Goal: Task Accomplishment & Management: Manage account settings

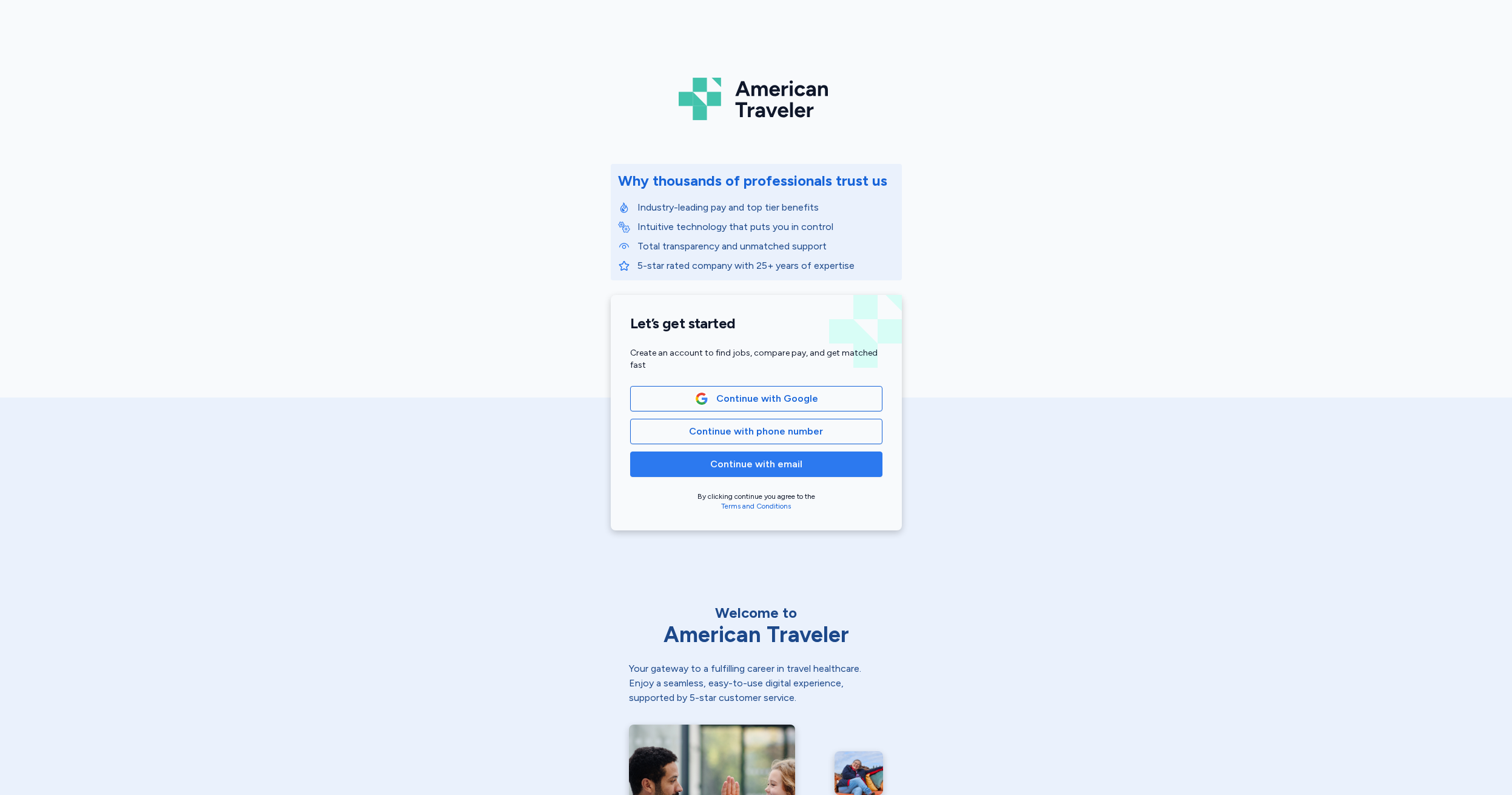
click at [734, 469] on span "Continue with email" at bounding box center [756, 464] width 92 height 15
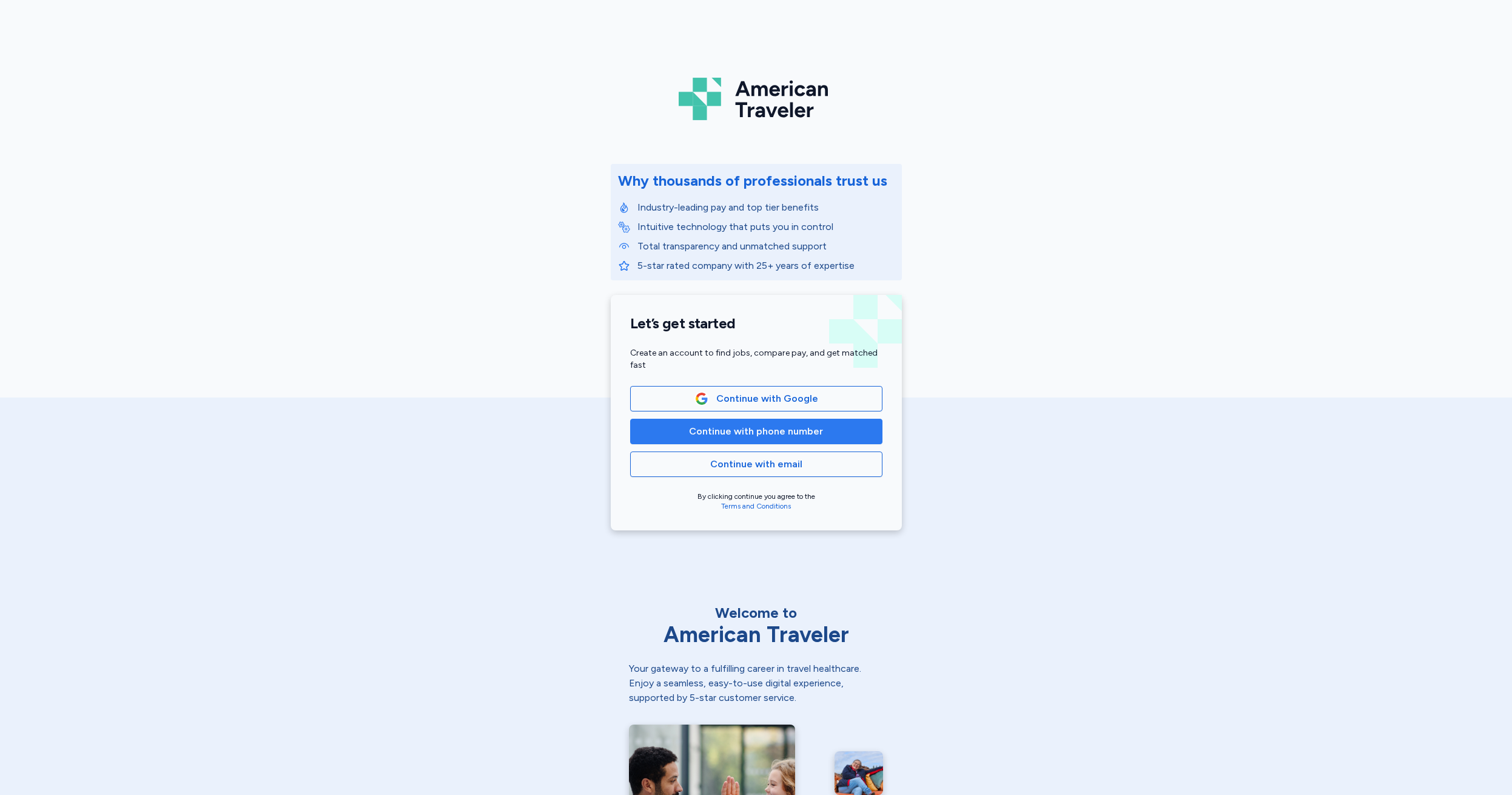
click at [734, 434] on span "Continue with phone number" at bounding box center [756, 432] width 134 height 15
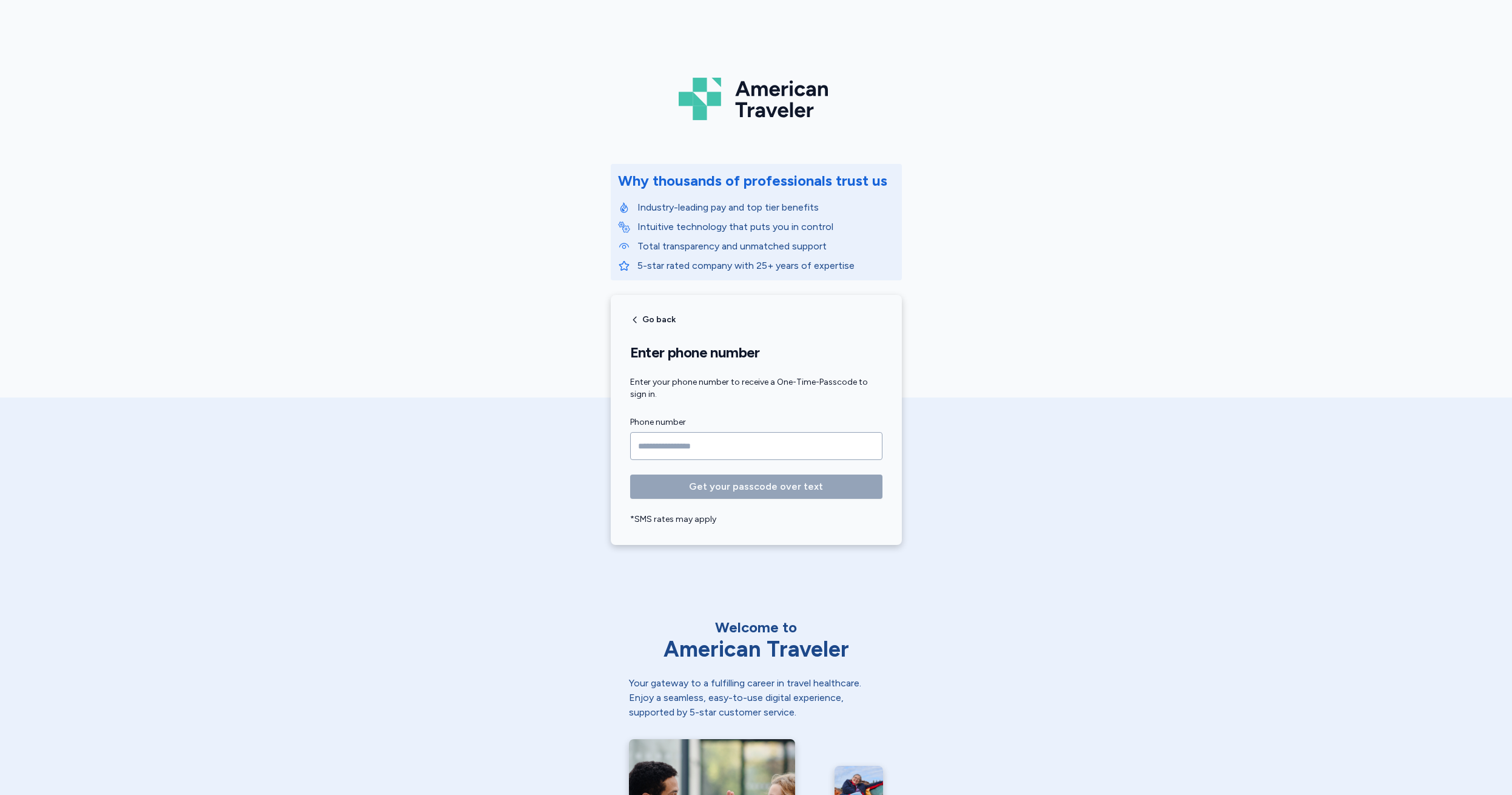
click at [653, 442] on input "Phone number" at bounding box center [756, 446] width 253 height 28
type input "**********"
click at [752, 487] on span "Get your passcode over text" at bounding box center [756, 487] width 134 height 15
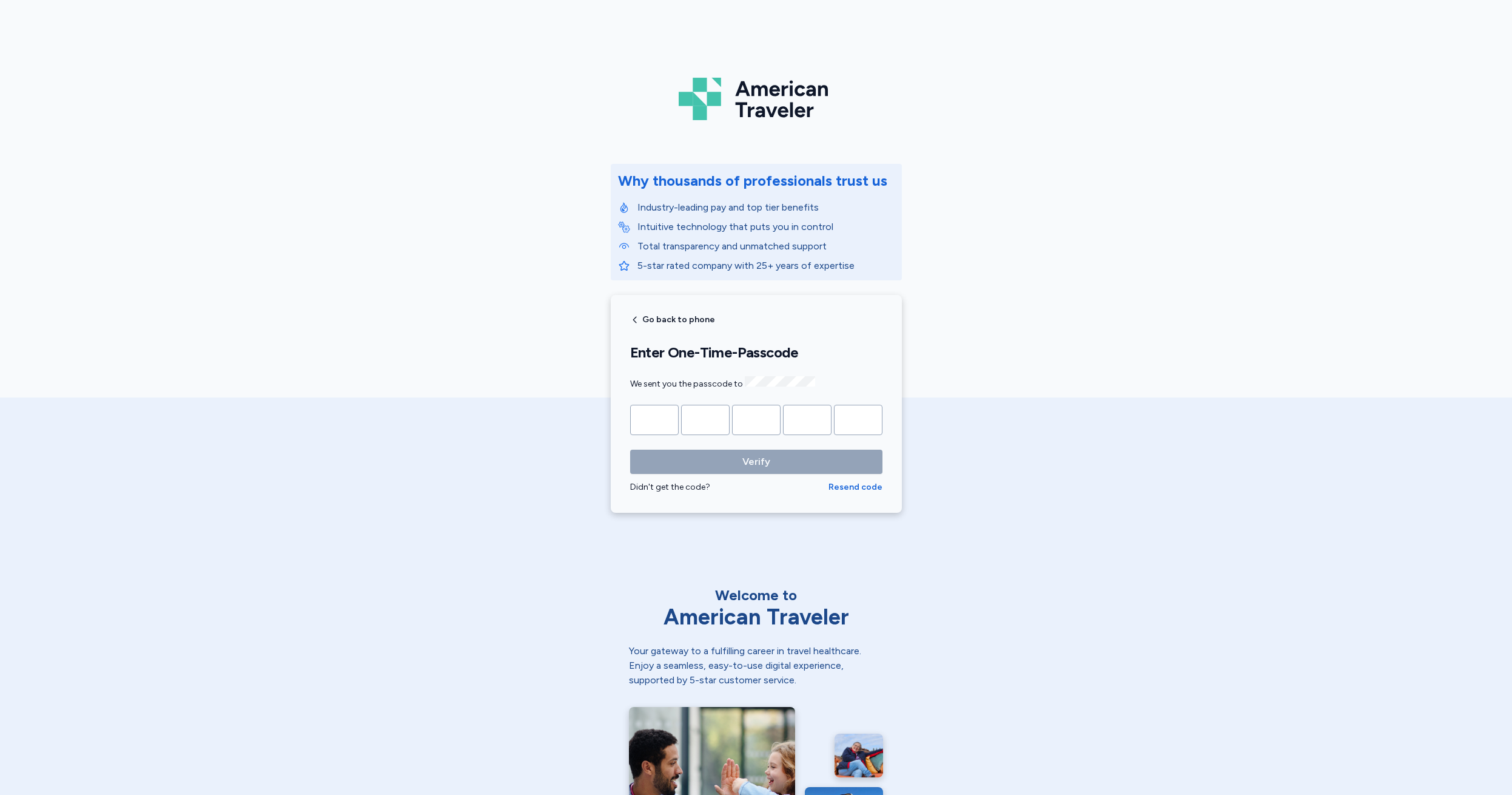
type input "*"
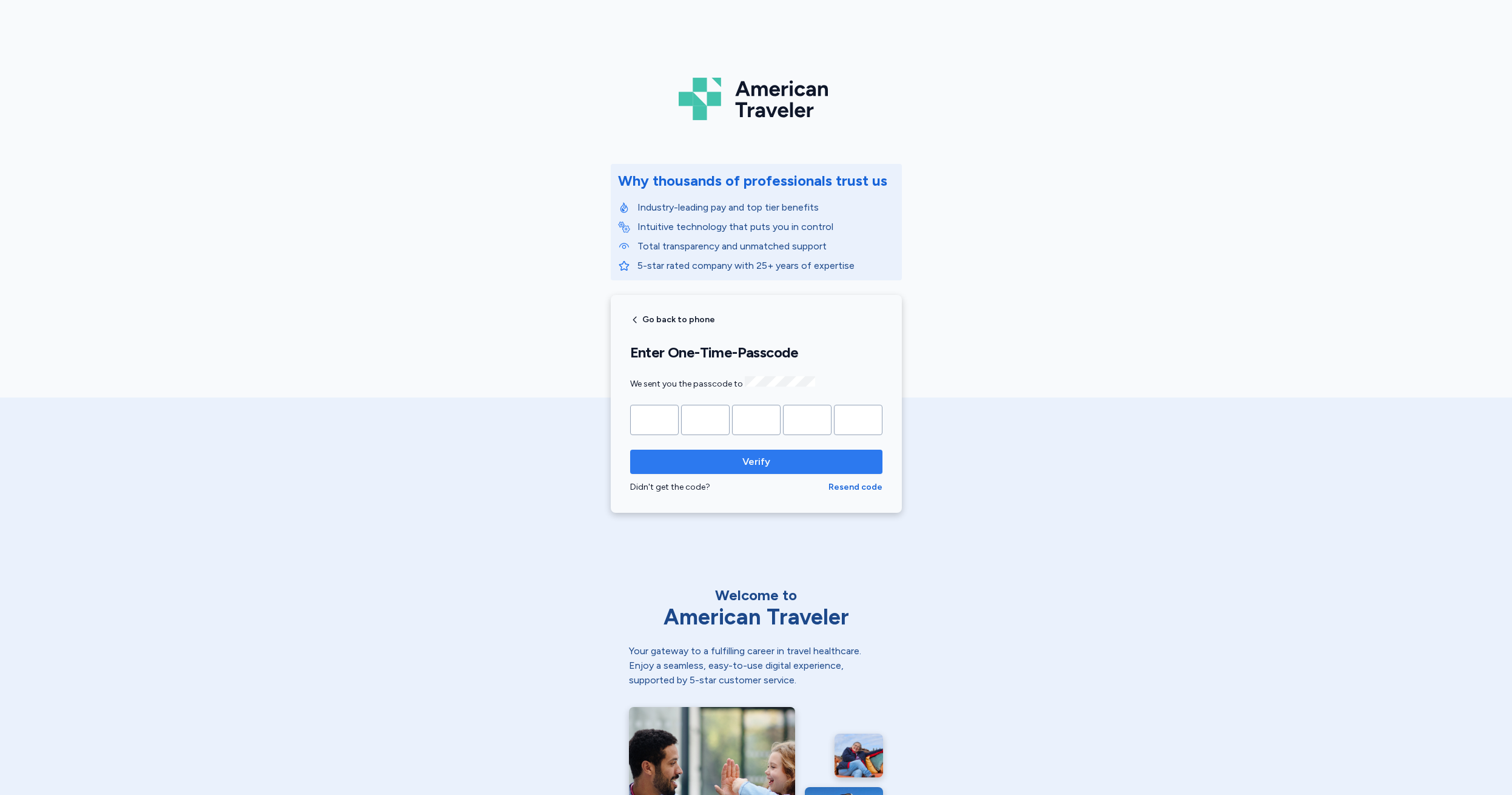
click at [751, 463] on span "Verify" at bounding box center [756, 462] width 28 height 15
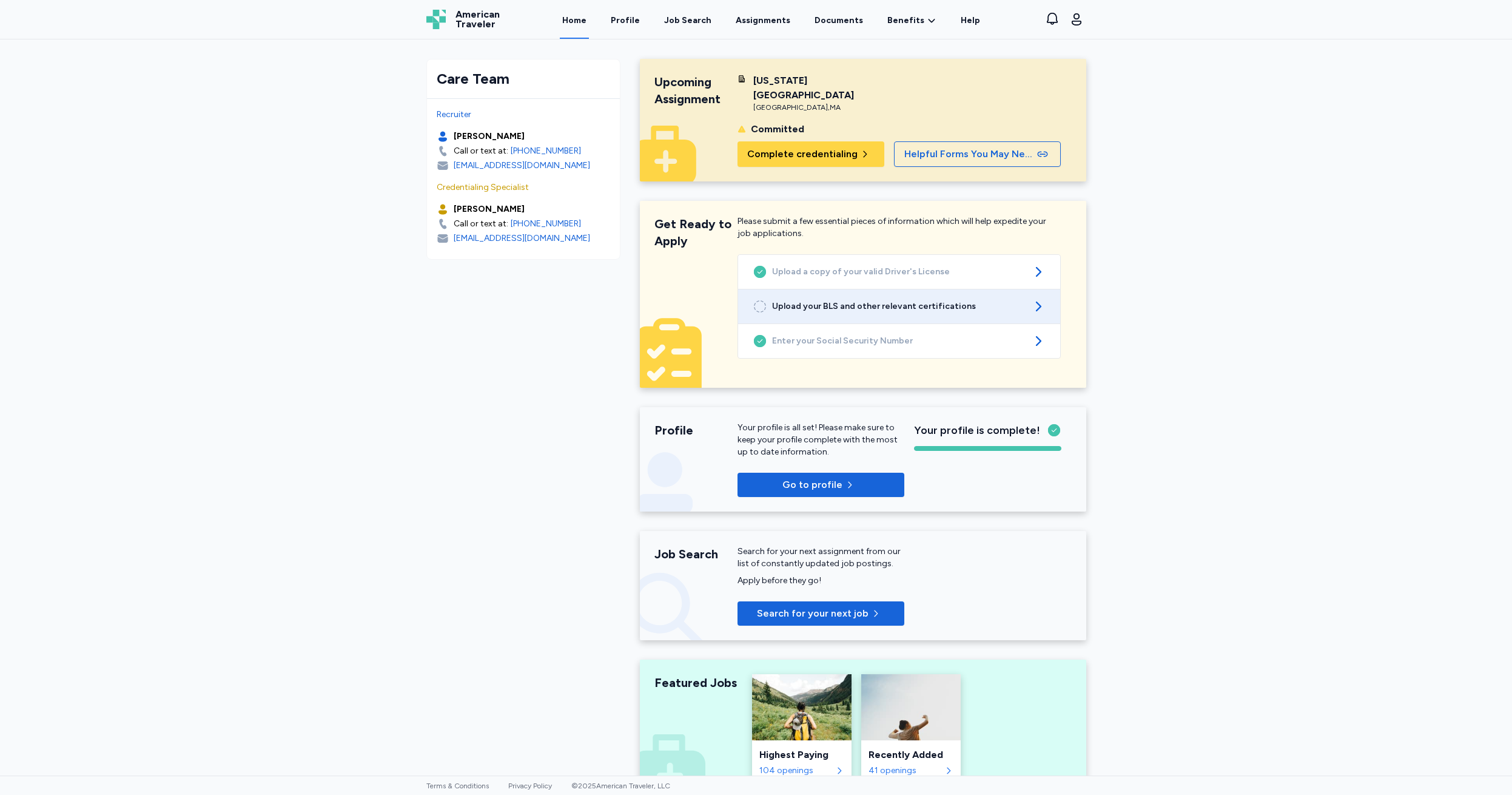
click at [919, 301] on span "Upload your BLS and other relevant certifications" at bounding box center [899, 306] width 254 height 12
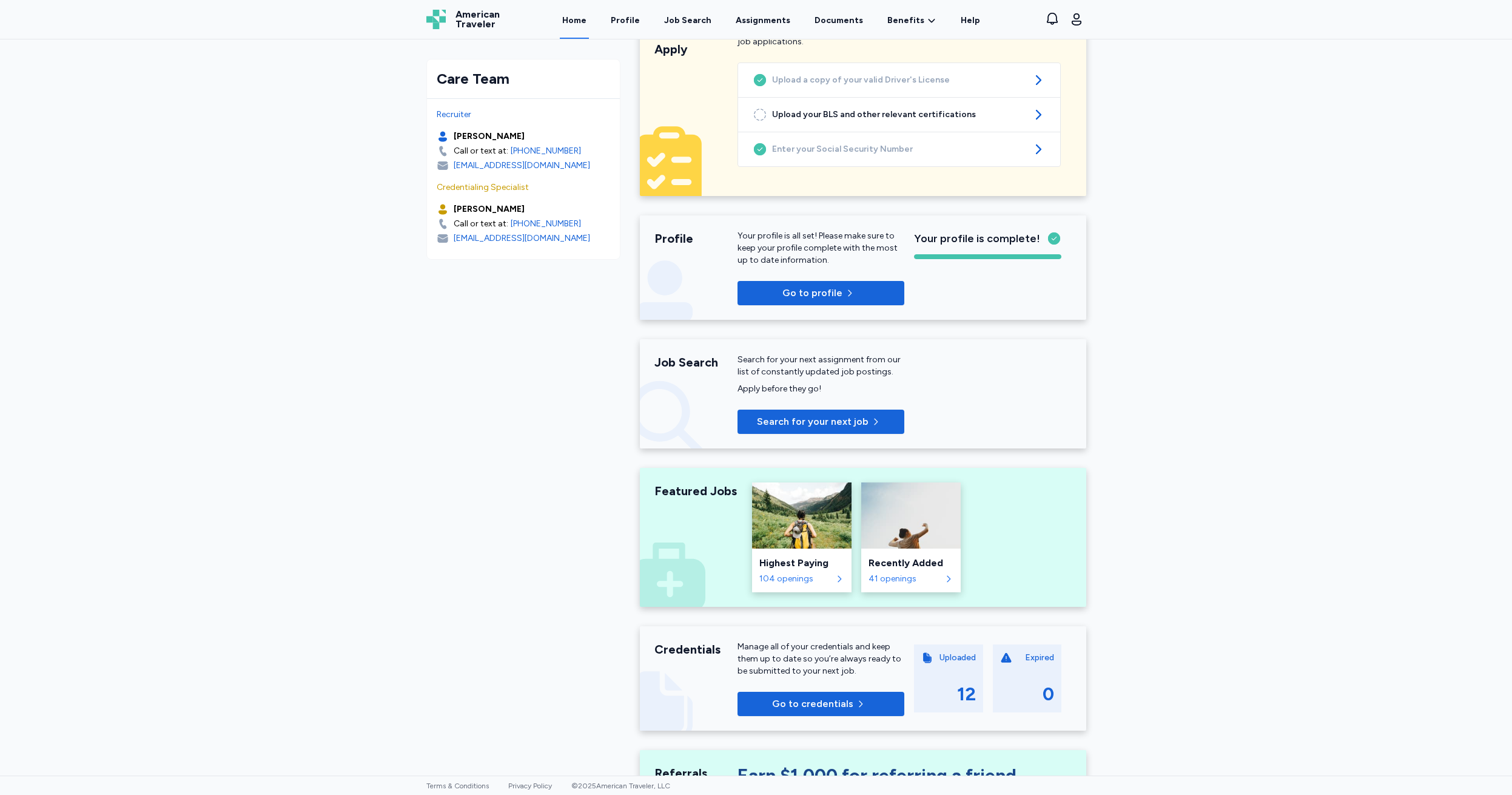
scroll to position [177, 0]
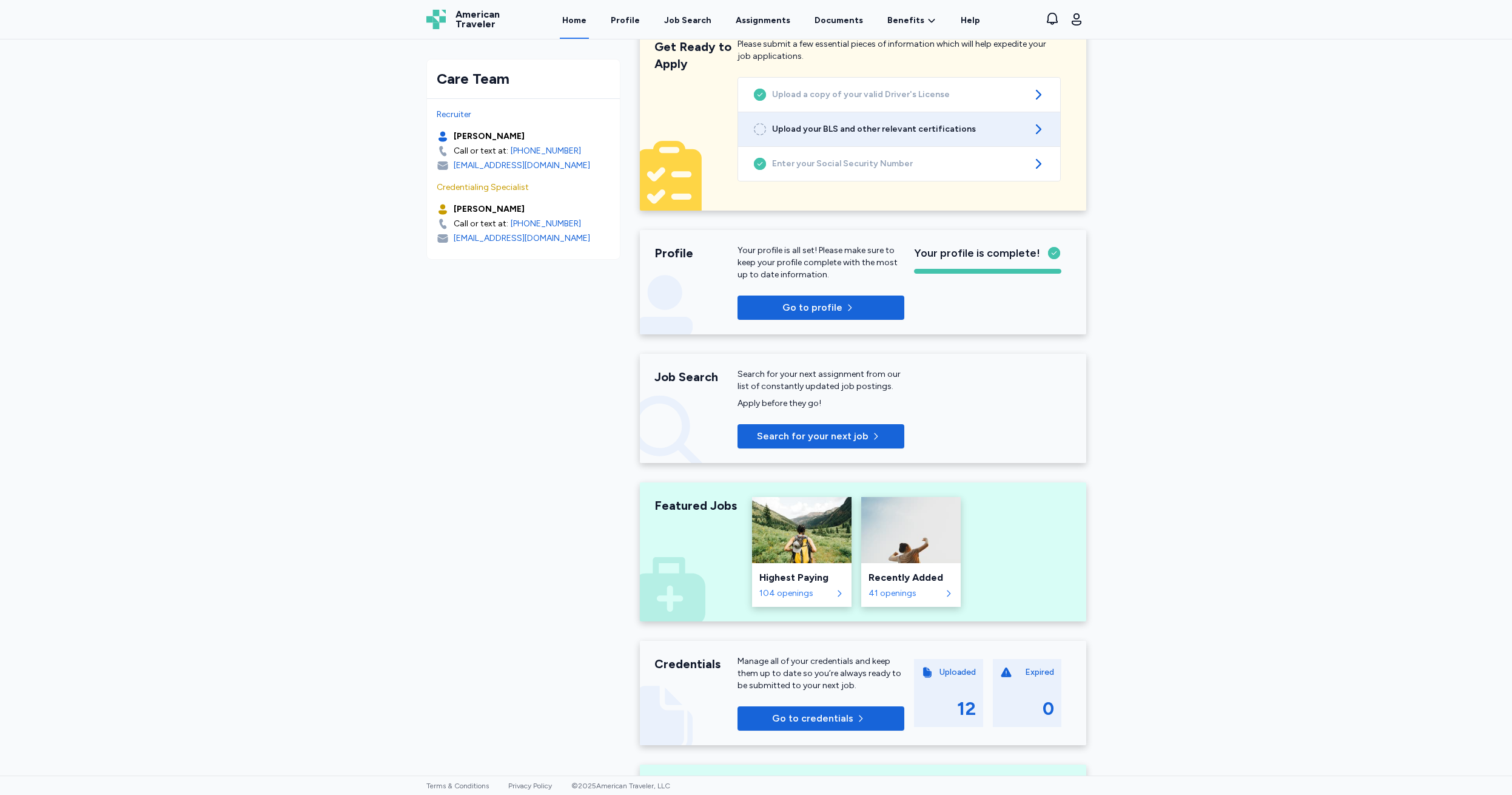
click at [859, 124] on span "Upload your BLS and other relevant certifications" at bounding box center [899, 129] width 254 height 12
click at [668, 448] on div "Upcoming Assignment Upcoming Assignment Massachusetts General Hospital Boston ,…" at bounding box center [863, 437] width 466 height 1131
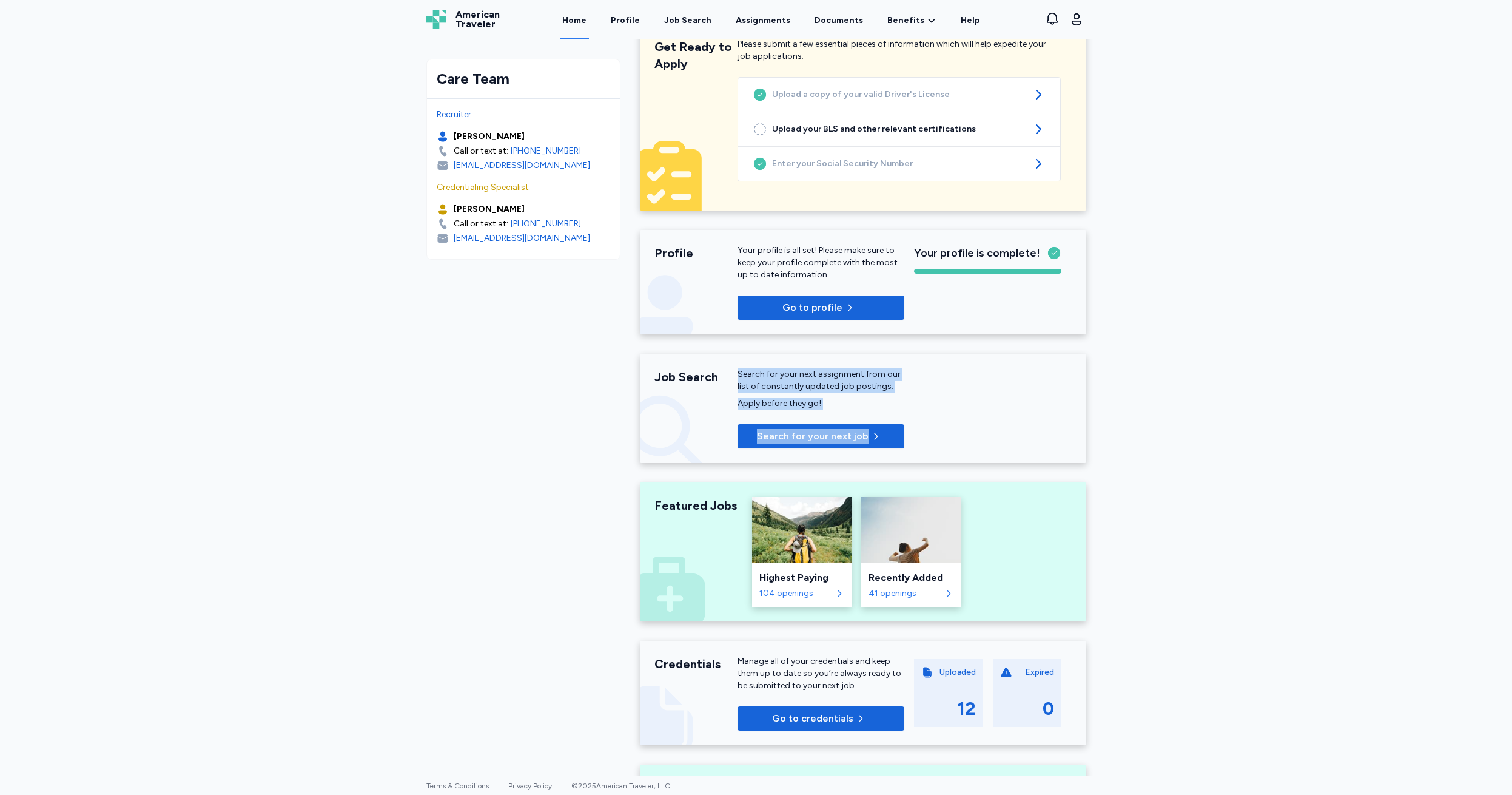
click at [1150, 402] on div "Care Team Recruiter Rachel Wheeler Call or text at: +1 (561) 210 6271 rwheeler@…" at bounding box center [756, 407] width 1512 height 736
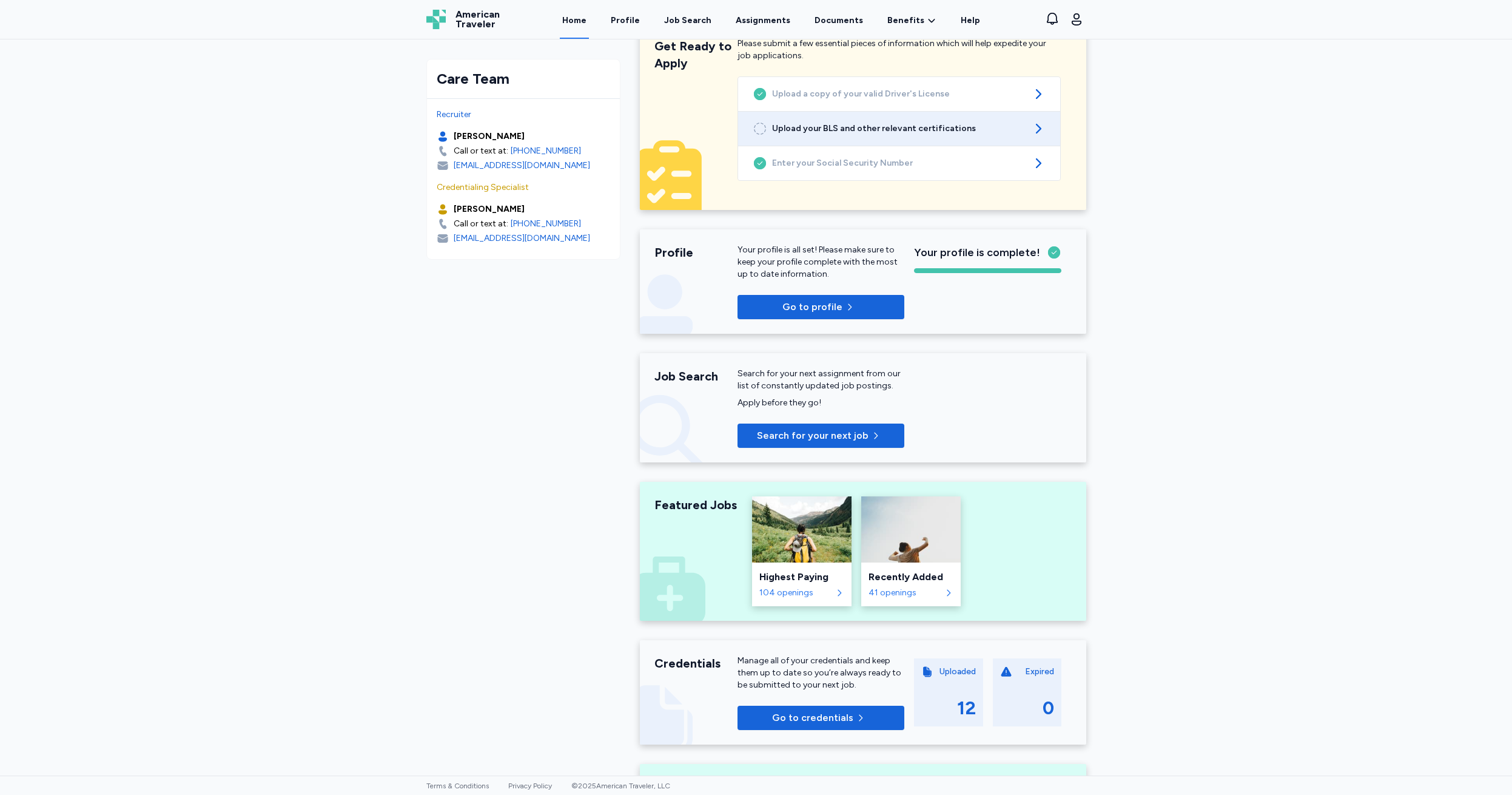
click at [827, 123] on span "Upload your BLS and other relevant certifications" at bounding box center [899, 128] width 254 height 12
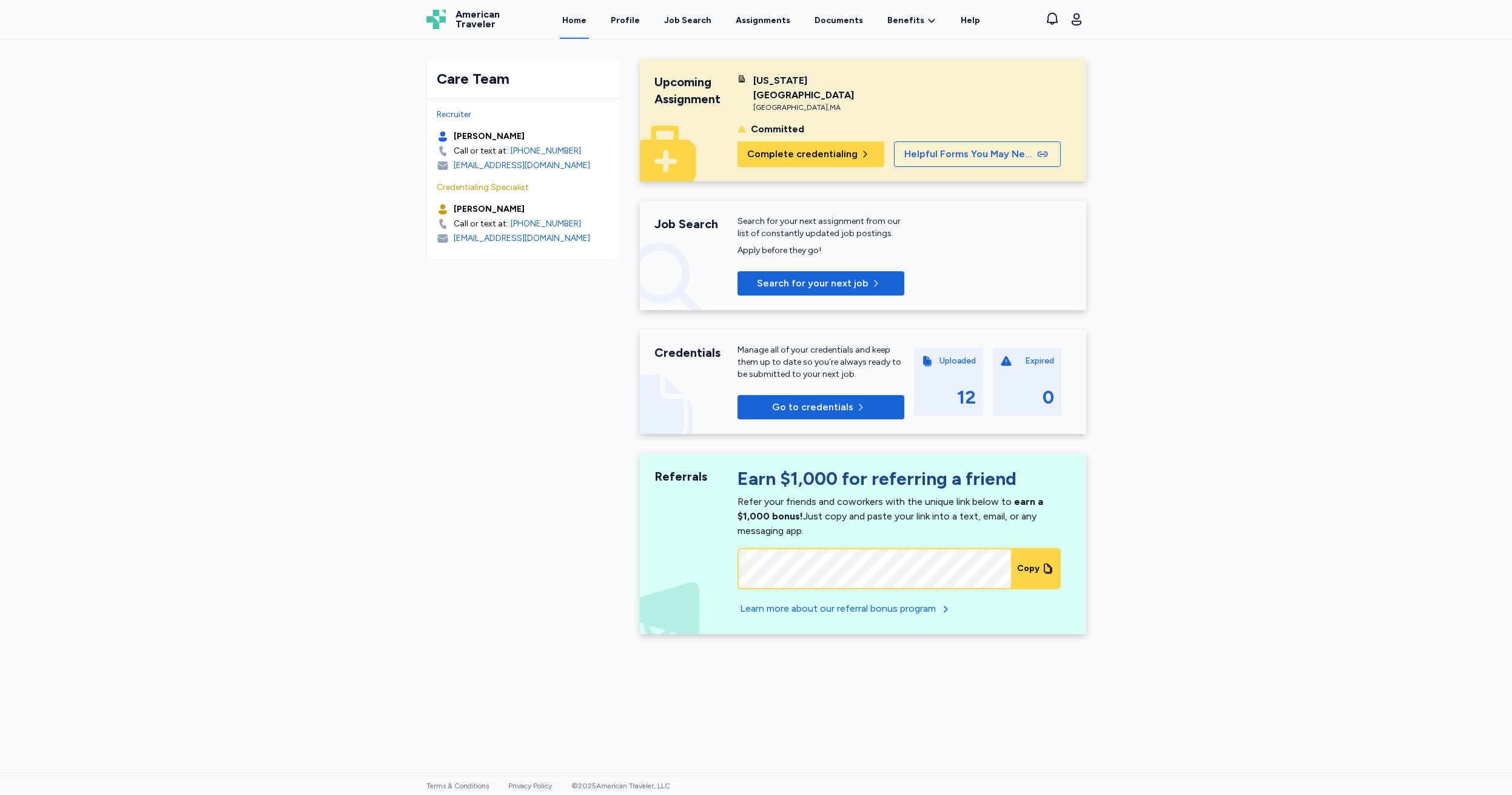
scroll to position [0, 0]
click at [834, 20] on link "Documents" at bounding box center [839, 20] width 53 height 37
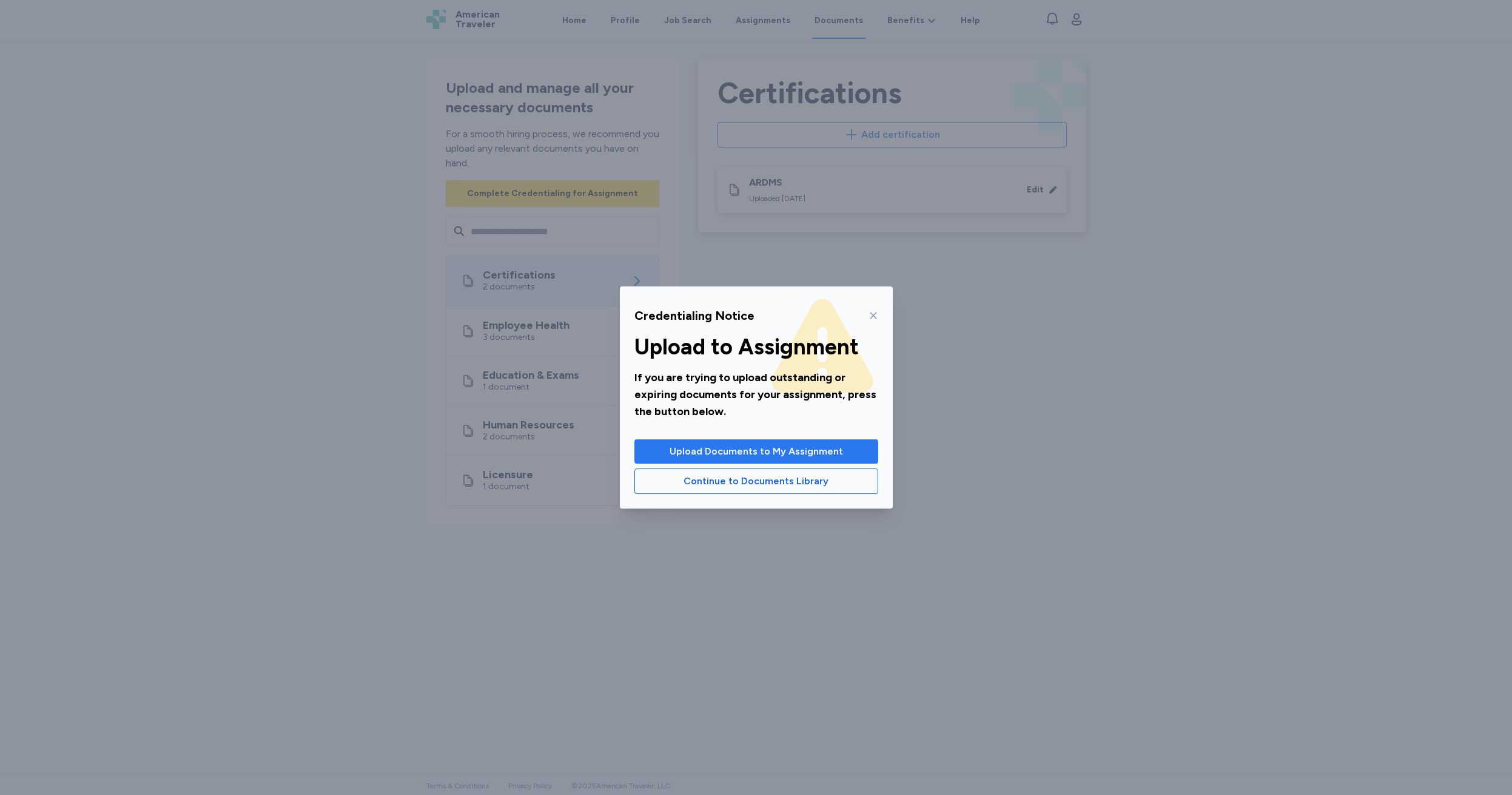
click at [743, 454] on span "Upload Documents to My Assignment" at bounding box center [756, 451] width 173 height 15
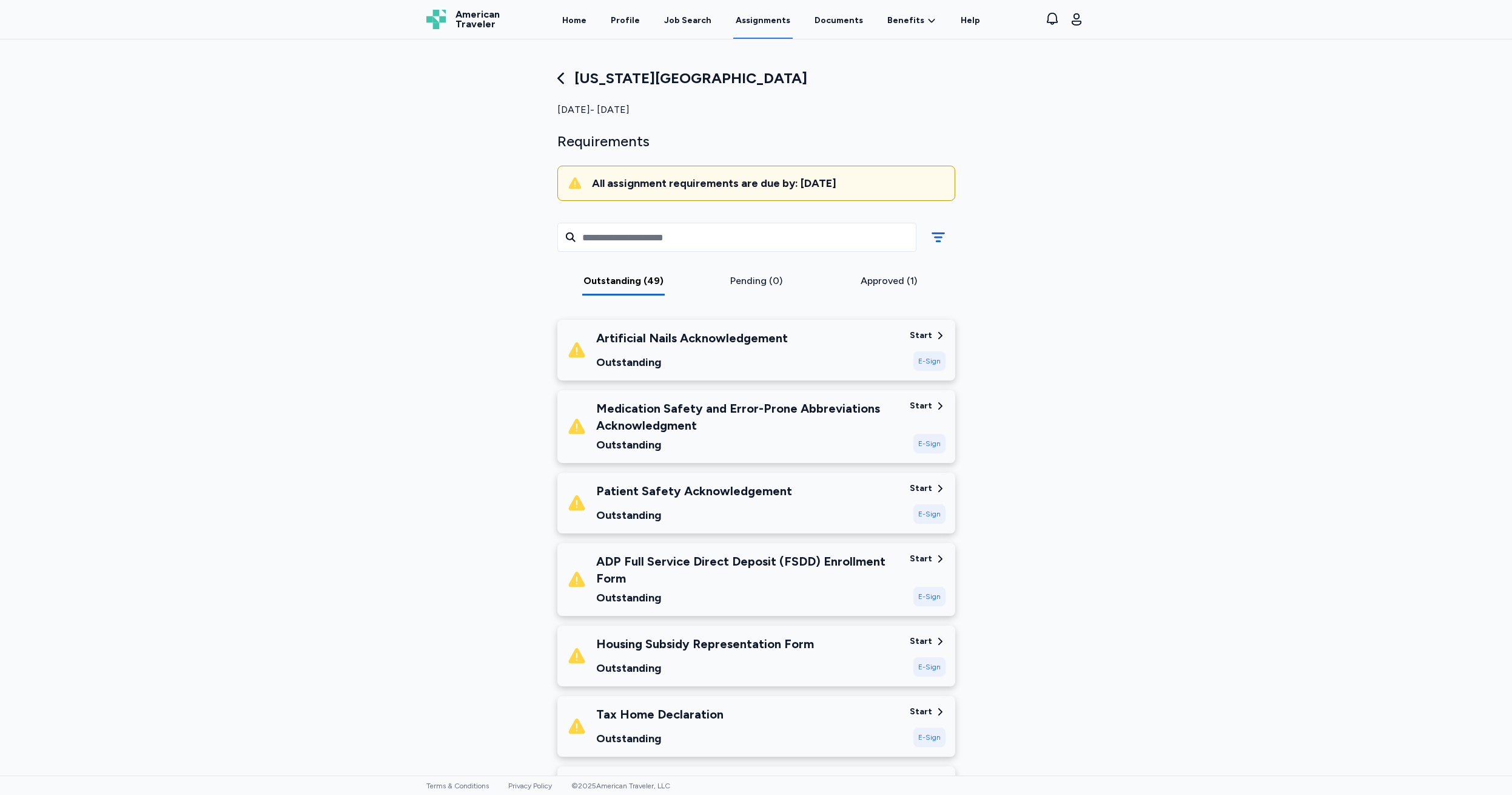
click at [925, 362] on div "E-Sign" at bounding box center [930, 361] width 32 height 20
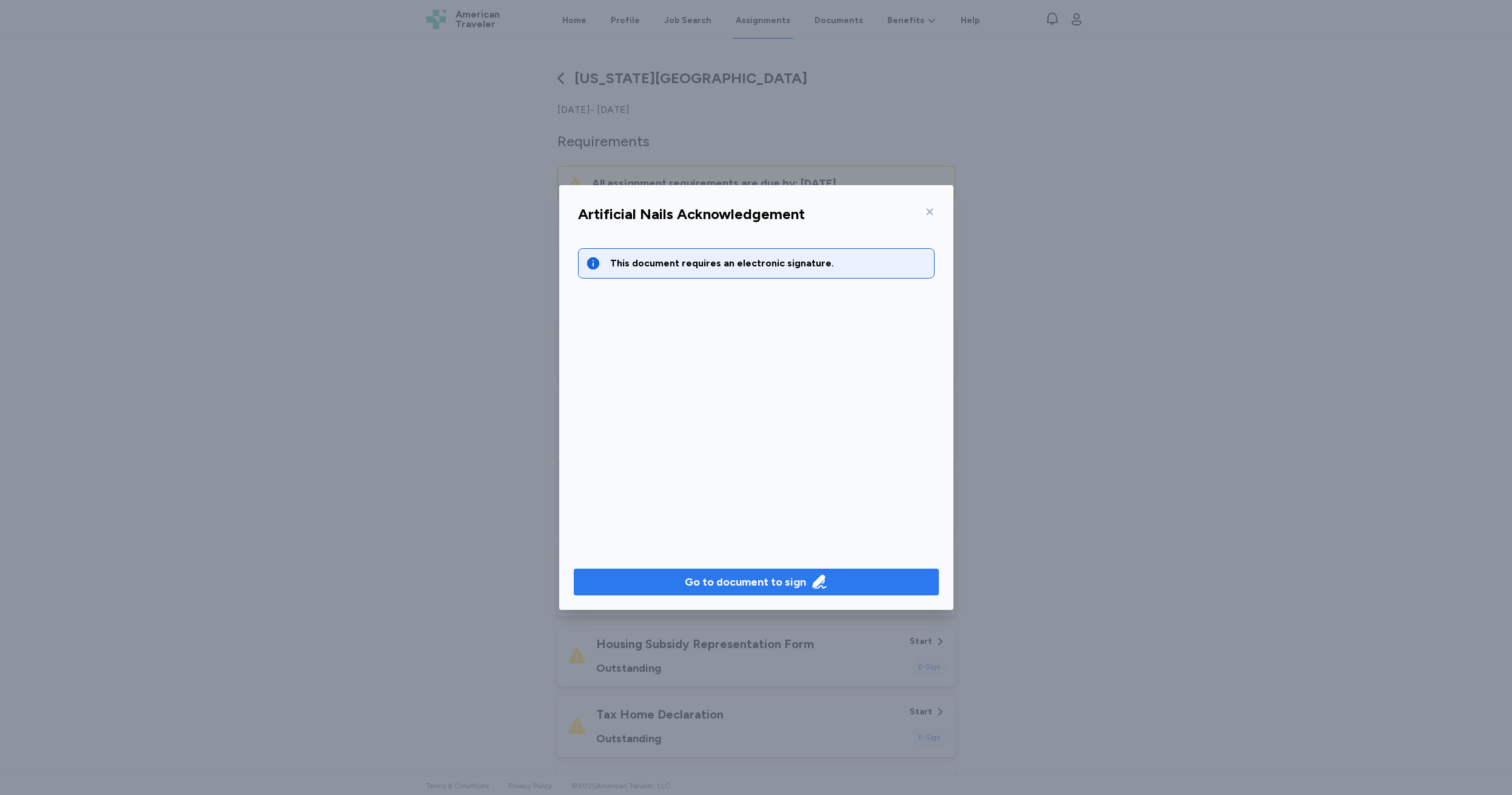
click at [742, 581] on div "Go to document to sign" at bounding box center [746, 582] width 122 height 17
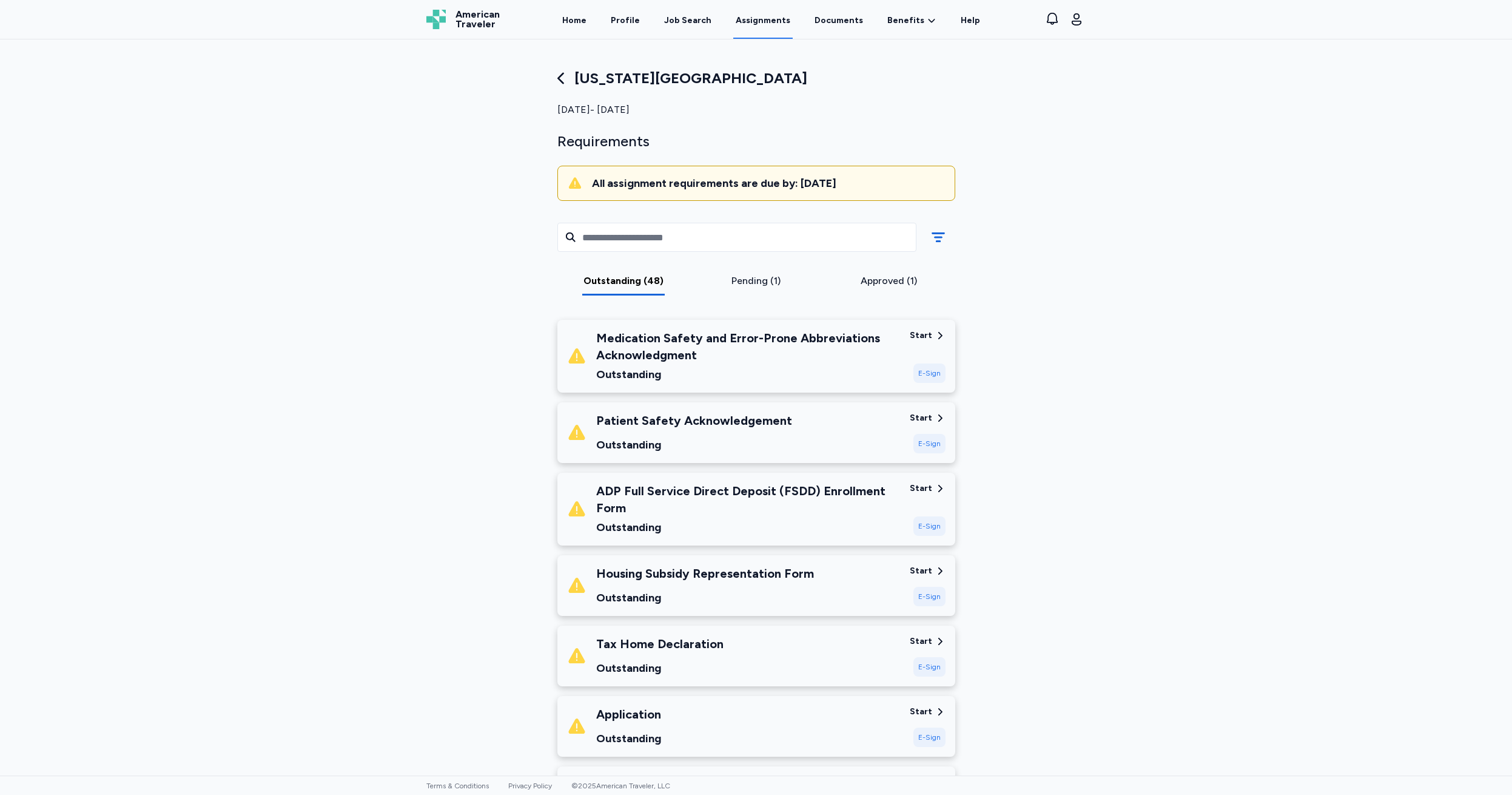
click at [924, 375] on div "E-Sign" at bounding box center [930, 373] width 32 height 20
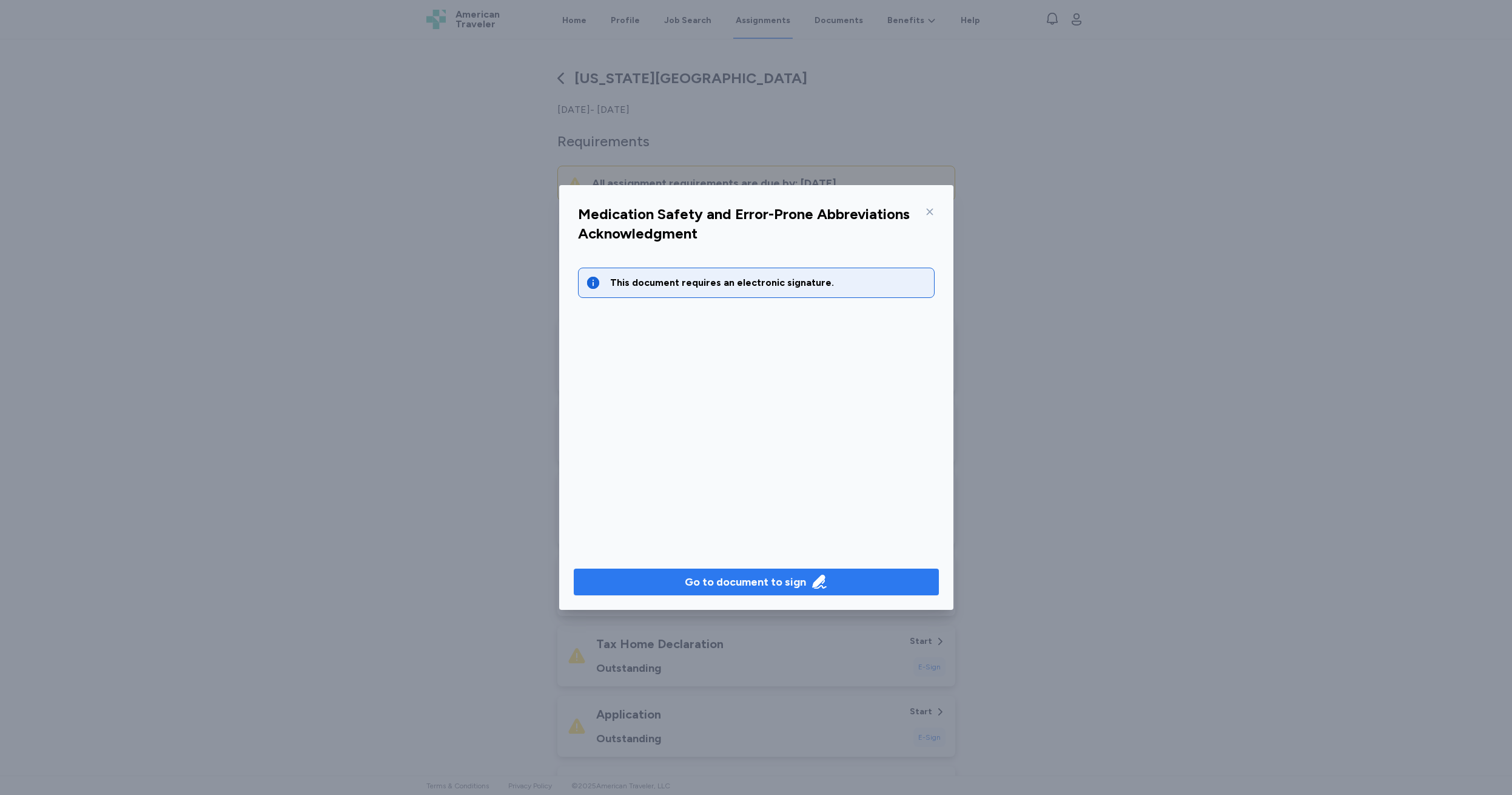
click at [743, 582] on div "Go to document to sign" at bounding box center [746, 582] width 122 height 17
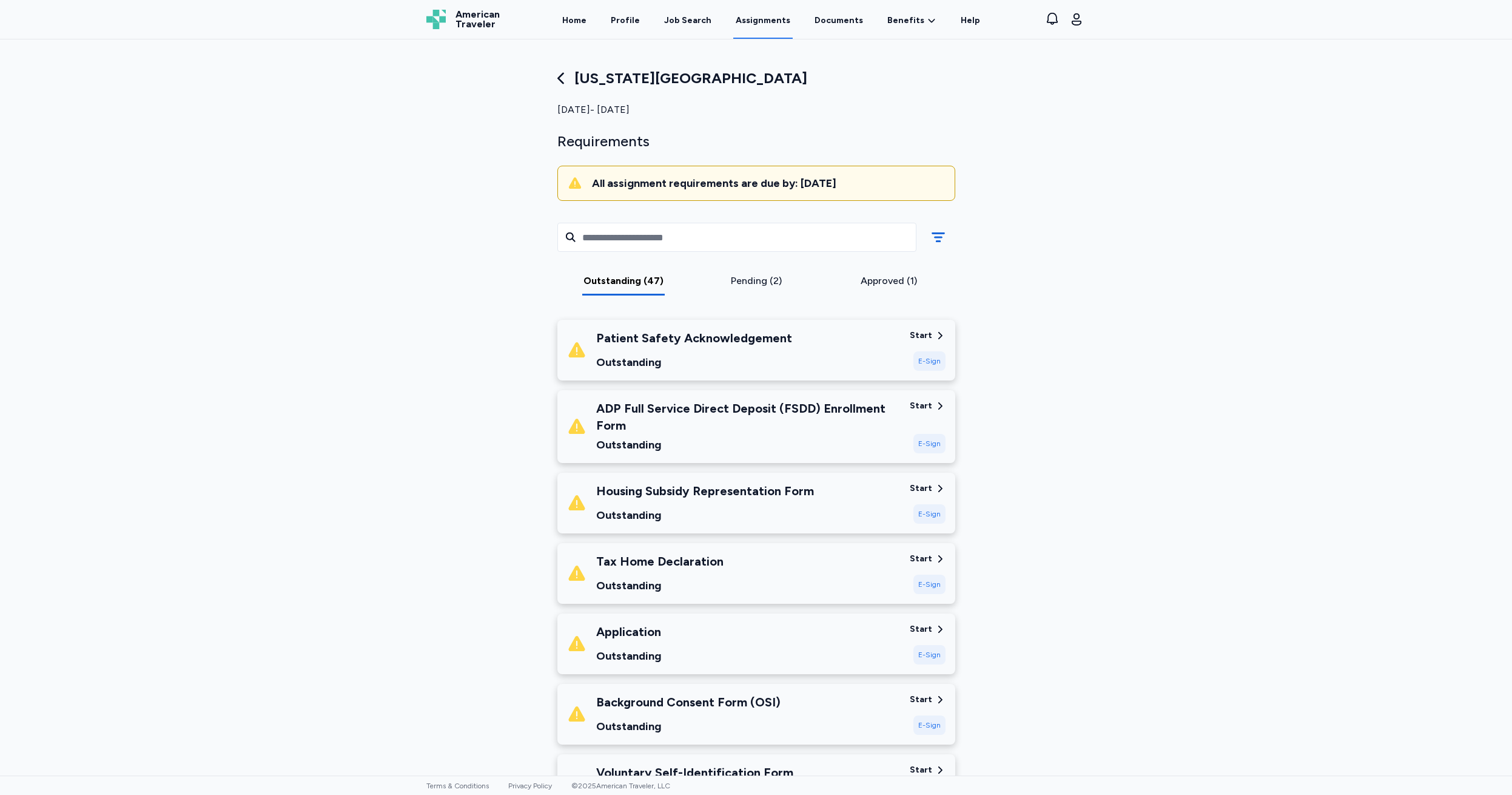
click at [923, 360] on div "E-Sign" at bounding box center [930, 361] width 32 height 20
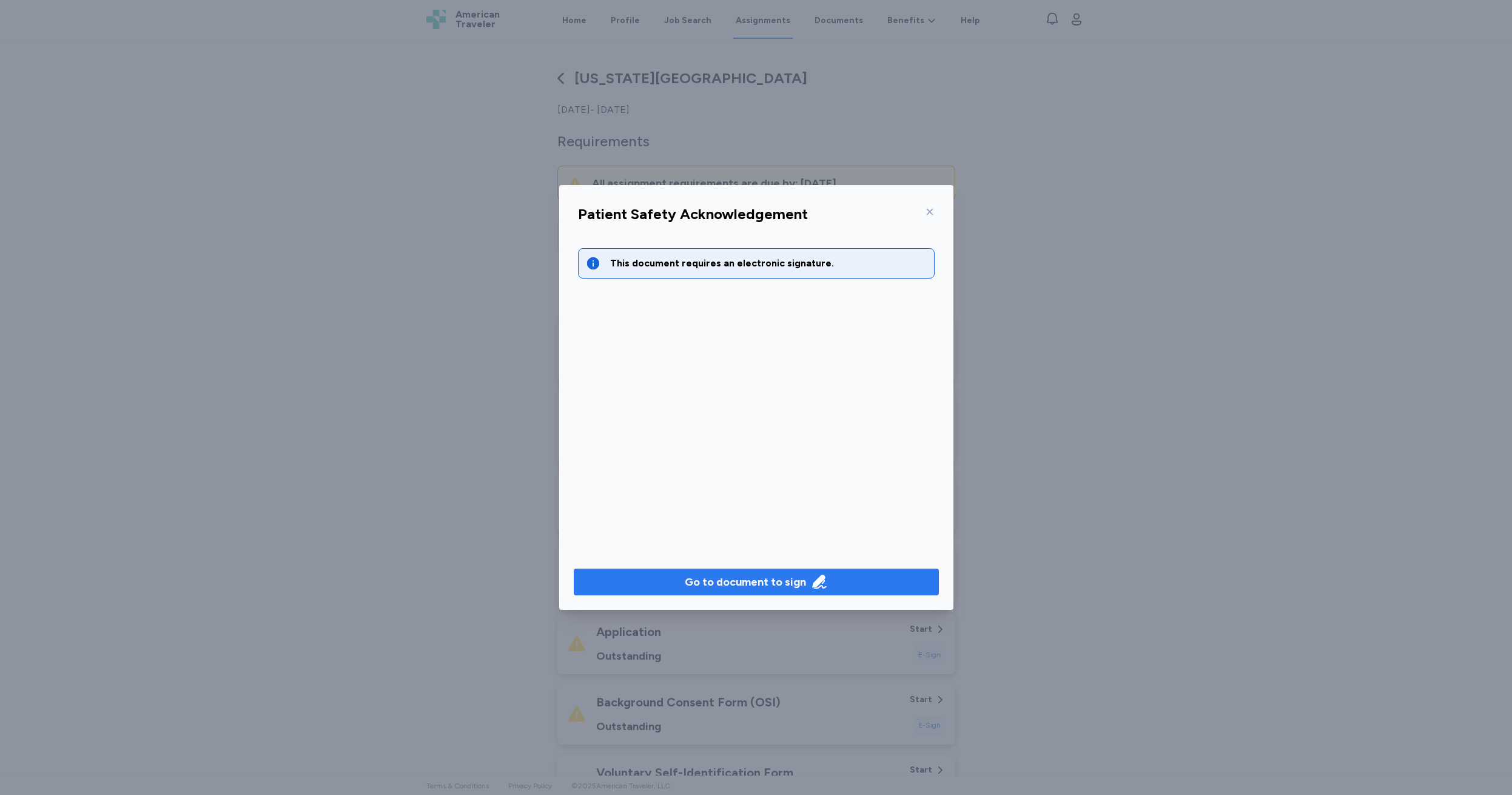
click at [729, 575] on div "Go to document to sign" at bounding box center [746, 582] width 122 height 17
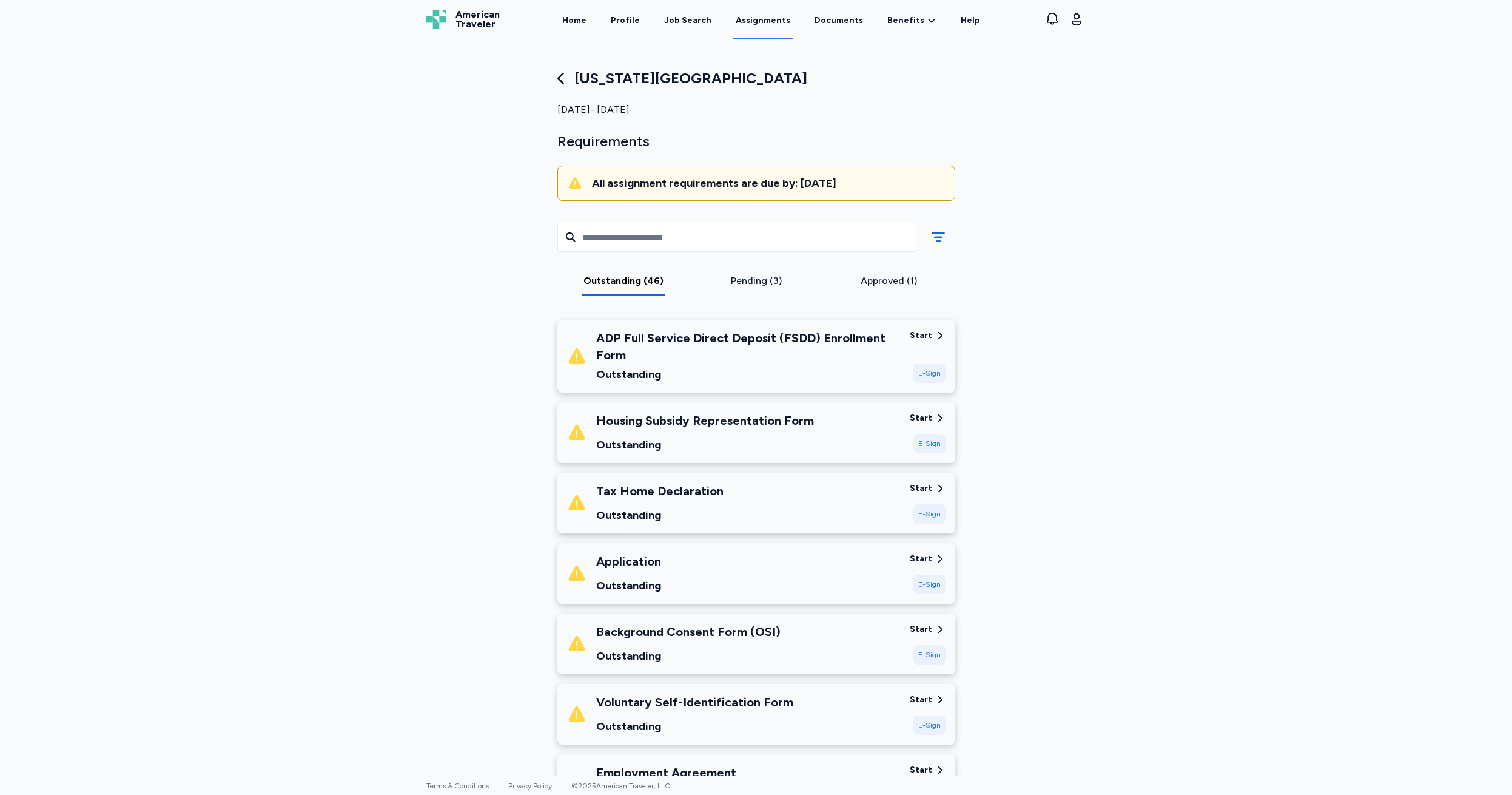
click at [924, 373] on div "E-Sign" at bounding box center [930, 373] width 32 height 20
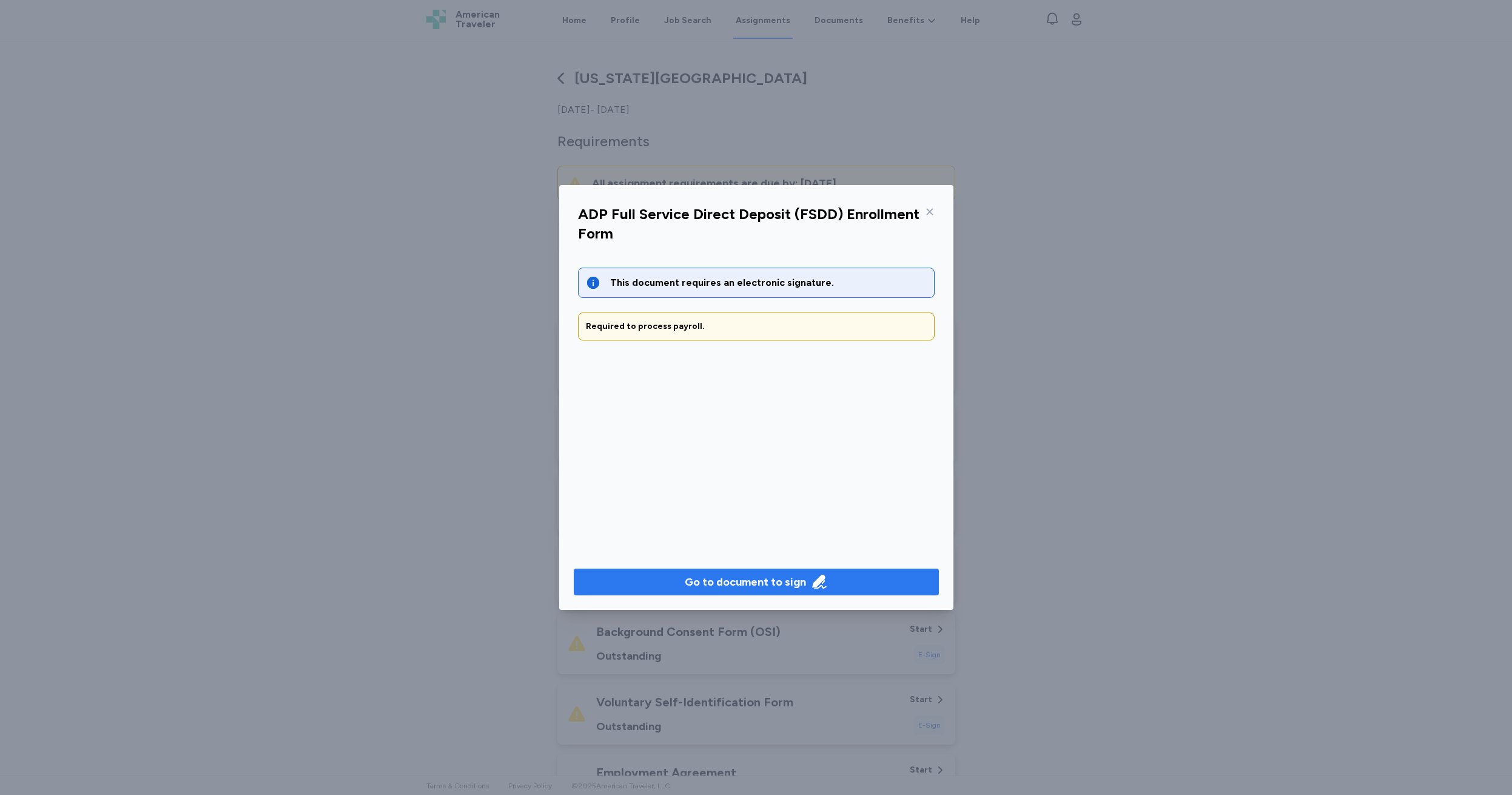
click at [729, 582] on div "Go to document to sign" at bounding box center [746, 582] width 122 height 17
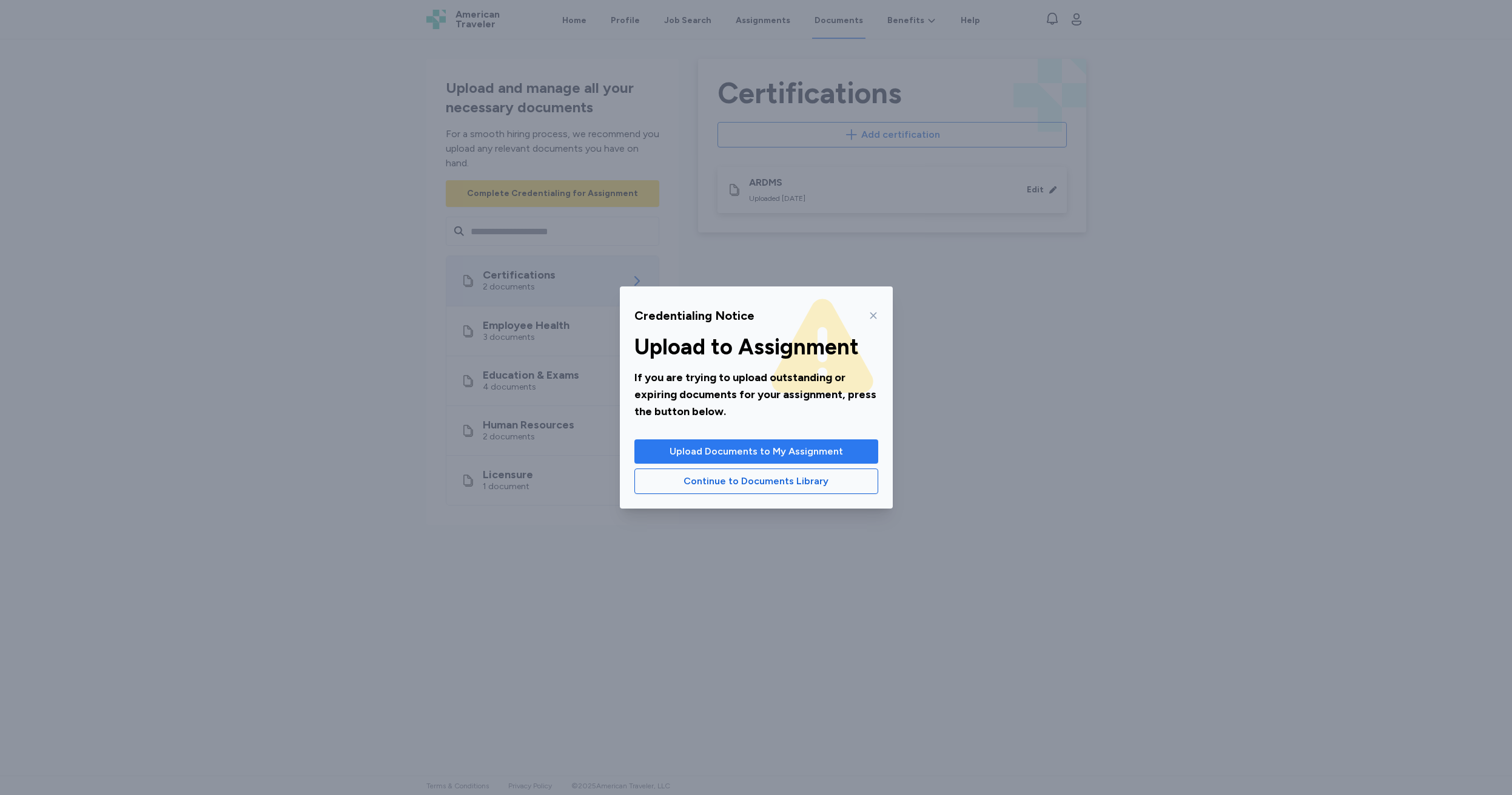
click at [733, 448] on span "Upload Documents to My Assignment" at bounding box center [756, 451] width 173 height 15
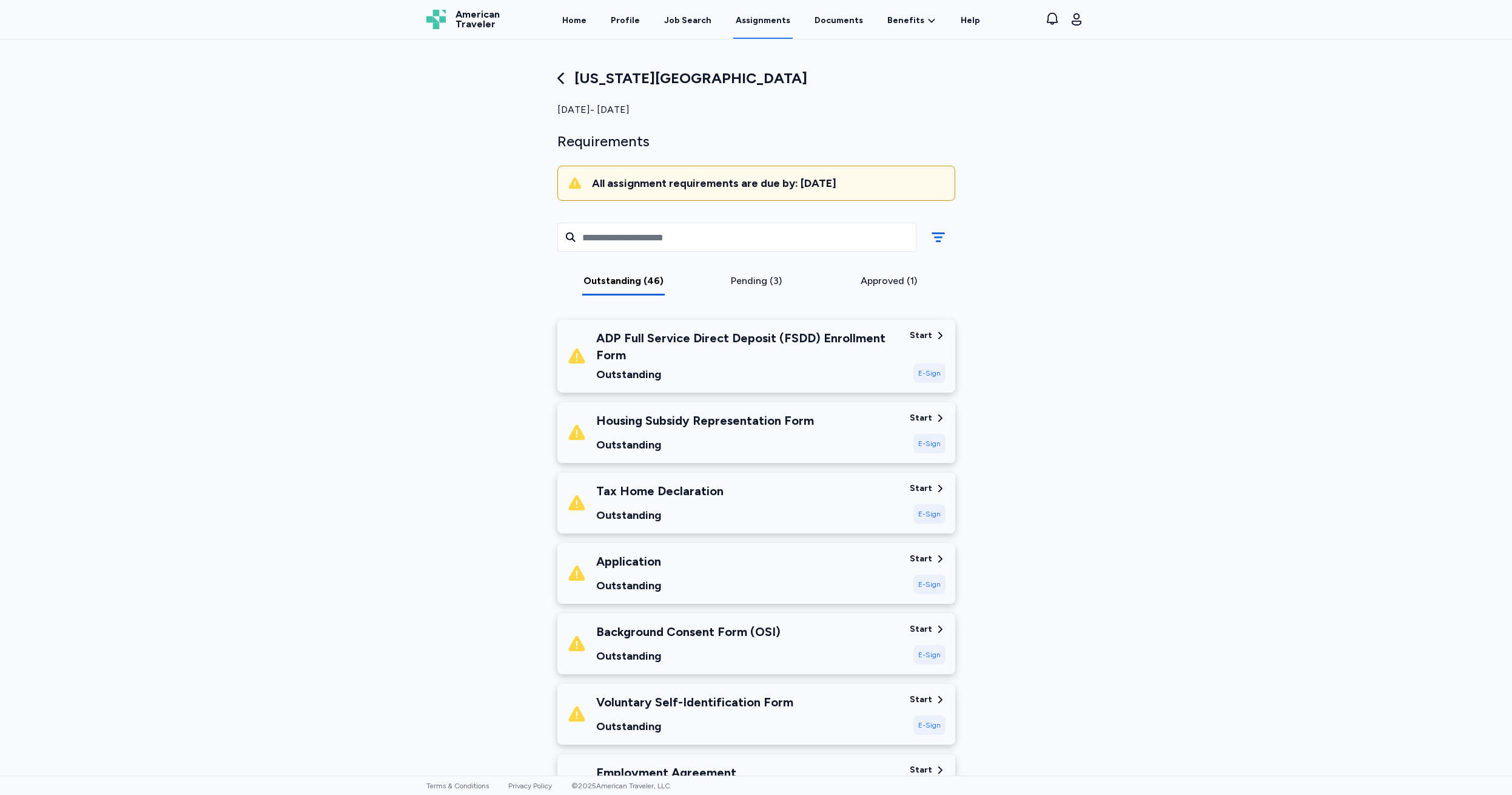
click at [929, 372] on div "E-Sign" at bounding box center [930, 373] width 32 height 20
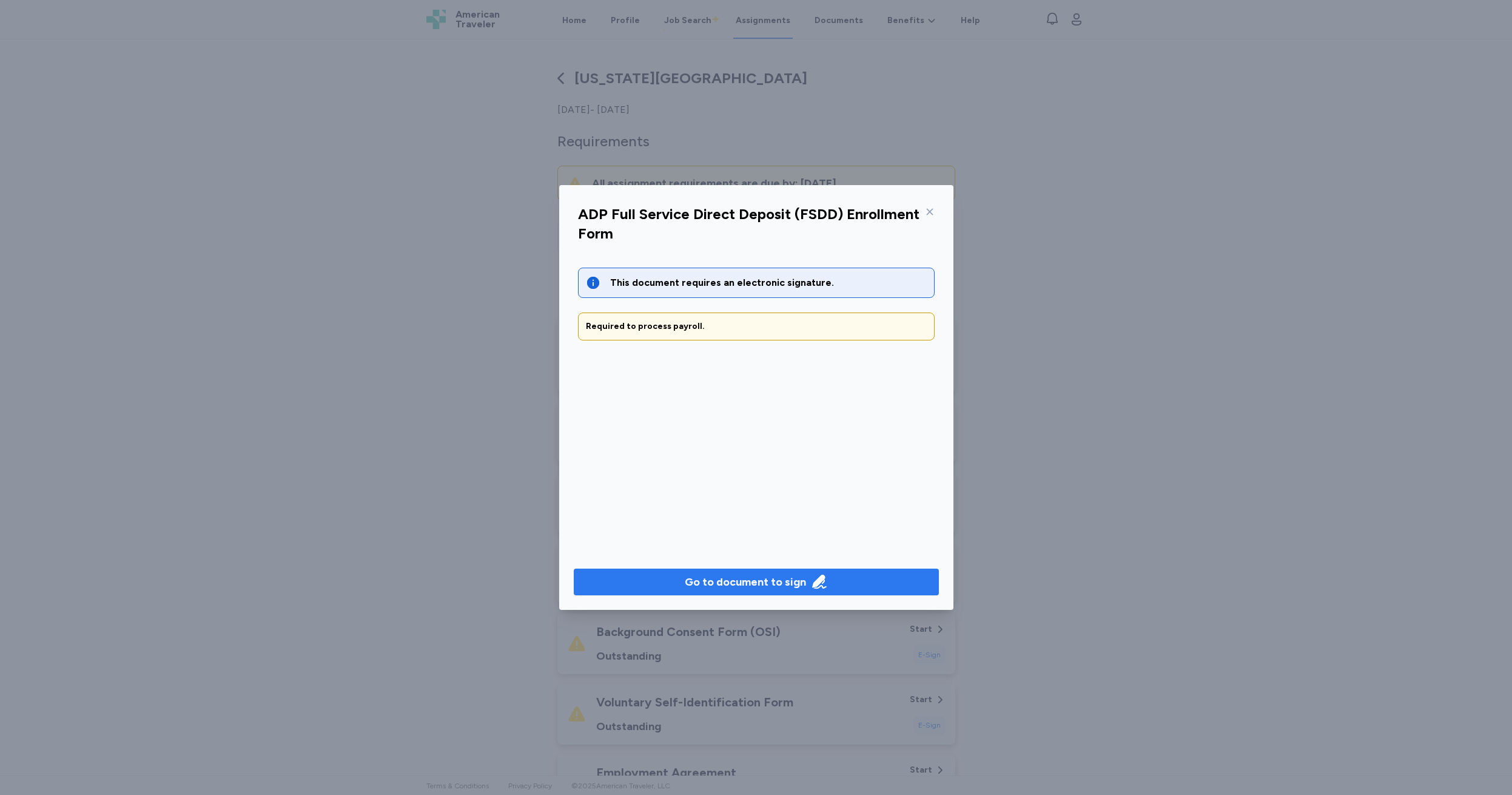
click at [750, 583] on div "Go to document to sign" at bounding box center [746, 582] width 122 height 17
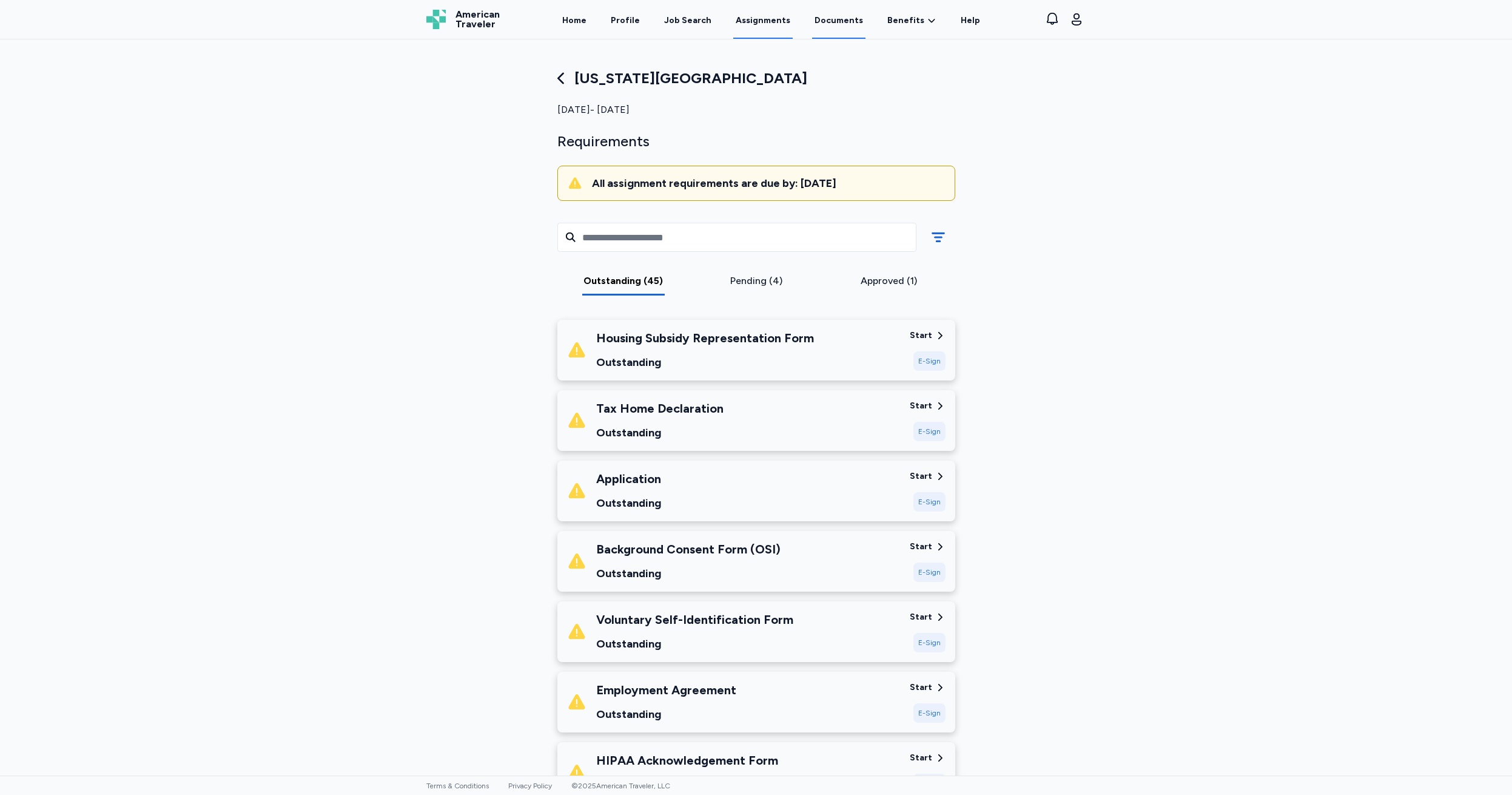
click at [828, 22] on link "Documents" at bounding box center [839, 20] width 53 height 37
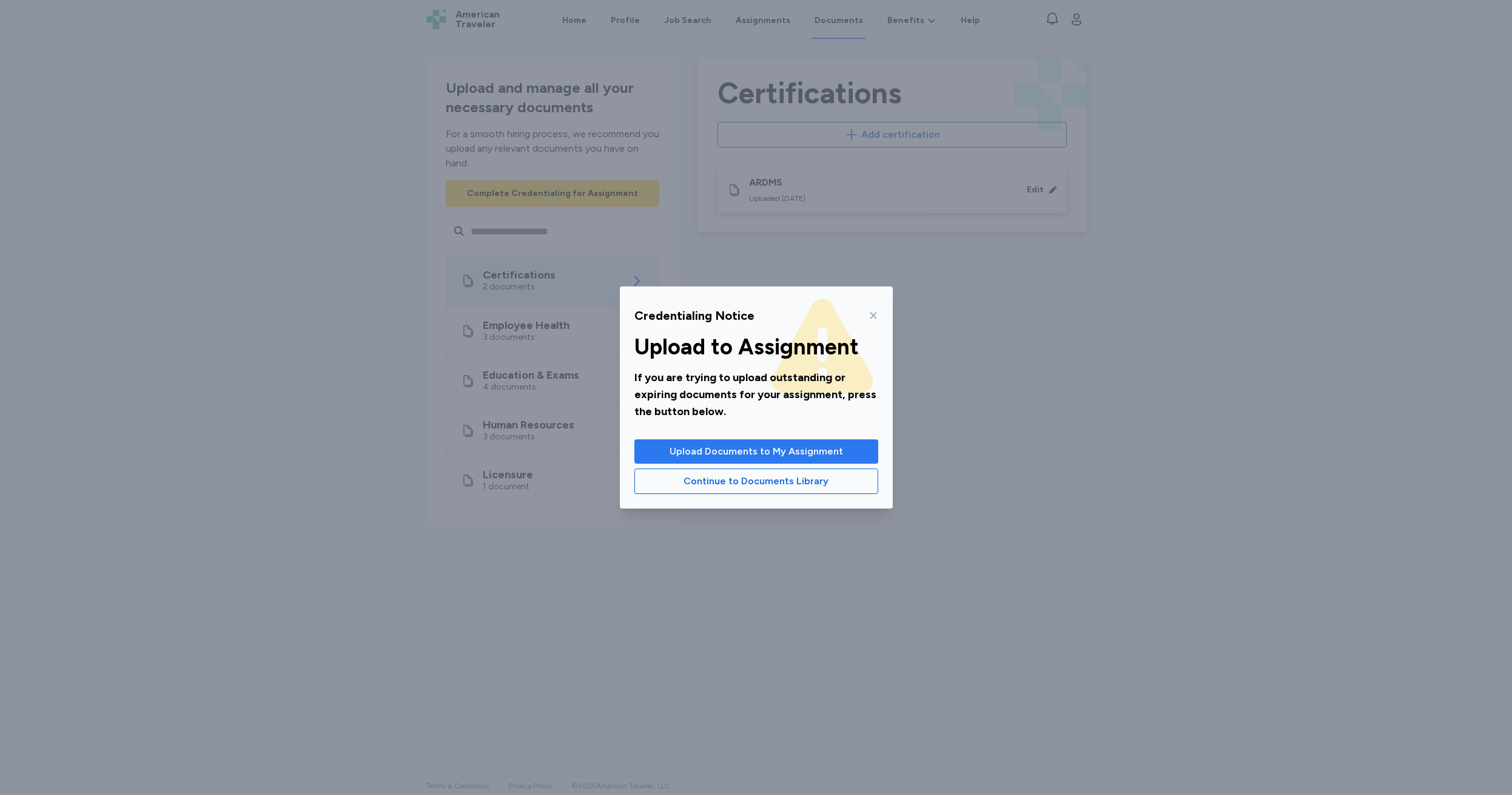
click at [739, 454] on span "Upload Documents to My Assignment" at bounding box center [756, 451] width 173 height 15
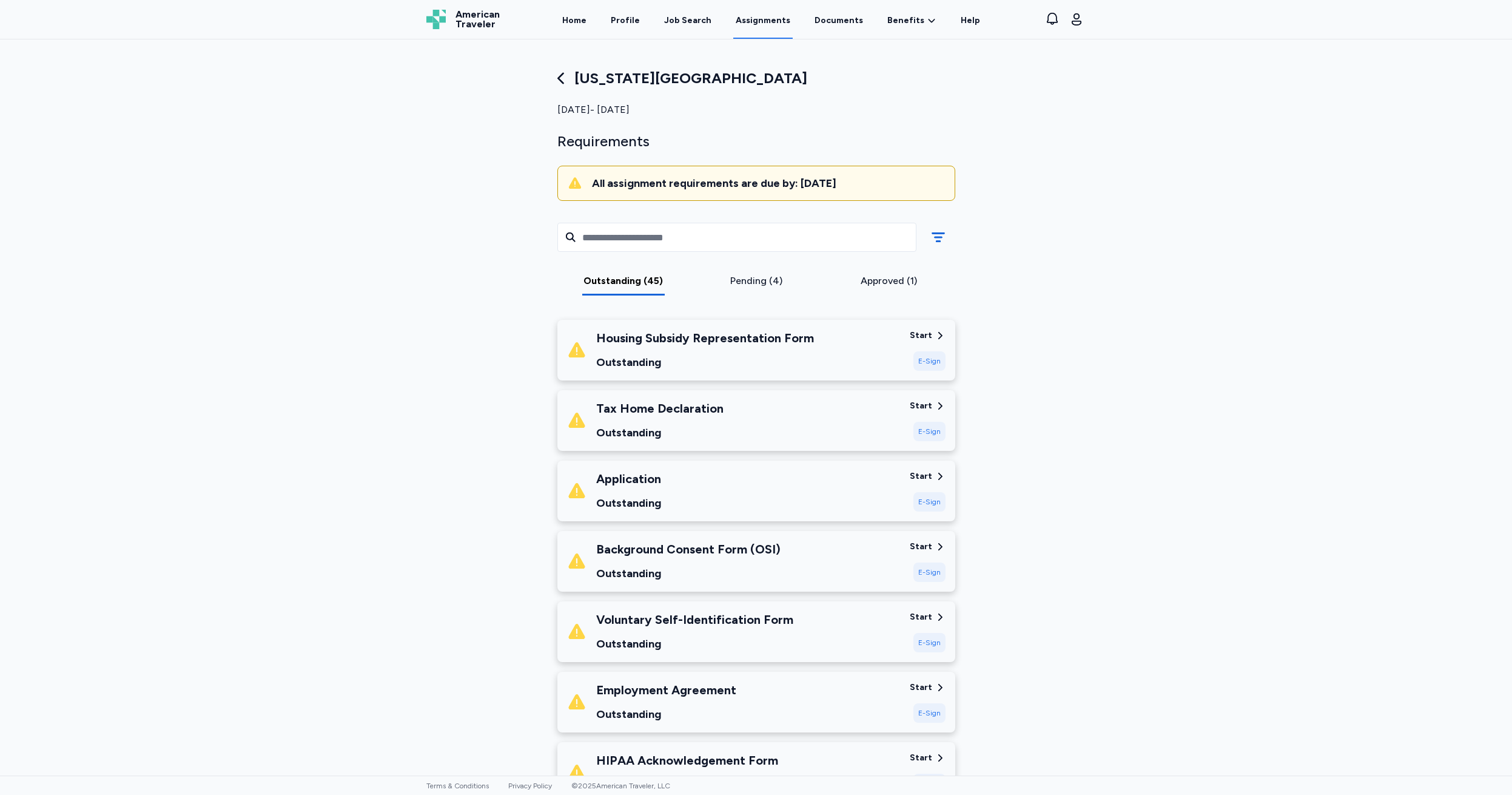
click at [925, 362] on div "E-Sign" at bounding box center [930, 361] width 32 height 20
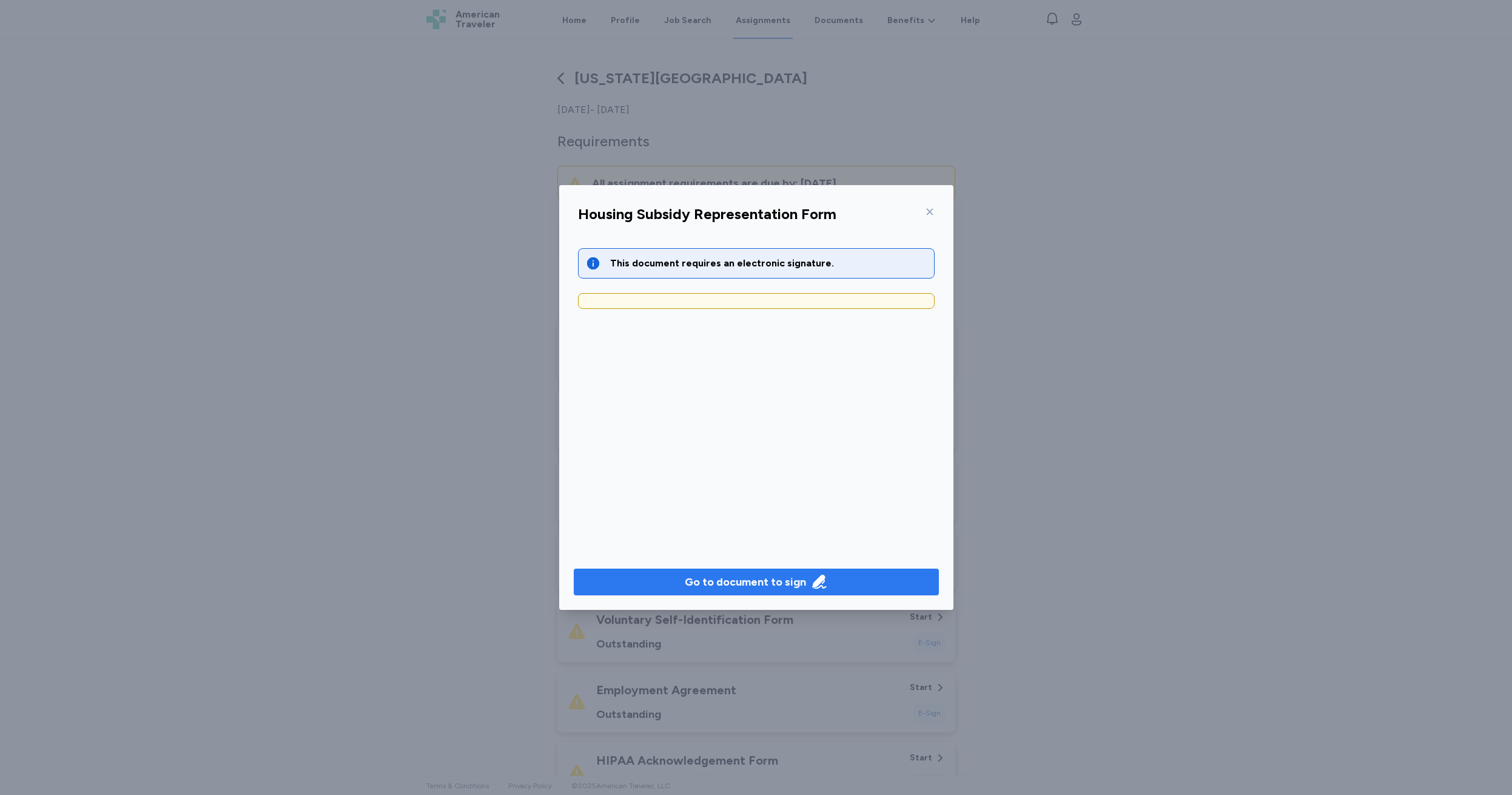
click at [747, 584] on div "Go to document to sign" at bounding box center [746, 582] width 122 height 17
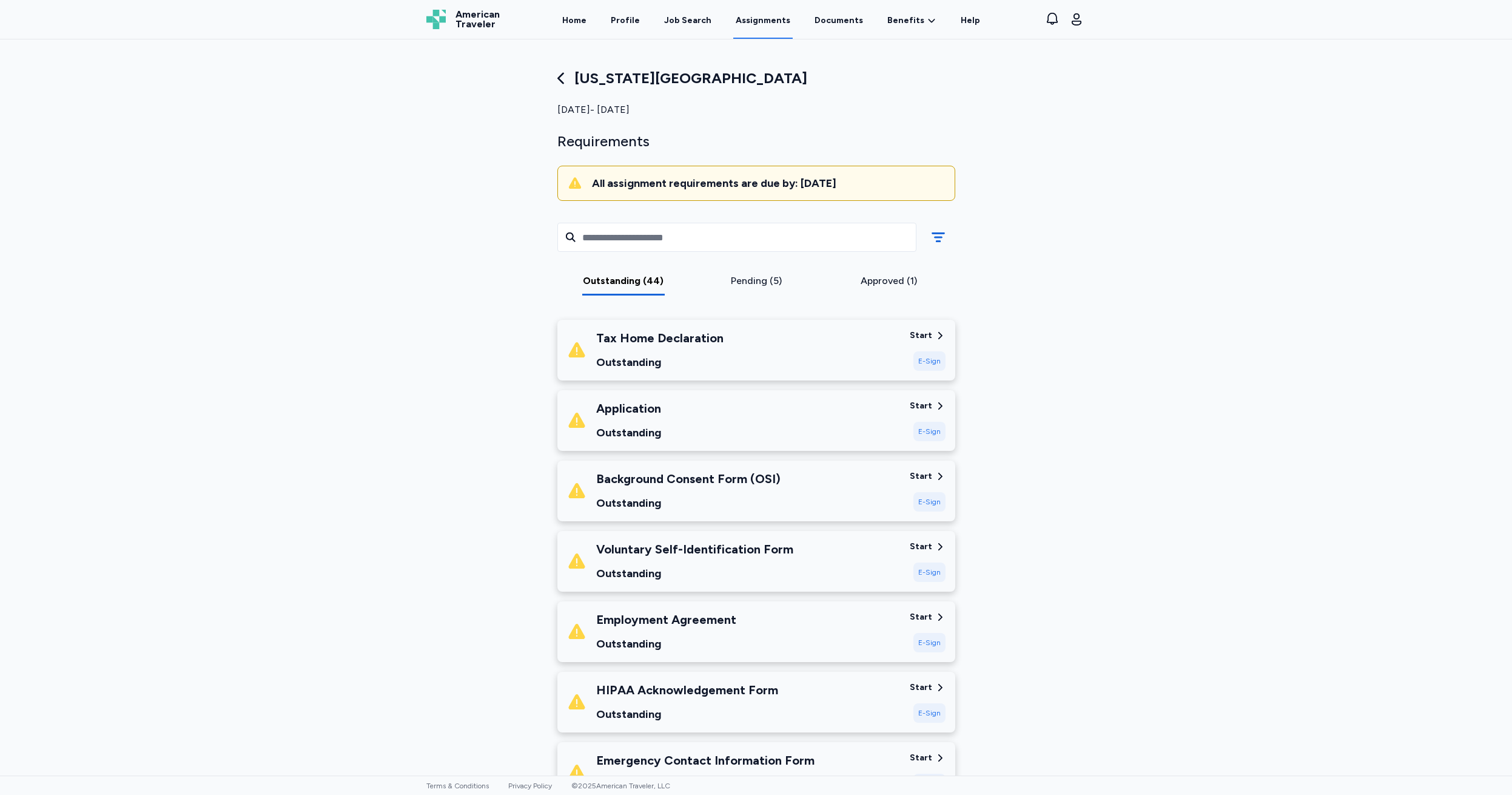
click at [926, 362] on div "E-Sign" at bounding box center [930, 361] width 32 height 20
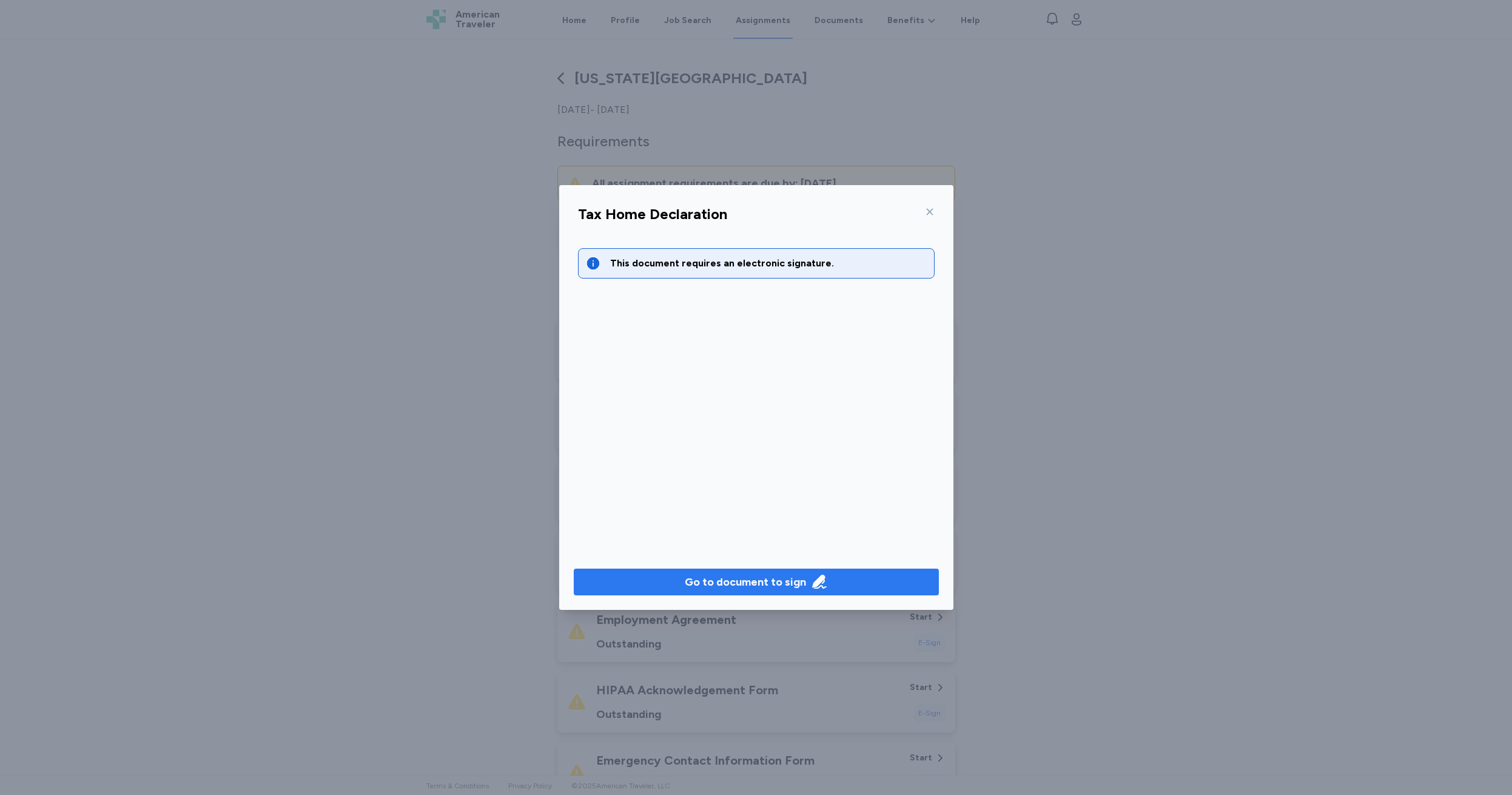
click at [741, 583] on div "Go to document to sign" at bounding box center [746, 582] width 122 height 17
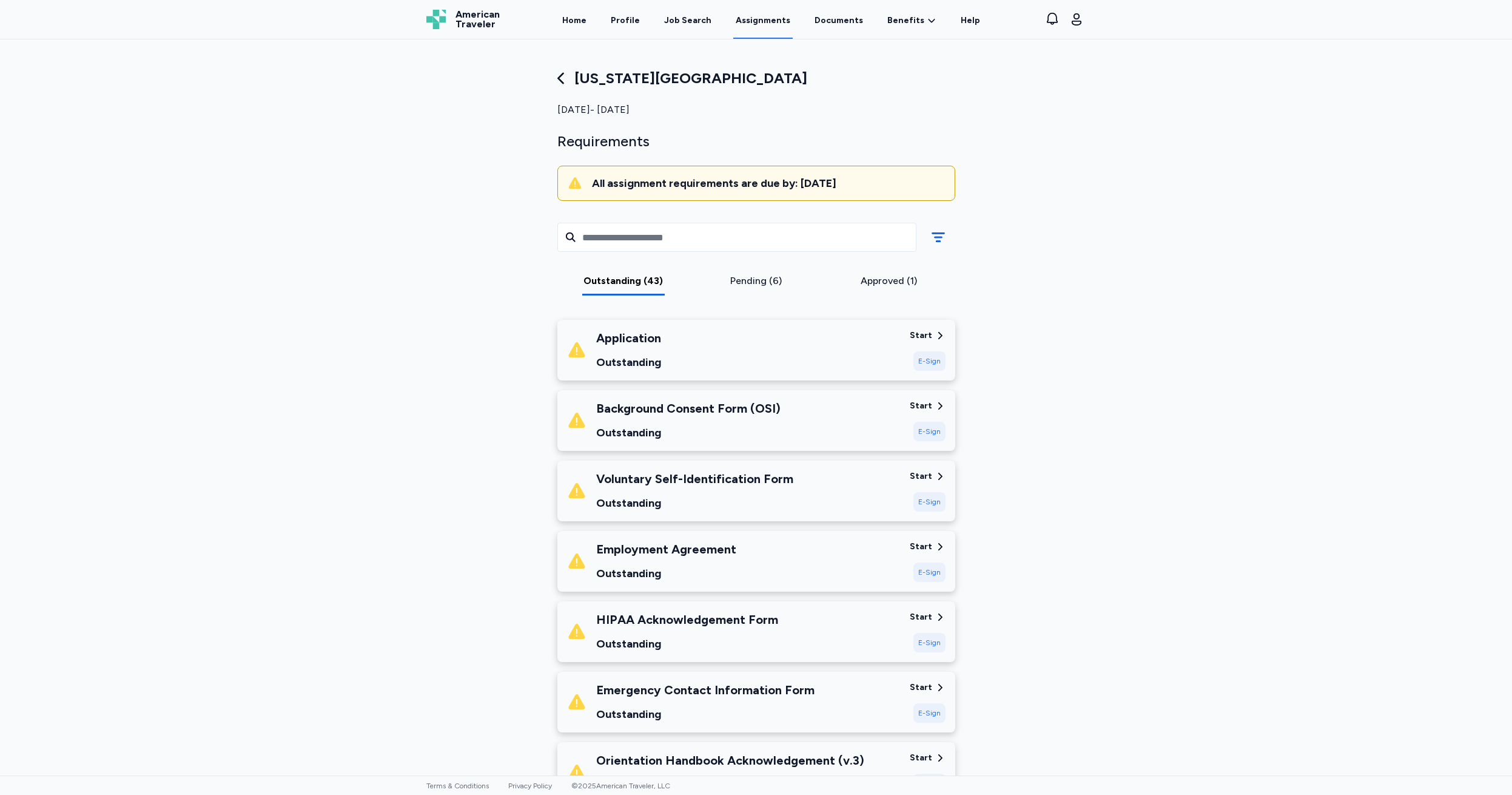
scroll to position [57, 0]
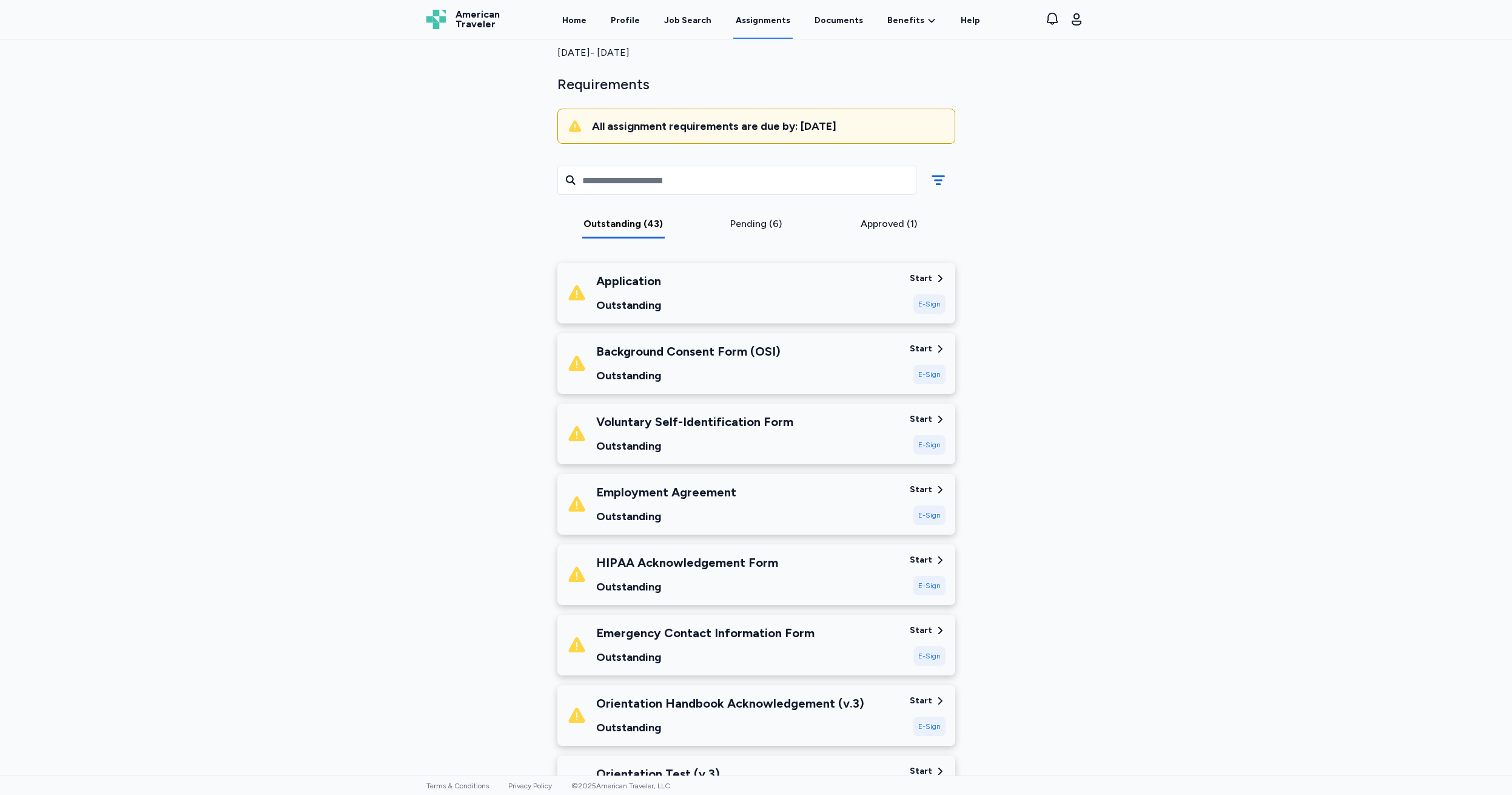
click at [924, 278] on div "Start" at bounding box center [921, 278] width 22 height 12
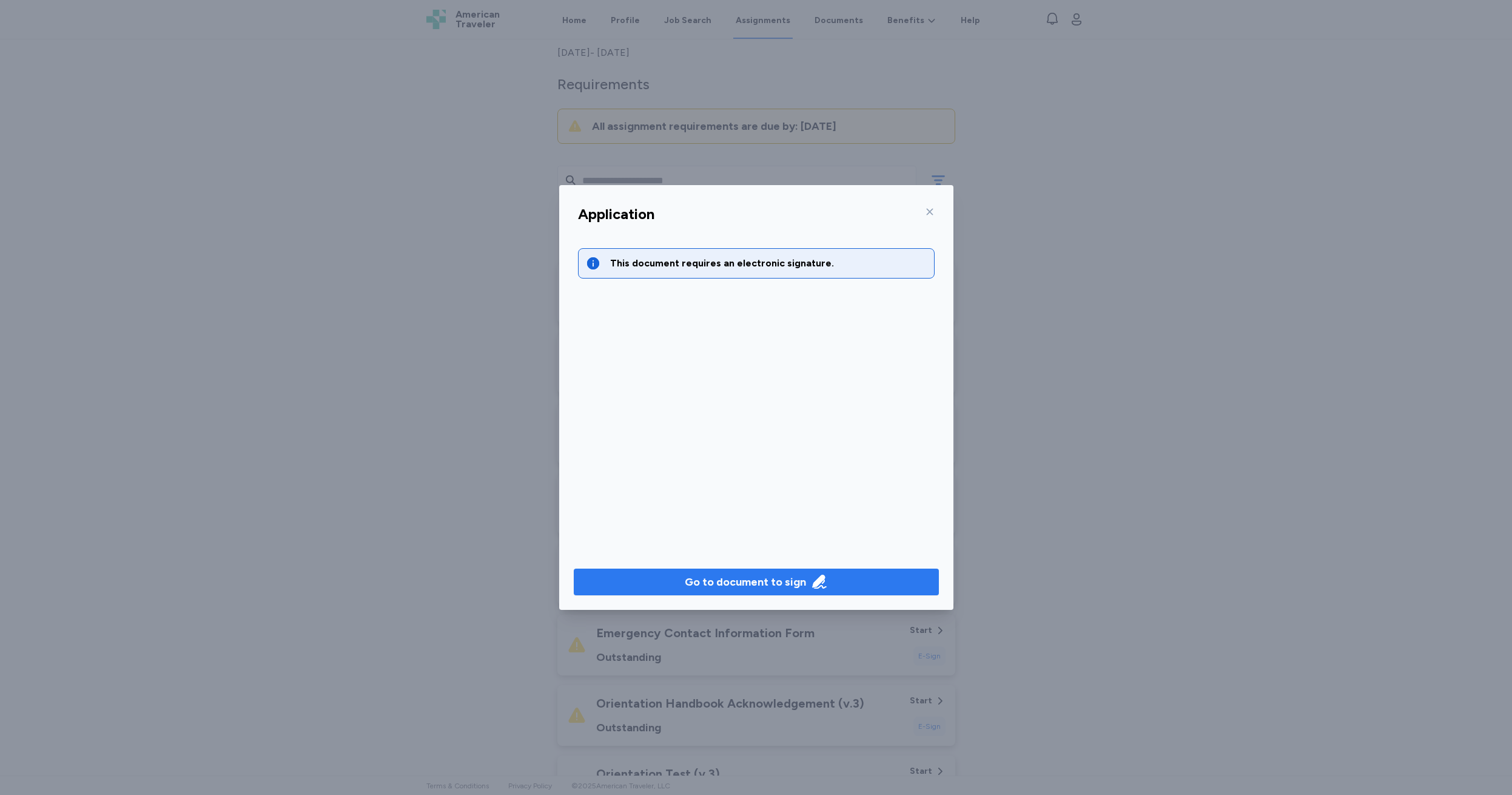
click at [727, 577] on div "Go to document to sign" at bounding box center [746, 582] width 122 height 17
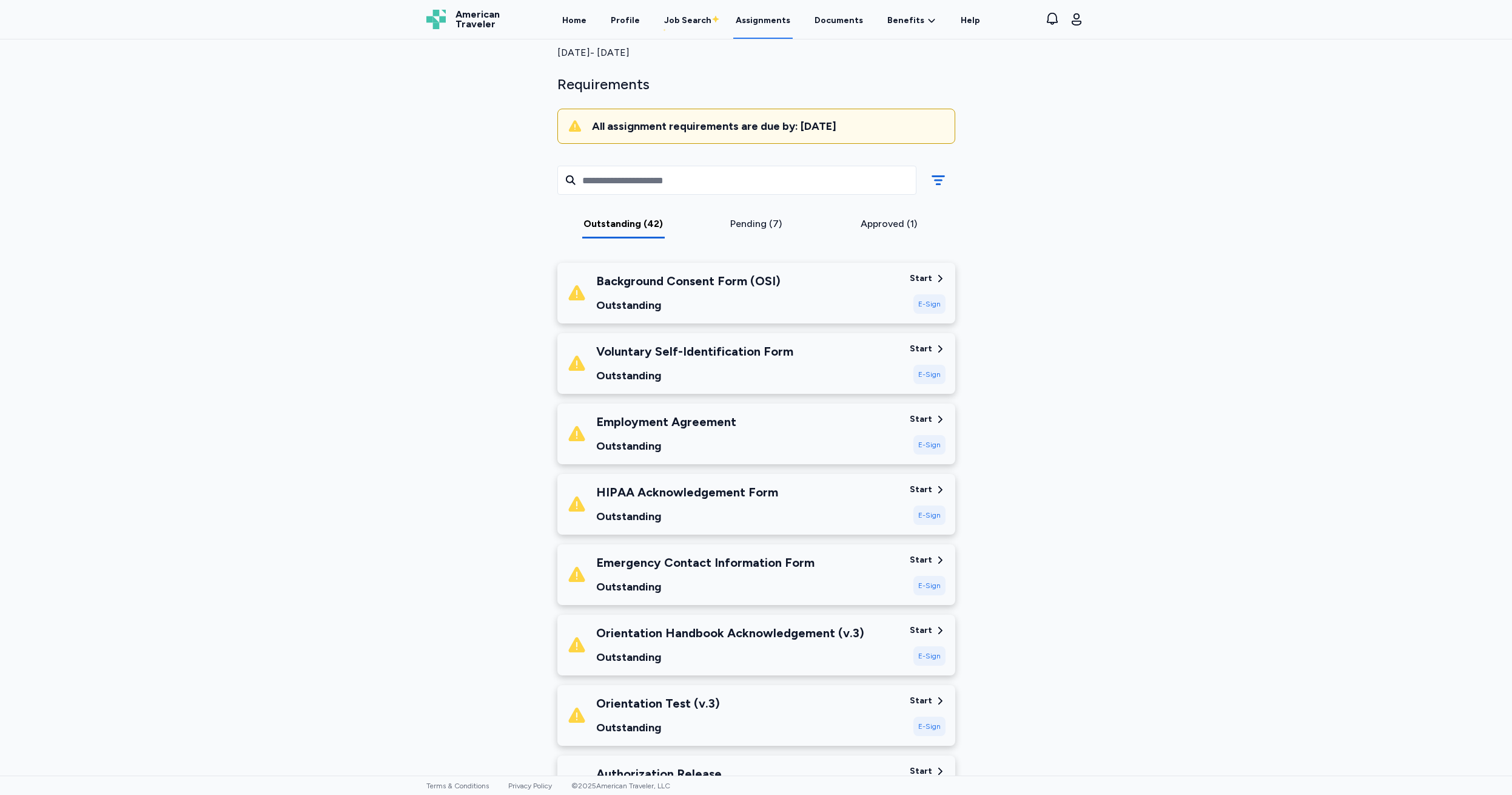
click at [921, 276] on div "Start" at bounding box center [921, 278] width 22 height 12
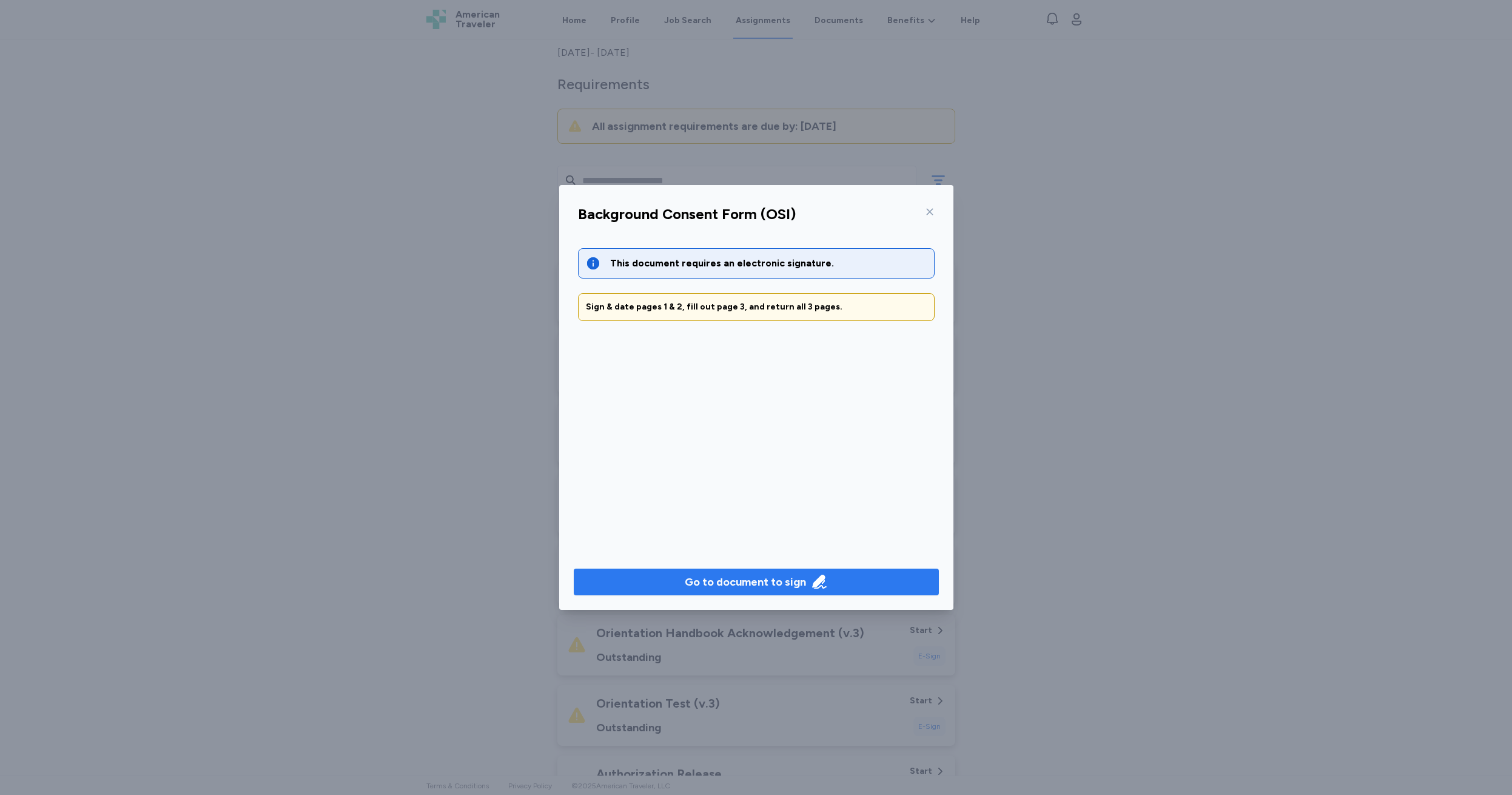
click at [745, 581] on div "Go to document to sign" at bounding box center [746, 582] width 122 height 17
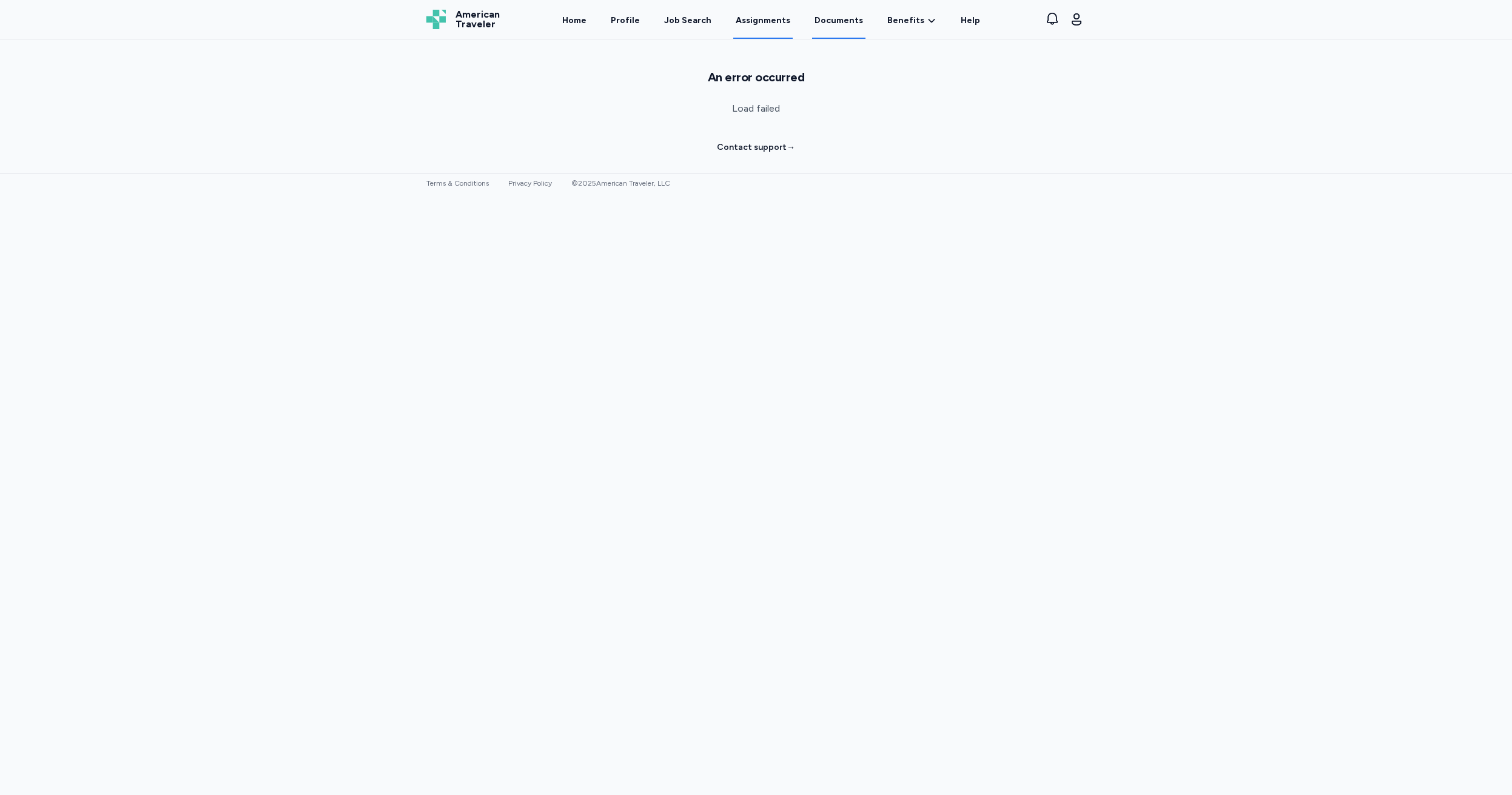
click at [817, 17] on link "Documents" at bounding box center [839, 20] width 53 height 37
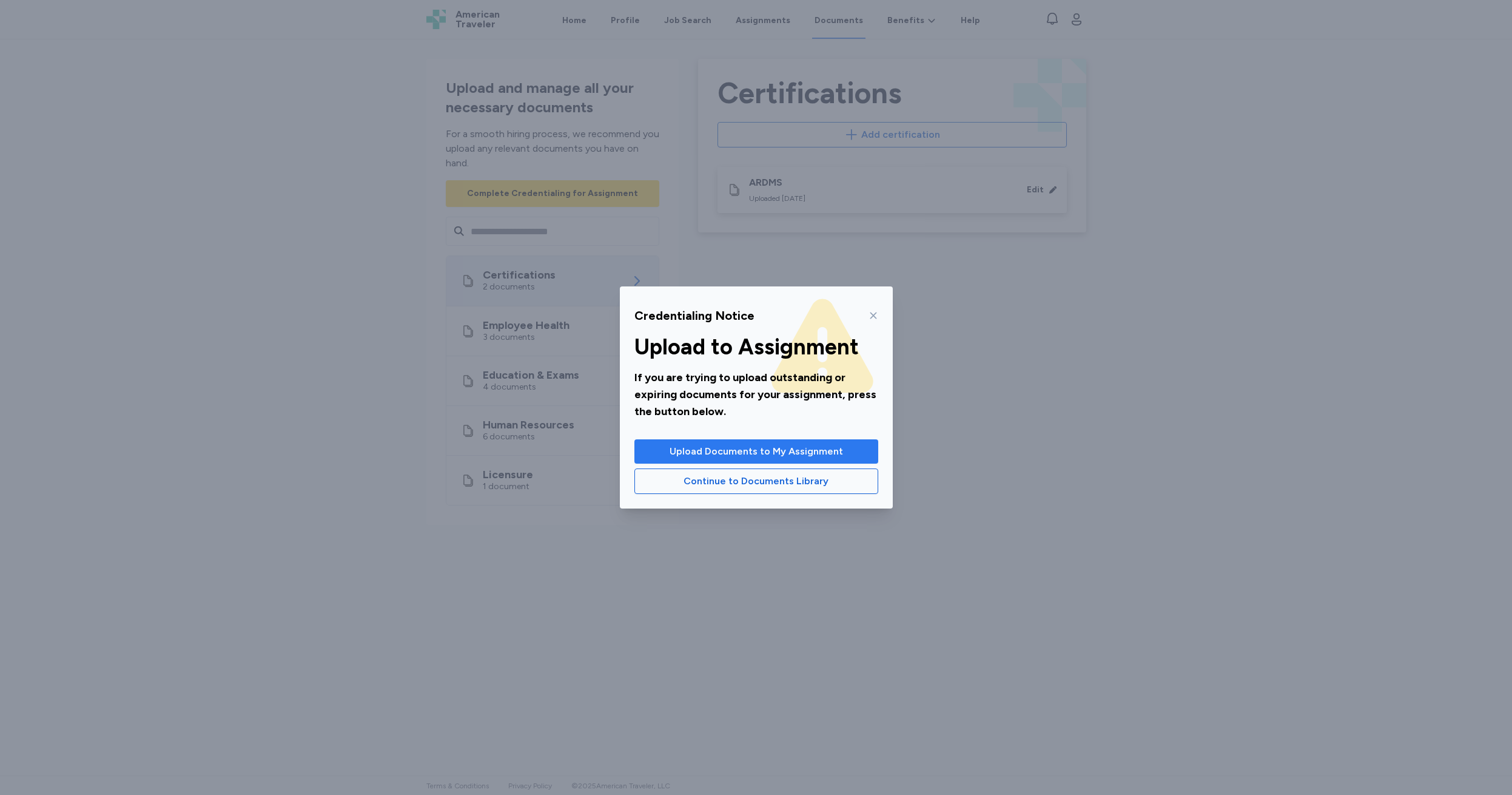
click at [731, 450] on span "Upload Documents to My Assignment" at bounding box center [756, 451] width 173 height 15
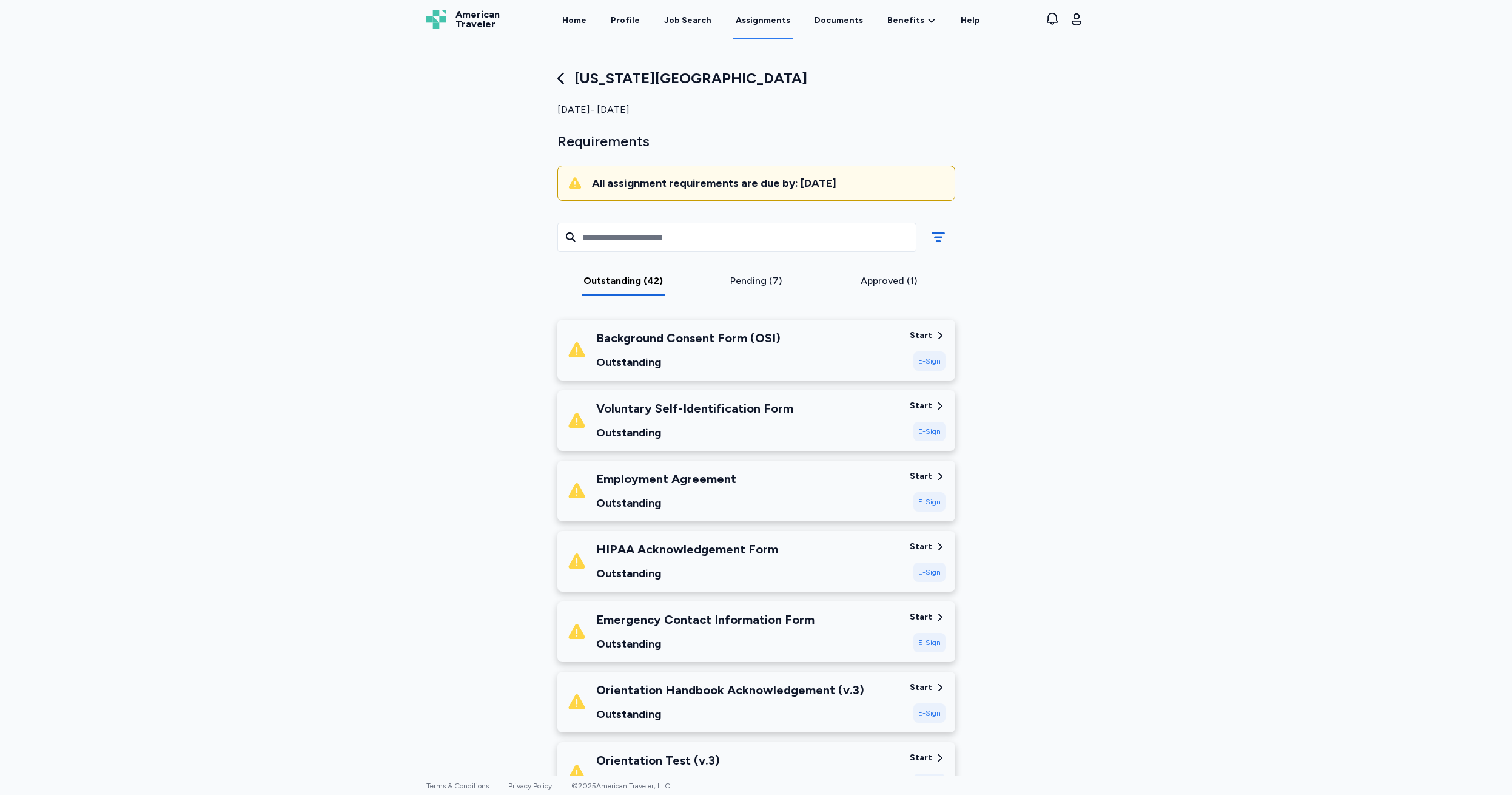
click at [924, 335] on div "Start" at bounding box center [921, 335] width 22 height 12
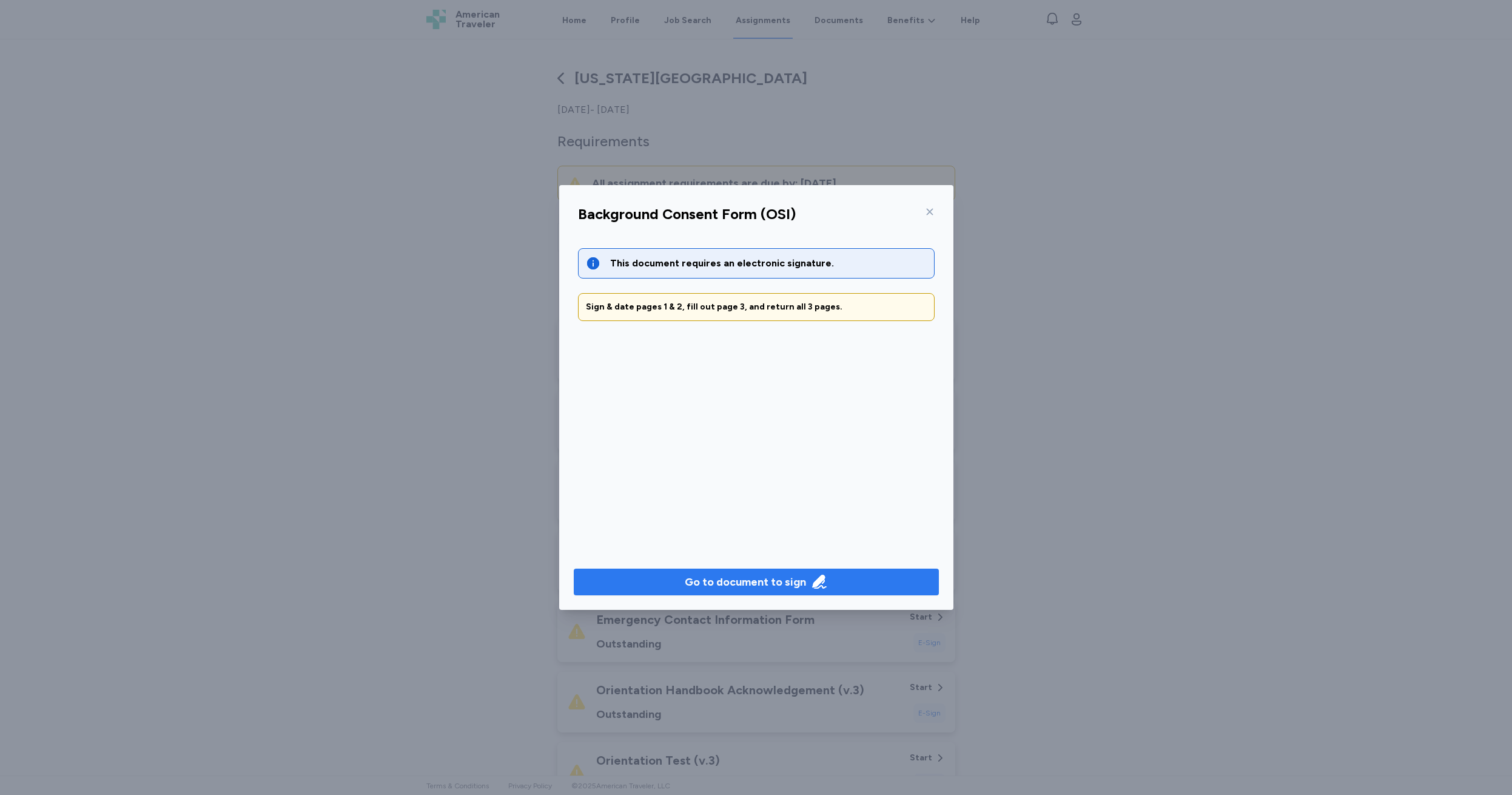
click at [743, 590] on button "Go to document to sign" at bounding box center [756, 582] width 365 height 27
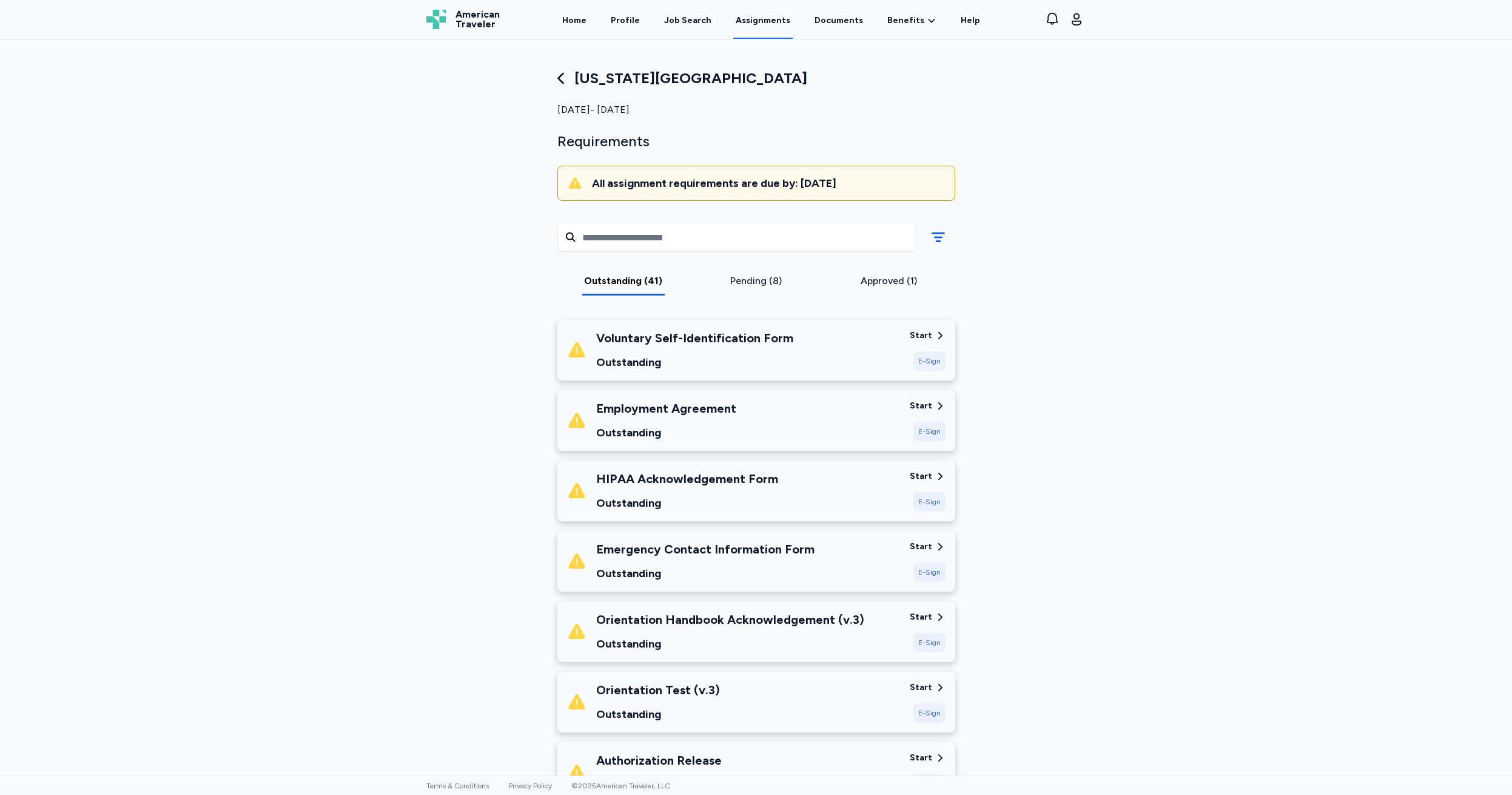
click at [917, 333] on div "Start" at bounding box center [921, 335] width 22 height 12
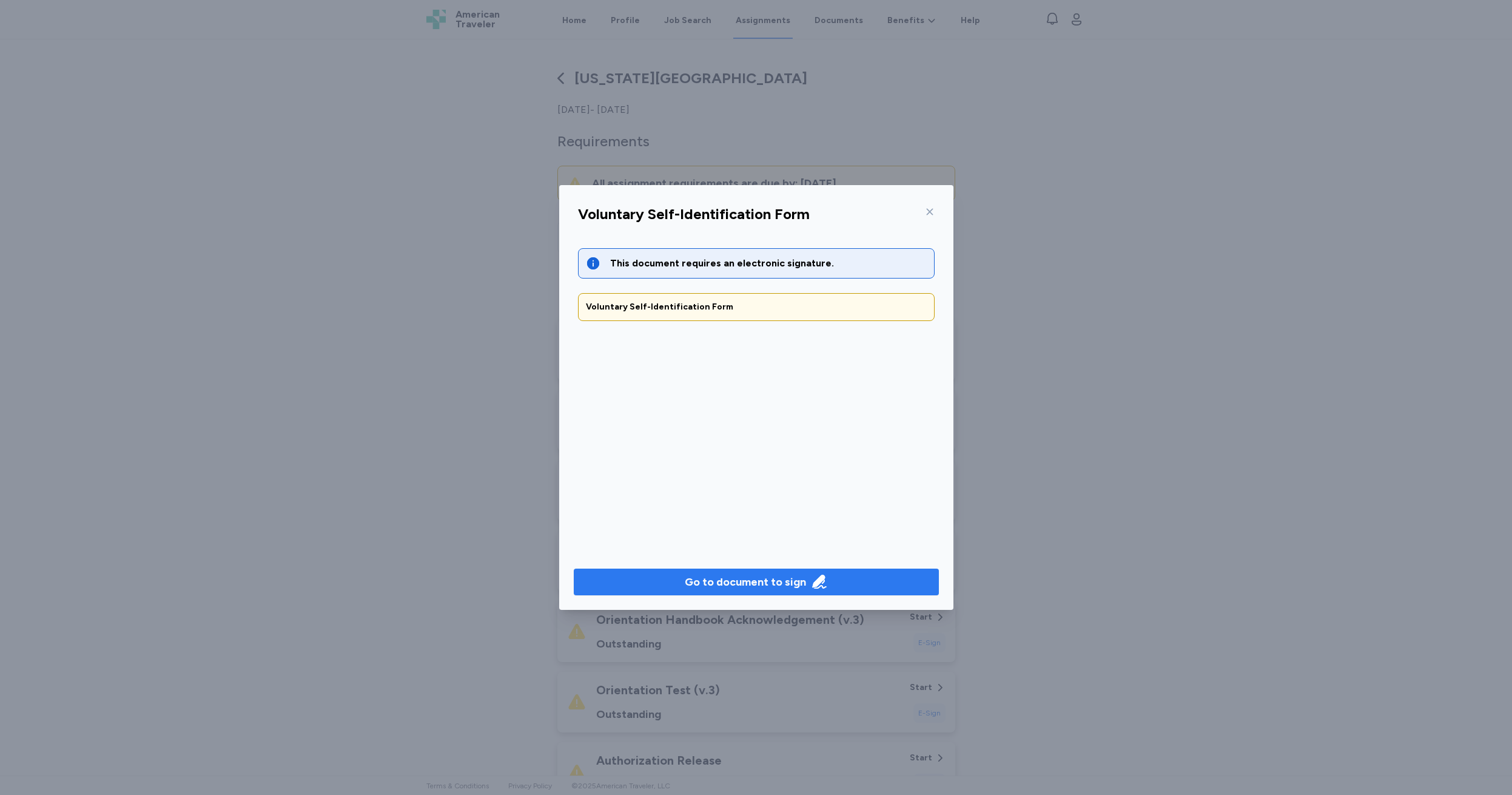
click at [747, 581] on div "Go to document to sign" at bounding box center [746, 582] width 122 height 17
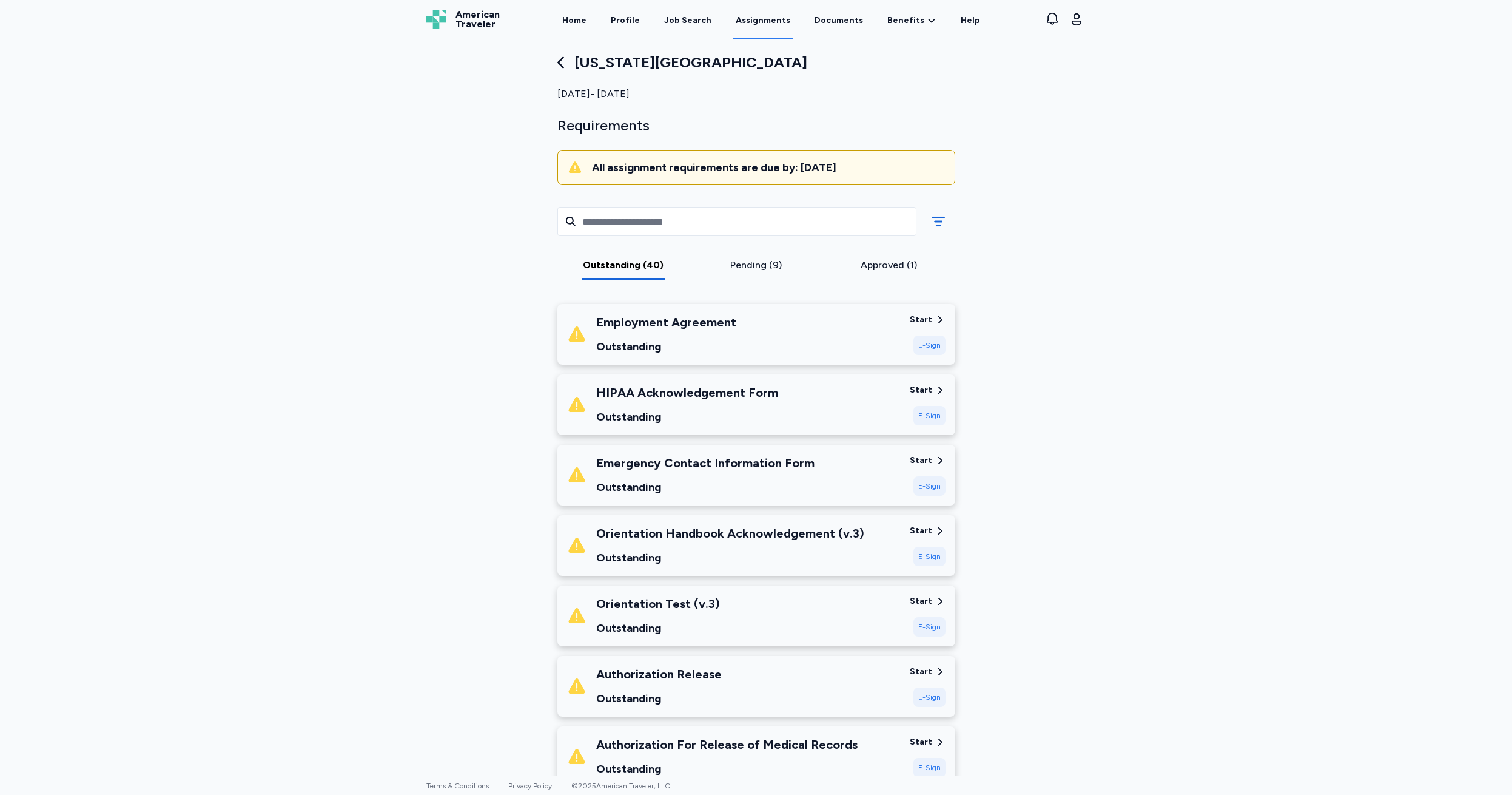
scroll to position [117, 0]
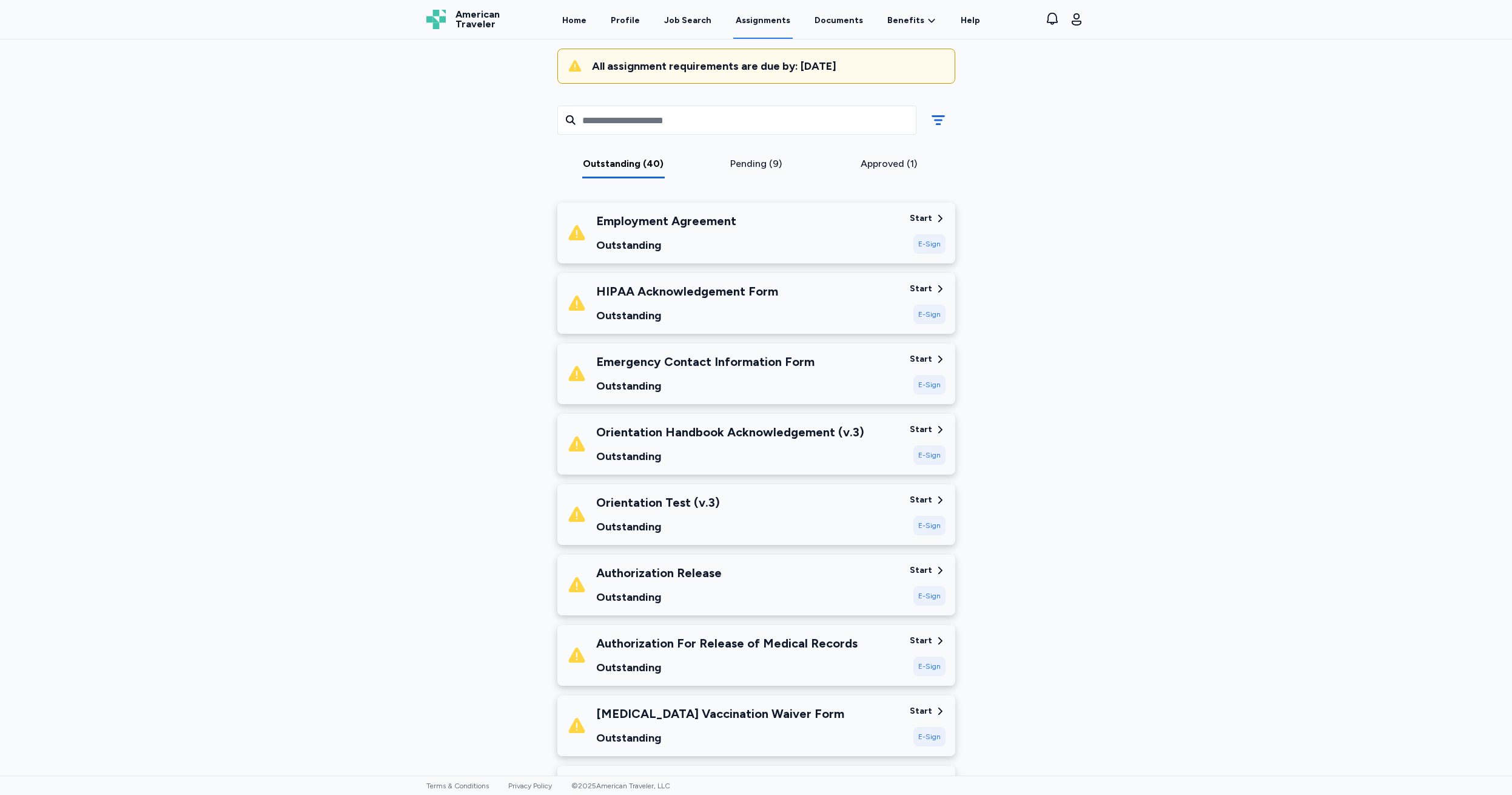
click at [914, 215] on div "Start" at bounding box center [921, 218] width 22 height 12
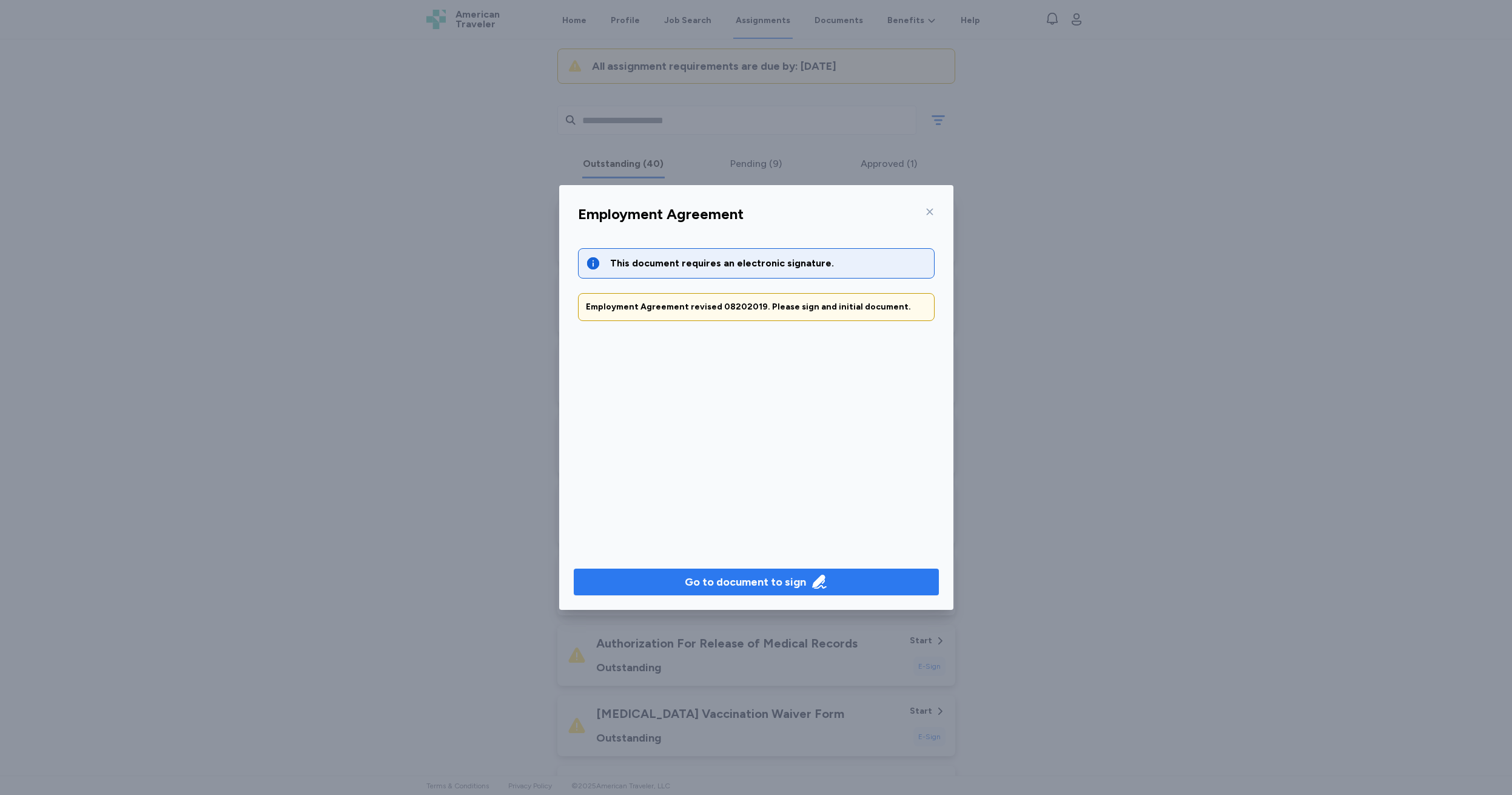
click at [727, 583] on div "Go to document to sign" at bounding box center [746, 582] width 122 height 17
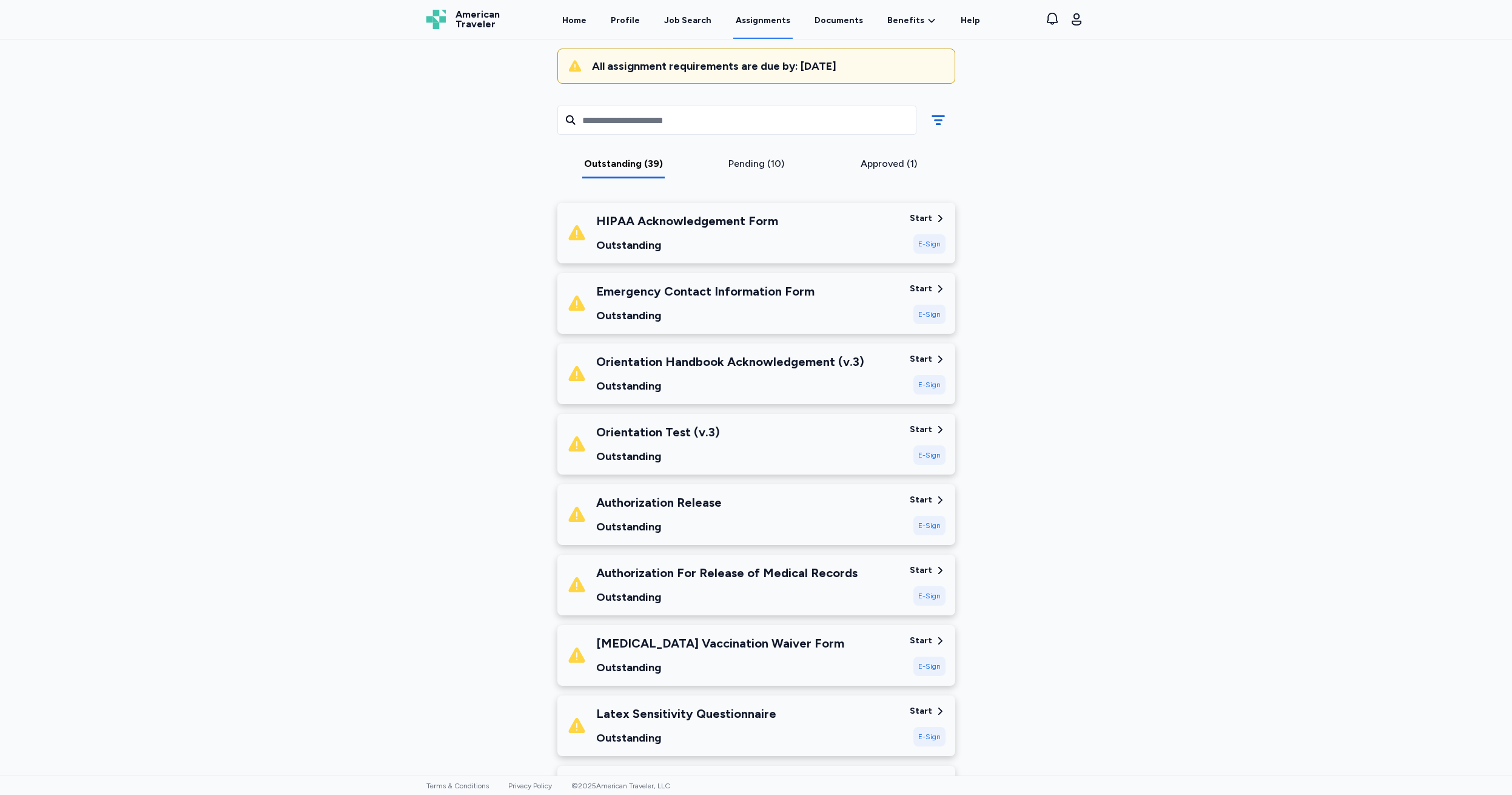
click at [923, 243] on div "E-Sign" at bounding box center [930, 243] width 32 height 20
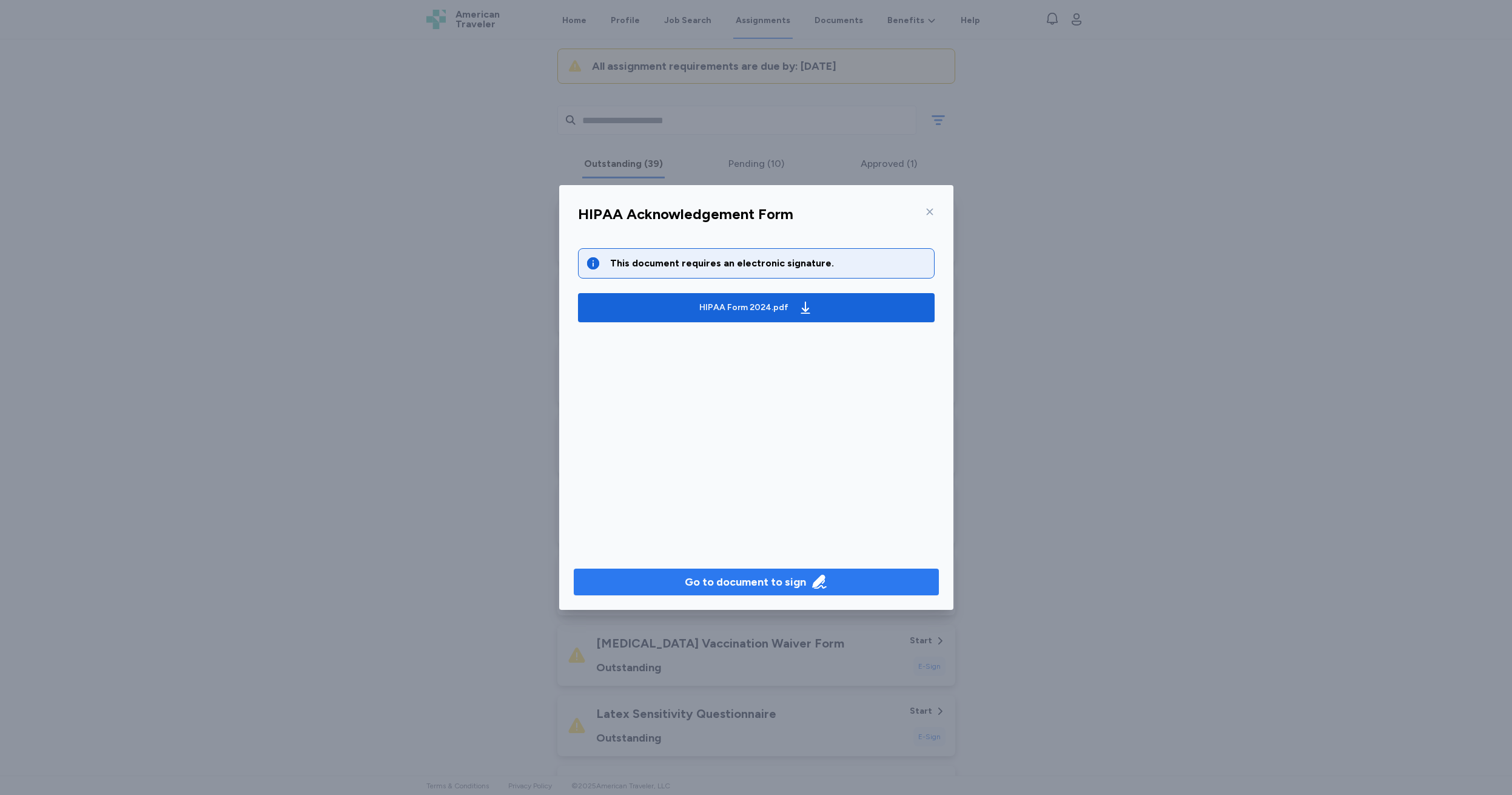
click at [730, 578] on div "Go to document to sign" at bounding box center [746, 582] width 122 height 17
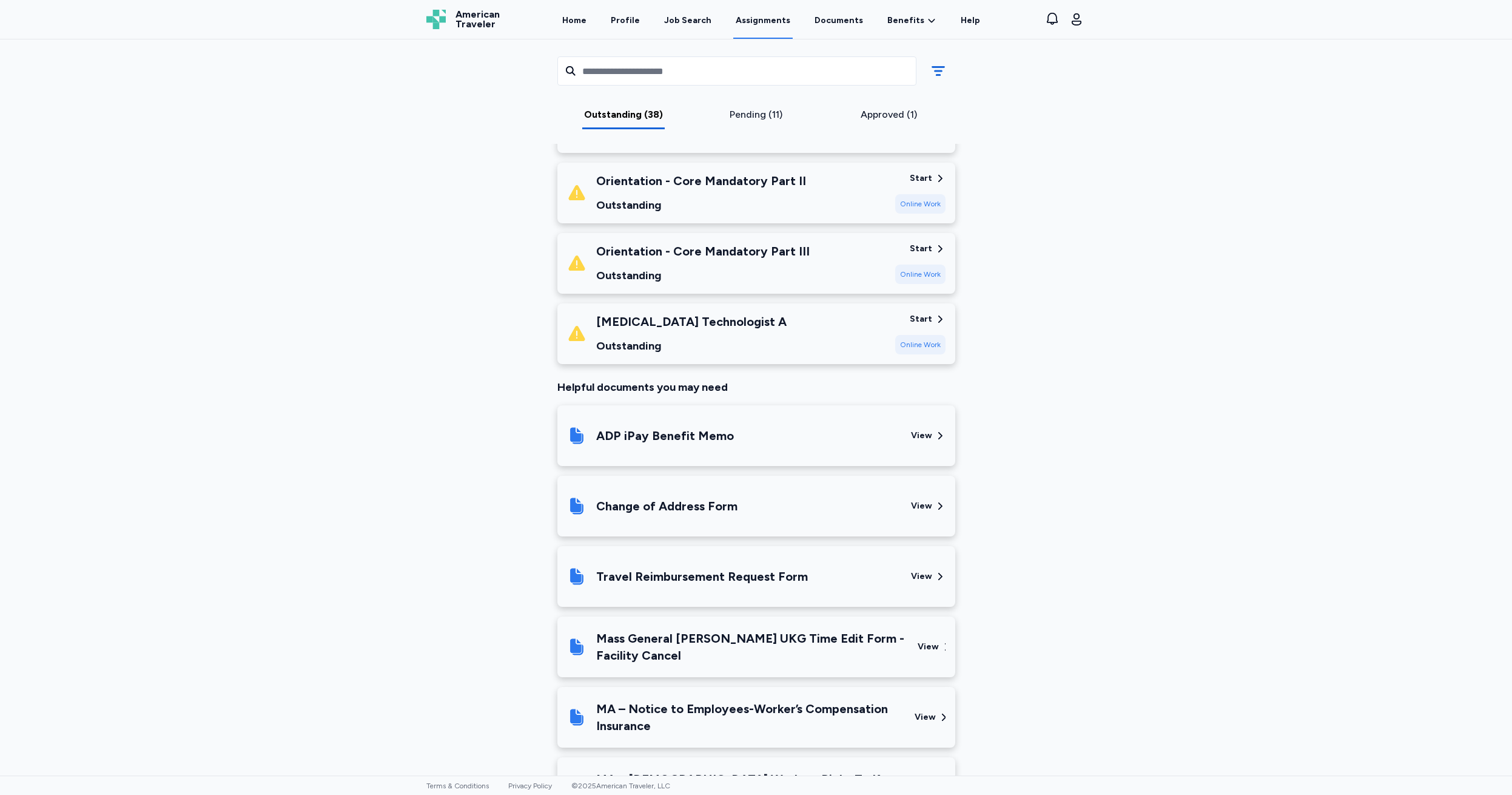
scroll to position [2650, 0]
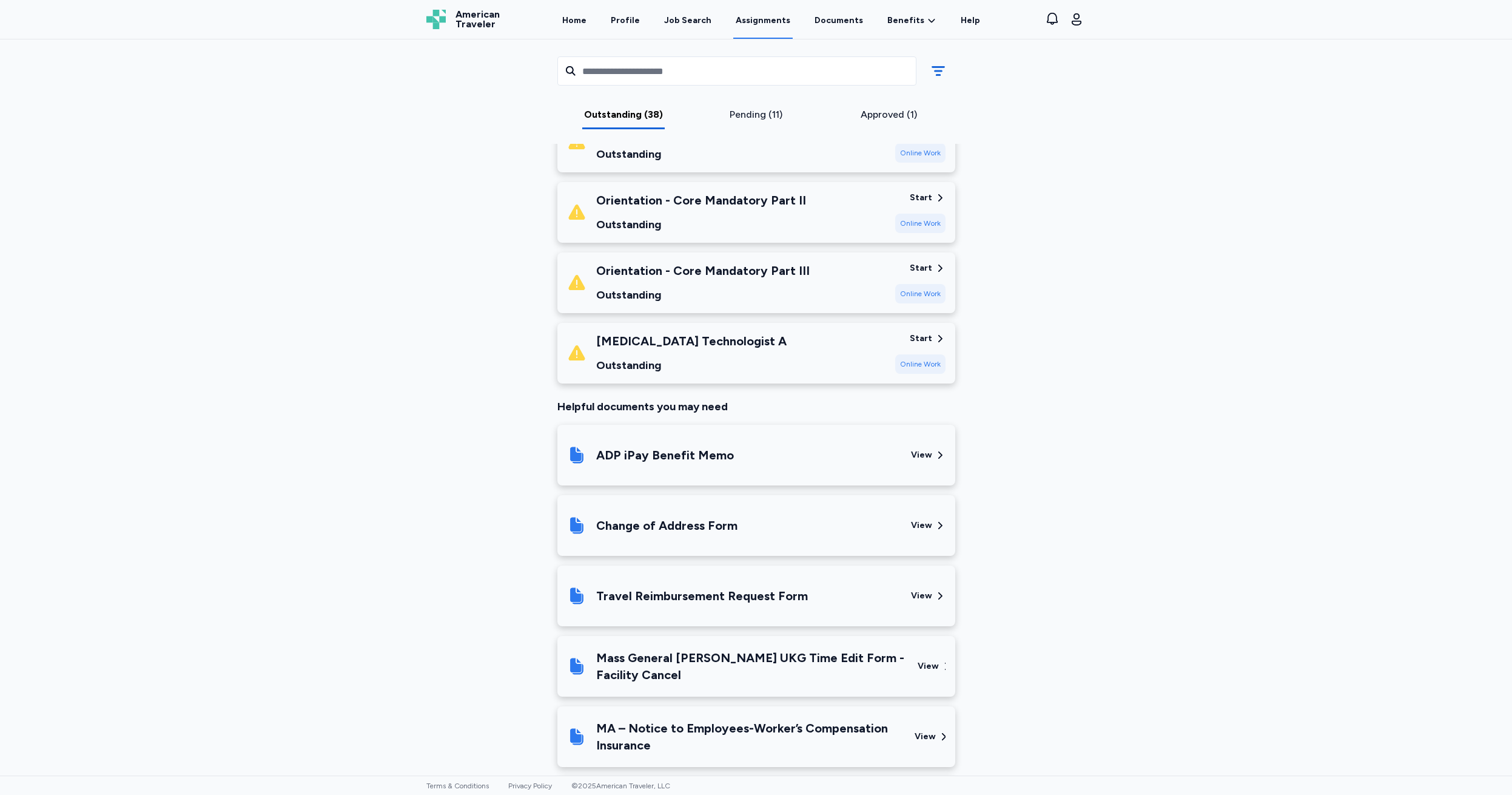
click at [921, 449] on div "View" at bounding box center [921, 454] width 22 height 12
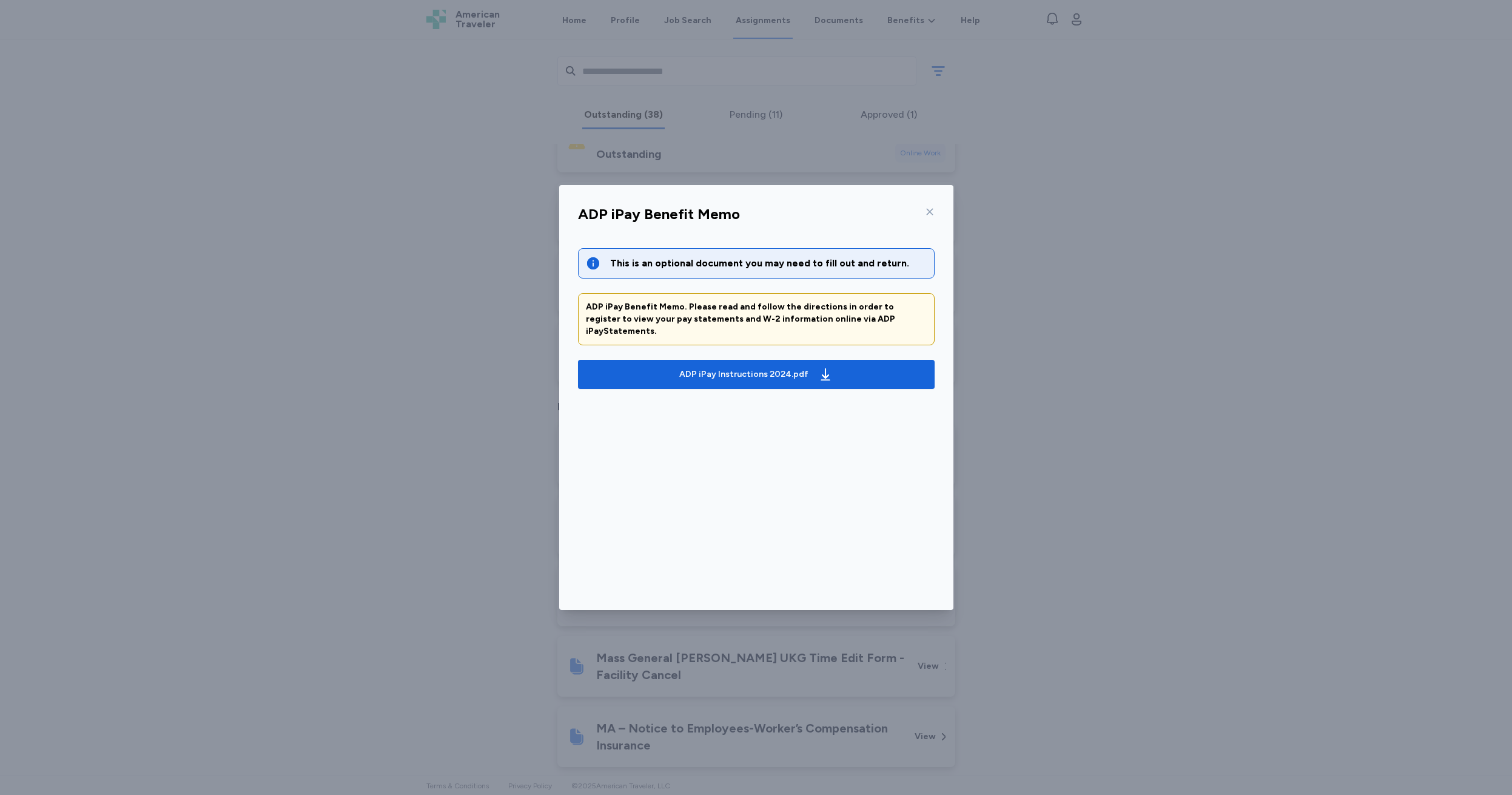
click at [928, 214] on icon at bounding box center [930, 212] width 9 height 9
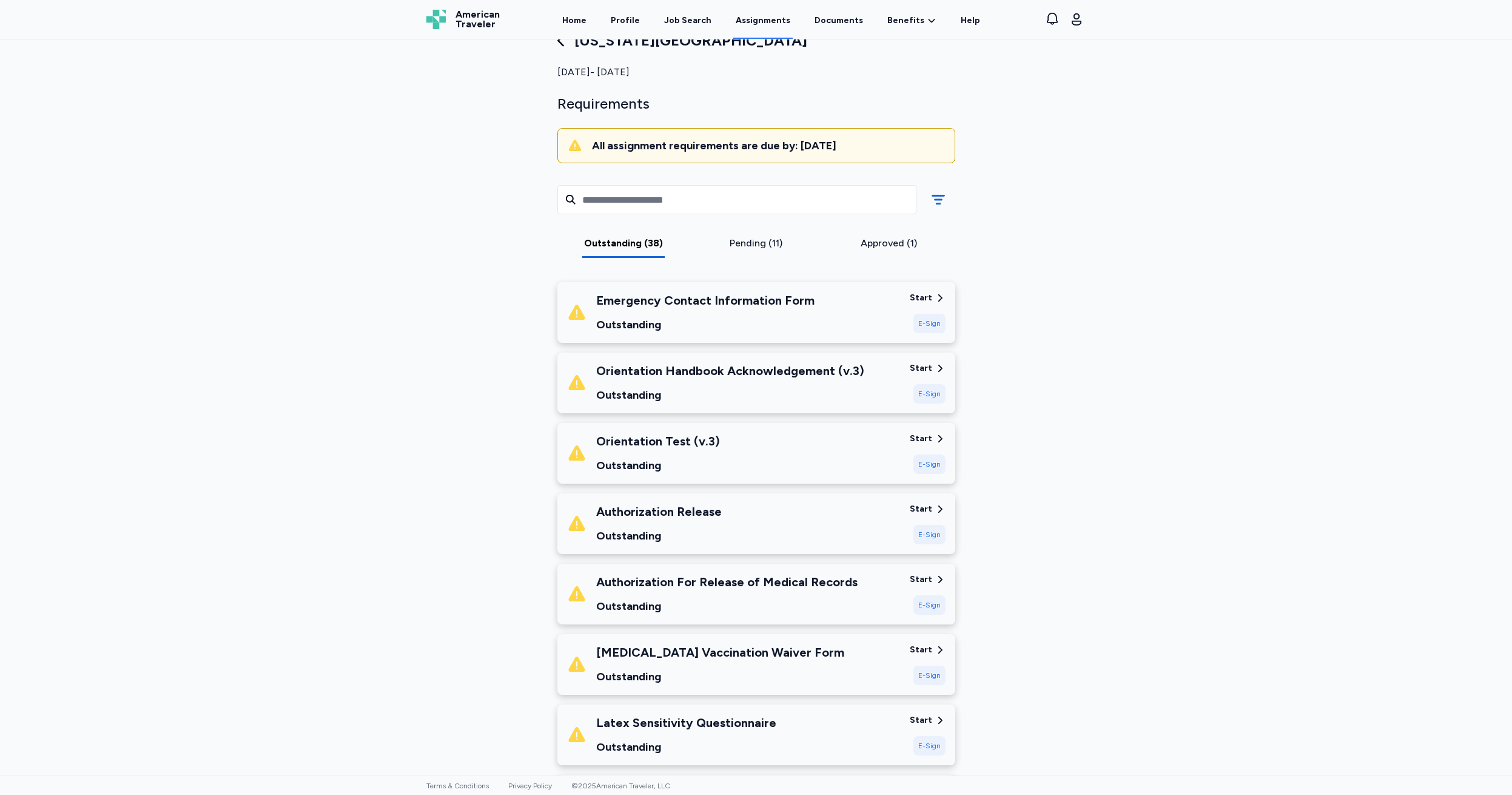
scroll to position [51, 0]
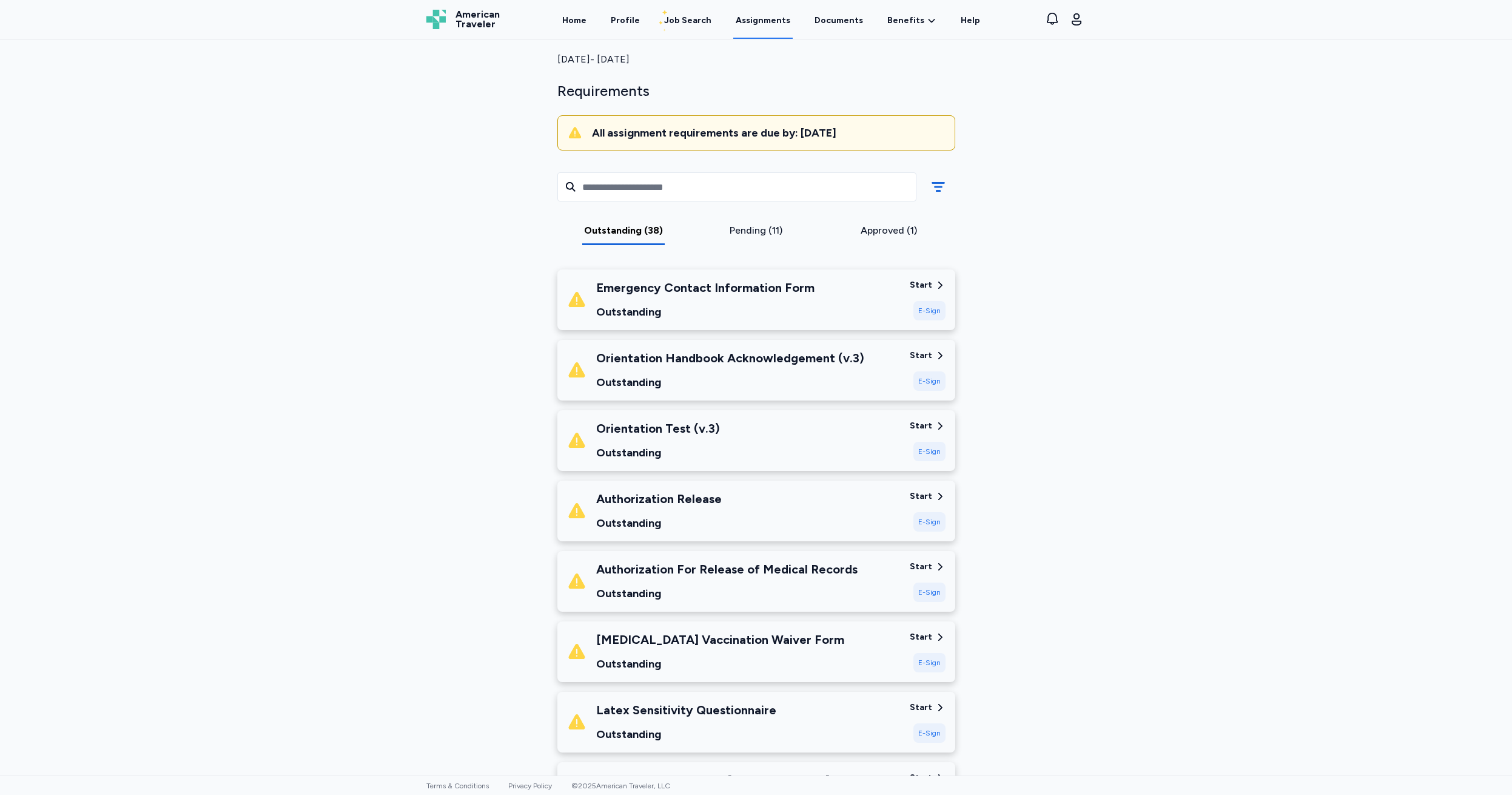
click at [914, 281] on div "Start" at bounding box center [921, 285] width 22 height 12
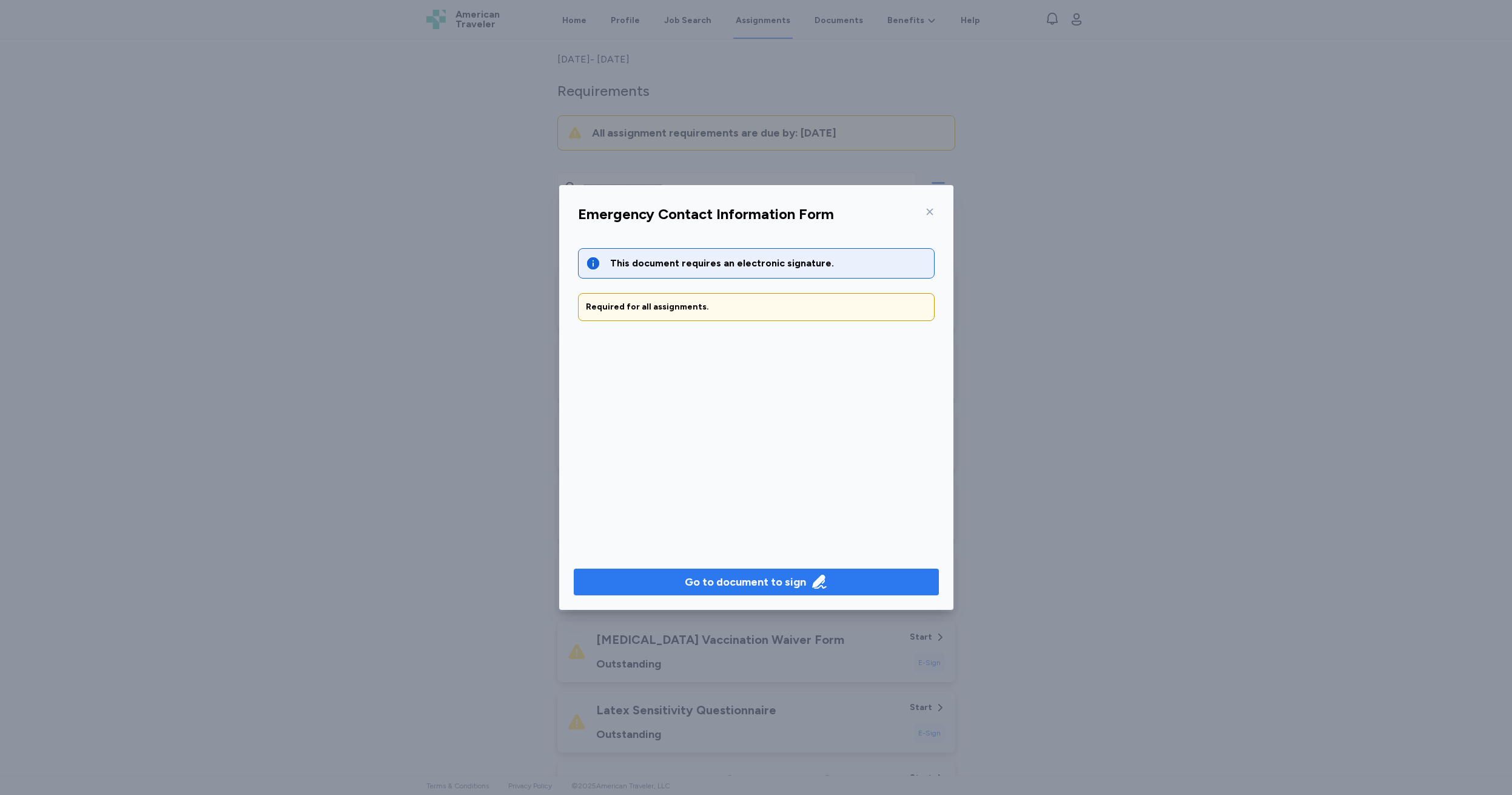
click at [737, 580] on div "Go to document to sign" at bounding box center [746, 582] width 122 height 17
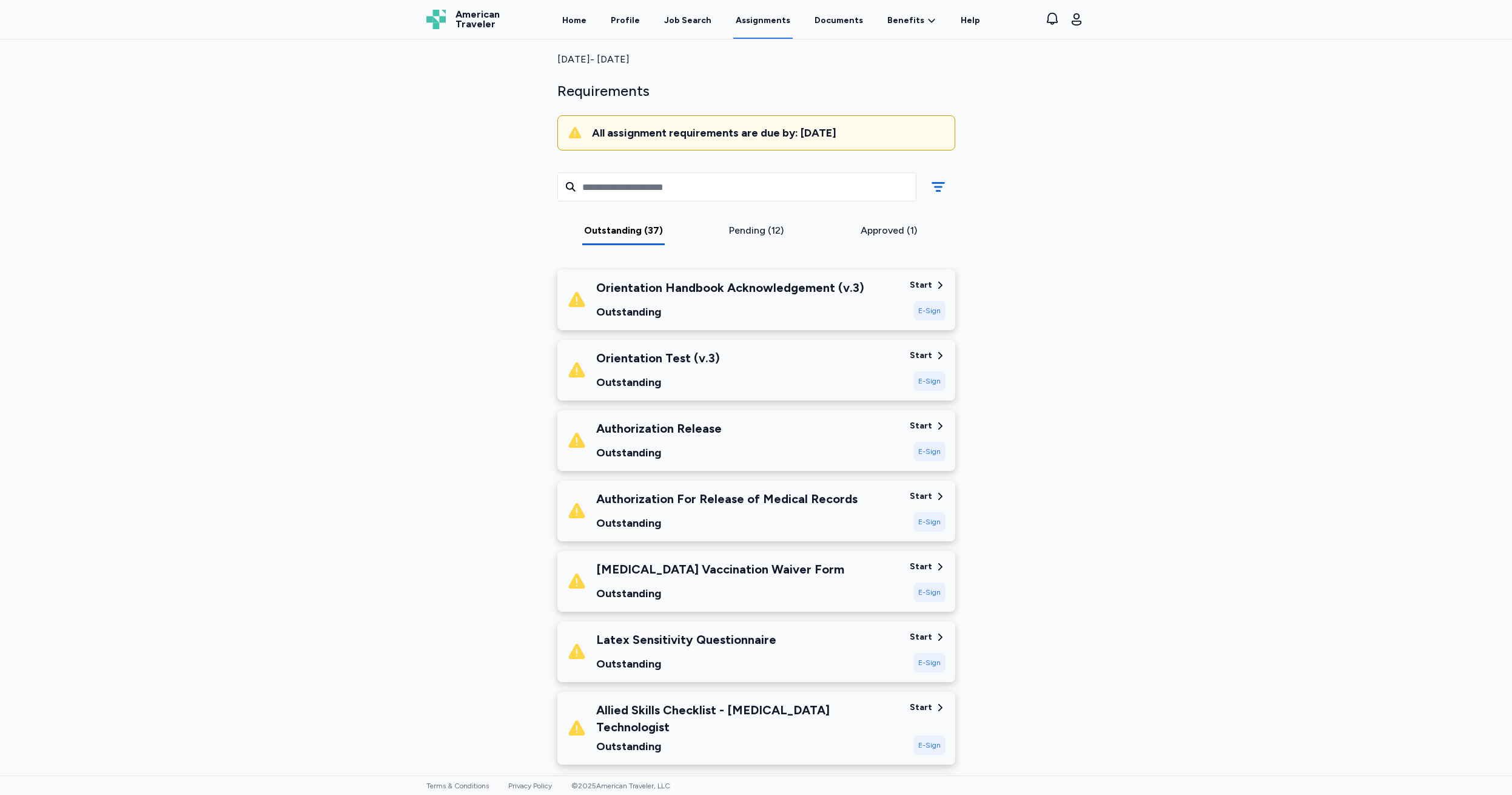
click at [914, 286] on div "Start" at bounding box center [921, 285] width 22 height 12
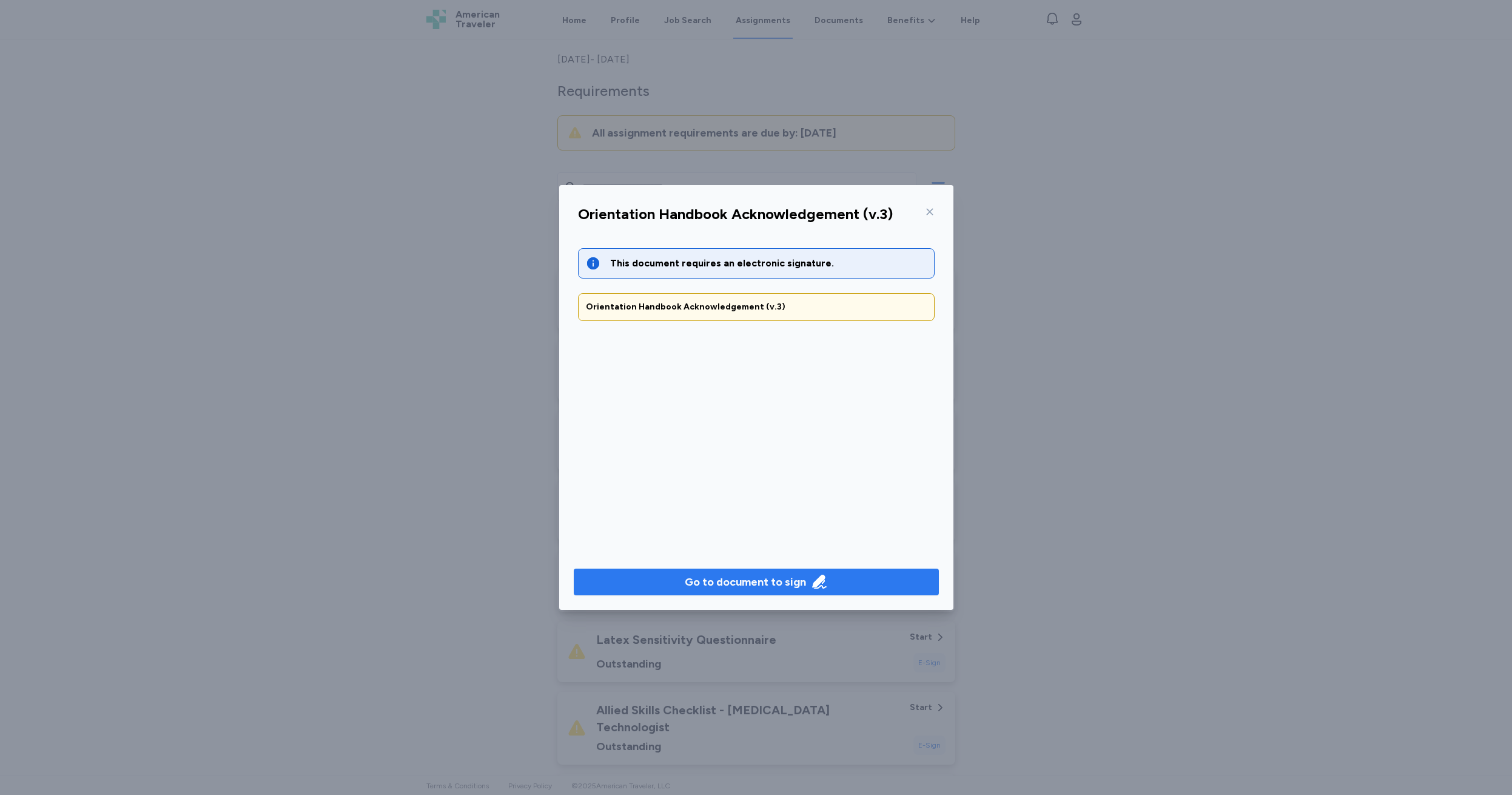
click at [730, 584] on div "Go to document to sign" at bounding box center [746, 582] width 122 height 17
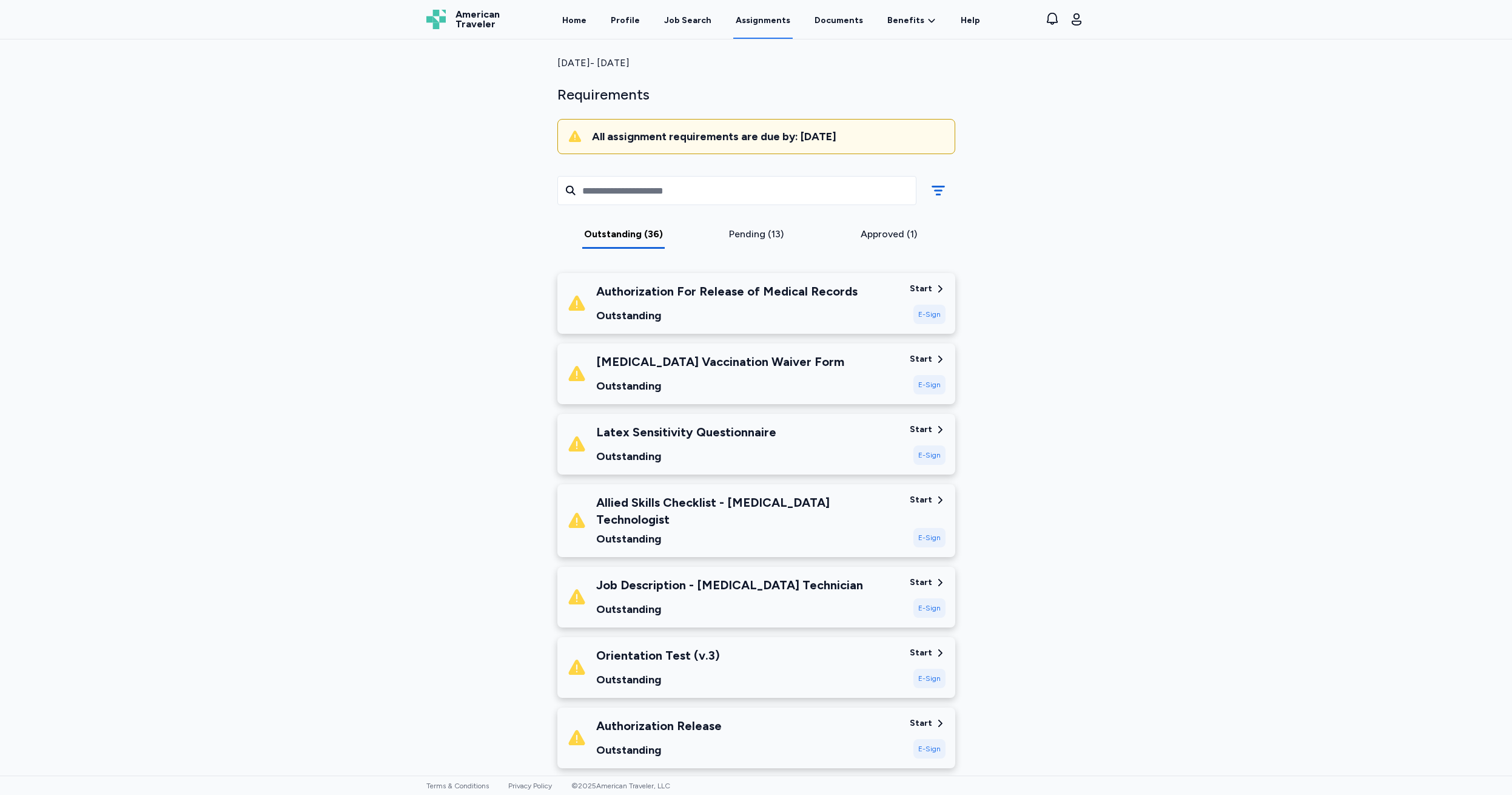
scroll to position [71, 0]
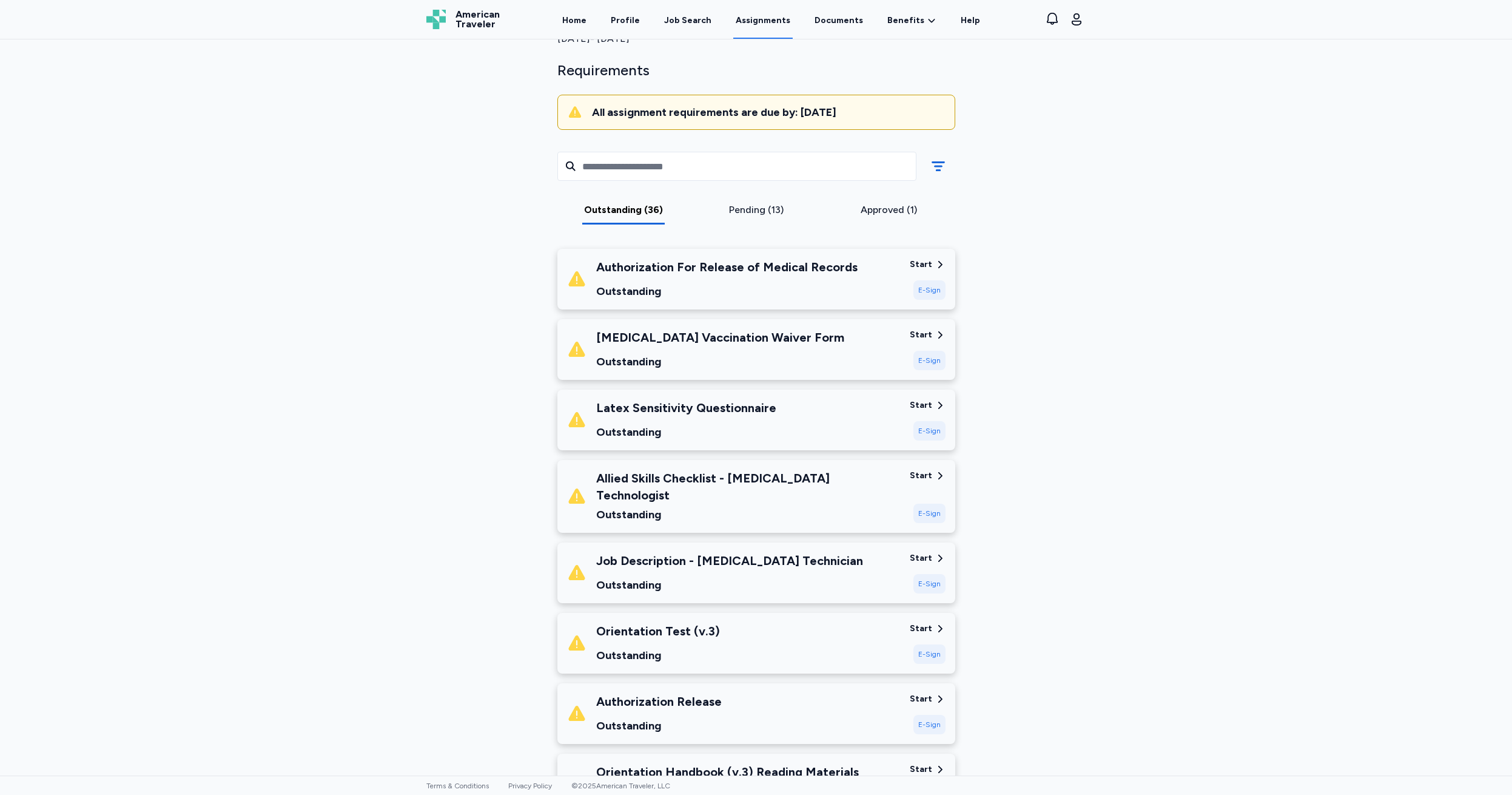
click at [922, 262] on div "Start" at bounding box center [921, 264] width 22 height 12
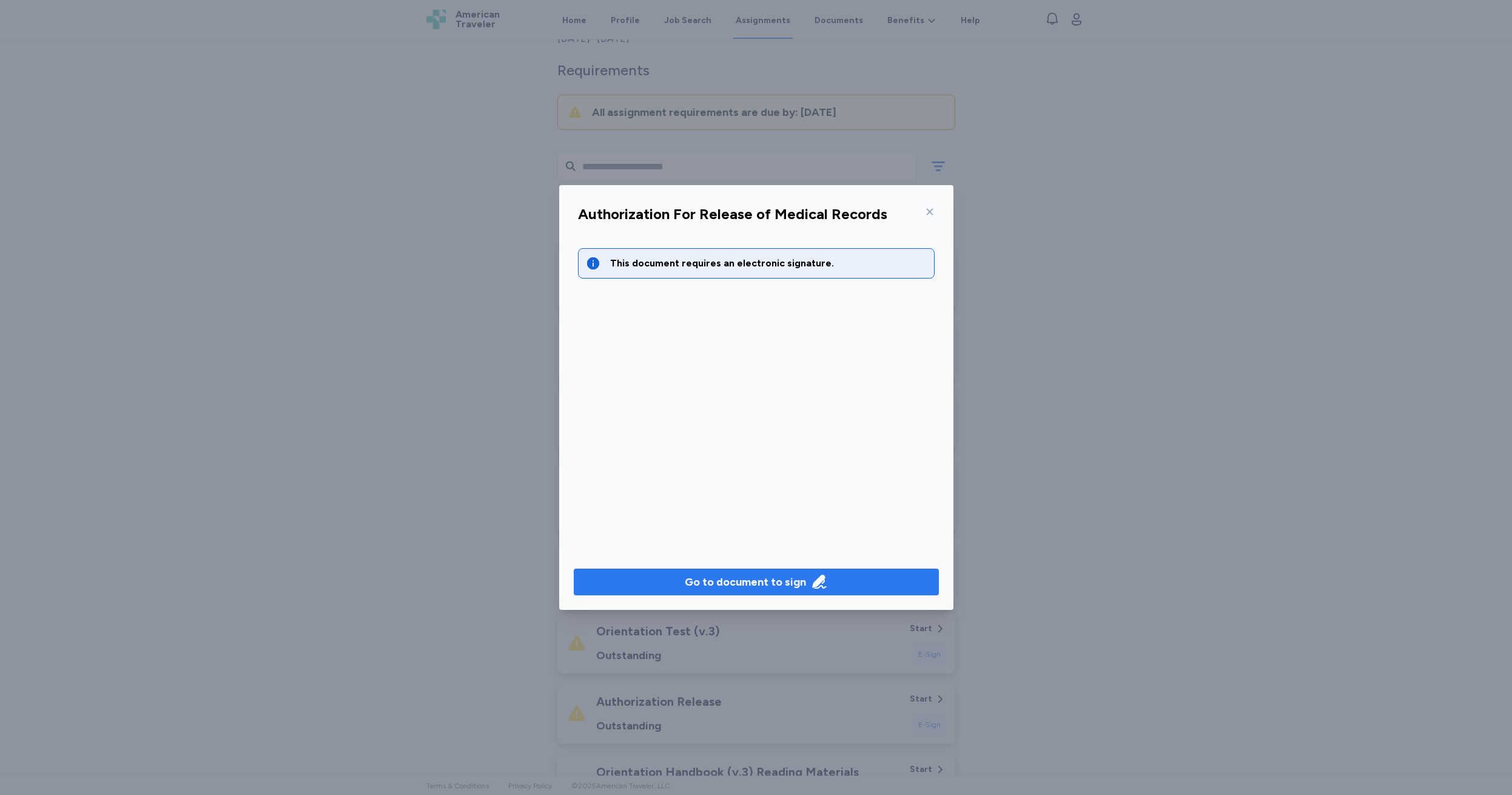
click at [735, 578] on div "Go to document to sign" at bounding box center [746, 582] width 122 height 17
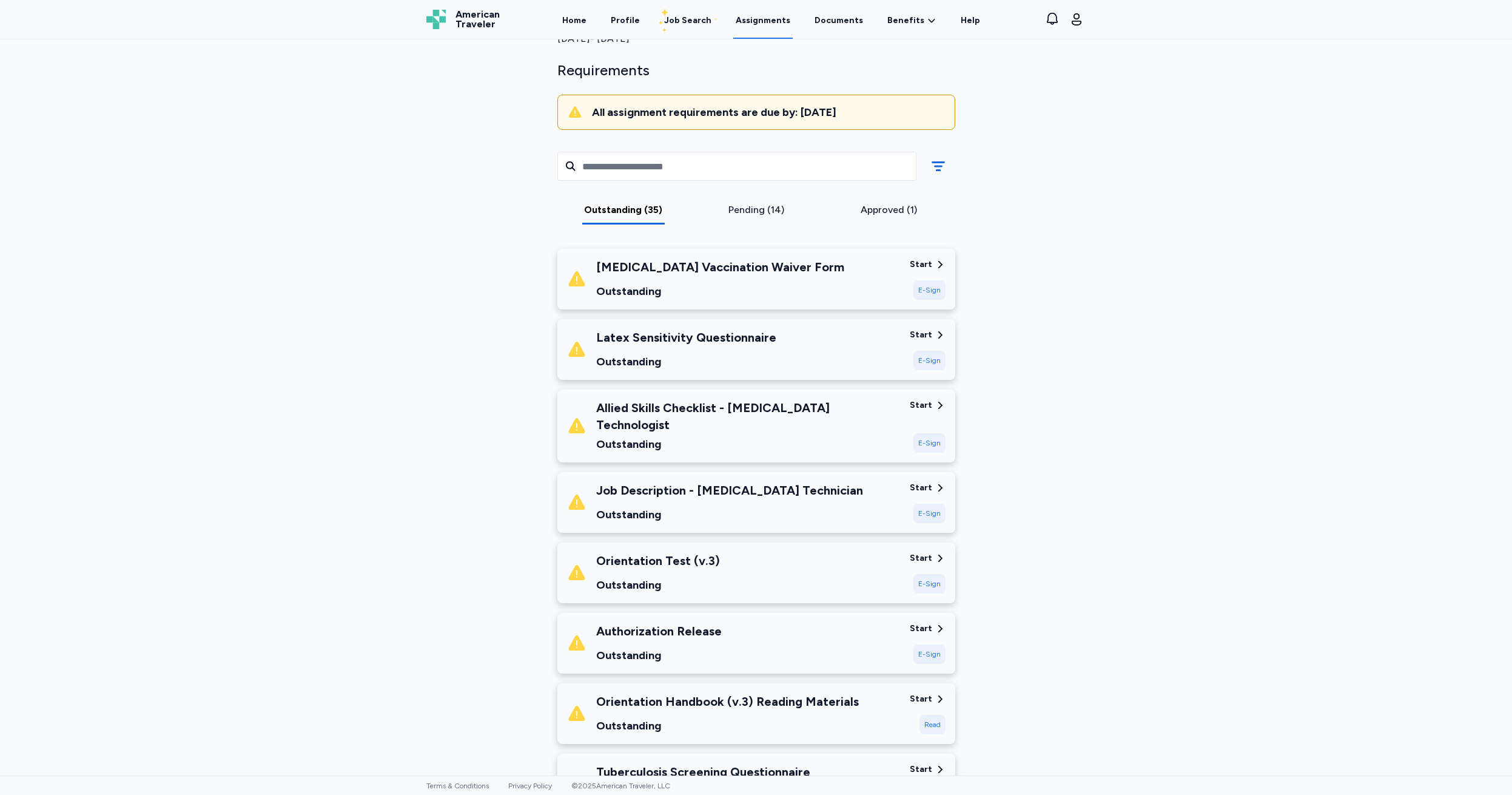
click at [920, 262] on div "Start" at bounding box center [921, 264] width 22 height 12
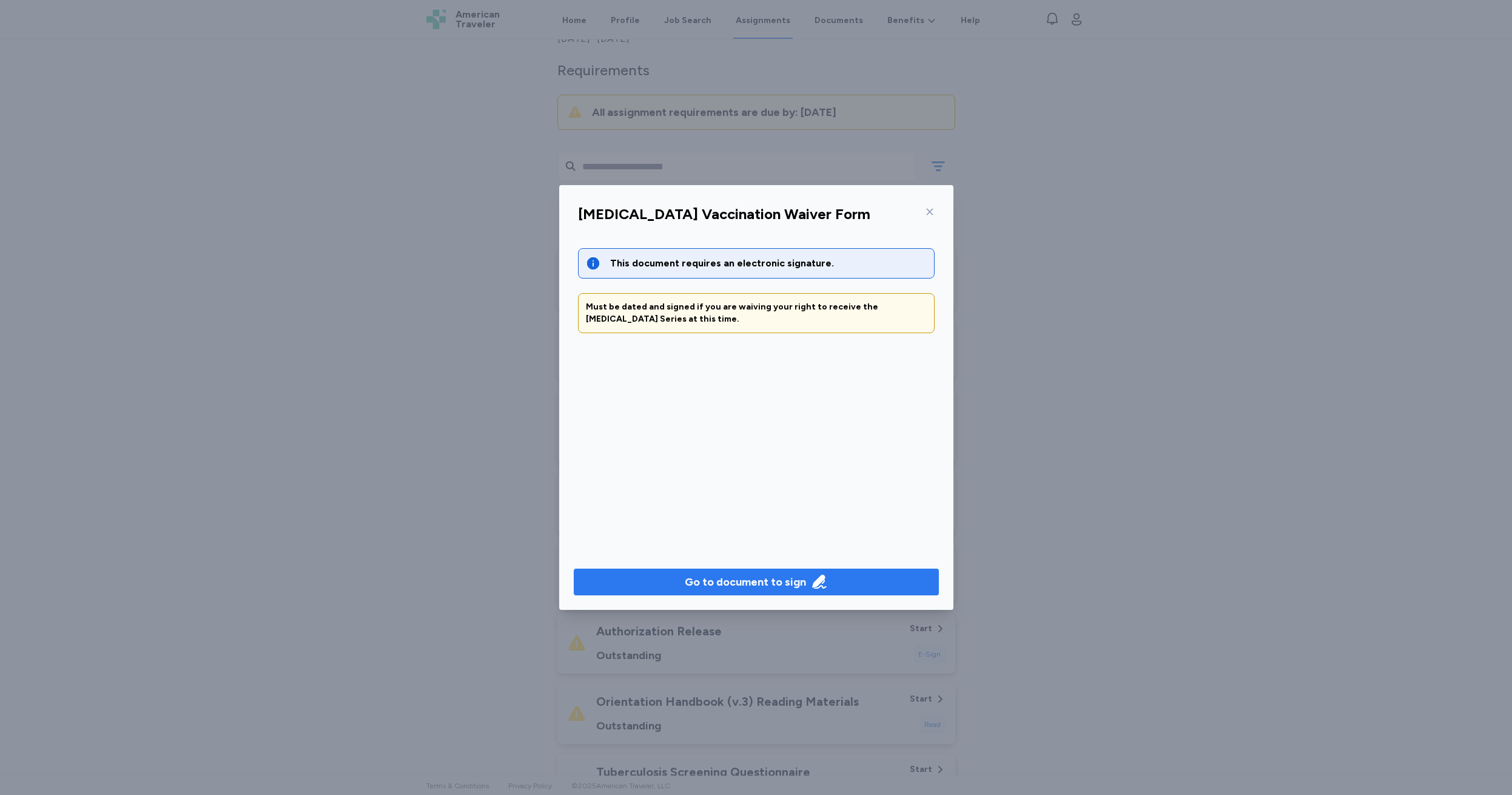
click at [735, 587] on div "Go to document to sign" at bounding box center [746, 582] width 122 height 17
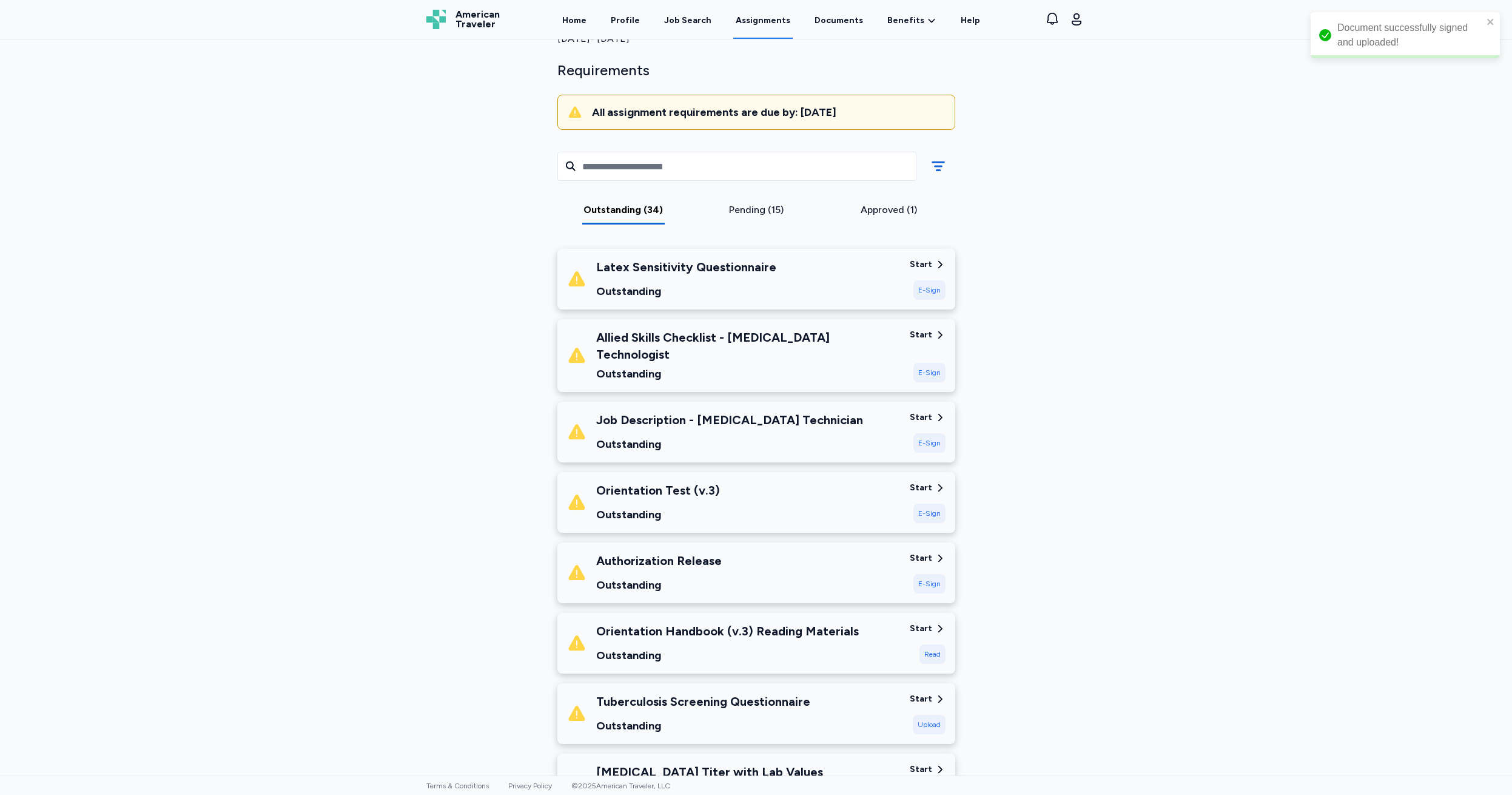
click at [919, 264] on div "Start" at bounding box center [921, 264] width 22 height 12
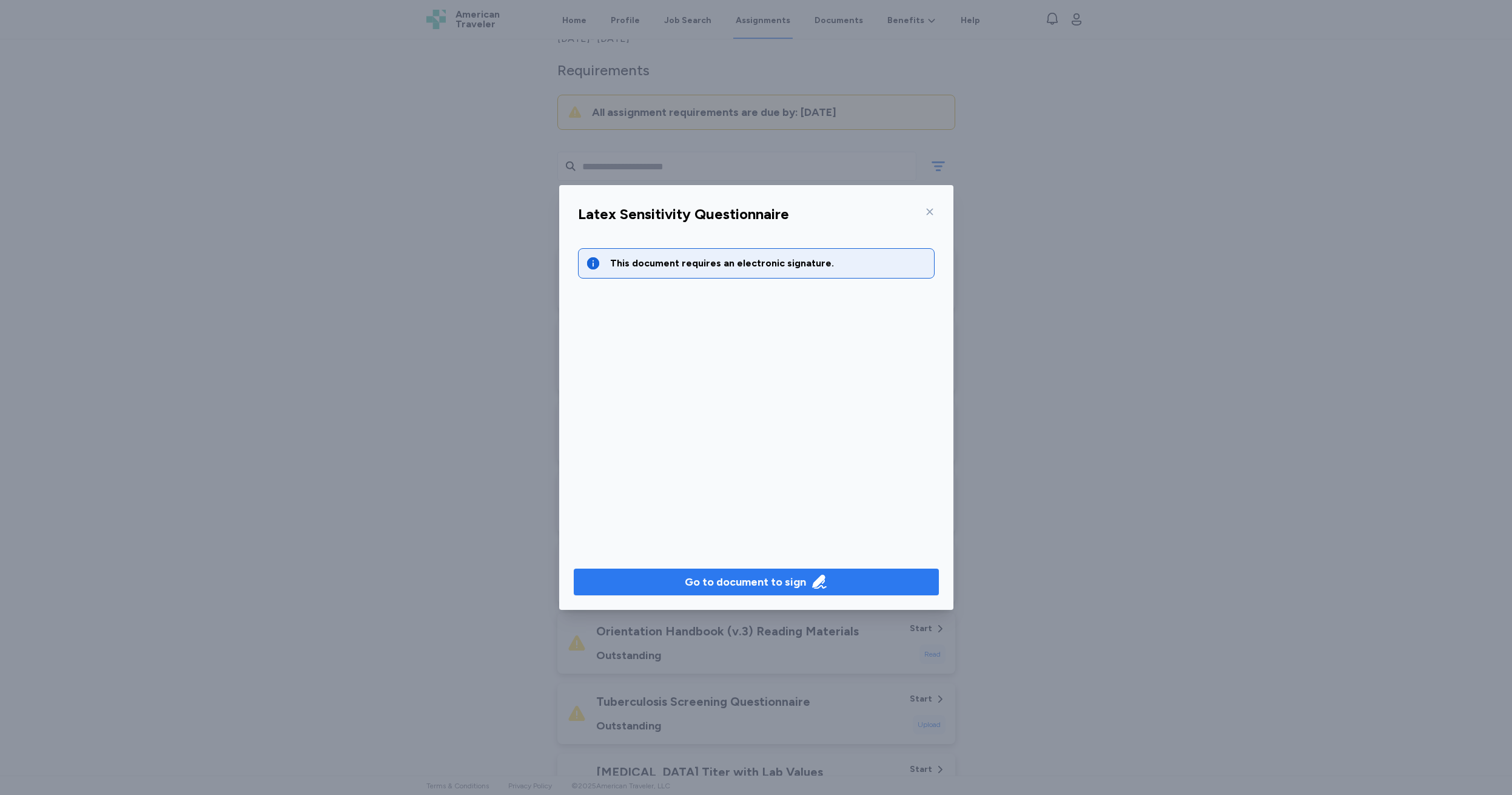
click at [741, 583] on div "Go to document to sign" at bounding box center [746, 582] width 122 height 17
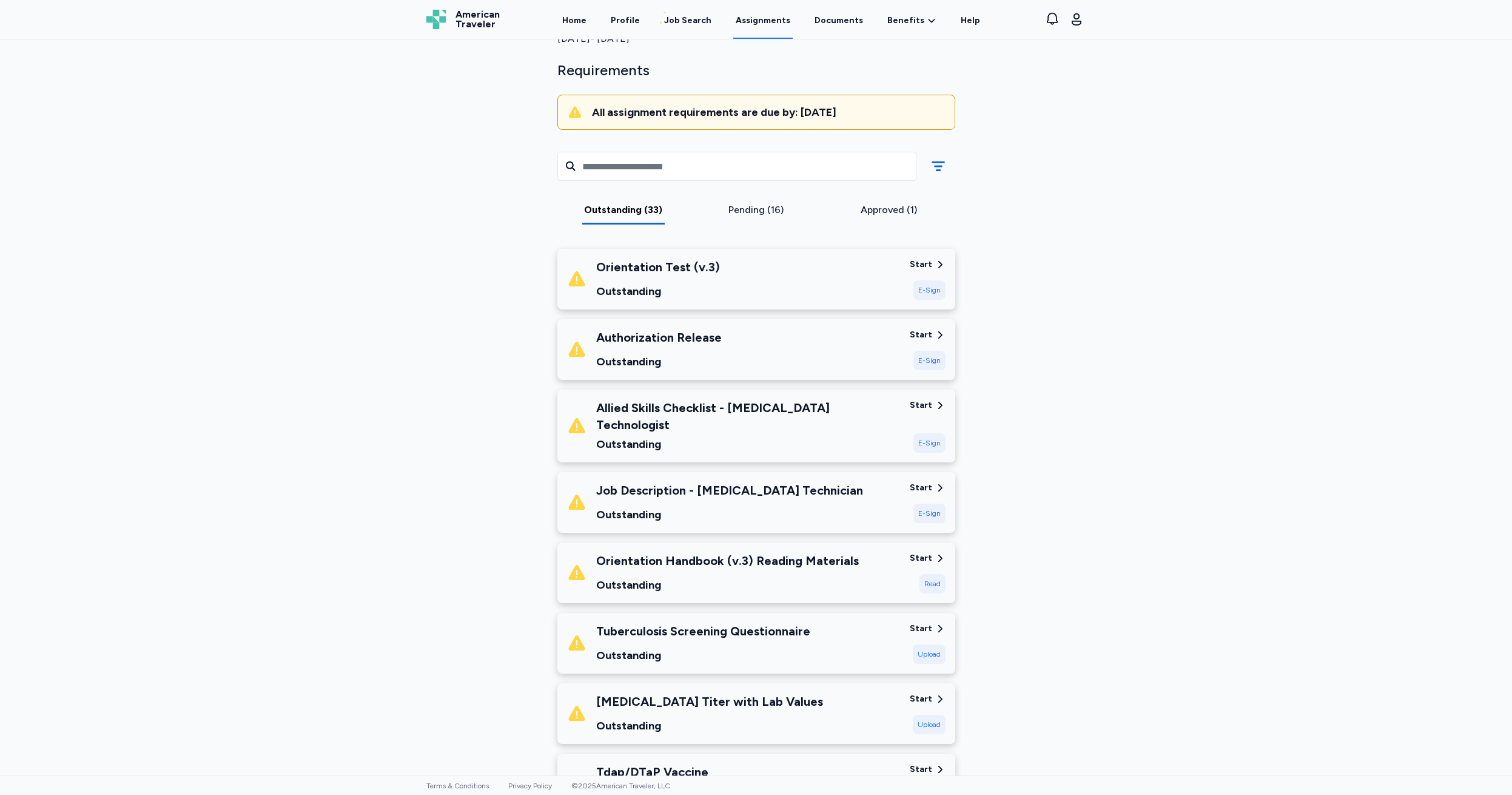
click at [913, 261] on div "Start" at bounding box center [921, 264] width 22 height 12
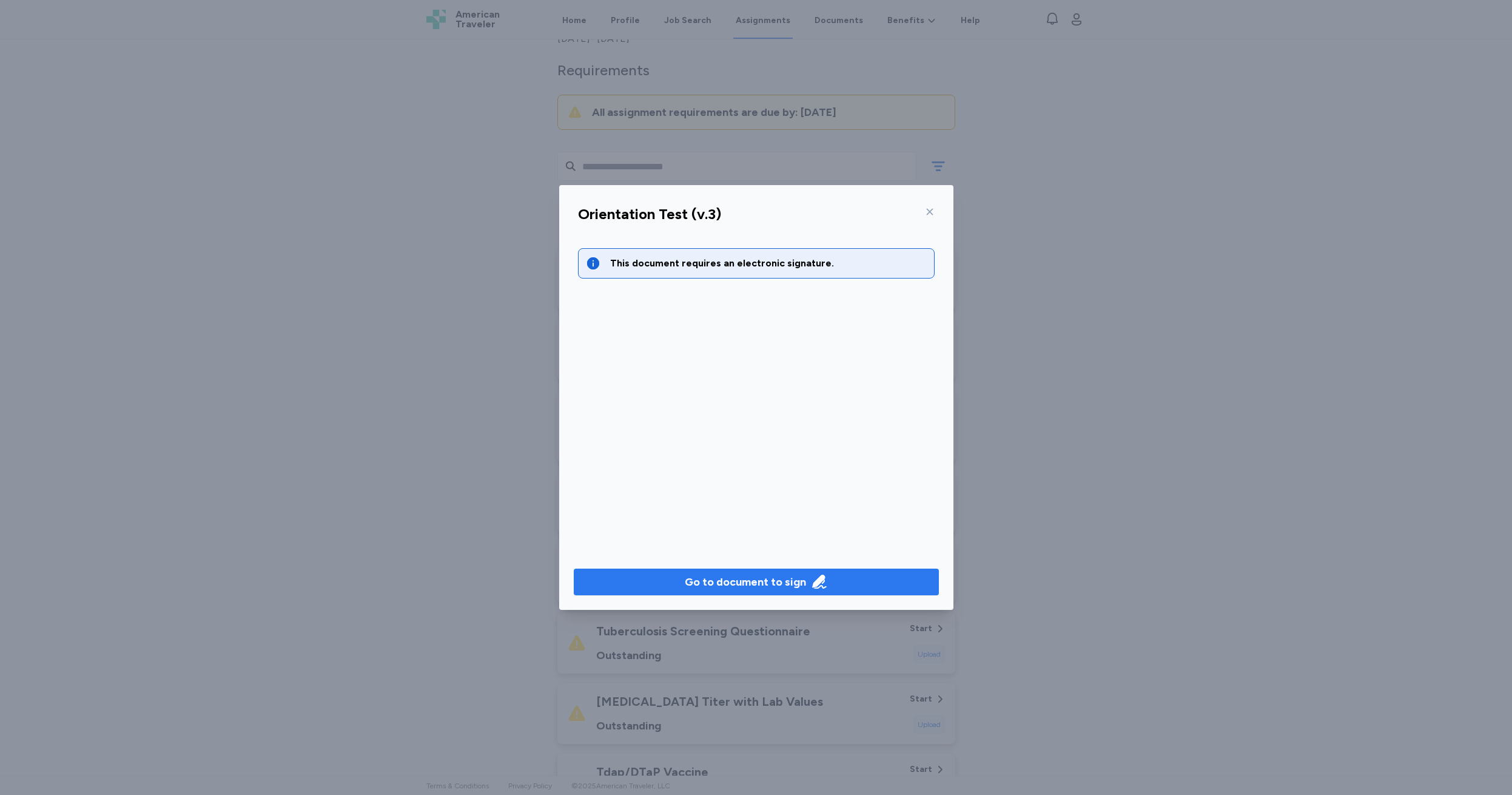
click at [732, 580] on div "Go to document to sign" at bounding box center [746, 582] width 122 height 17
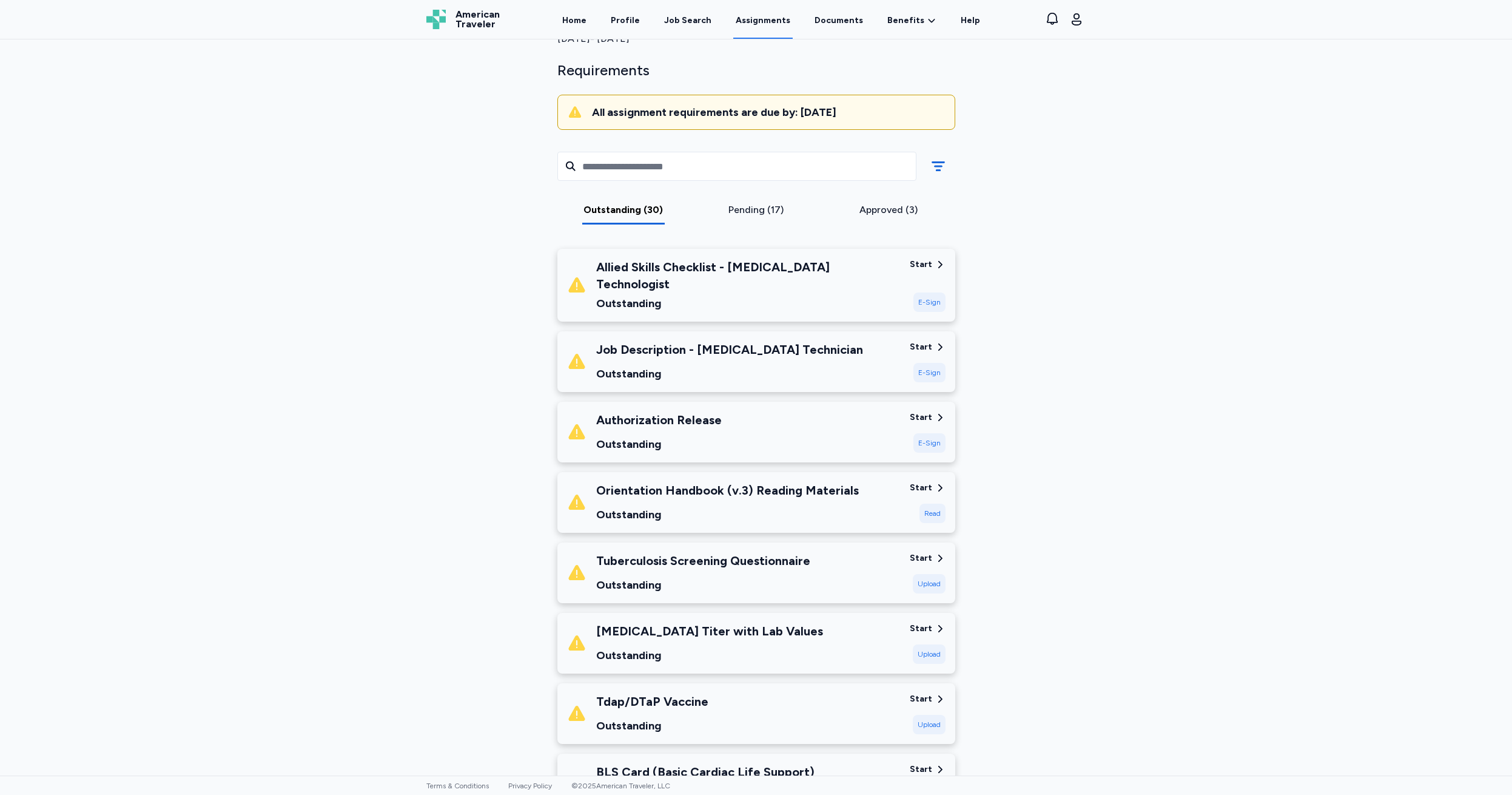
click at [923, 261] on div "Start" at bounding box center [921, 264] width 22 height 12
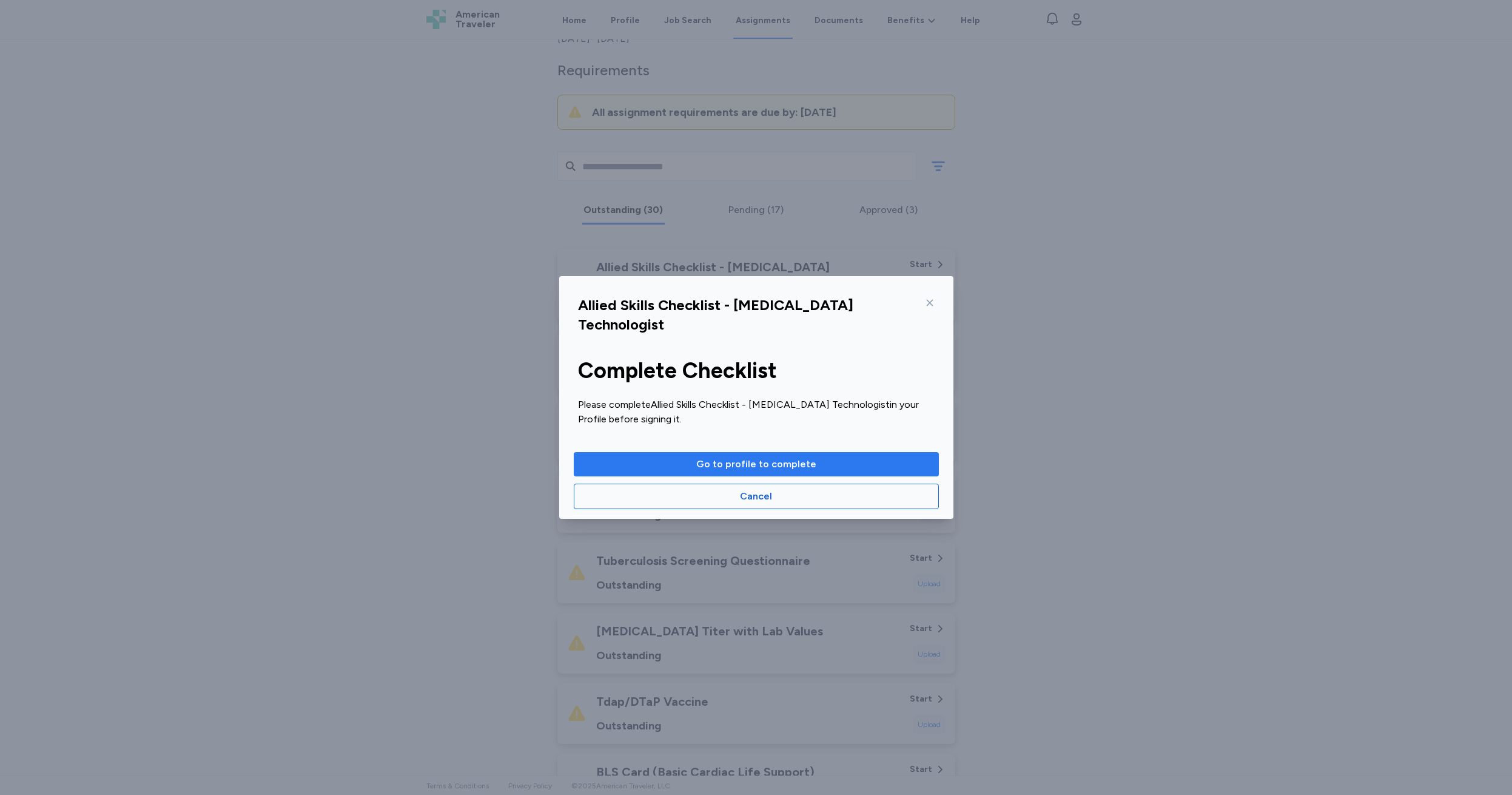
click at [756, 466] on span "Go to profile to complete" at bounding box center [756, 464] width 120 height 15
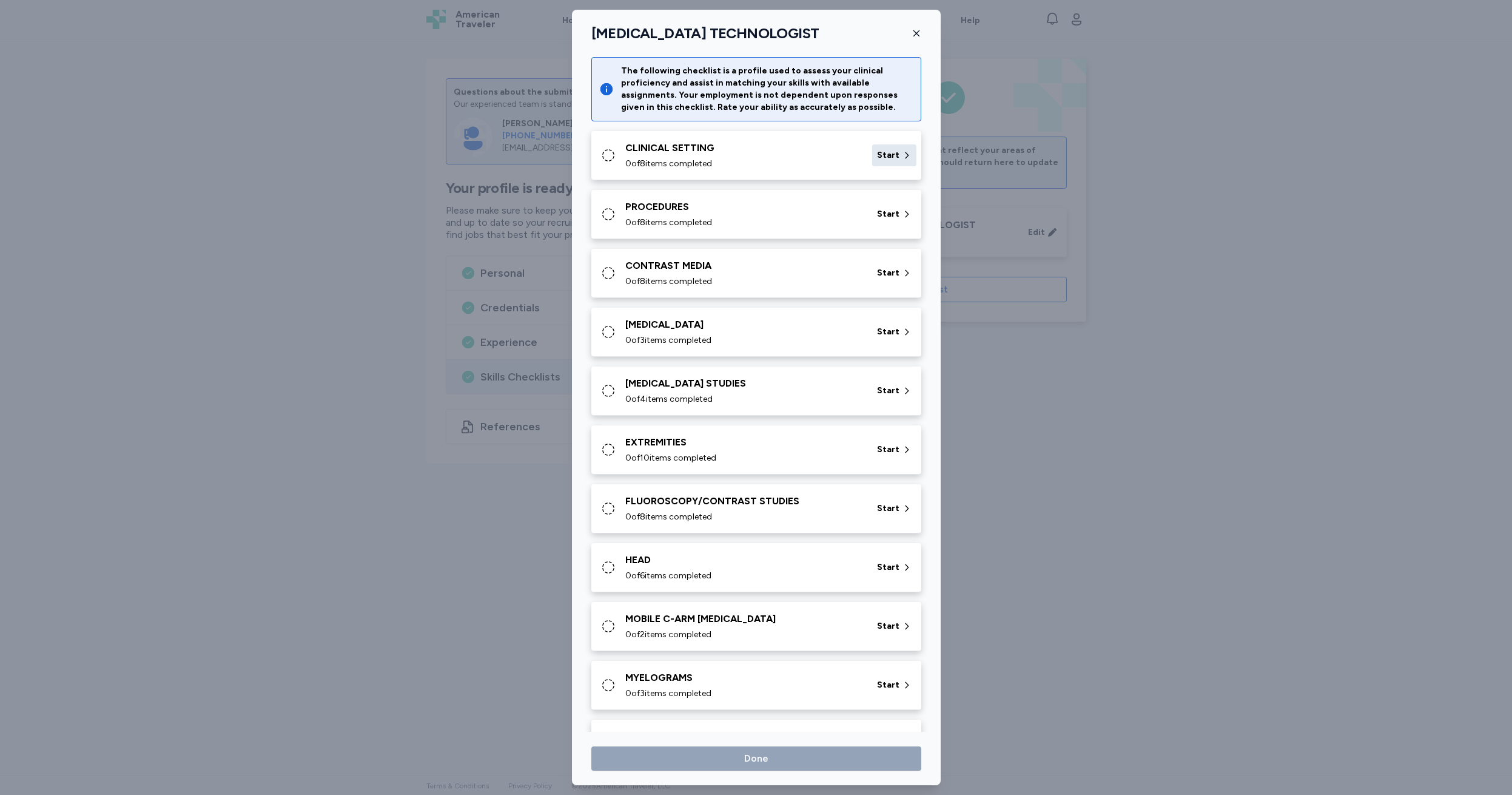
click at [880, 154] on span "Start" at bounding box center [888, 155] width 22 height 12
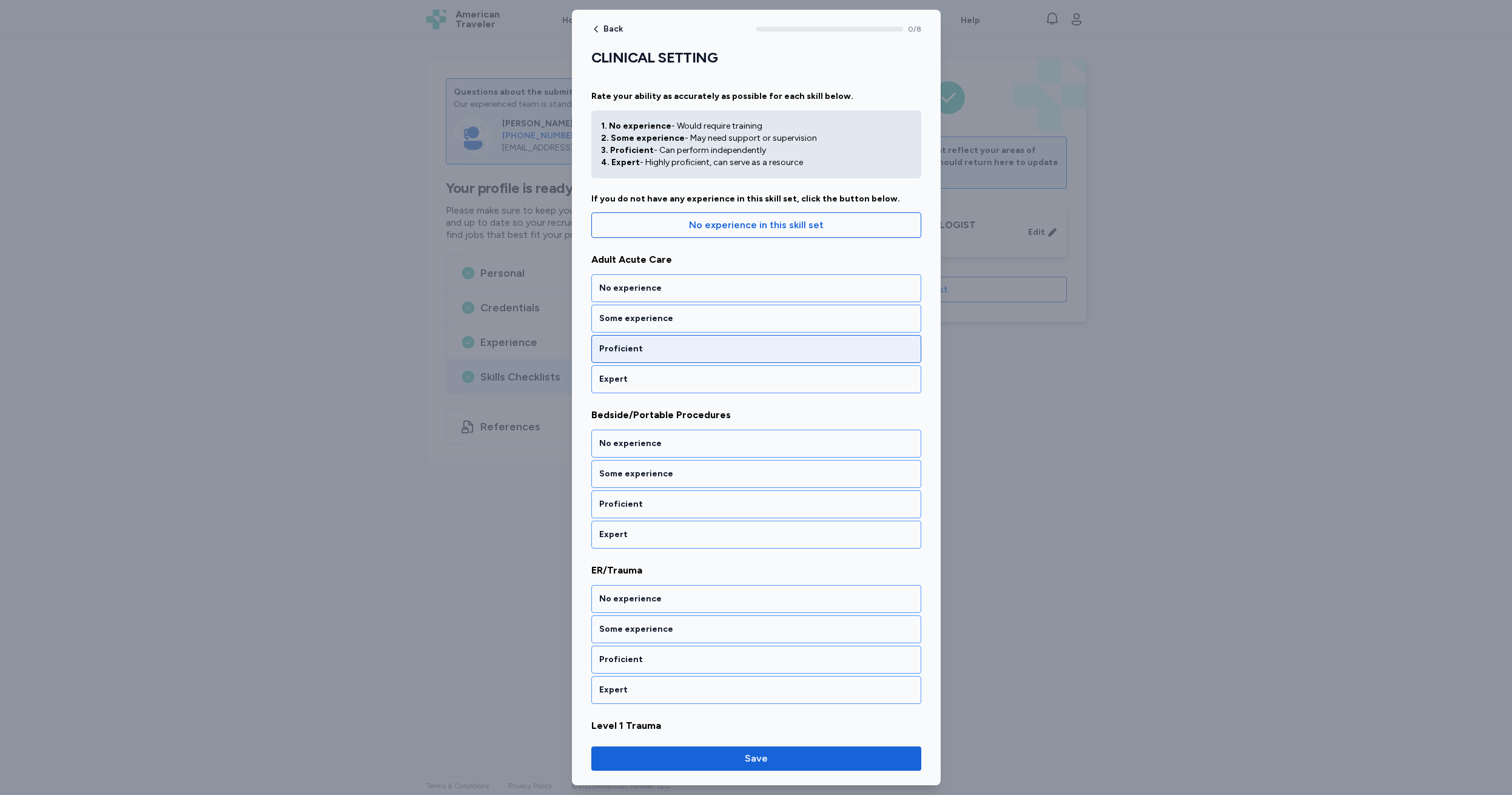
click at [665, 346] on div "Proficient" at bounding box center [756, 348] width 315 height 12
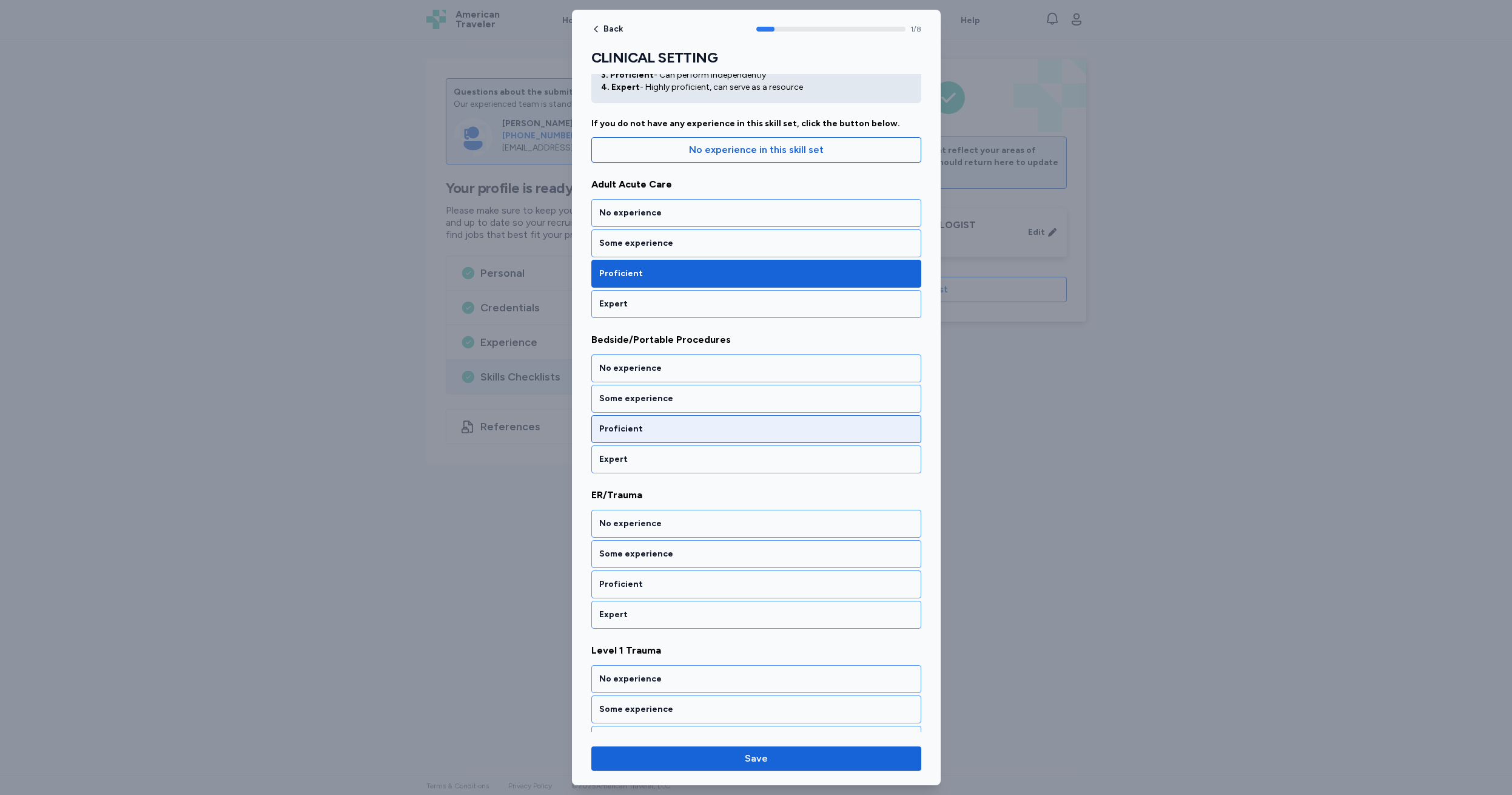
click at [678, 430] on div "Proficient" at bounding box center [756, 429] width 315 height 12
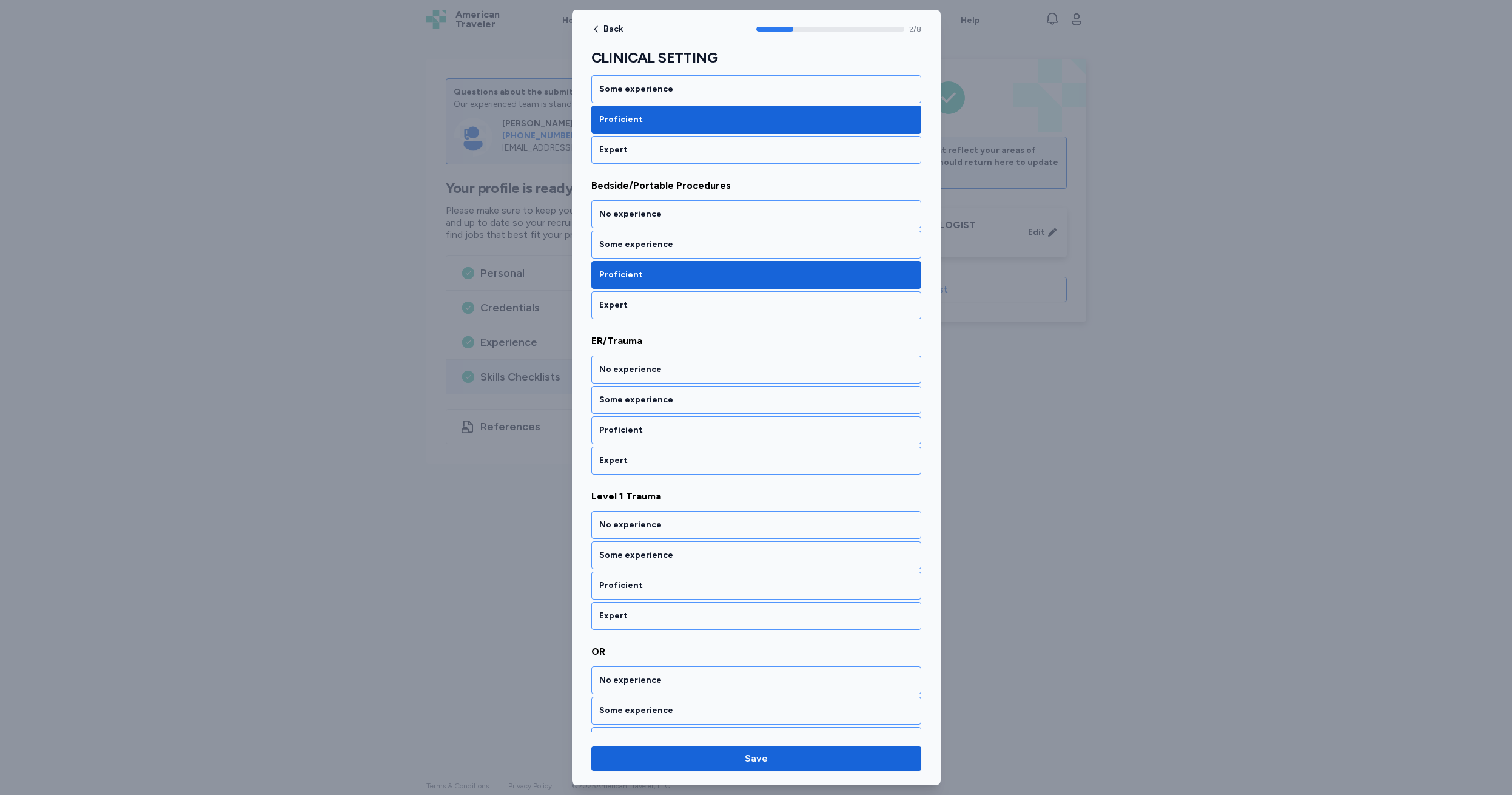
scroll to position [230, 0]
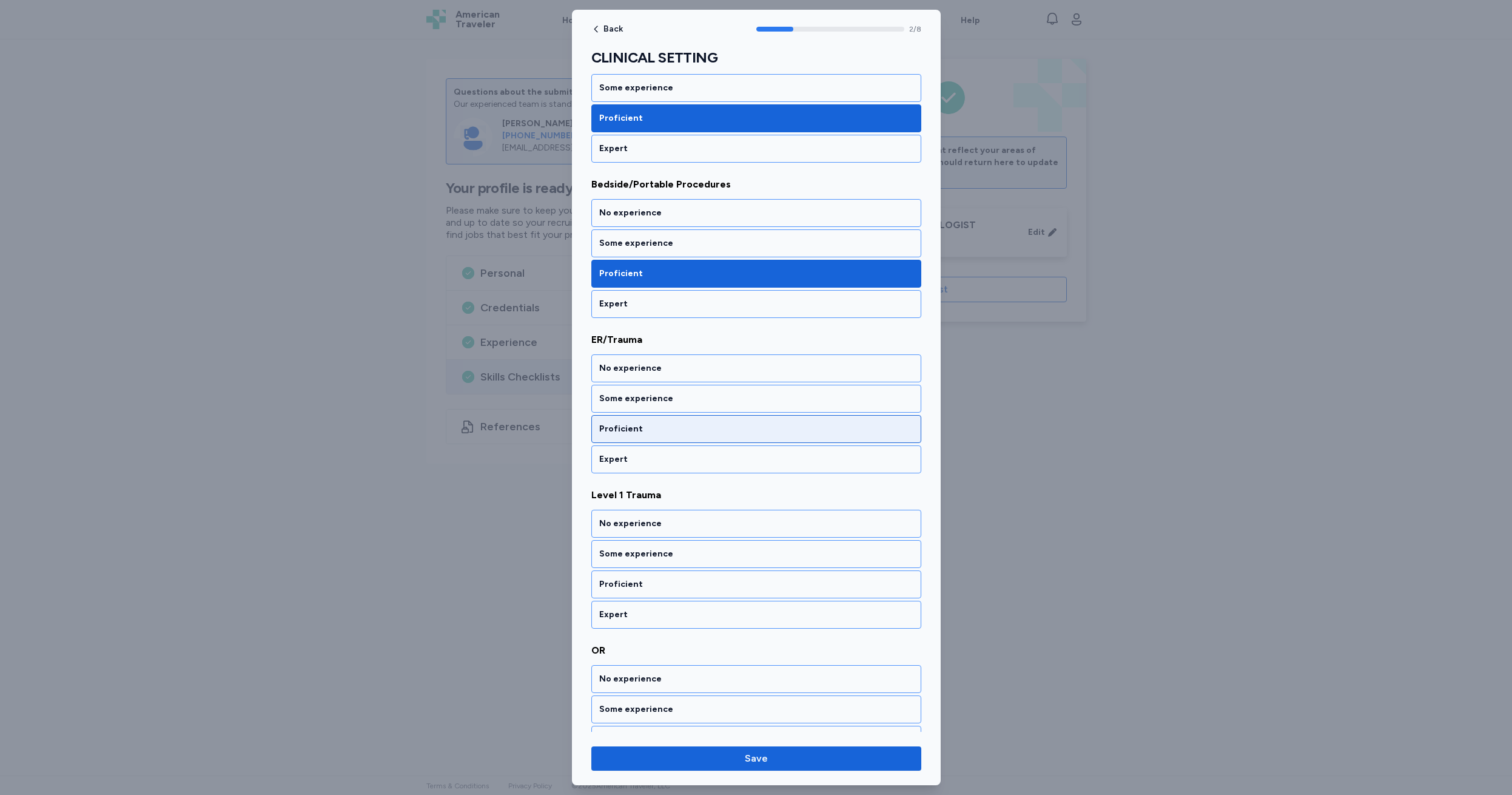
click at [676, 425] on div "Proficient" at bounding box center [756, 429] width 315 height 12
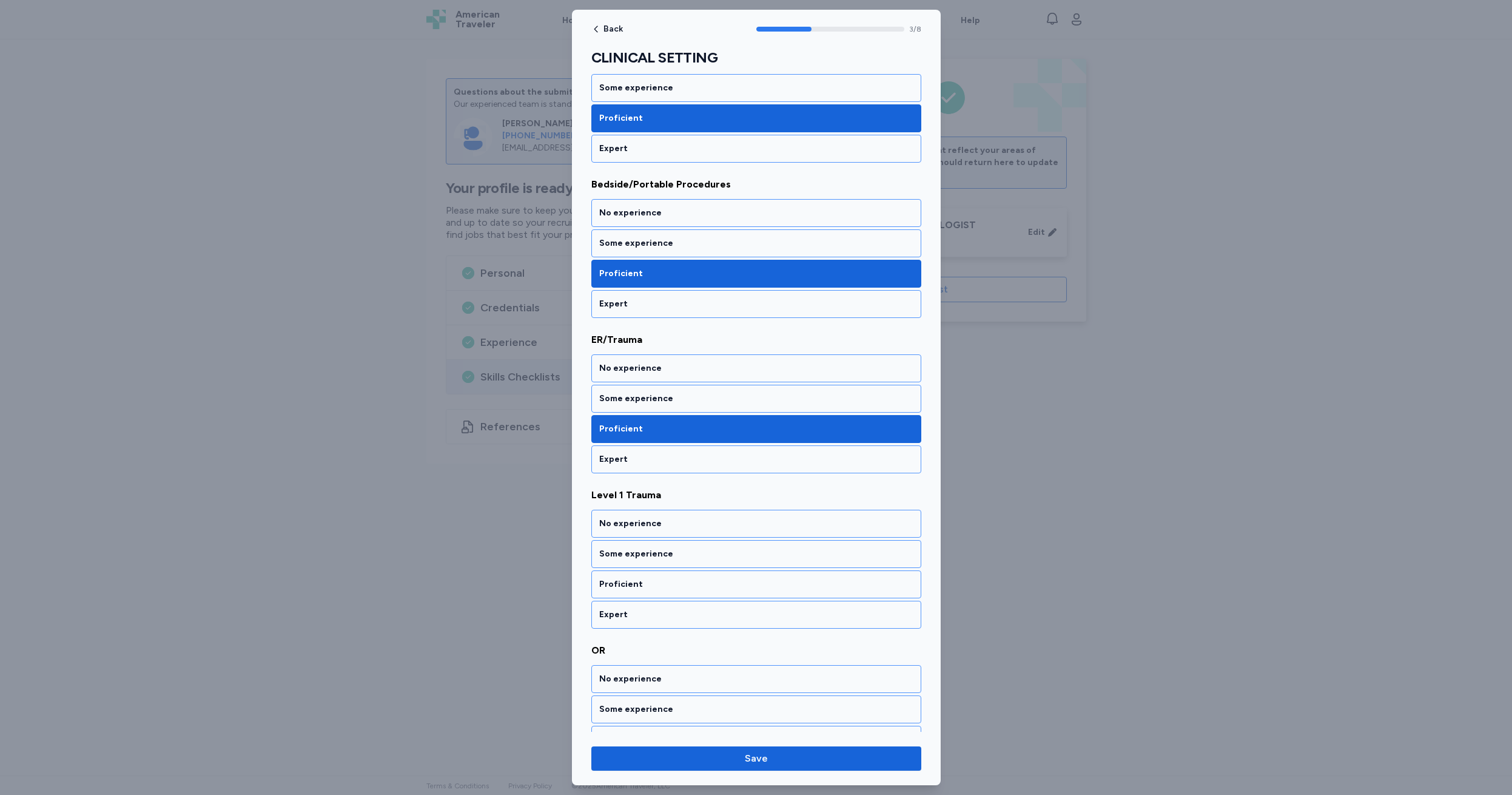
scroll to position [386, 0]
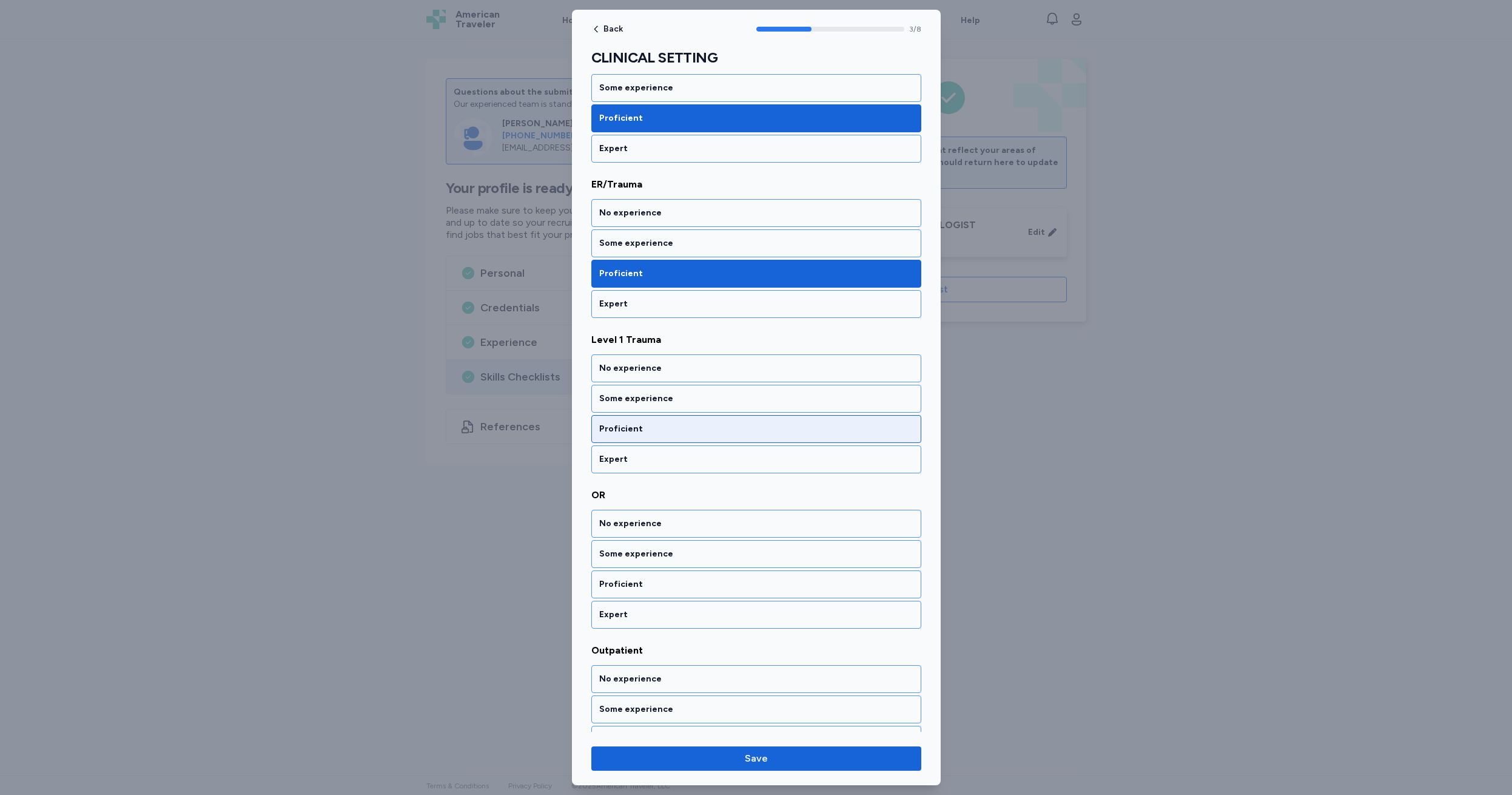
click at [676, 425] on div "Proficient" at bounding box center [756, 429] width 315 height 12
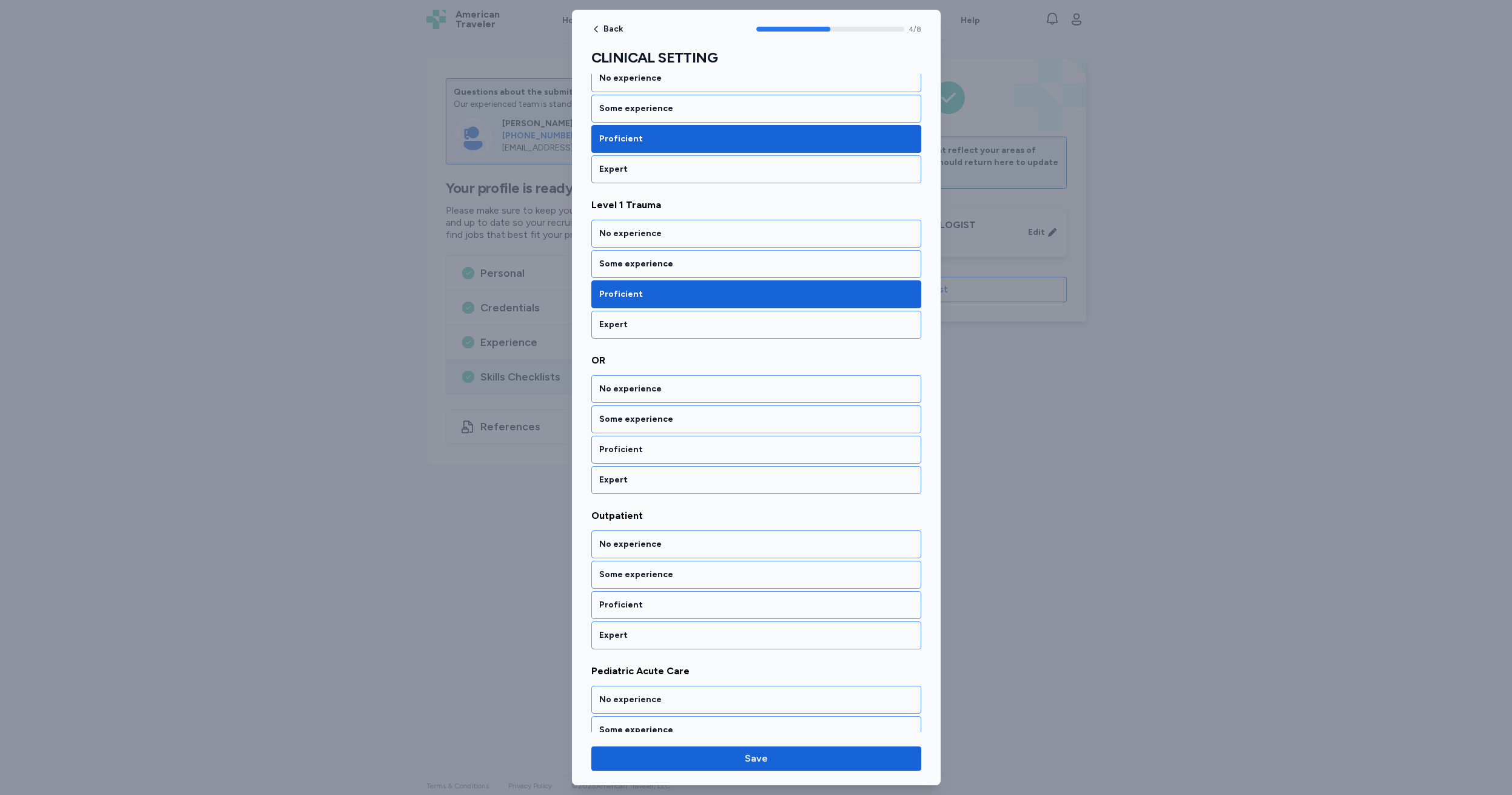
scroll to position [541, 0]
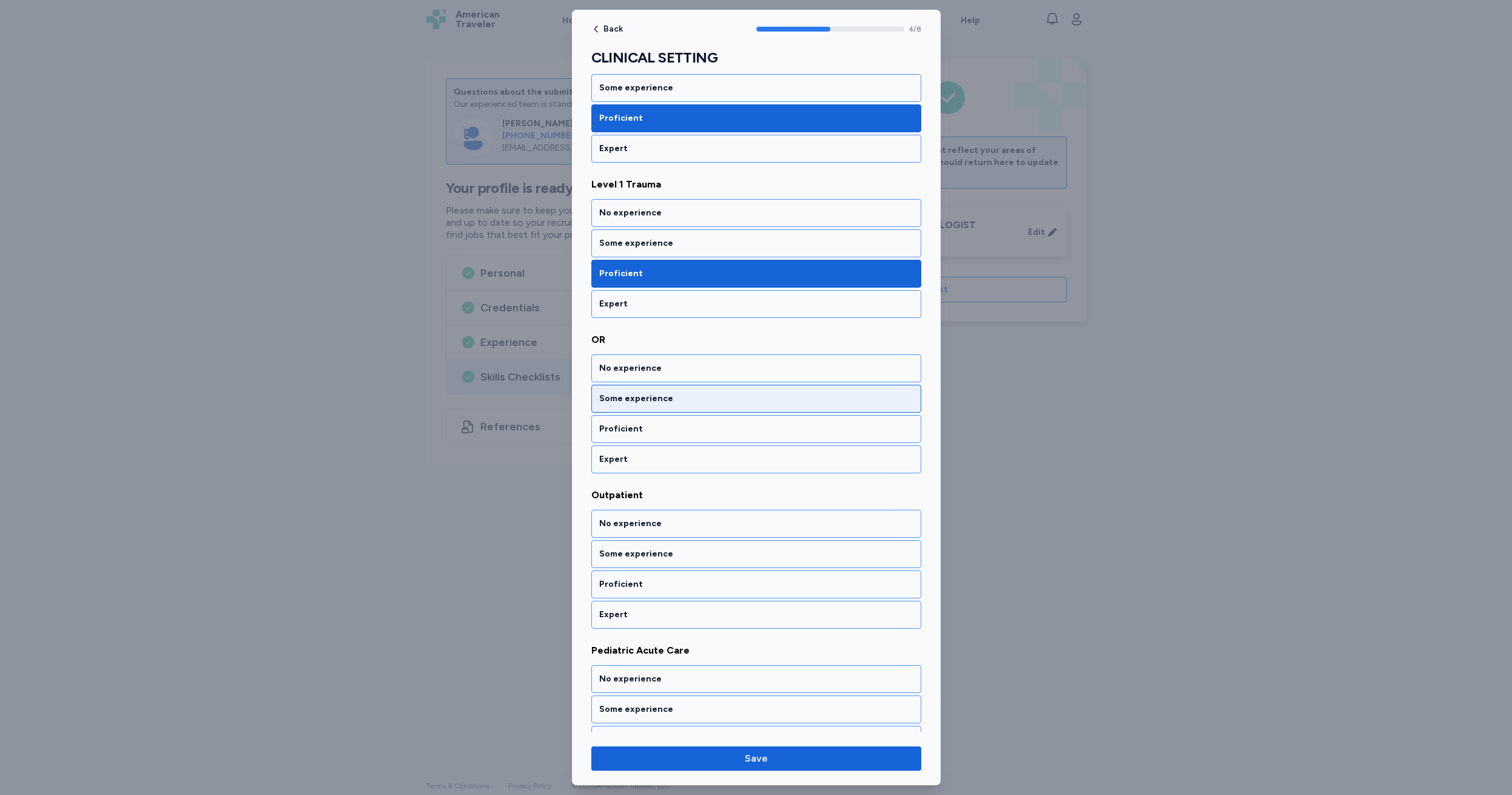
click at [696, 394] on div "Some experience" at bounding box center [756, 398] width 315 height 12
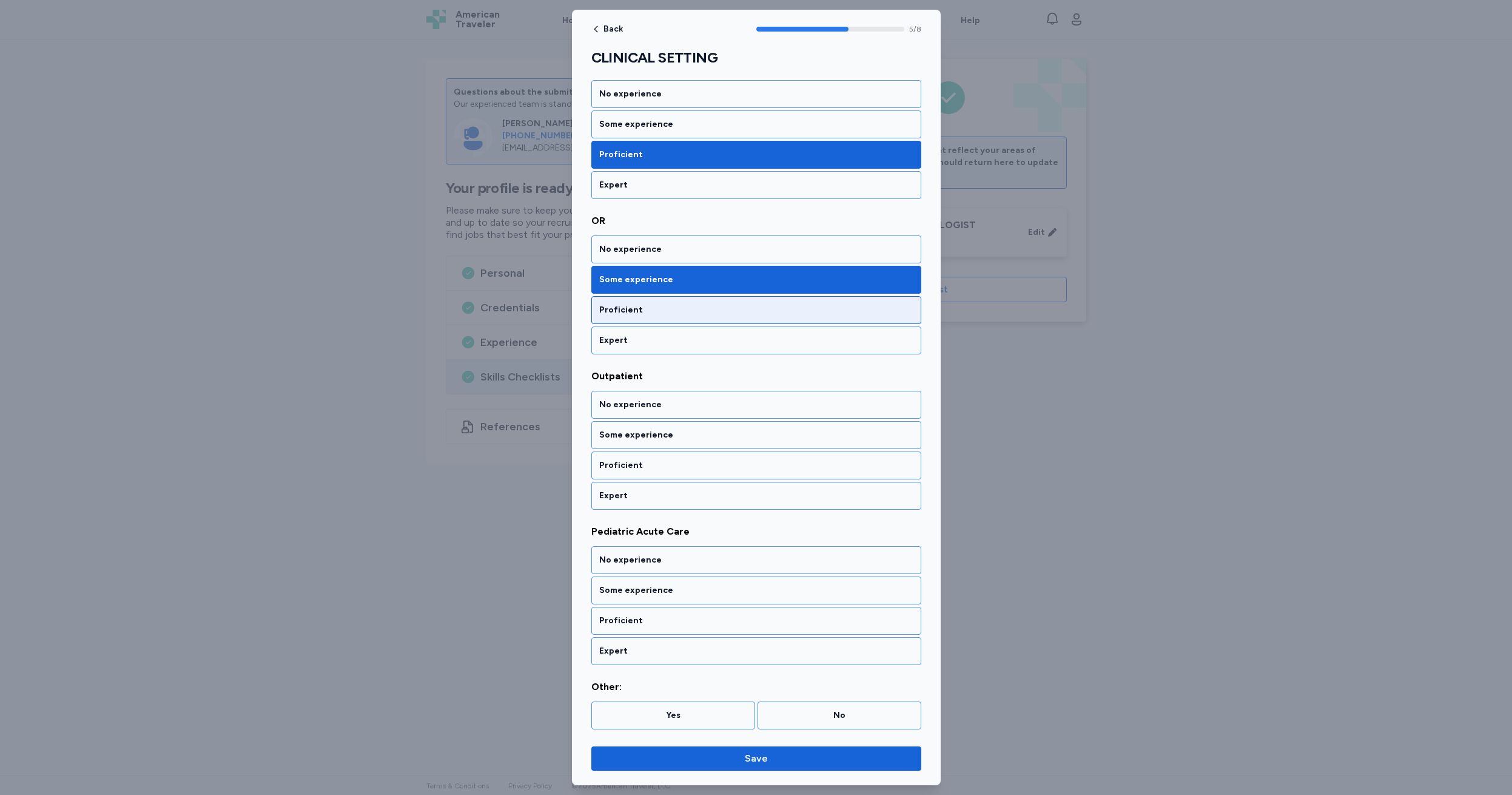
click at [664, 308] on div "Proficient" at bounding box center [756, 310] width 315 height 12
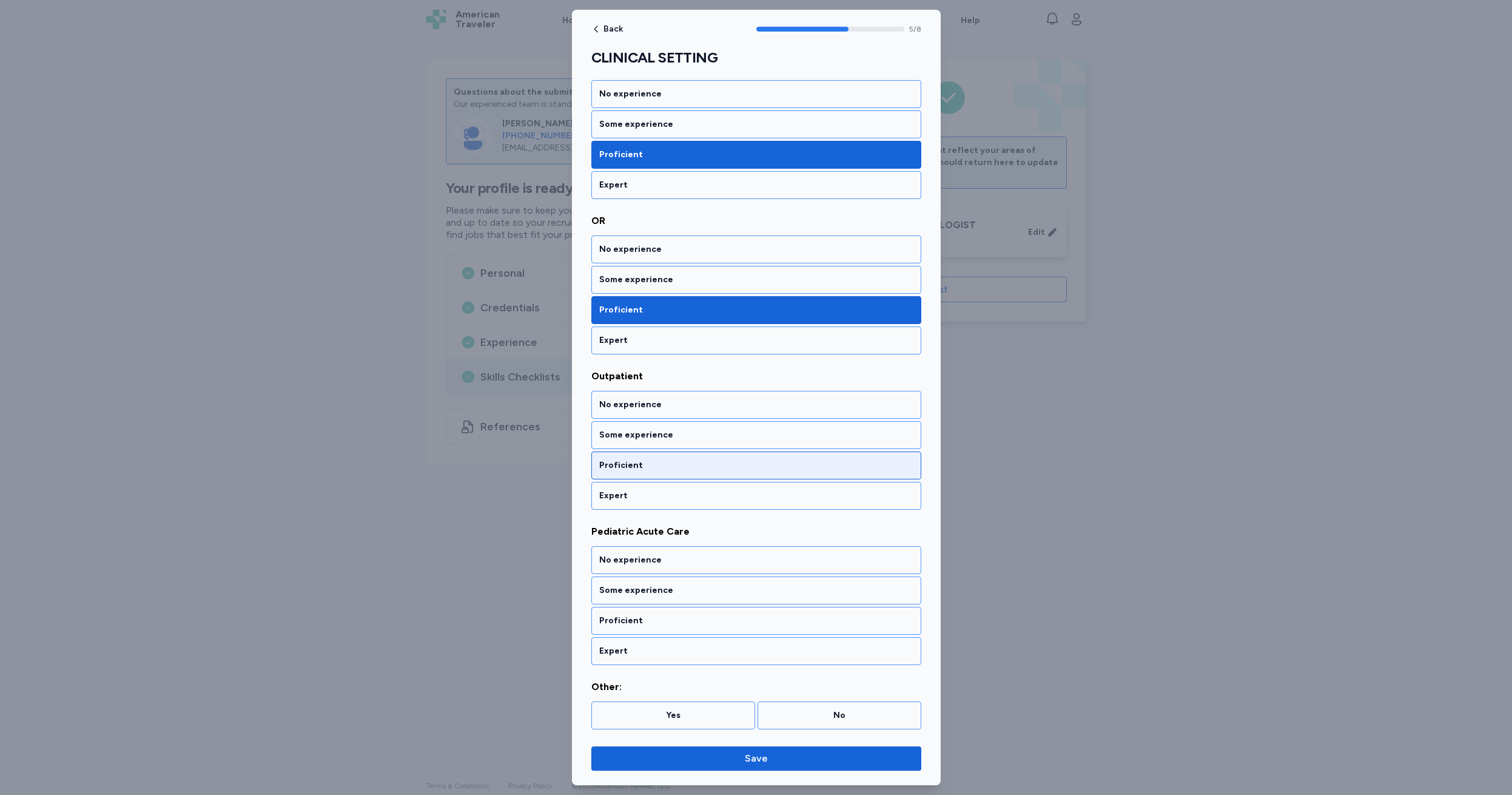
click at [670, 464] on div "Proficient" at bounding box center [756, 465] width 315 height 12
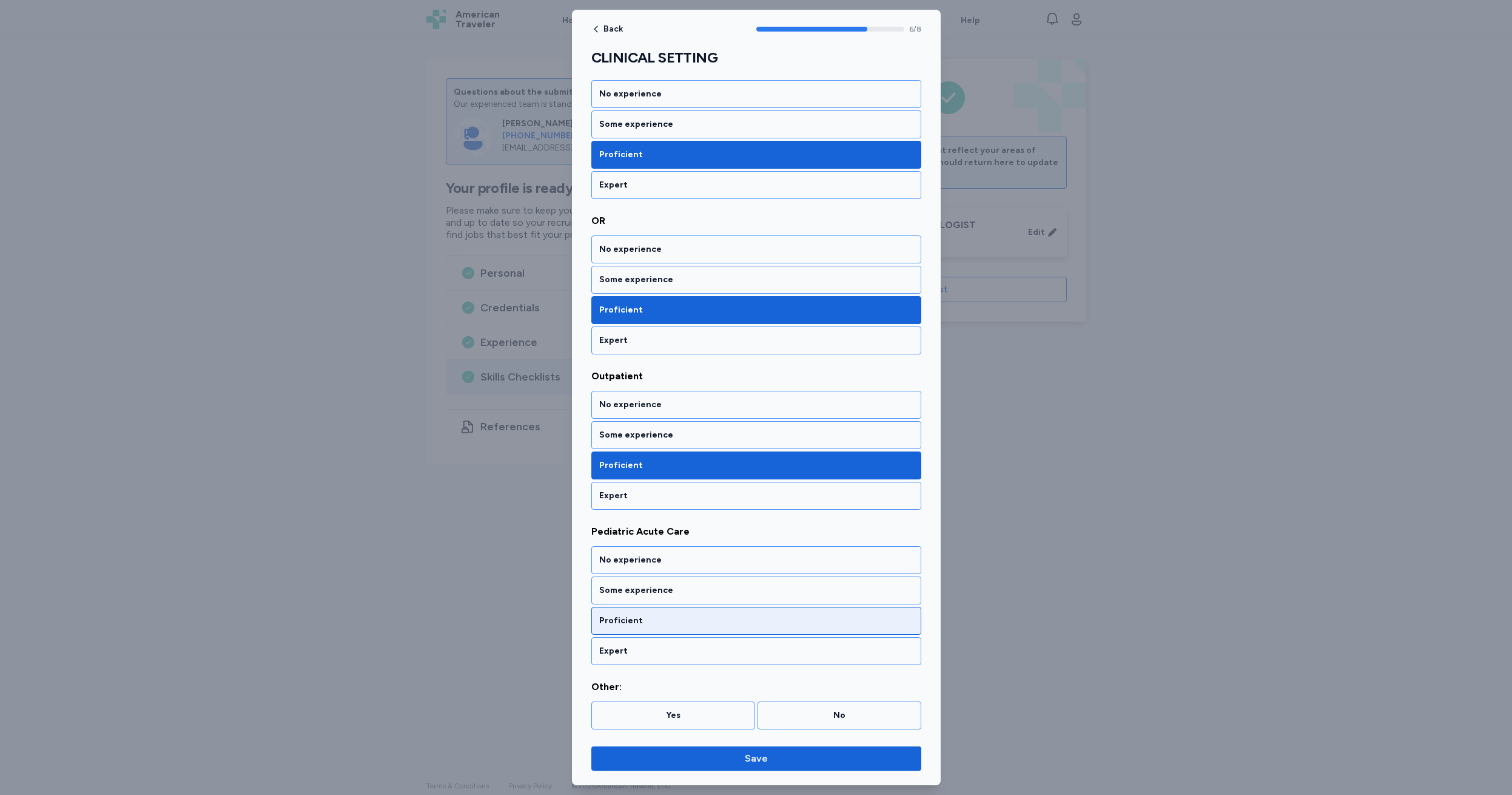
click at [674, 625] on div "Proficient" at bounding box center [756, 620] width 315 height 12
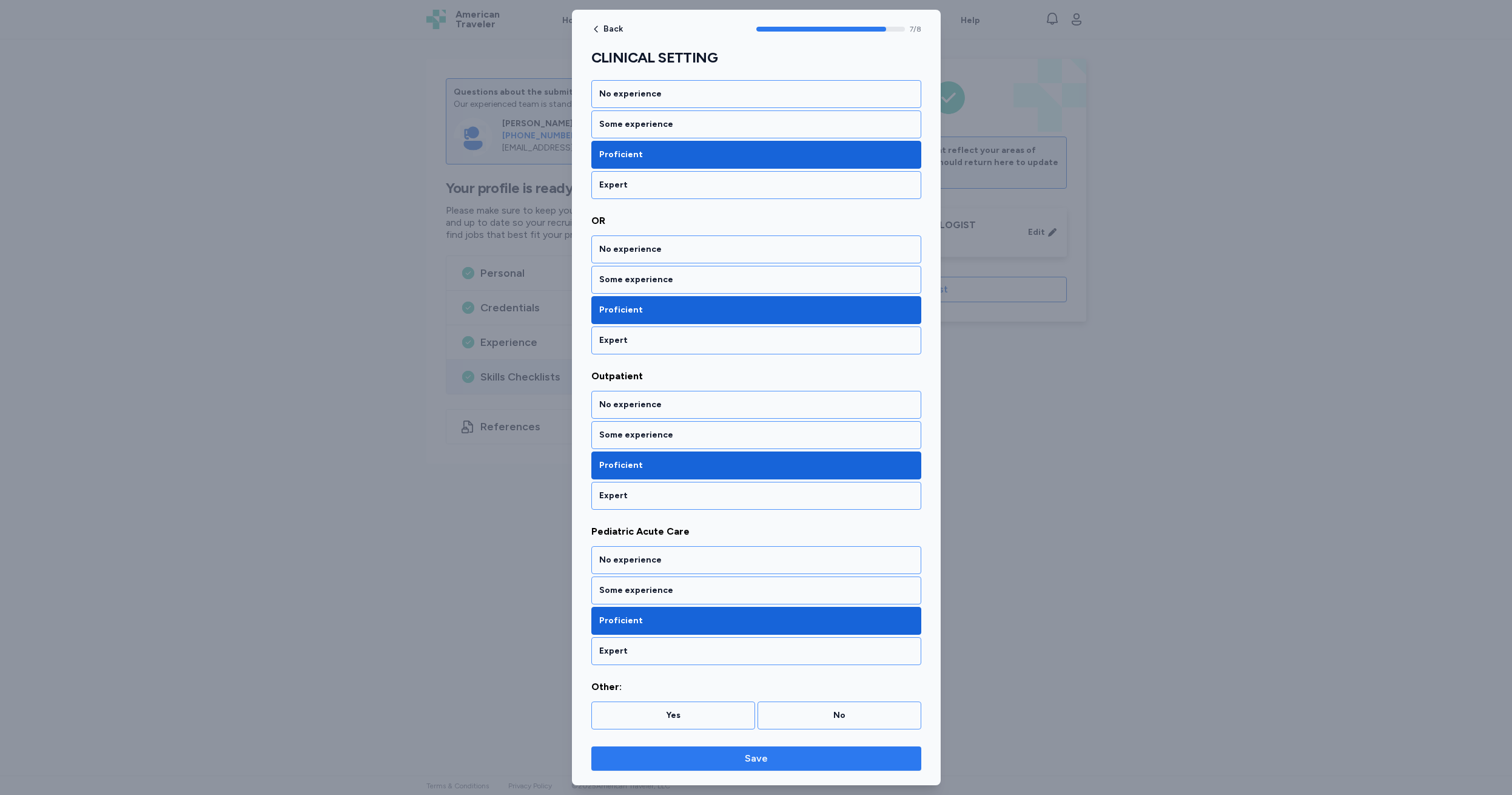
click at [762, 759] on span "Save" at bounding box center [756, 758] width 23 height 15
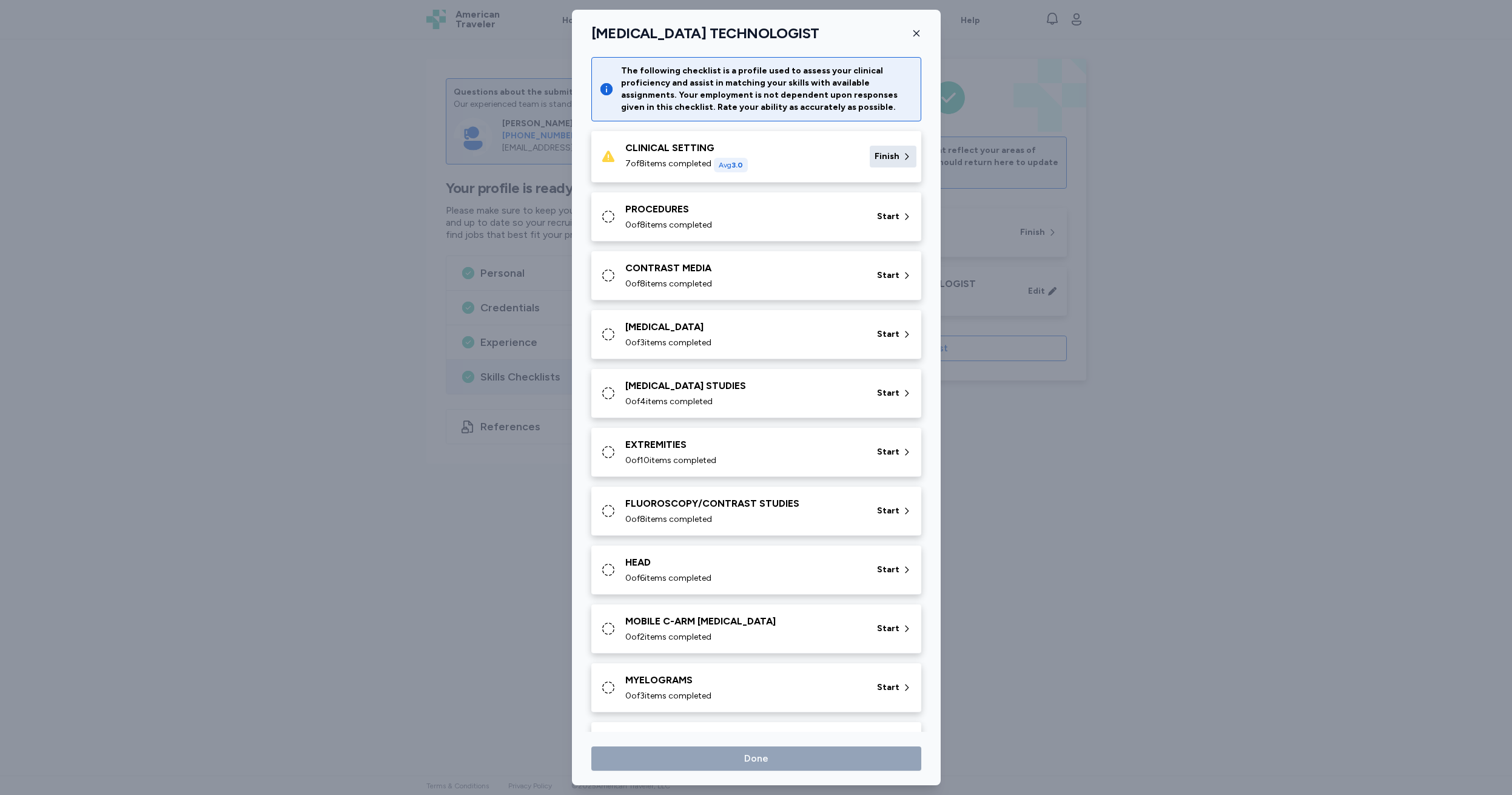
click at [870, 156] on div "Finish" at bounding box center [893, 156] width 47 height 22
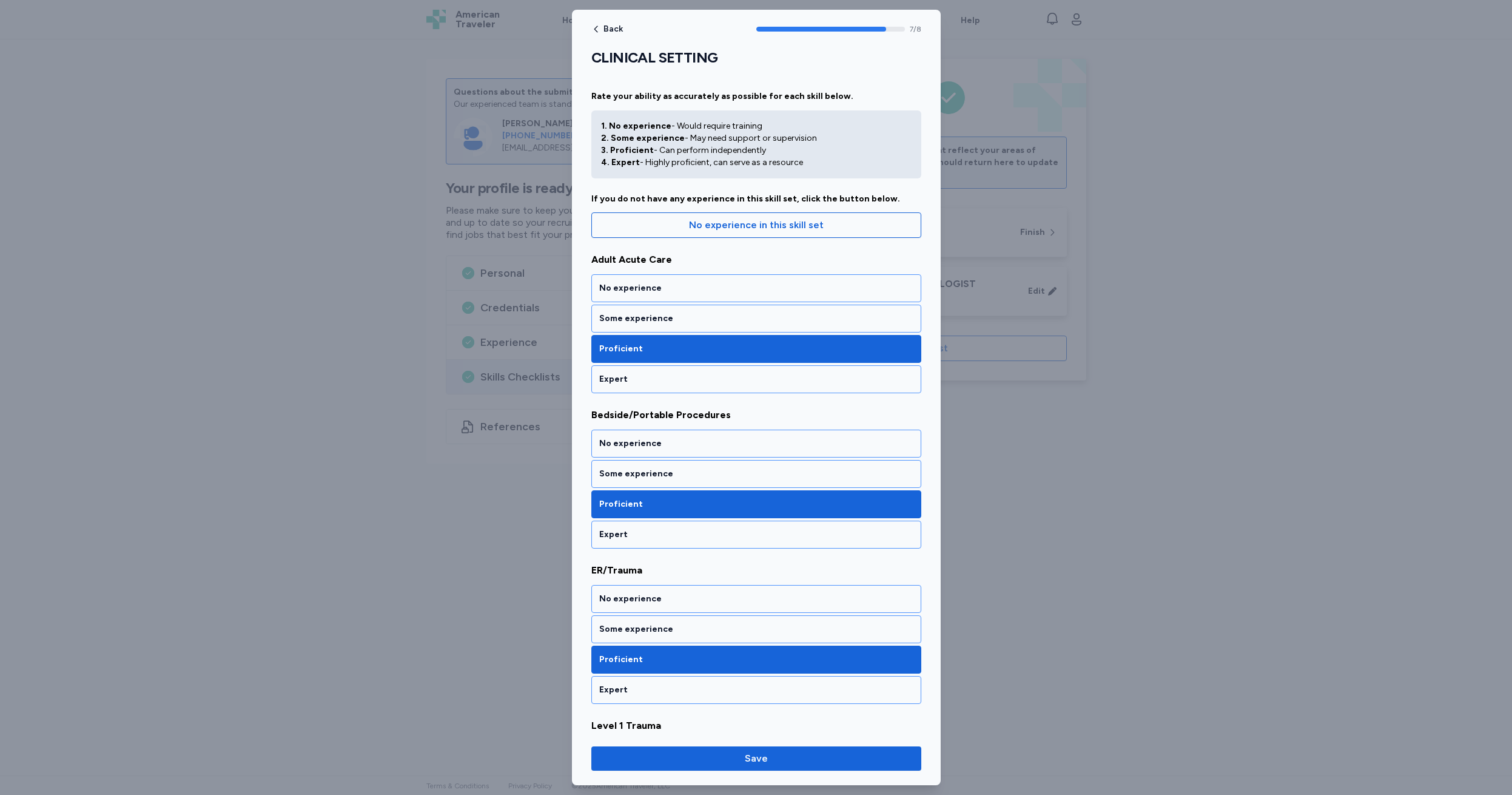
scroll to position [660, 0]
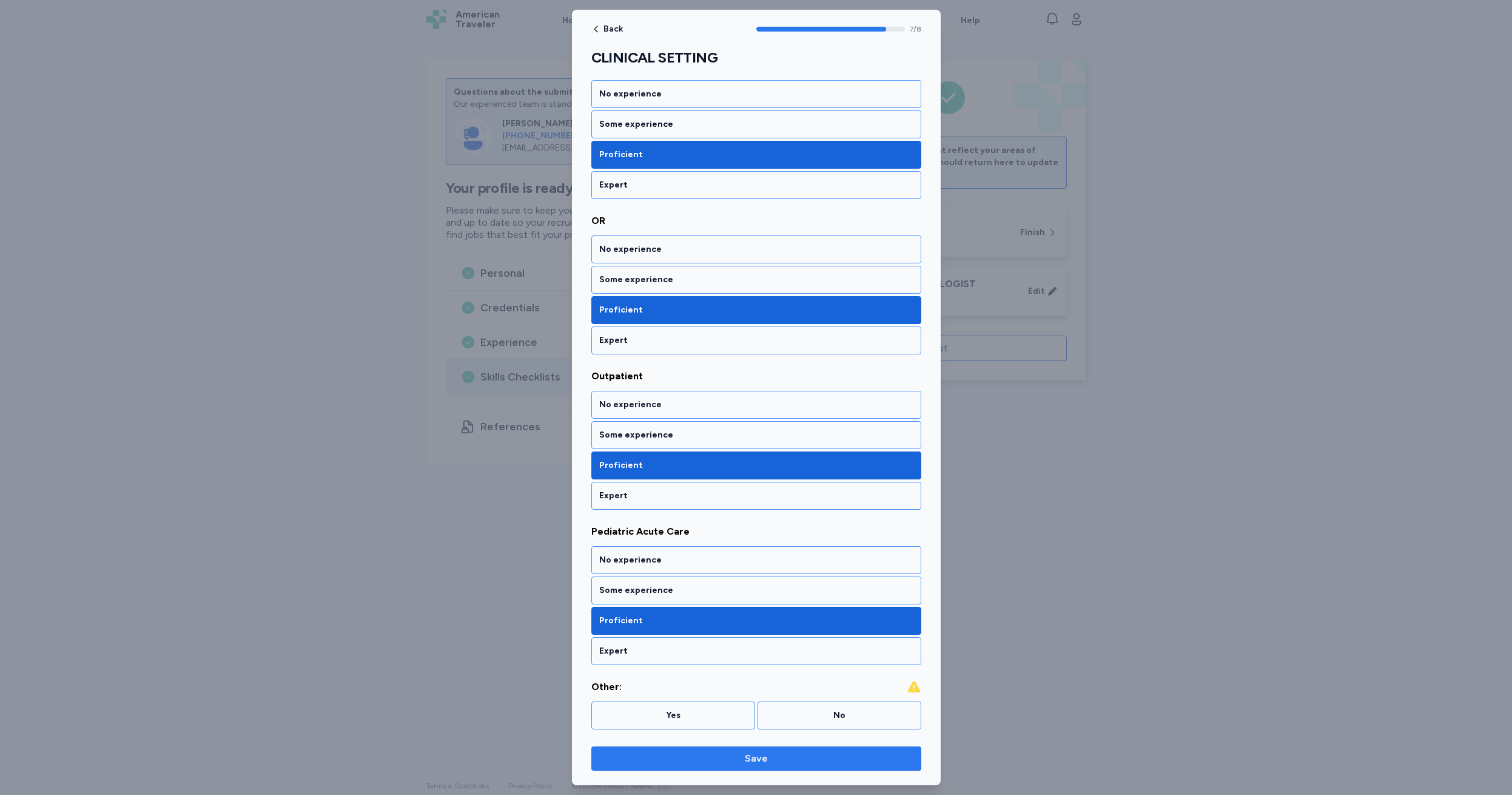
click at [746, 761] on span "Save" at bounding box center [756, 758] width 23 height 15
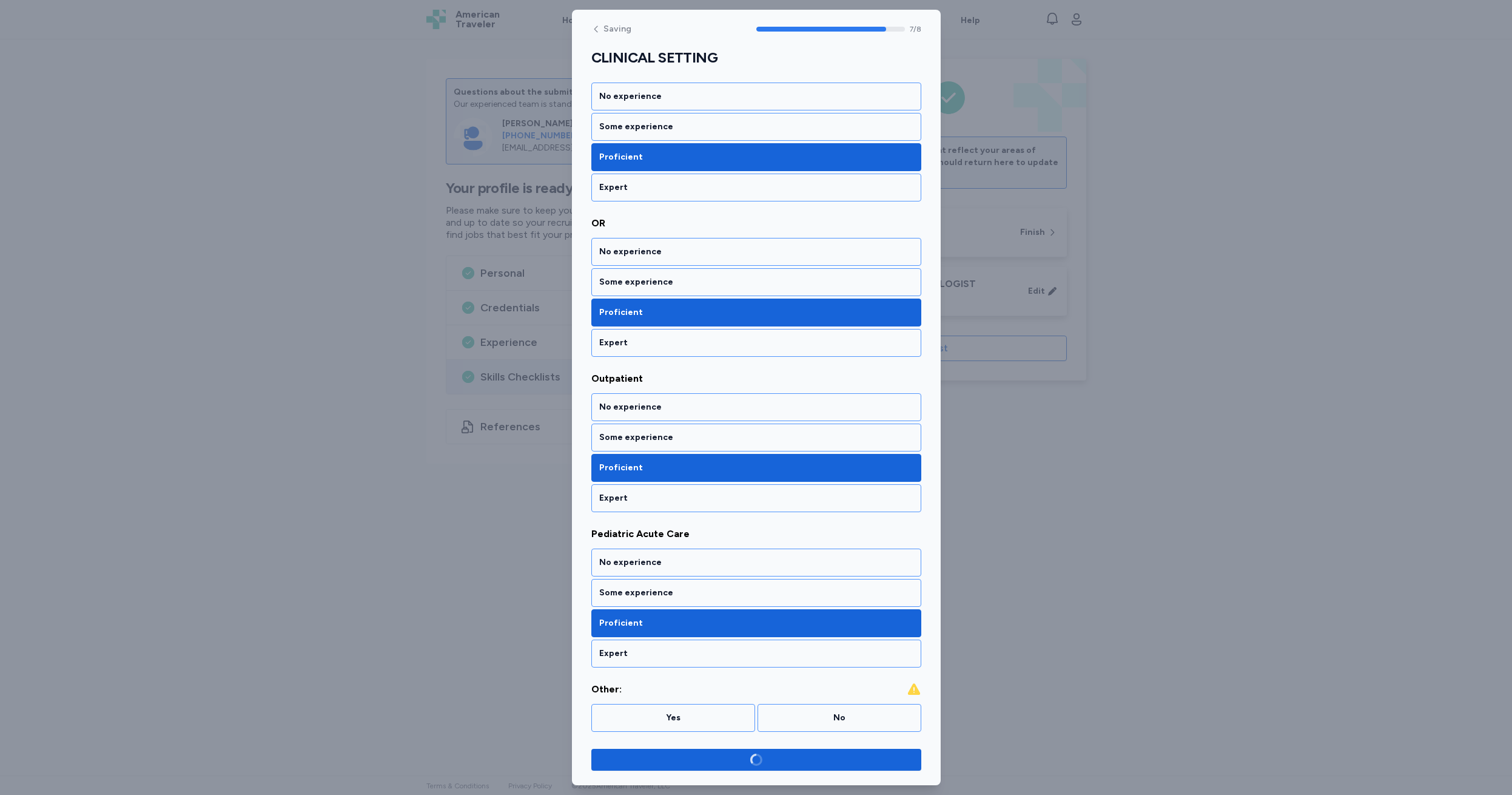
scroll to position [657, 0]
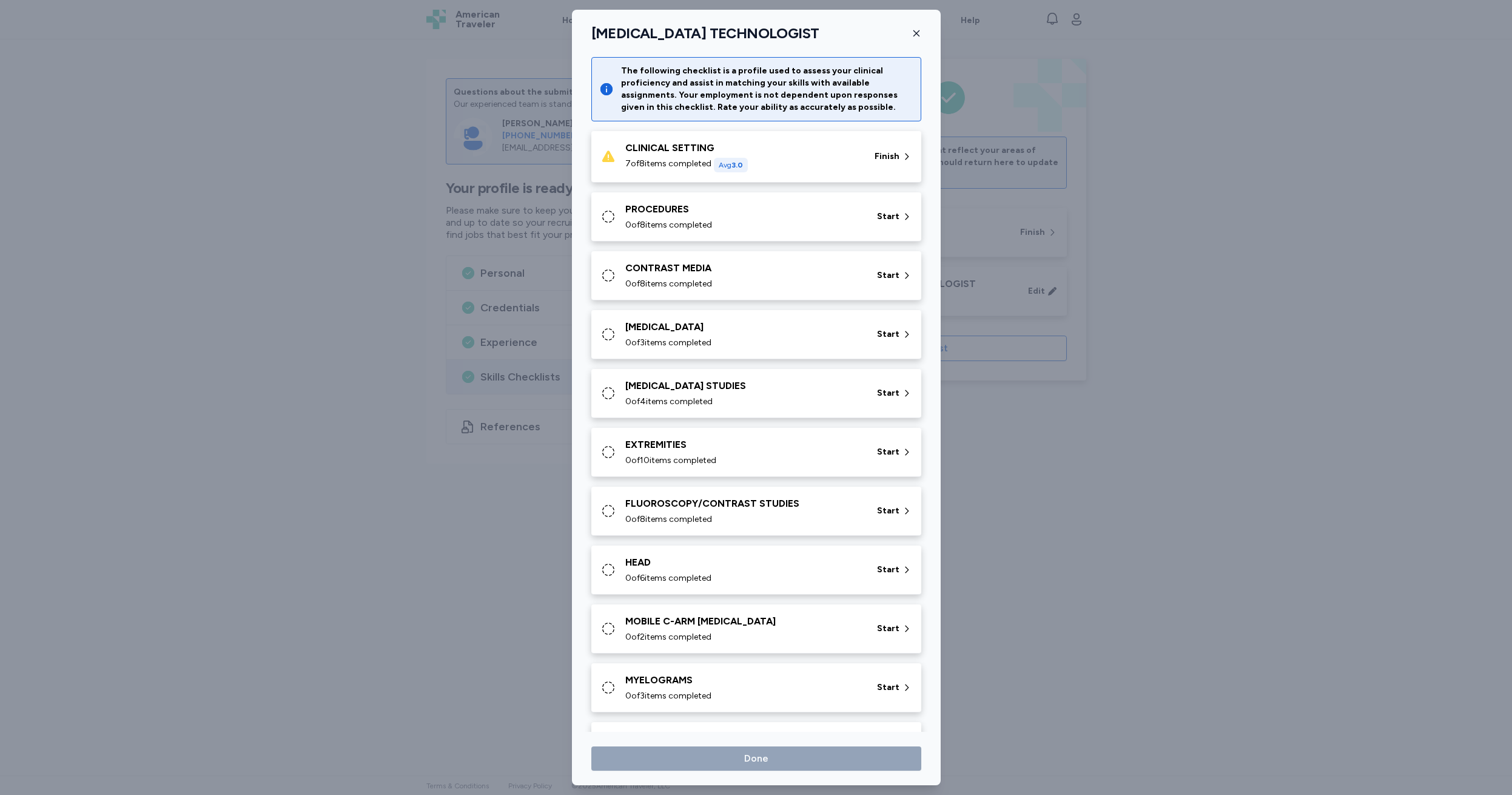
click at [608, 215] on icon at bounding box center [609, 217] width 15 height 15
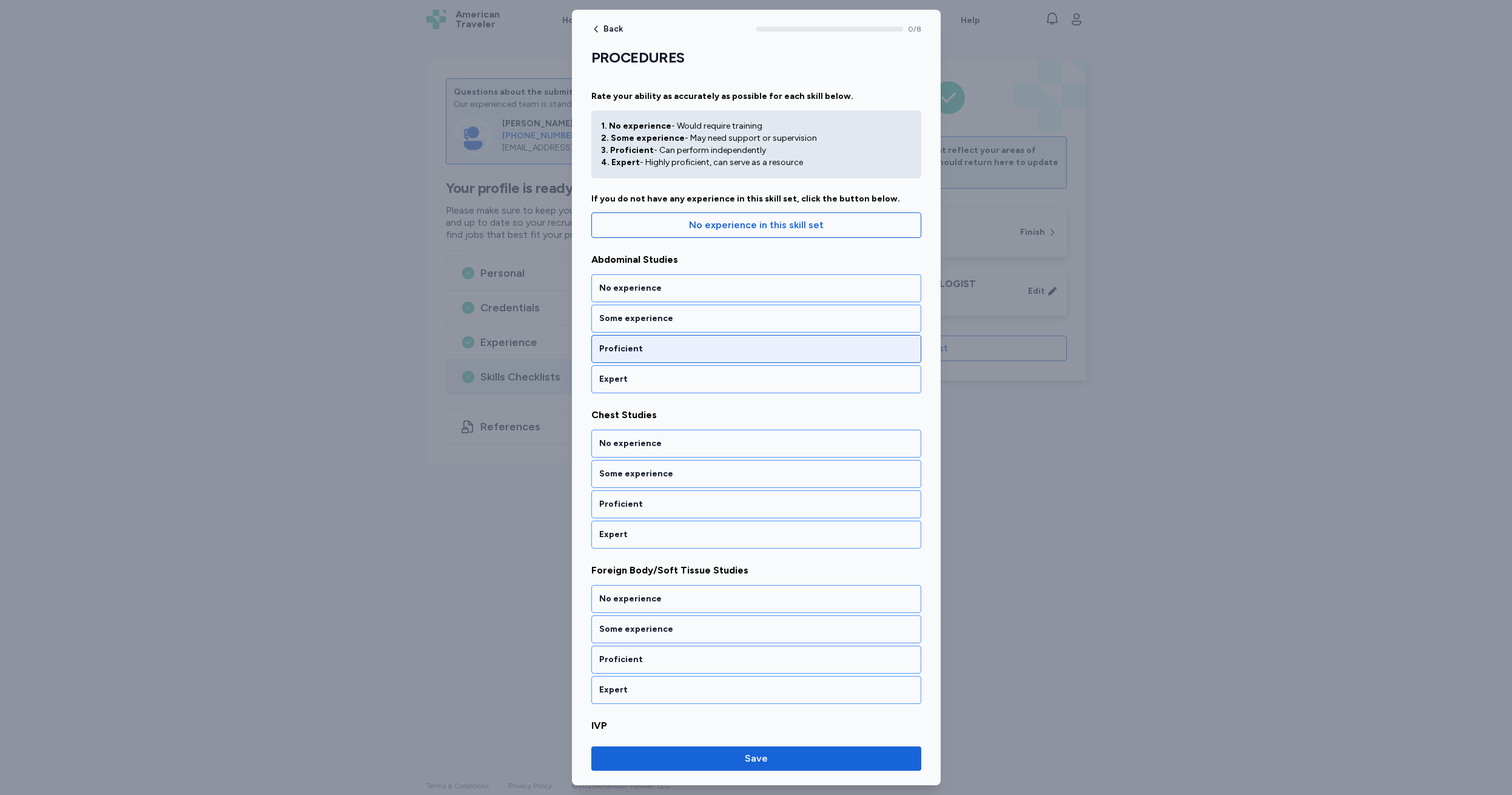
click at [658, 348] on div "Proficient" at bounding box center [756, 348] width 315 height 12
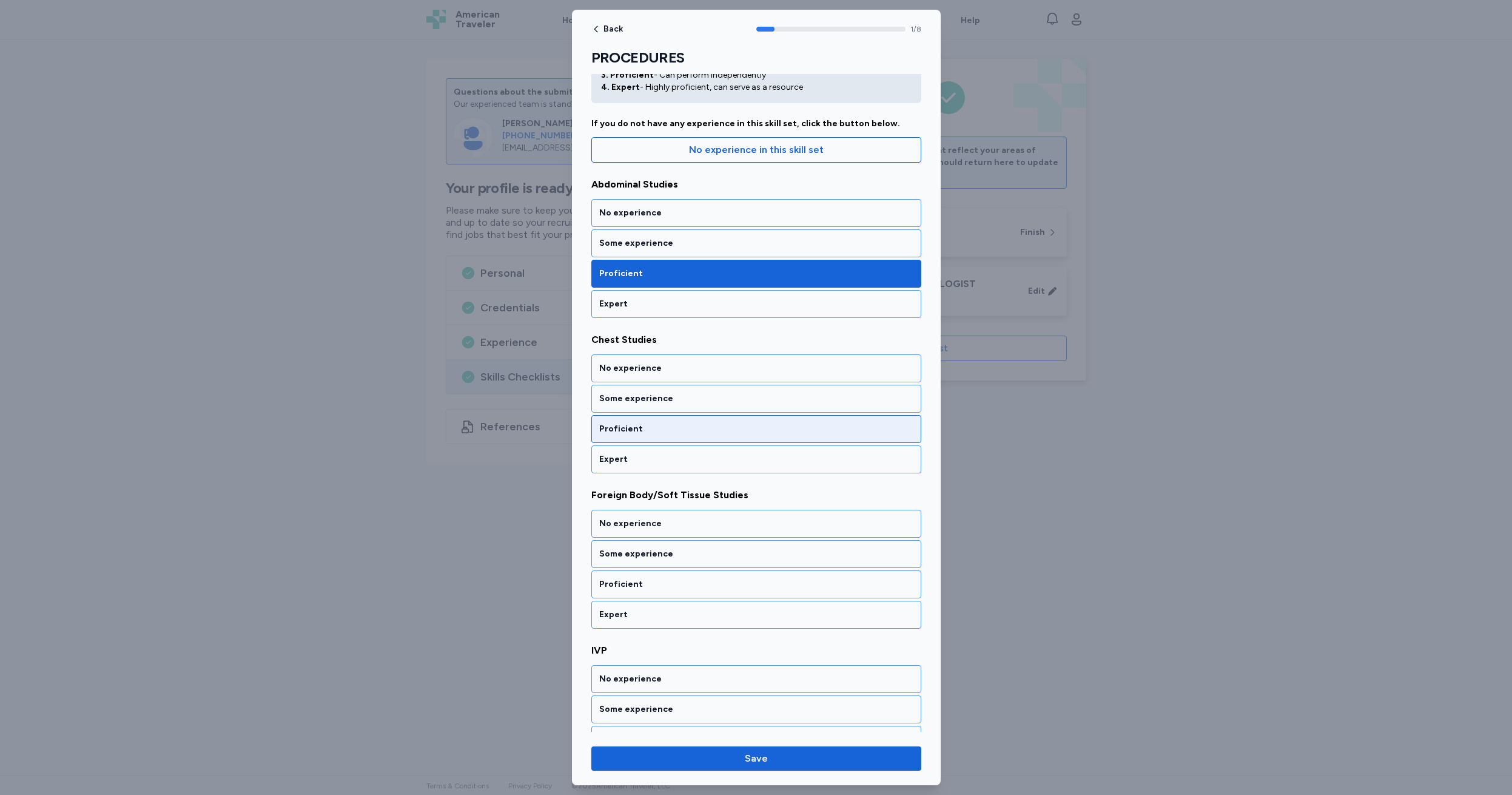
click at [660, 435] on div "Proficient" at bounding box center [756, 429] width 330 height 28
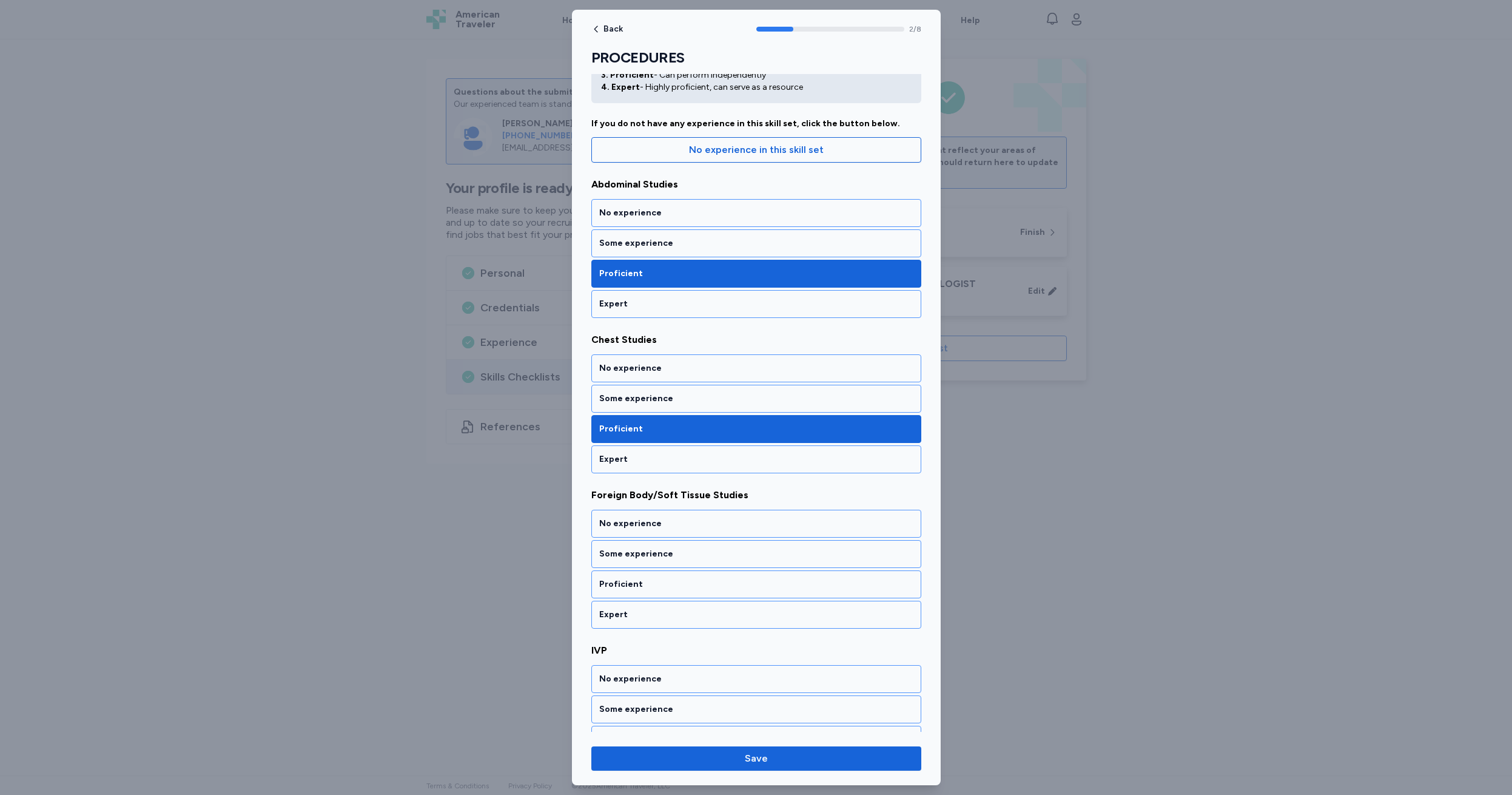
scroll to position [230, 0]
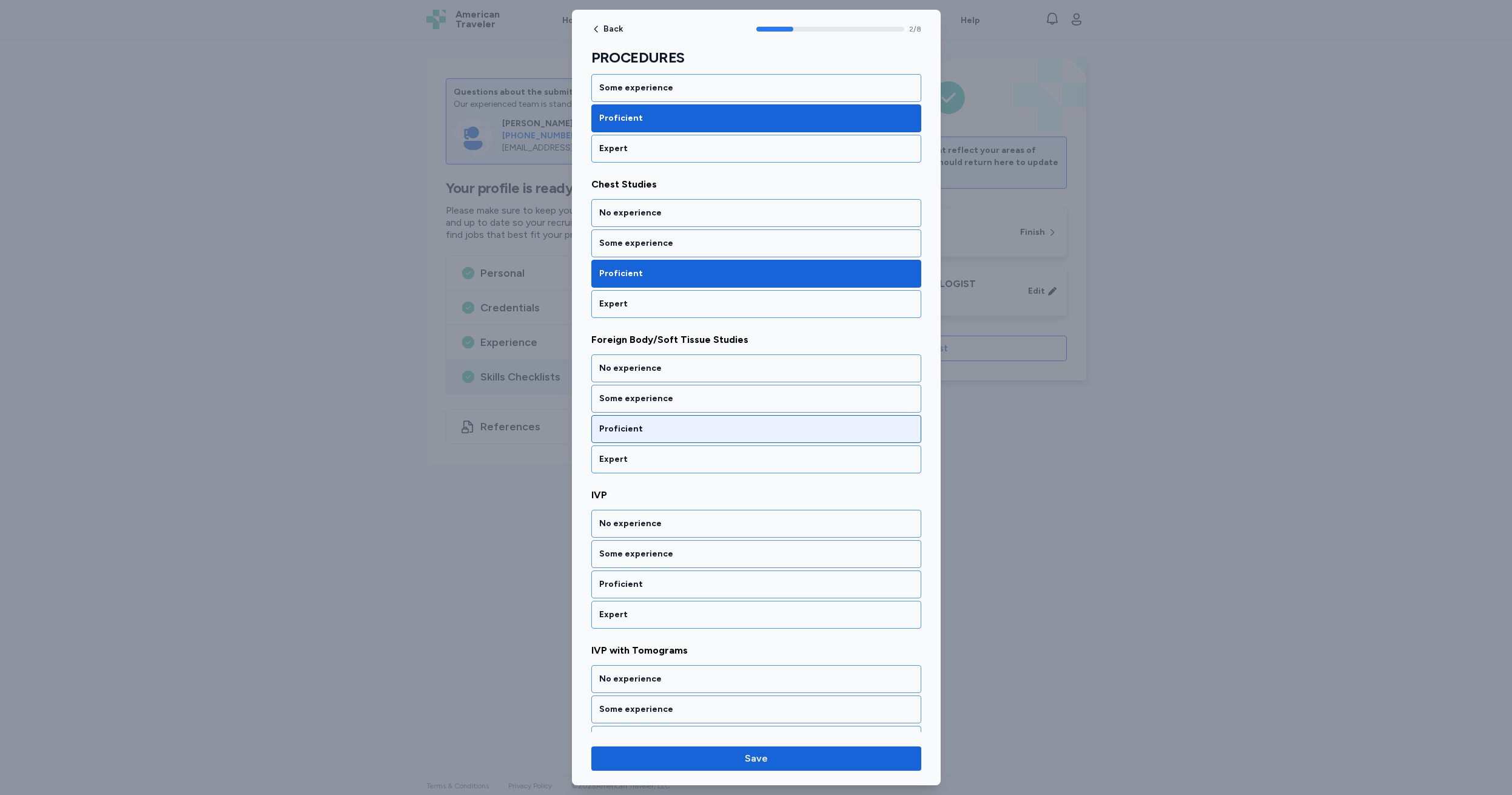
click at [665, 428] on div "Proficient" at bounding box center [756, 429] width 315 height 12
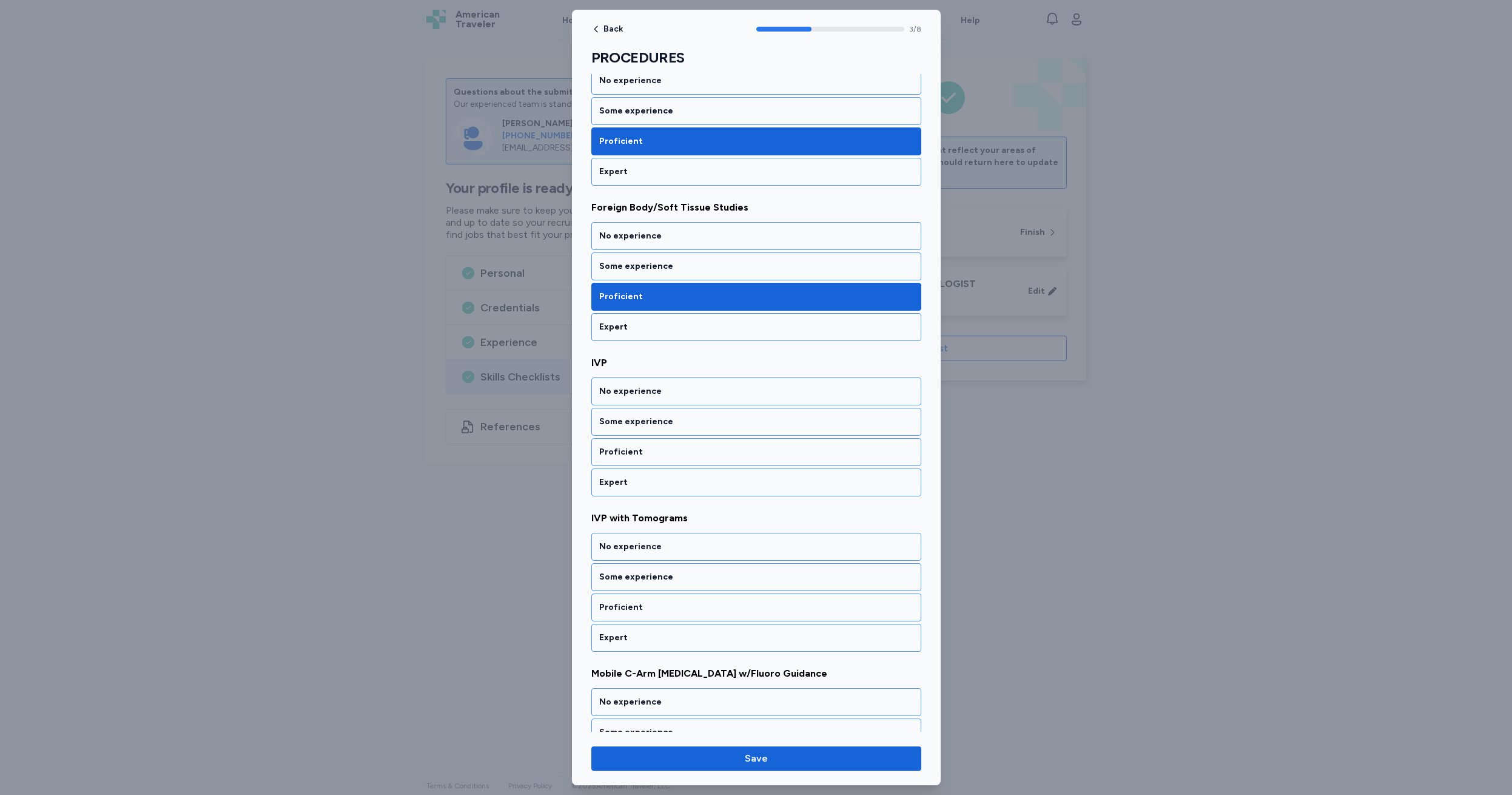
scroll to position [386, 0]
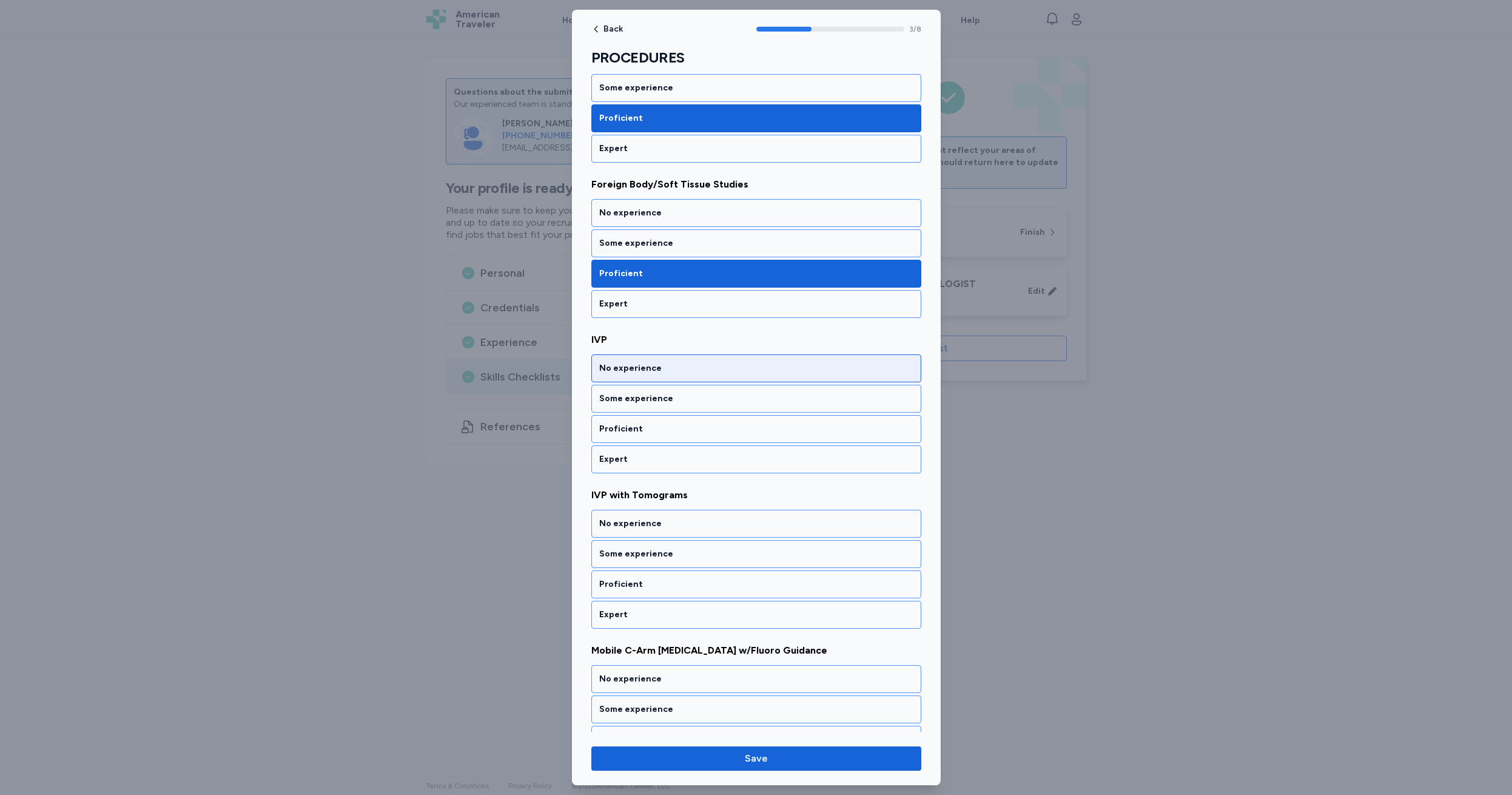
click at [676, 372] on div "No experience" at bounding box center [756, 368] width 315 height 12
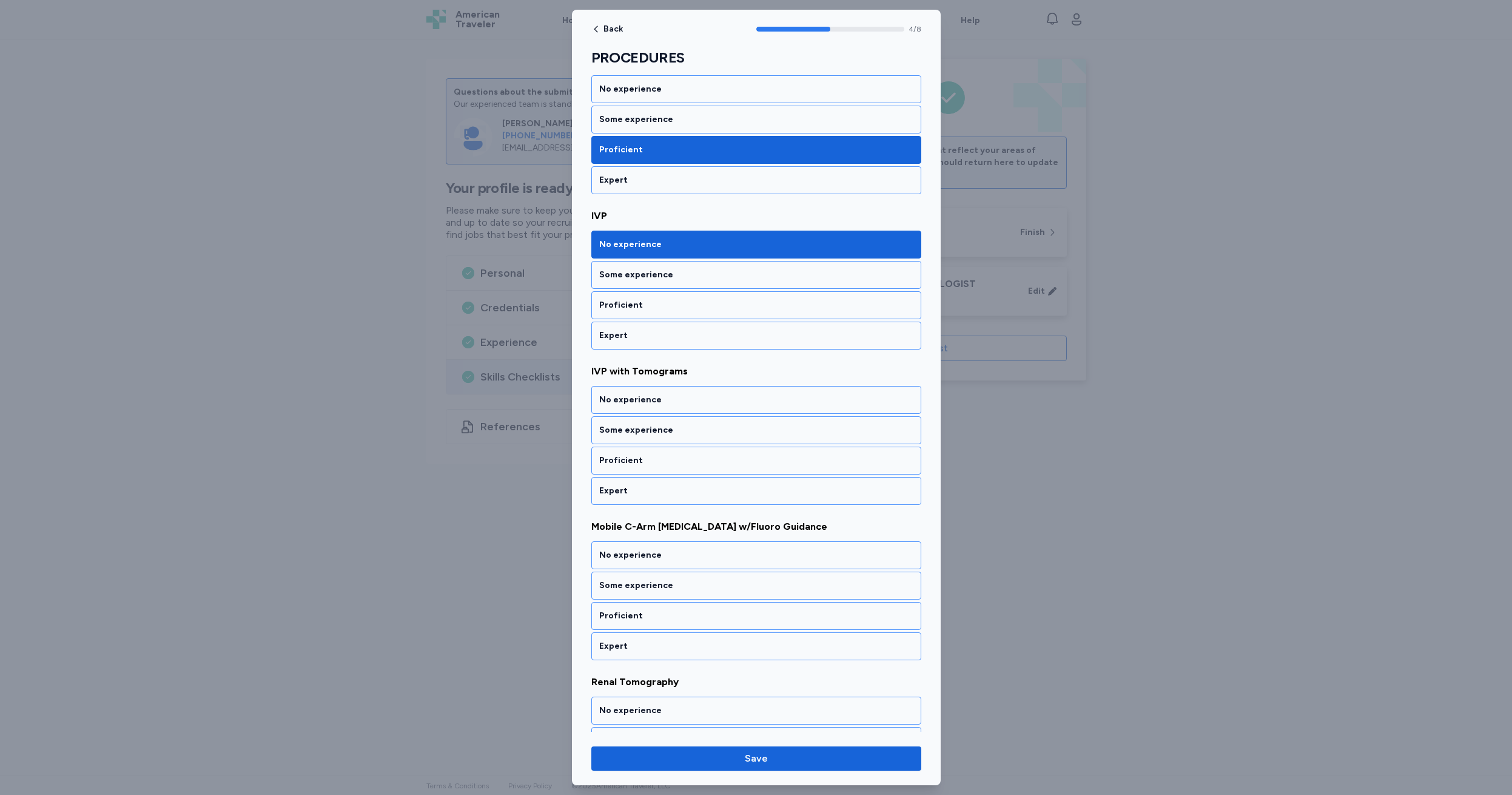
scroll to position [541, 0]
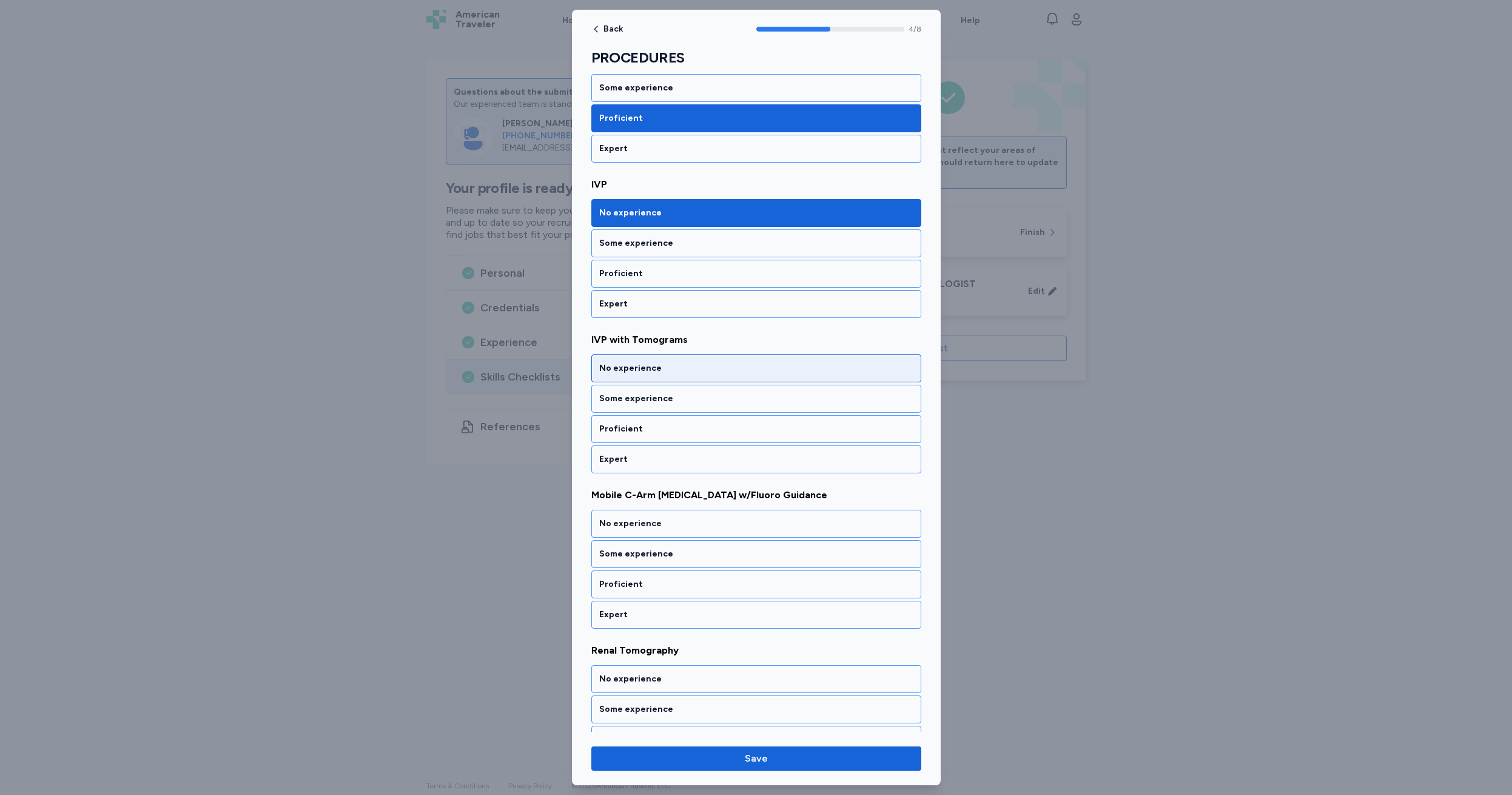
click at [676, 373] on div "No experience" at bounding box center [756, 368] width 315 height 12
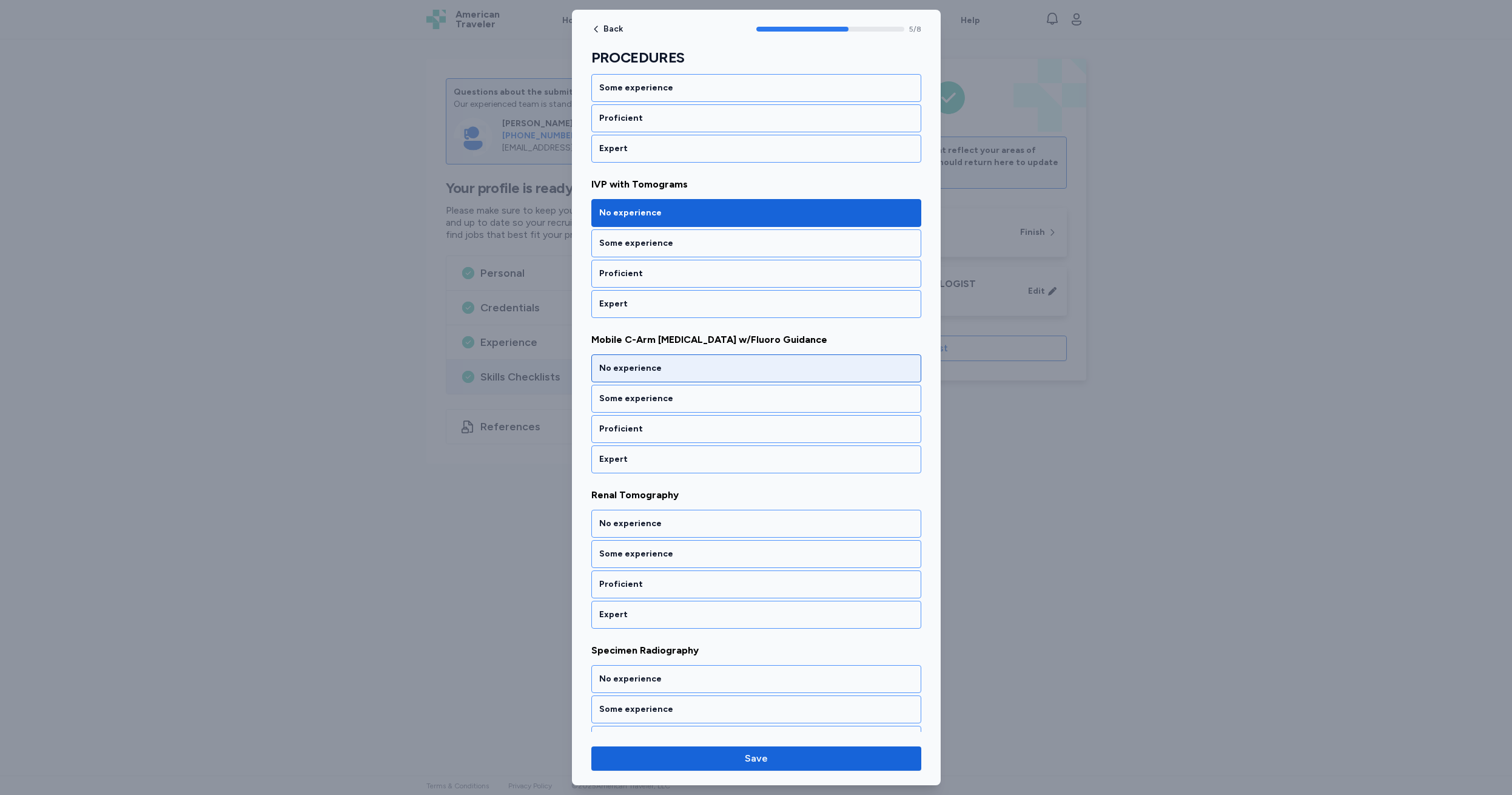
click at [683, 373] on div "No experience" at bounding box center [756, 368] width 315 height 12
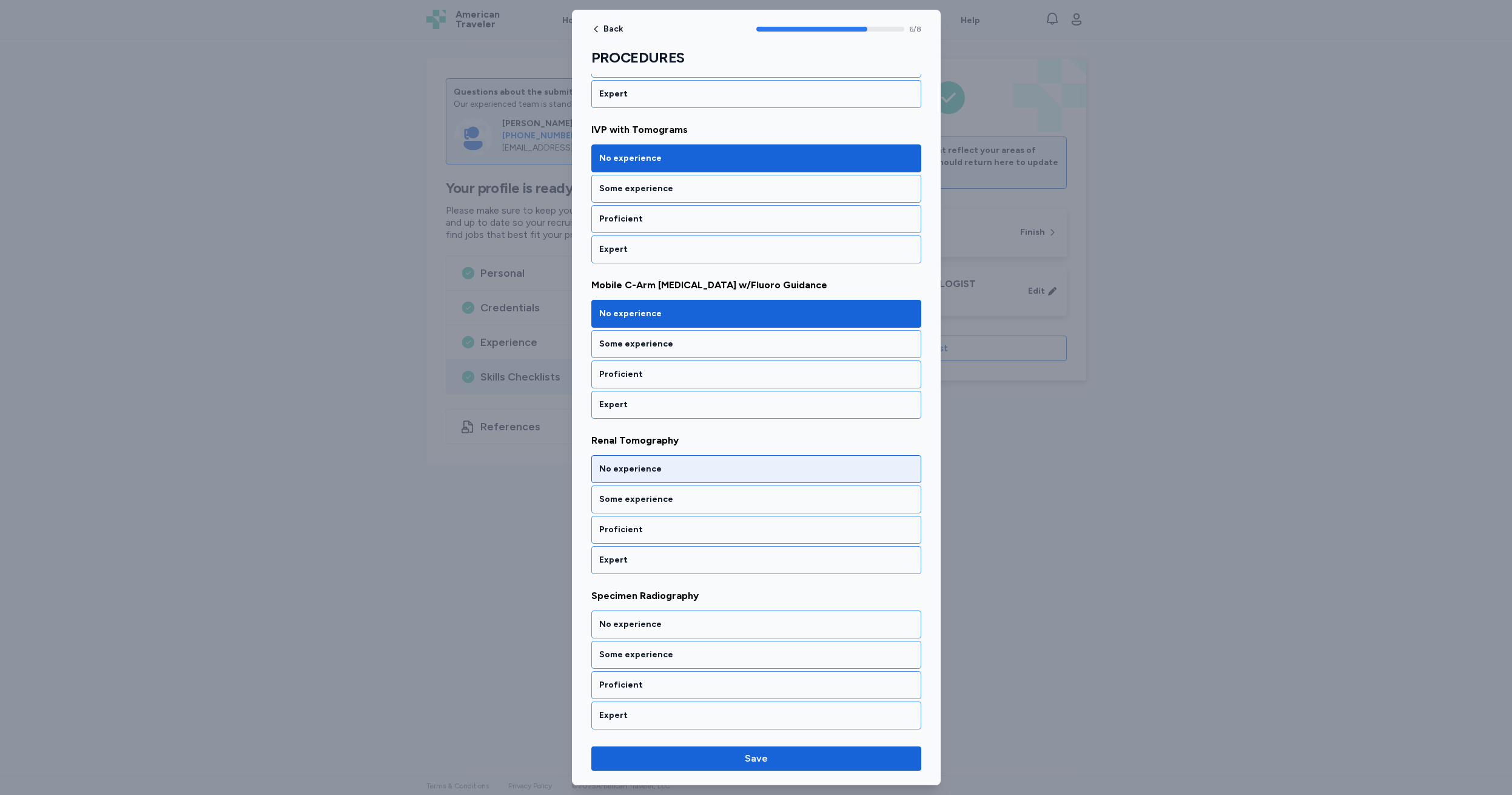
click at [684, 467] on div "No experience" at bounding box center [756, 468] width 315 height 12
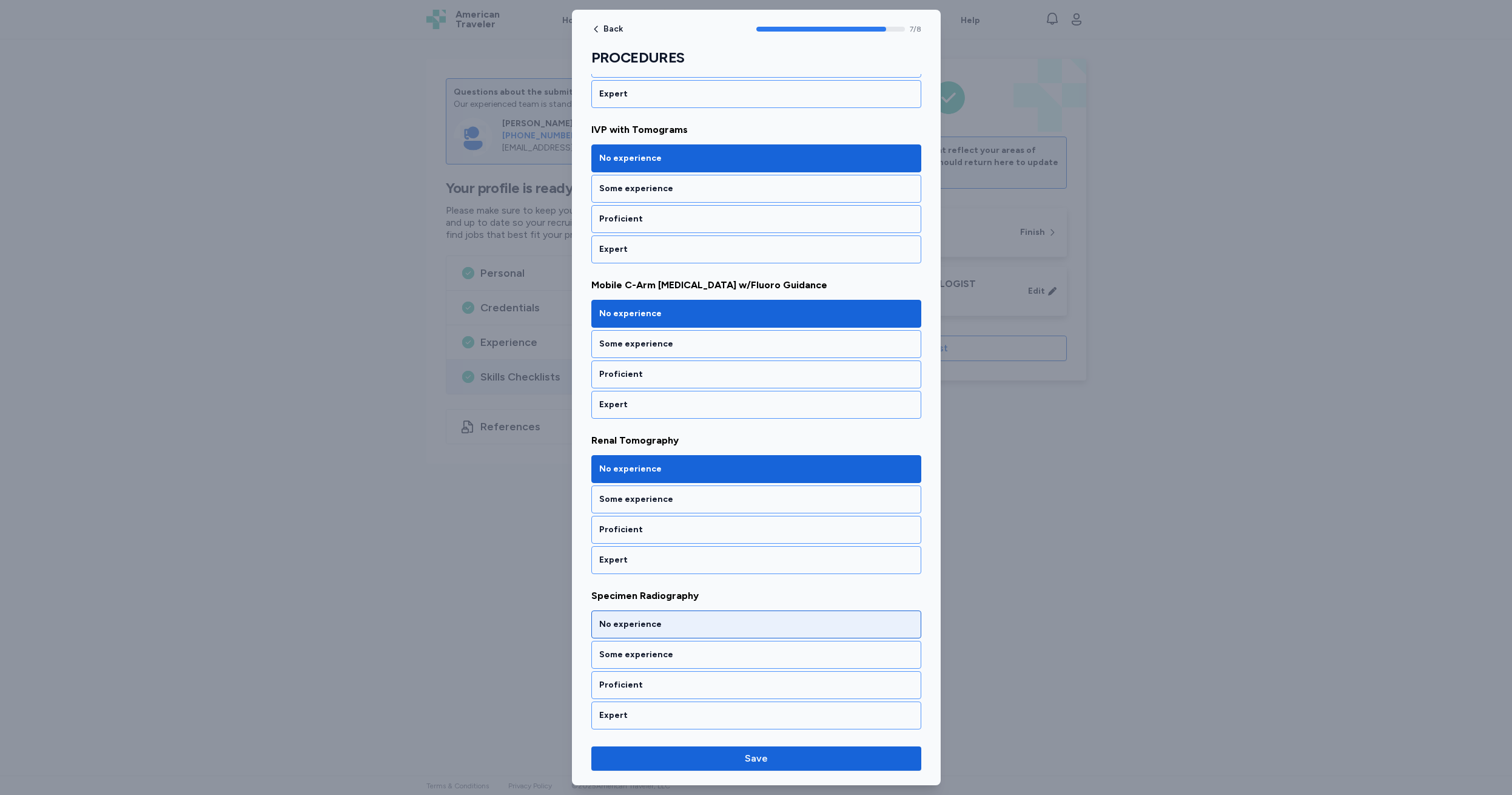
click at [683, 628] on div "No experience" at bounding box center [756, 624] width 315 height 12
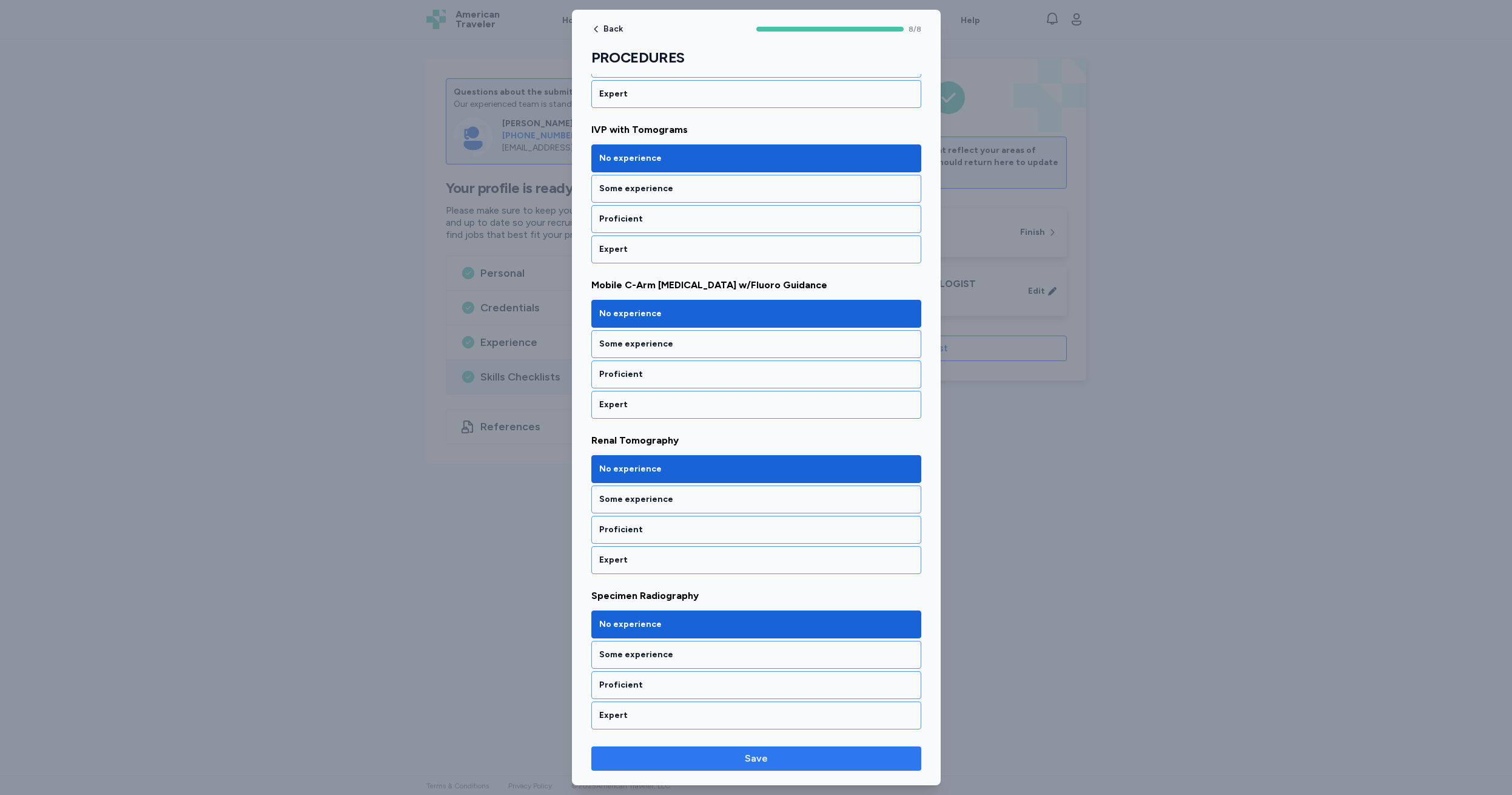
click at [759, 758] on span "Save" at bounding box center [756, 758] width 23 height 15
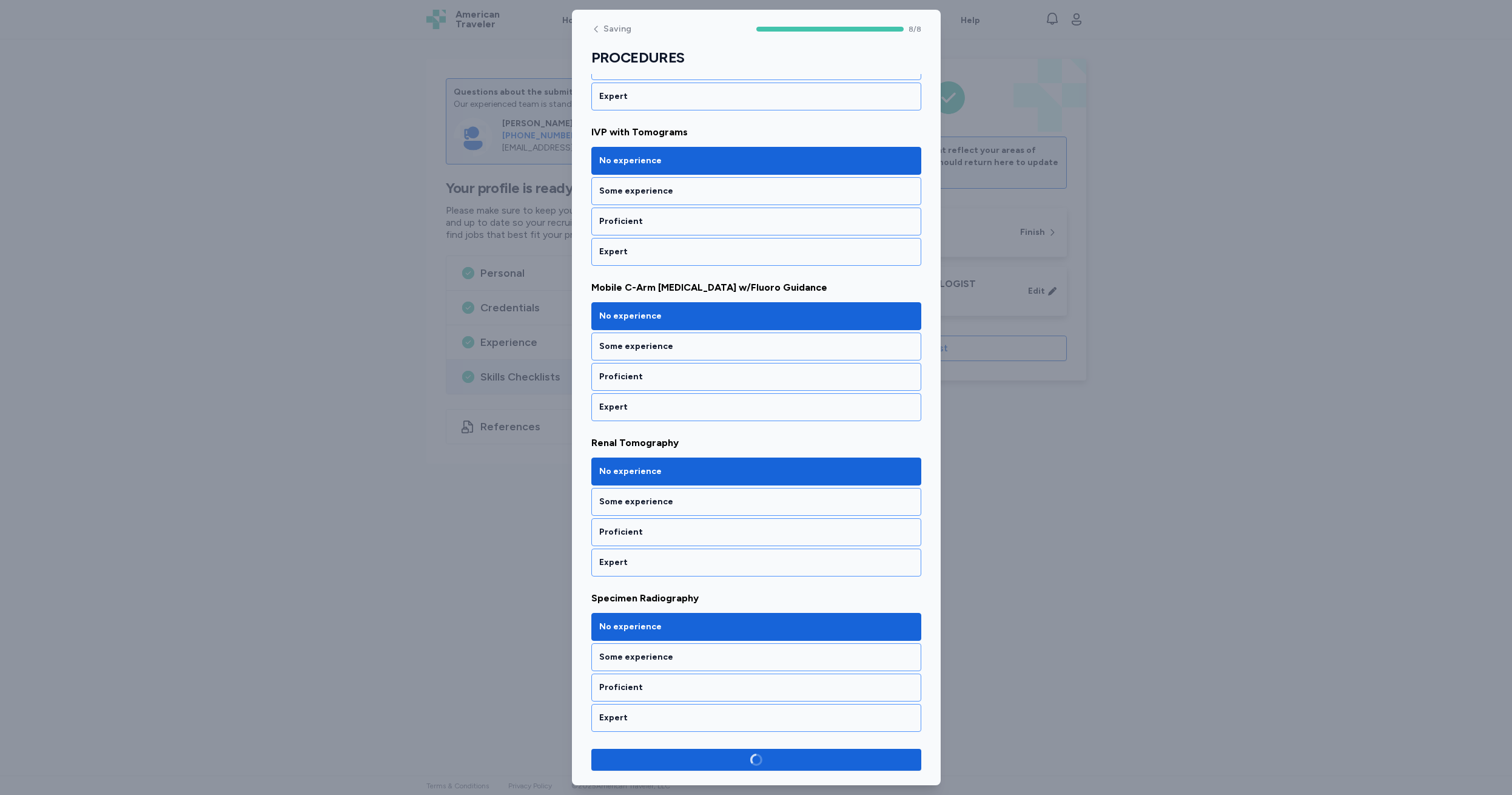
scroll to position [749, 0]
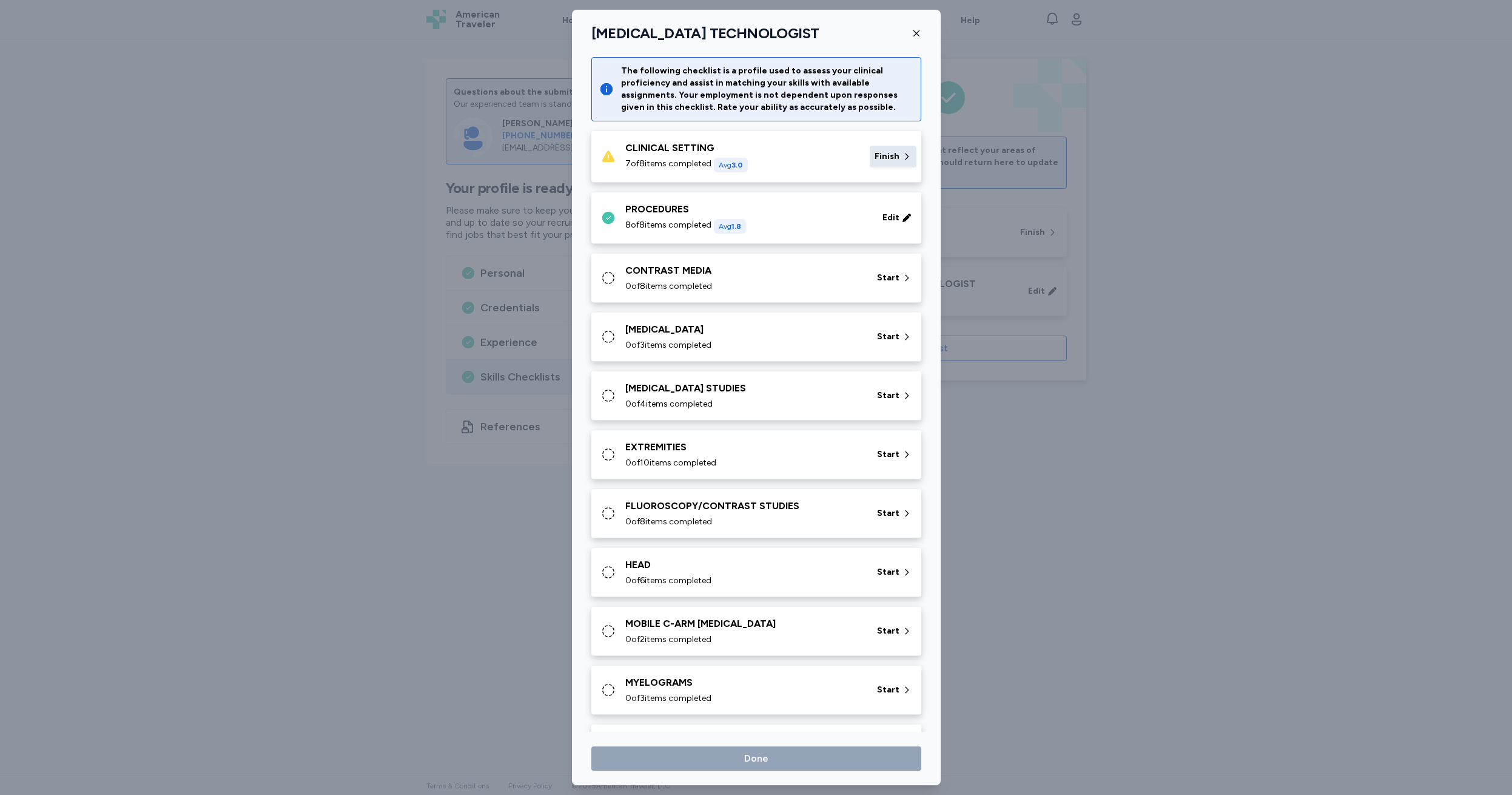
click at [884, 159] on span "Finish" at bounding box center [887, 156] width 25 height 12
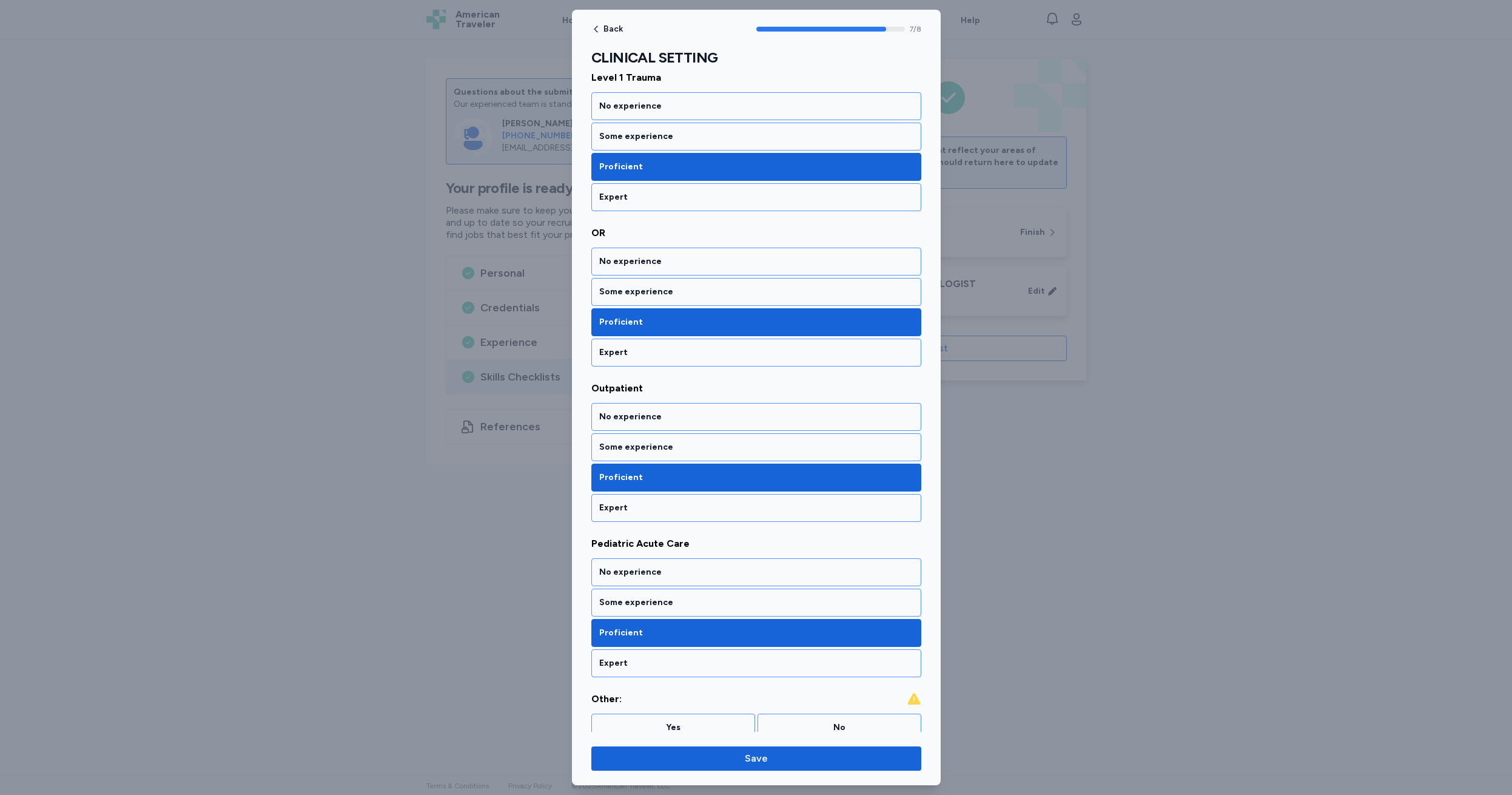
scroll to position [660, 0]
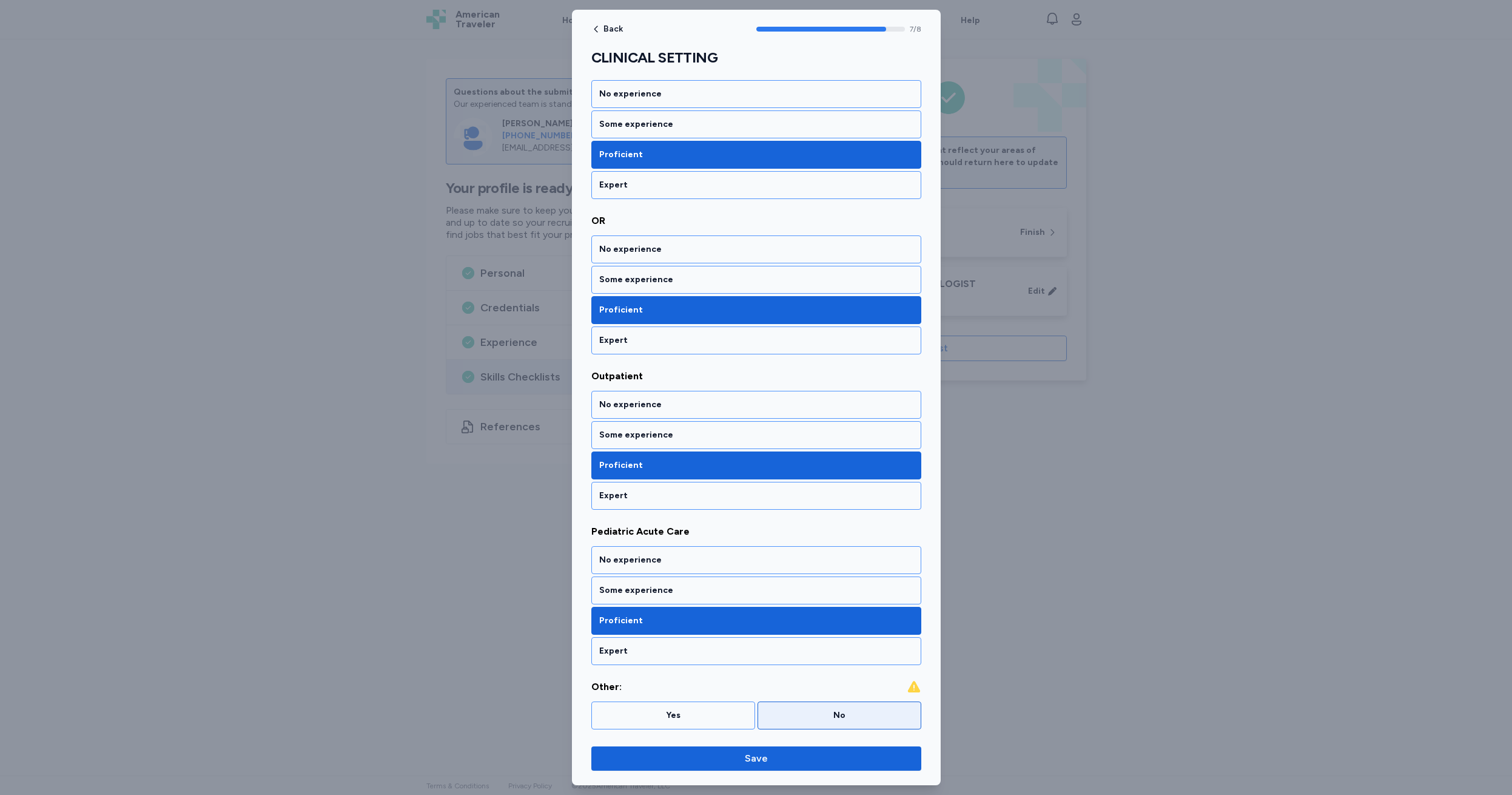
click at [818, 715] on div "No" at bounding box center [840, 714] width 148 height 12
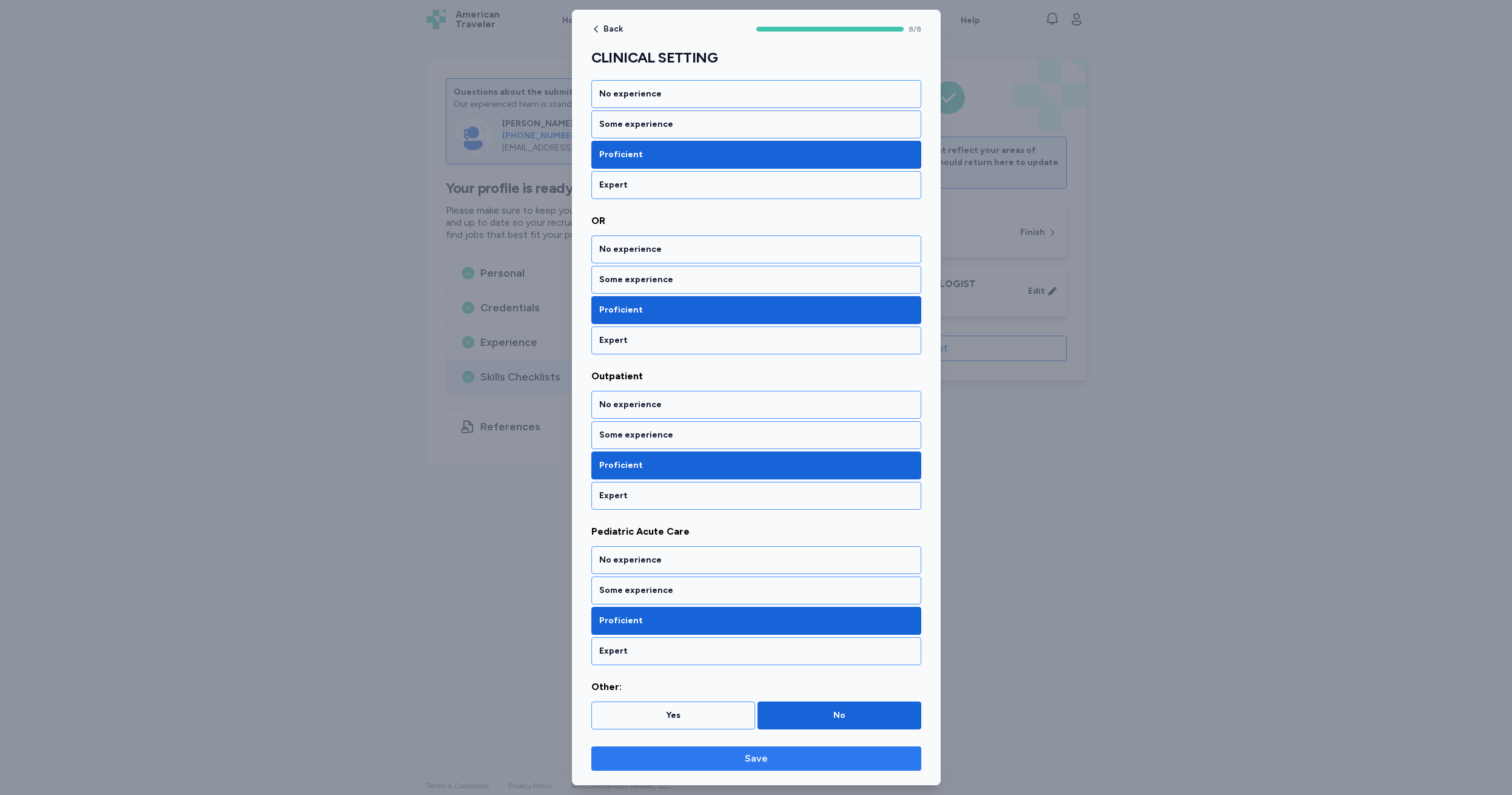
click at [751, 758] on span "Save" at bounding box center [756, 758] width 23 height 15
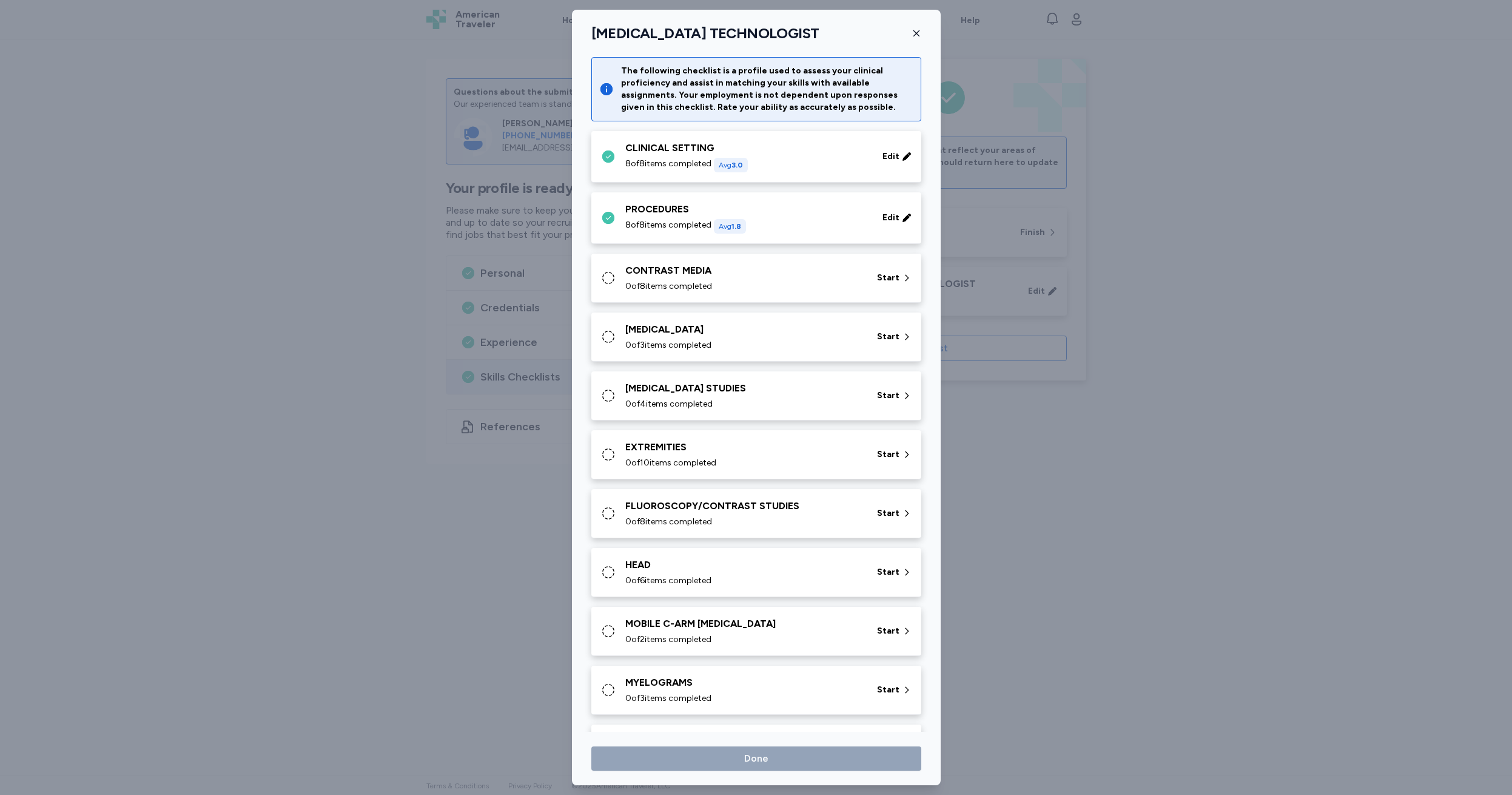
click at [618, 278] on div "CONTRAST MEDIA 0 of 8 items completed Start" at bounding box center [758, 277] width 316 height 29
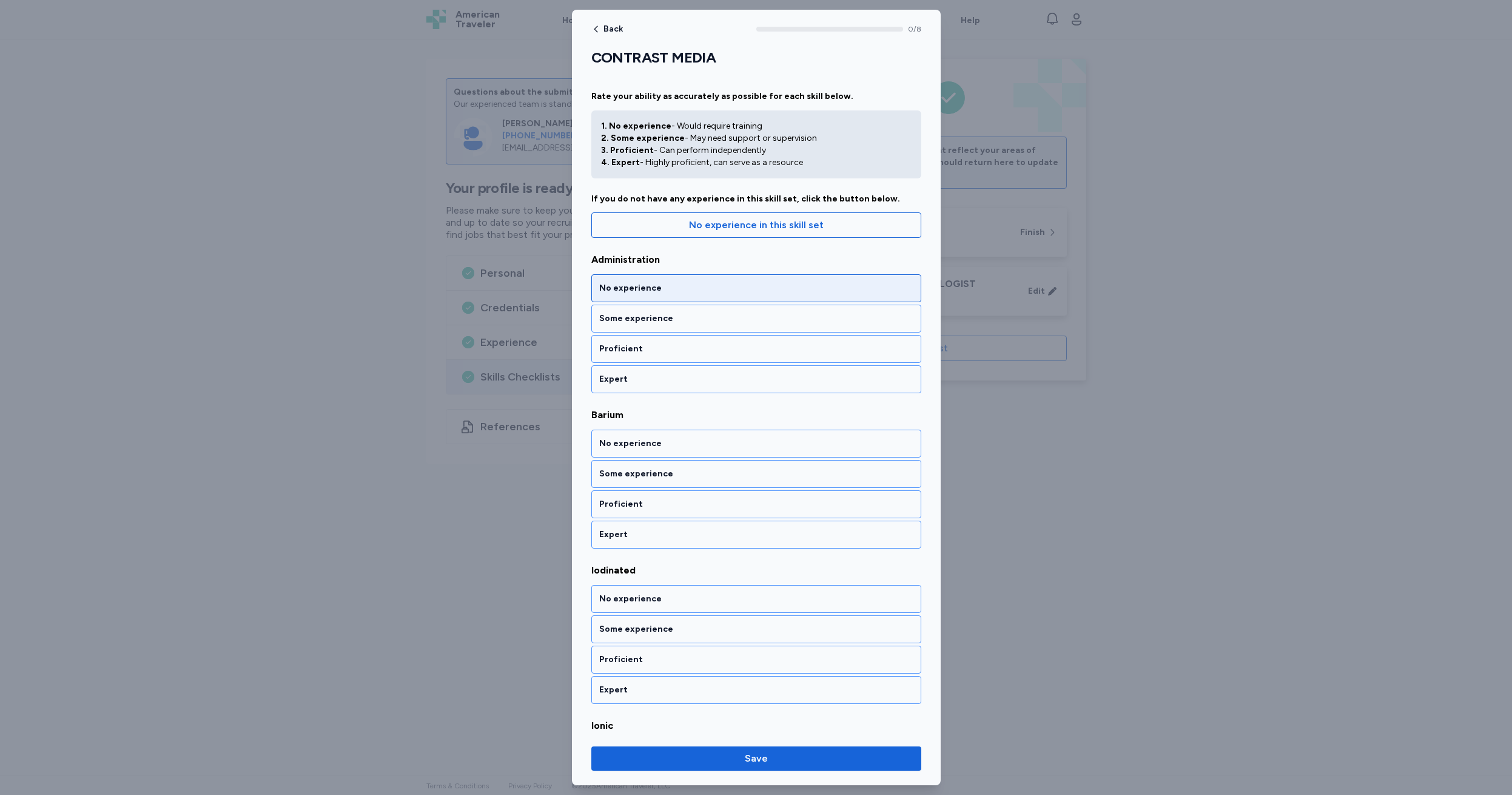
click at [672, 282] on div "No experience" at bounding box center [756, 287] width 315 height 12
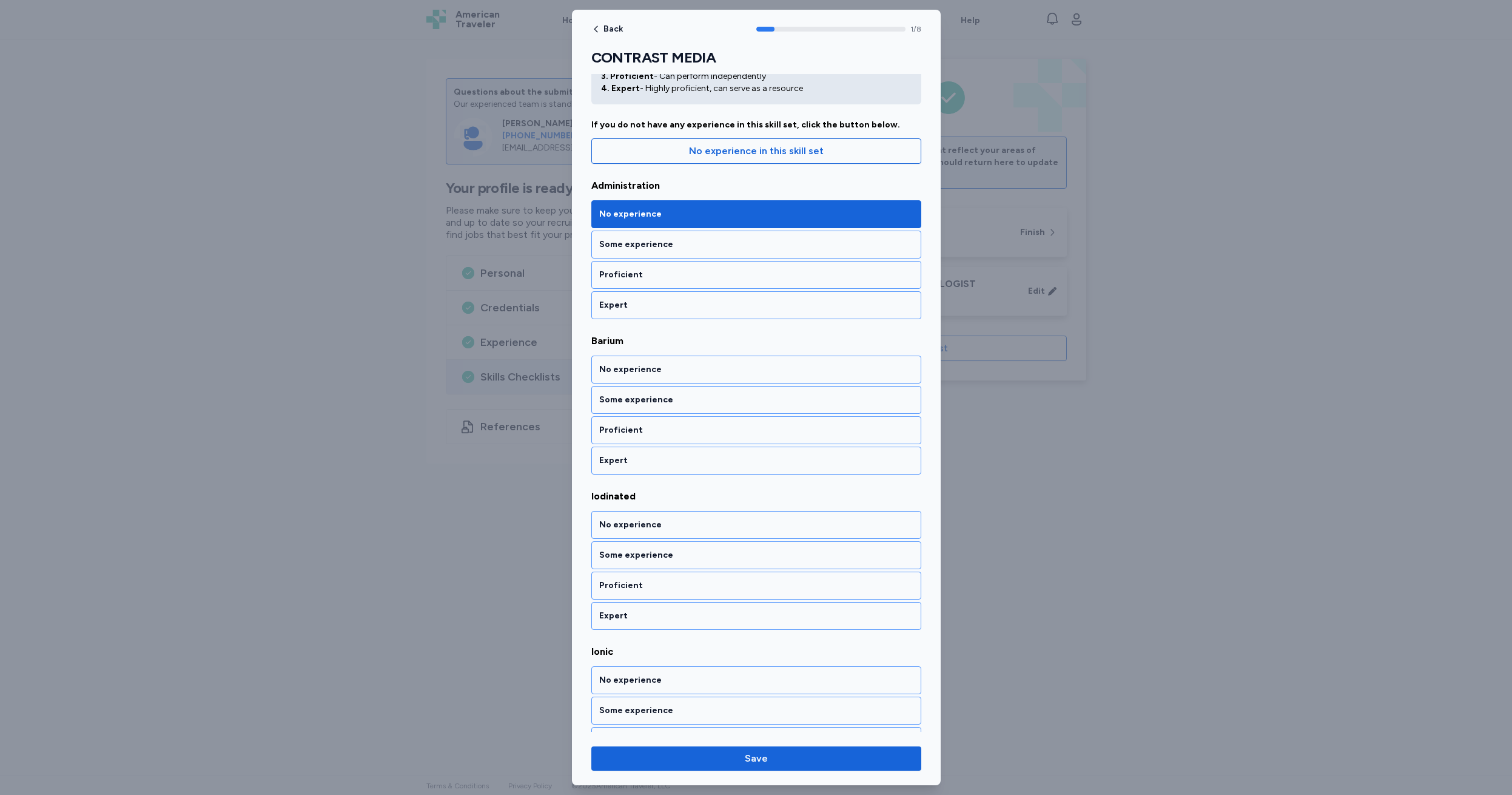
scroll to position [75, 0]
click at [674, 366] on div "No experience" at bounding box center [756, 368] width 315 height 12
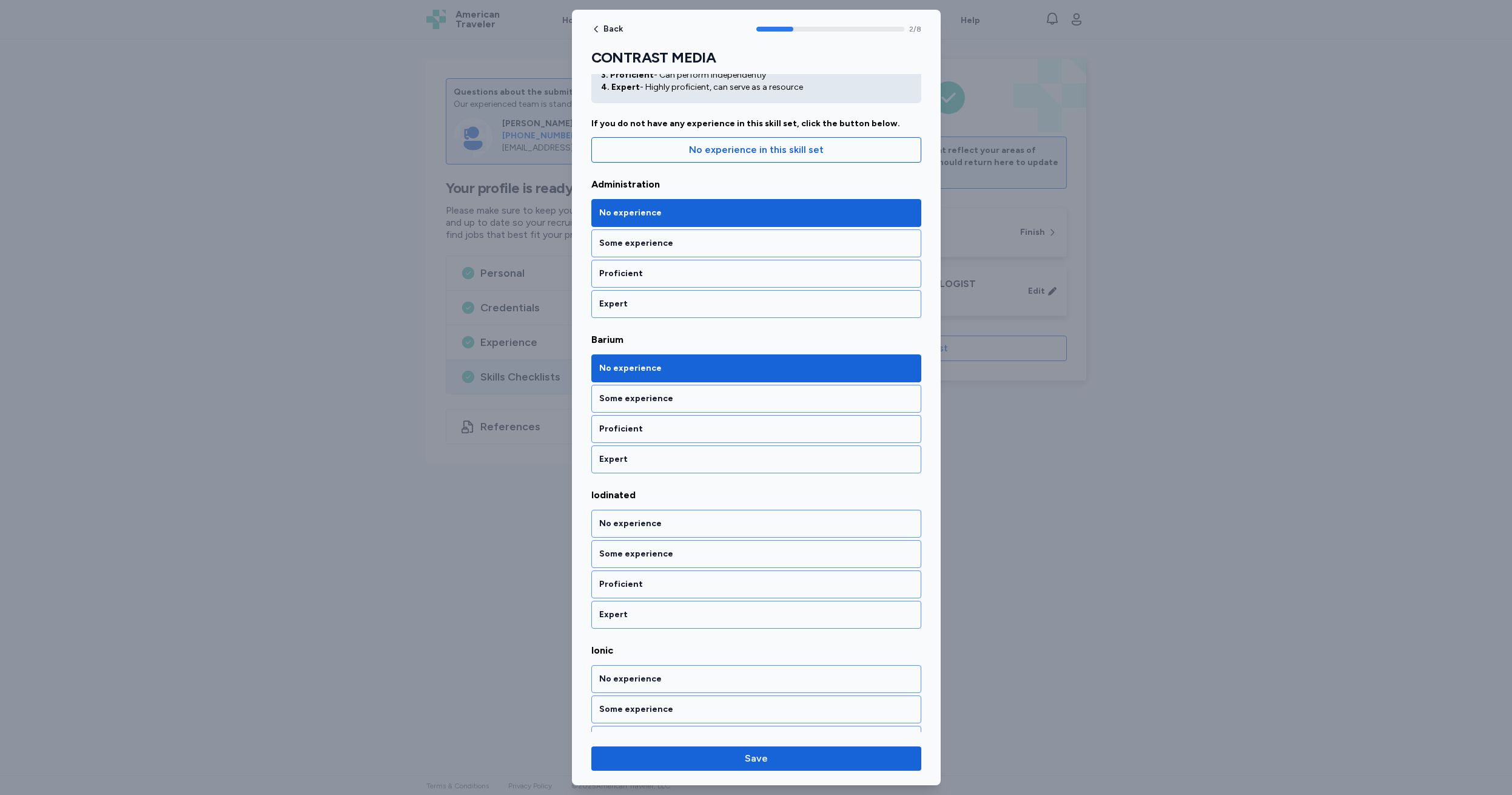
scroll to position [230, 0]
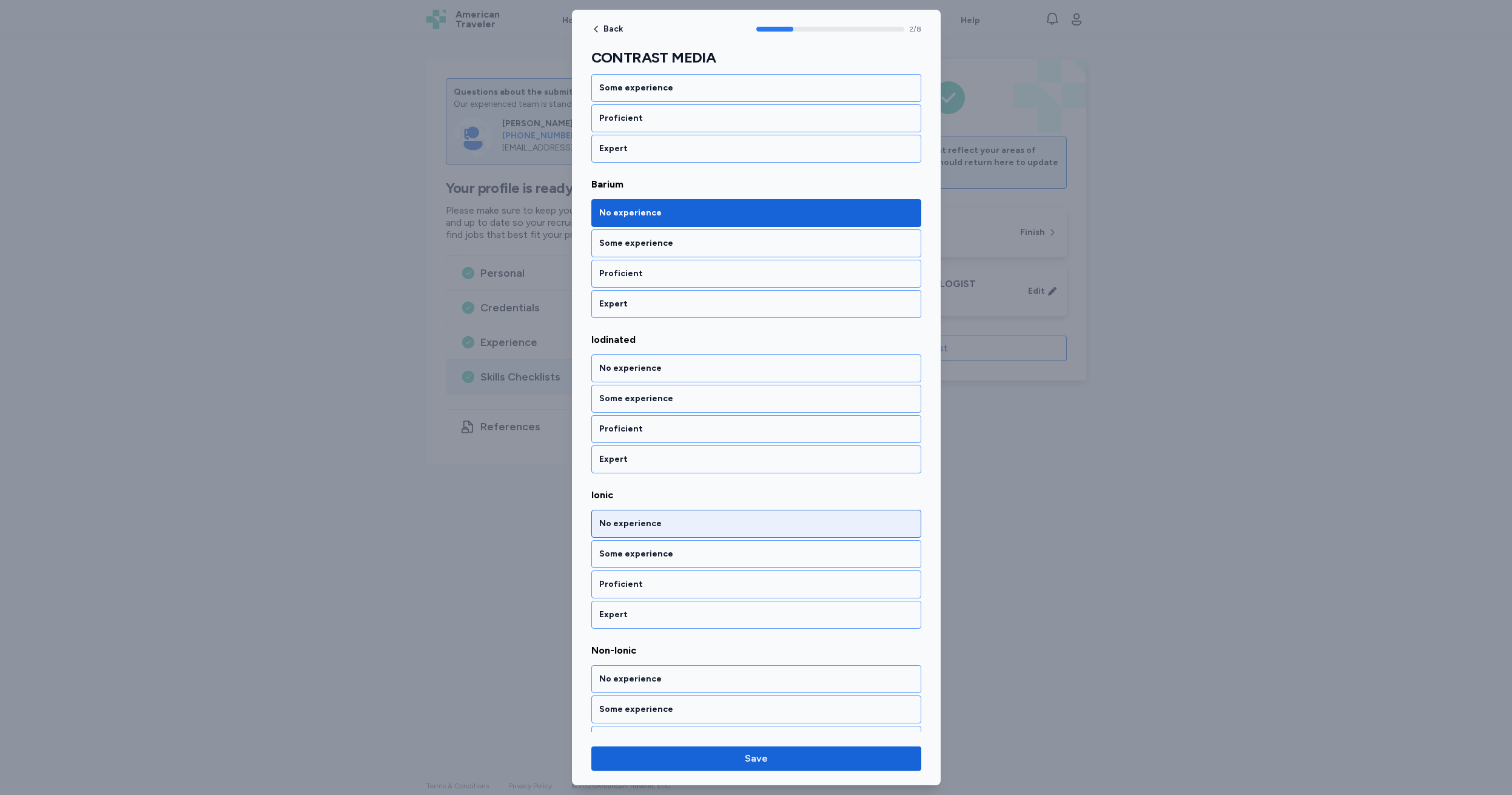
click at [685, 366] on div "No experience" at bounding box center [756, 368] width 315 height 12
click at [679, 519] on div "No experience" at bounding box center [756, 523] width 315 height 12
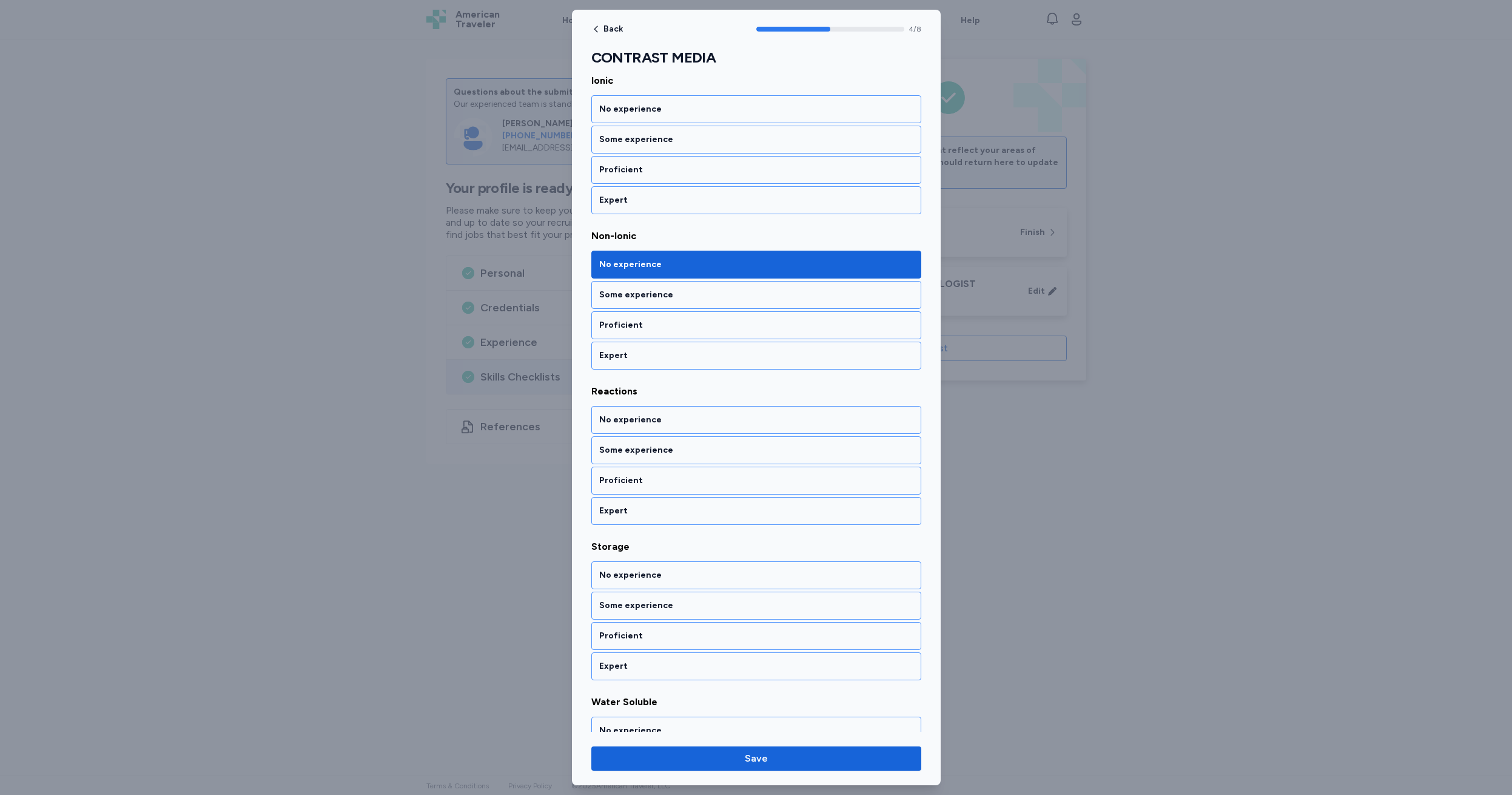
scroll to position [697, 0]
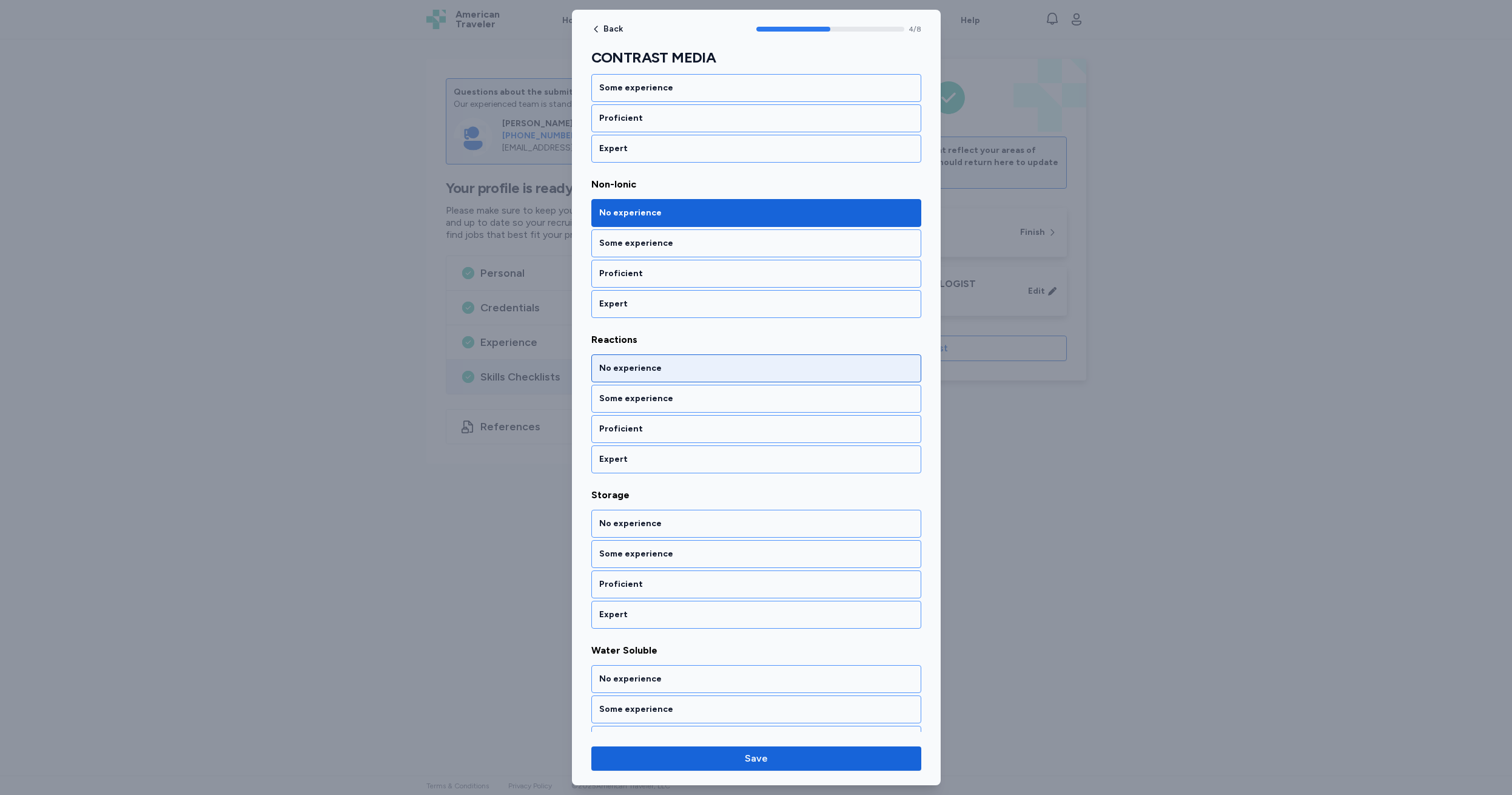
click at [684, 366] on div "No experience" at bounding box center [756, 368] width 315 height 12
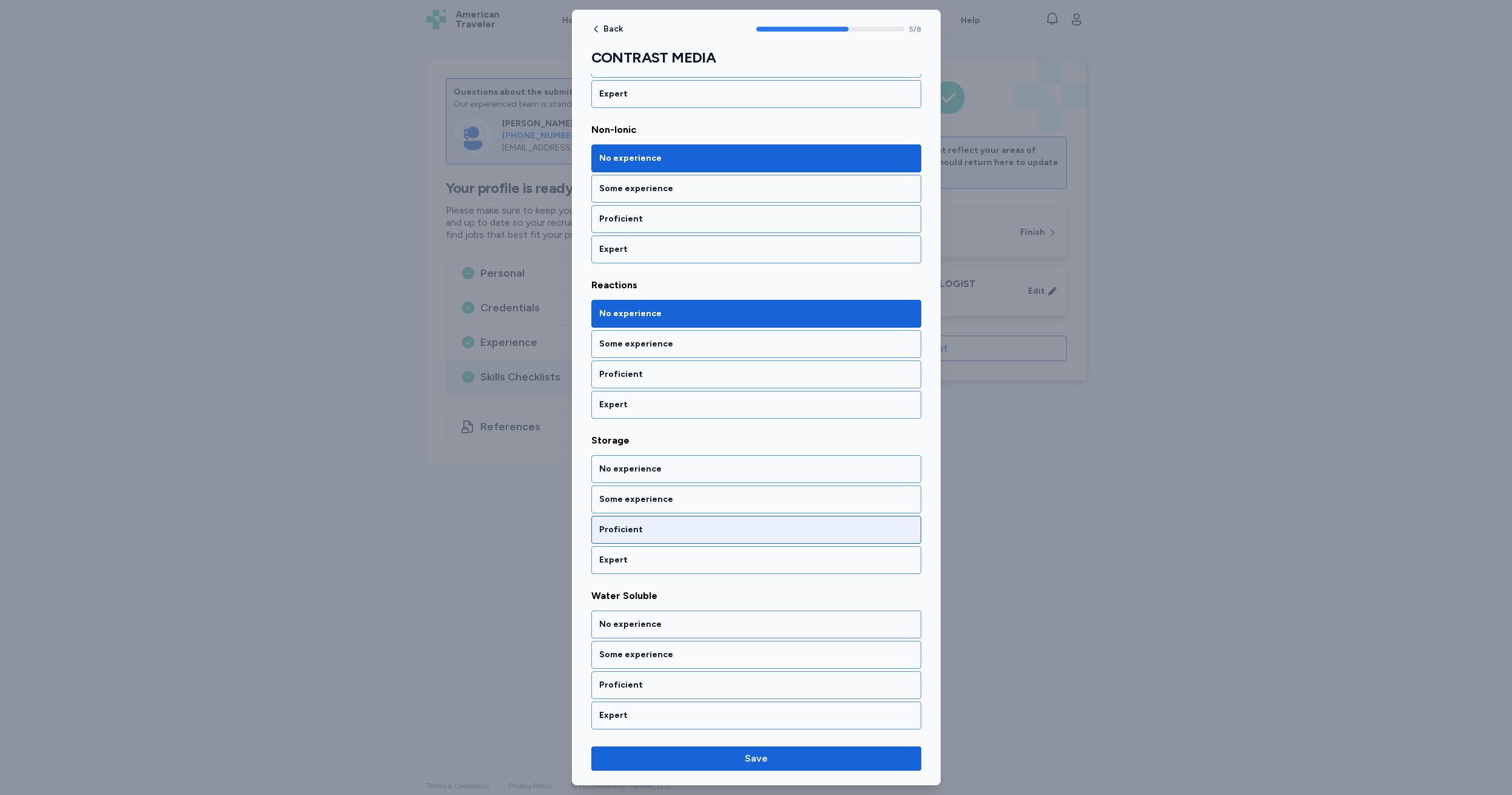
click at [663, 529] on div "Proficient" at bounding box center [756, 529] width 315 height 12
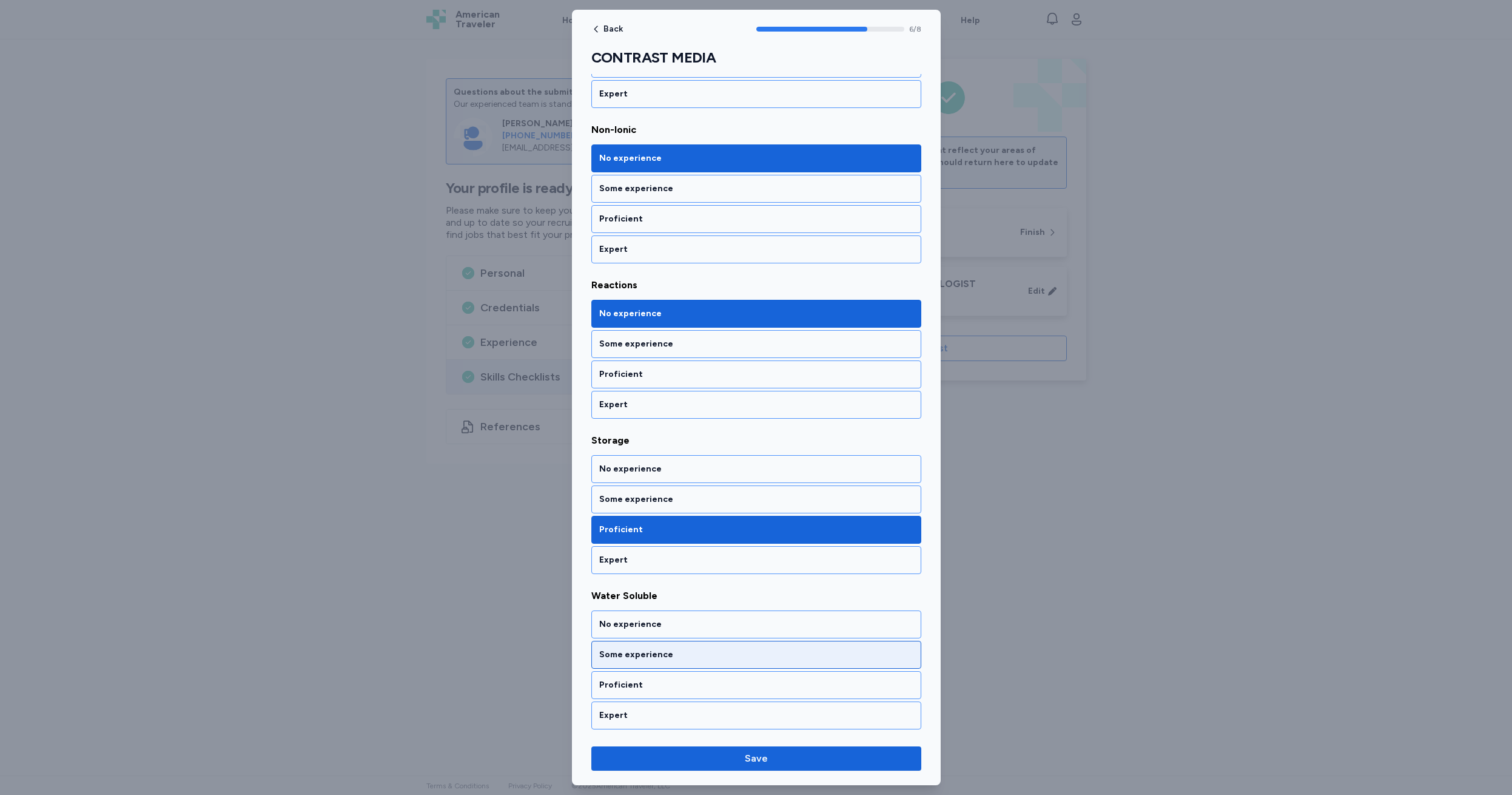
click at [687, 651] on div "Some experience" at bounding box center [756, 655] width 315 height 12
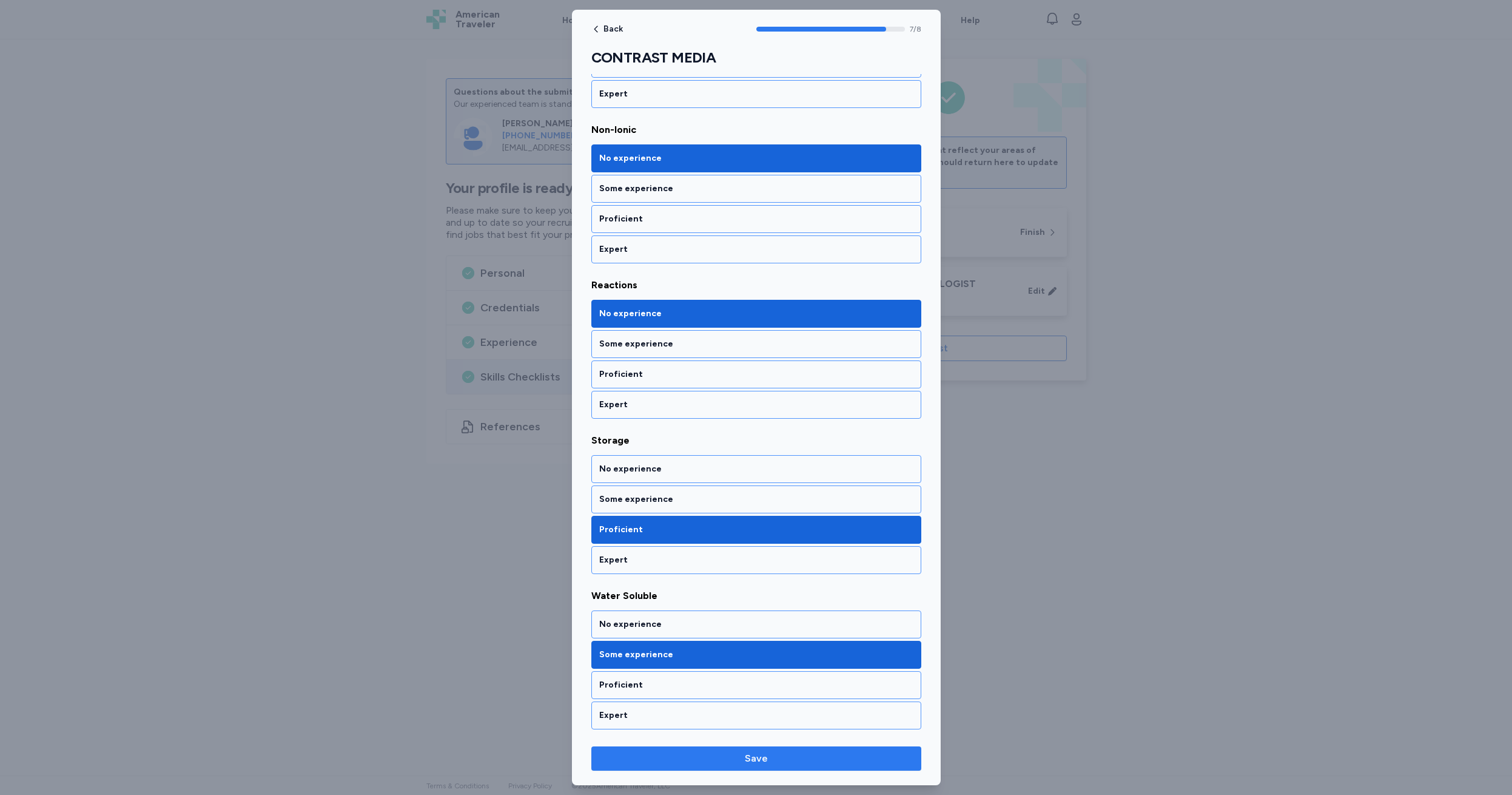
click at [751, 760] on span "Save" at bounding box center [756, 758] width 23 height 15
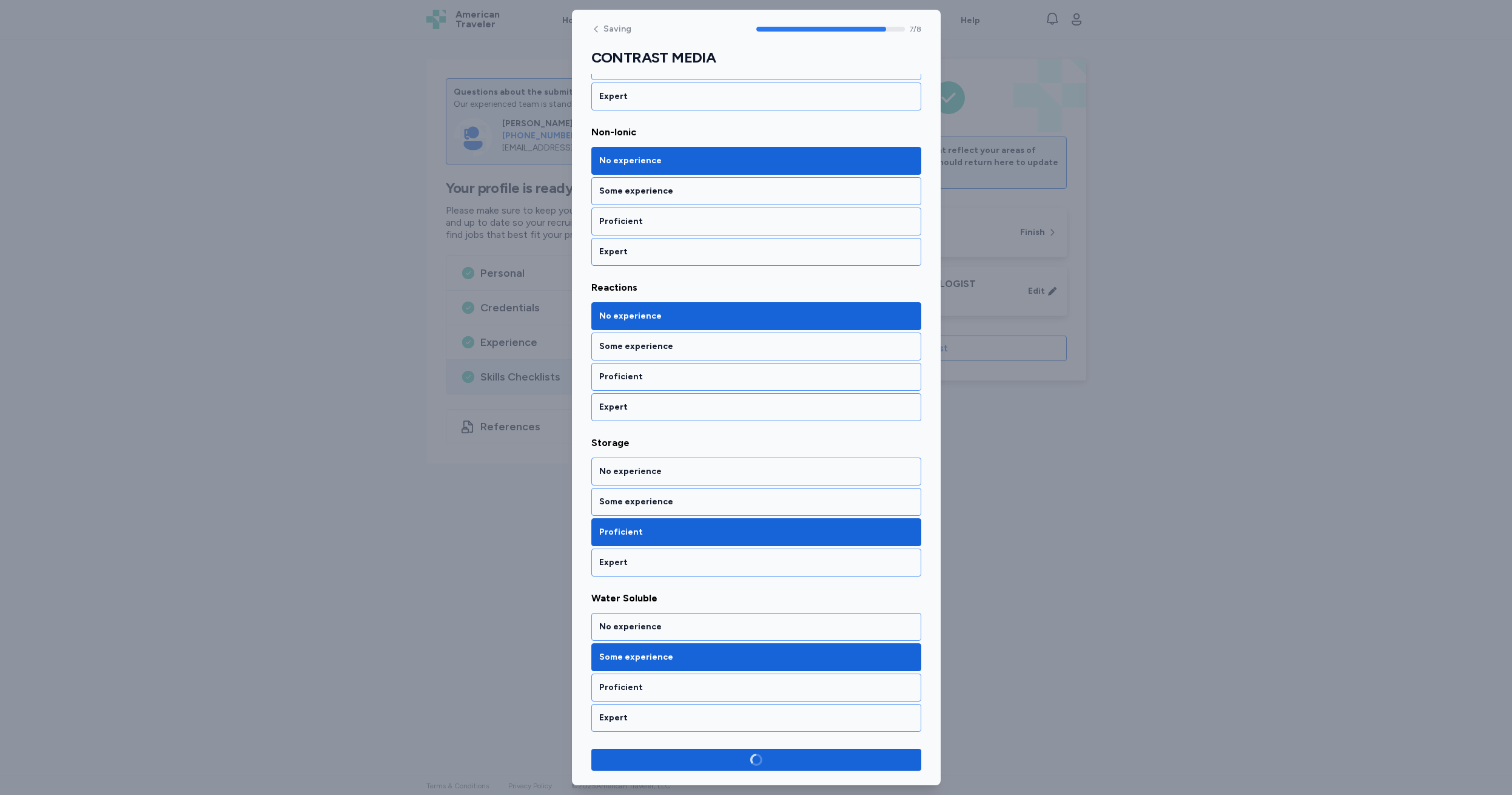
scroll to position [749, 0]
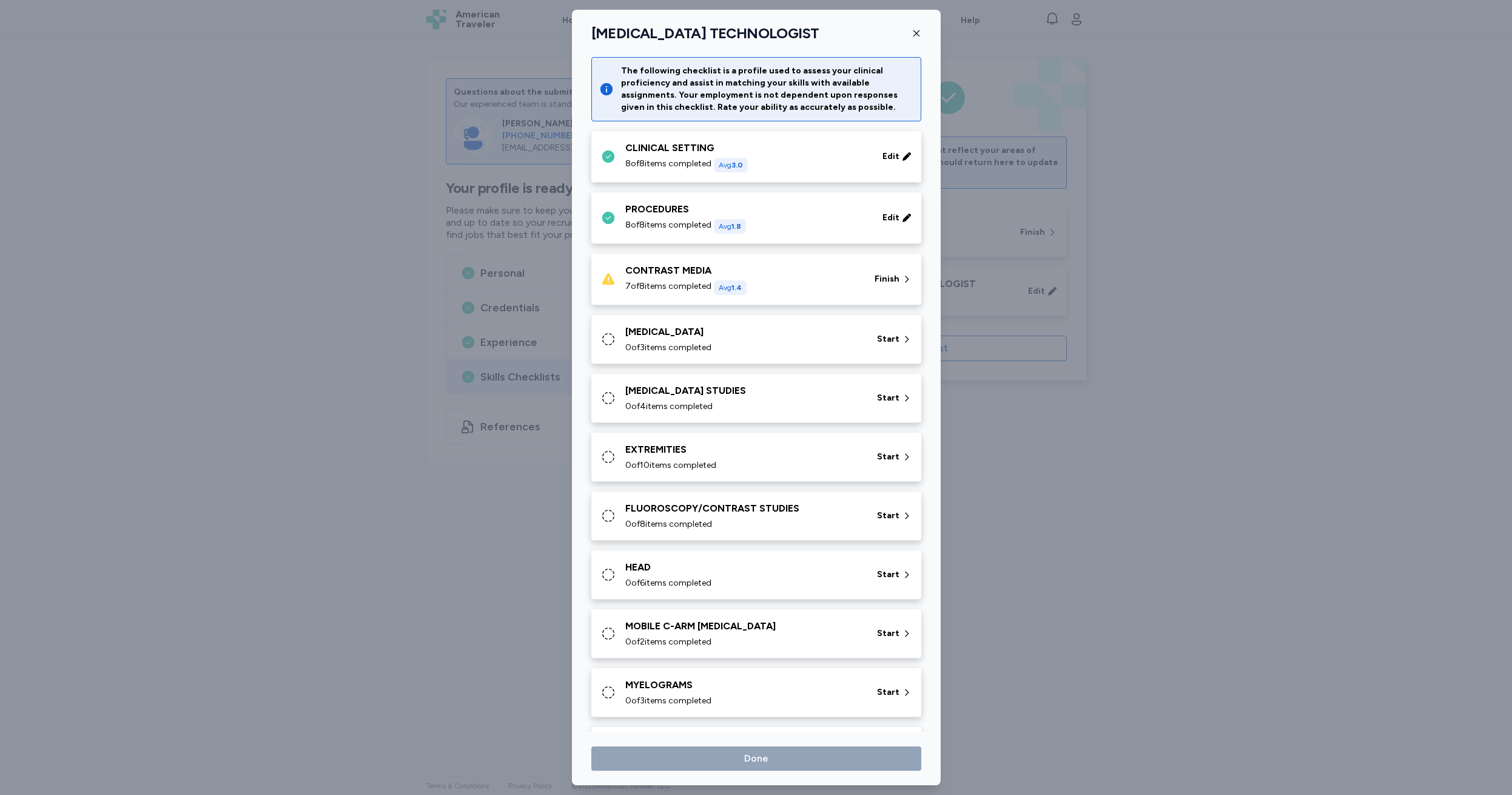
click at [812, 282] on div "7 of 8 items completed Avg 1.4" at bounding box center [742, 287] width 235 height 15
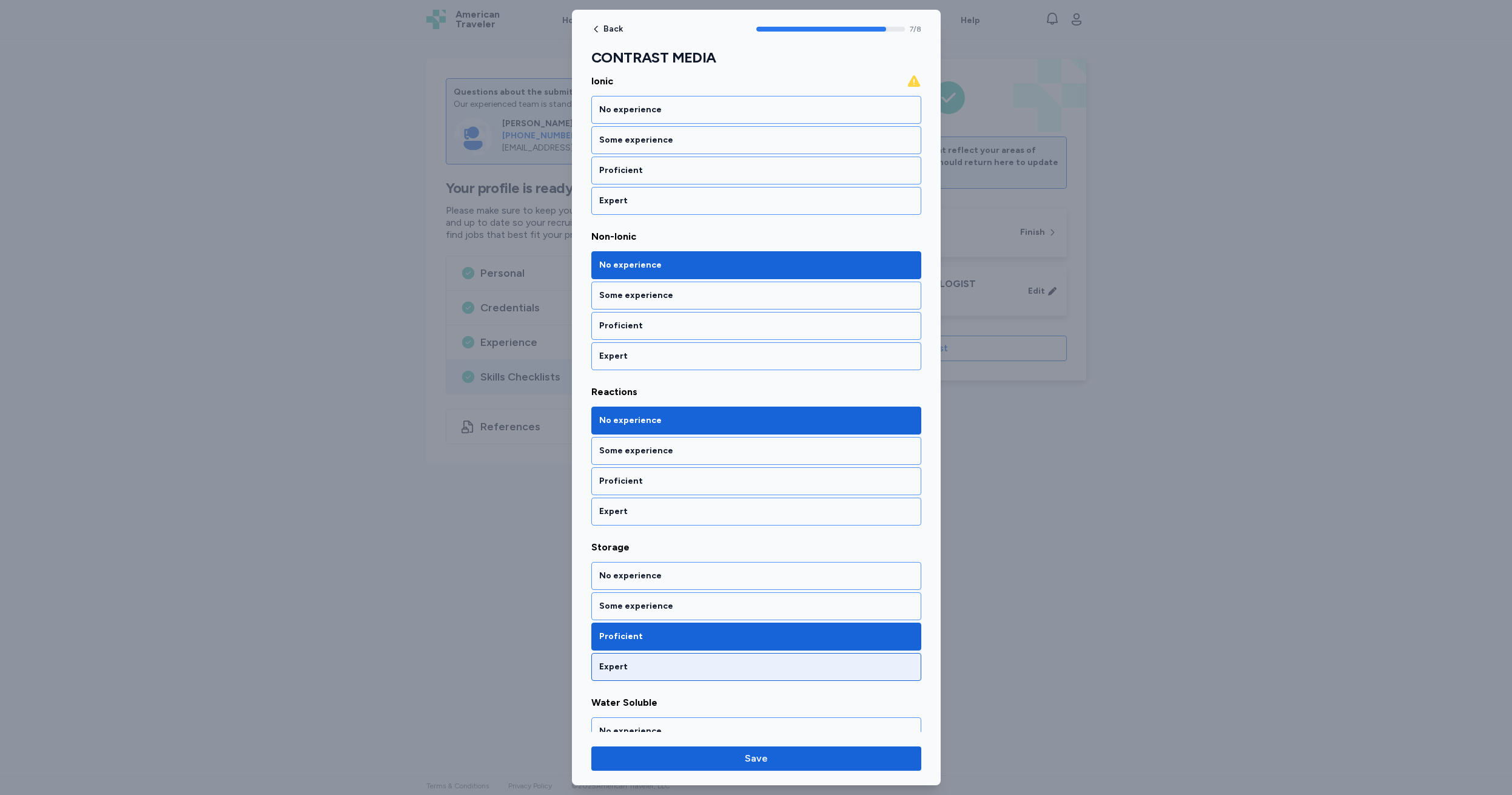
scroll to position [751, 0]
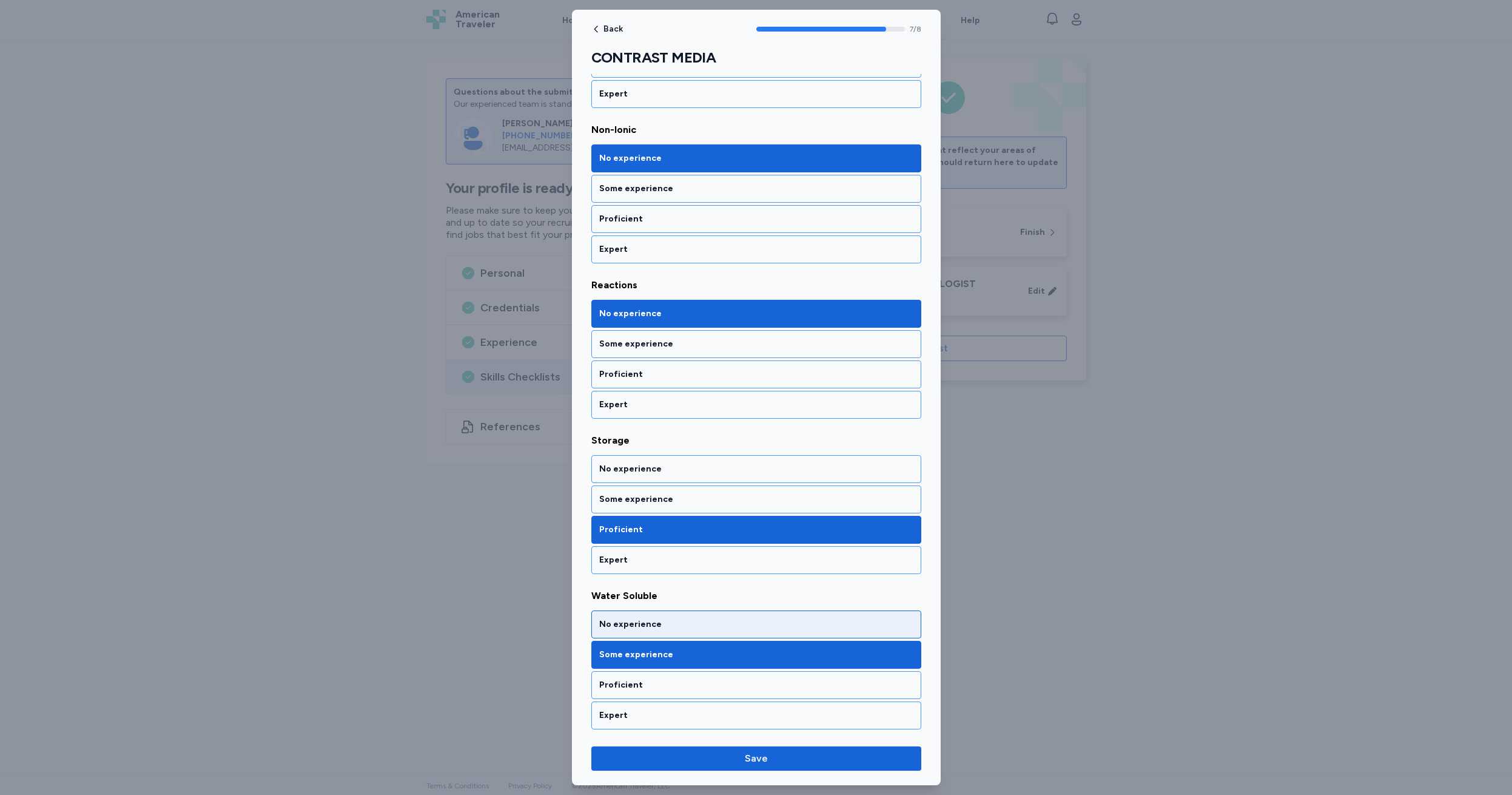
click at [671, 622] on div "No experience" at bounding box center [756, 624] width 315 height 12
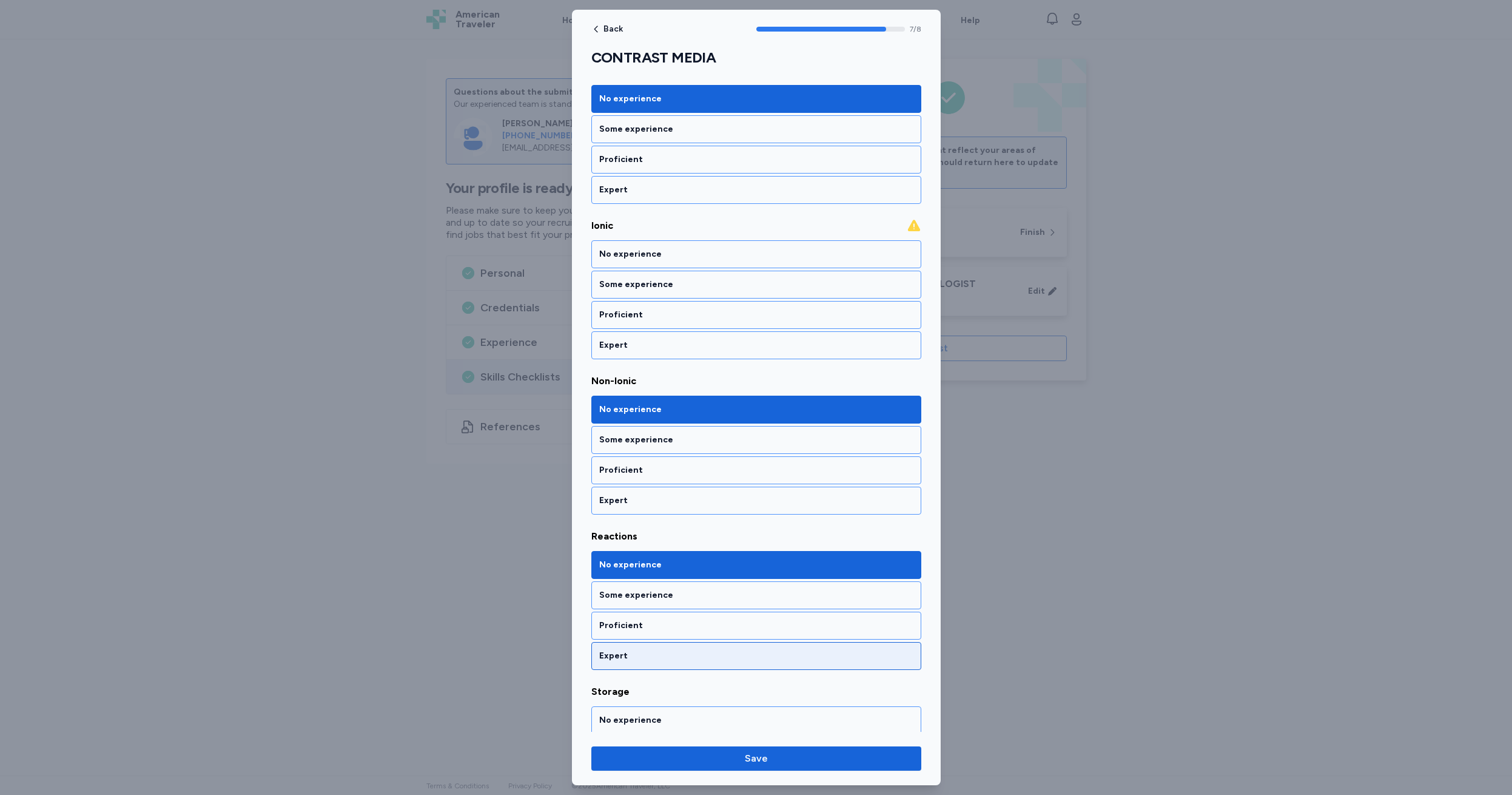
scroll to position [499, 0]
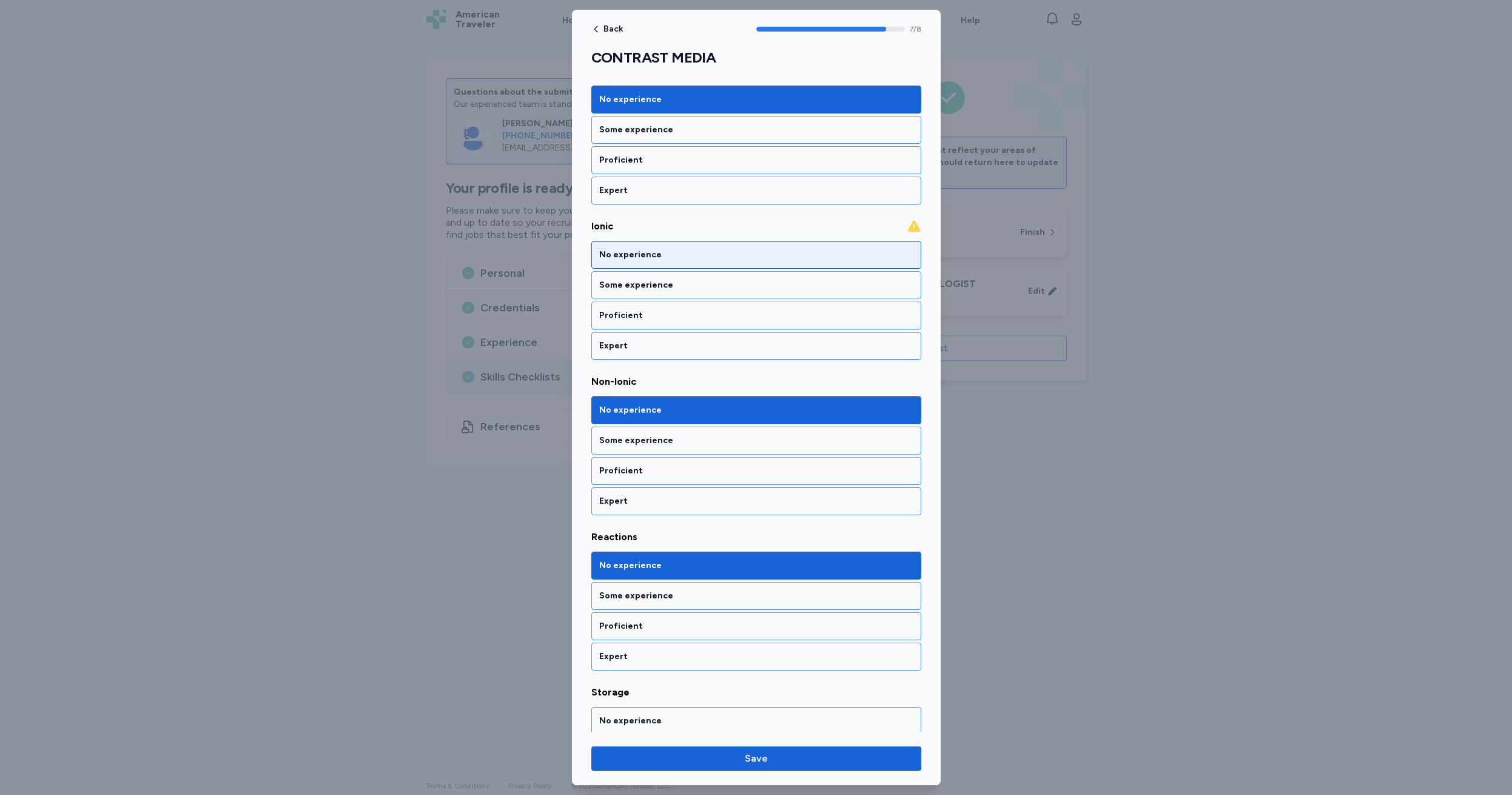
click at [677, 252] on div "No experience" at bounding box center [756, 255] width 315 height 12
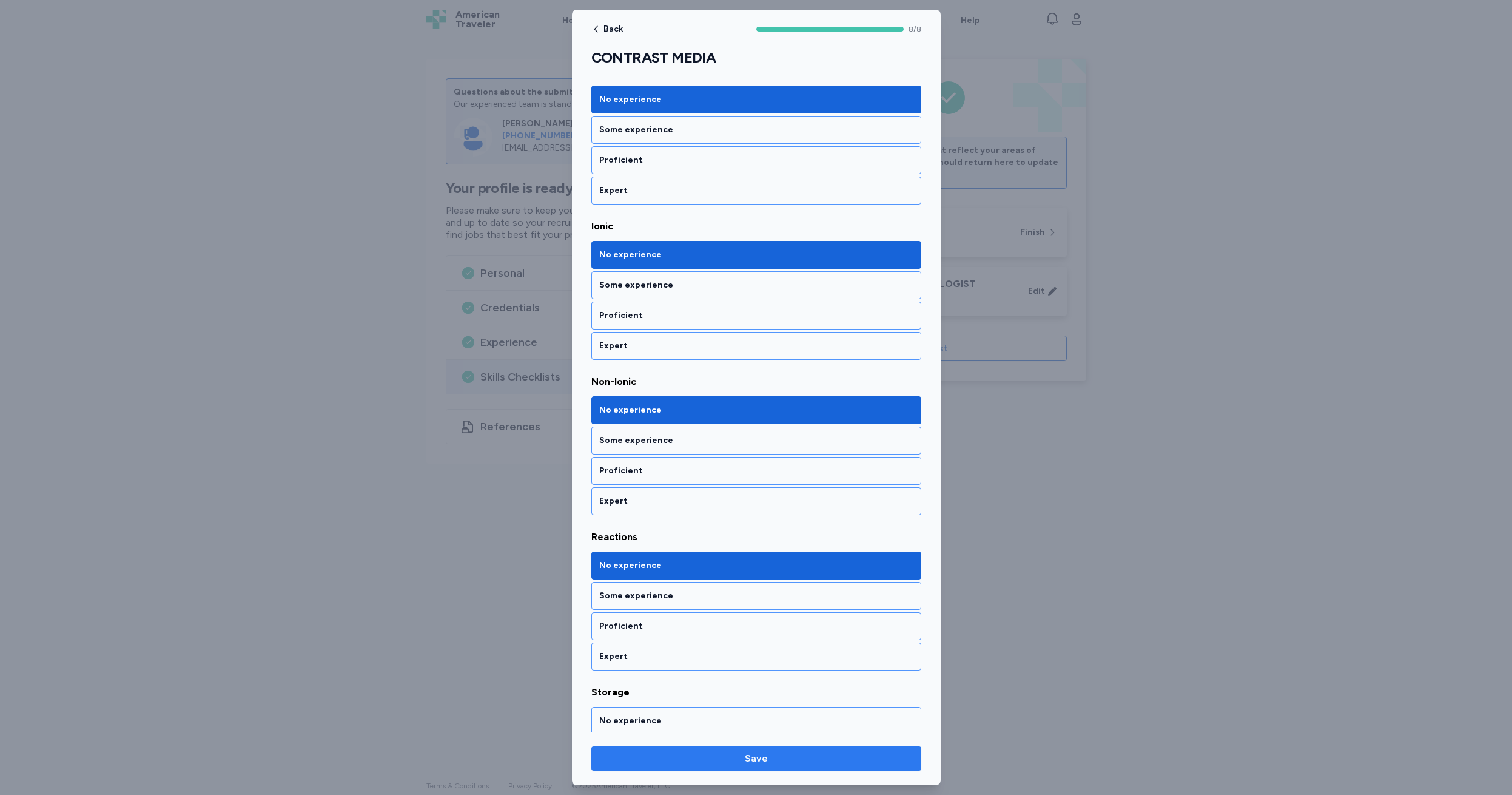
click at [754, 763] on span "Save" at bounding box center [756, 758] width 23 height 15
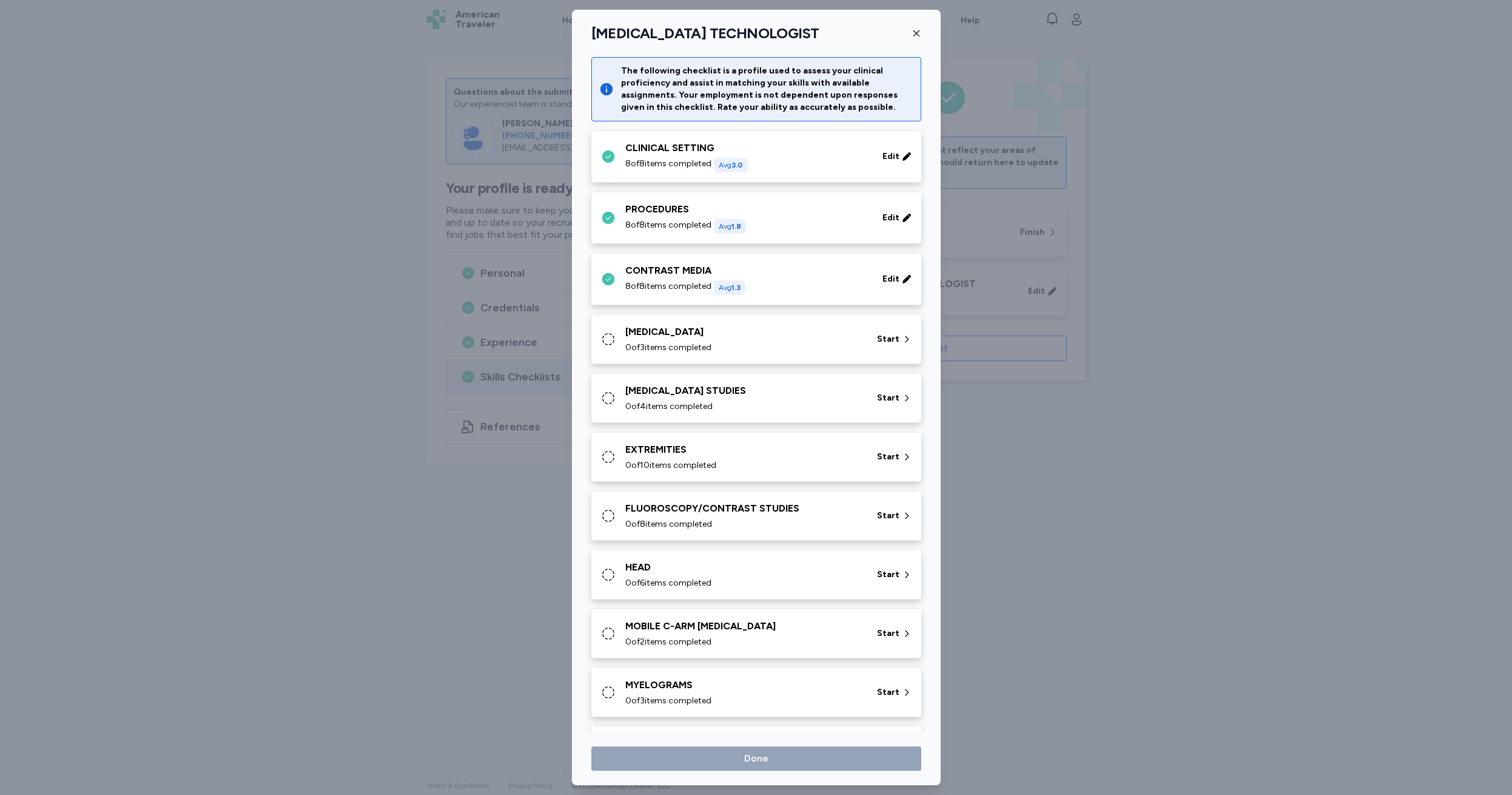
click at [619, 336] on div "[MEDICAL_DATA] 0 of 3 items completed Start" at bounding box center [758, 339] width 316 height 29
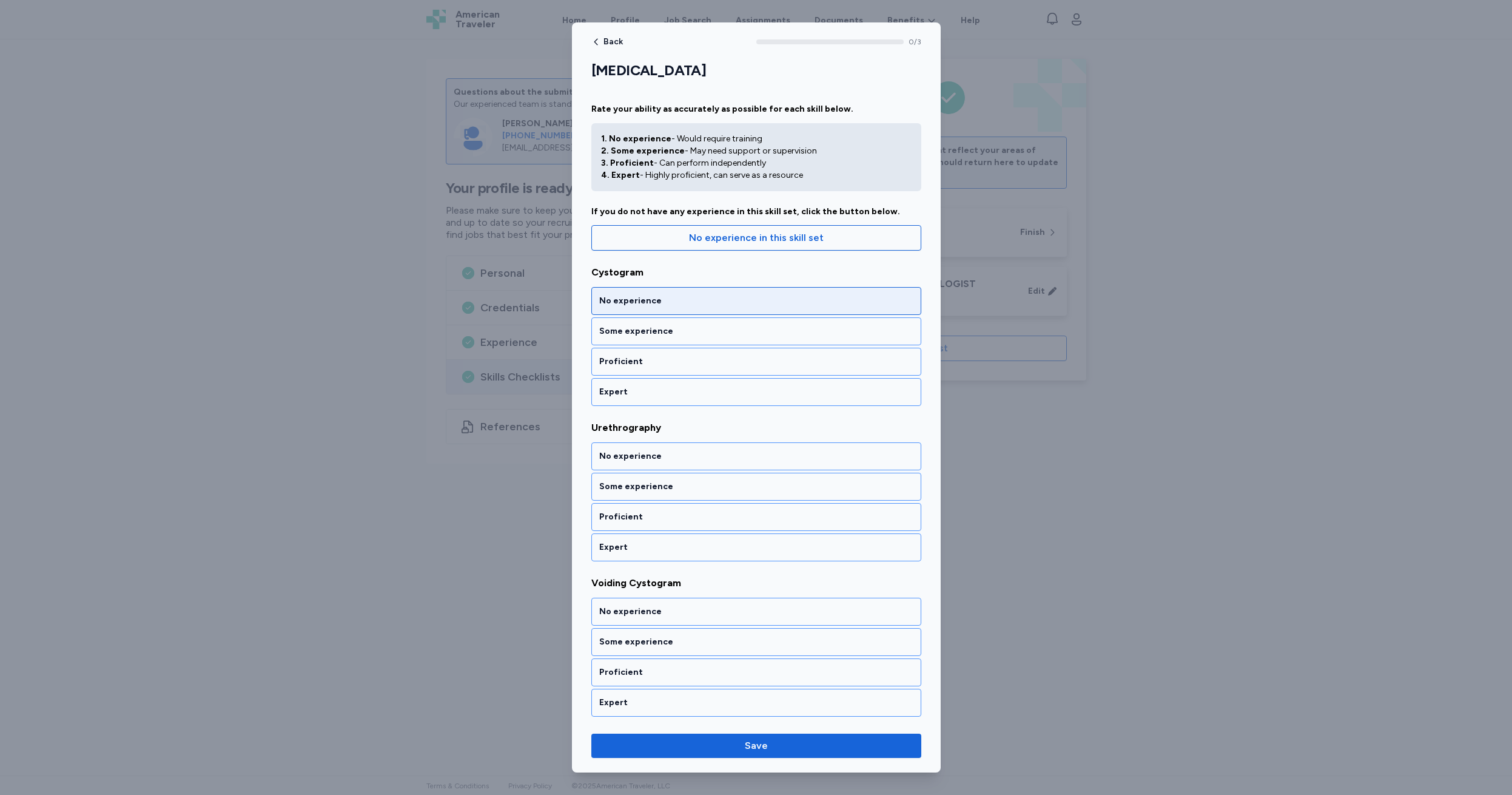
click at [680, 301] on div "No experience" at bounding box center [756, 301] width 315 height 12
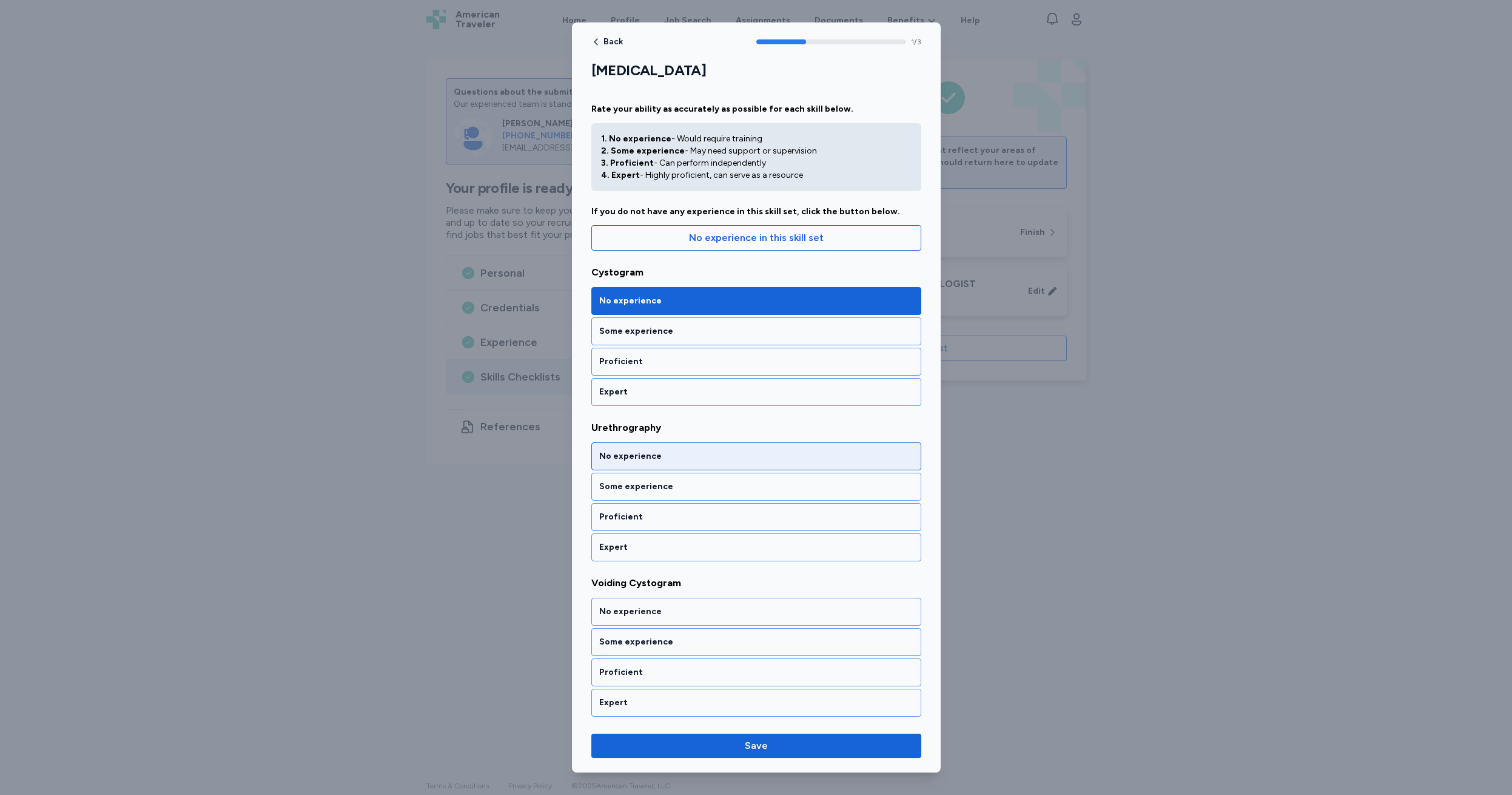
click at [683, 453] on div "No experience" at bounding box center [756, 456] width 315 height 12
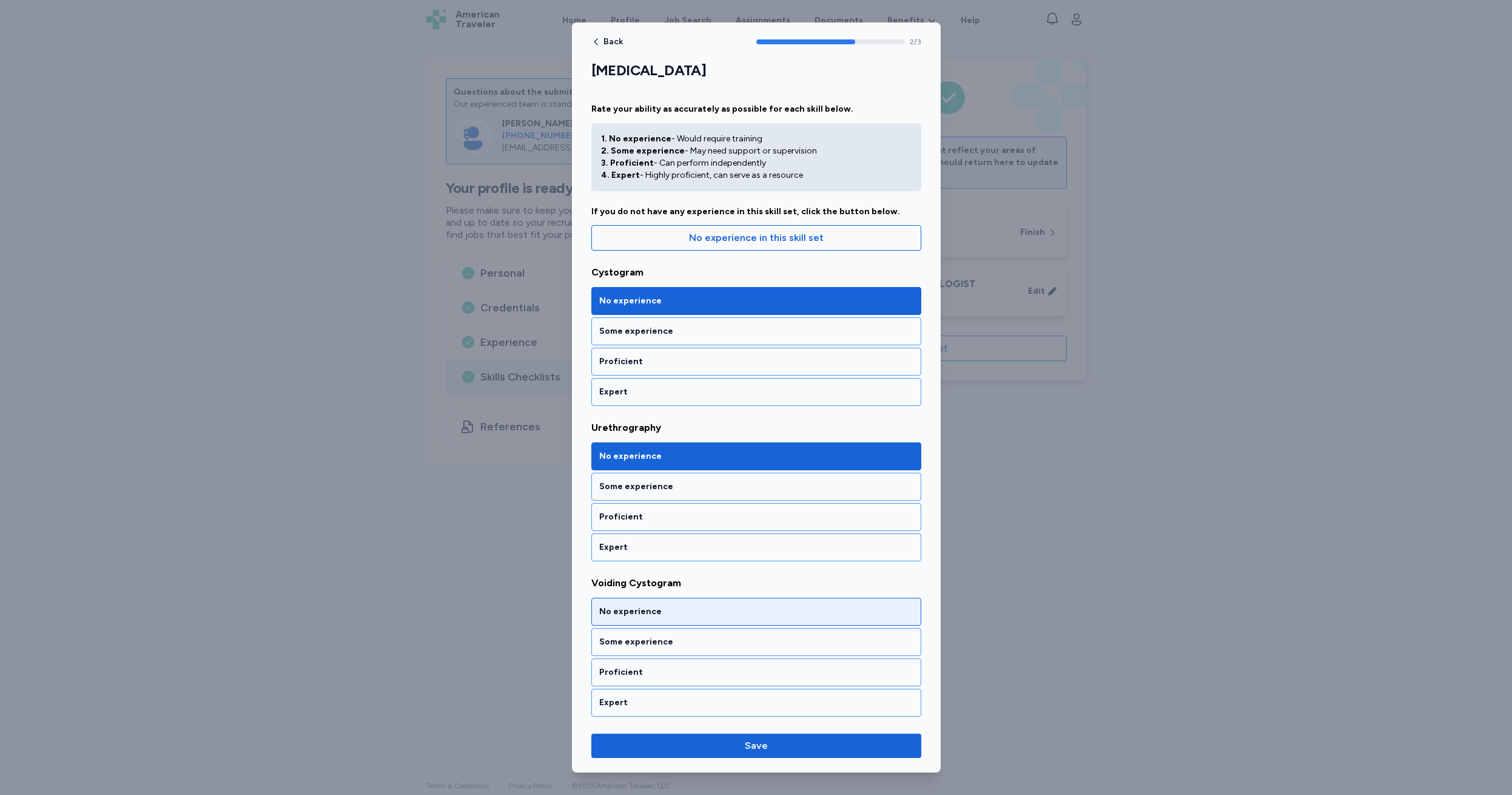
click at [701, 615] on div "No experience" at bounding box center [756, 611] width 315 height 12
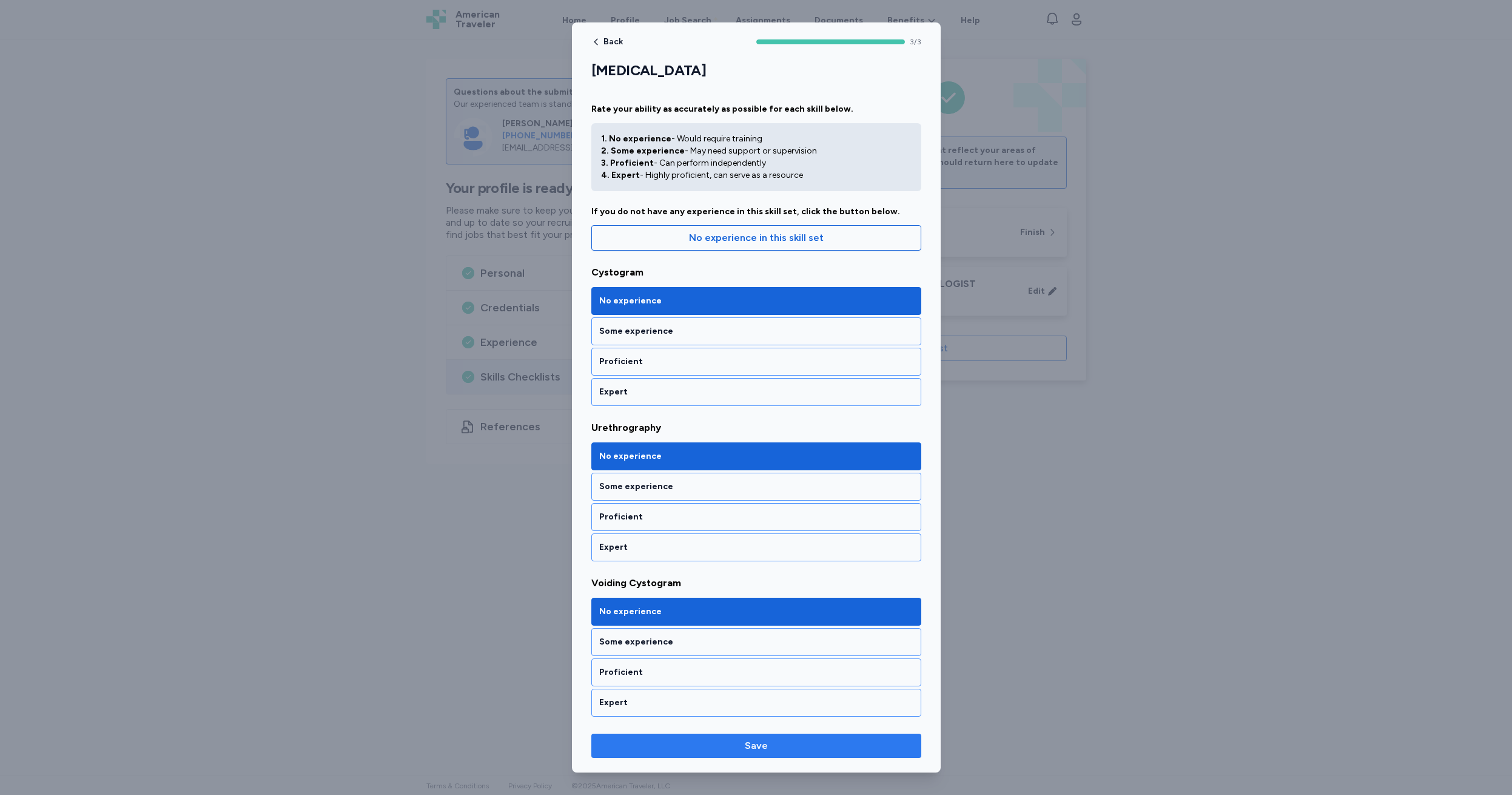
click at [752, 742] on span "Save" at bounding box center [756, 746] width 23 height 15
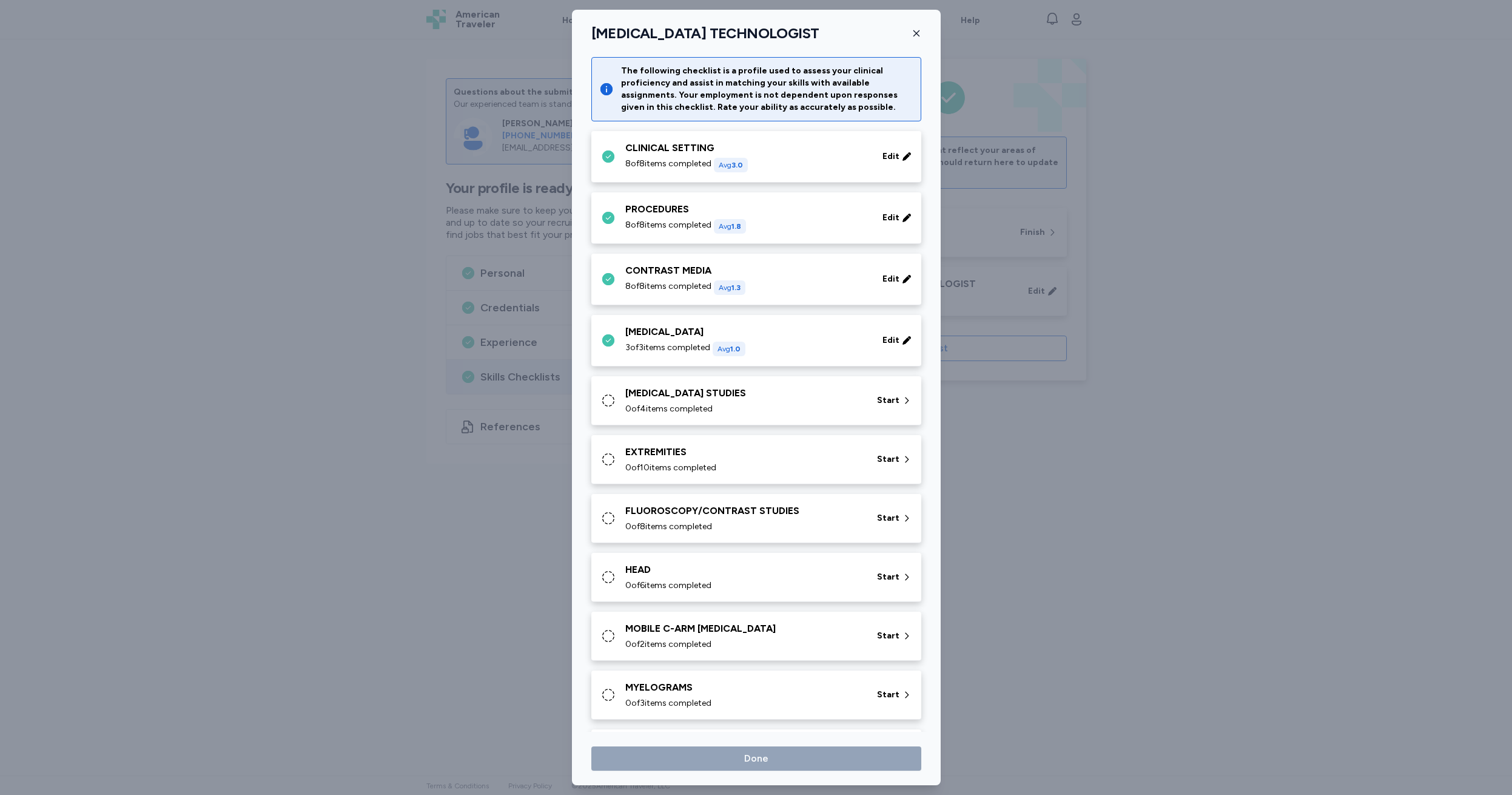
click at [628, 398] on div "[MEDICAL_DATA] STUDIES" at bounding box center [743, 393] width 237 height 15
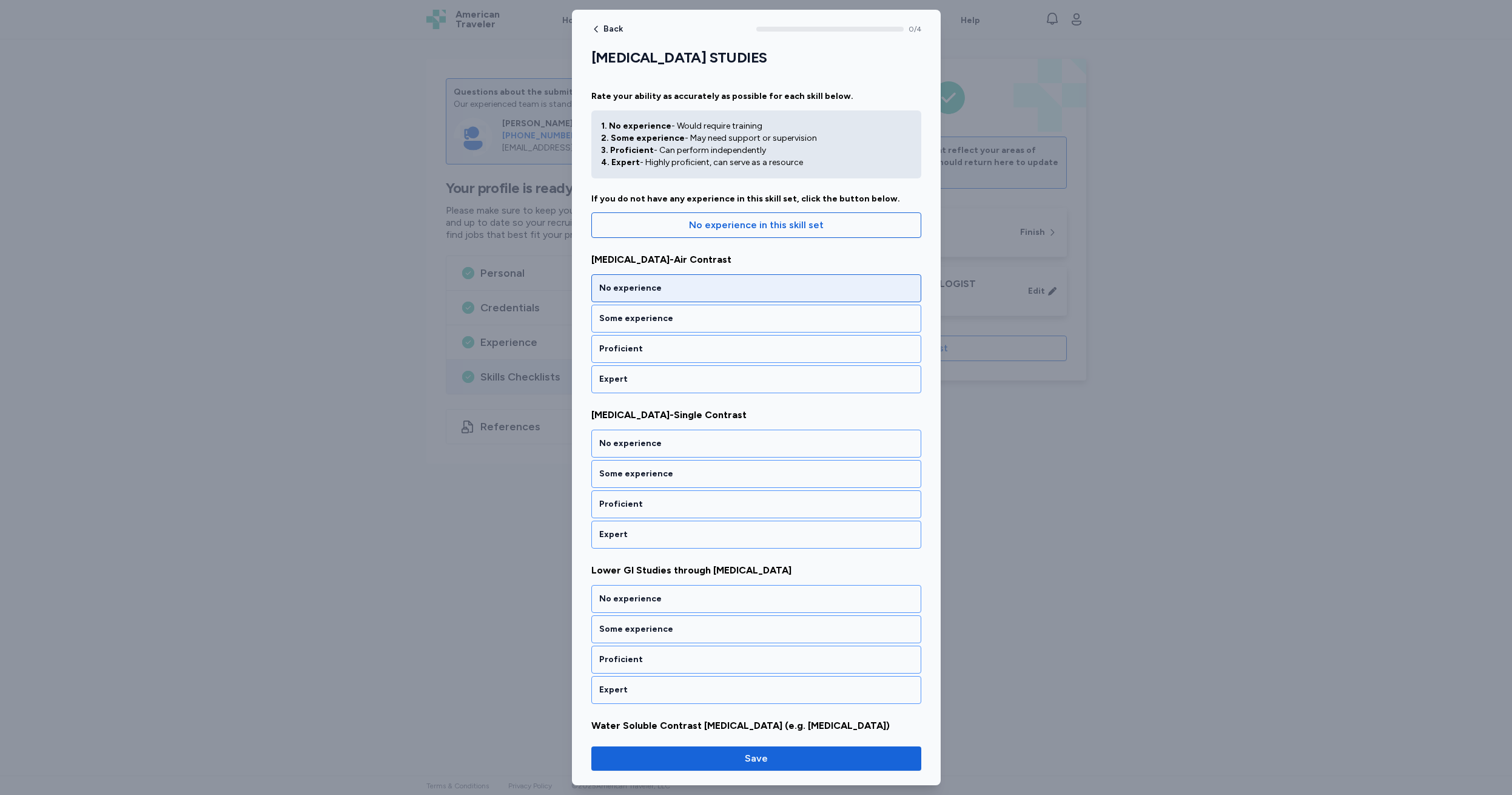
click at [675, 286] on div "No experience" at bounding box center [756, 287] width 315 height 12
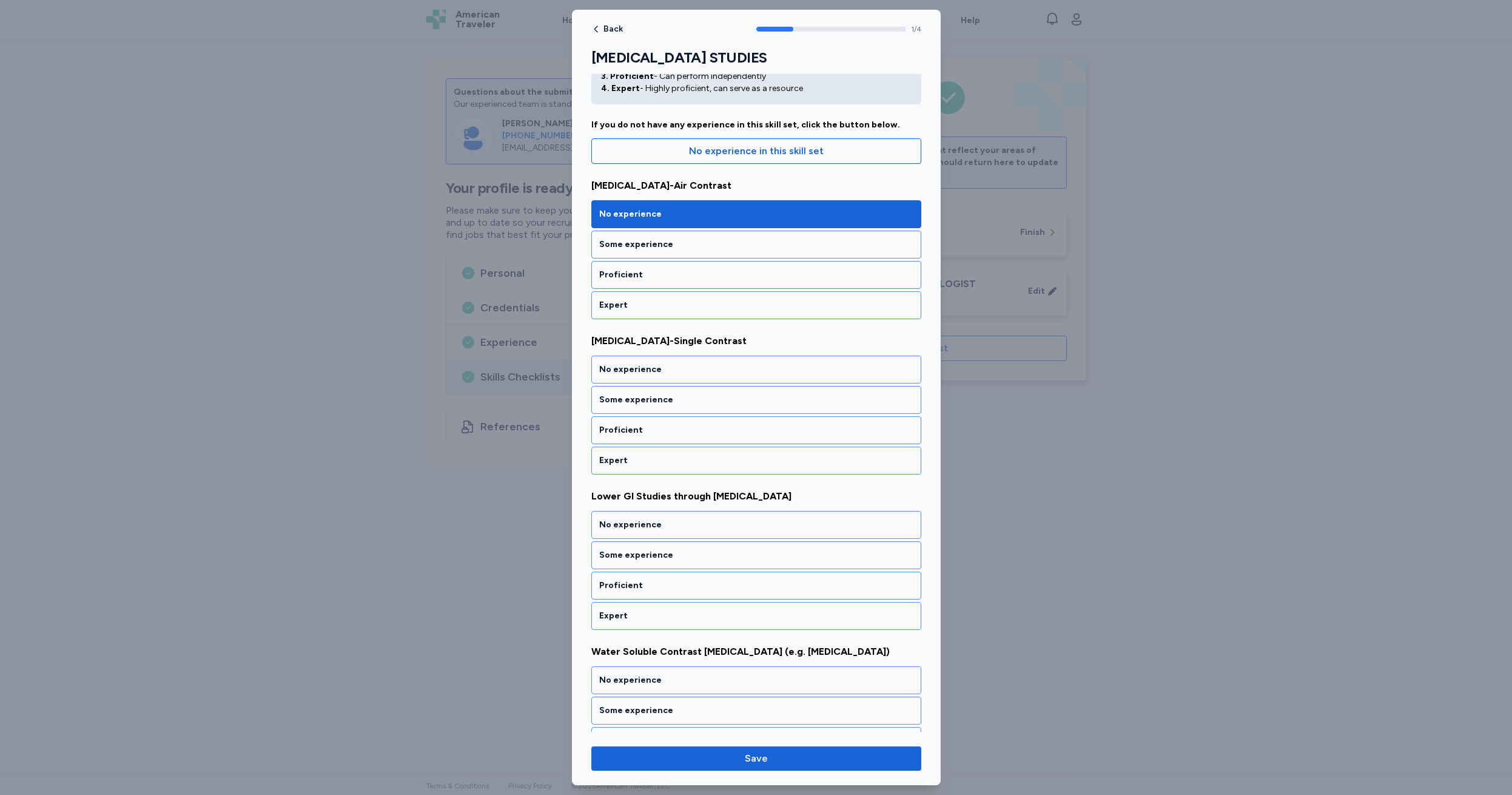
scroll to position [75, 0]
click at [690, 369] on div "No experience" at bounding box center [756, 368] width 315 height 12
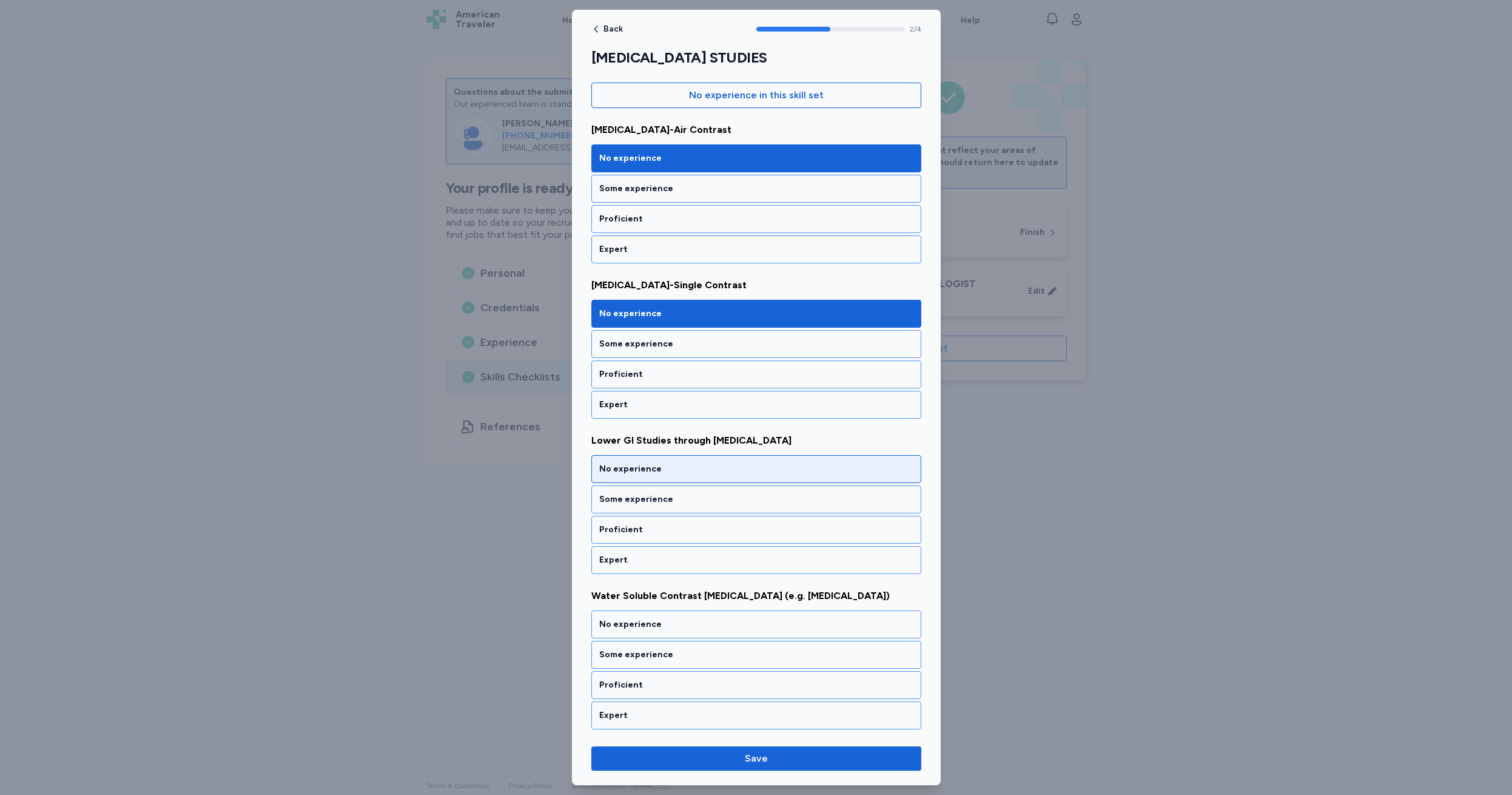
click at [696, 469] on div "No experience" at bounding box center [756, 468] width 315 height 12
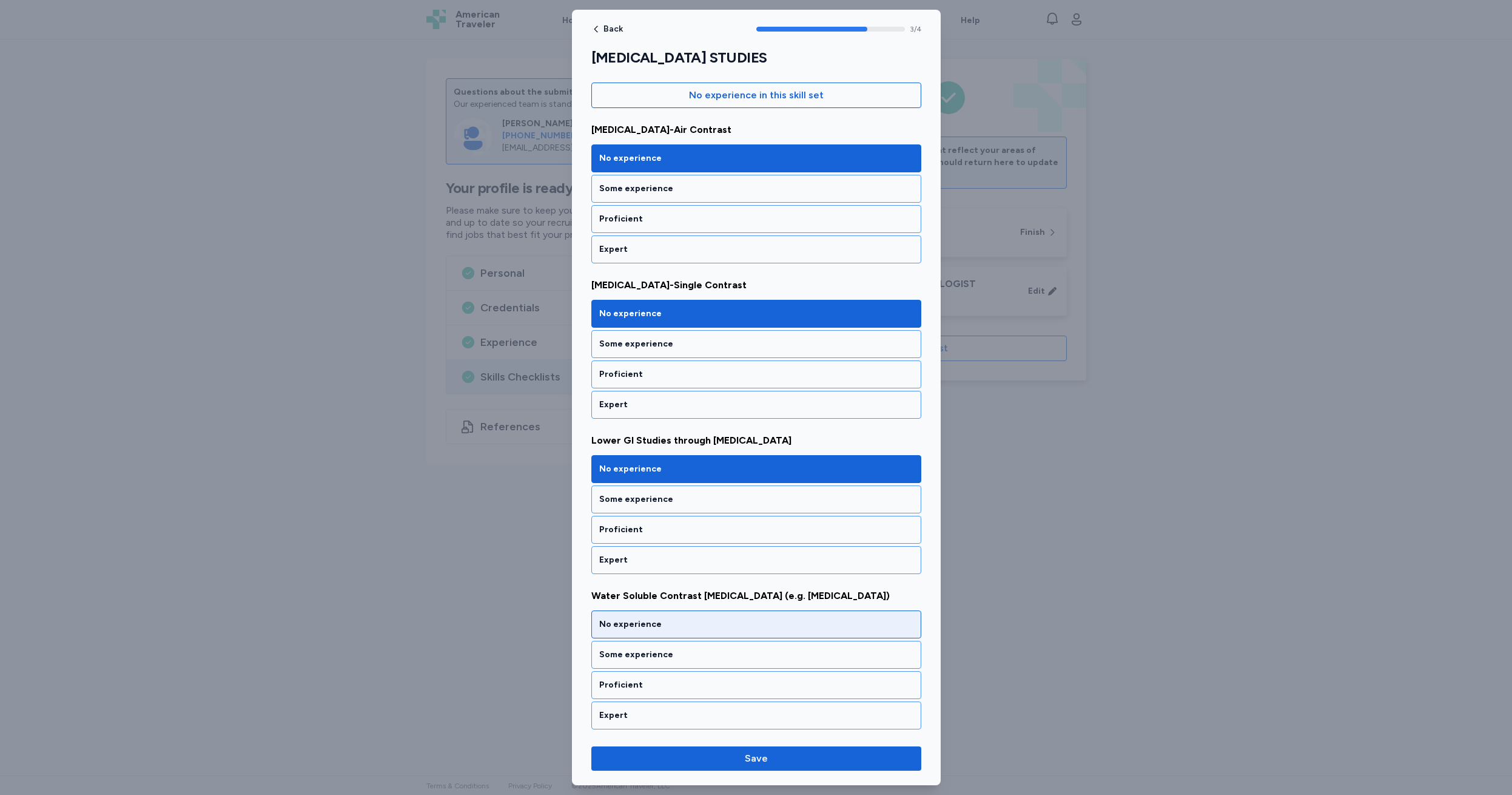
click at [689, 625] on div "No experience" at bounding box center [756, 624] width 315 height 12
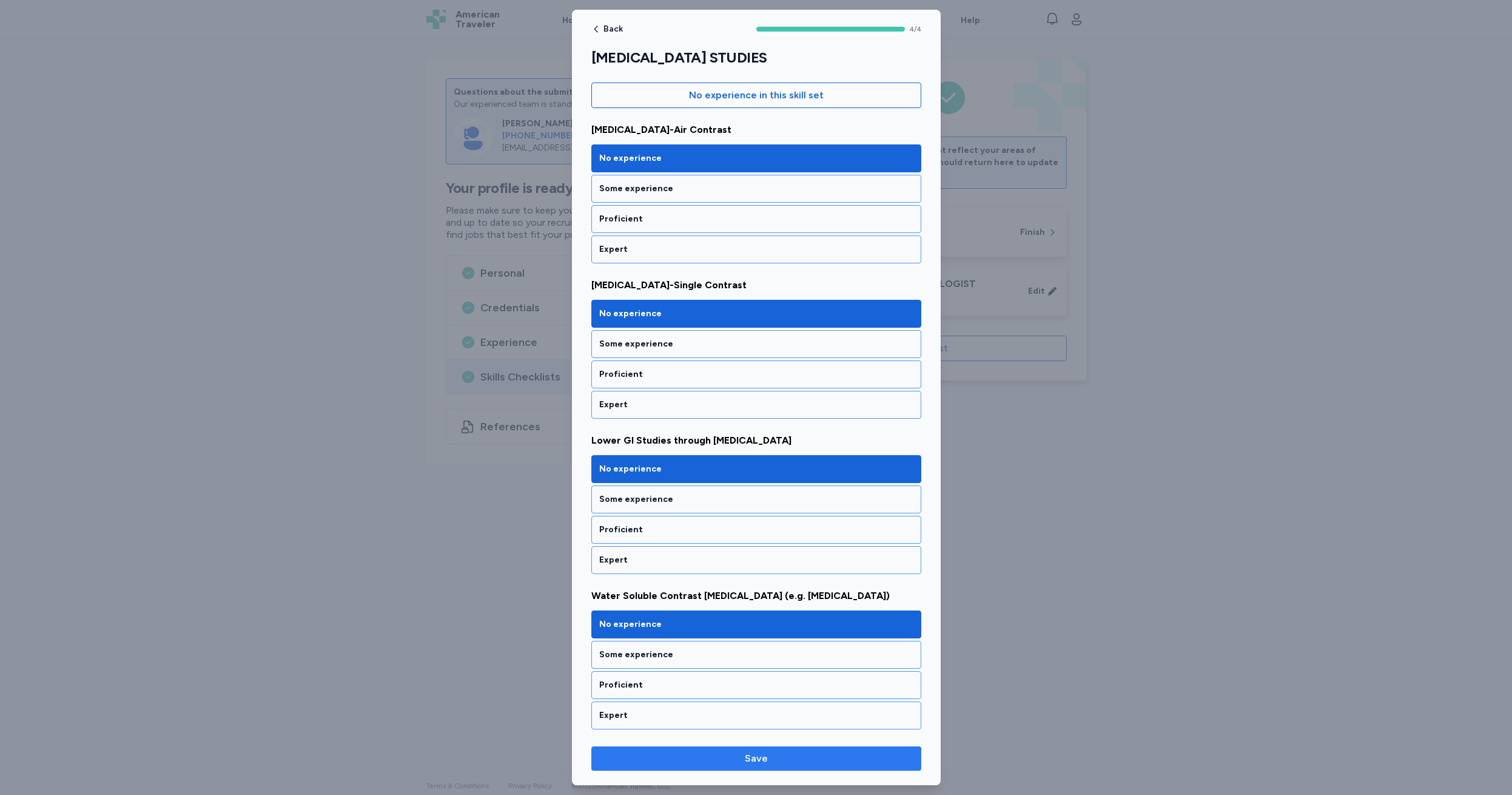
click at [758, 756] on span "Save" at bounding box center [756, 758] width 23 height 15
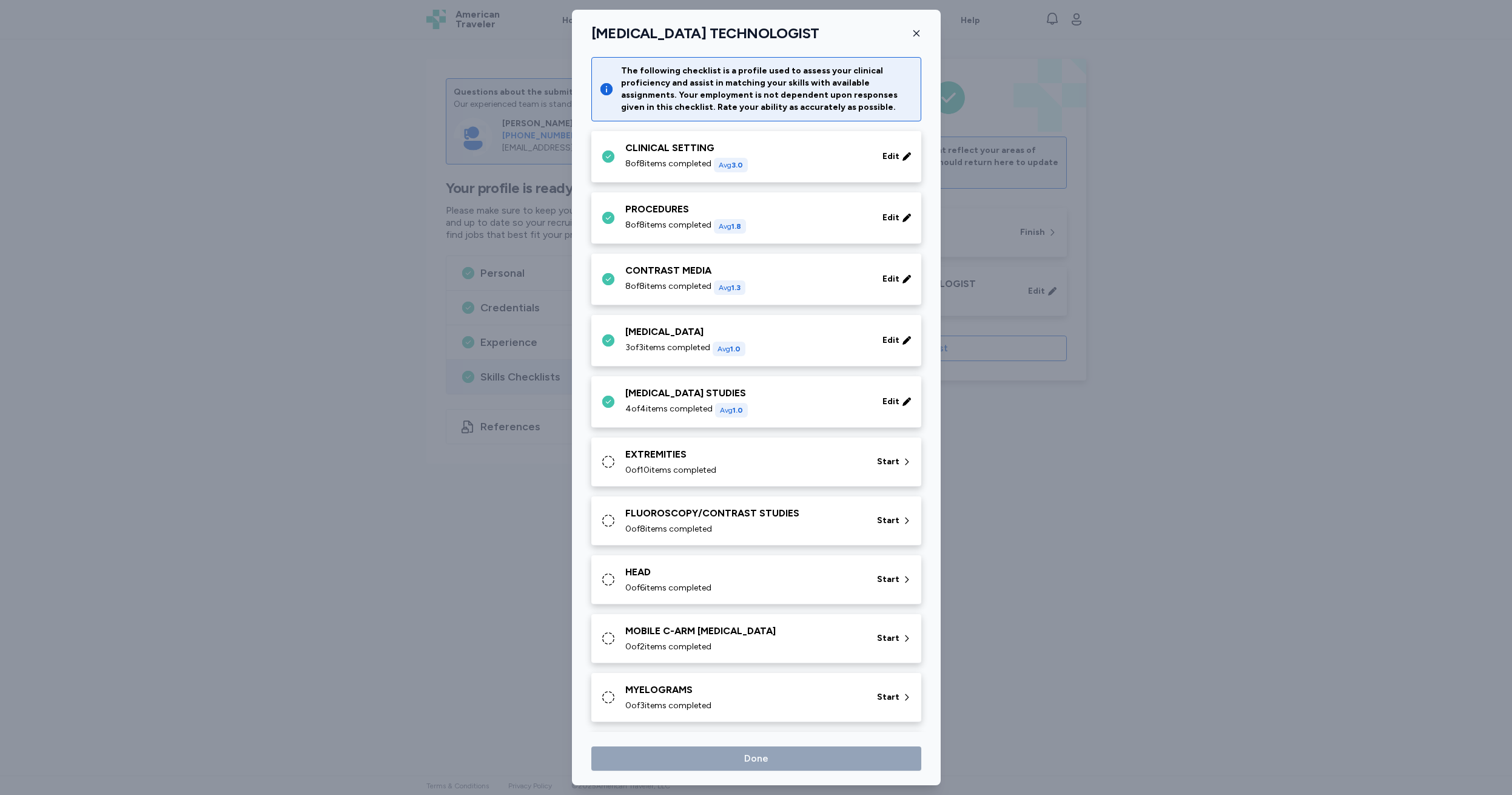
click at [628, 457] on div "EXTREMITIES" at bounding box center [743, 455] width 237 height 15
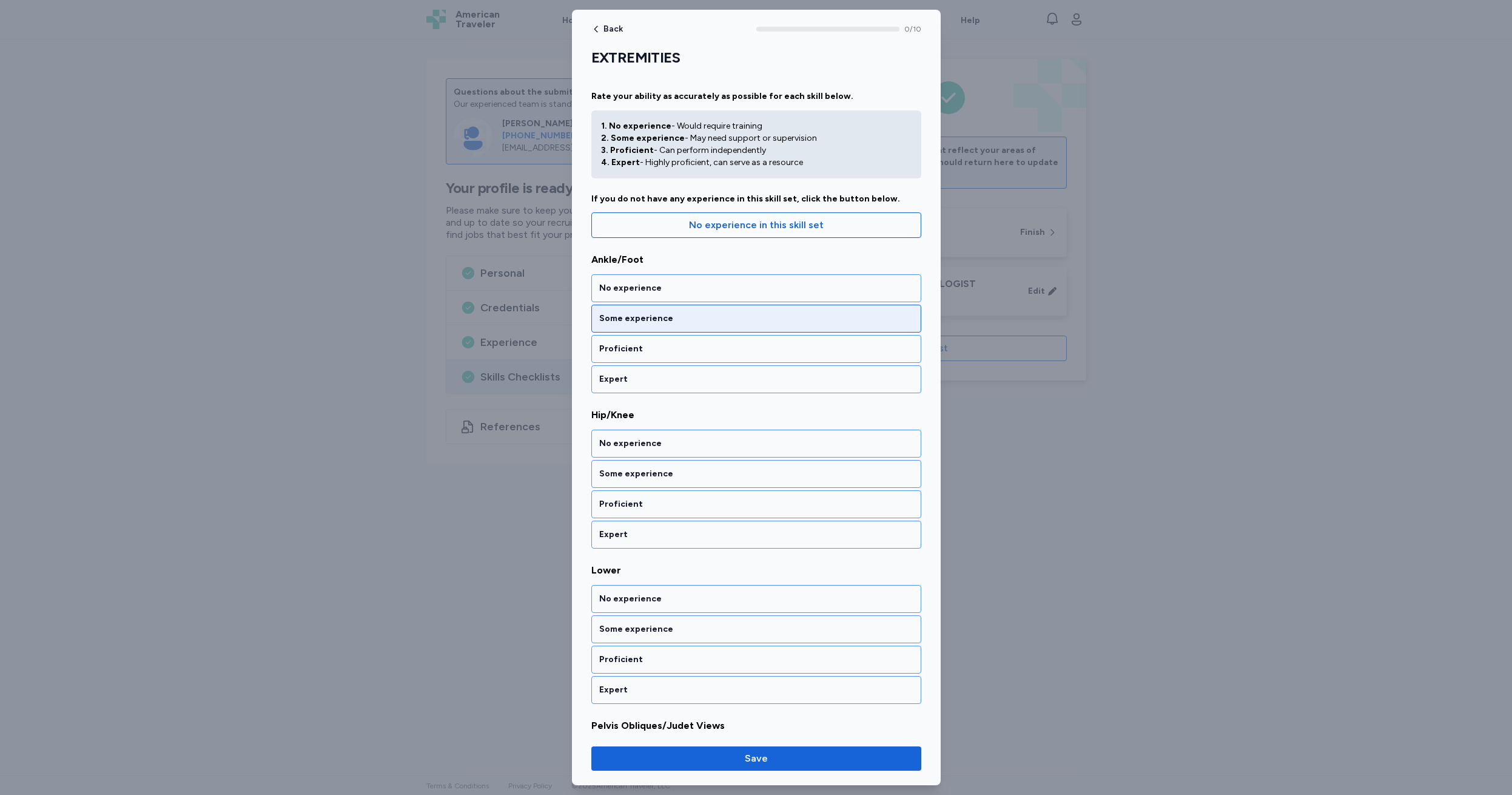
click at [678, 323] on div "Some experience" at bounding box center [756, 318] width 315 height 12
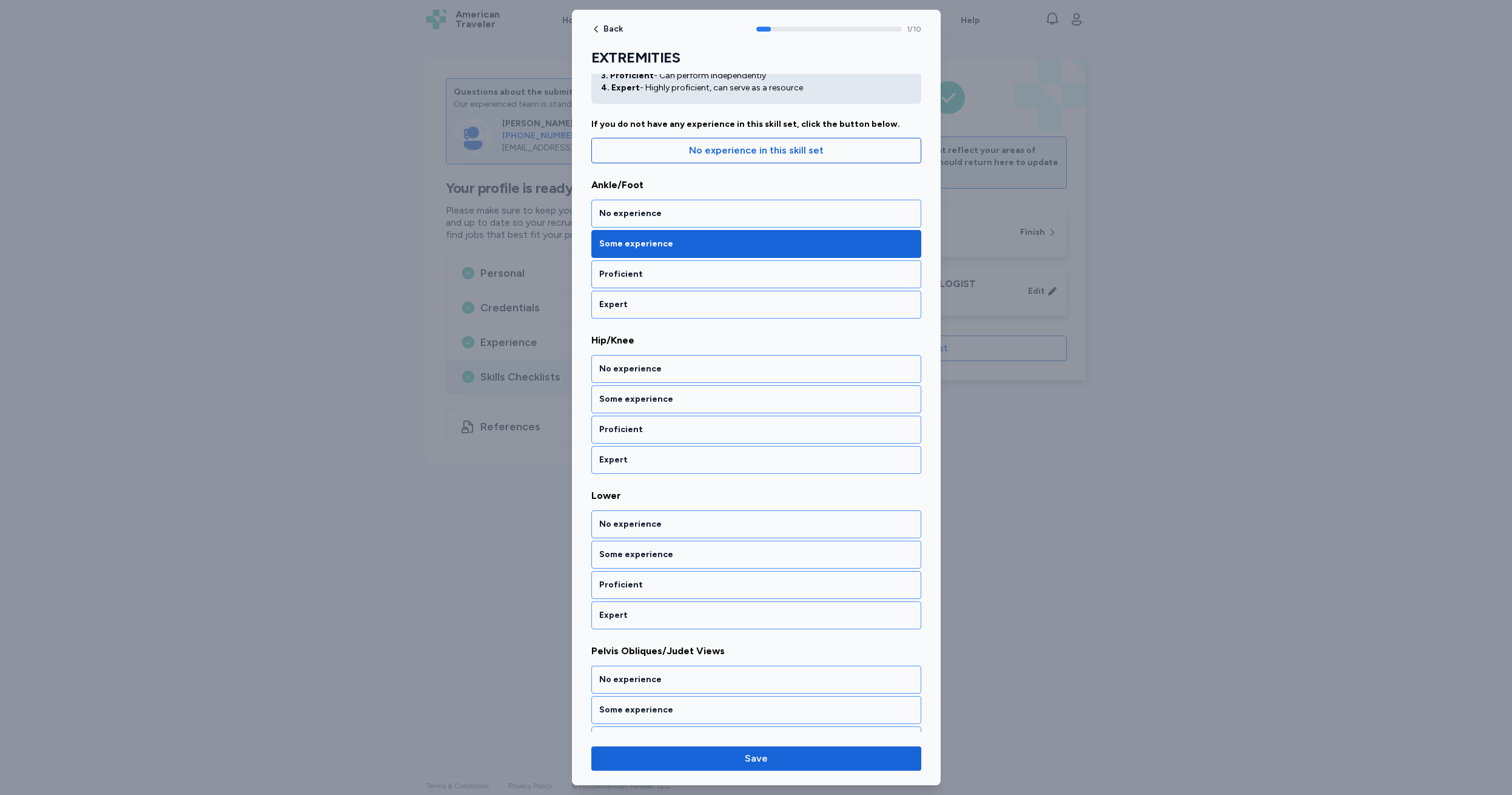
scroll to position [75, 0]
click at [670, 430] on div "Proficient" at bounding box center [756, 429] width 315 height 12
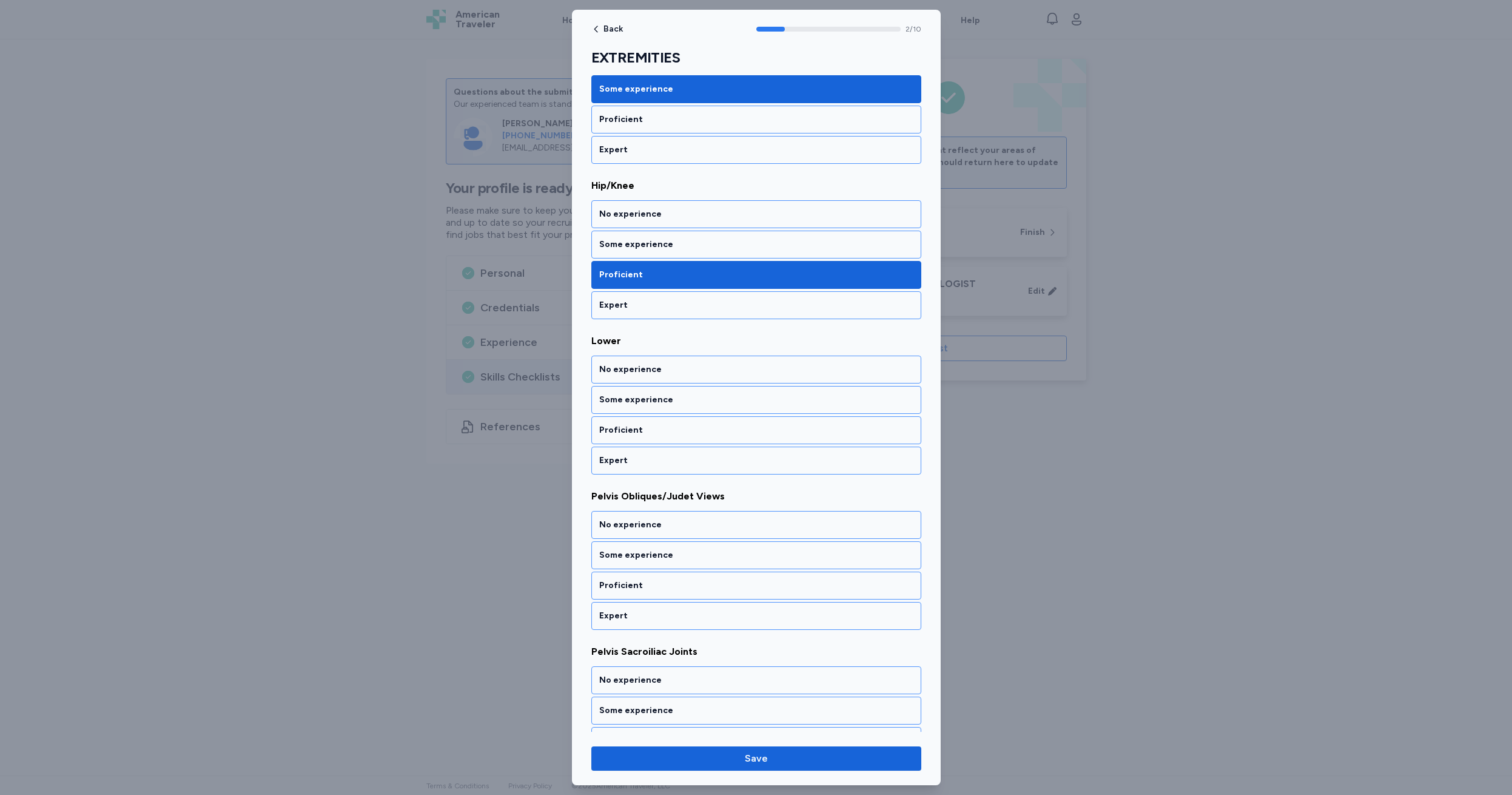
scroll to position [230, 0]
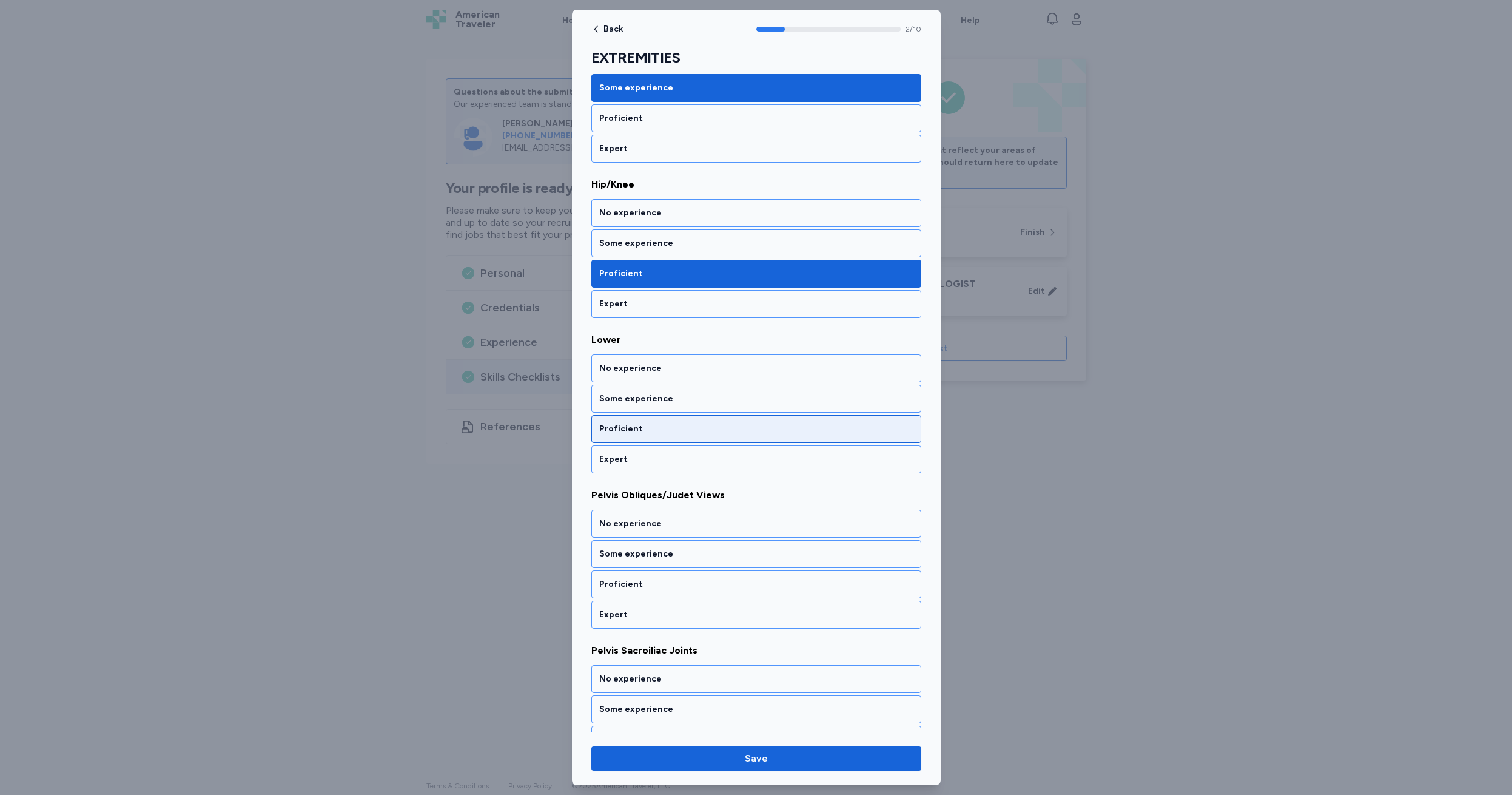
click at [670, 430] on div "Proficient" at bounding box center [756, 429] width 315 height 12
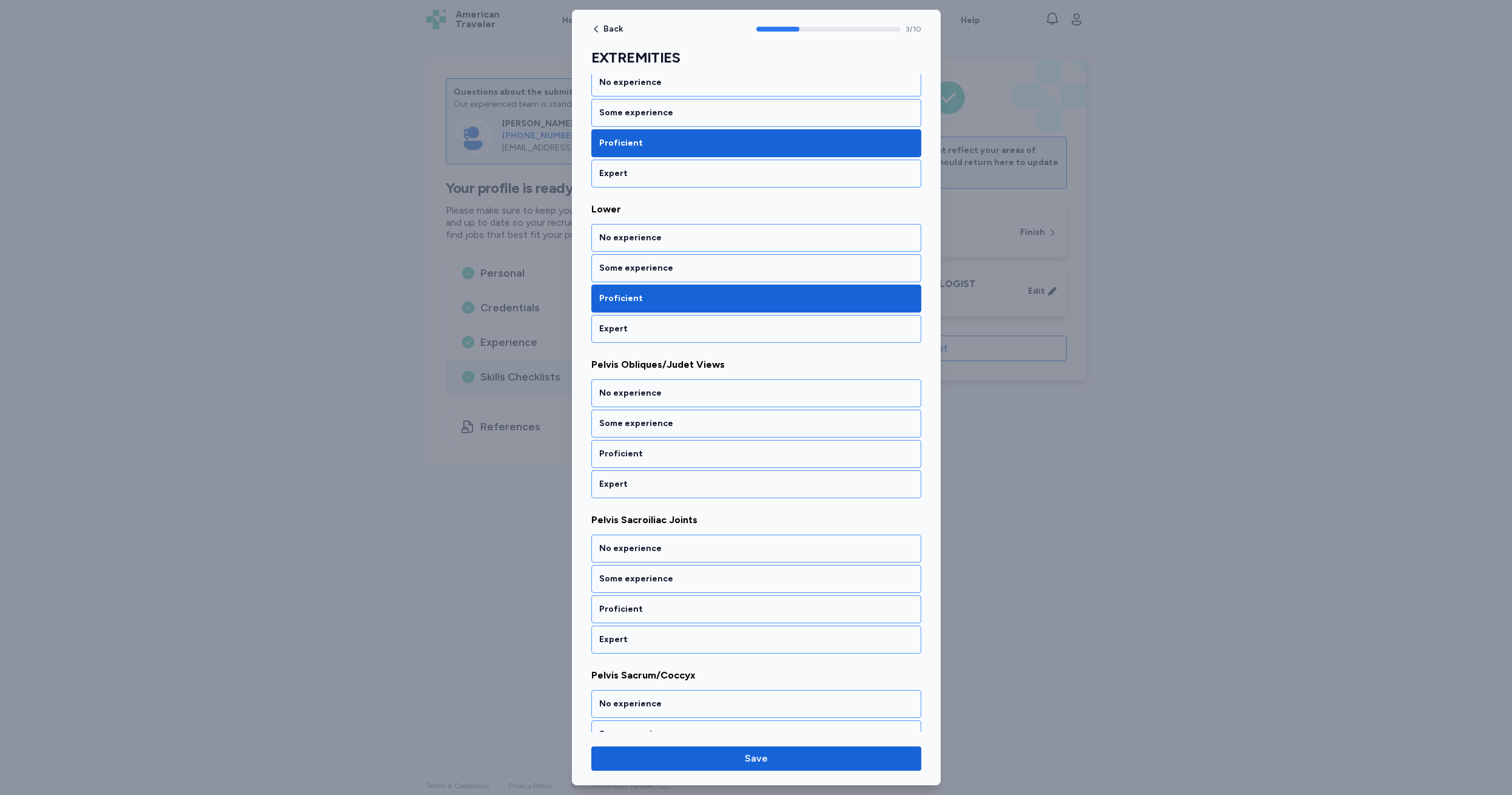
scroll to position [386, 0]
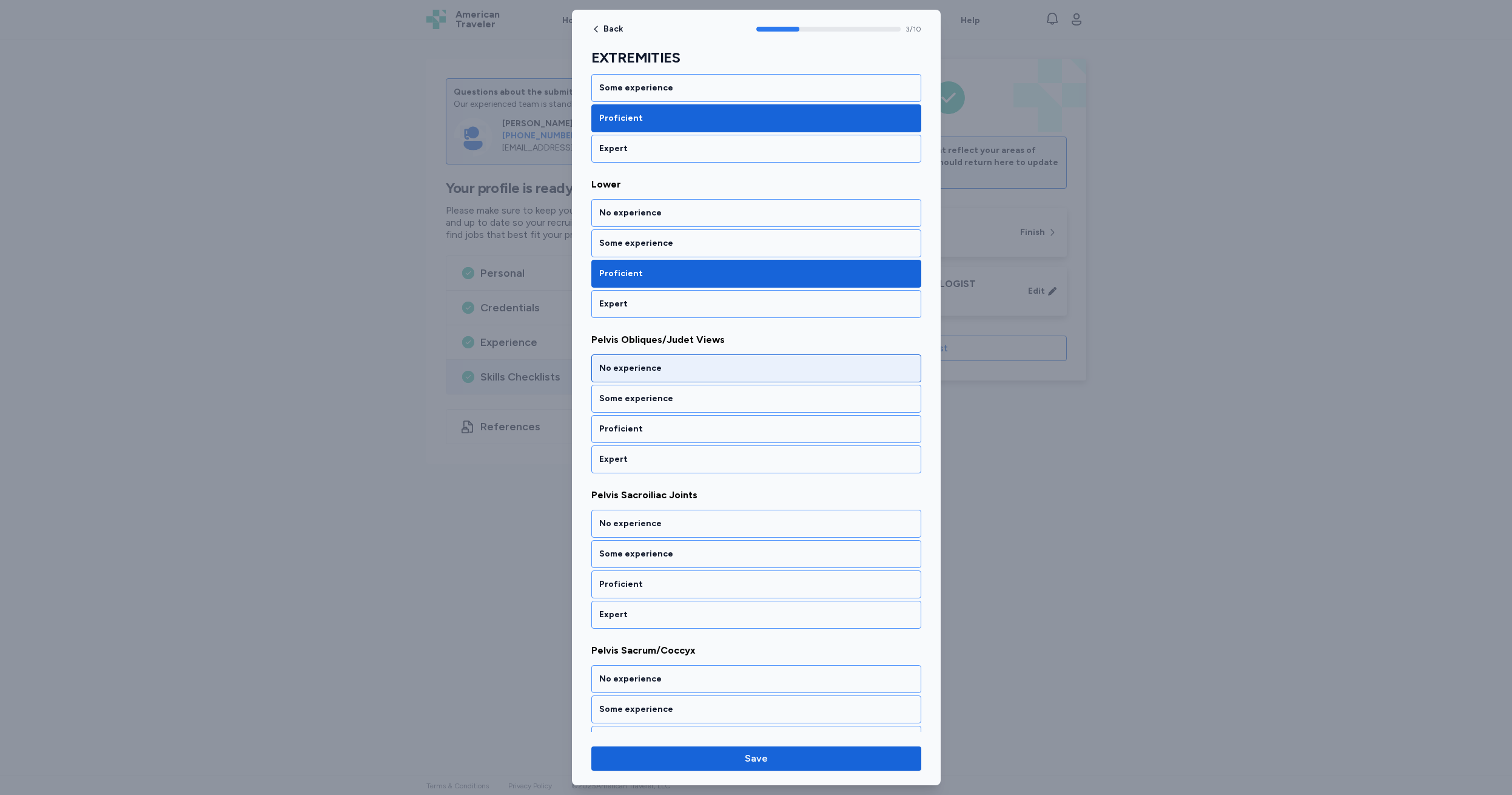
click at [682, 368] on div "No experience" at bounding box center [756, 368] width 315 height 12
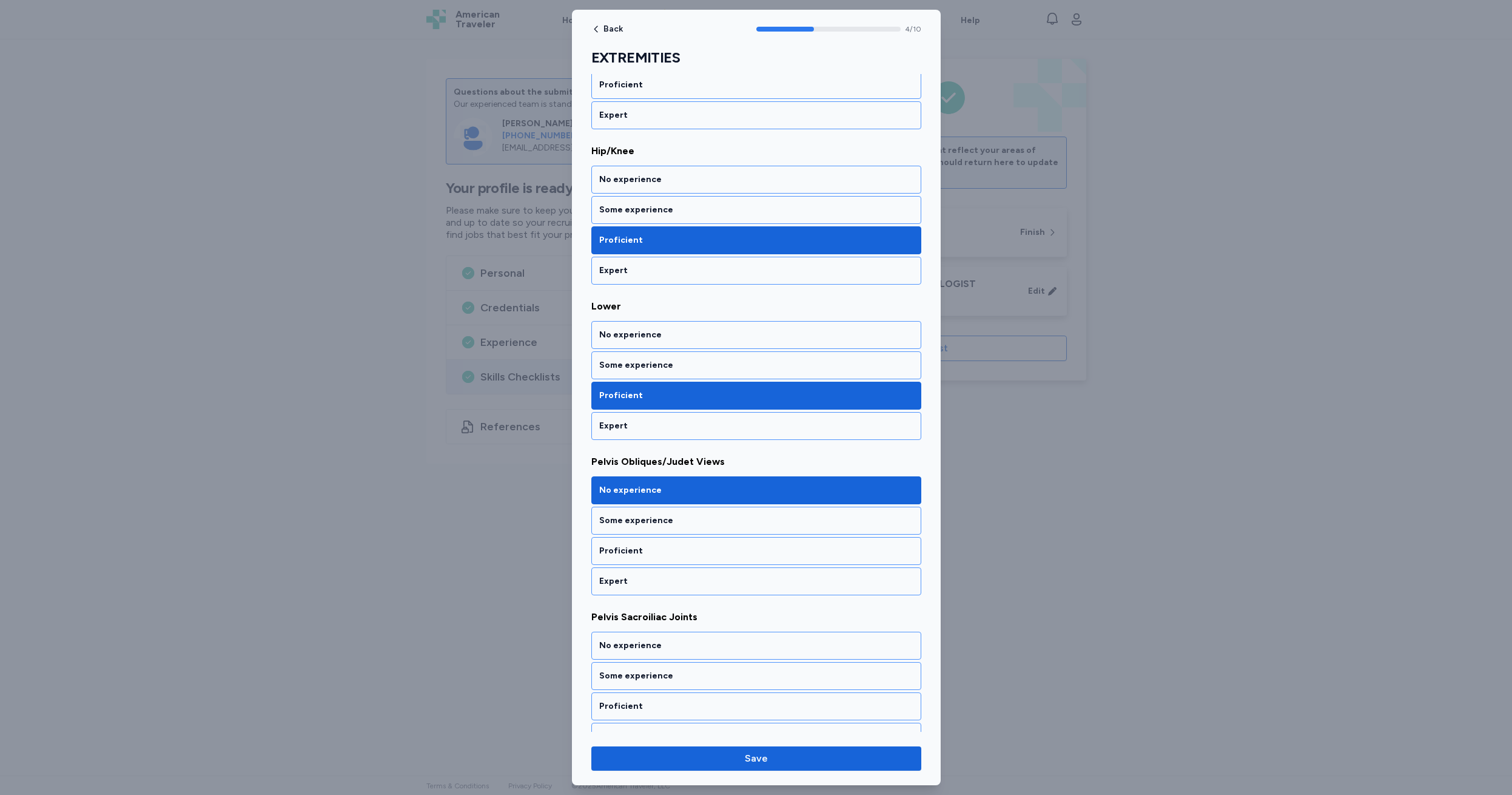
scroll to position [153, 0]
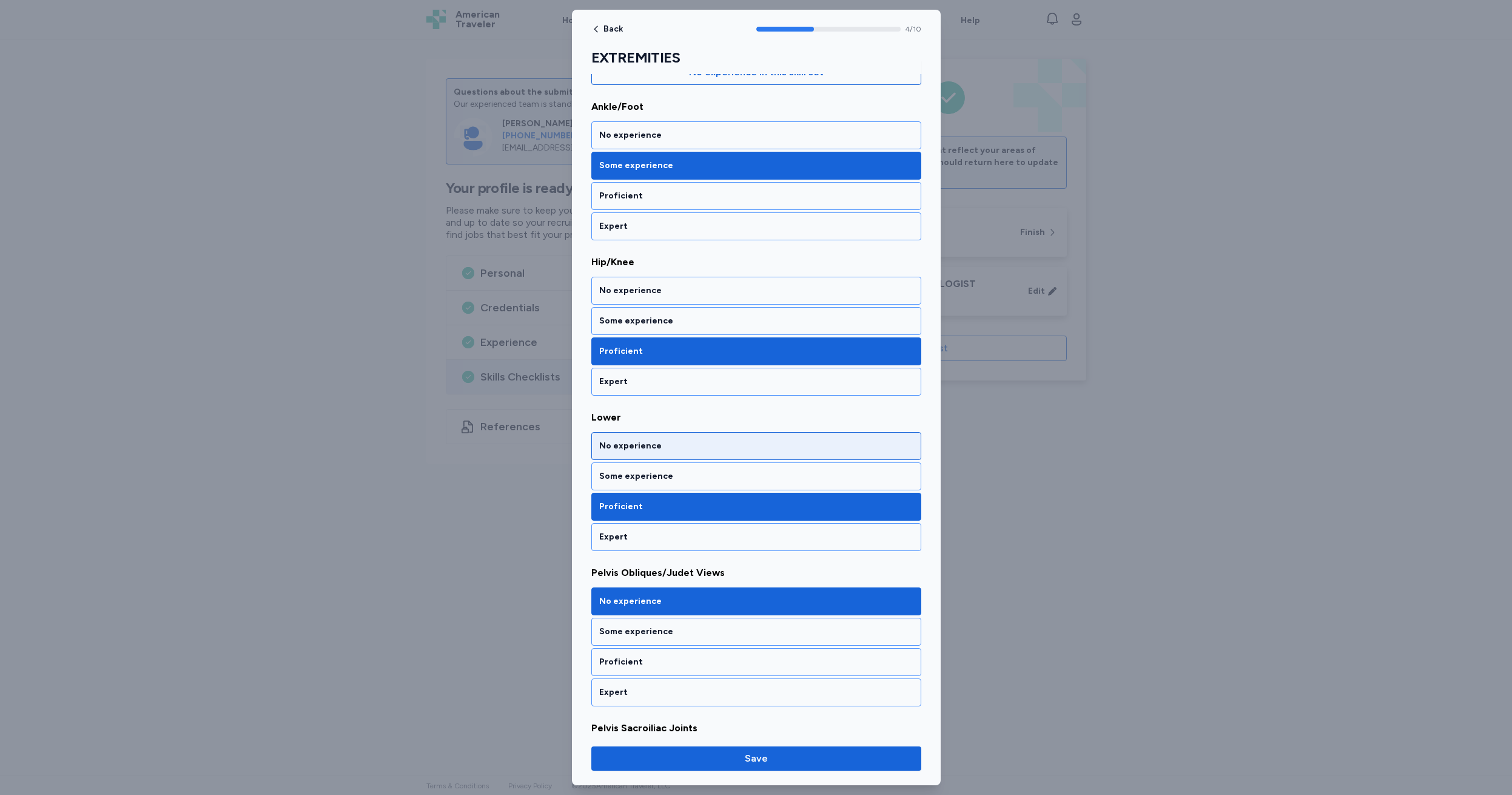
click at [679, 440] on div "No experience" at bounding box center [756, 446] width 315 height 12
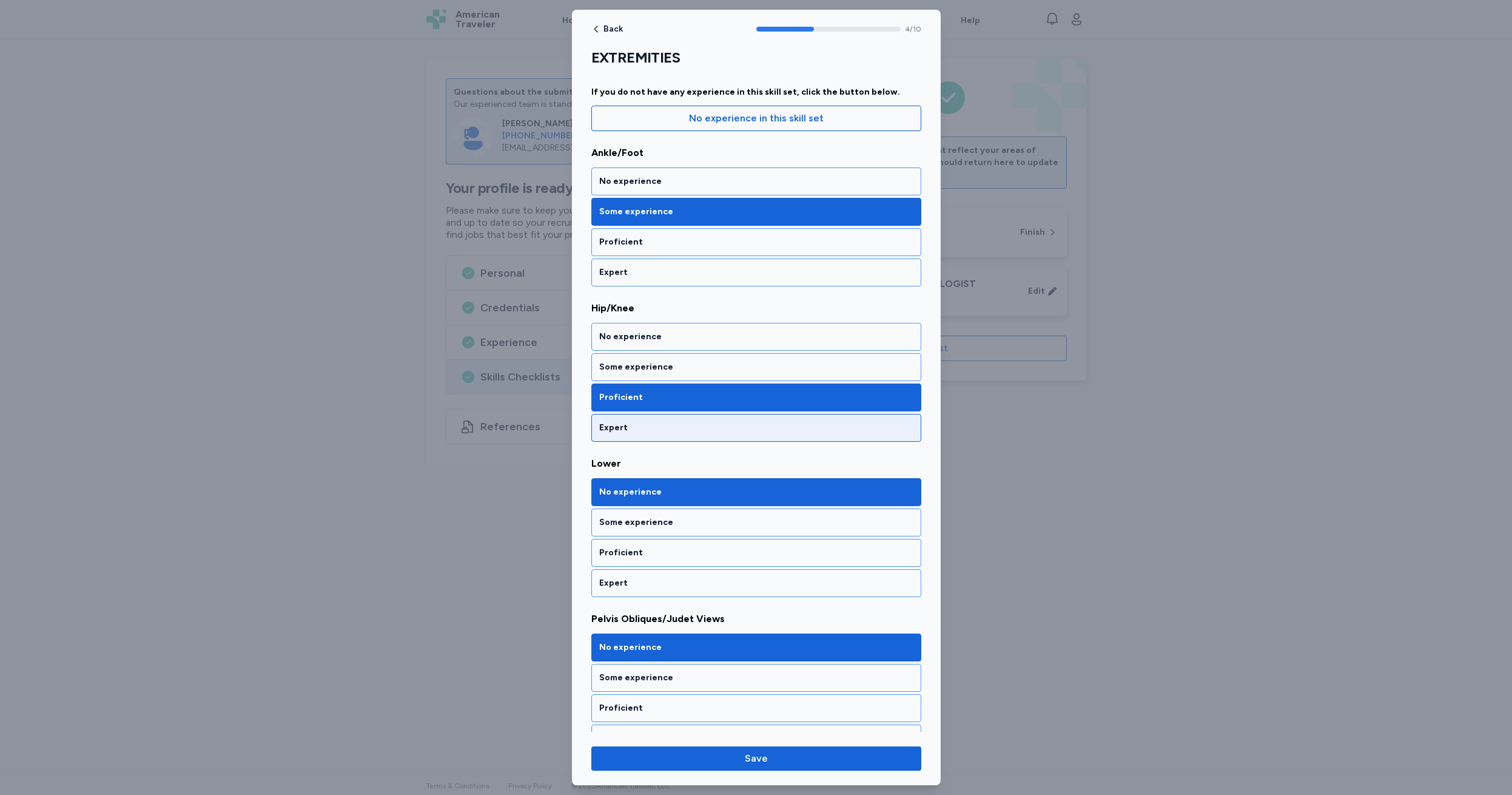
scroll to position [0, 0]
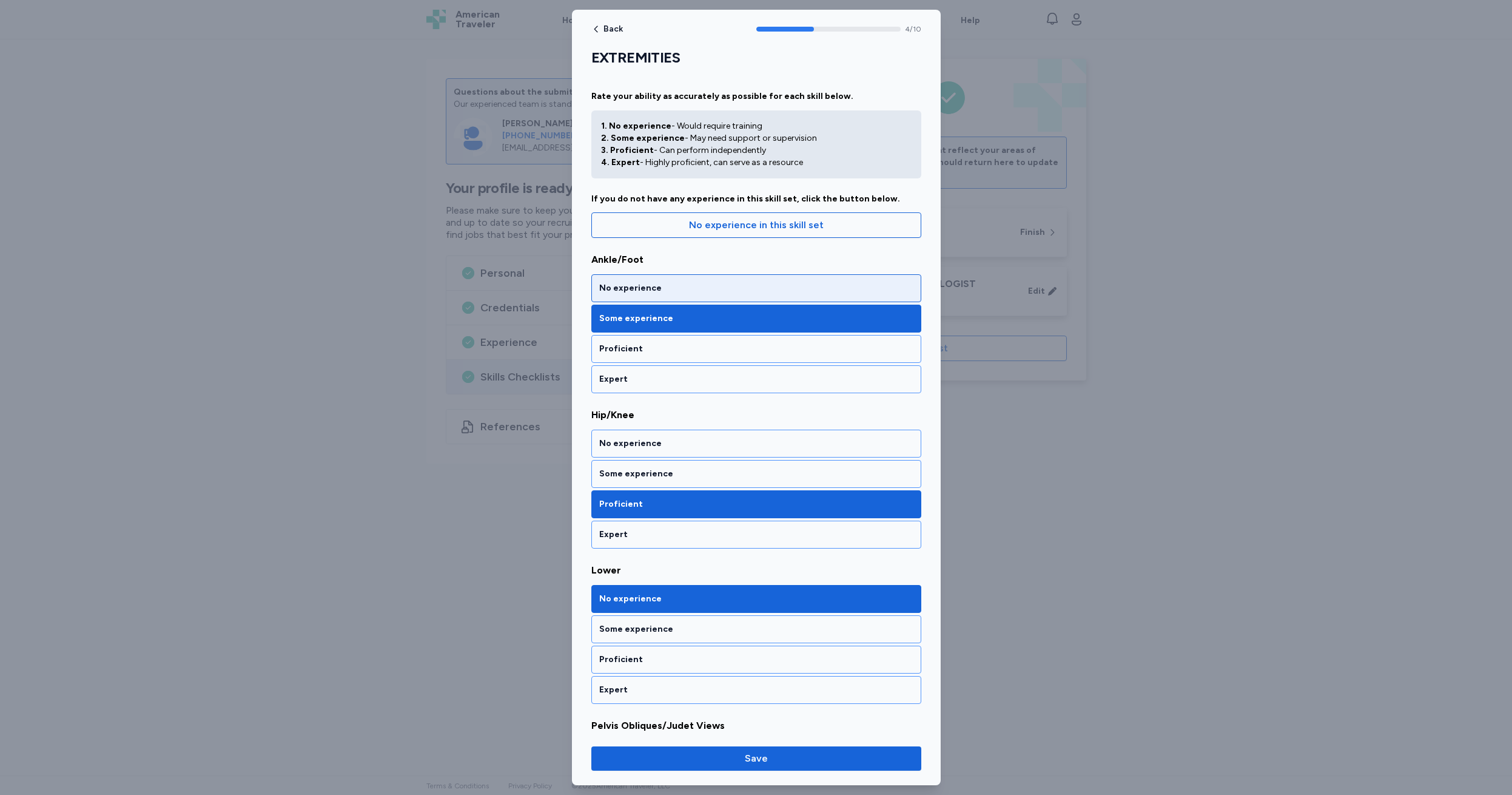
click at [669, 285] on div "No experience" at bounding box center [756, 287] width 315 height 12
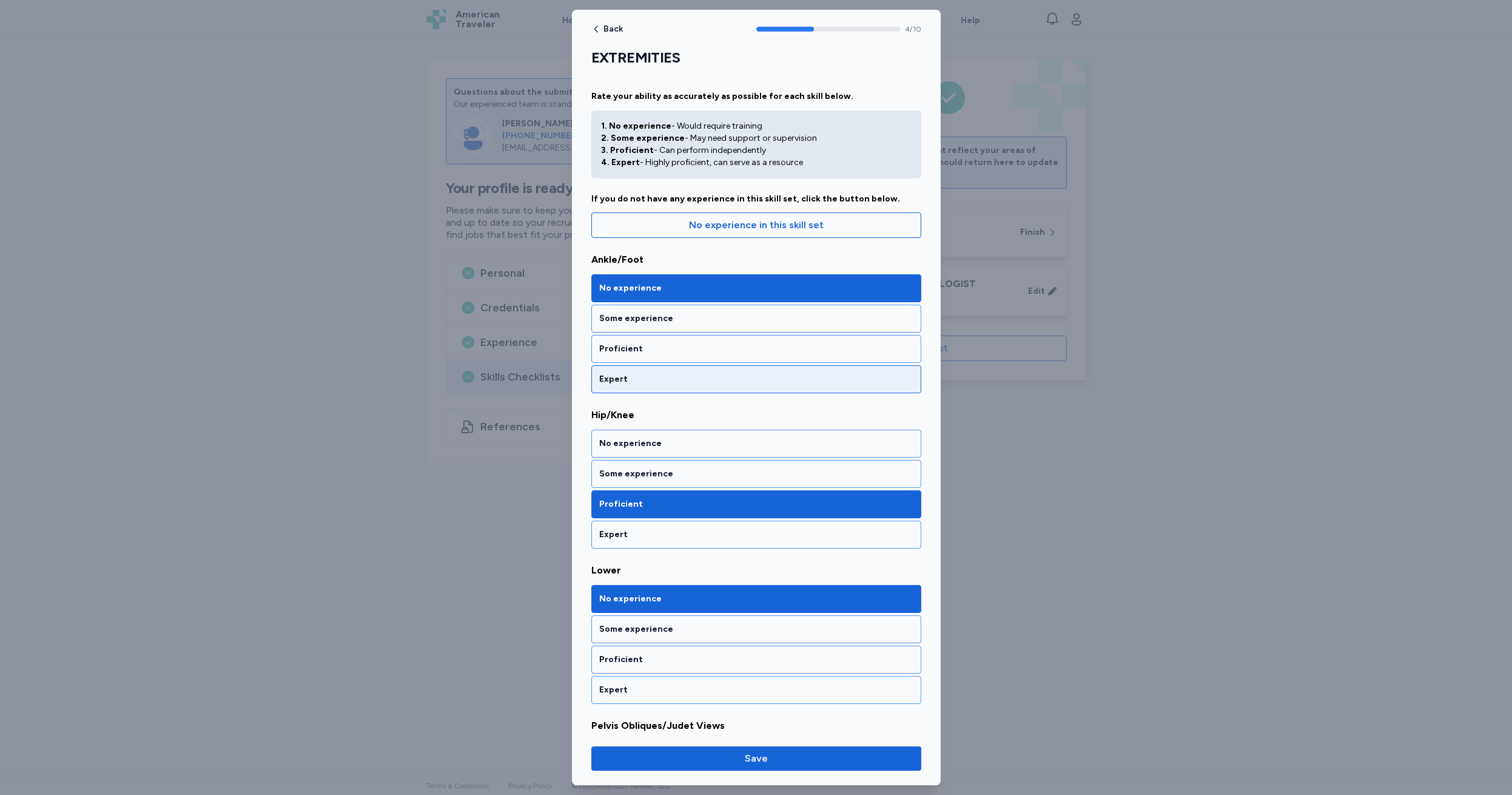
scroll to position [1, 0]
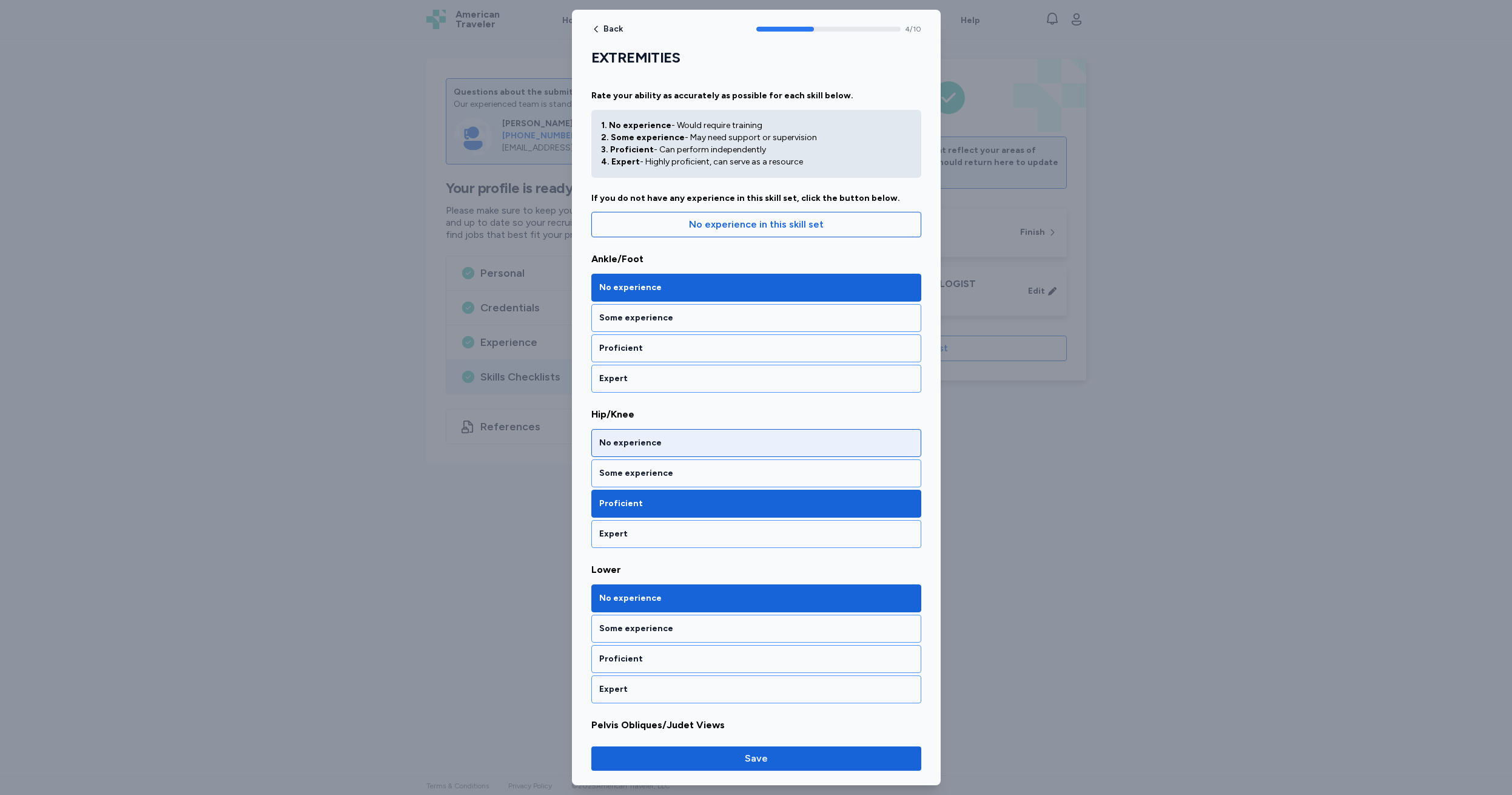
click at [681, 436] on div "No experience" at bounding box center [756, 443] width 330 height 28
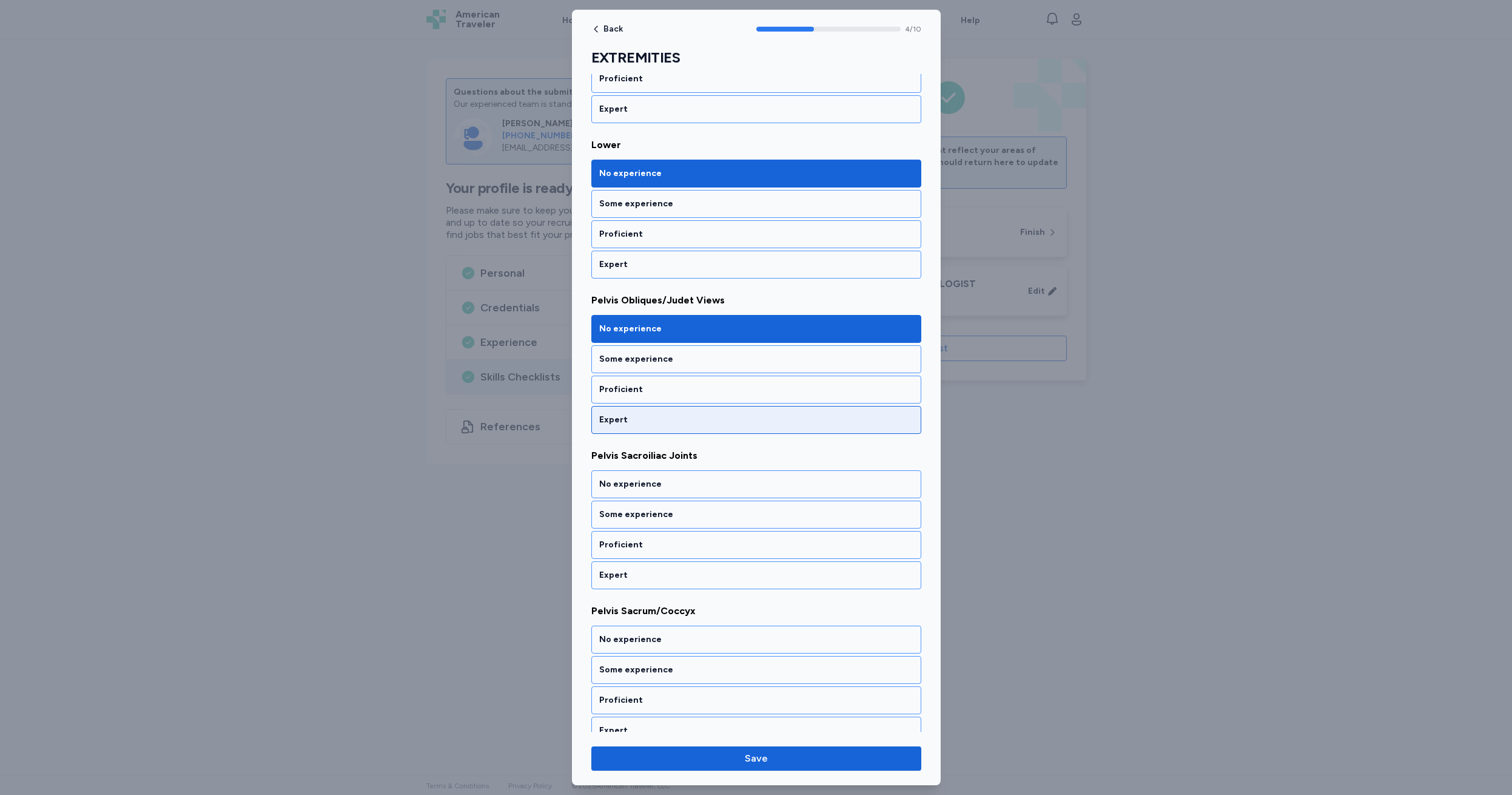
scroll to position [472, 0]
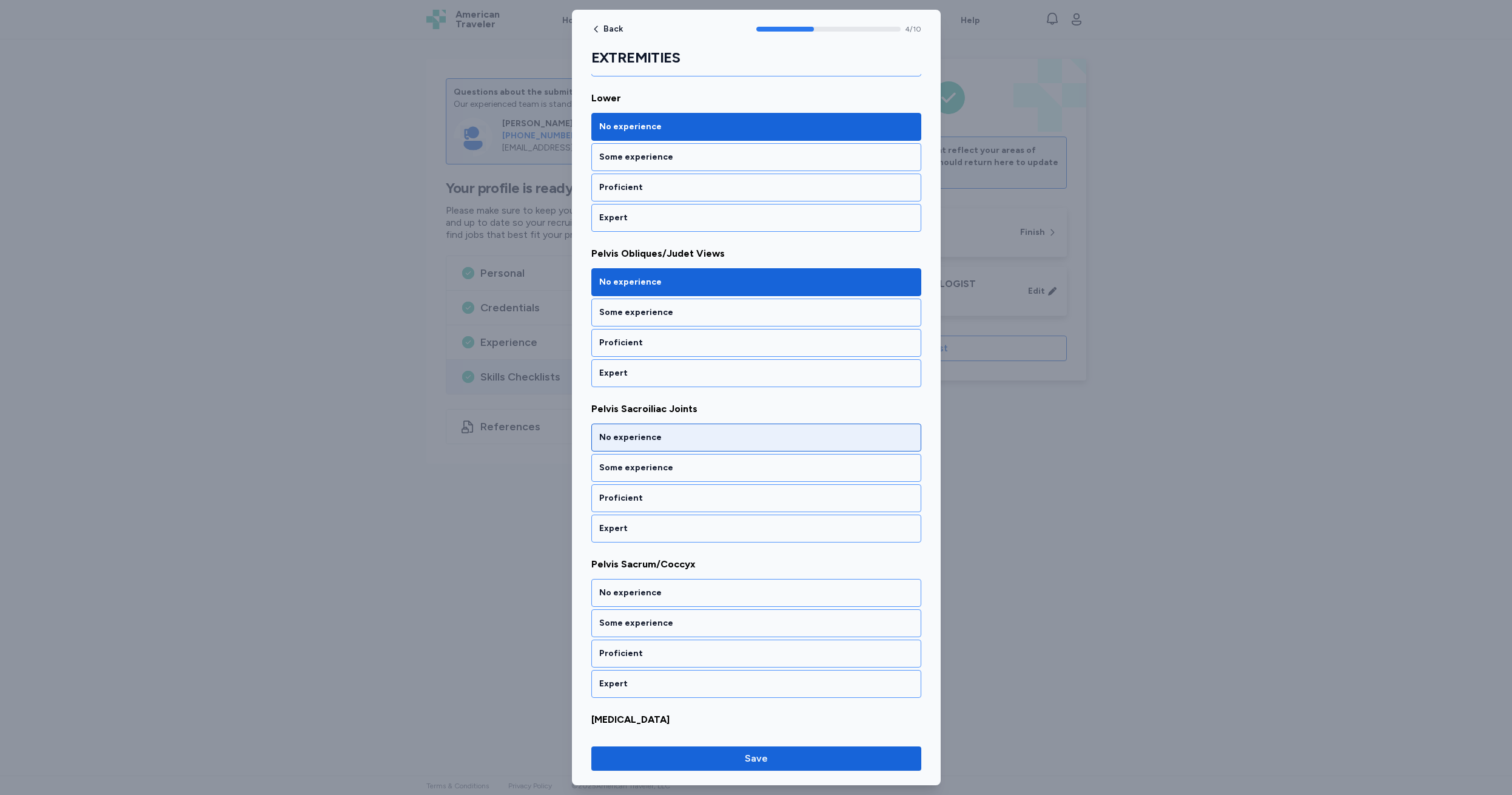
click at [681, 438] on div "No experience" at bounding box center [756, 437] width 315 height 12
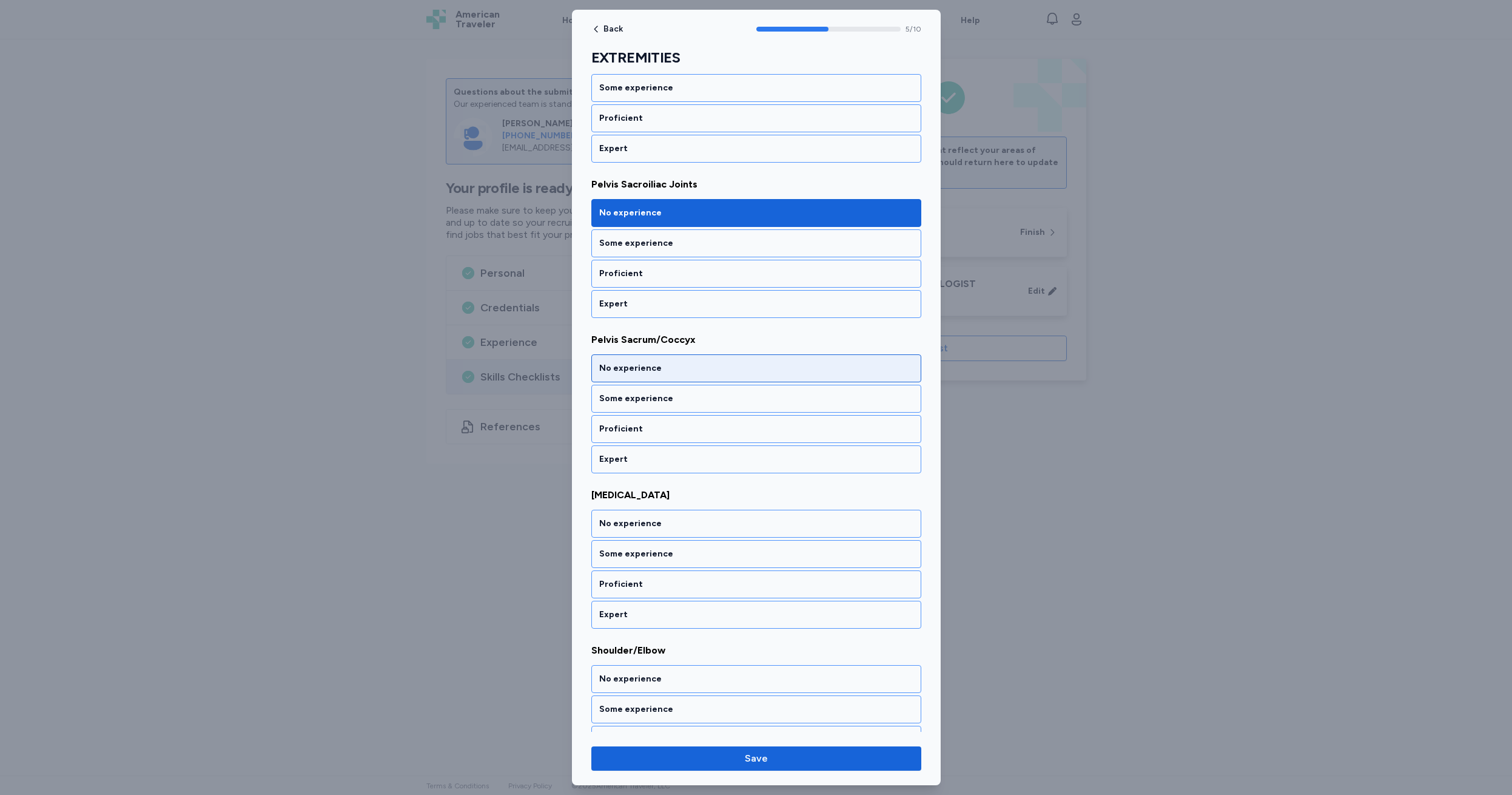
click at [684, 369] on div "No experience" at bounding box center [756, 368] width 315 height 12
click at [685, 366] on div "No experience" at bounding box center [756, 368] width 315 height 12
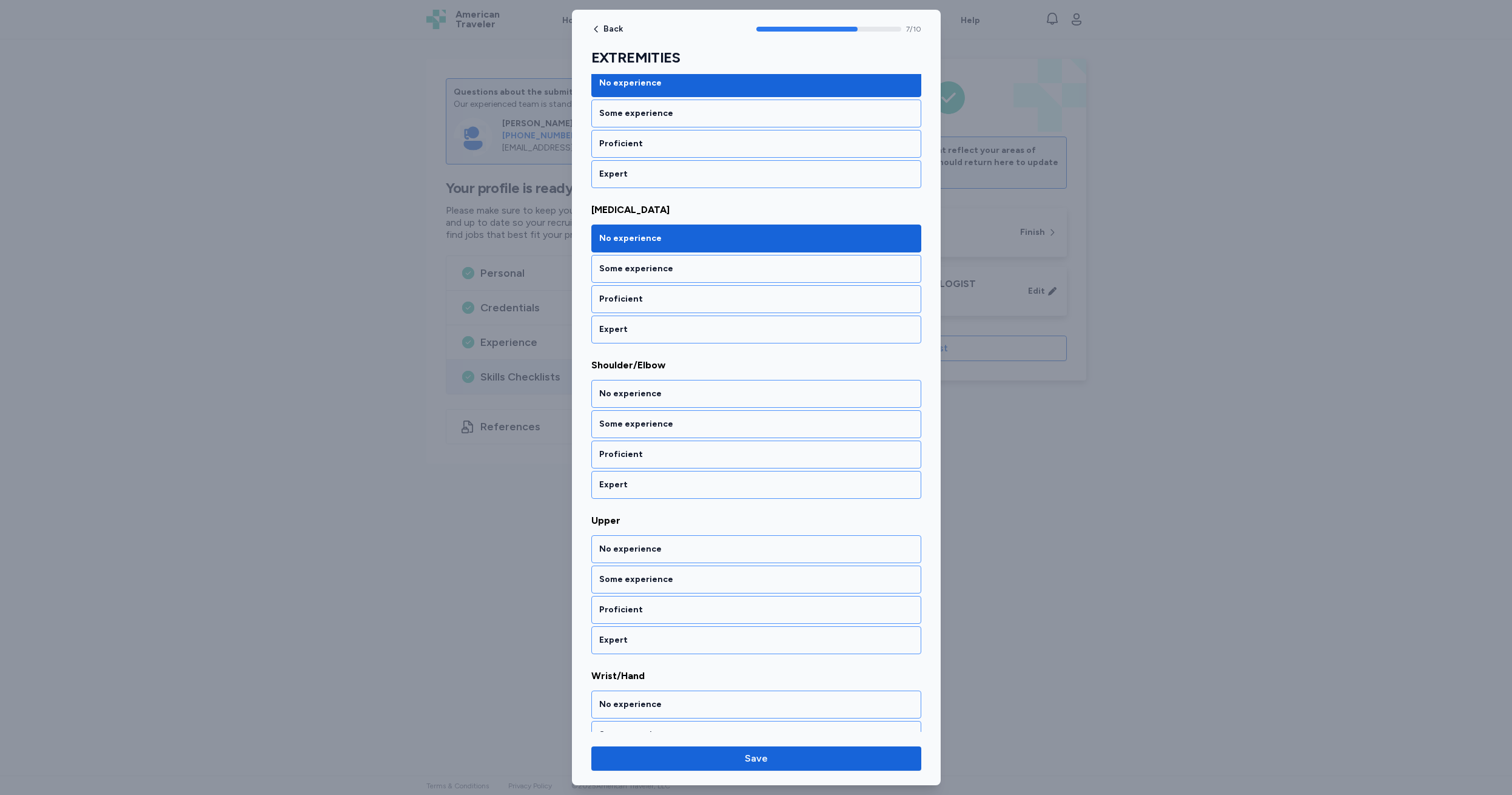
scroll to position [1008, 0]
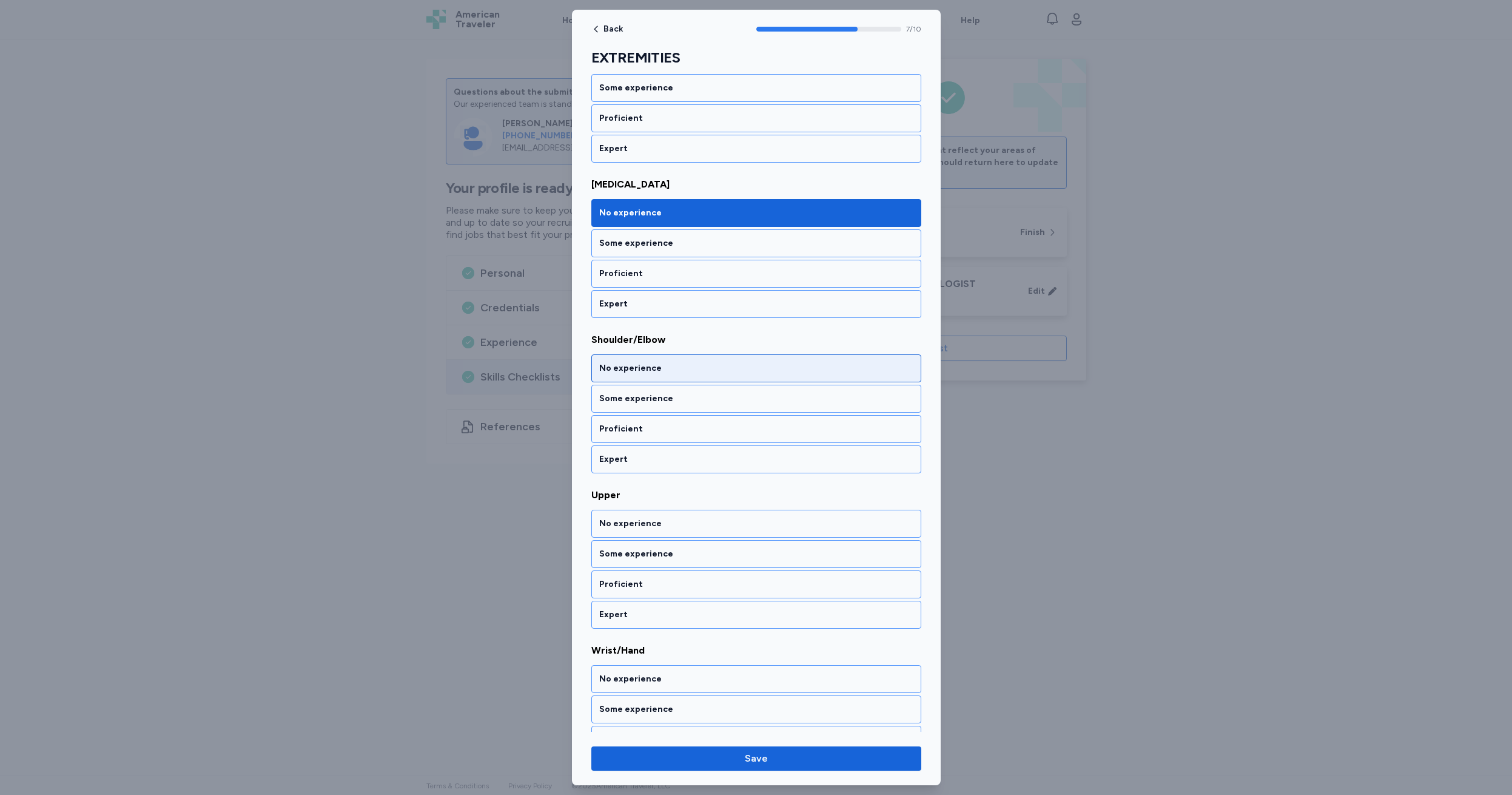
click at [685, 367] on div "No experience" at bounding box center [756, 368] width 315 height 12
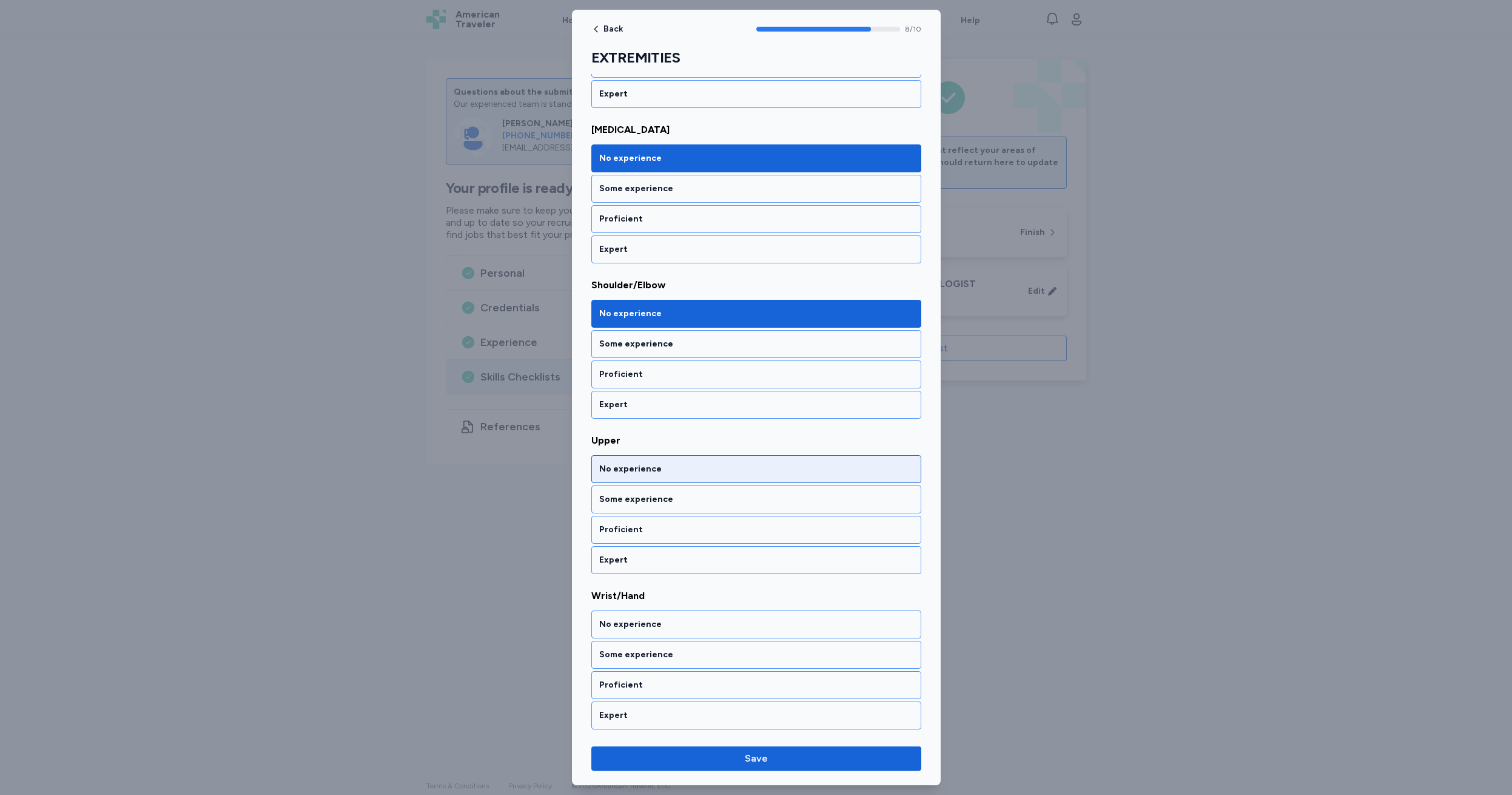
click at [679, 468] on div "No experience" at bounding box center [756, 468] width 315 height 12
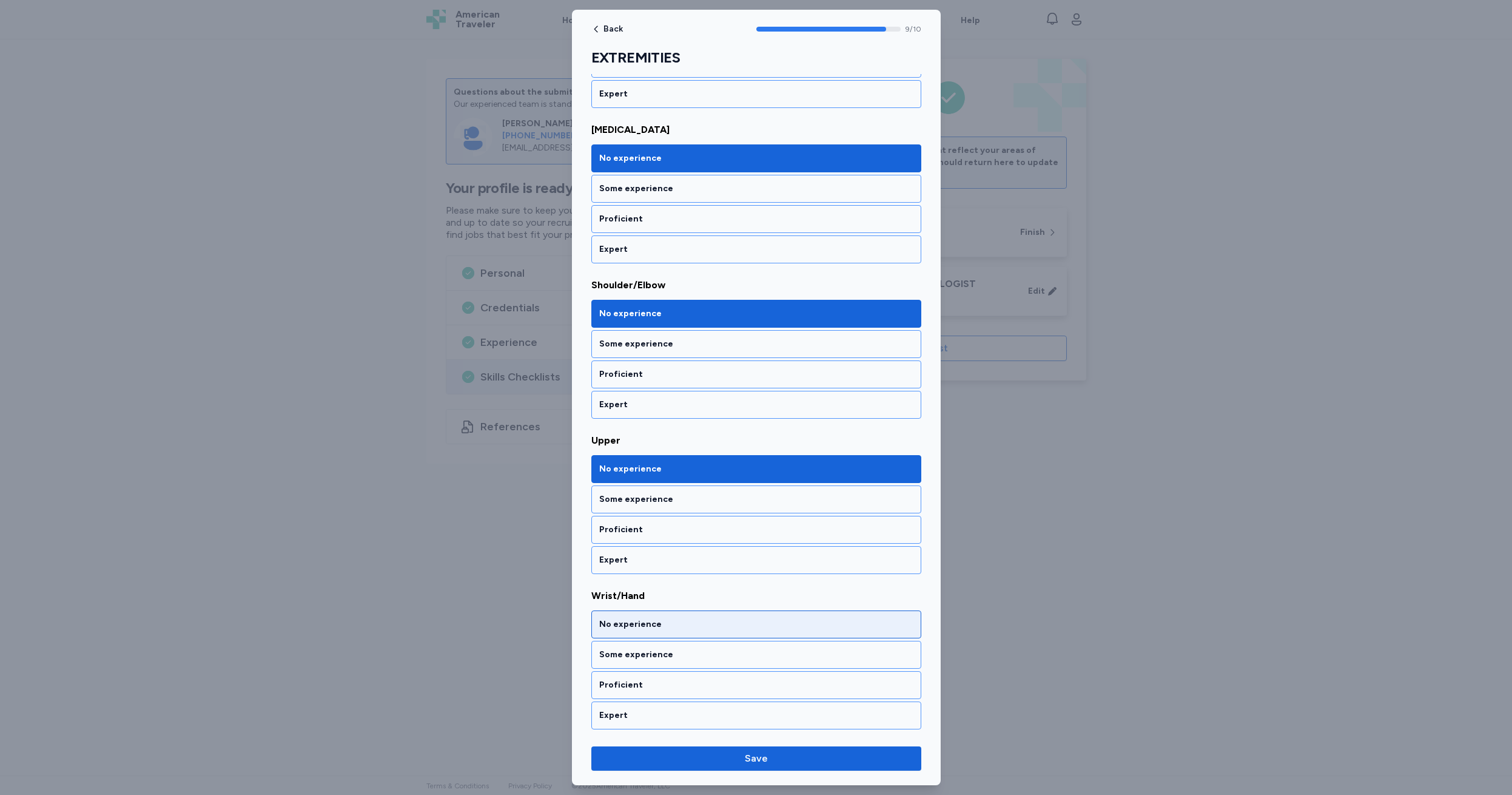
click at [688, 628] on div "No experience" at bounding box center [756, 624] width 315 height 12
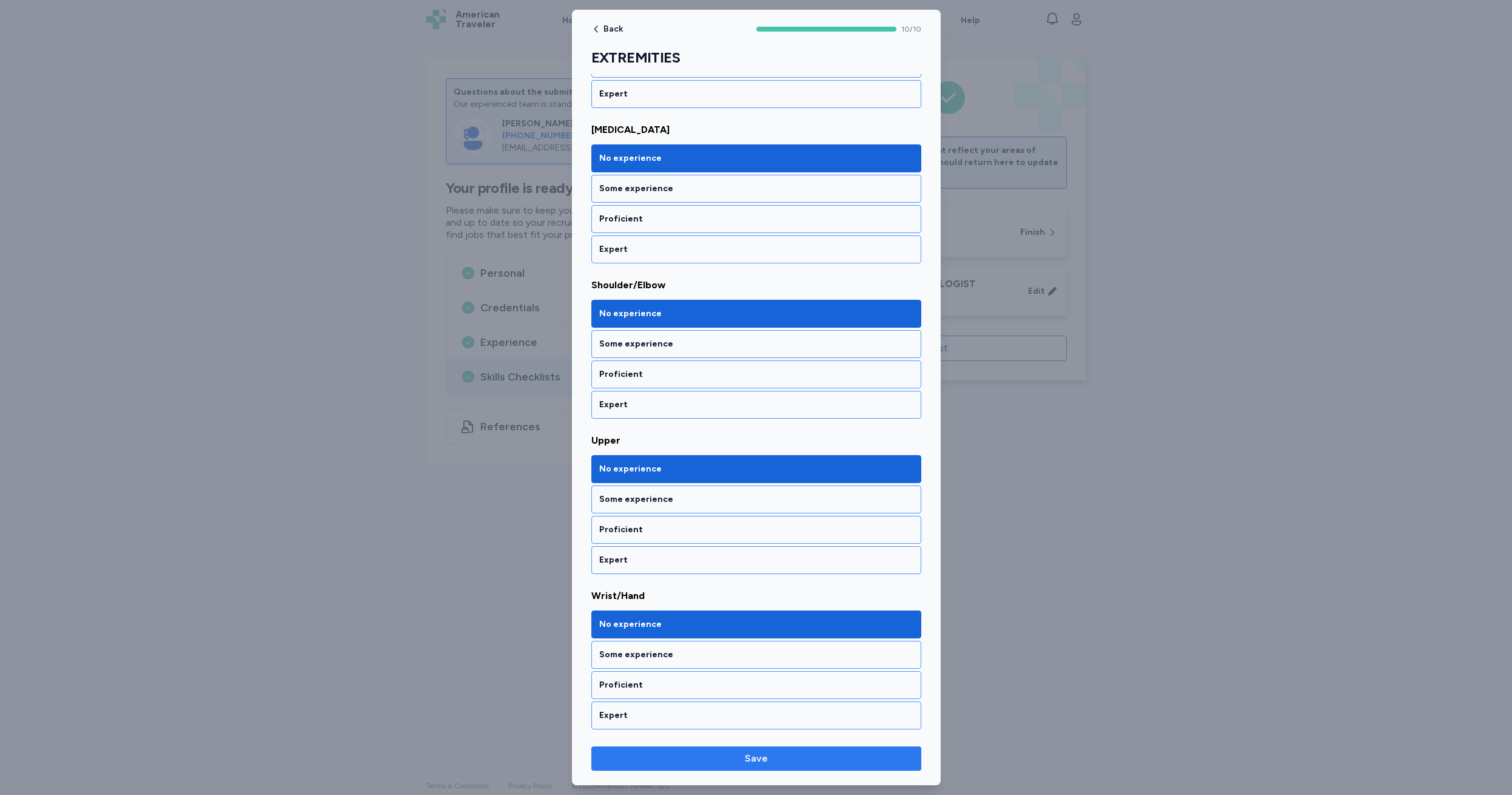
click at [758, 762] on span "Save" at bounding box center [756, 758] width 23 height 15
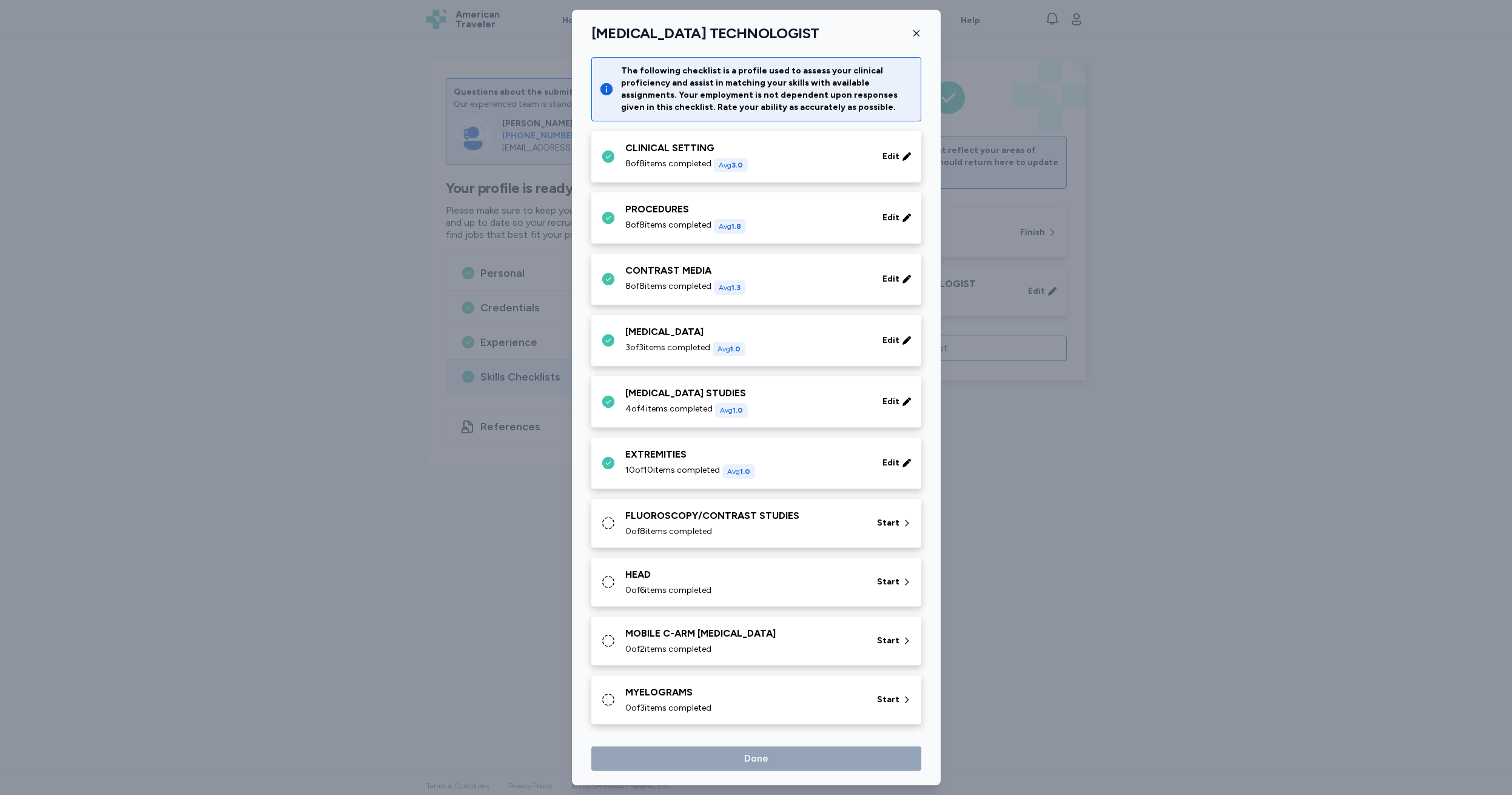
click at [622, 521] on div "FLUOROSCOPY/CONTRAST STUDIES 0 of 8 items completed Start" at bounding box center [758, 523] width 316 height 29
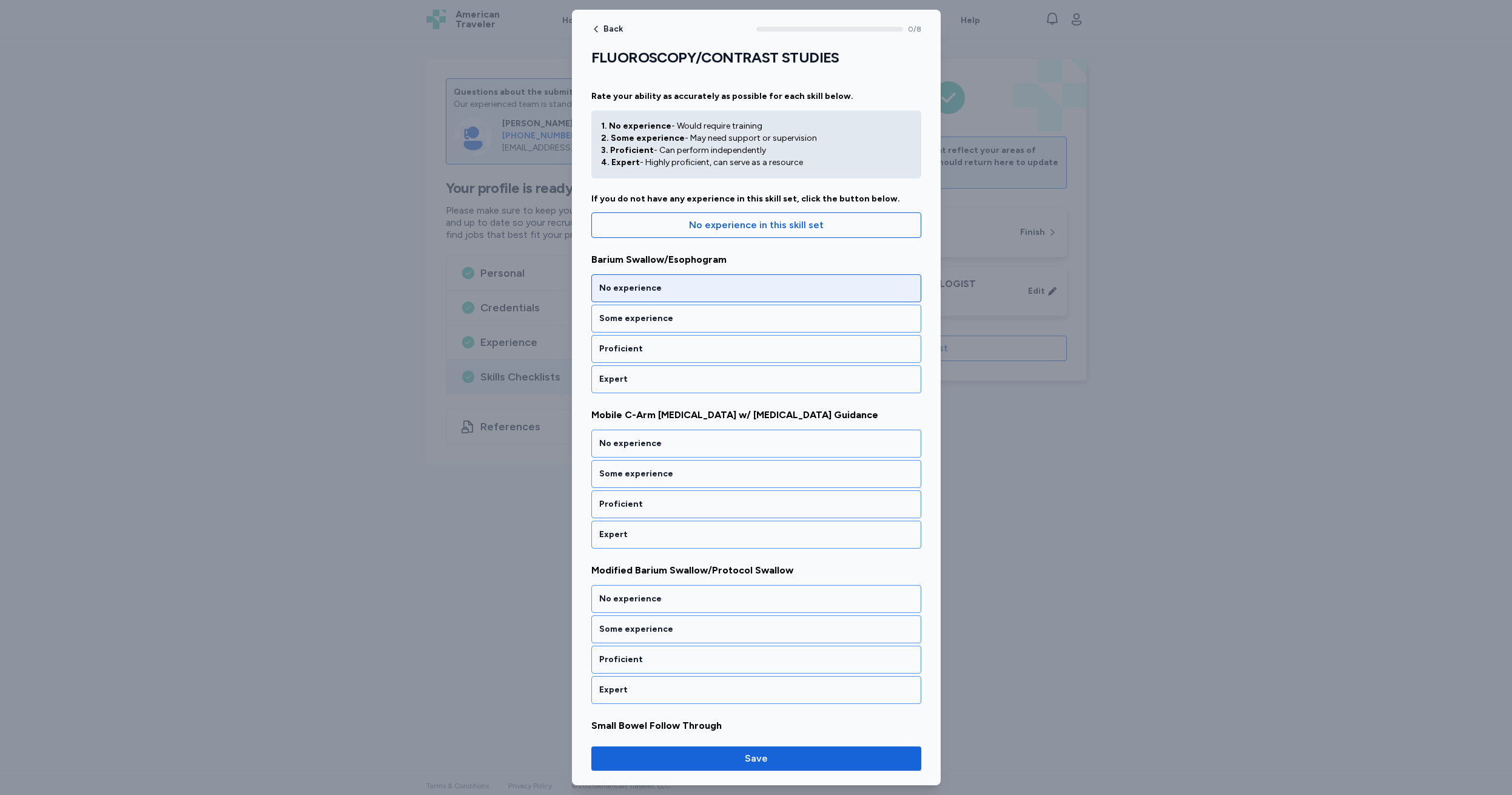
click at [682, 286] on div "No experience" at bounding box center [756, 287] width 315 height 12
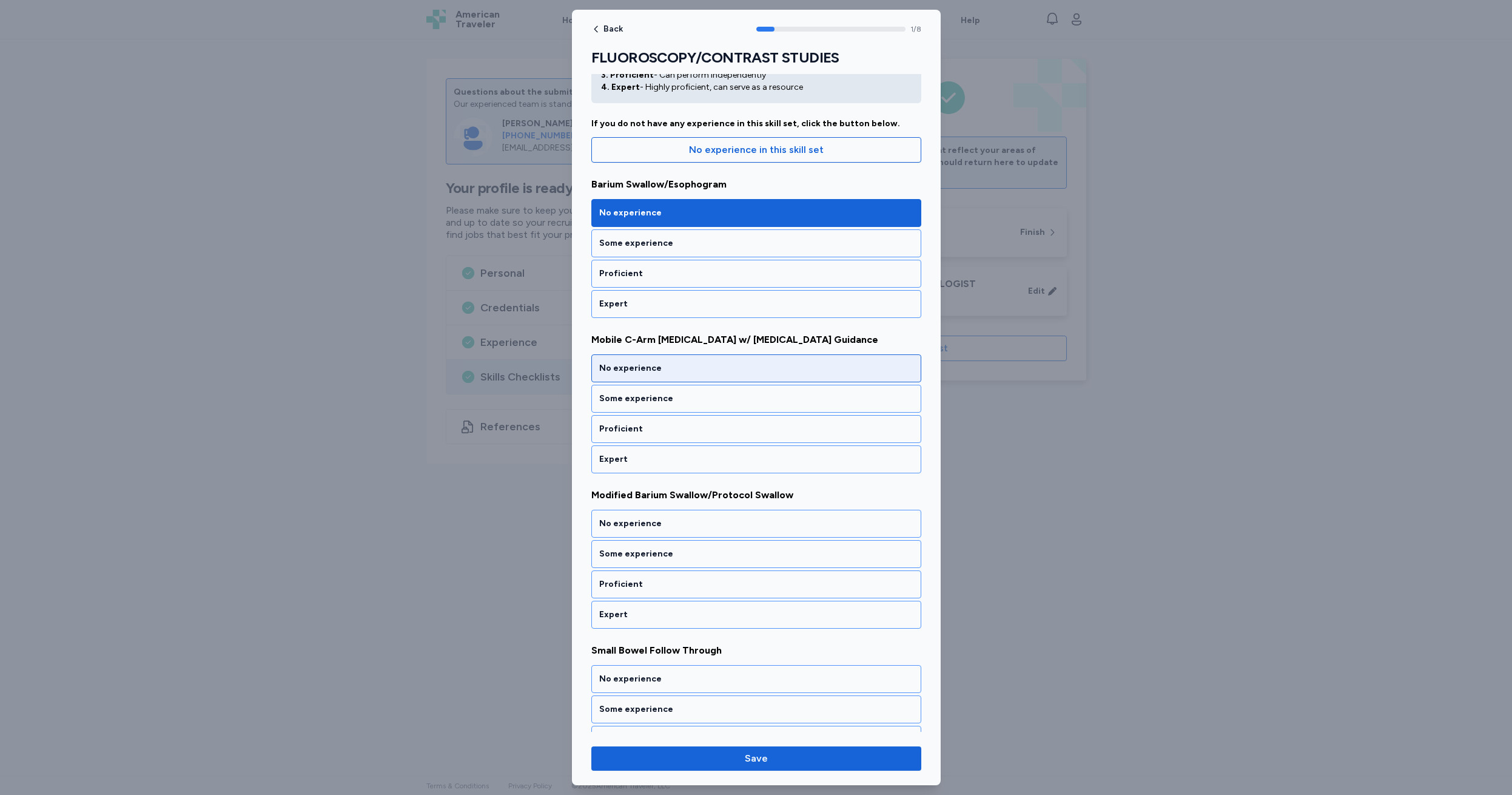
click at [675, 368] on div "No experience" at bounding box center [756, 368] width 315 height 12
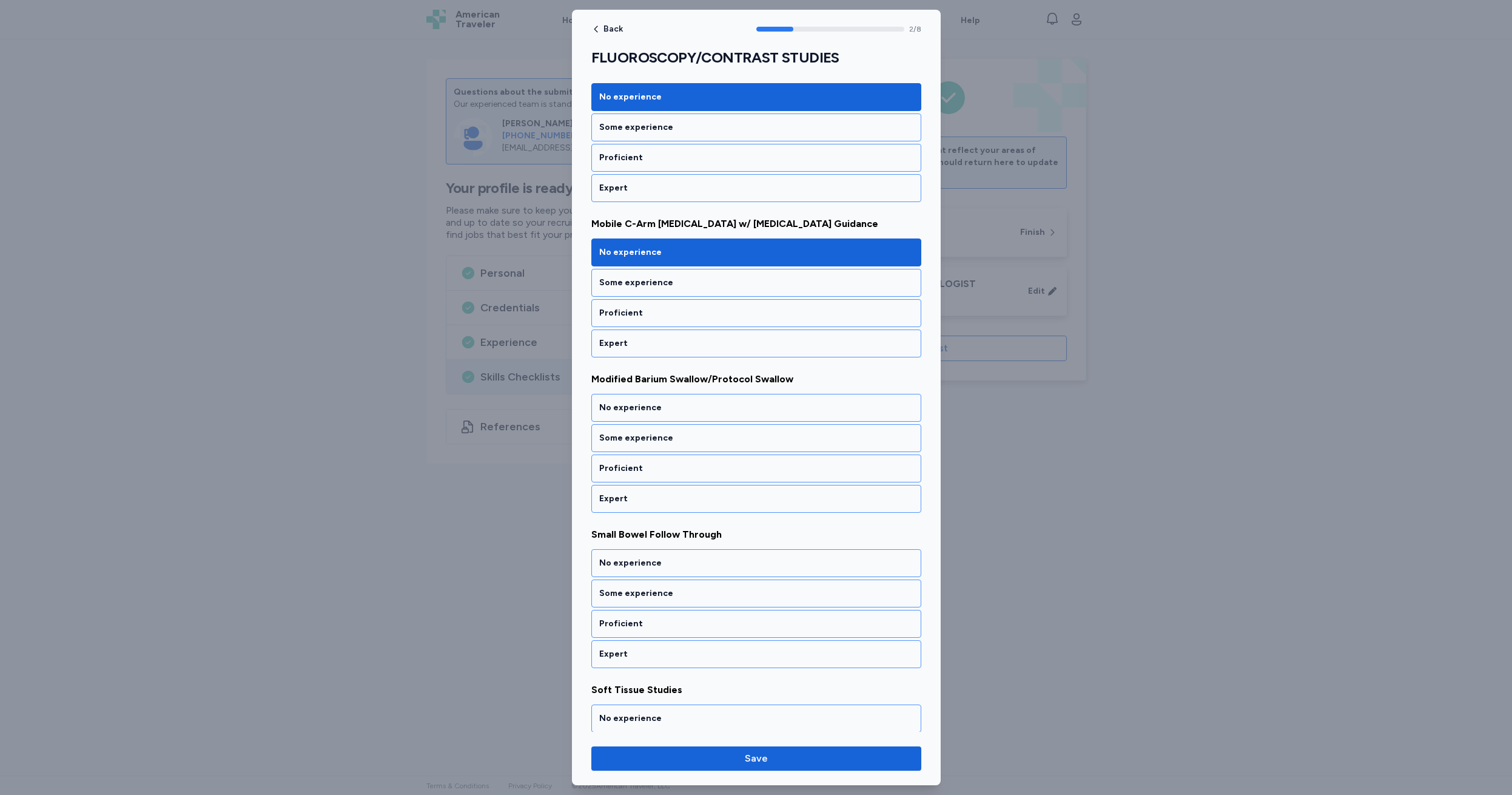
scroll to position [230, 0]
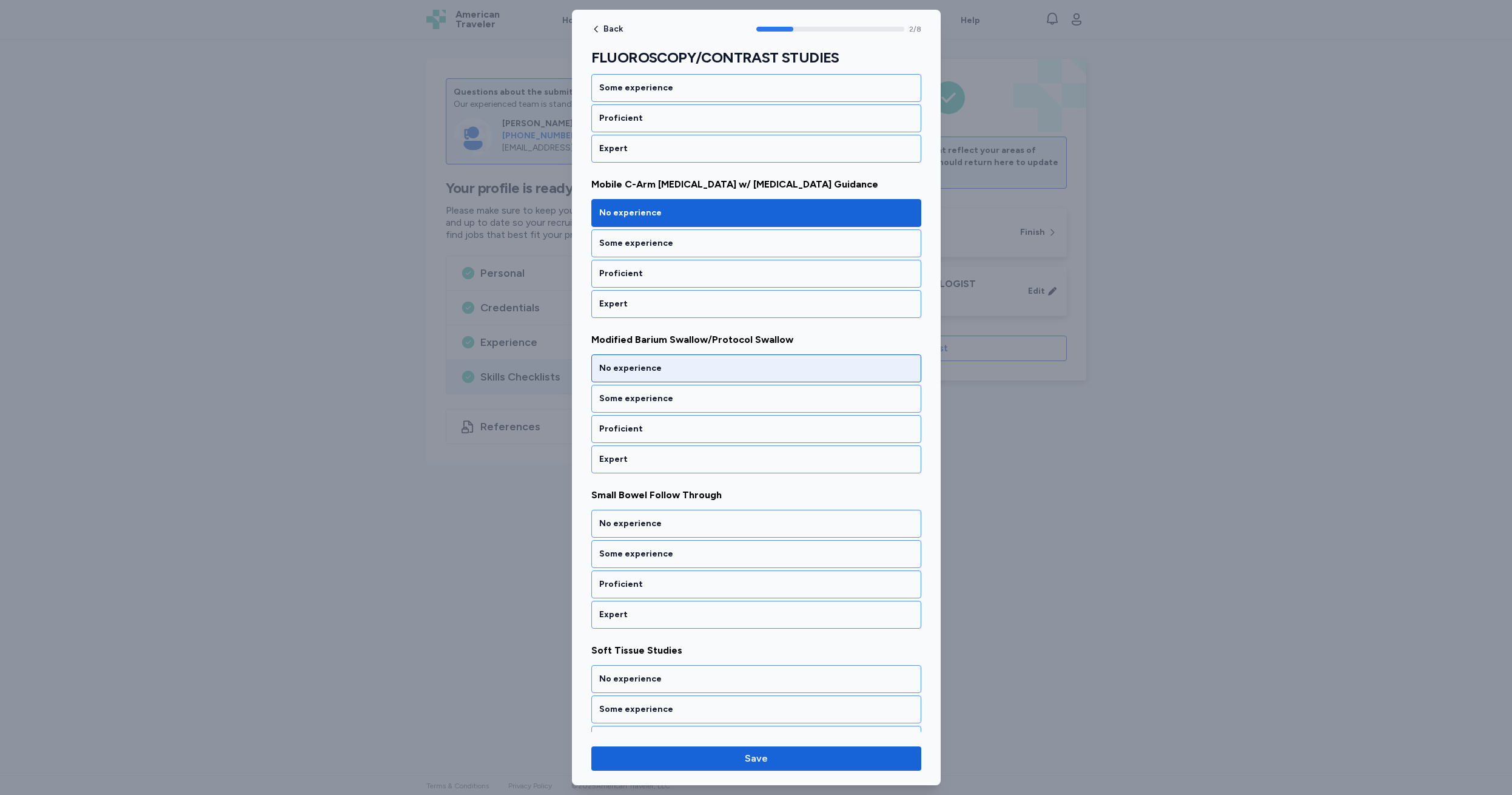
click at [675, 368] on div "No experience" at bounding box center [756, 368] width 315 height 12
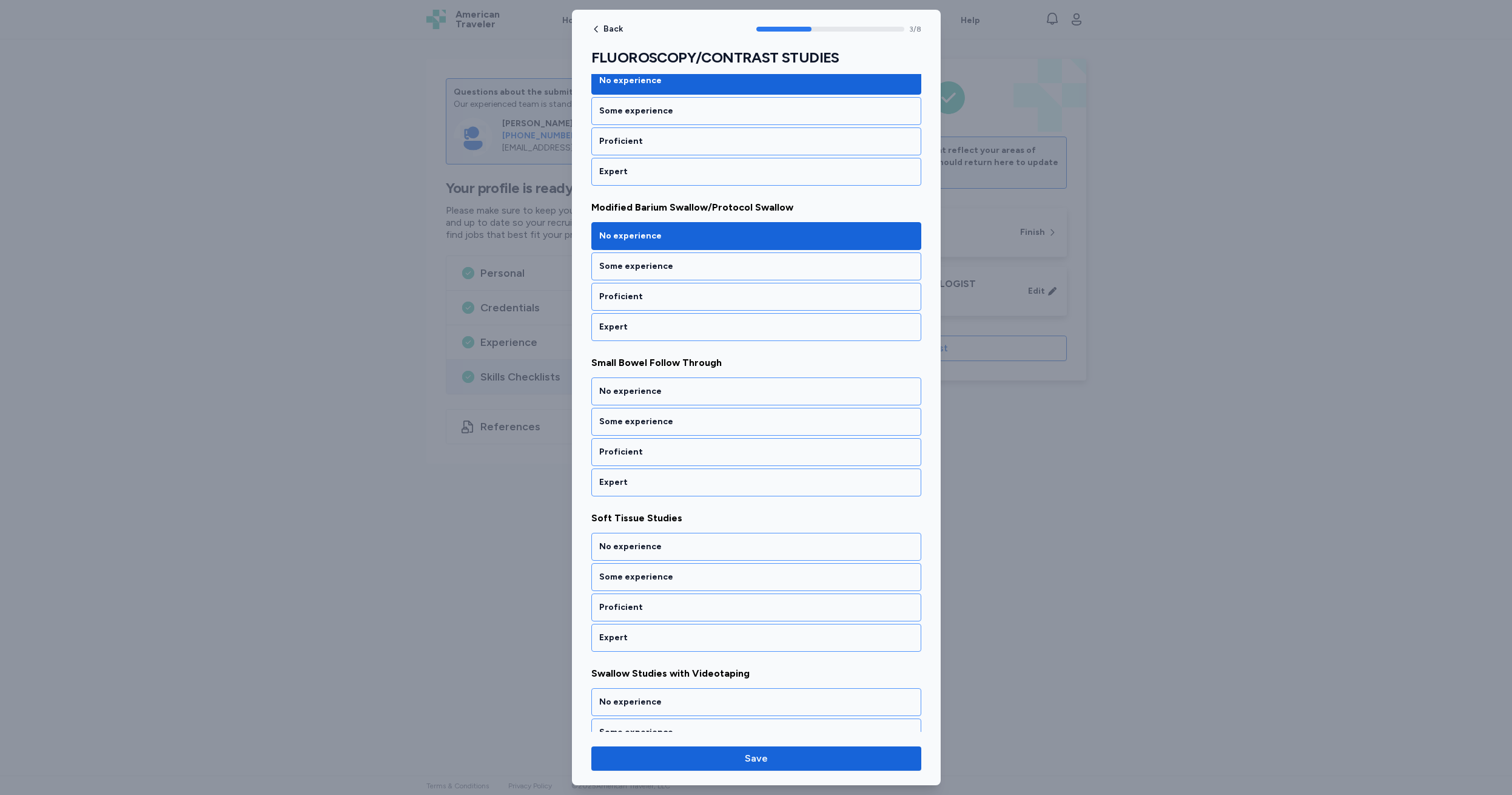
scroll to position [386, 0]
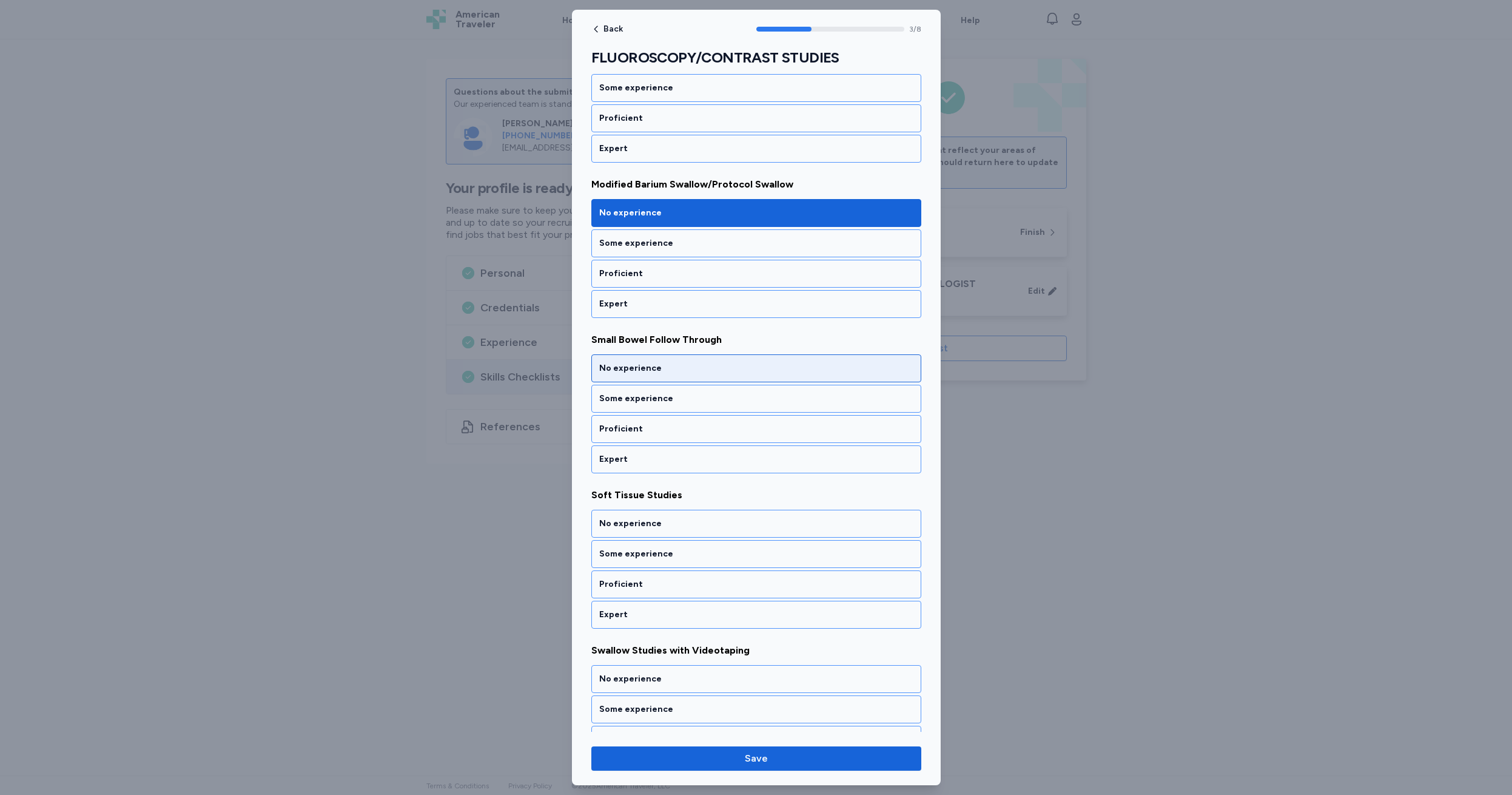
click at [677, 371] on div "No experience" at bounding box center [756, 368] width 315 height 12
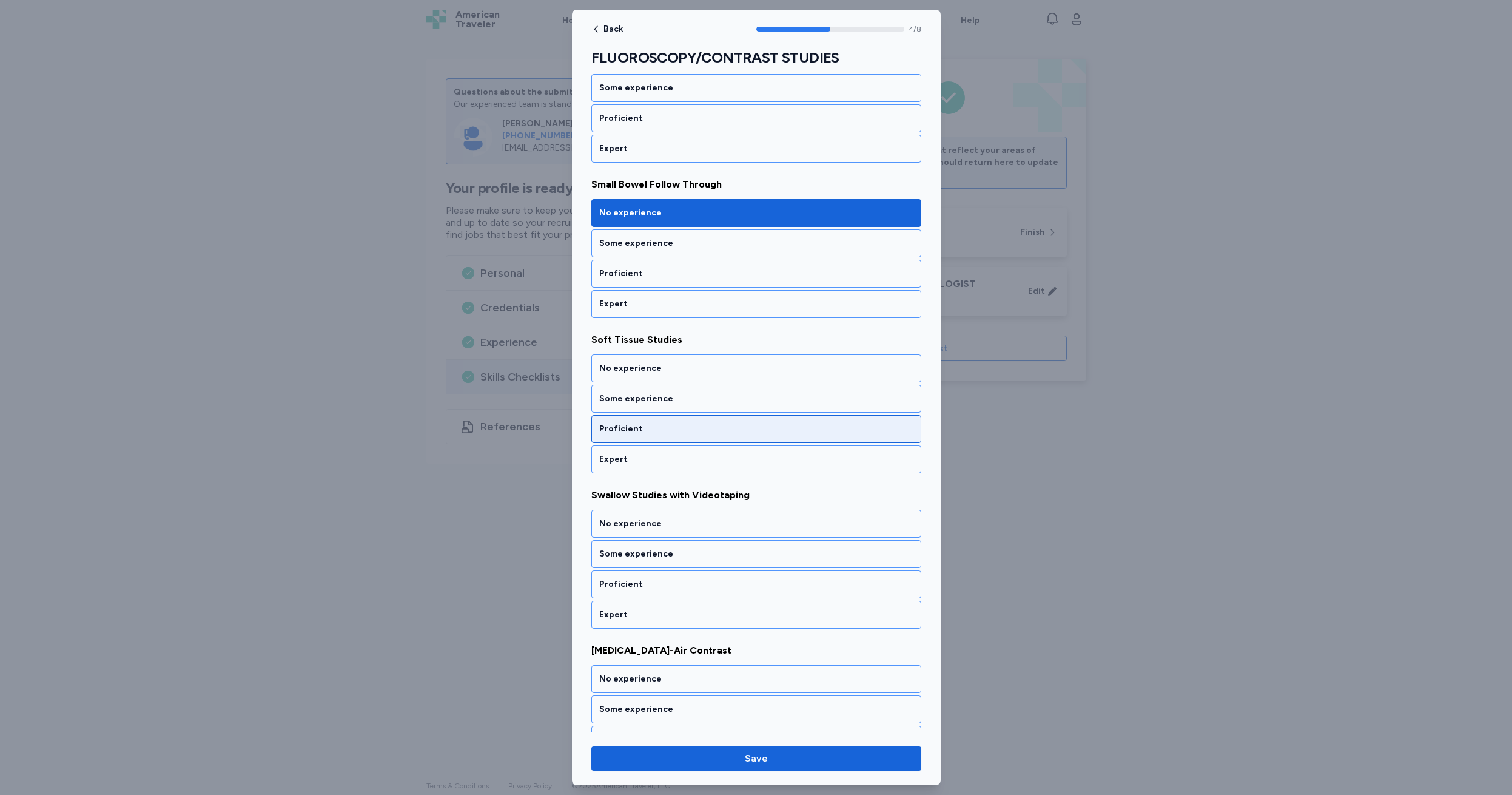
click at [676, 430] on div "Proficient" at bounding box center [756, 429] width 315 height 12
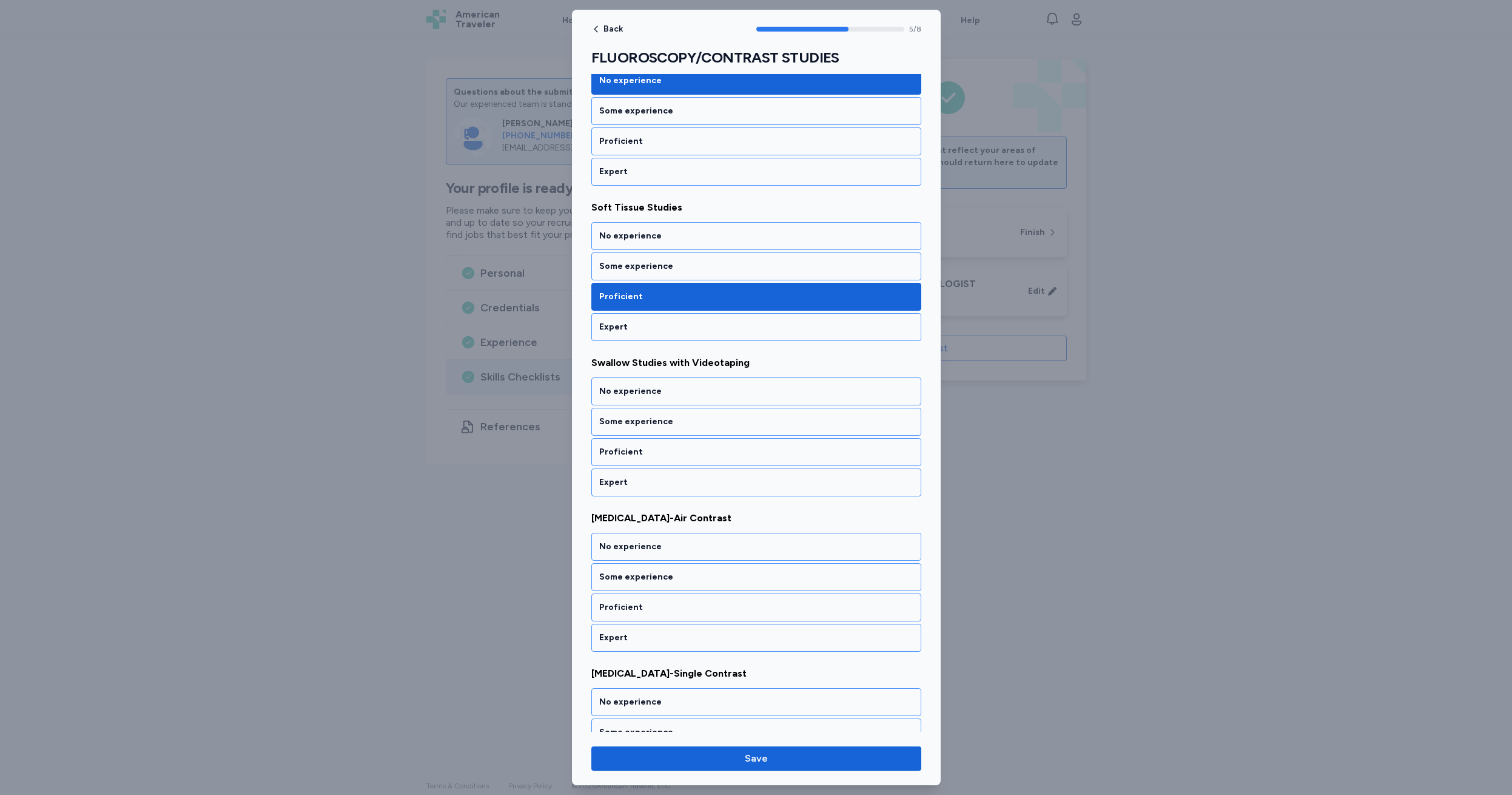
scroll to position [697, 0]
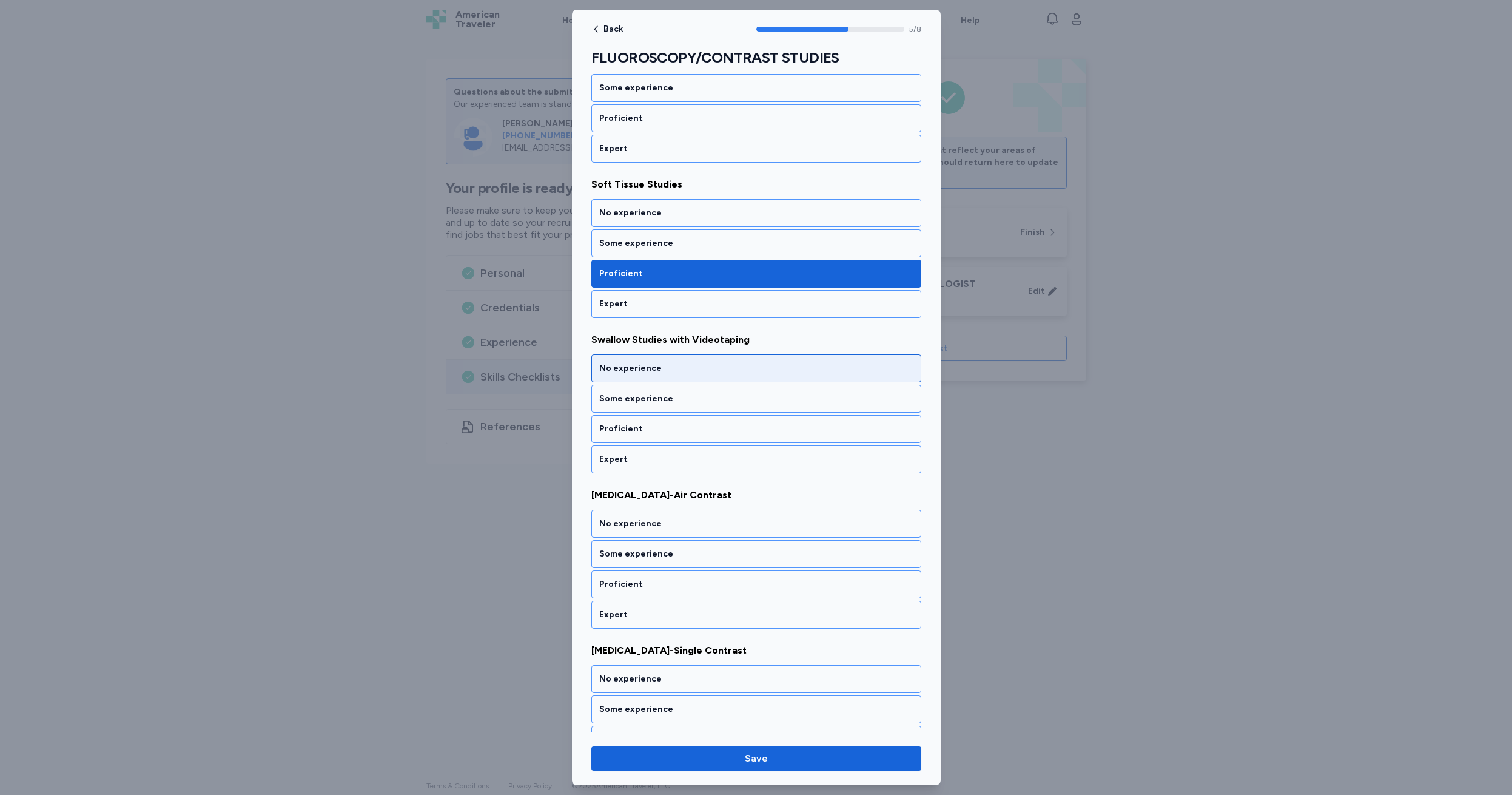
click at [678, 368] on div "No experience" at bounding box center [756, 368] width 315 height 12
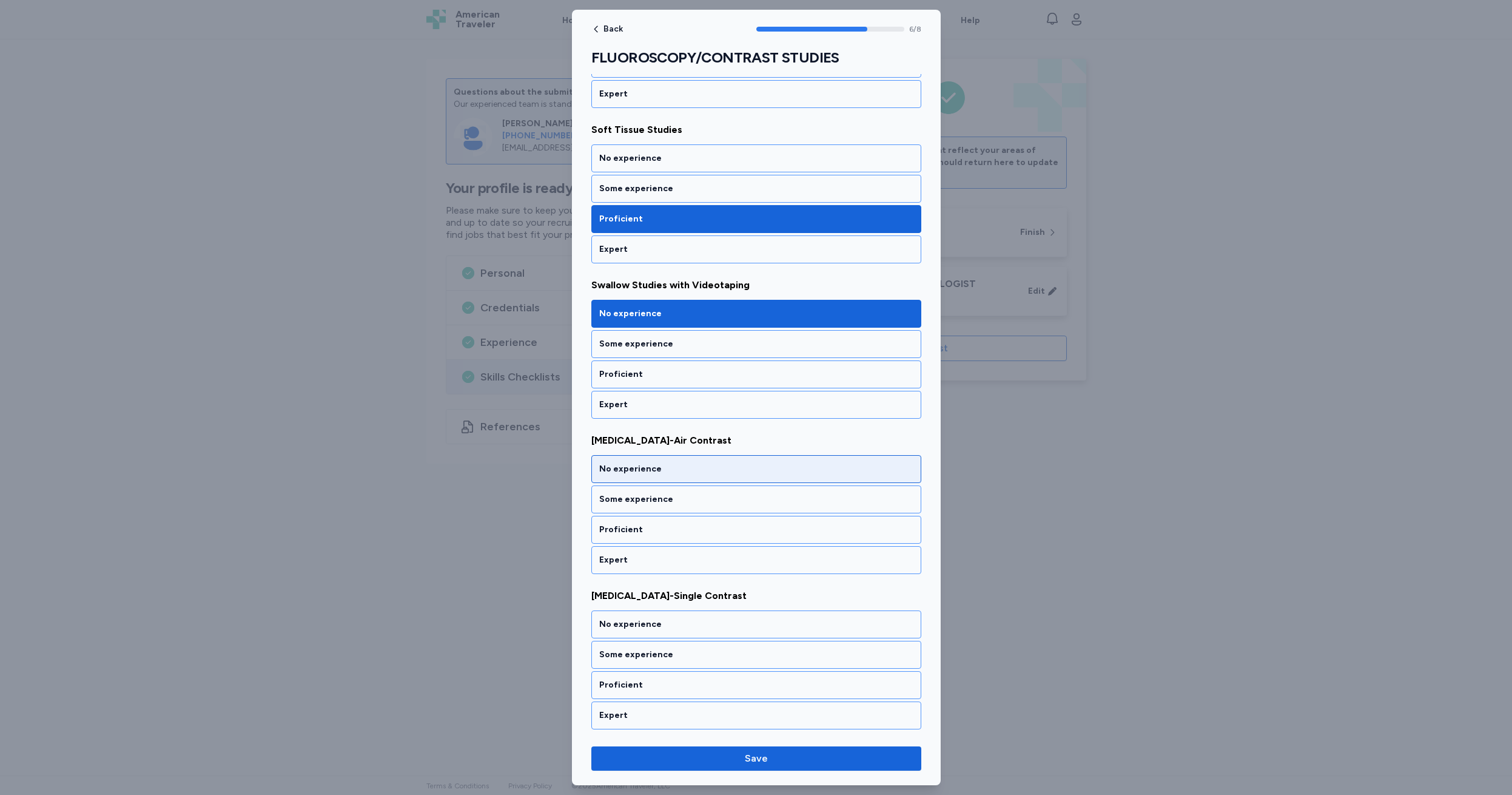
click at [679, 470] on div "No experience" at bounding box center [756, 468] width 315 height 12
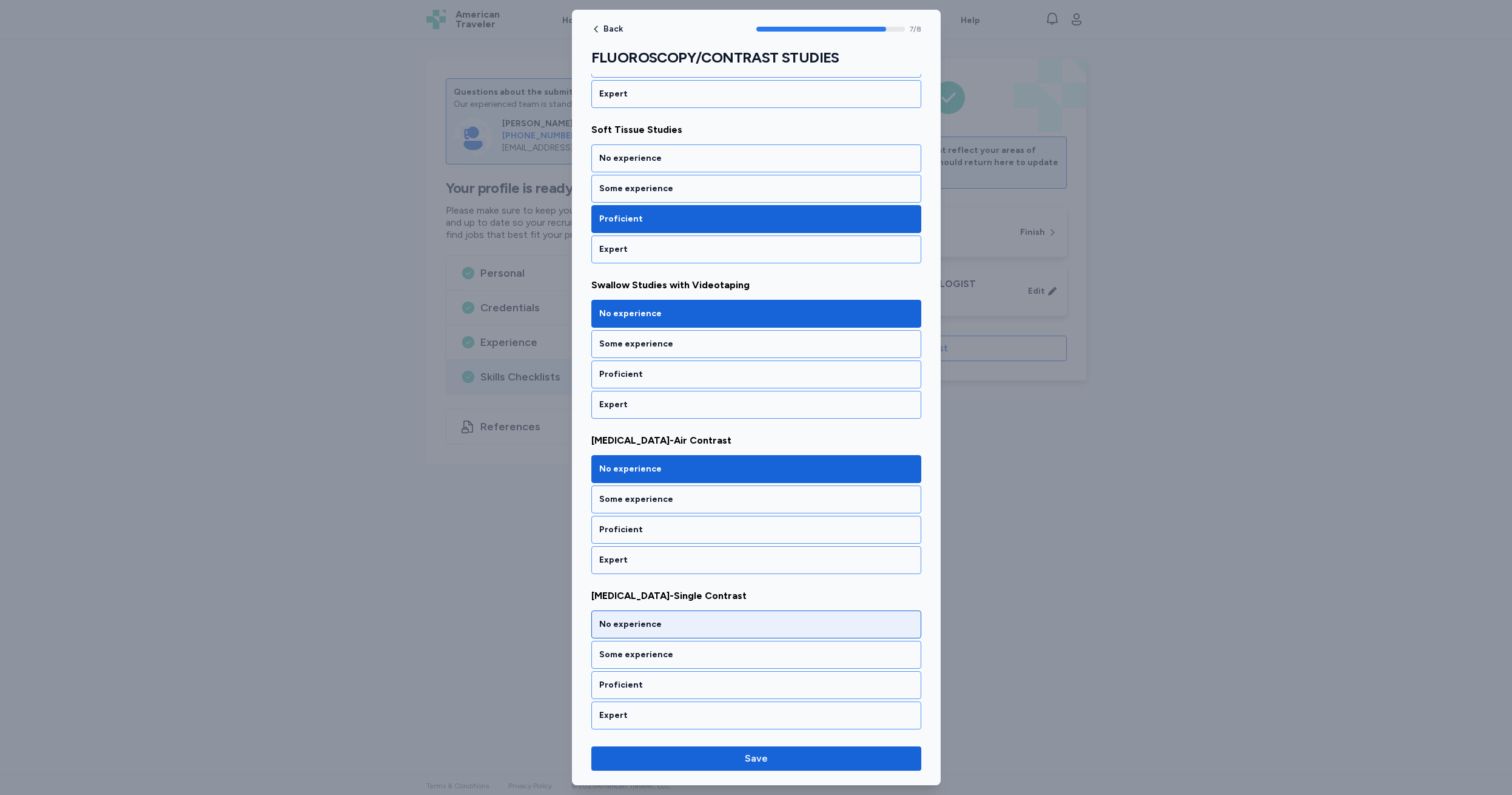
click at [683, 623] on div "No experience" at bounding box center [756, 624] width 315 height 12
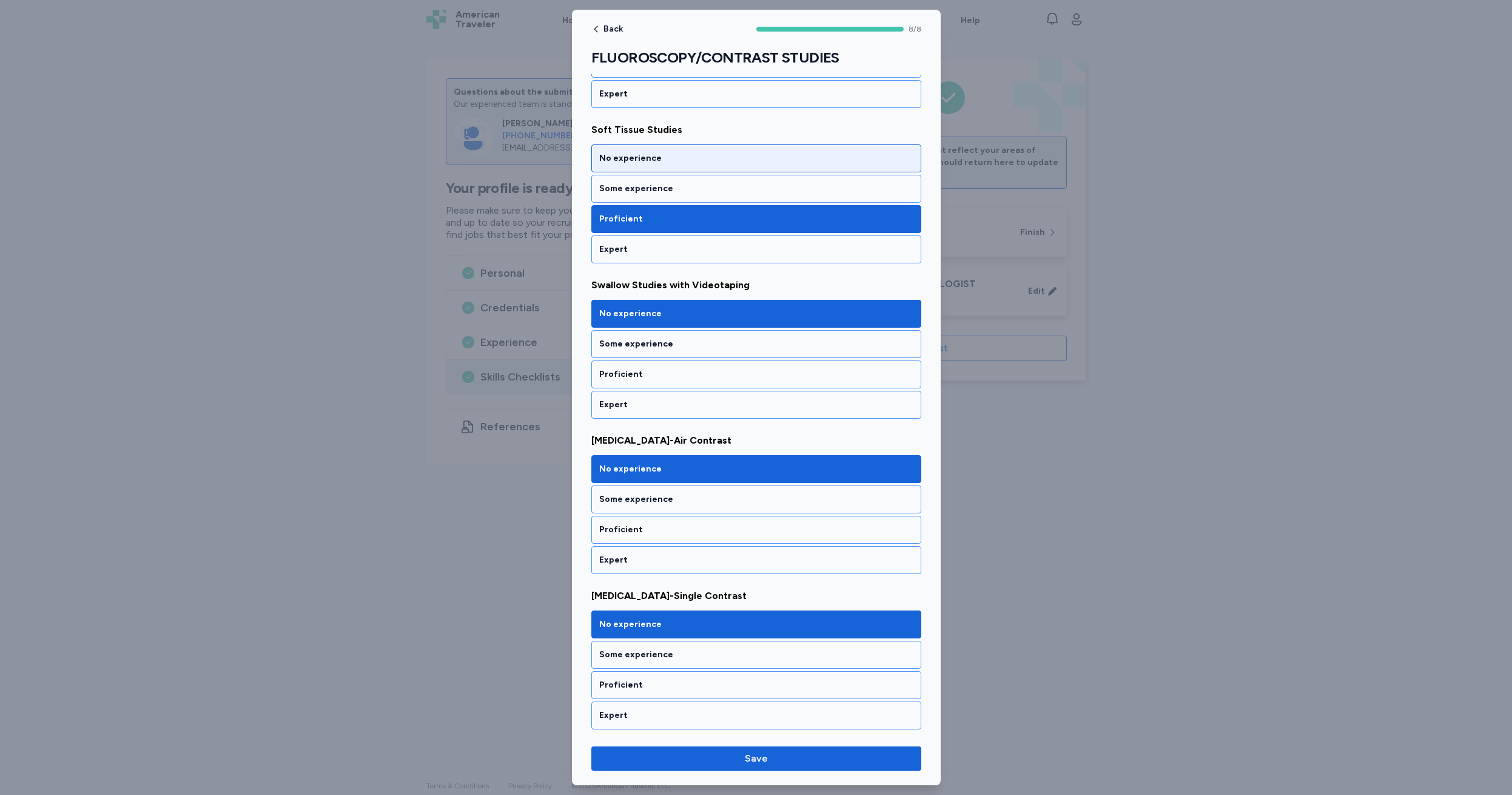
click at [668, 156] on div "No experience" at bounding box center [756, 158] width 315 height 12
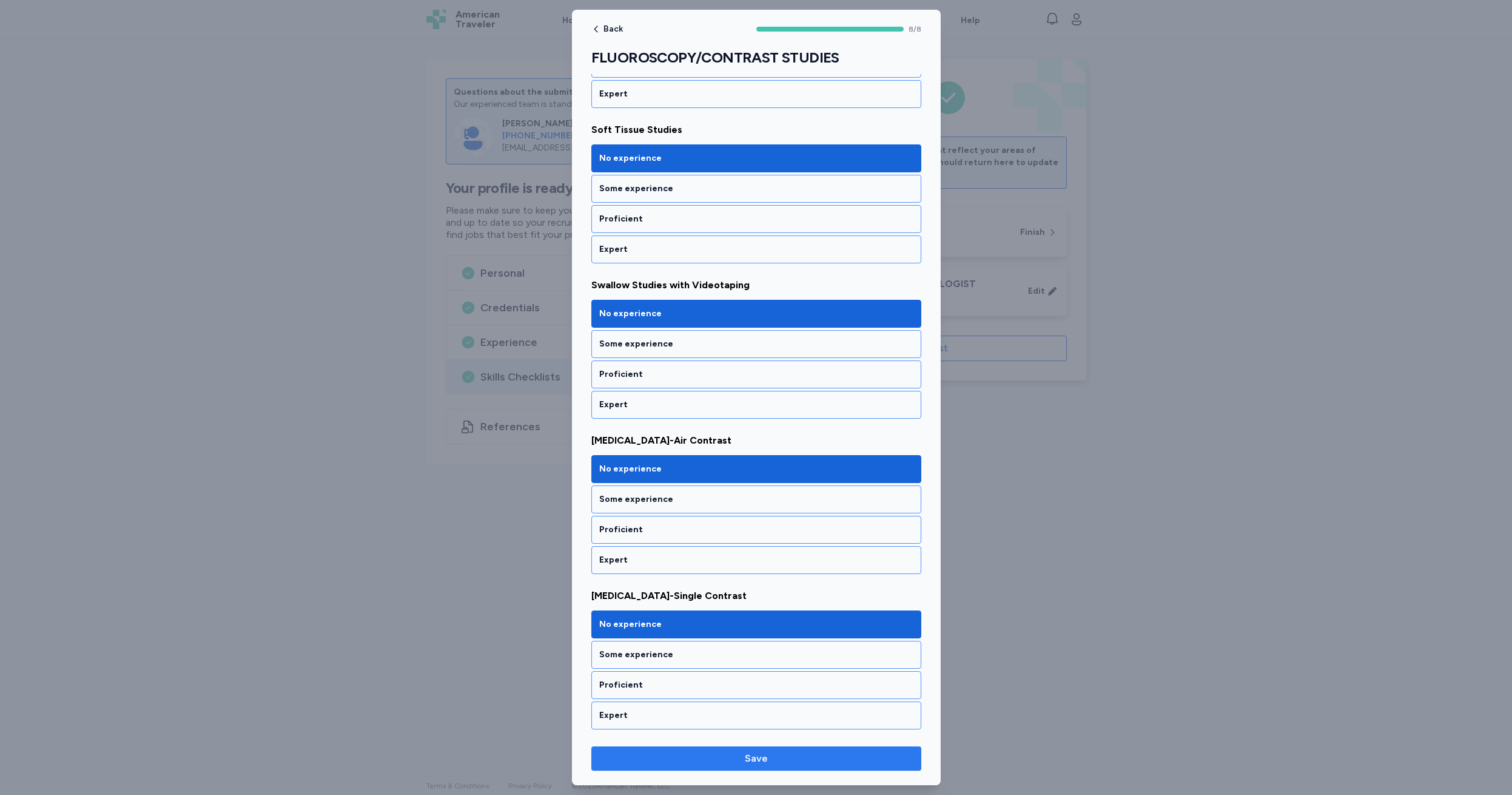
click at [756, 758] on span "Save" at bounding box center [756, 758] width 23 height 15
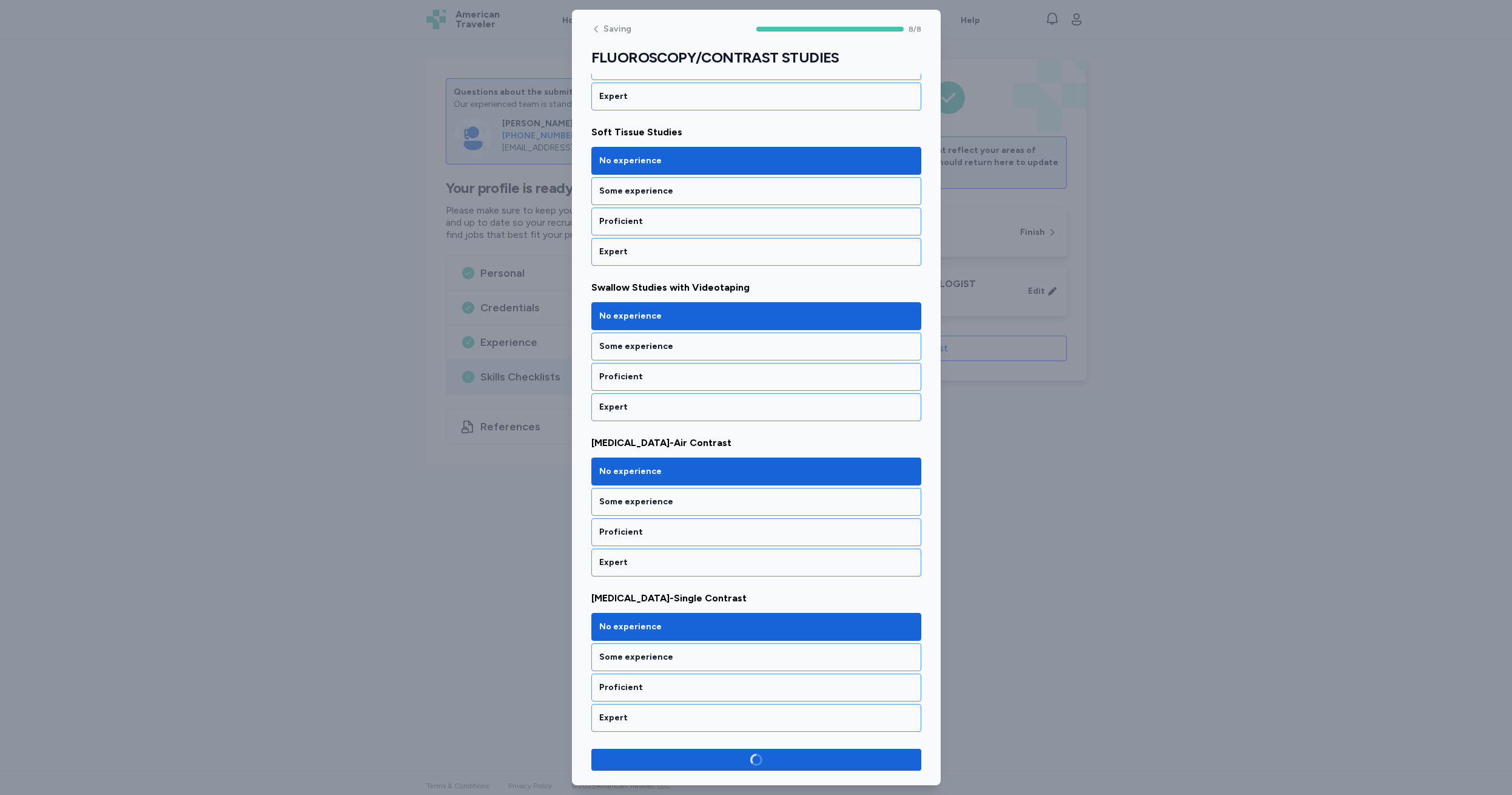
scroll to position [749, 0]
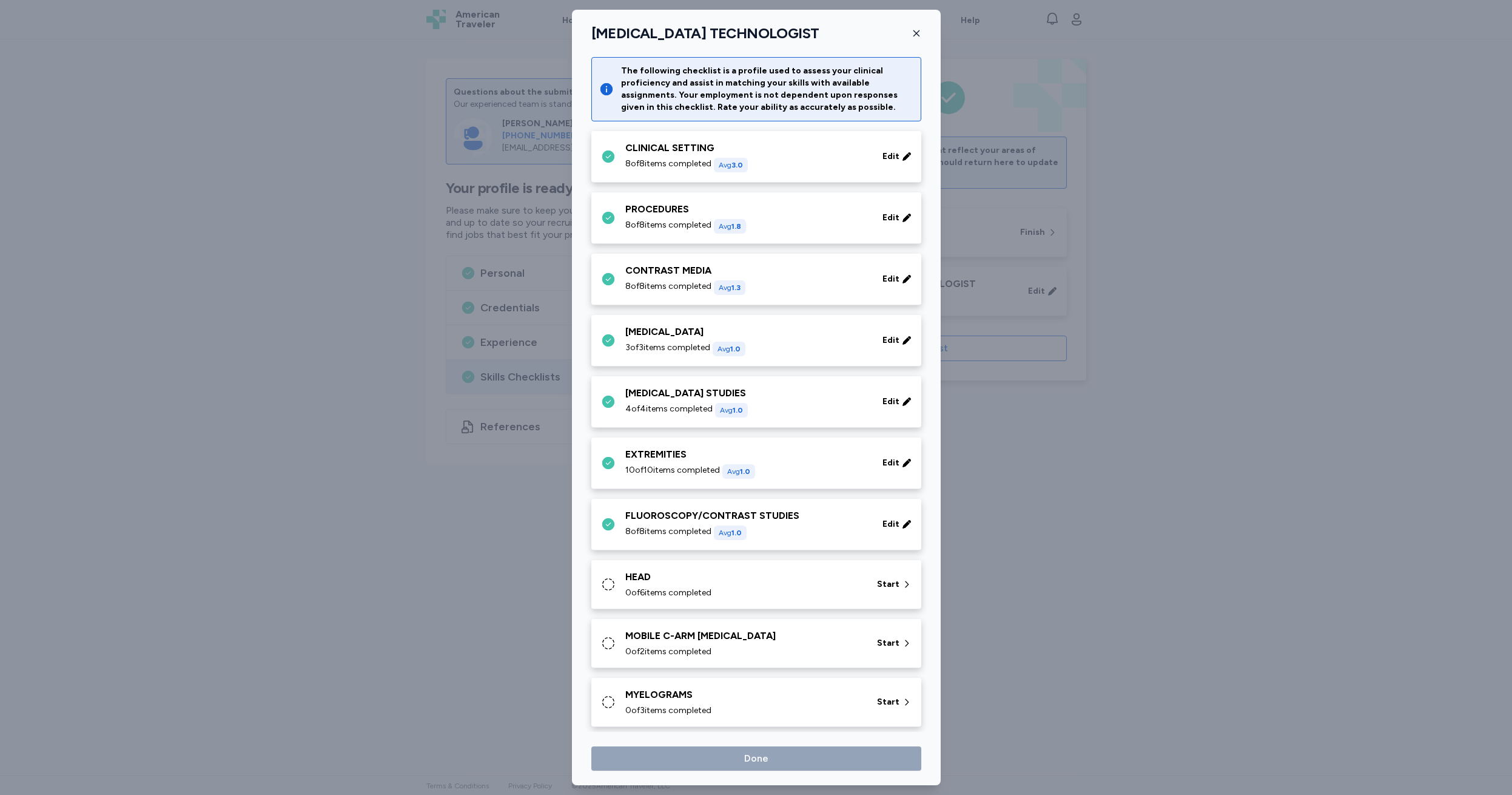
click at [647, 579] on div "HEAD" at bounding box center [743, 577] width 237 height 15
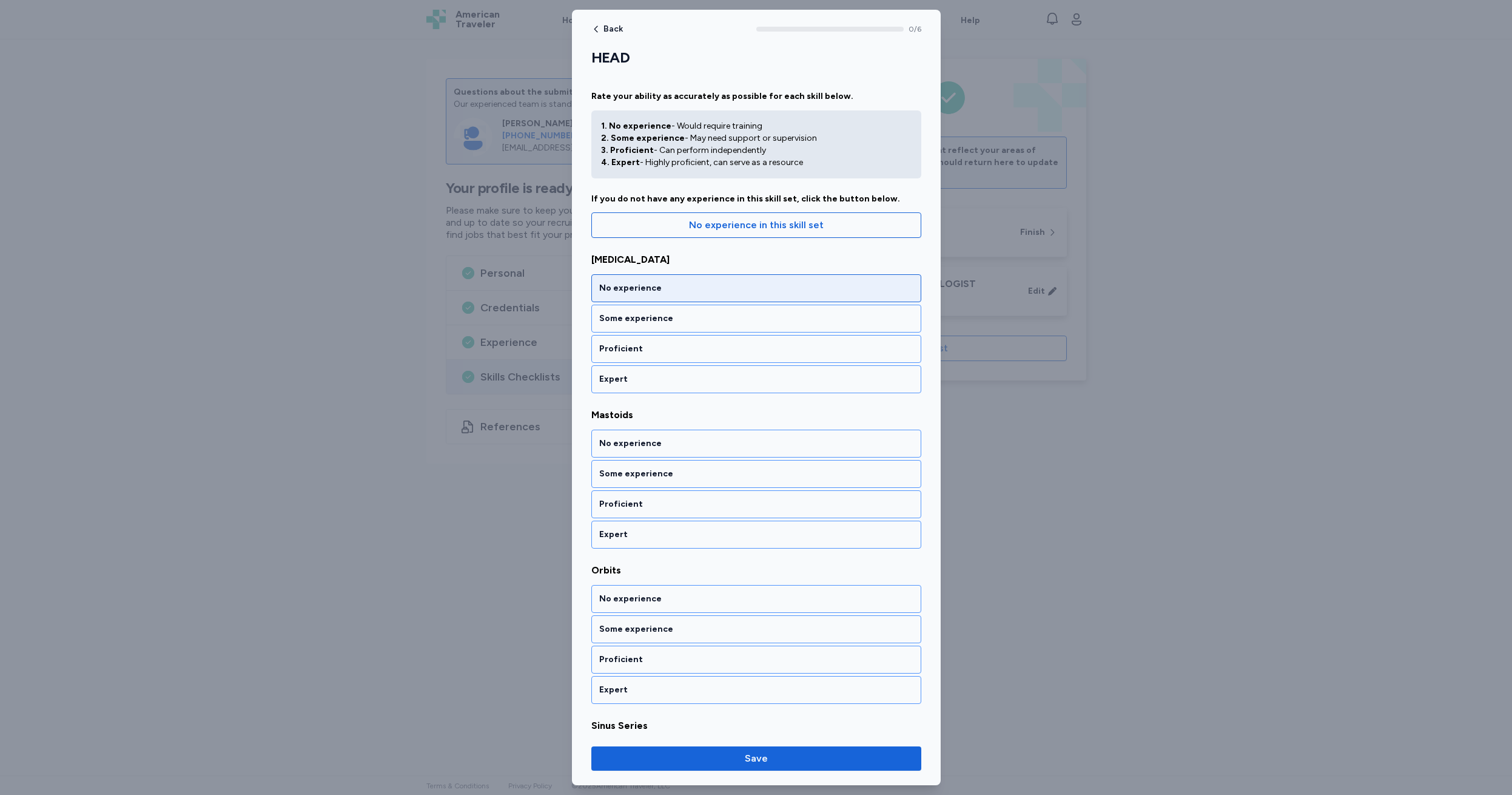
click at [683, 288] on div "No experience" at bounding box center [756, 287] width 315 height 12
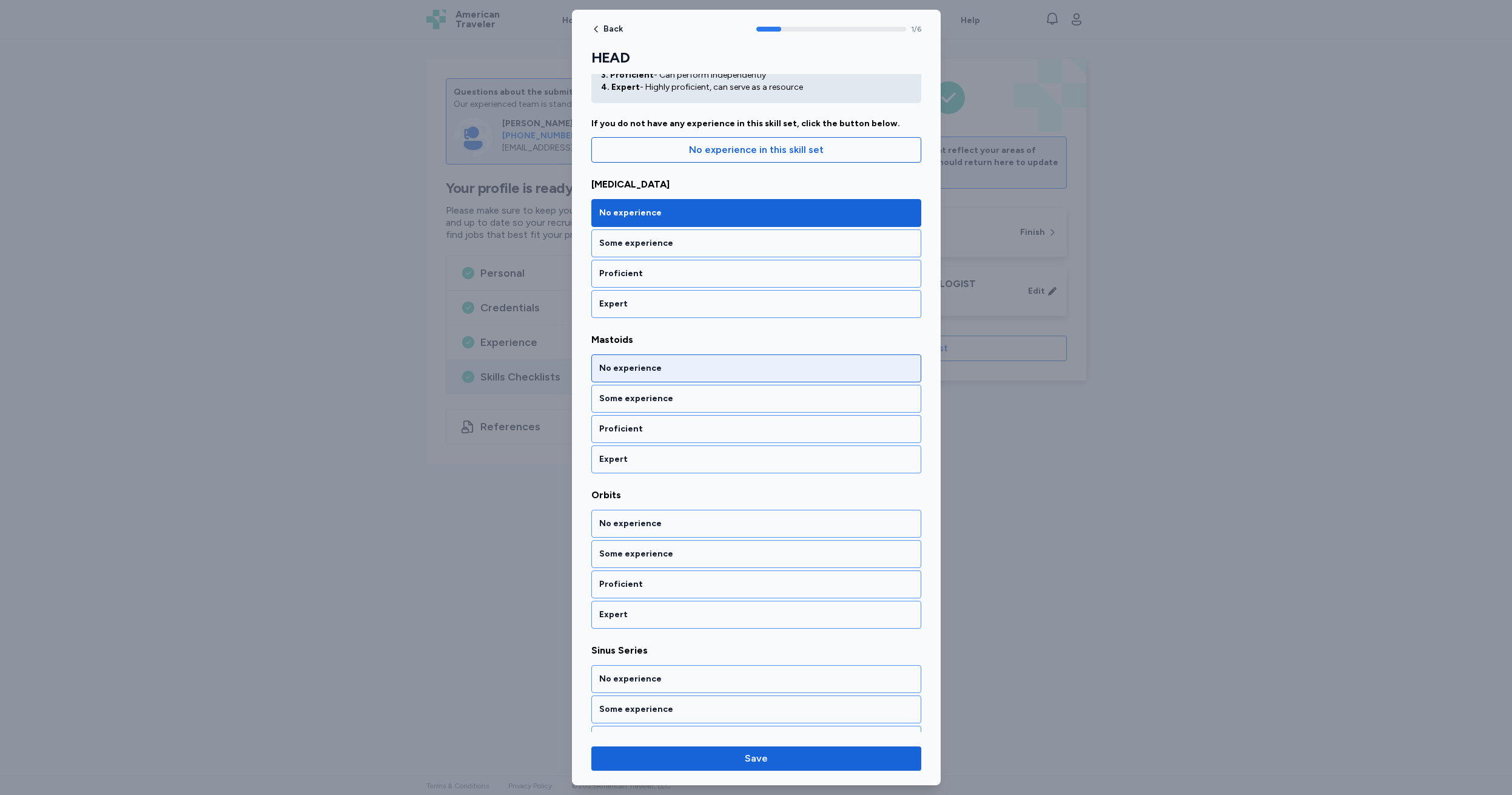
click at [679, 369] on div "No experience" at bounding box center [756, 368] width 315 height 12
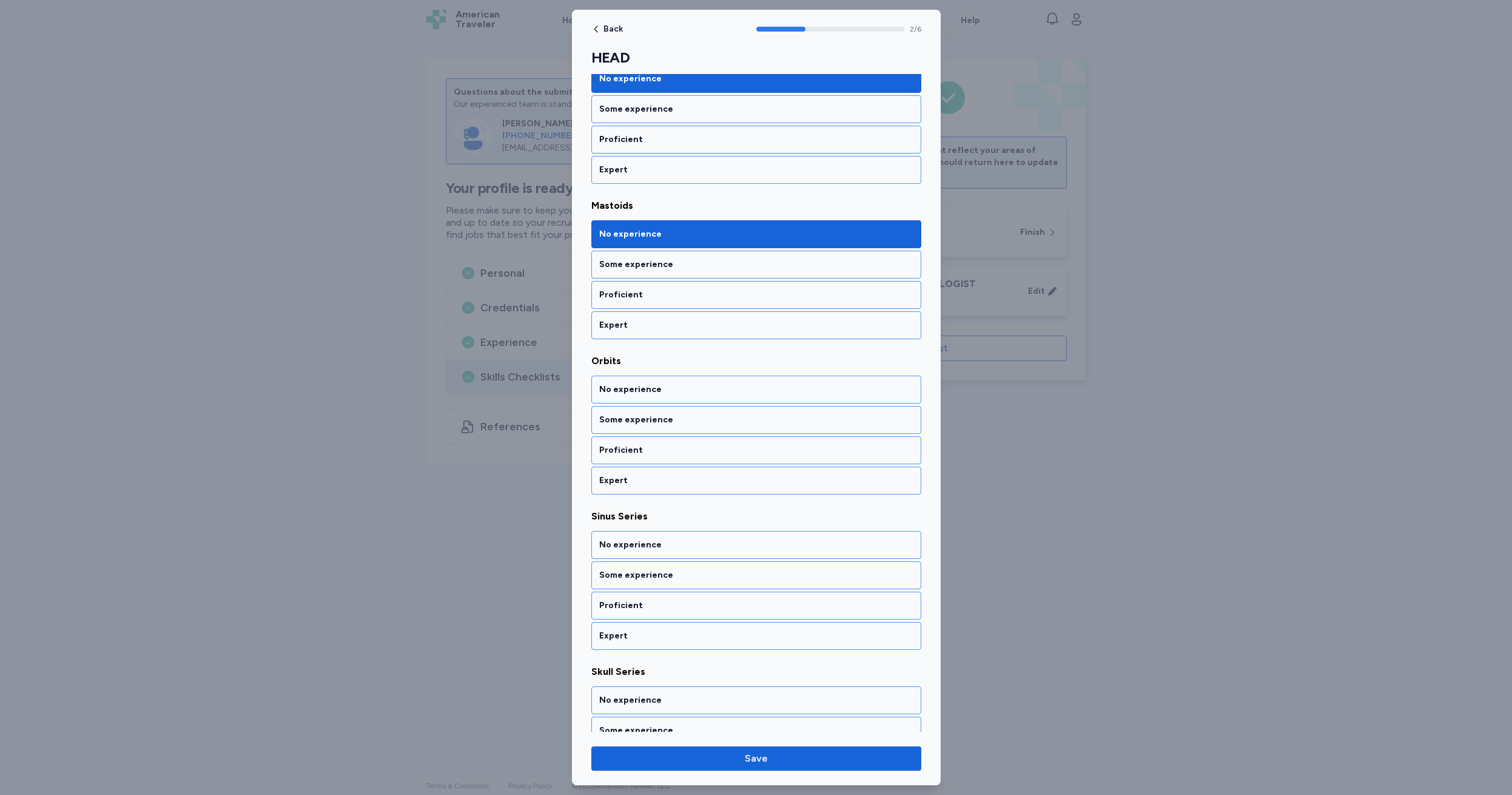
scroll to position [230, 0]
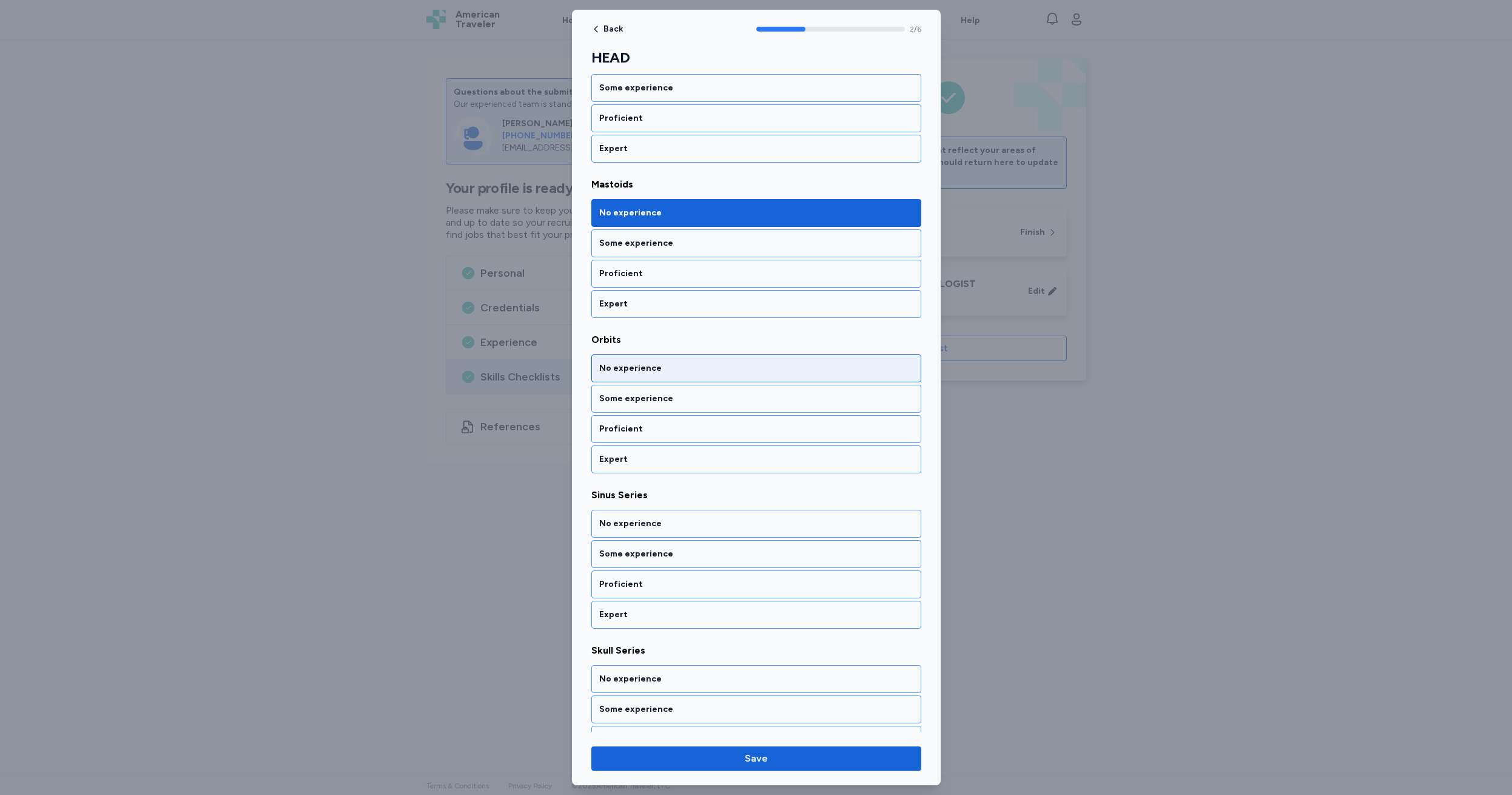
click at [682, 367] on div "No experience" at bounding box center [756, 368] width 315 height 12
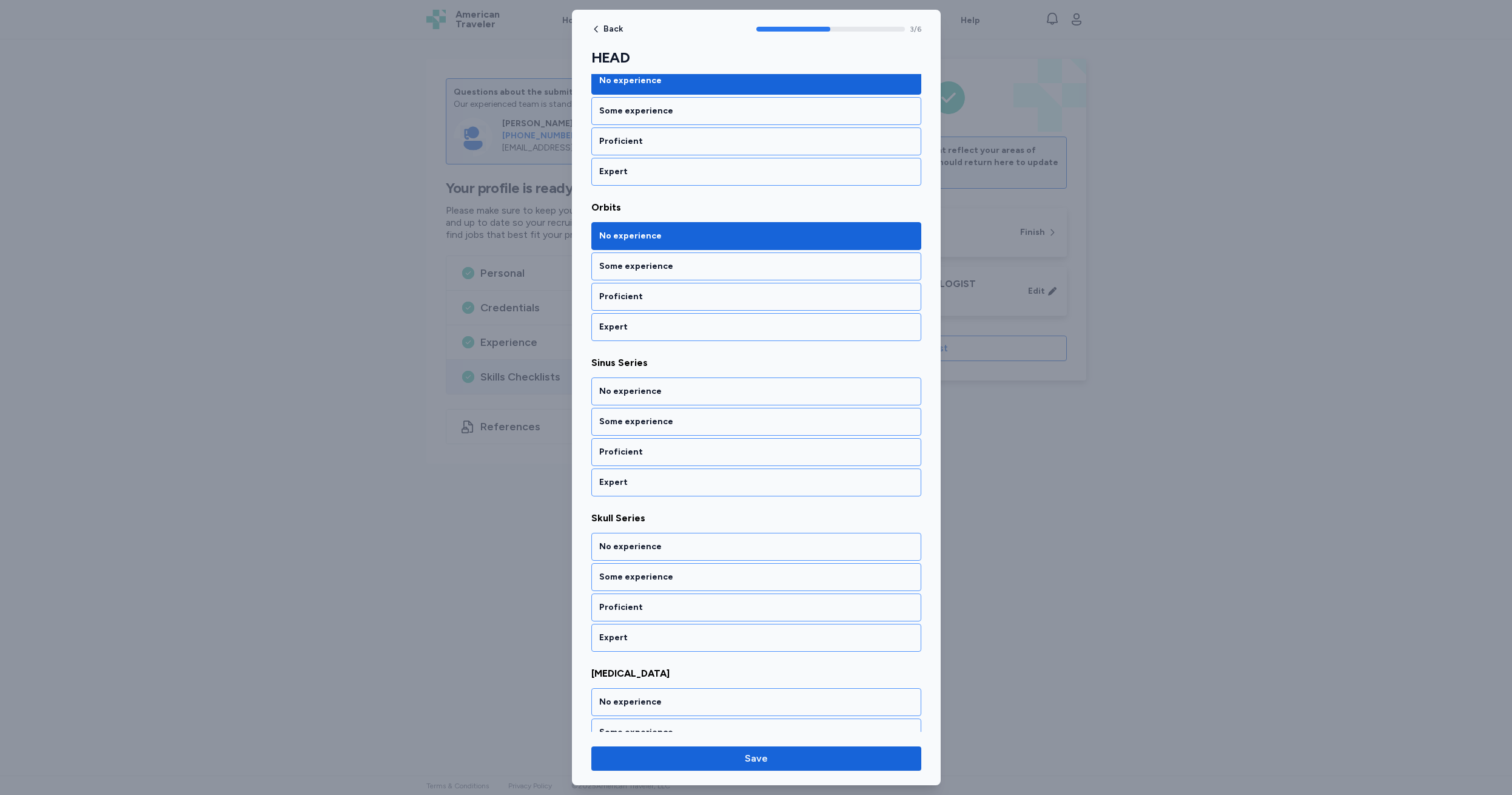
scroll to position [386, 0]
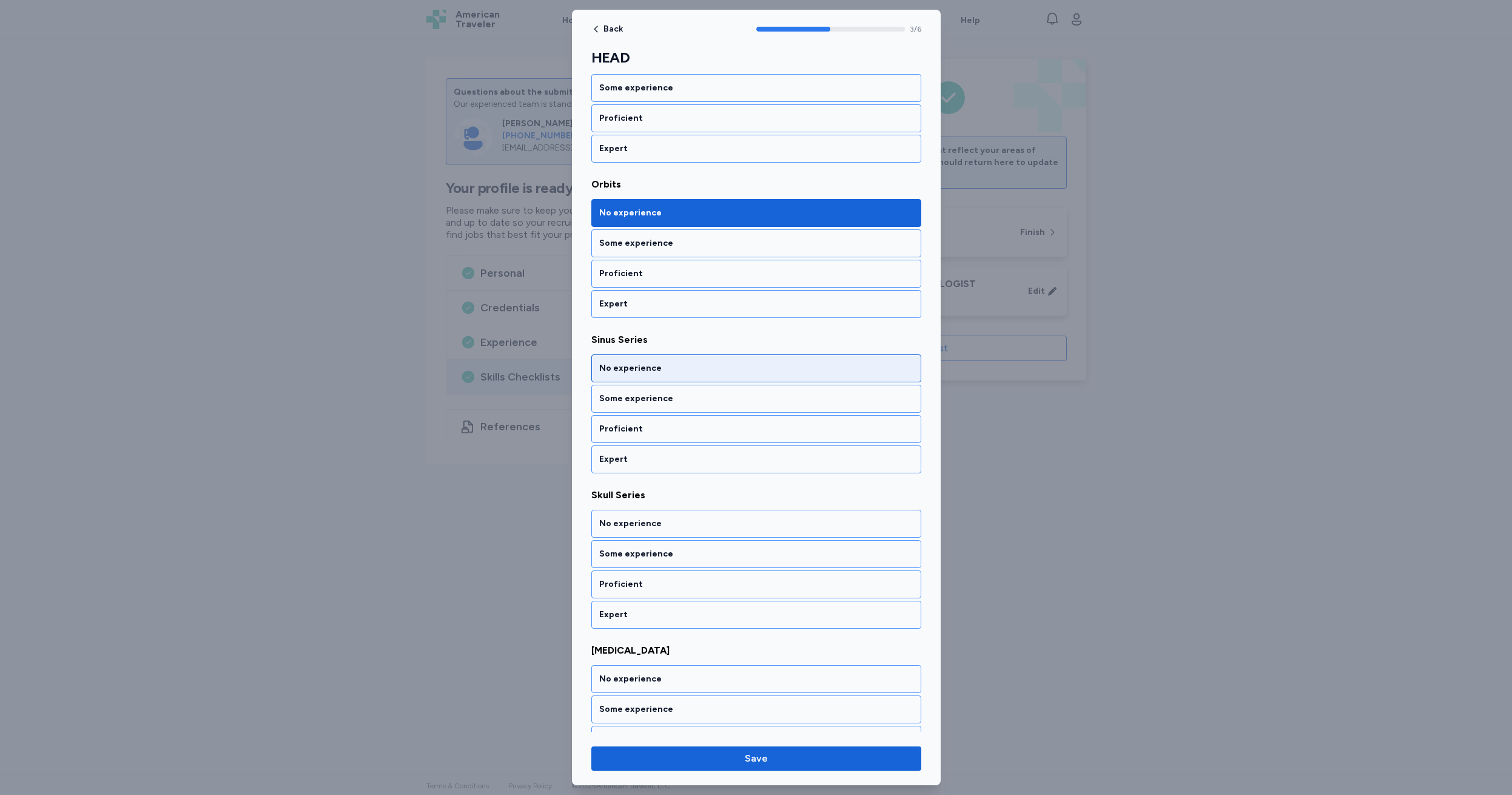
click at [682, 367] on div "No experience" at bounding box center [756, 368] width 315 height 12
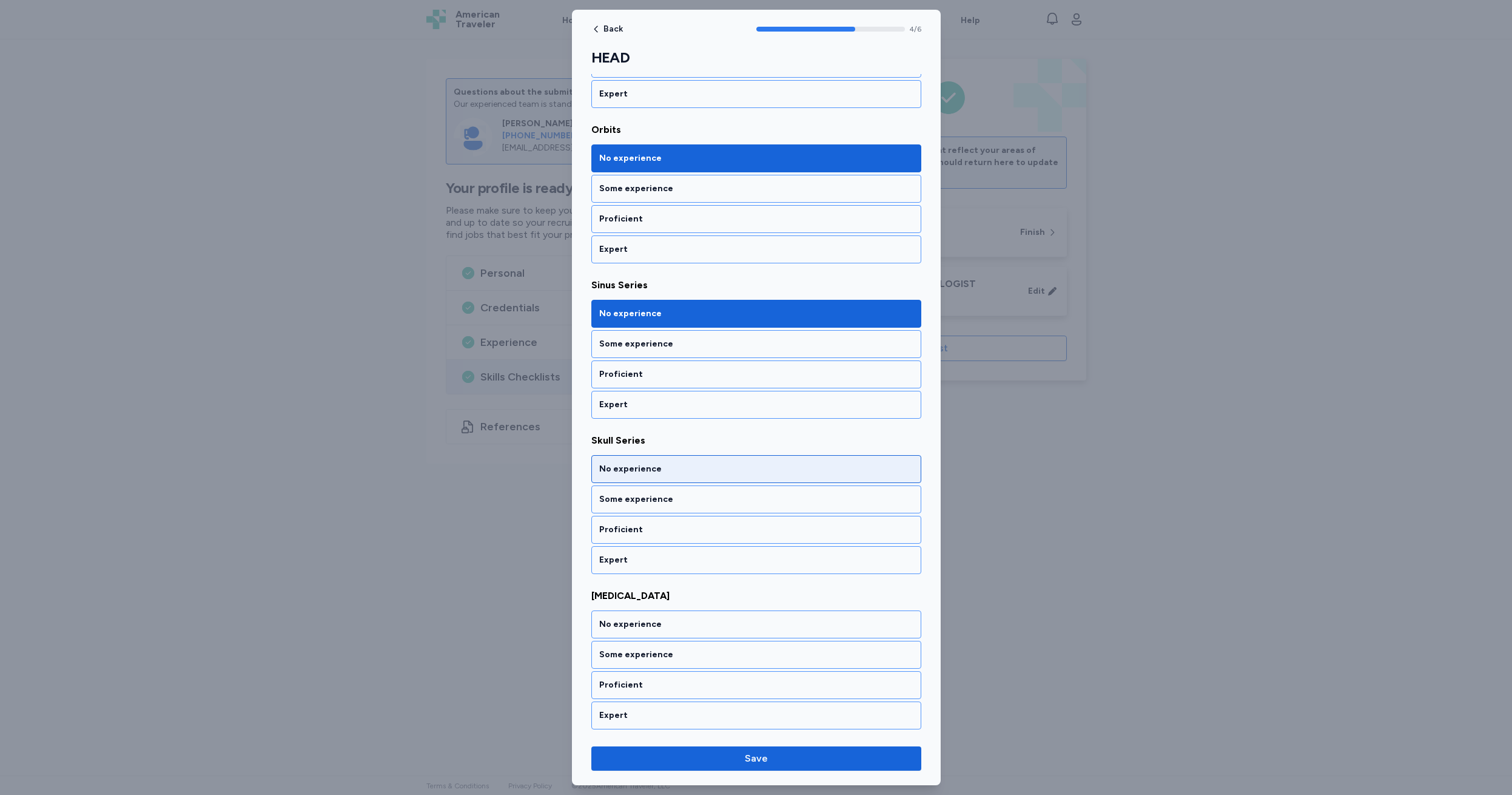
click at [679, 464] on div "No experience" at bounding box center [756, 468] width 315 height 12
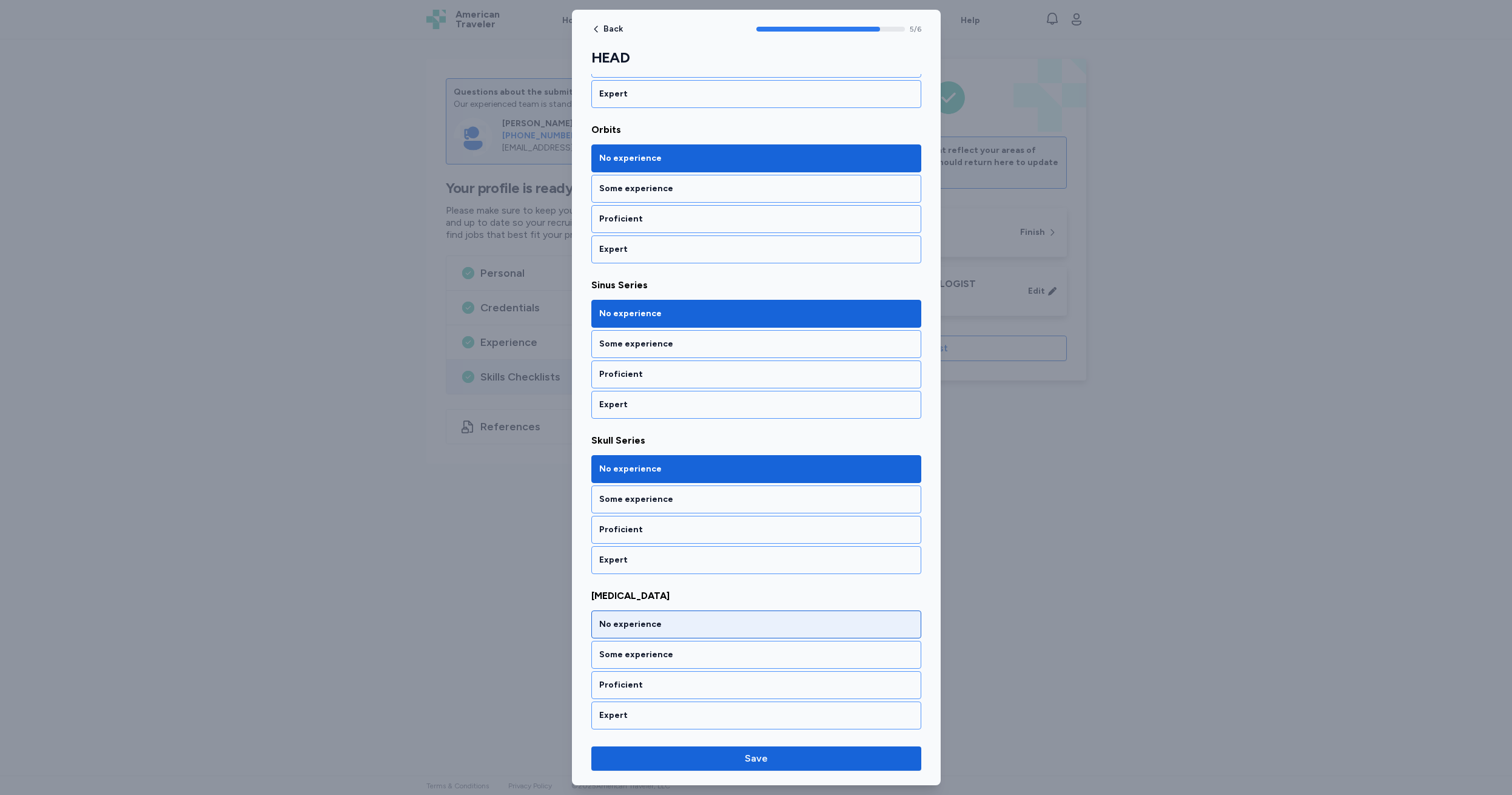
click at [694, 630] on div "No experience" at bounding box center [756, 624] width 315 height 12
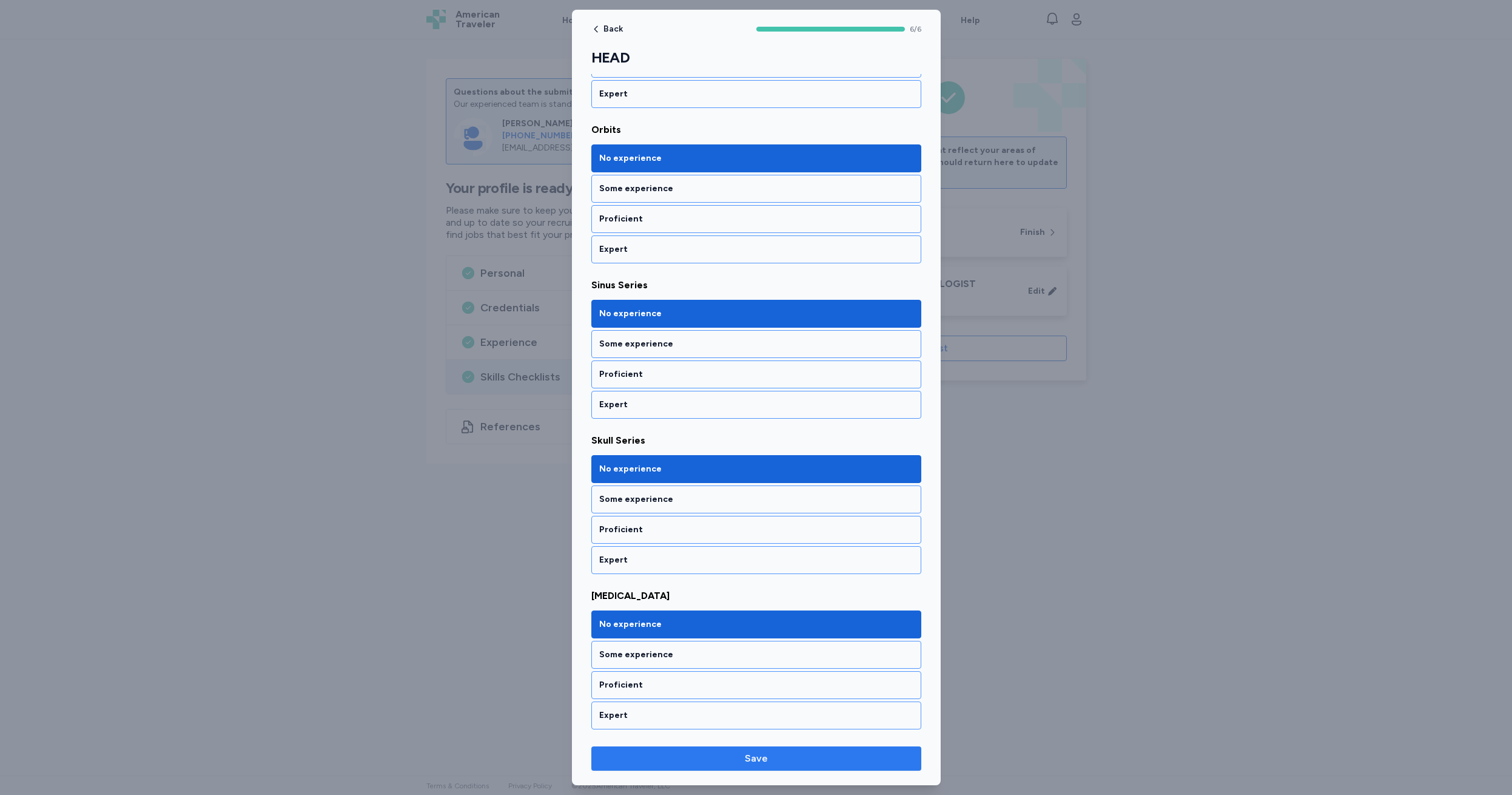
click at [756, 761] on span "Save" at bounding box center [756, 758] width 23 height 15
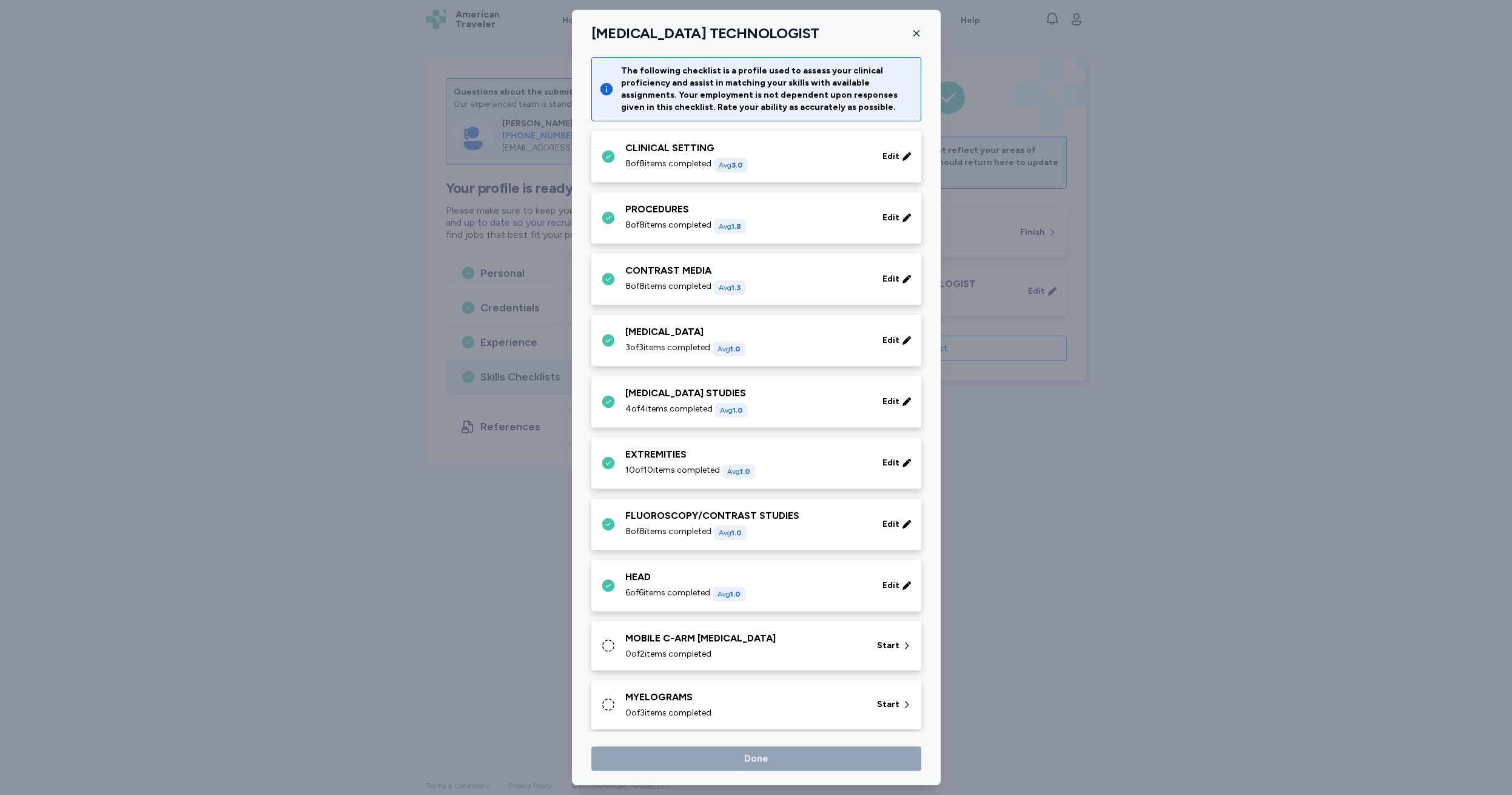
click at [628, 643] on div "MOBILE C-ARM [MEDICAL_DATA]" at bounding box center [743, 639] width 237 height 15
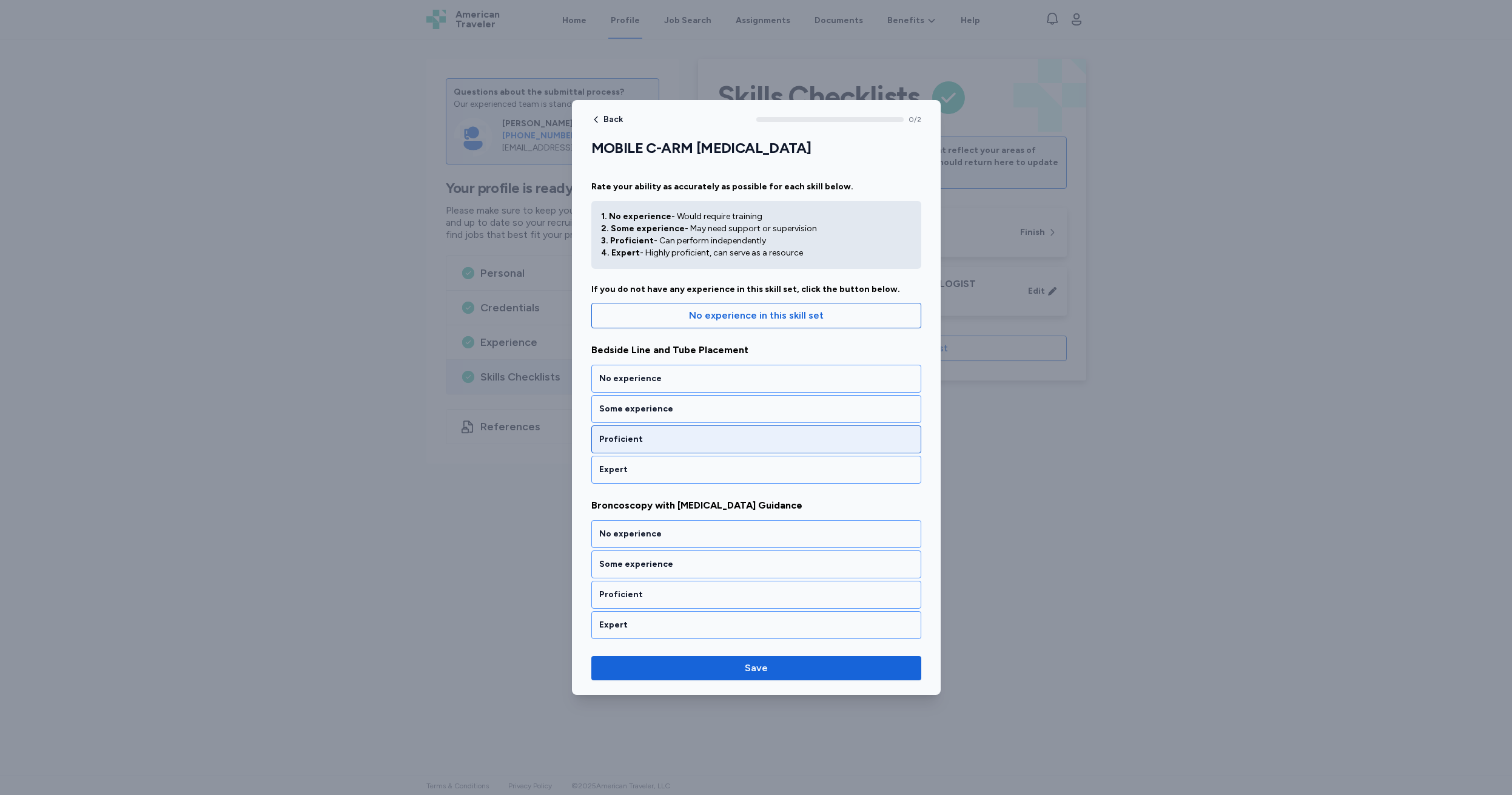
click at [674, 437] on div "Proficient" at bounding box center [756, 439] width 315 height 12
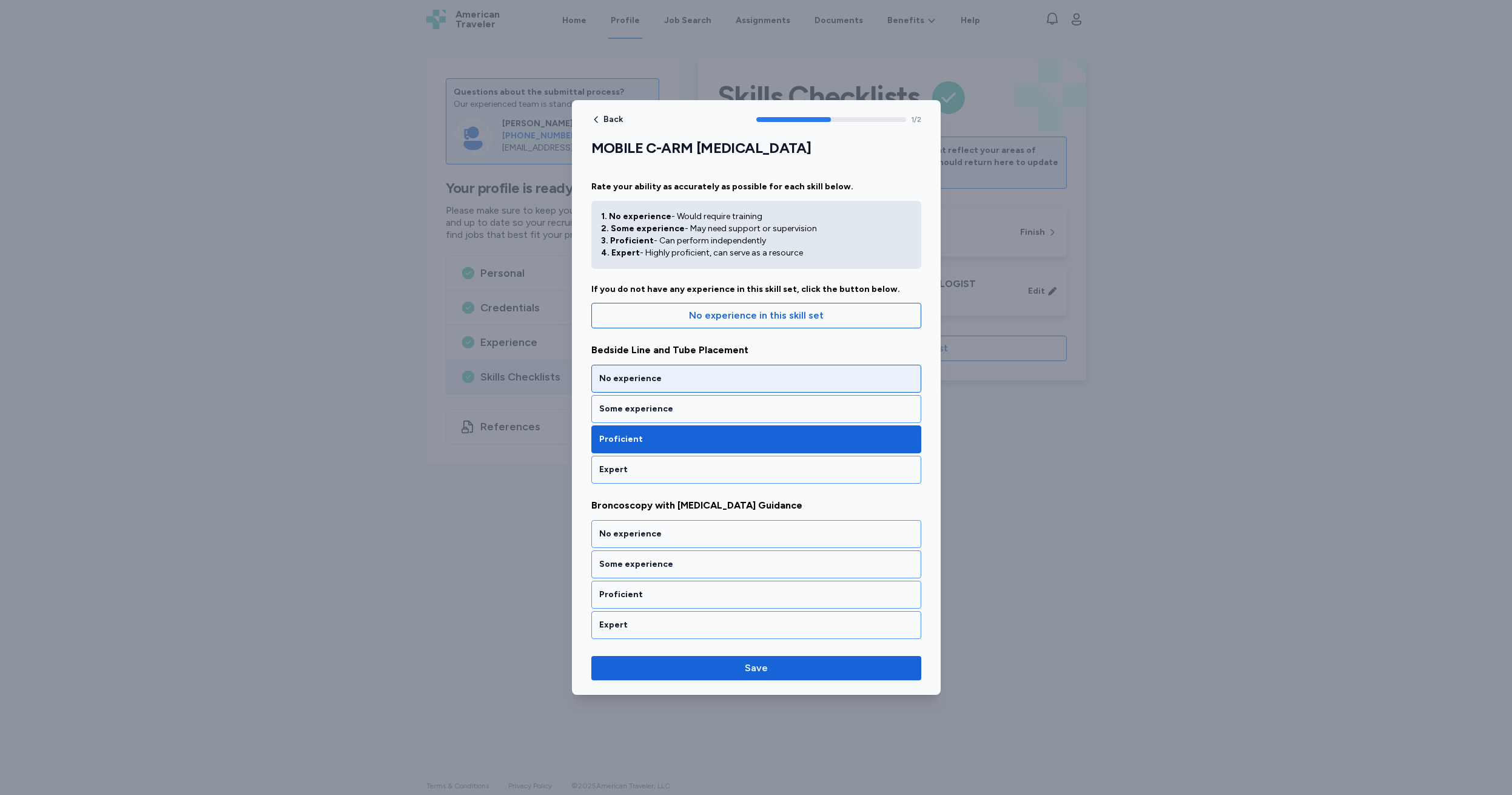
click at [673, 378] on div "No experience" at bounding box center [756, 378] width 315 height 12
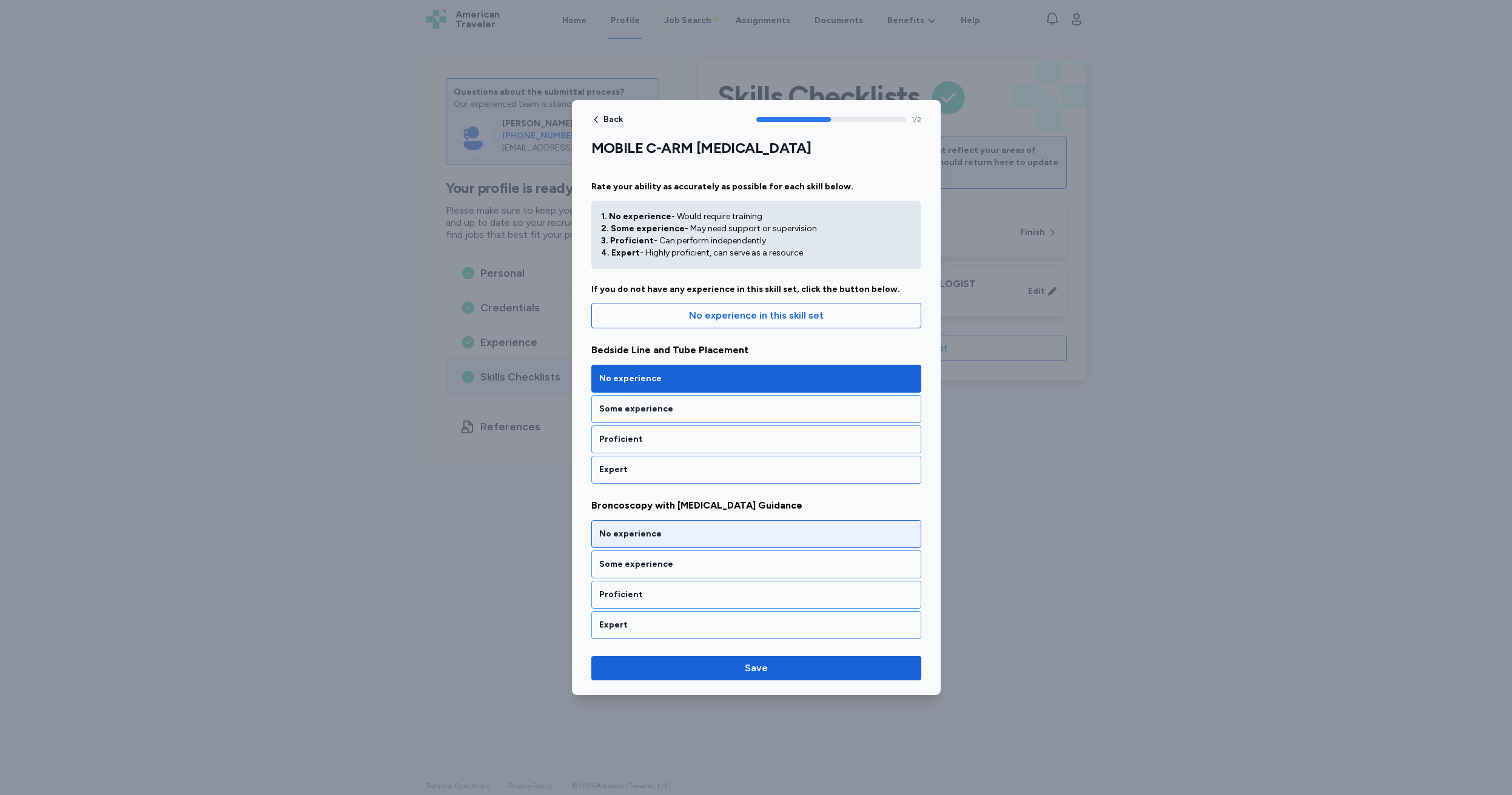
click at [687, 533] on div "No experience" at bounding box center [756, 534] width 315 height 12
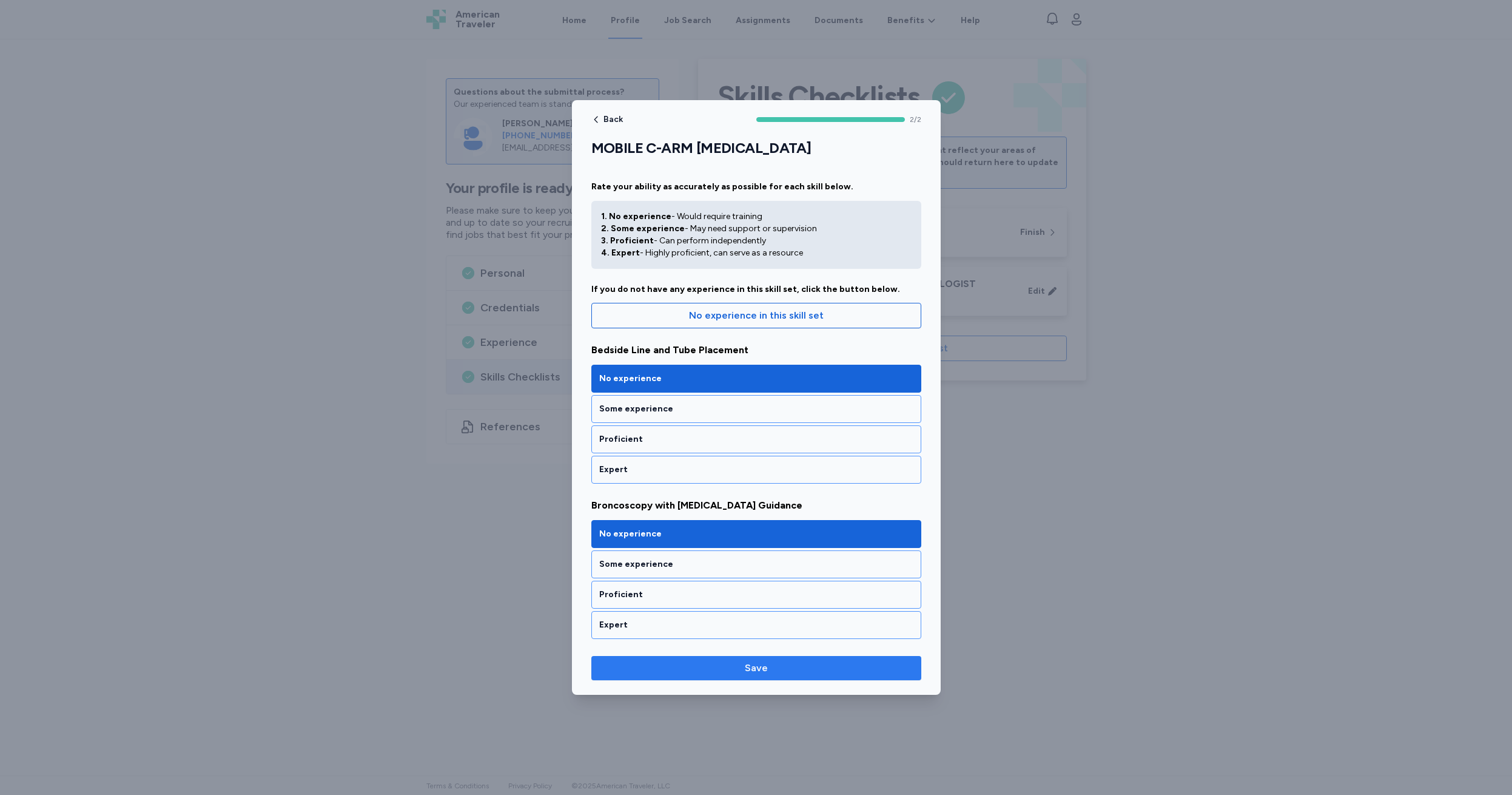
click at [756, 670] on span "Save" at bounding box center [756, 669] width 23 height 15
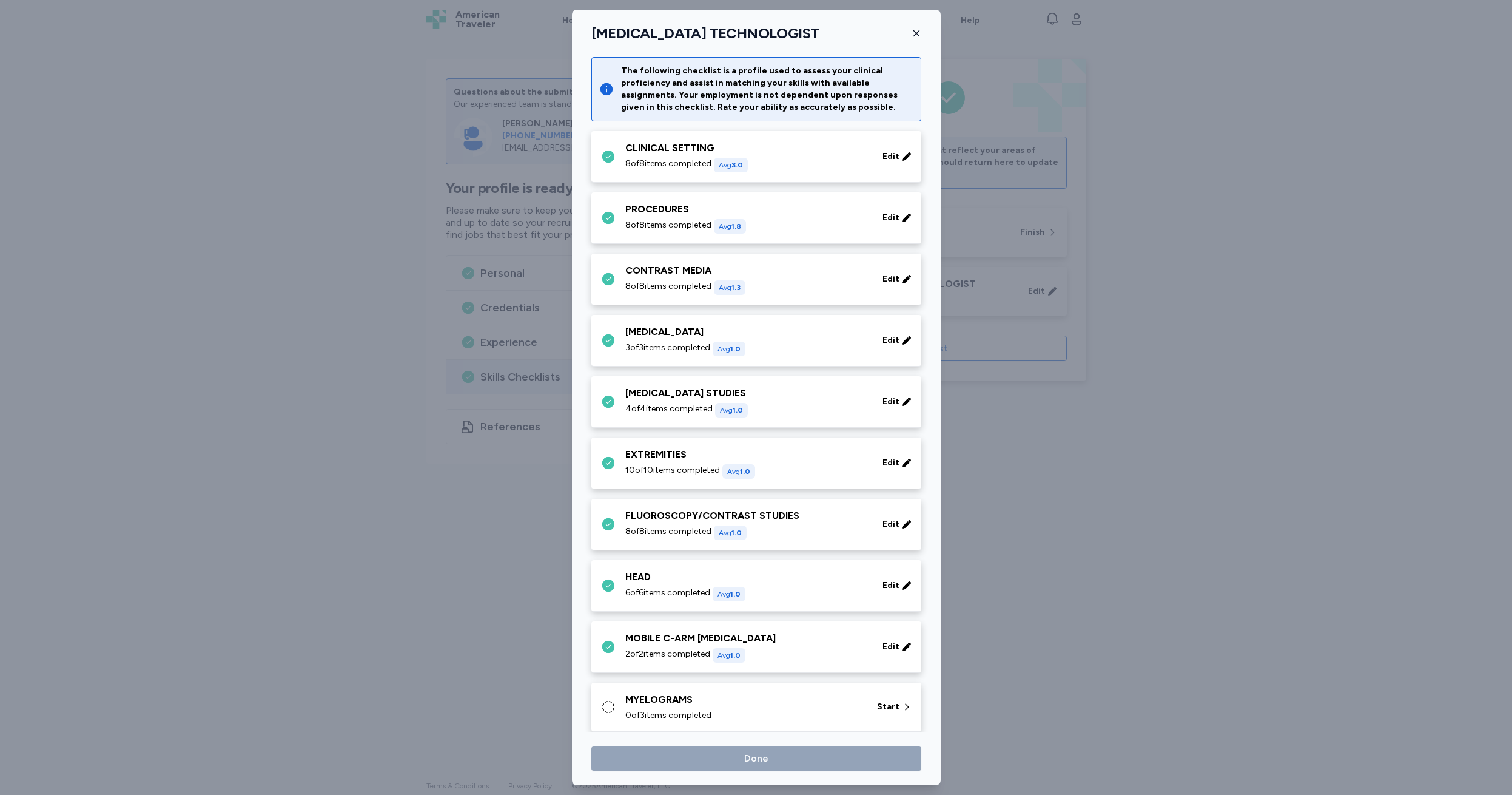
click at [626, 698] on div "MYELOGRAMS" at bounding box center [743, 699] width 237 height 15
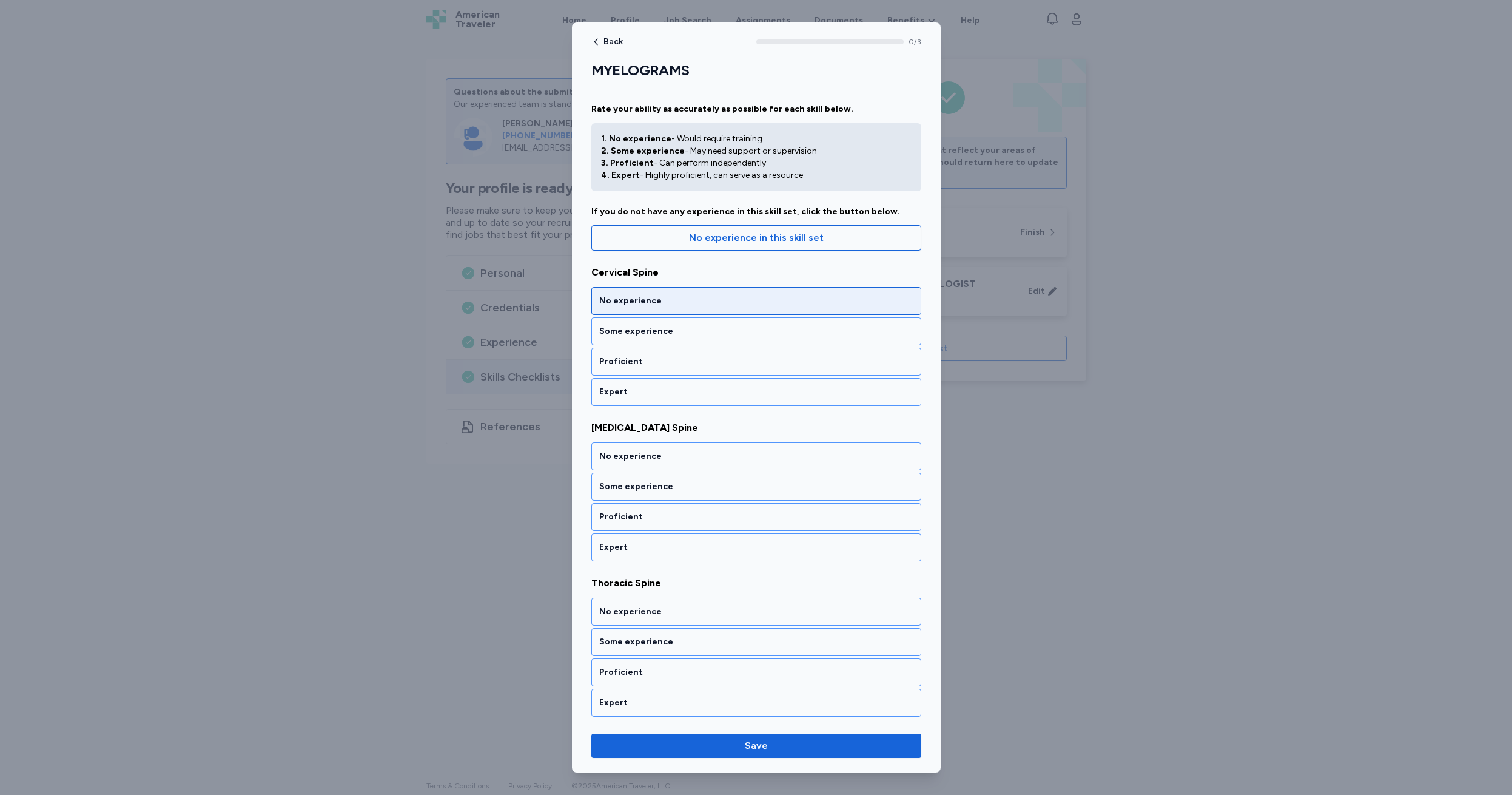
click at [675, 299] on div "No experience" at bounding box center [756, 301] width 315 height 12
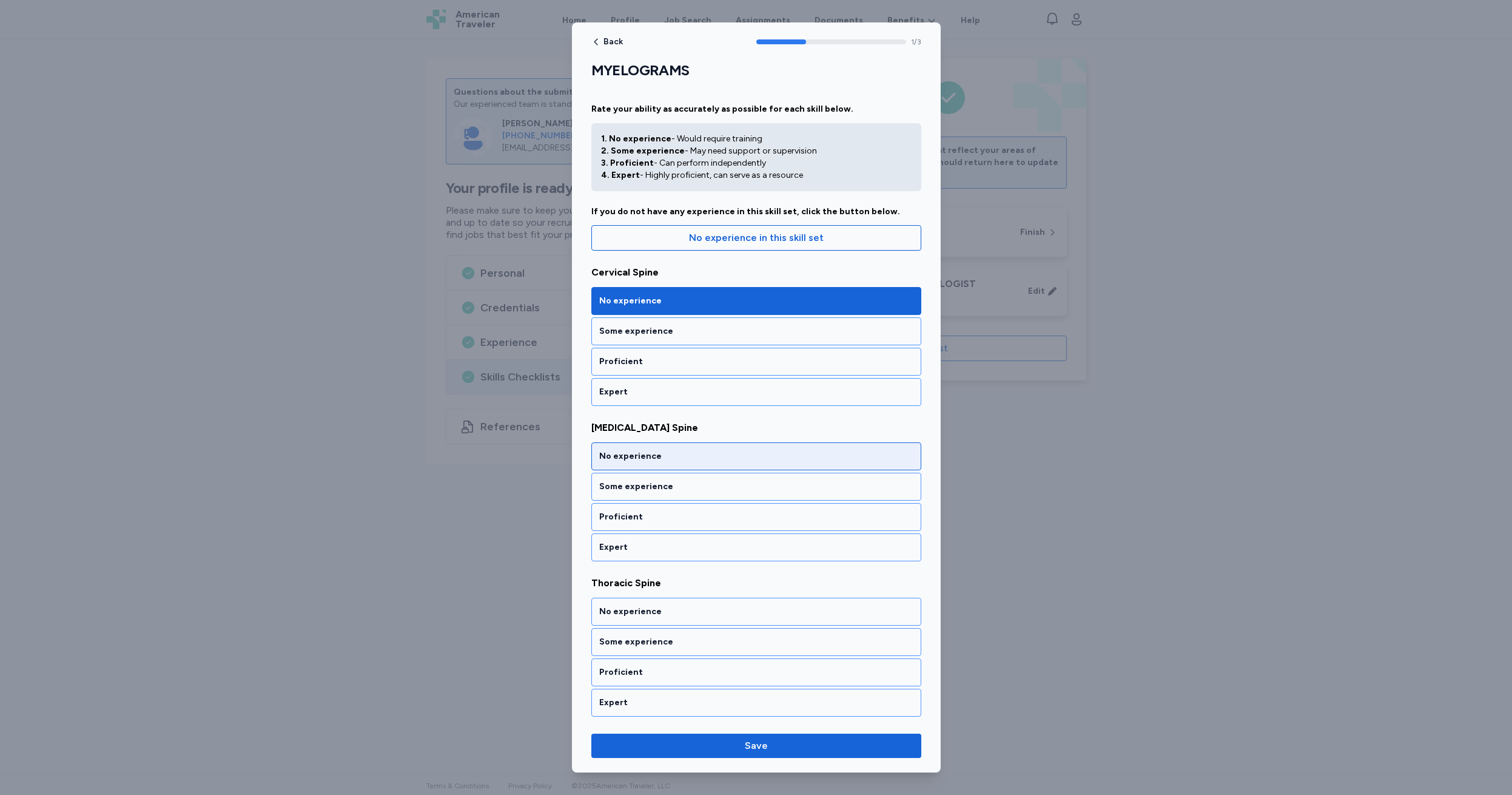
click at [687, 456] on div "No experience" at bounding box center [756, 456] width 315 height 12
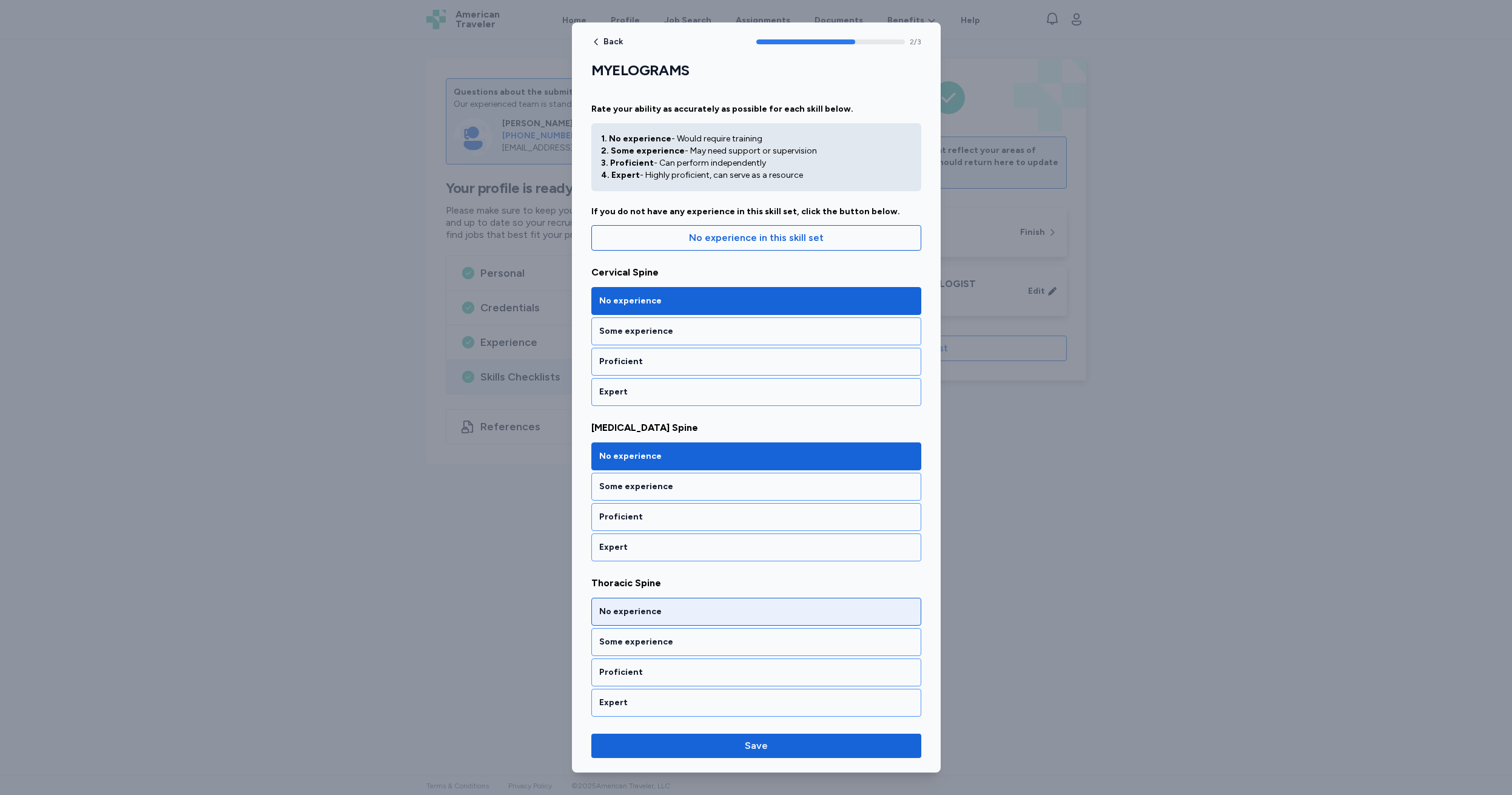
click at [683, 611] on div "No experience" at bounding box center [756, 611] width 315 height 12
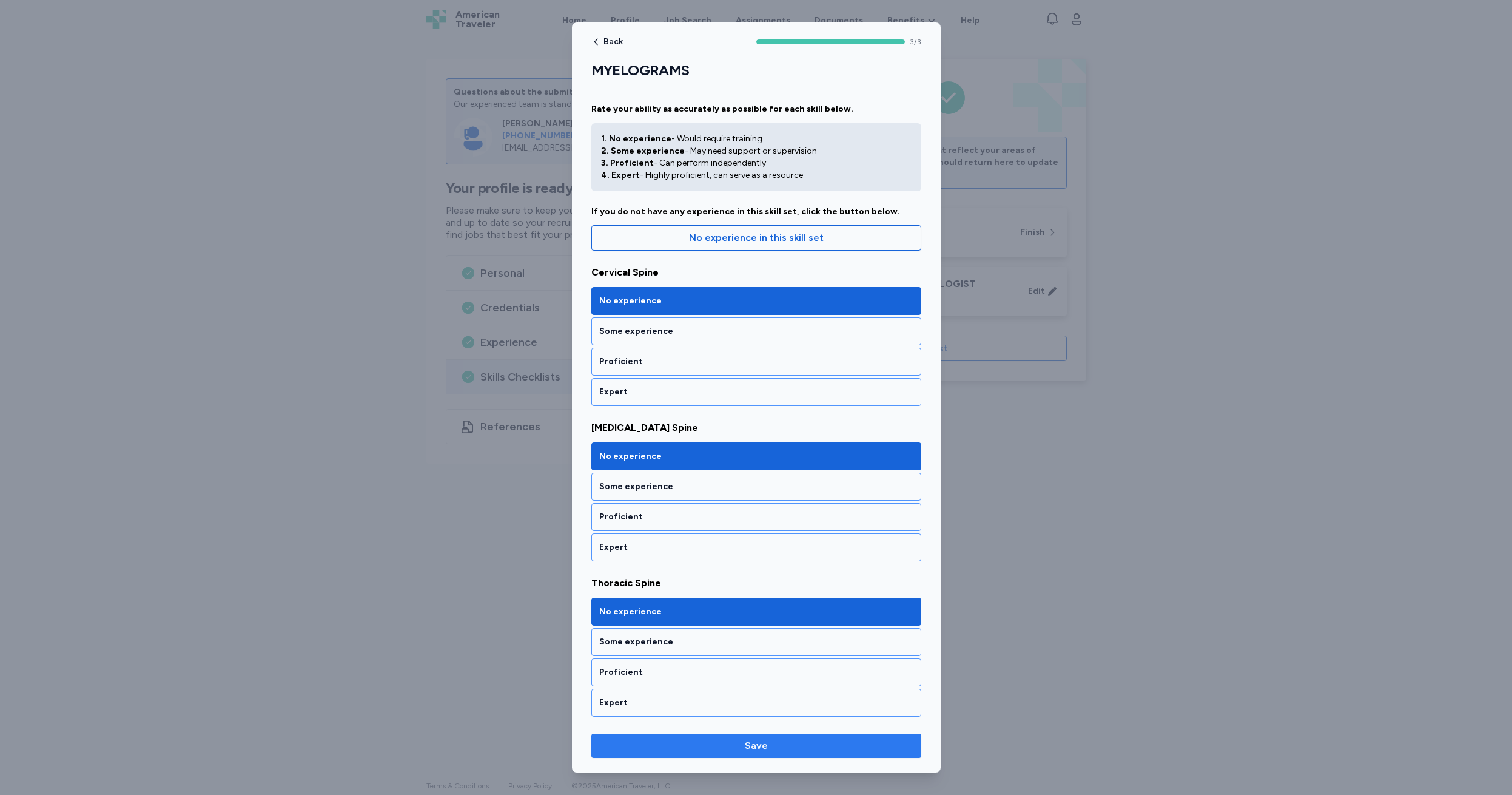
click at [751, 748] on span "Save" at bounding box center [756, 746] width 23 height 15
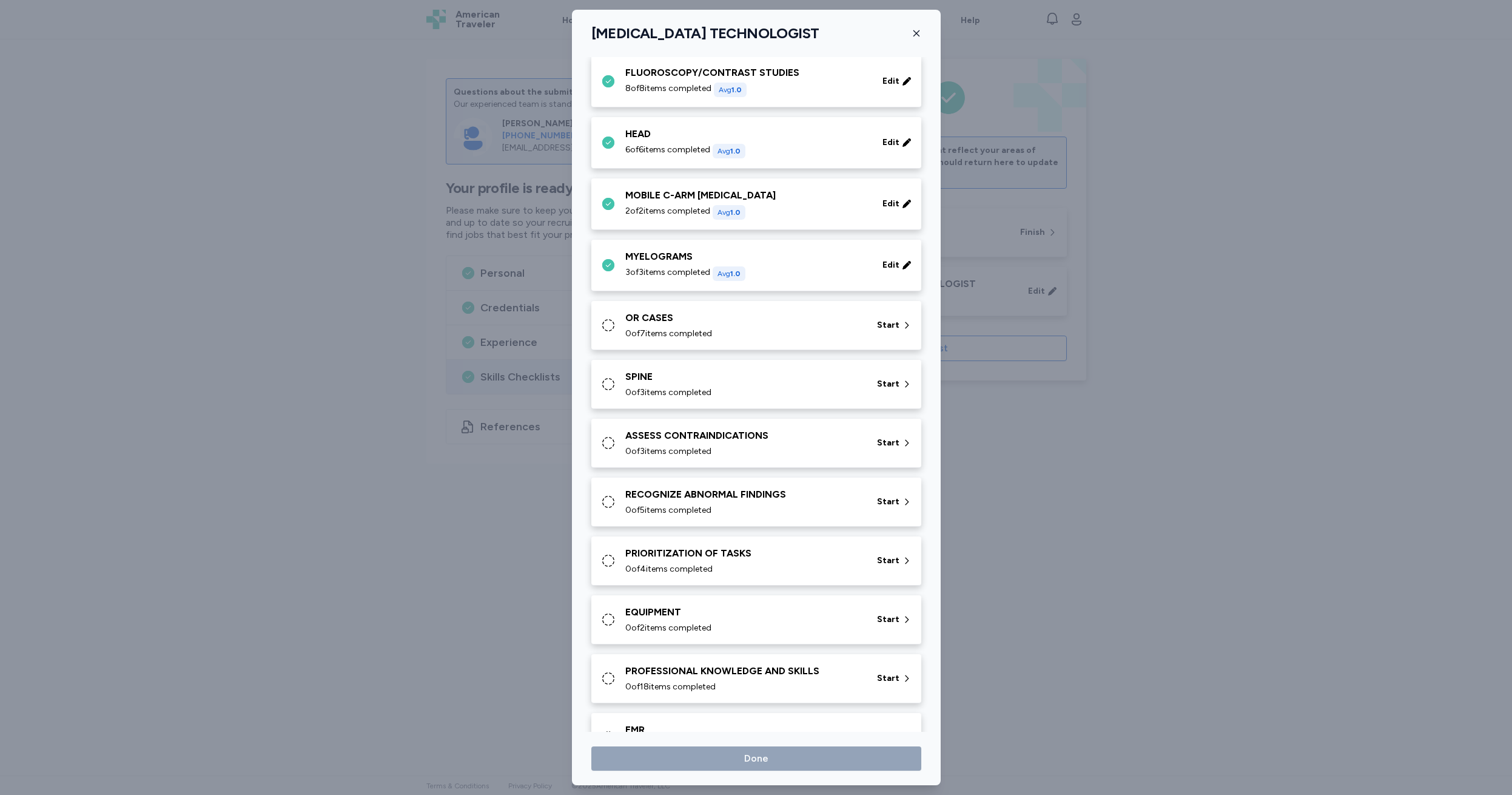
scroll to position [430, 0]
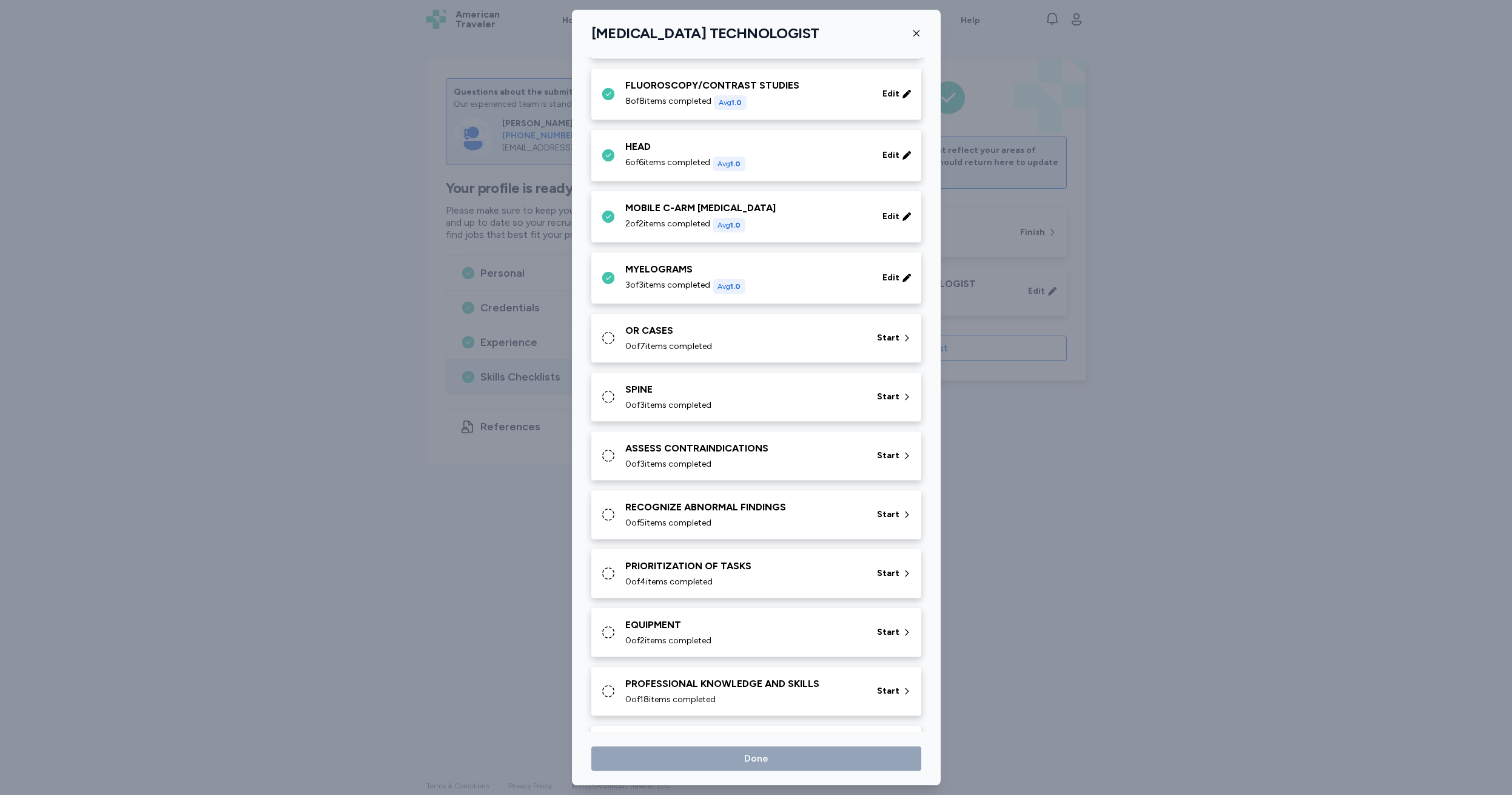
click at [651, 330] on div "OR CASES" at bounding box center [743, 331] width 237 height 15
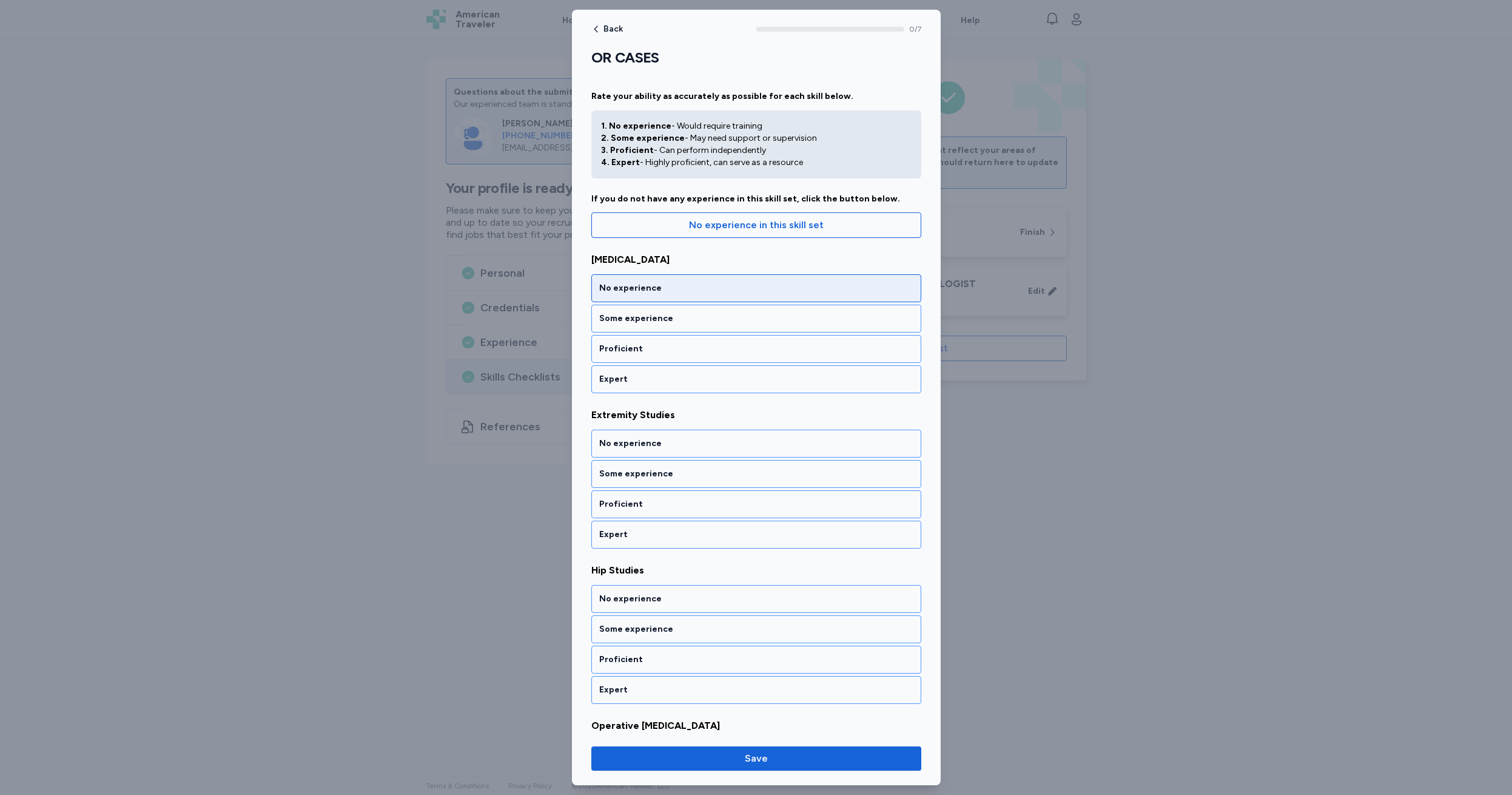
click at [666, 287] on div "No experience" at bounding box center [756, 287] width 315 height 12
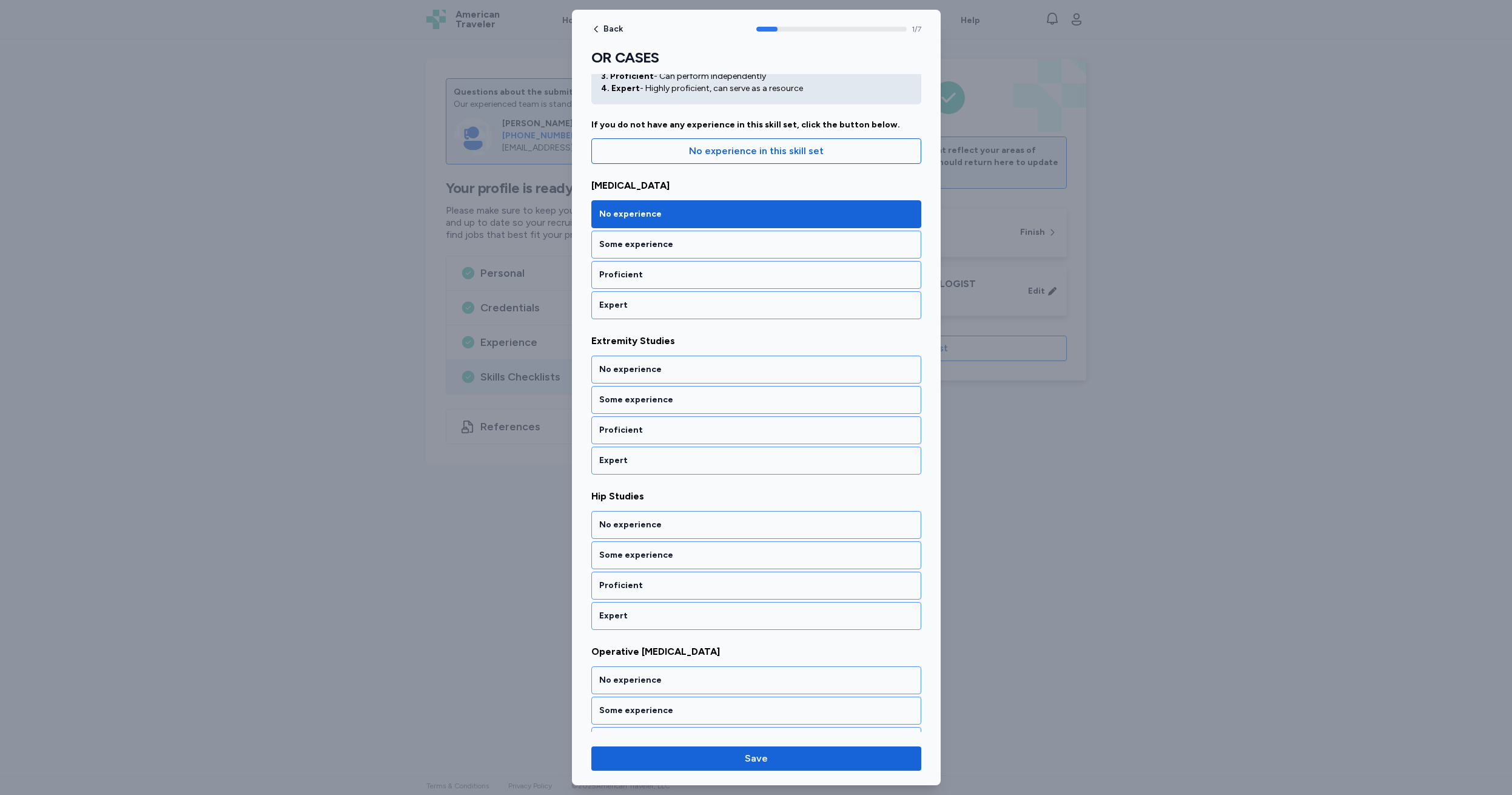
scroll to position [75, 0]
click at [686, 245] on div "Some experience" at bounding box center [756, 243] width 315 height 12
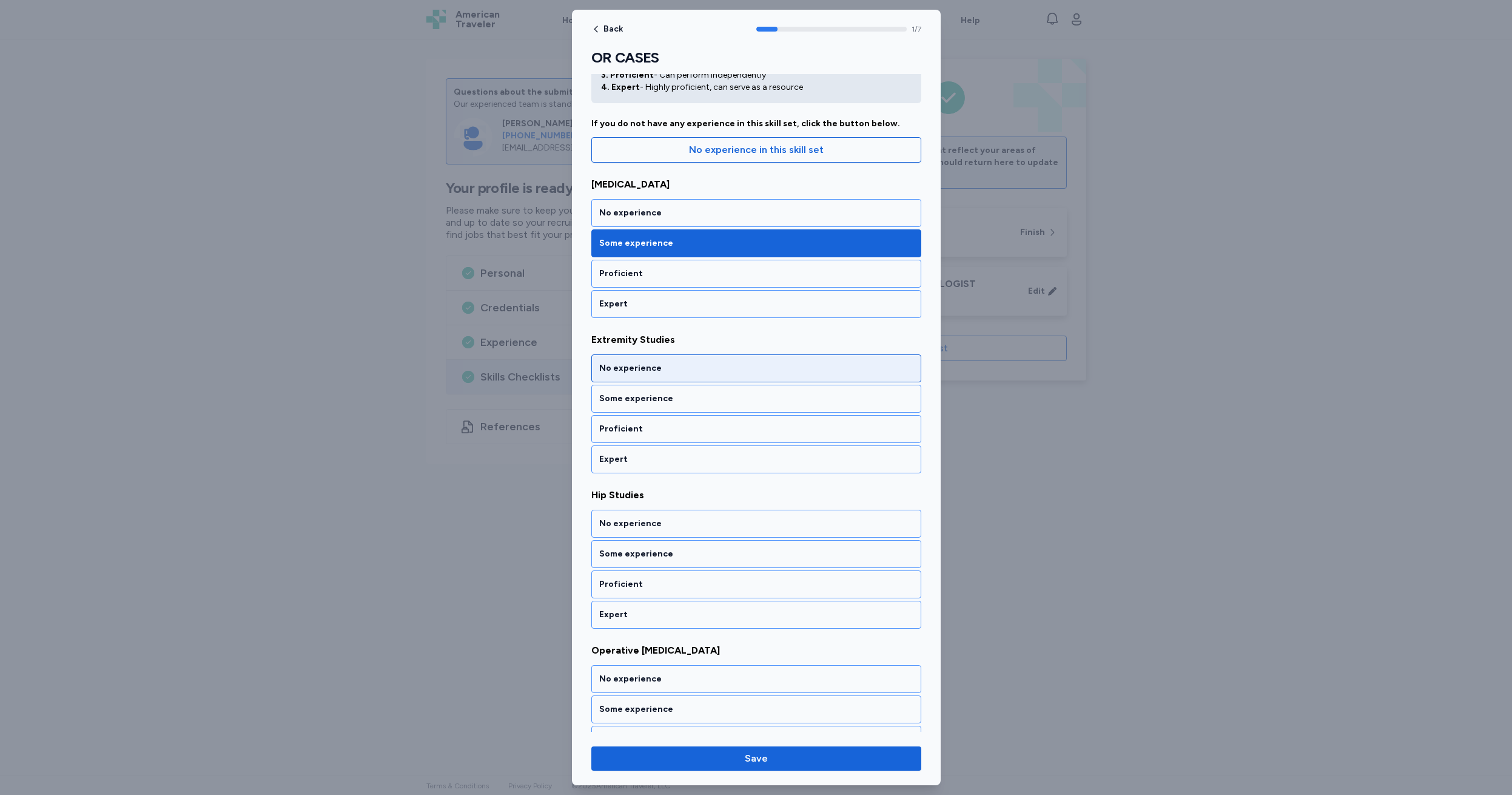
click at [688, 367] on div "No experience" at bounding box center [756, 368] width 315 height 12
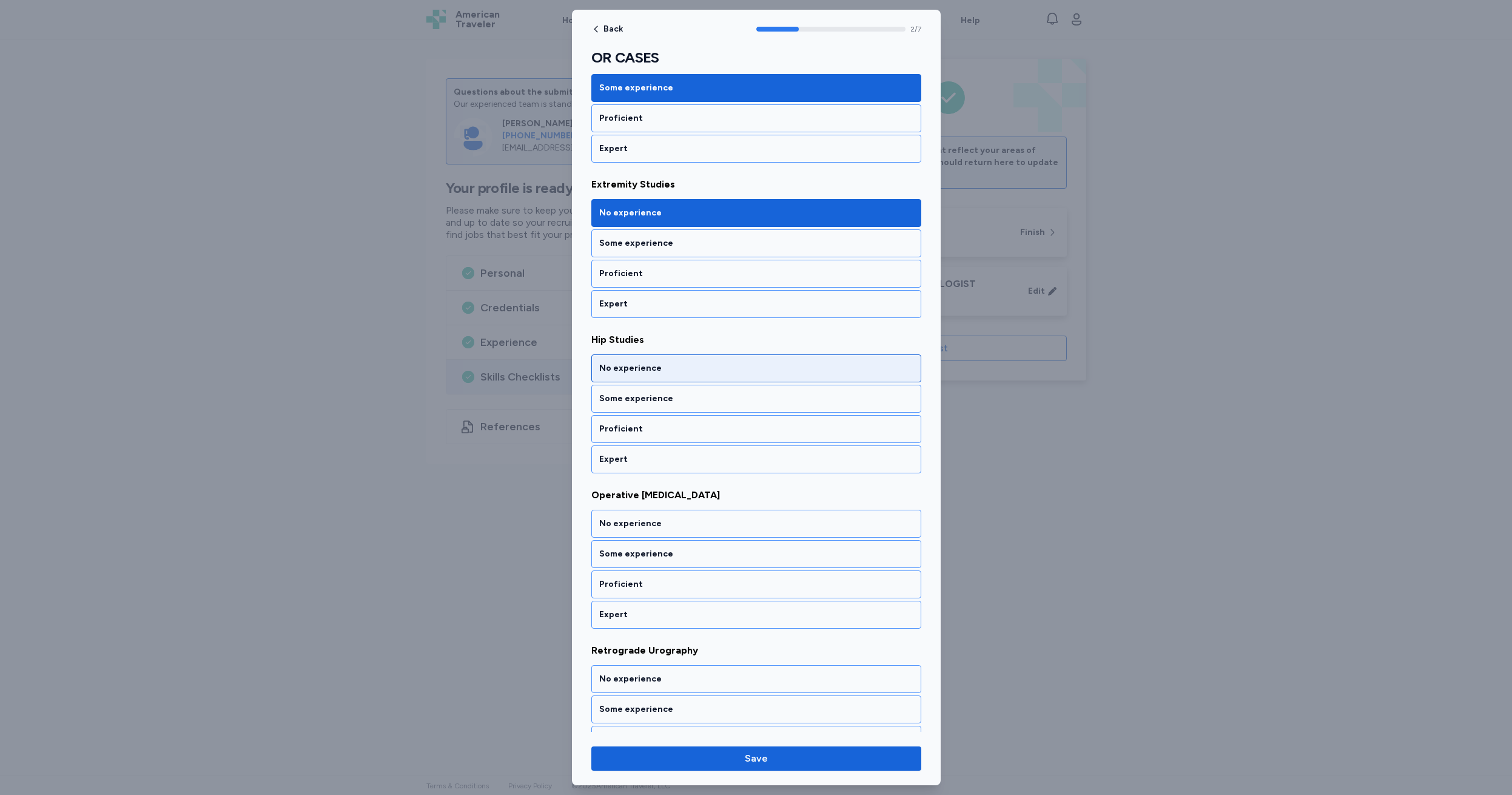
click at [688, 367] on div "No experience" at bounding box center [756, 368] width 315 height 12
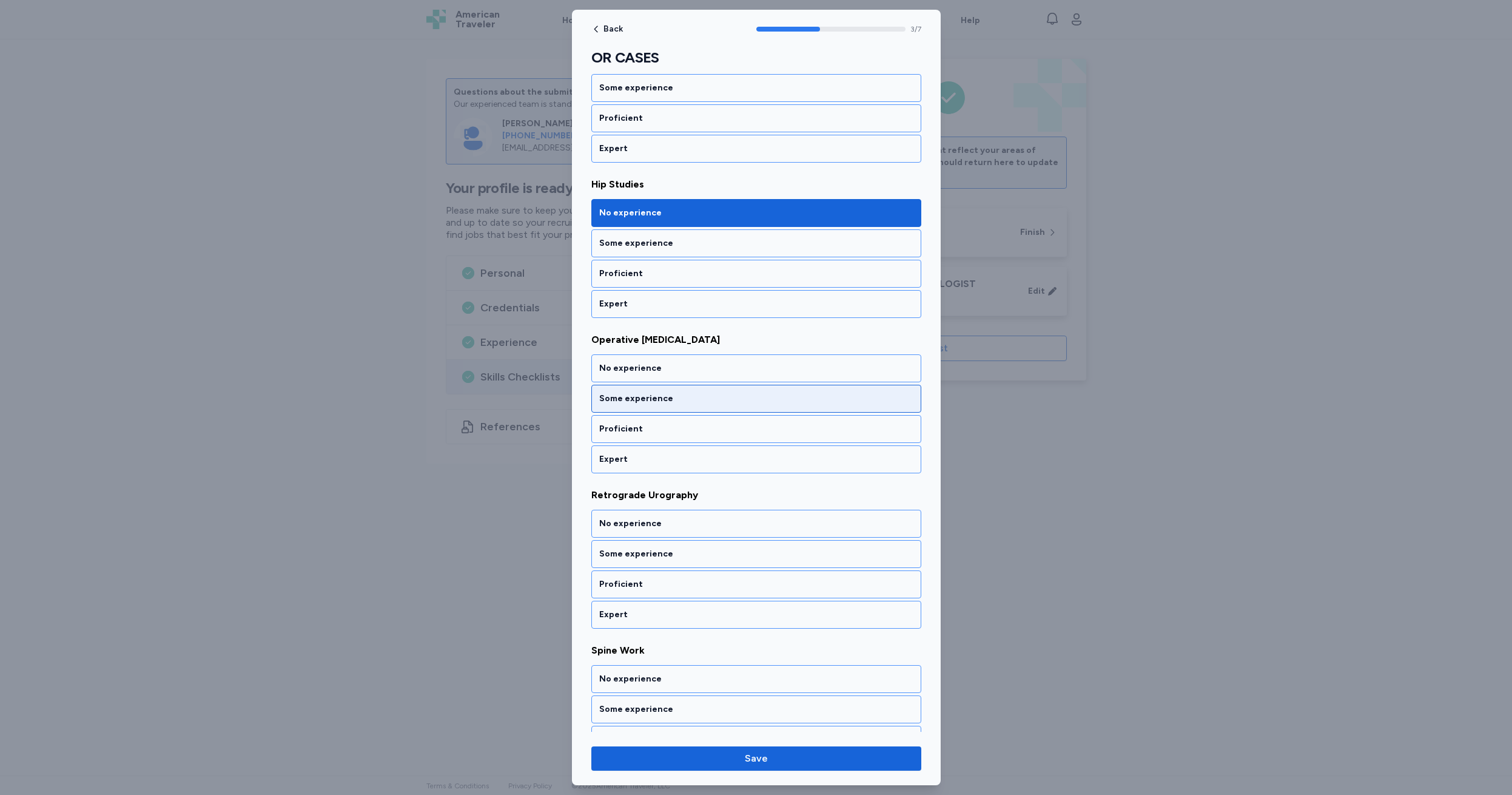
click at [690, 400] on div "Some experience" at bounding box center [756, 398] width 315 height 12
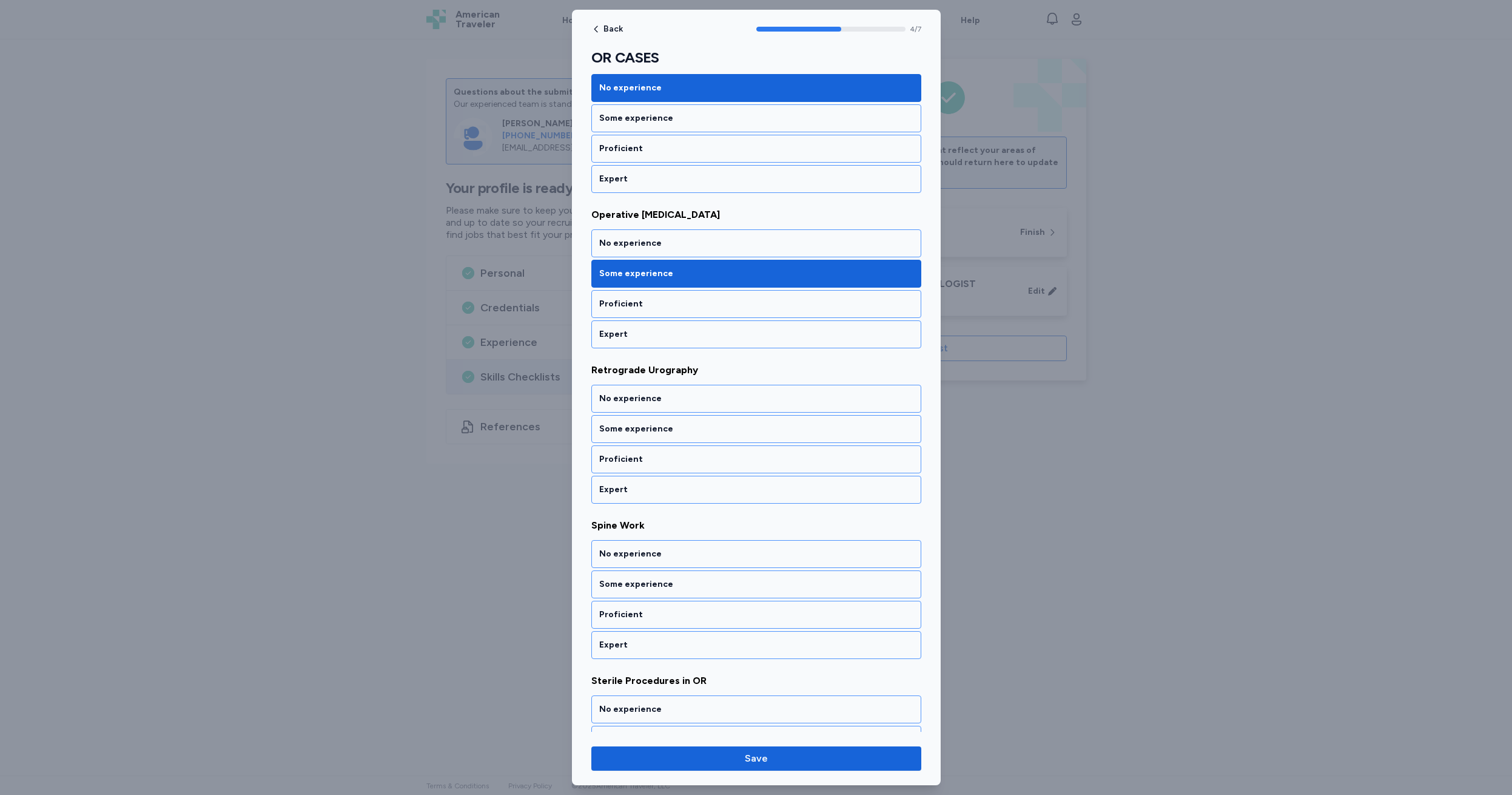
scroll to position [541, 0]
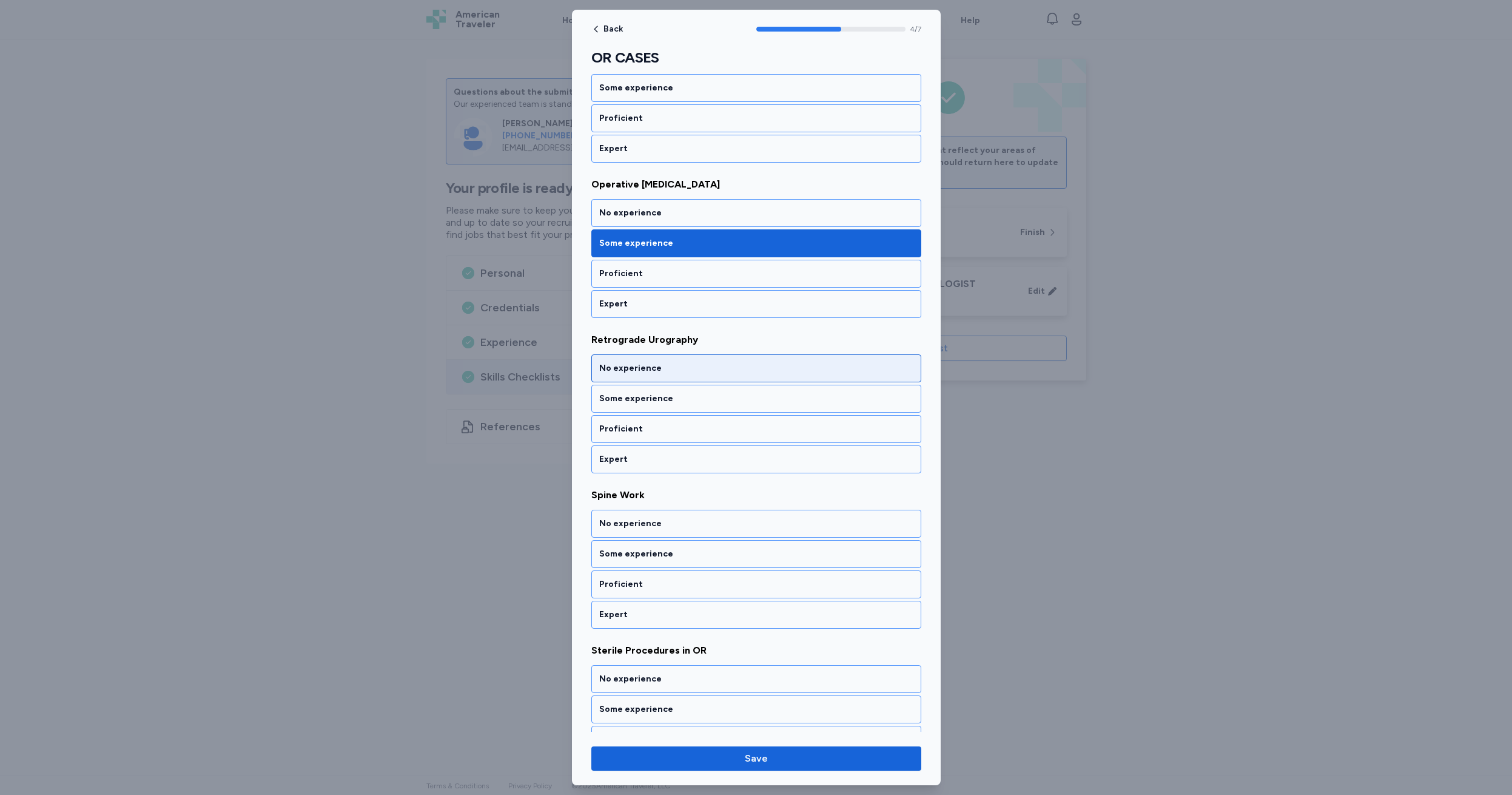
click at [677, 369] on div "No experience" at bounding box center [756, 368] width 315 height 12
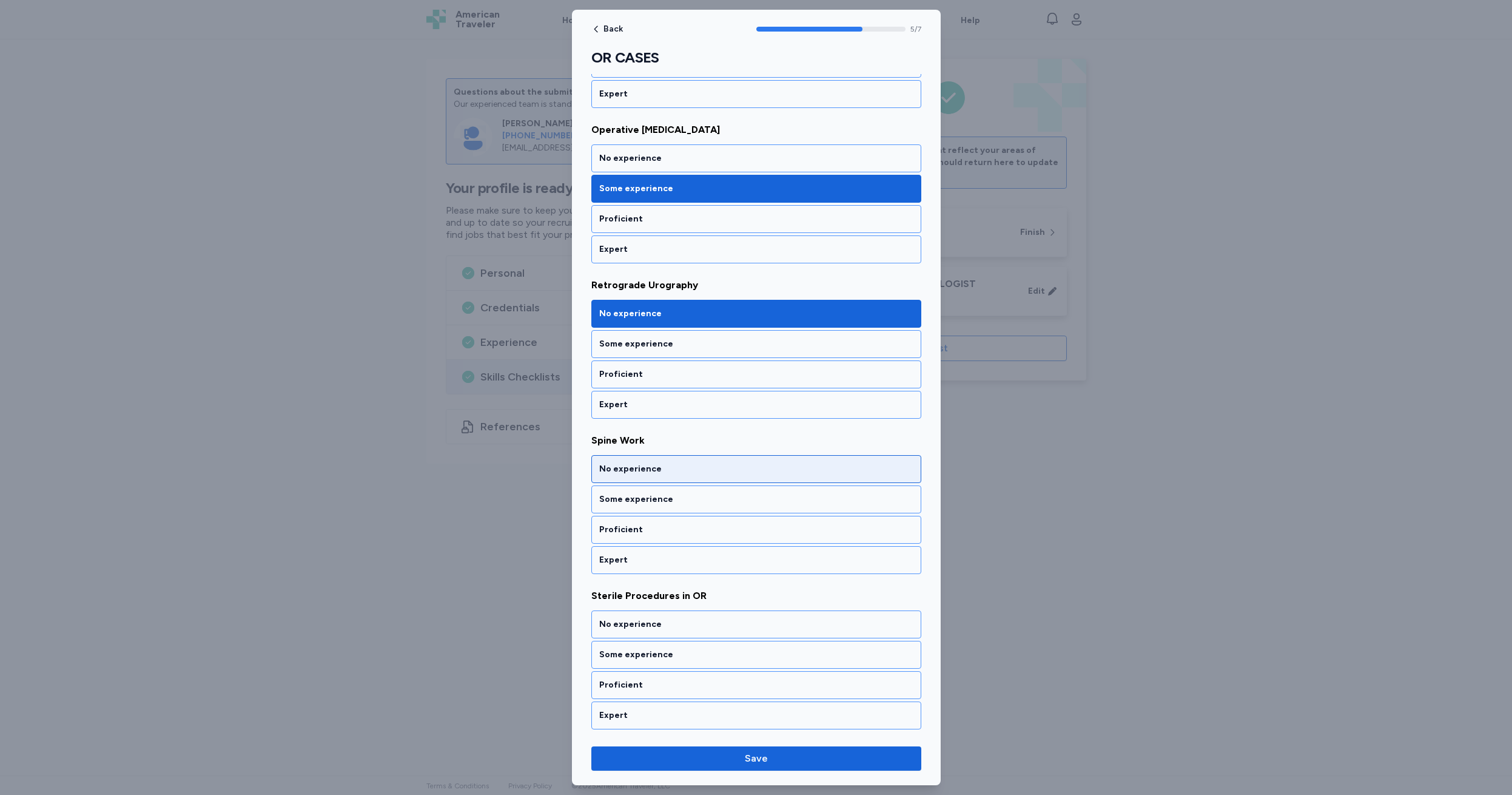
click at [671, 467] on div "No experience" at bounding box center [756, 468] width 315 height 12
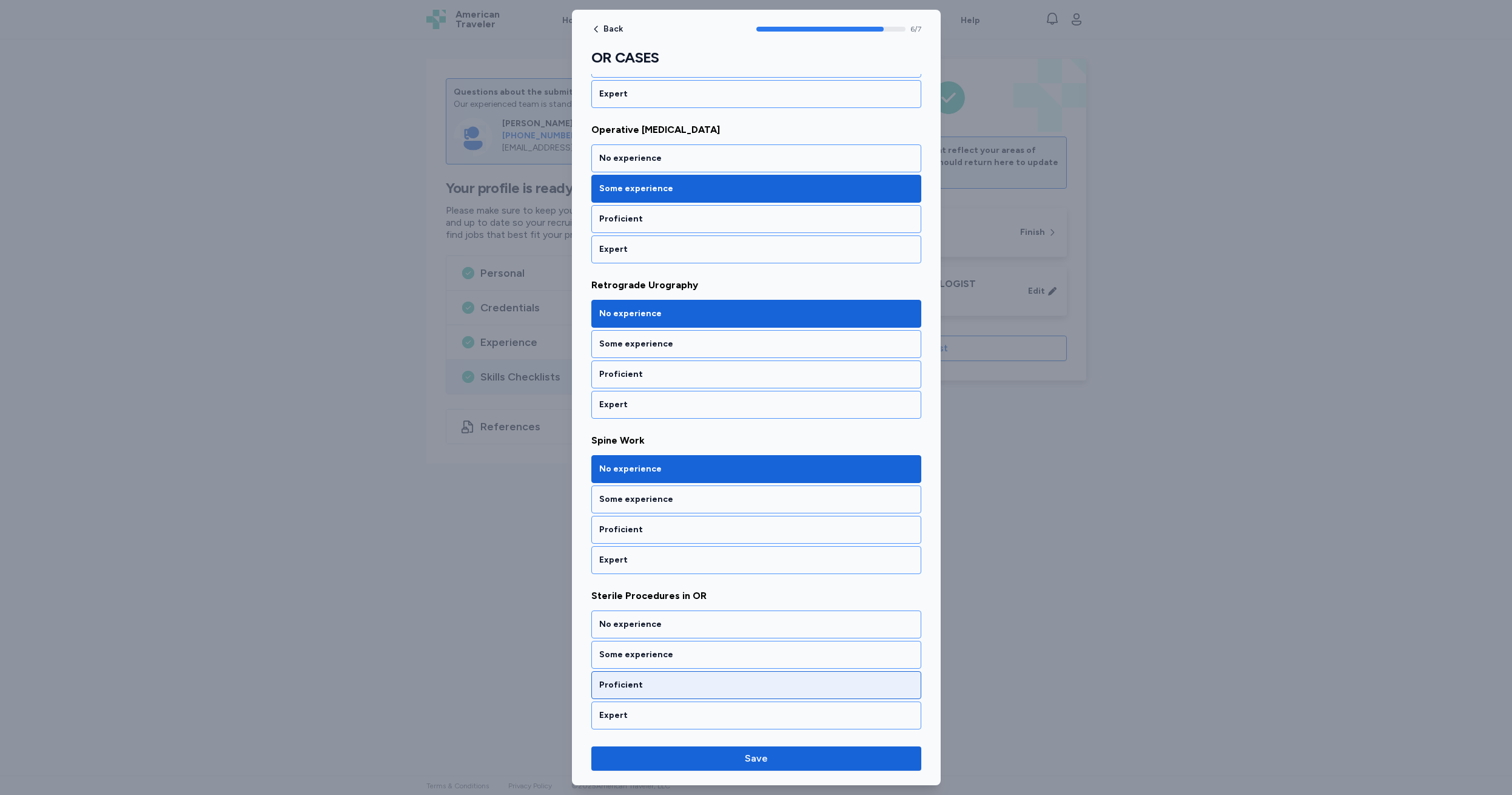
click at [655, 685] on div "Proficient" at bounding box center [756, 685] width 315 height 12
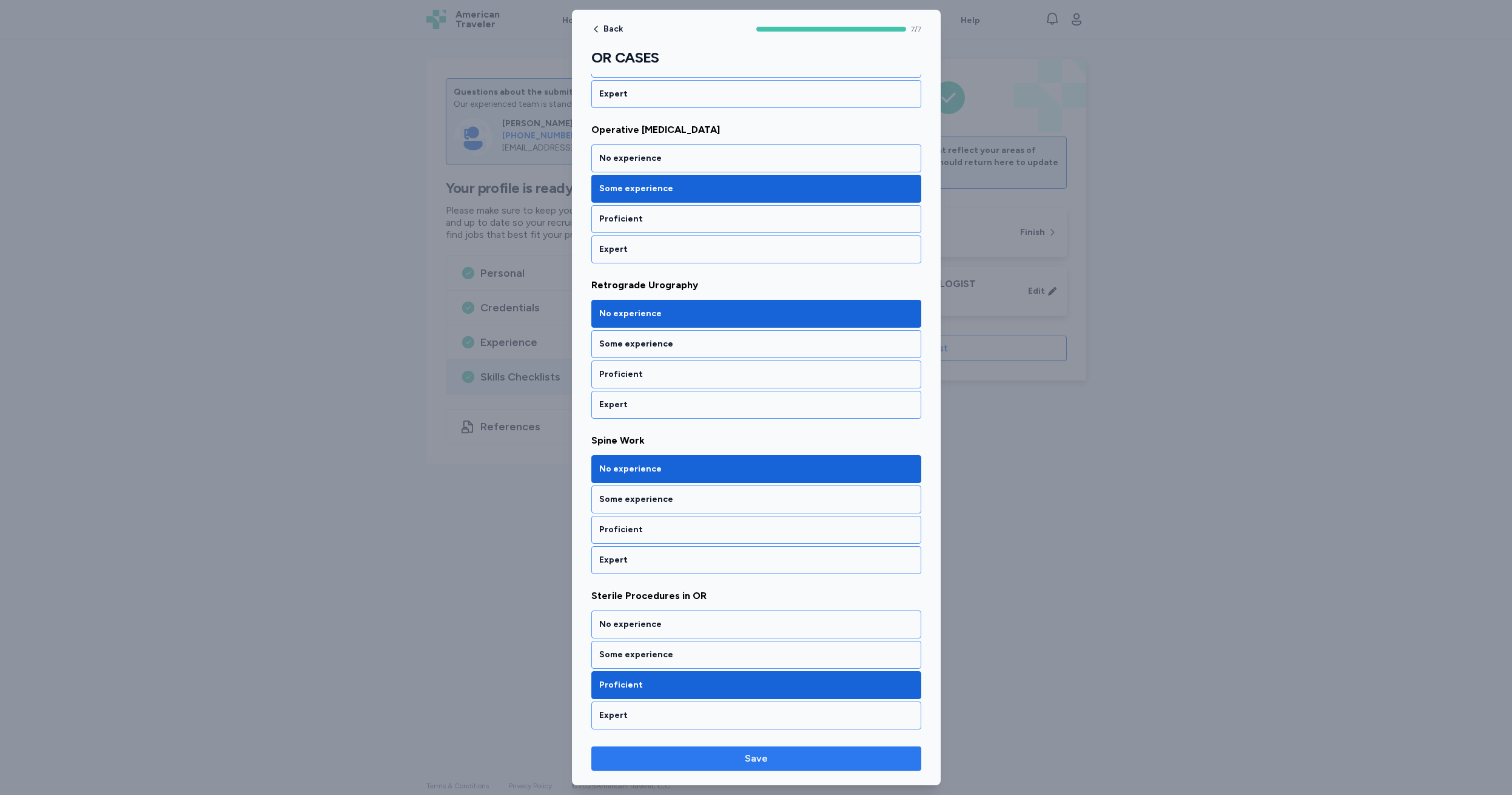
click at [752, 758] on span "Save" at bounding box center [756, 758] width 23 height 15
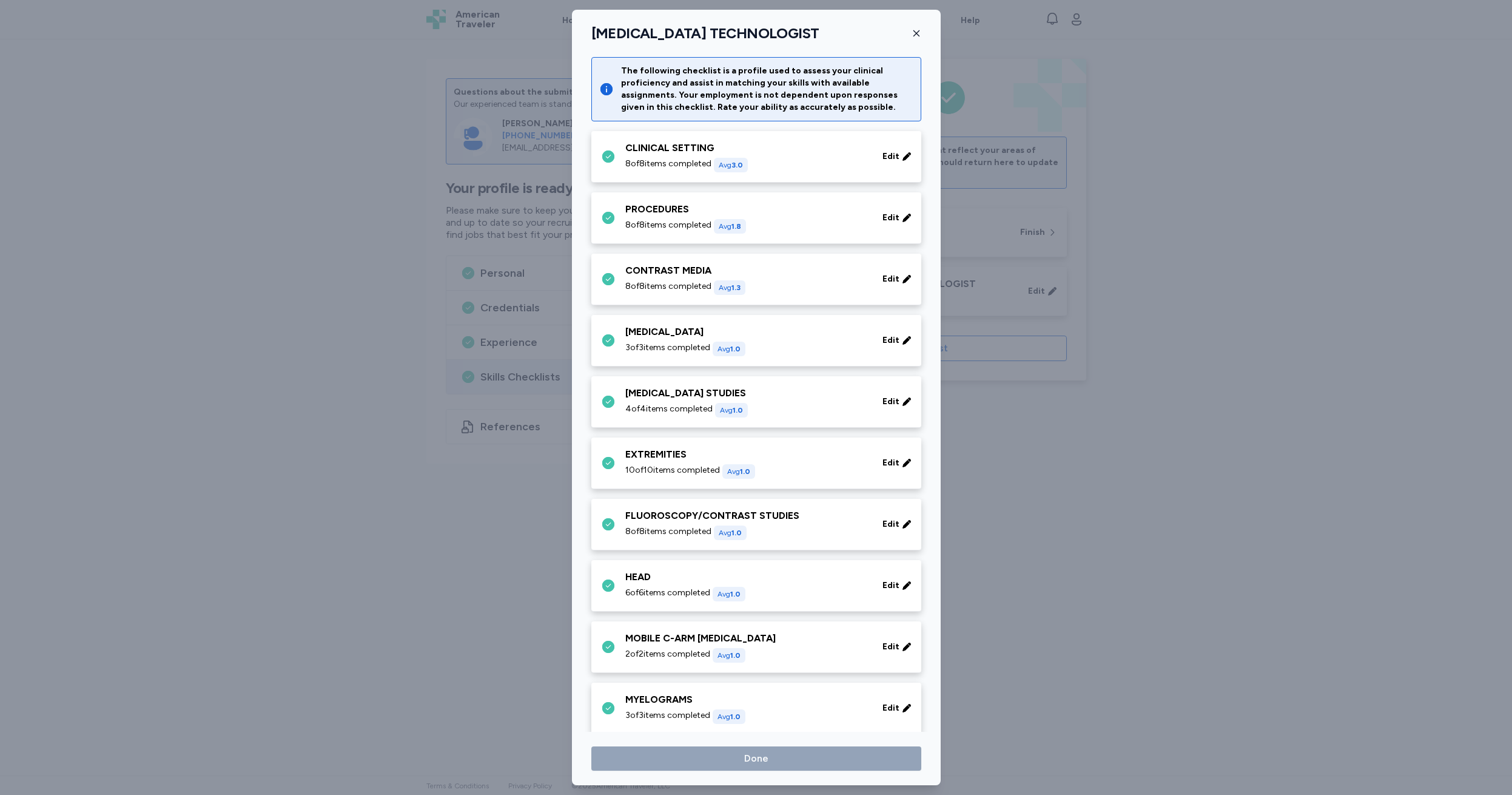
scroll to position [430, 0]
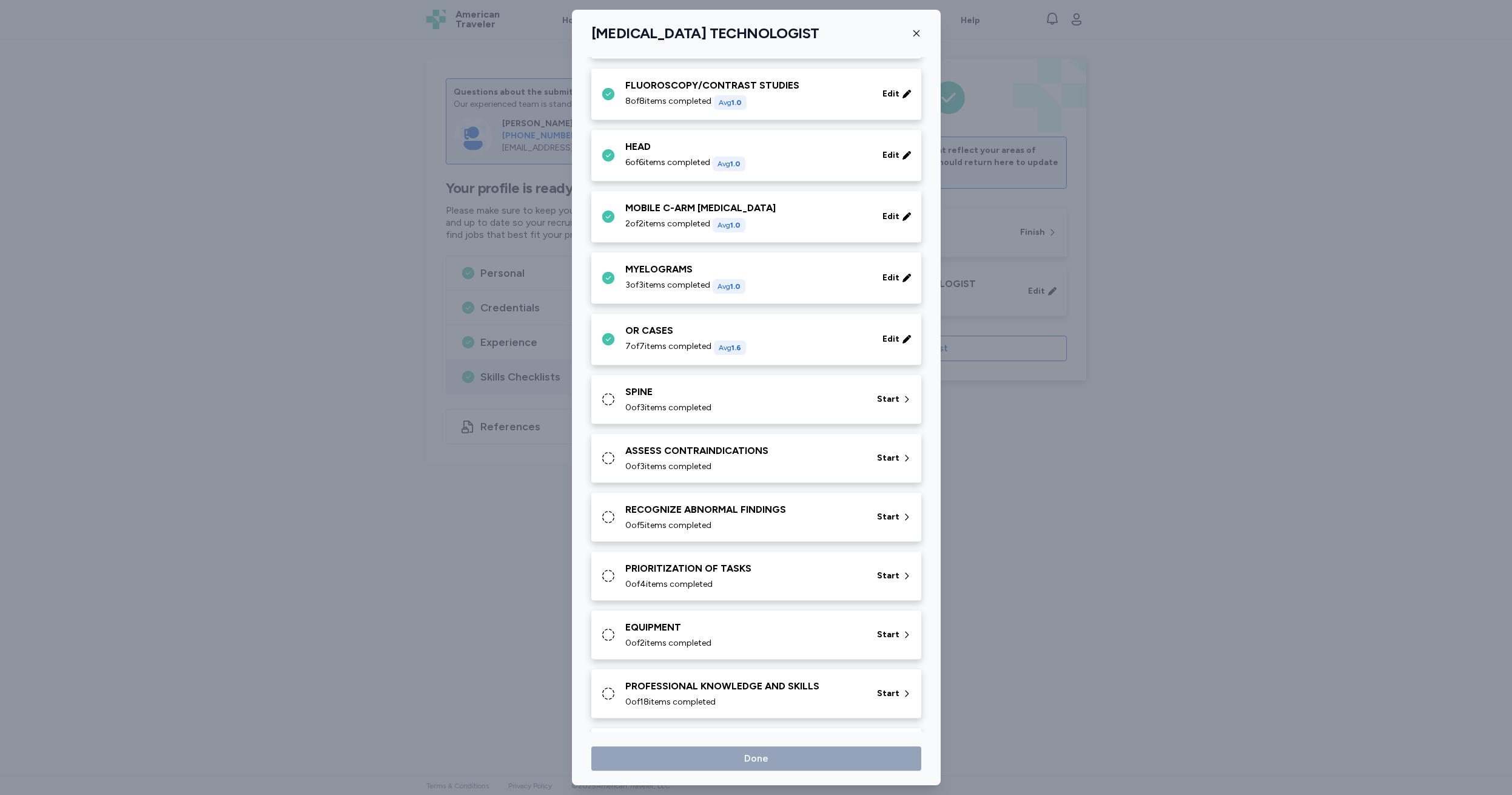
click at [670, 404] on span "0 of 3 items completed" at bounding box center [668, 407] width 86 height 12
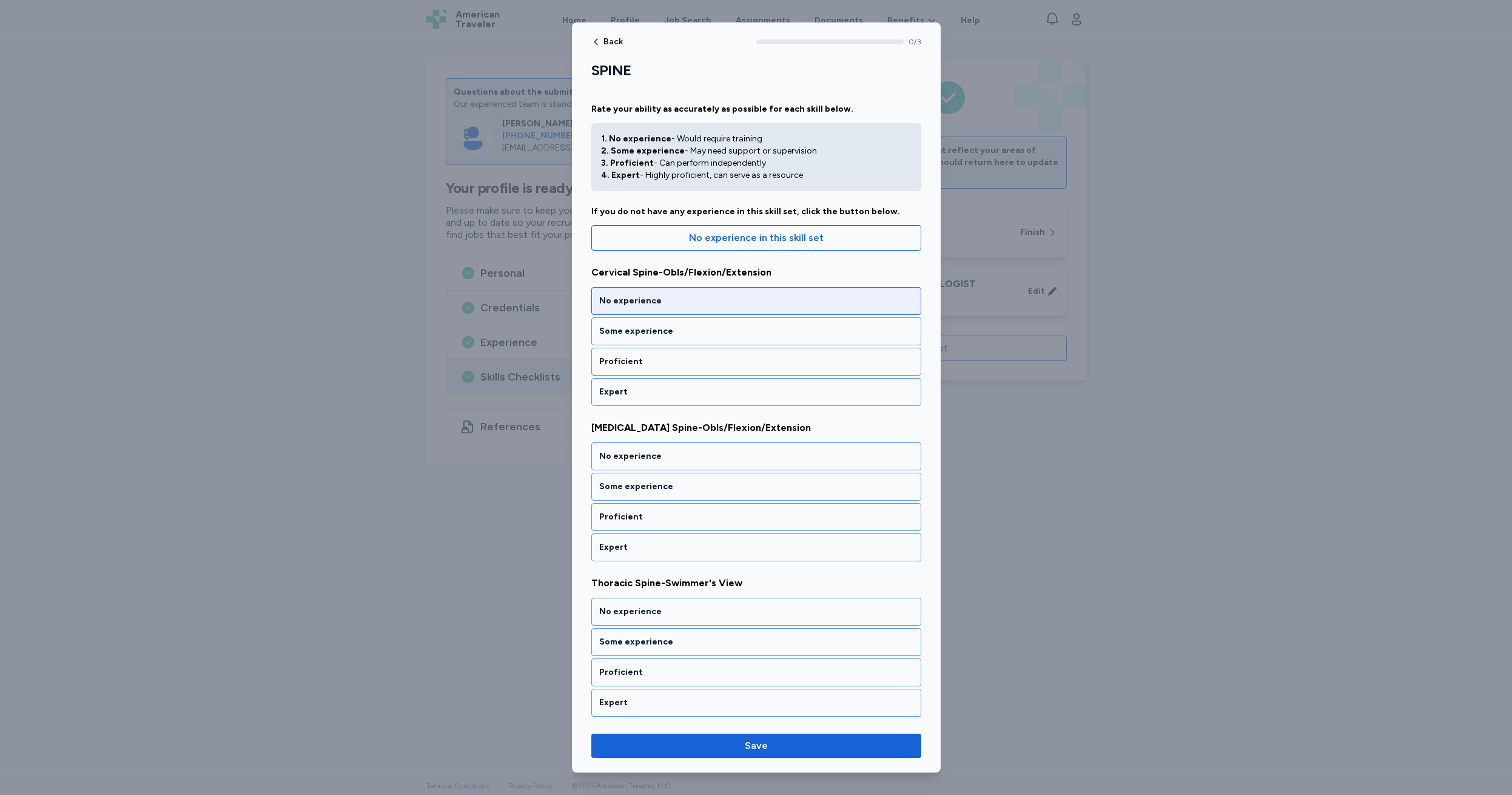
click at [668, 299] on div "No experience" at bounding box center [756, 301] width 315 height 12
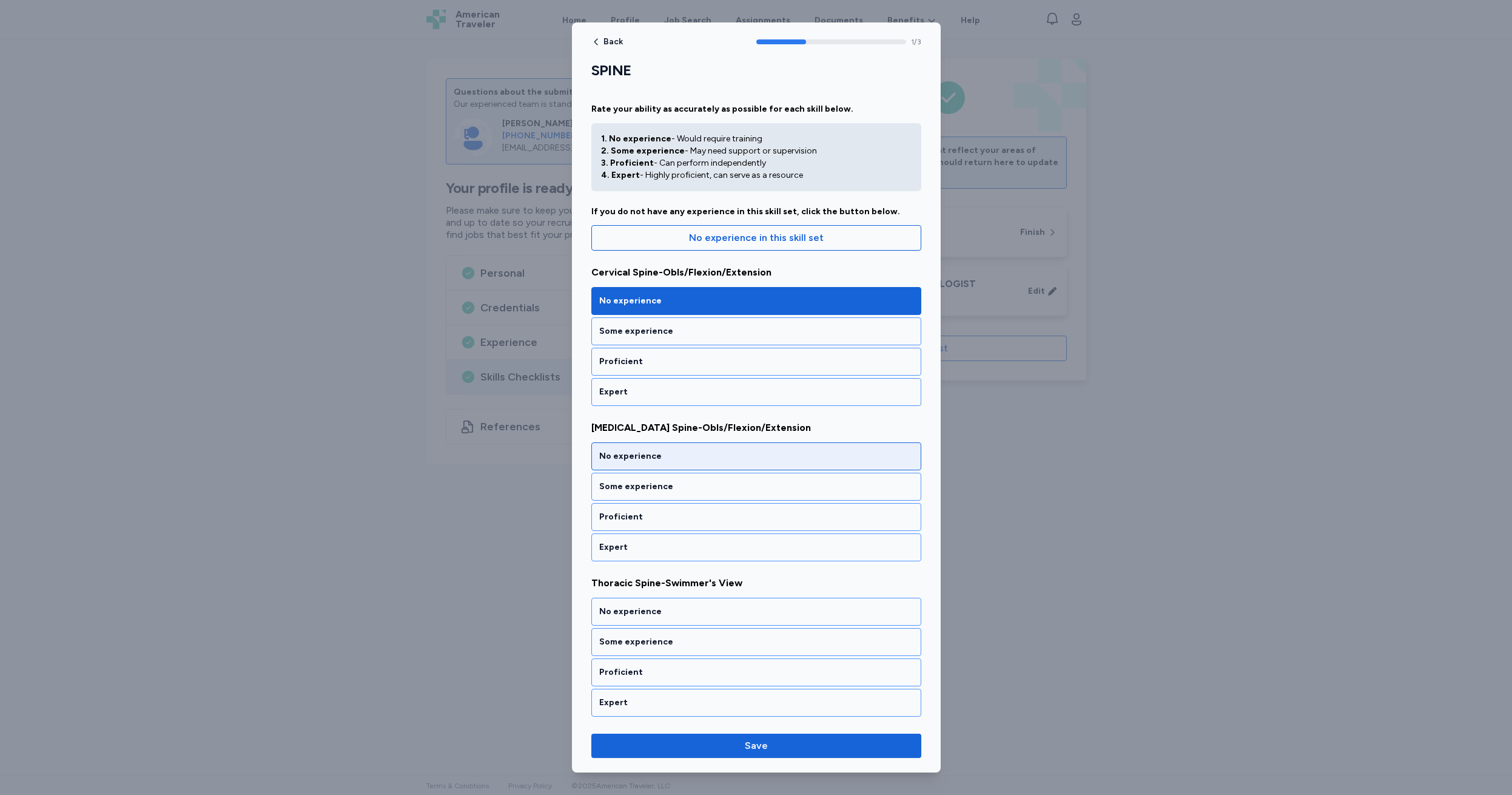
click at [686, 450] on div "No experience" at bounding box center [756, 456] width 315 height 12
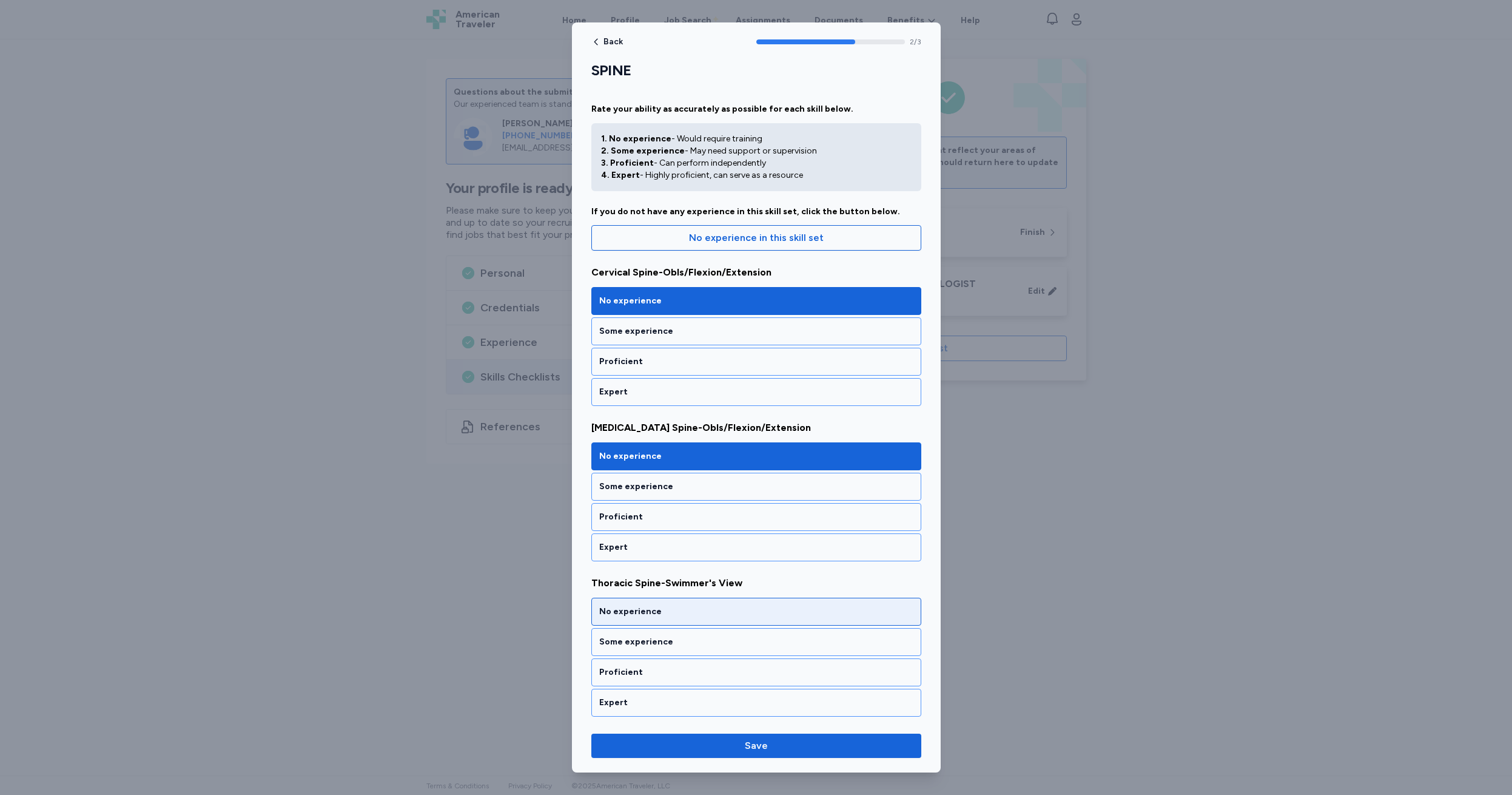
click at [683, 612] on div "No experience" at bounding box center [756, 611] width 315 height 12
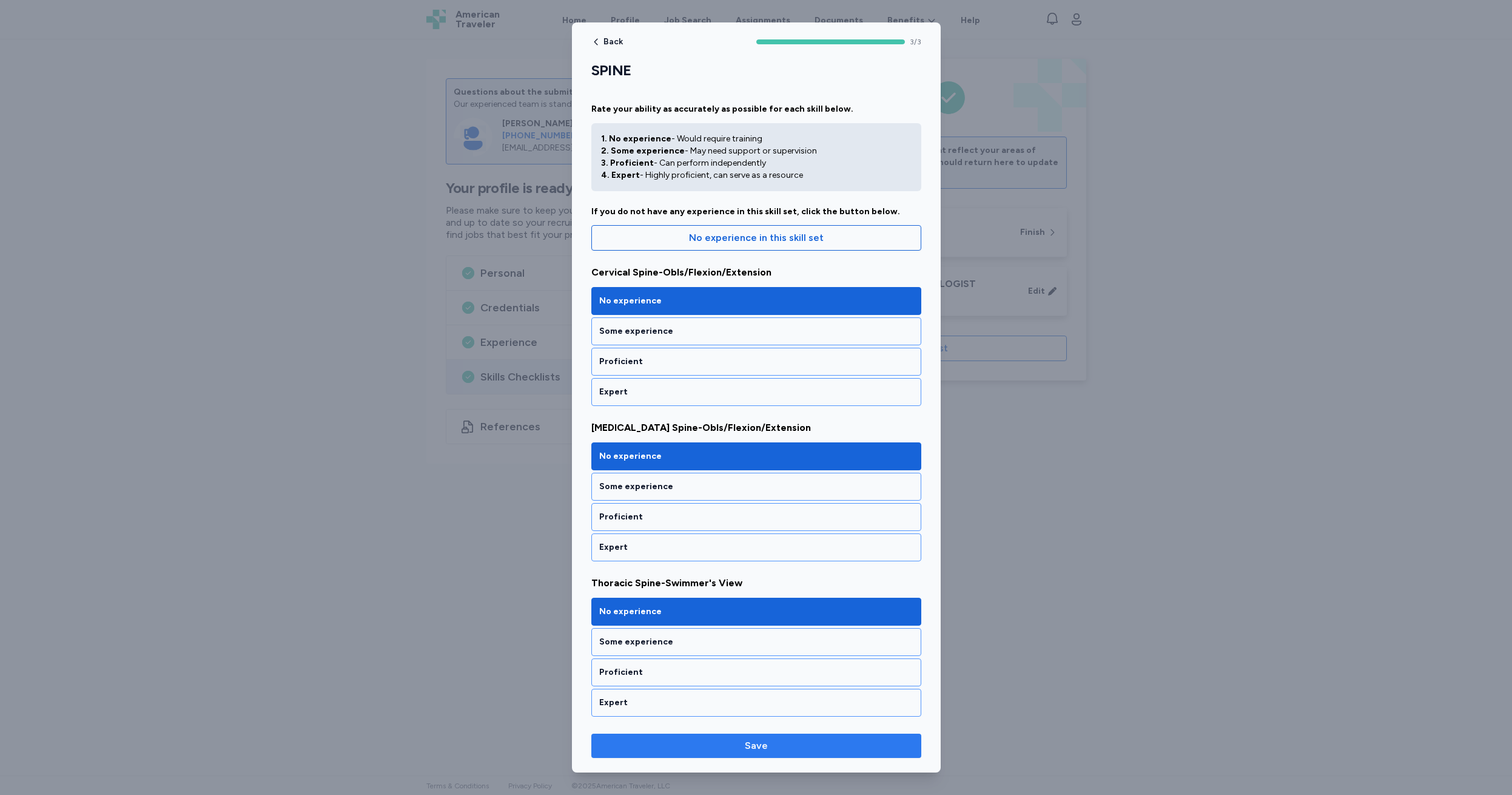
click at [764, 745] on span "Save" at bounding box center [756, 746] width 23 height 15
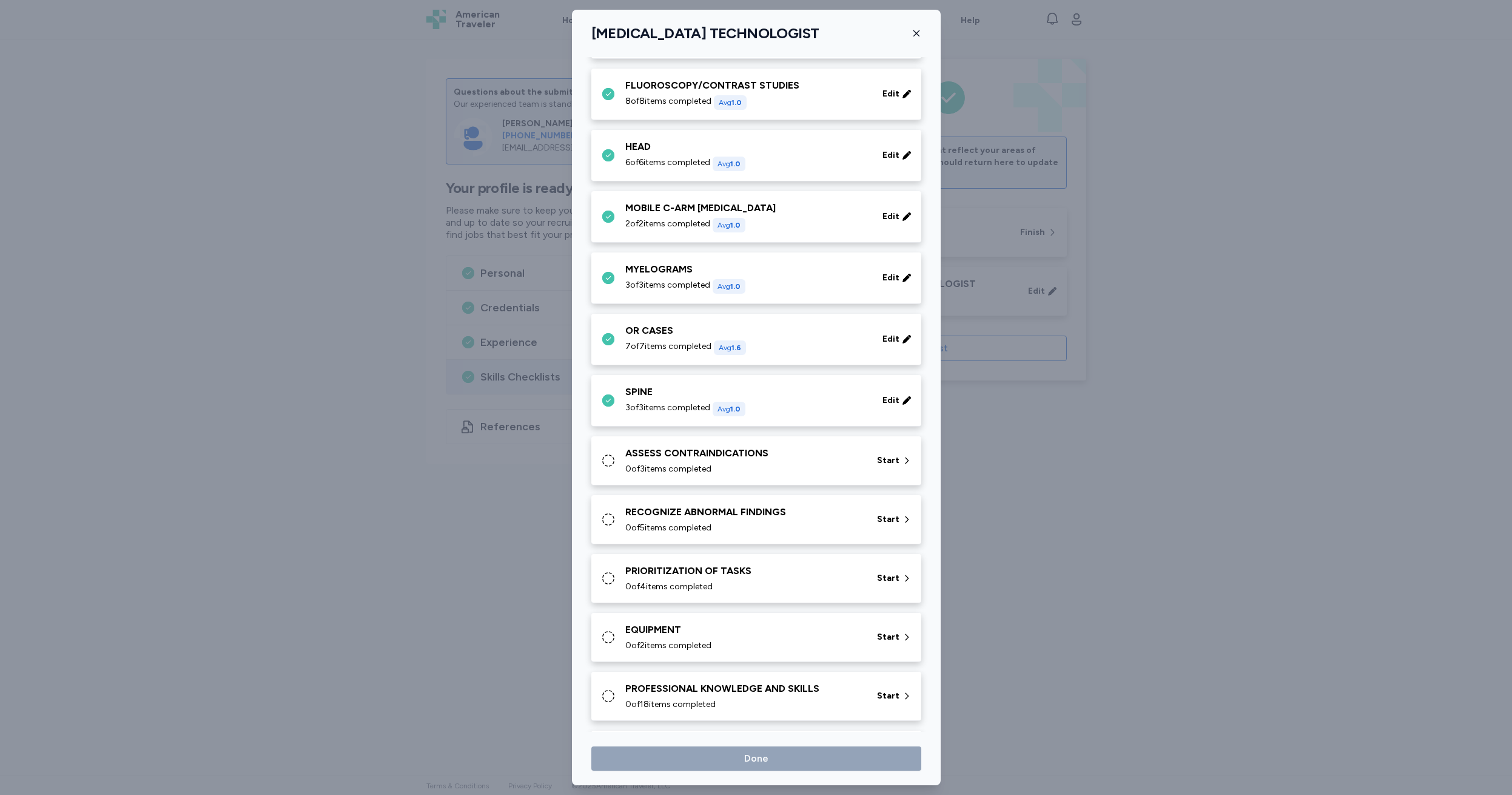
click at [630, 458] on div "ASSESS CONTRAINDICATIONS" at bounding box center [743, 453] width 237 height 15
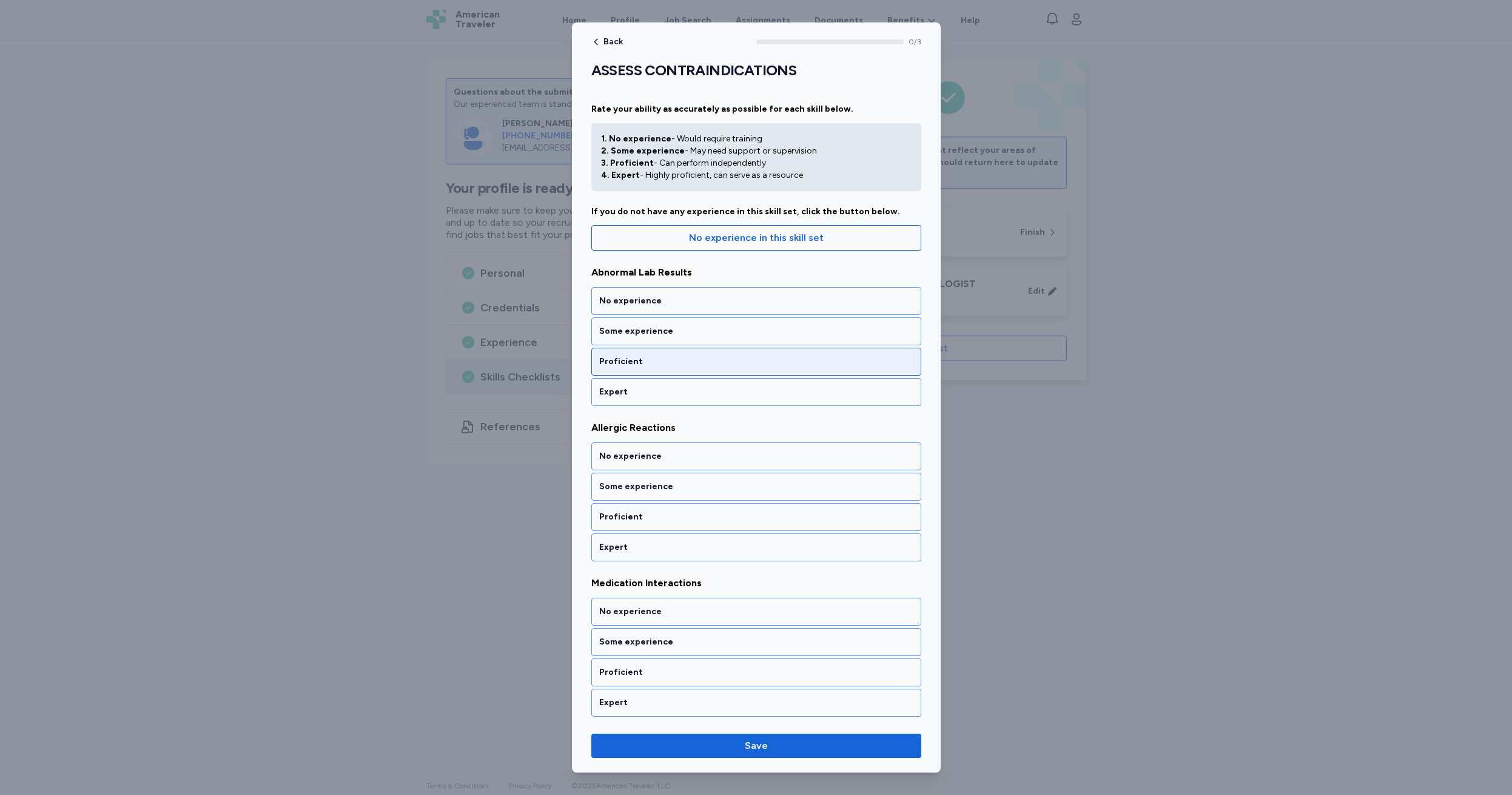
click at [668, 363] on div "Proficient" at bounding box center [756, 361] width 315 height 12
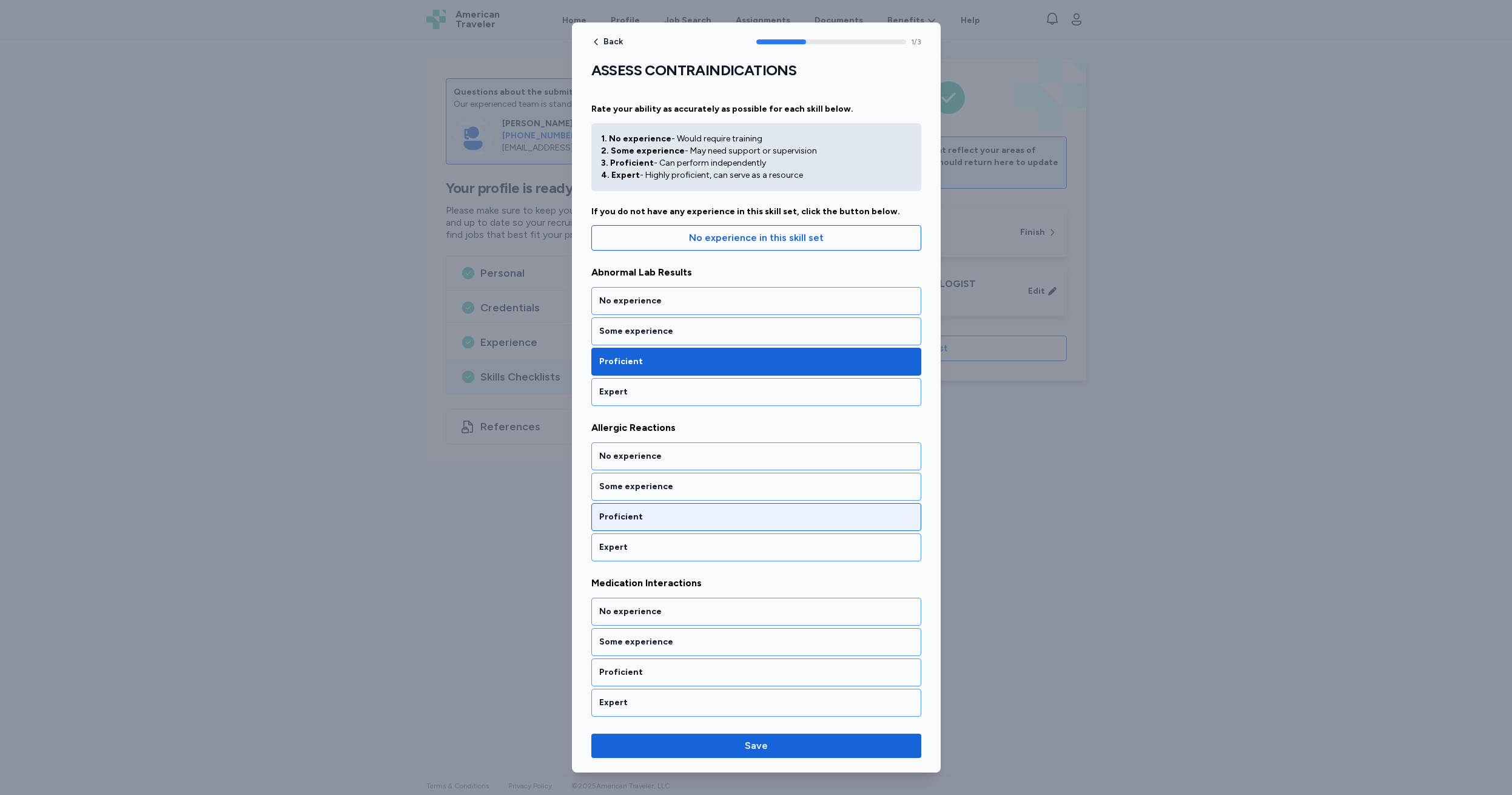
click at [676, 511] on div "Proficient" at bounding box center [756, 517] width 315 height 12
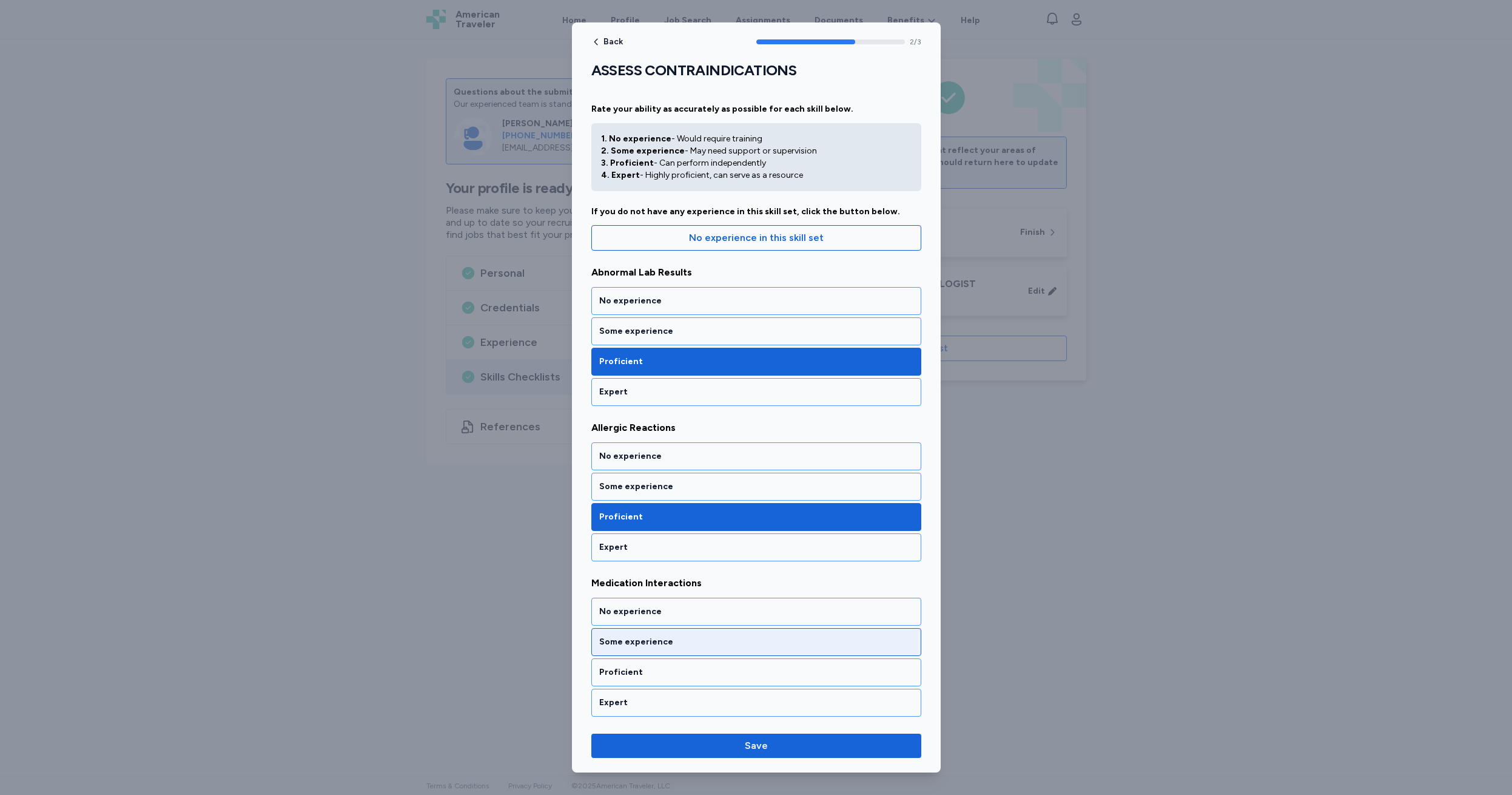
click at [683, 637] on div "Some experience" at bounding box center [756, 641] width 315 height 12
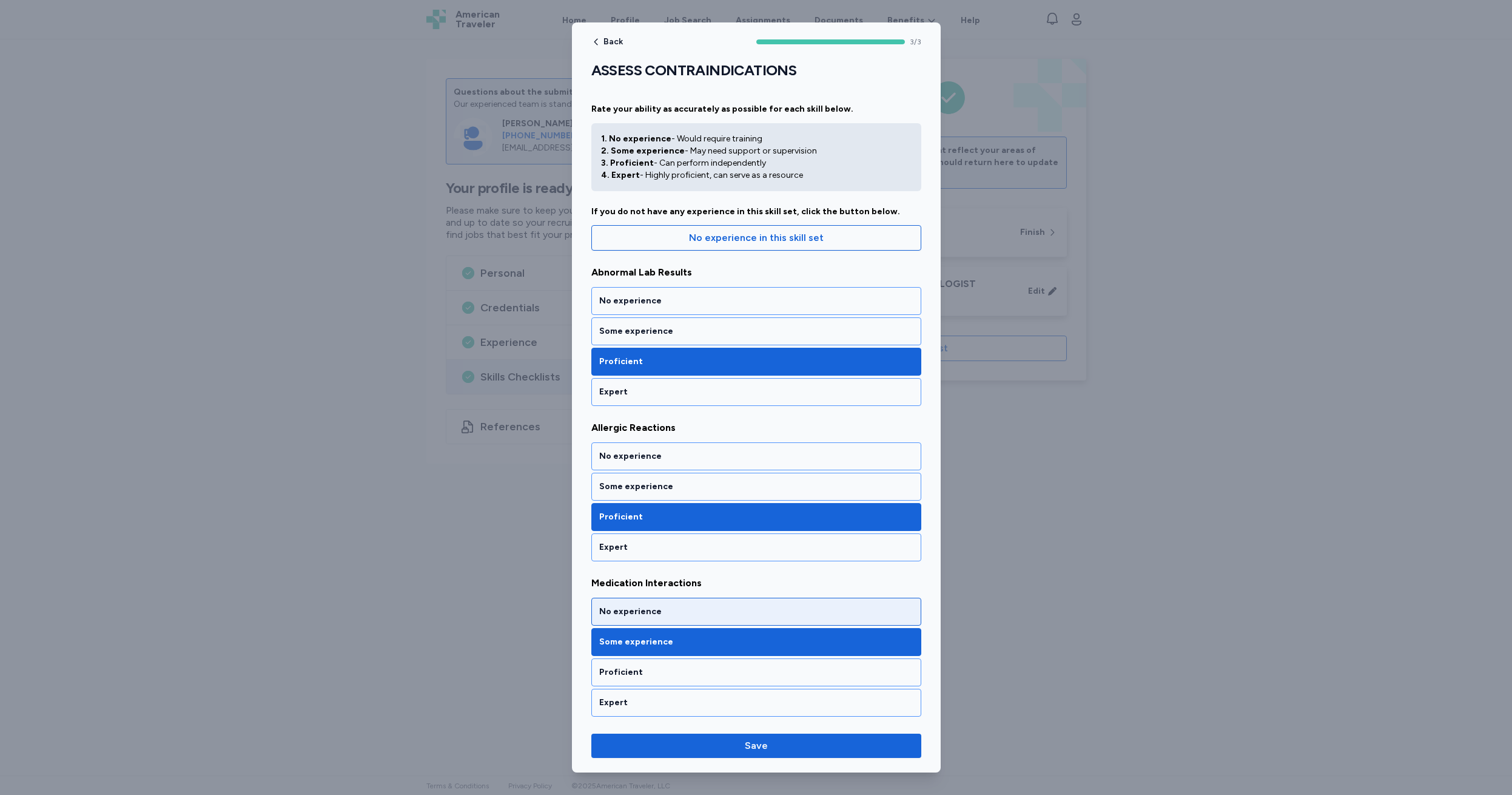
click at [686, 611] on div "No experience" at bounding box center [756, 611] width 315 height 12
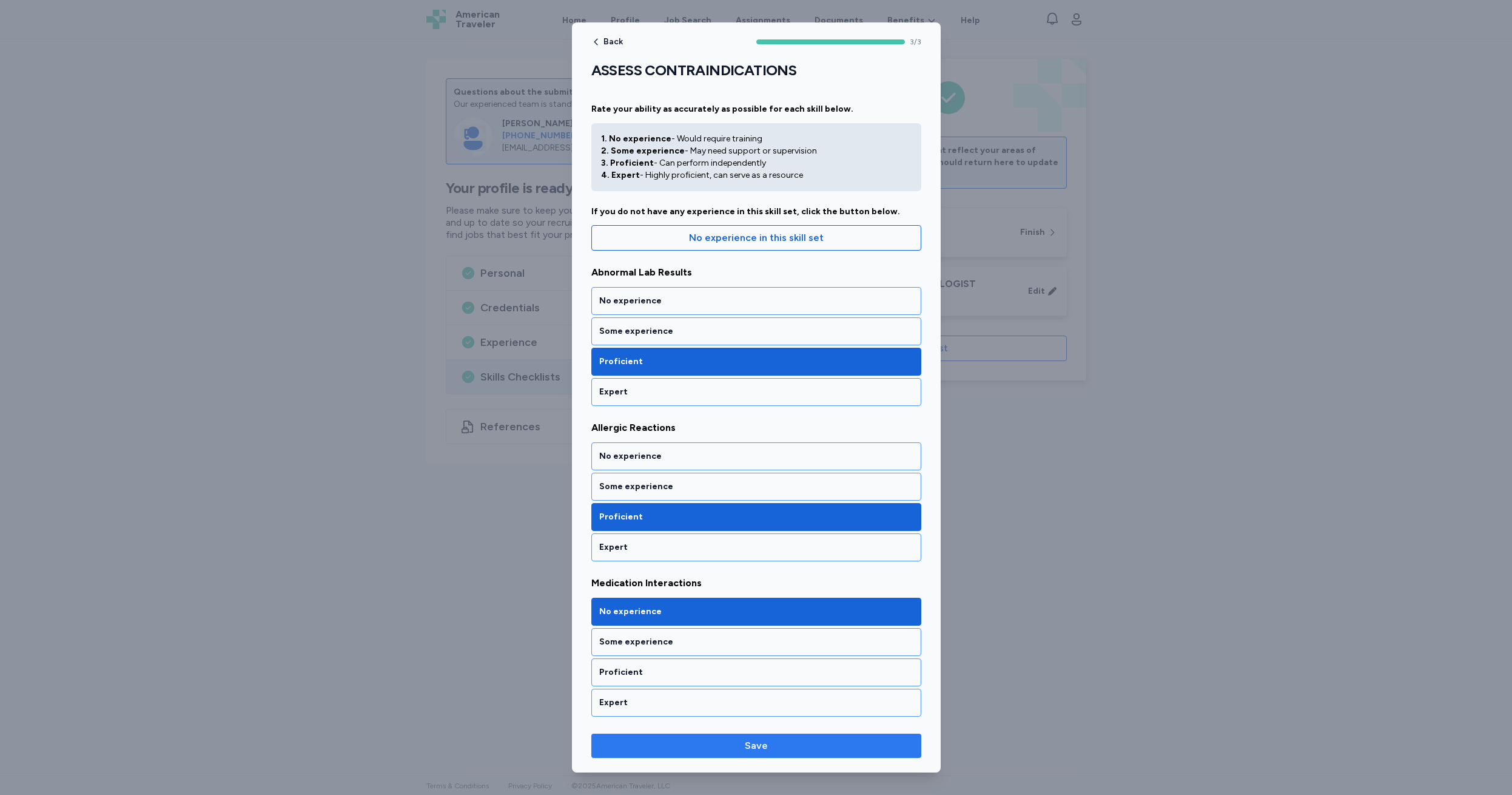
click at [760, 743] on span "Save" at bounding box center [756, 746] width 23 height 15
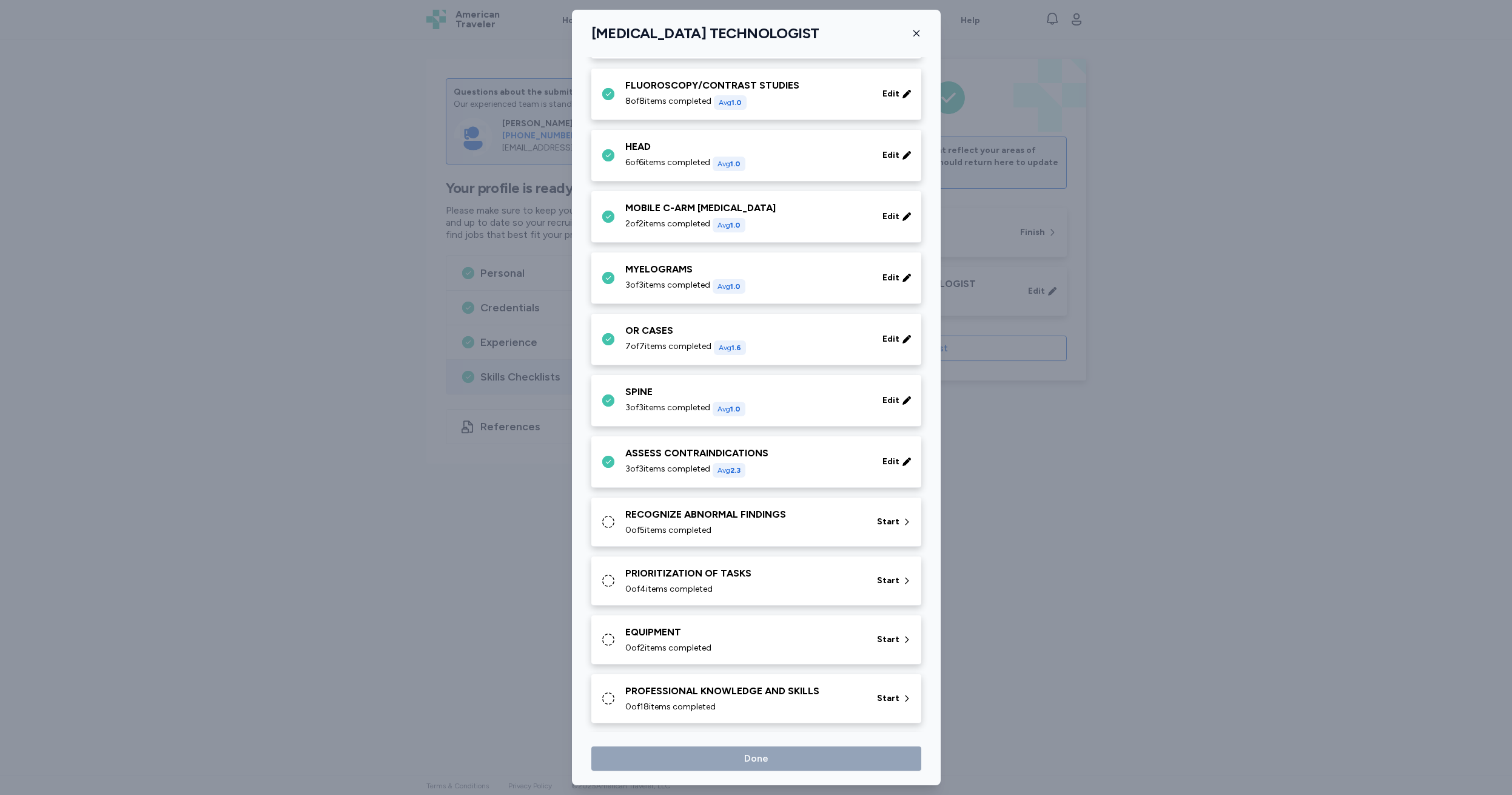
click at [643, 518] on div "RECOGNIZE ABNORMAL FINDINGS" at bounding box center [743, 515] width 237 height 15
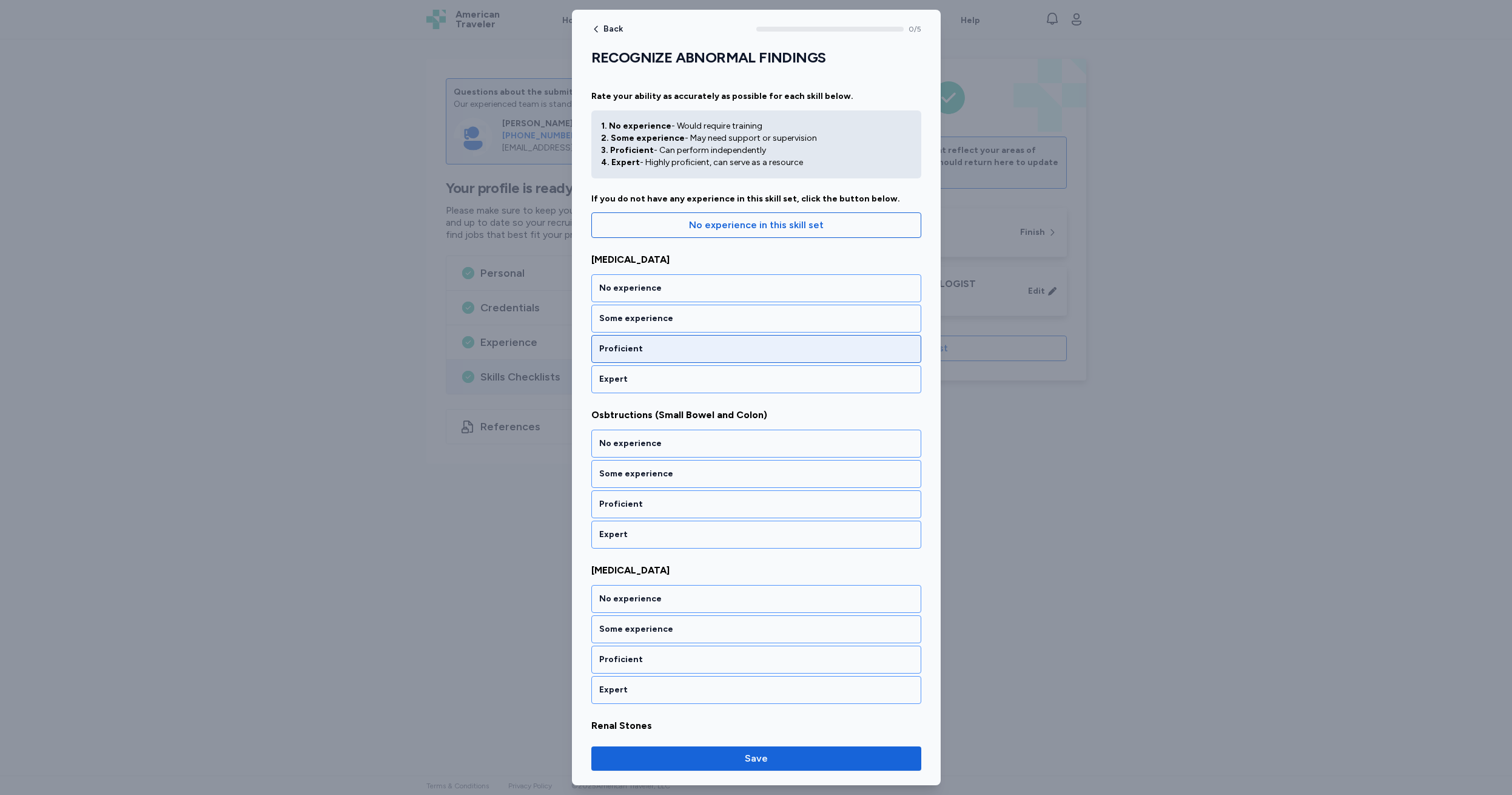
click at [652, 347] on div "Proficient" at bounding box center [756, 348] width 315 height 12
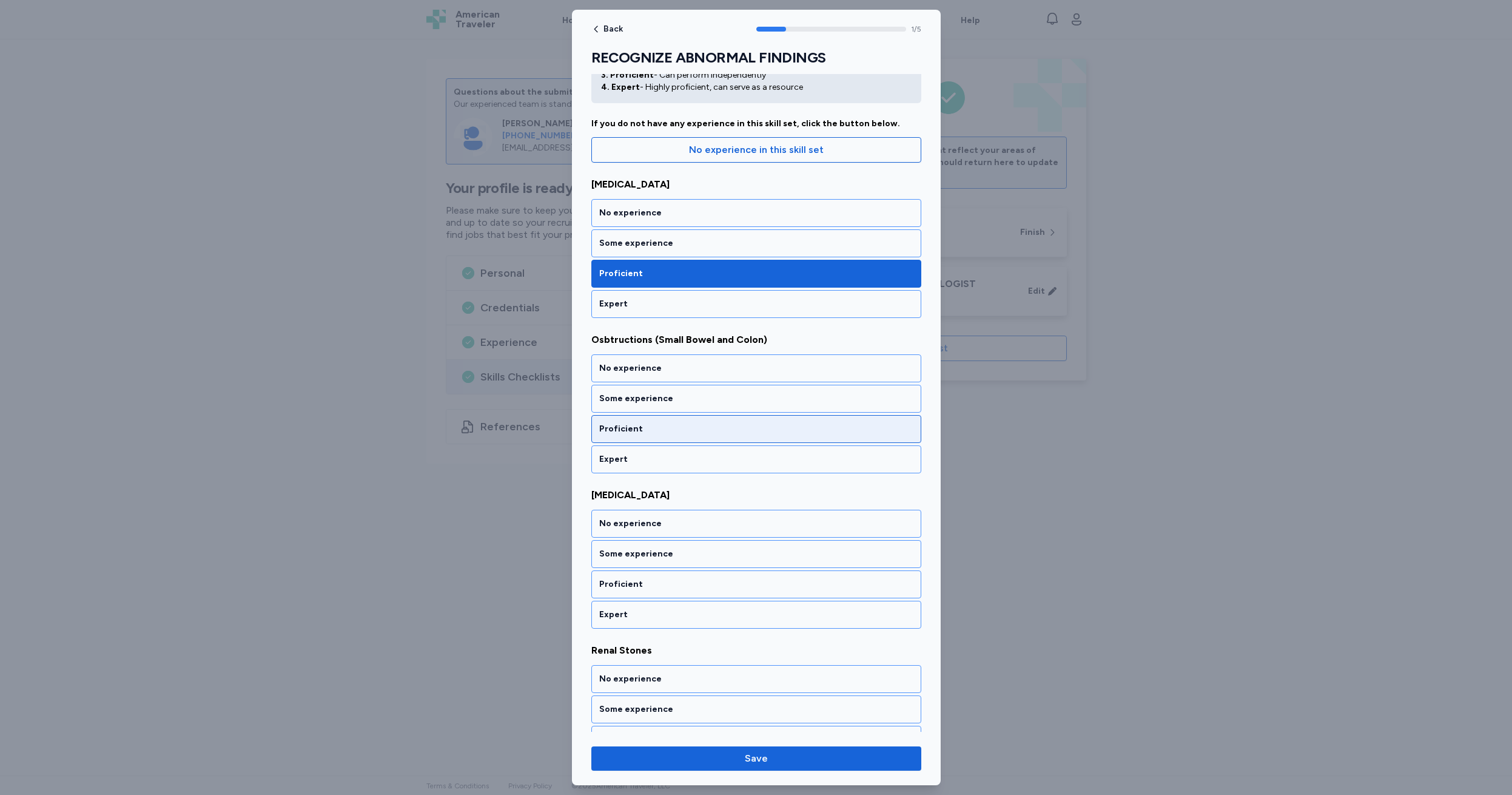
click at [676, 434] on div "Proficient" at bounding box center [756, 429] width 315 height 12
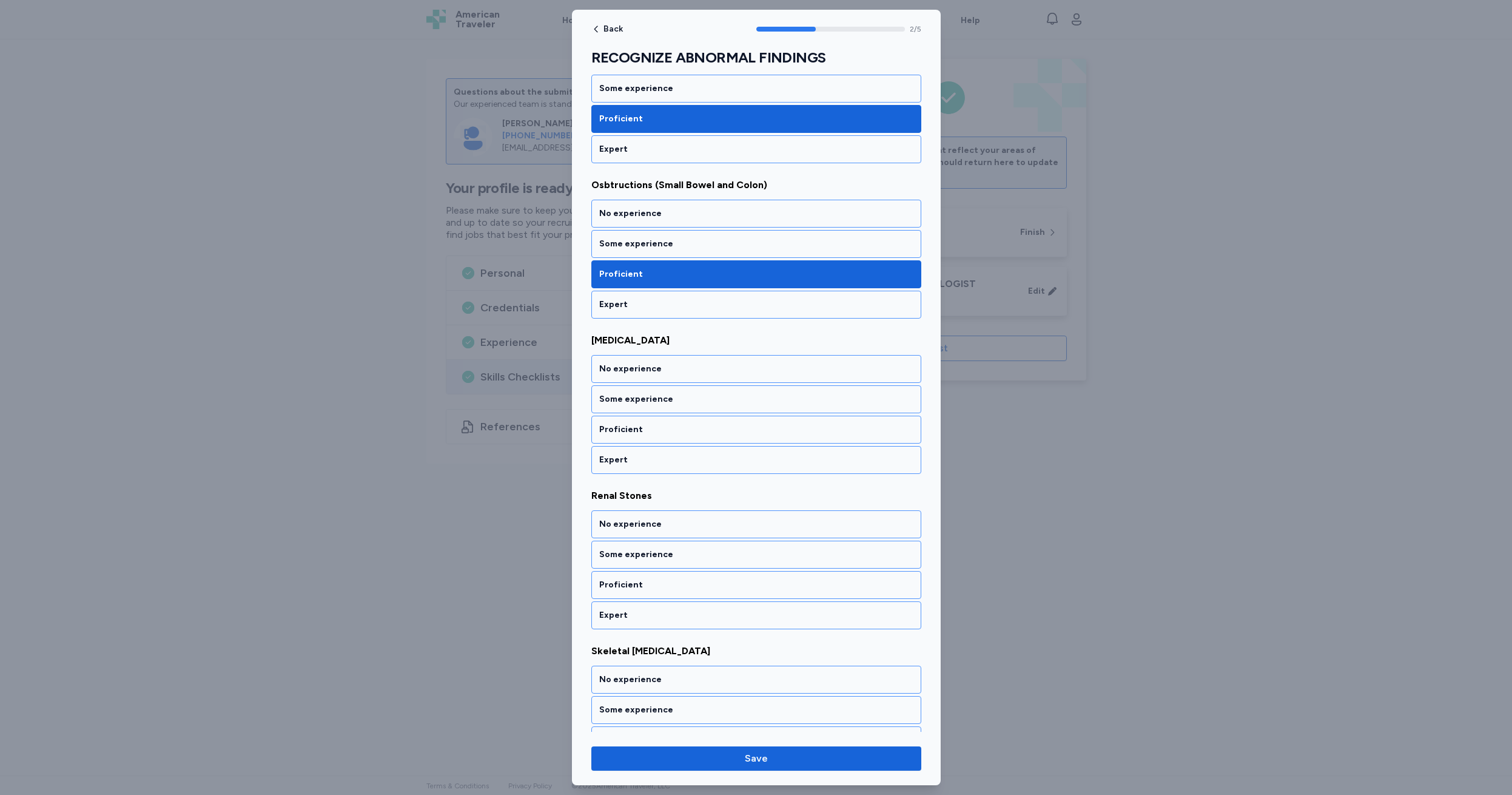
scroll to position [230, 0]
click at [688, 400] on div "Some experience" at bounding box center [756, 398] width 315 height 12
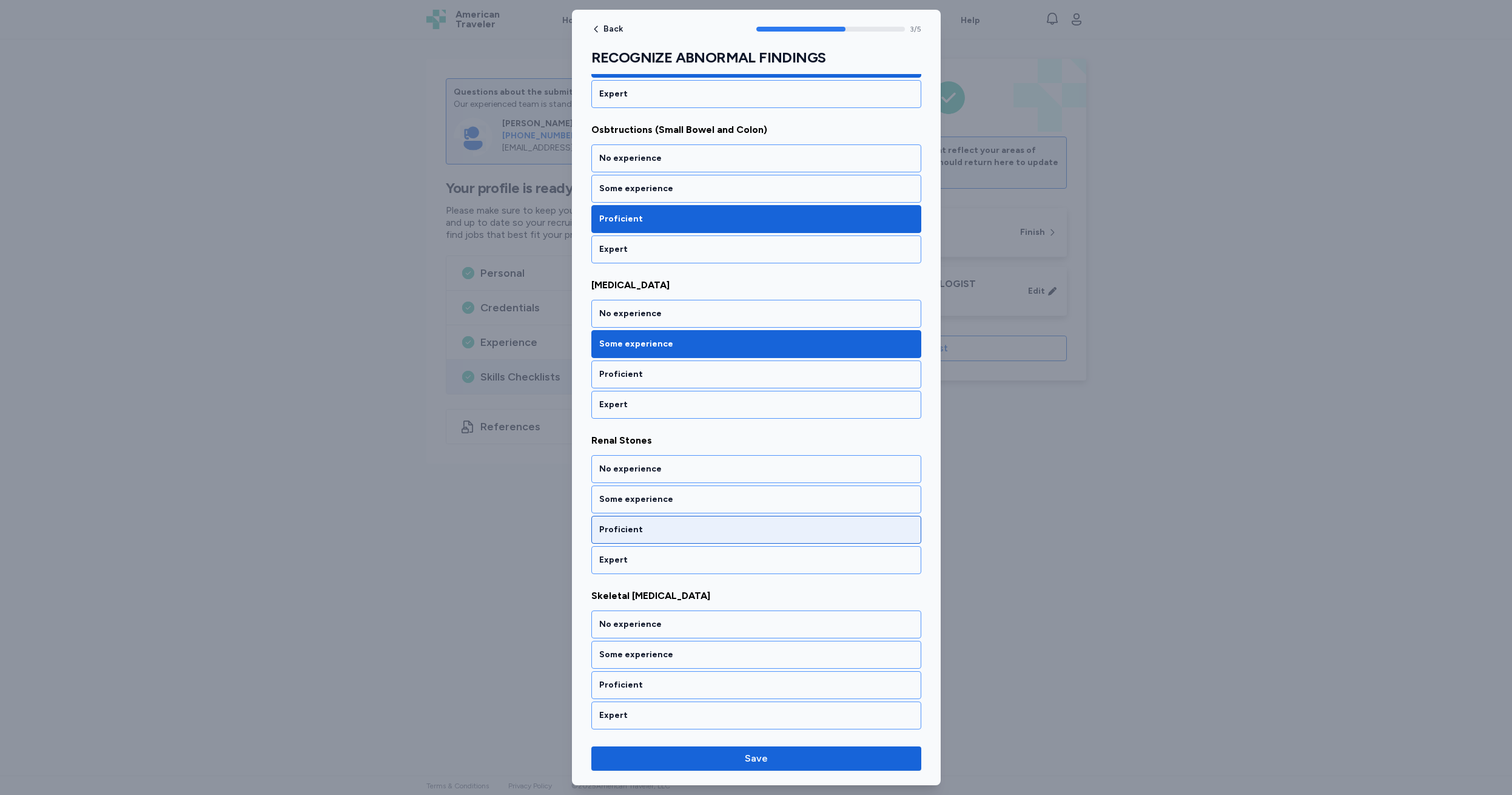
click at [655, 535] on div "Proficient" at bounding box center [756, 529] width 315 height 12
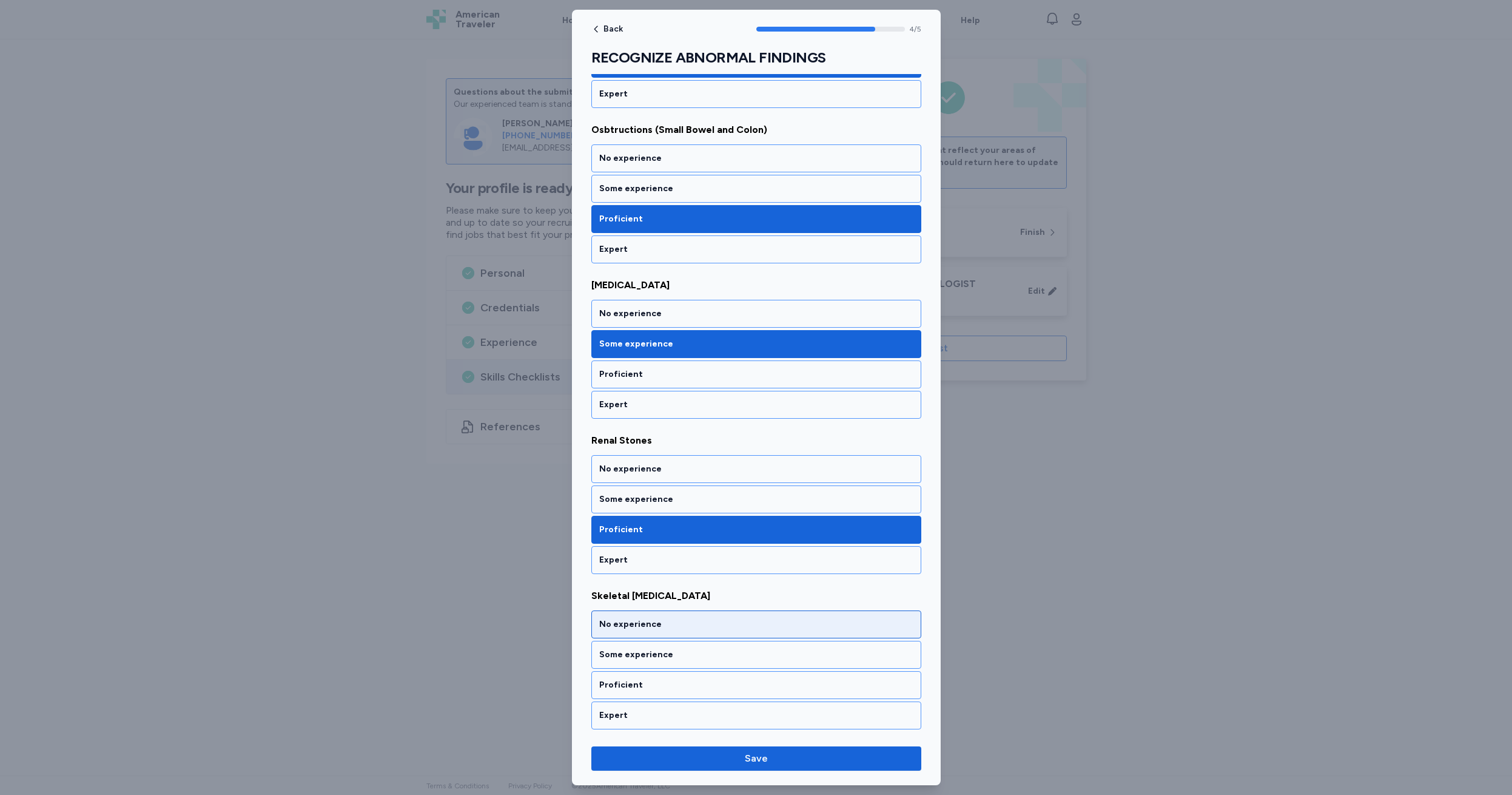
click at [666, 620] on div "No experience" at bounding box center [756, 624] width 315 height 12
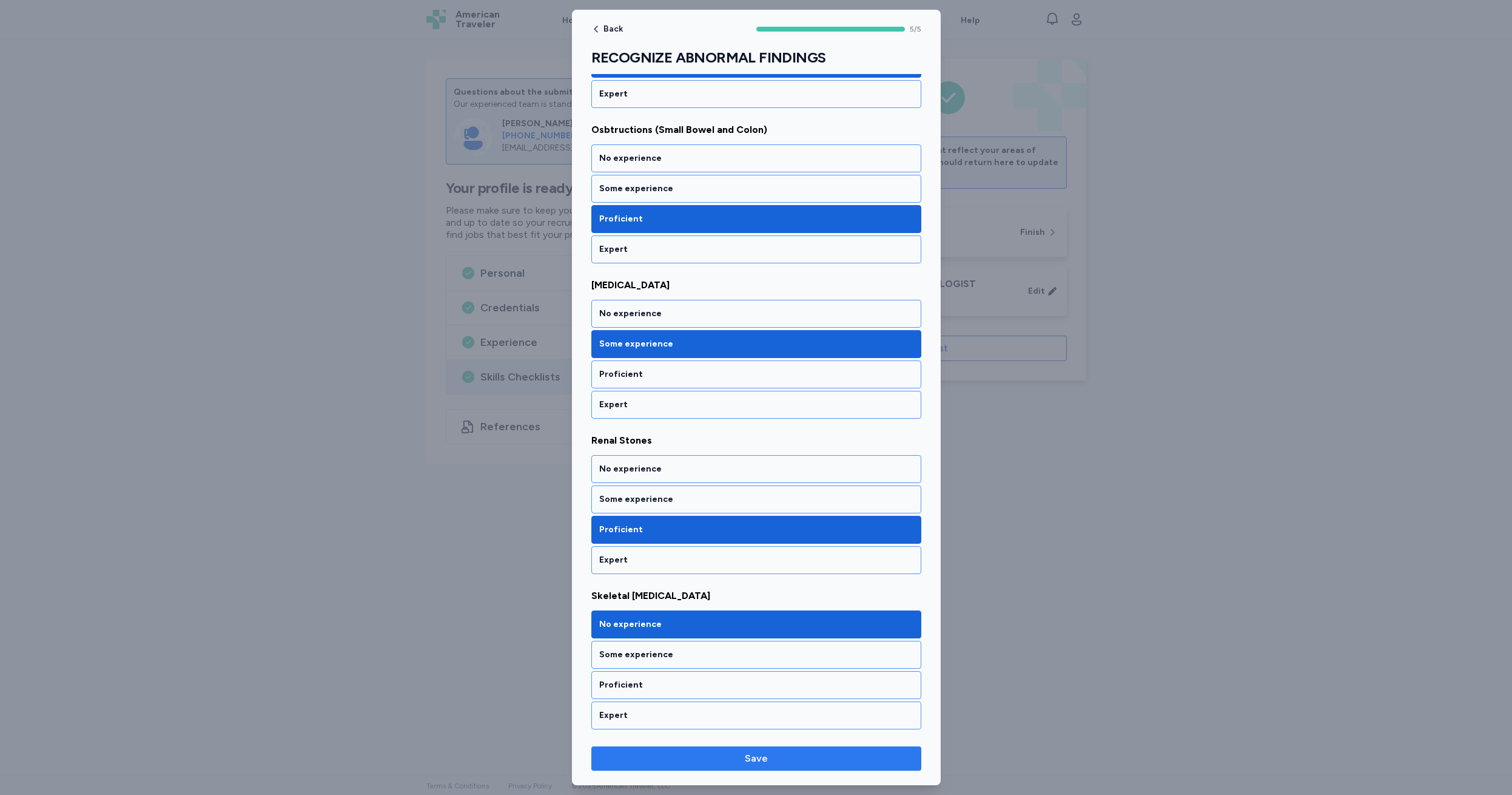
click at [766, 764] on span "Save" at bounding box center [756, 758] width 23 height 15
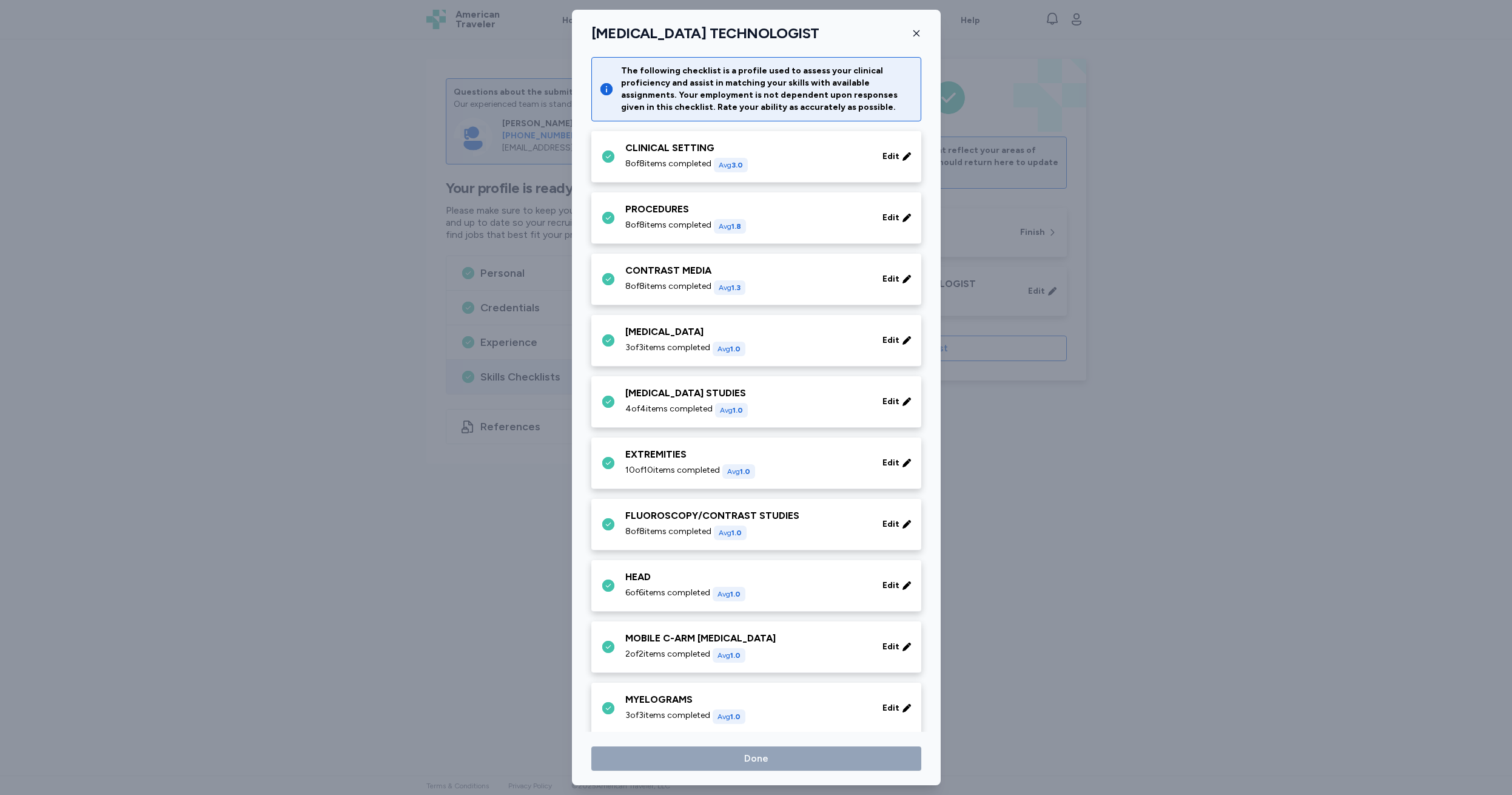
scroll to position [430, 0]
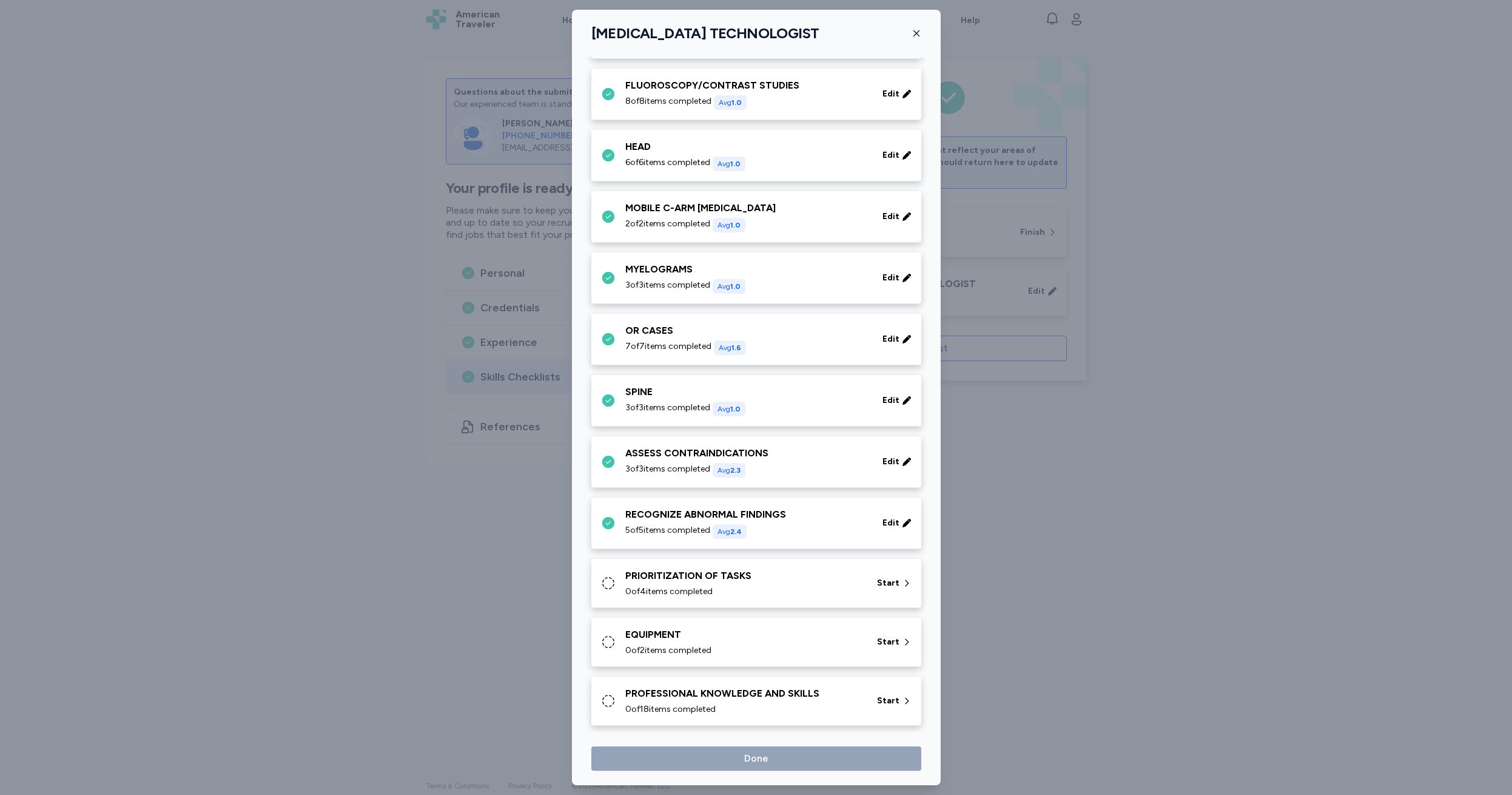
click at [665, 583] on div "PRIORITIZATION OF TASKS 0 of 4 items completed" at bounding box center [743, 582] width 237 height 29
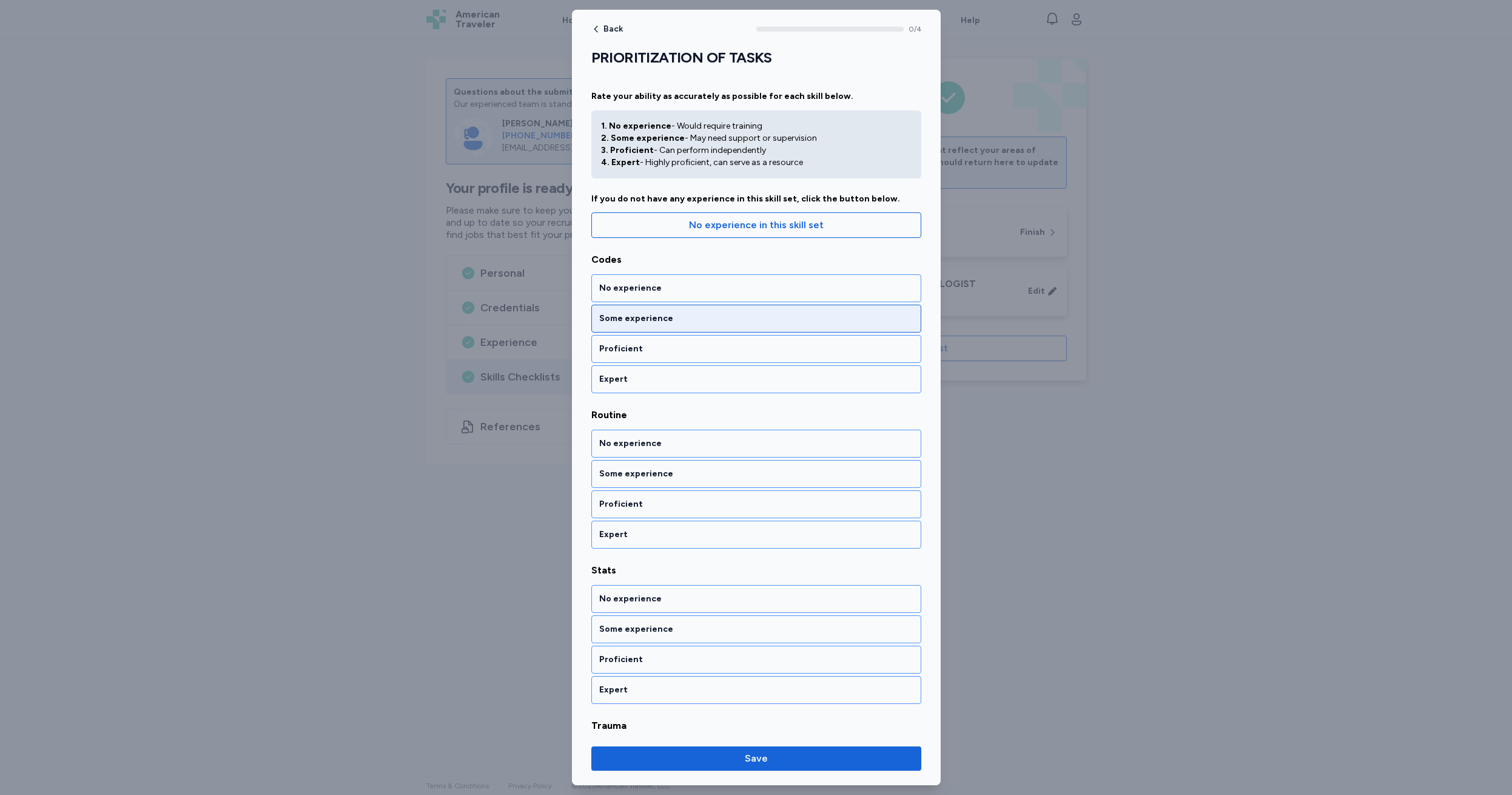
click at [677, 315] on div "Some experience" at bounding box center [756, 318] width 315 height 12
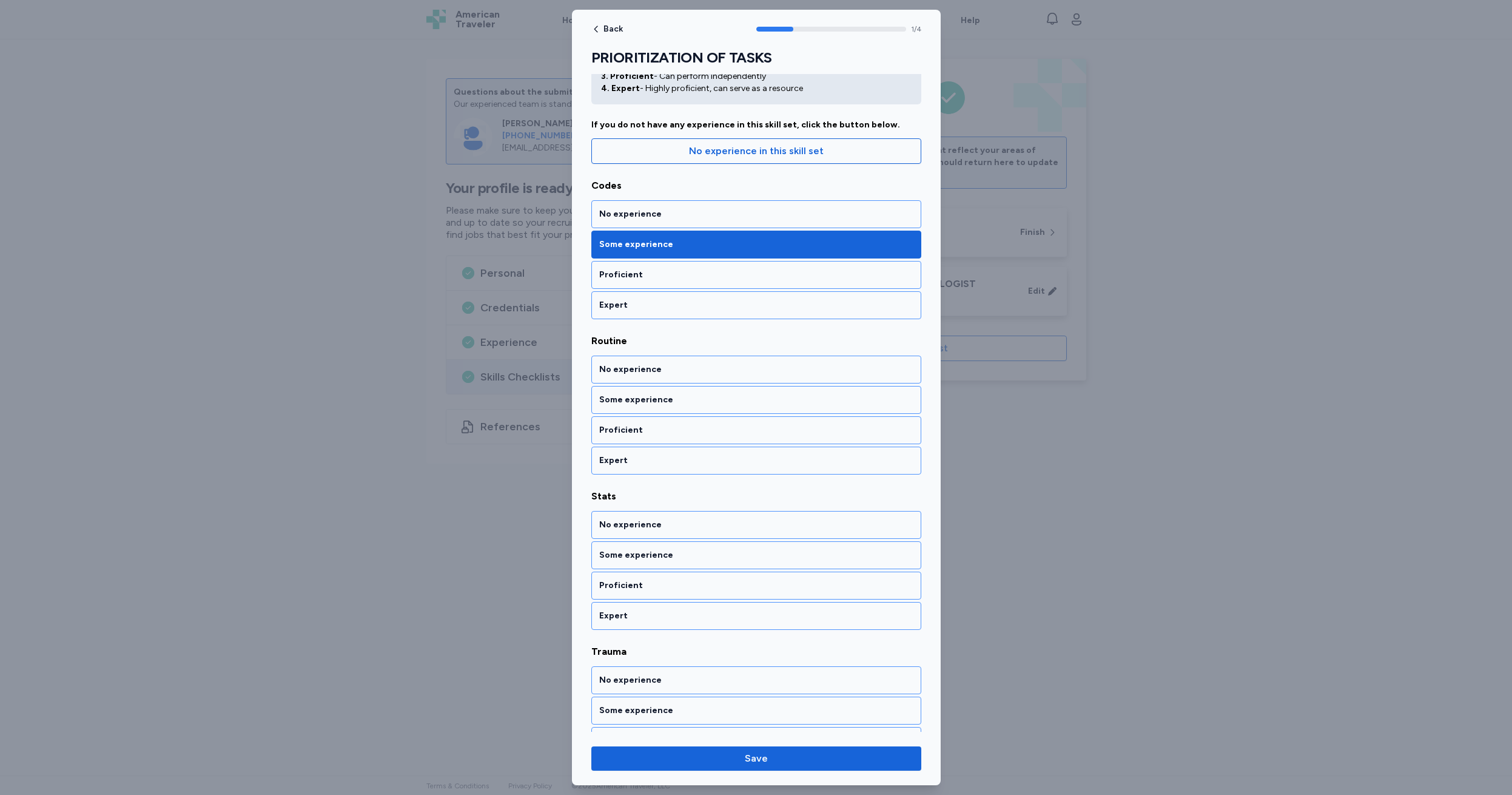
scroll to position [75, 0]
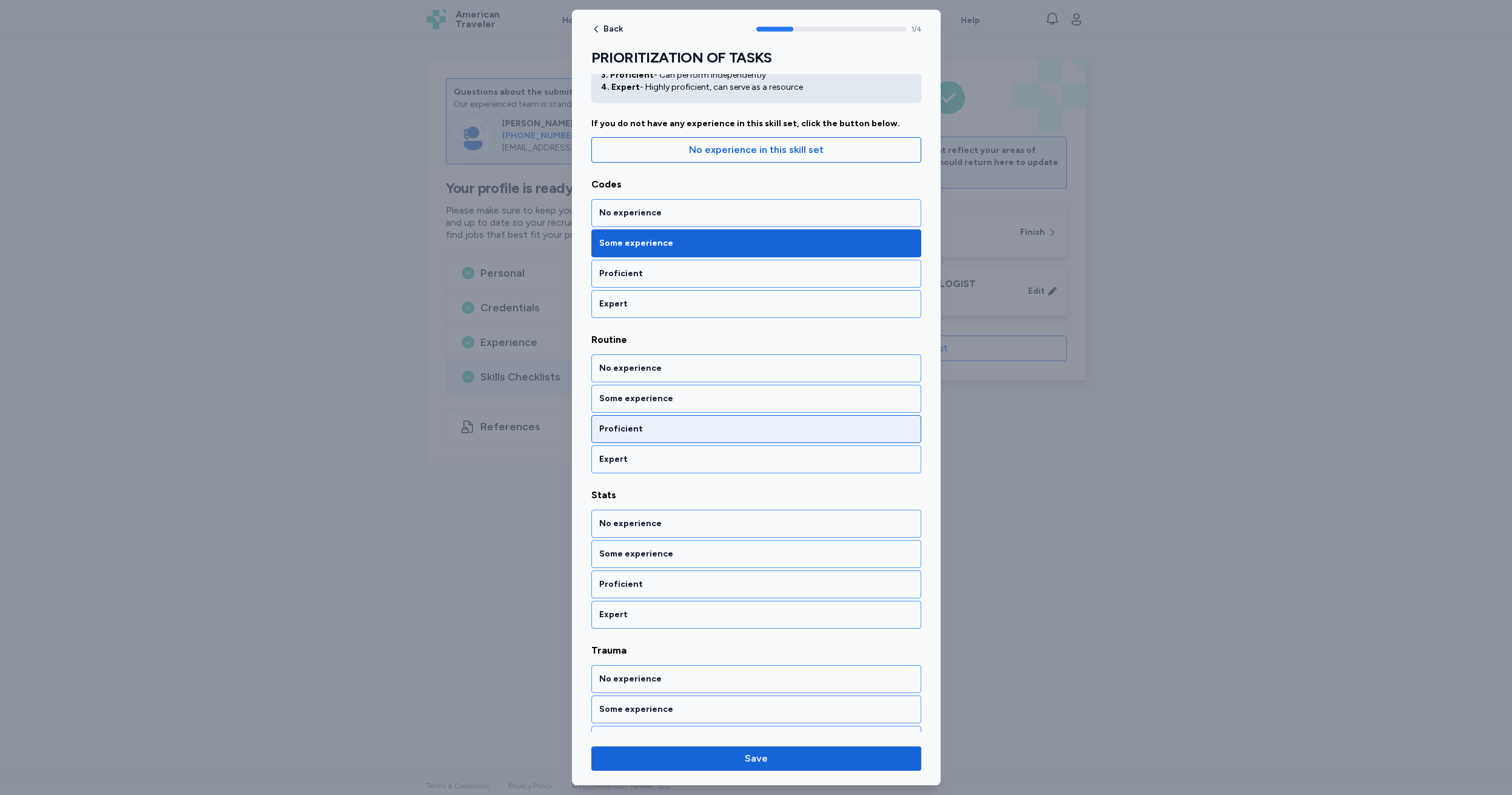
click at [651, 429] on div "Proficient" at bounding box center [756, 429] width 315 height 12
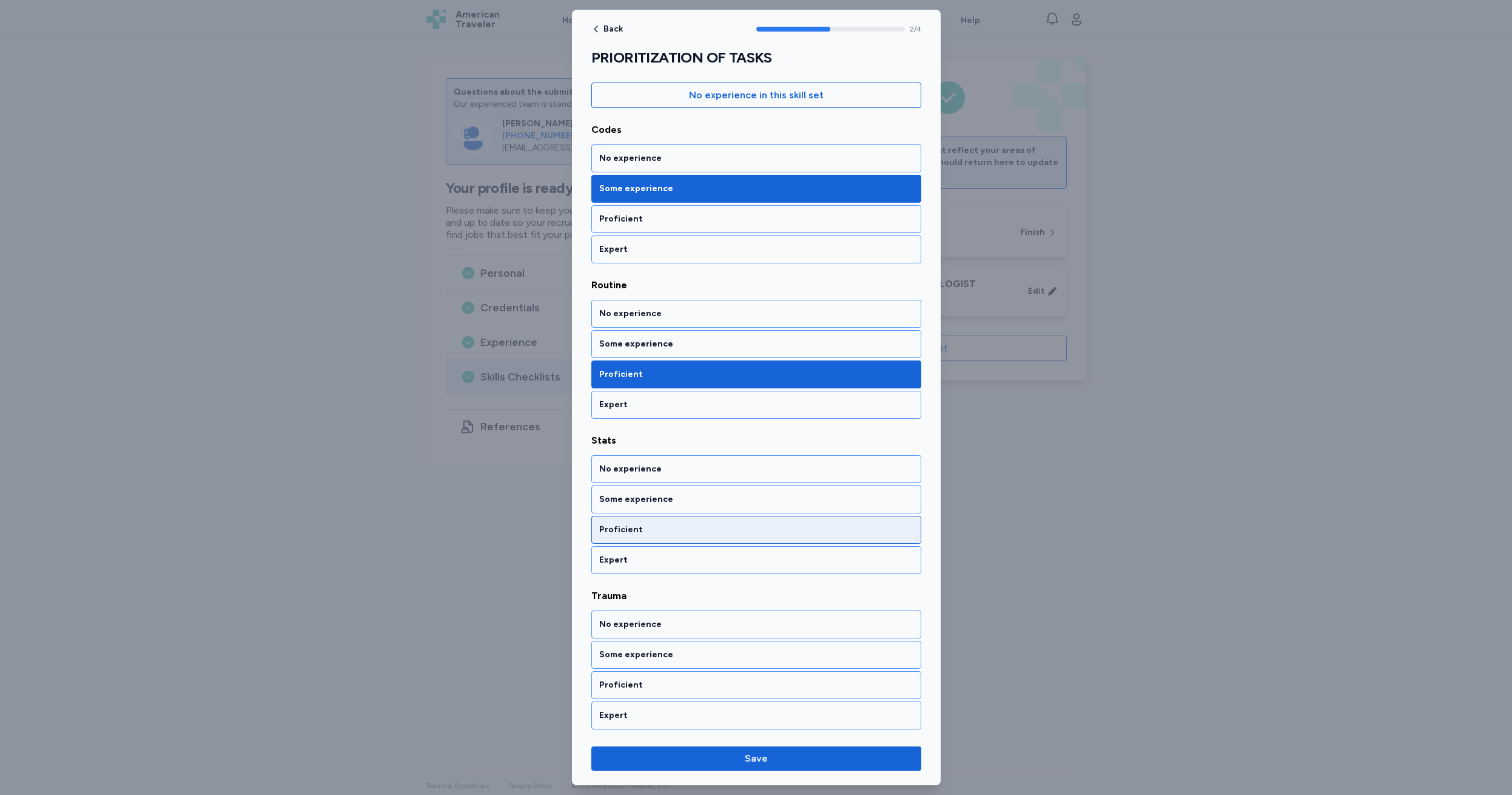
click at [651, 528] on div "Proficient" at bounding box center [756, 529] width 315 height 12
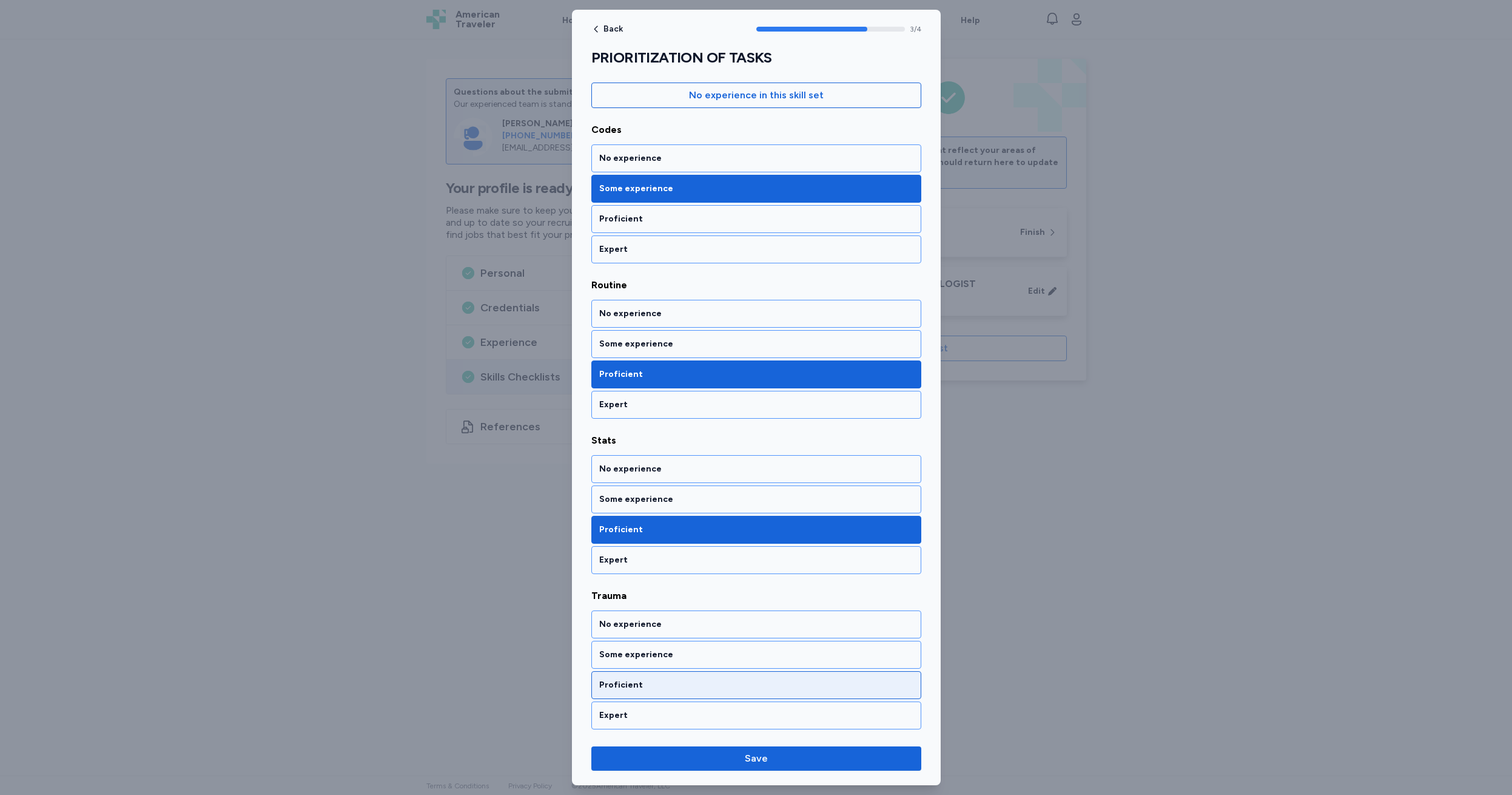
click at [660, 685] on div "Proficient" at bounding box center [756, 685] width 315 height 12
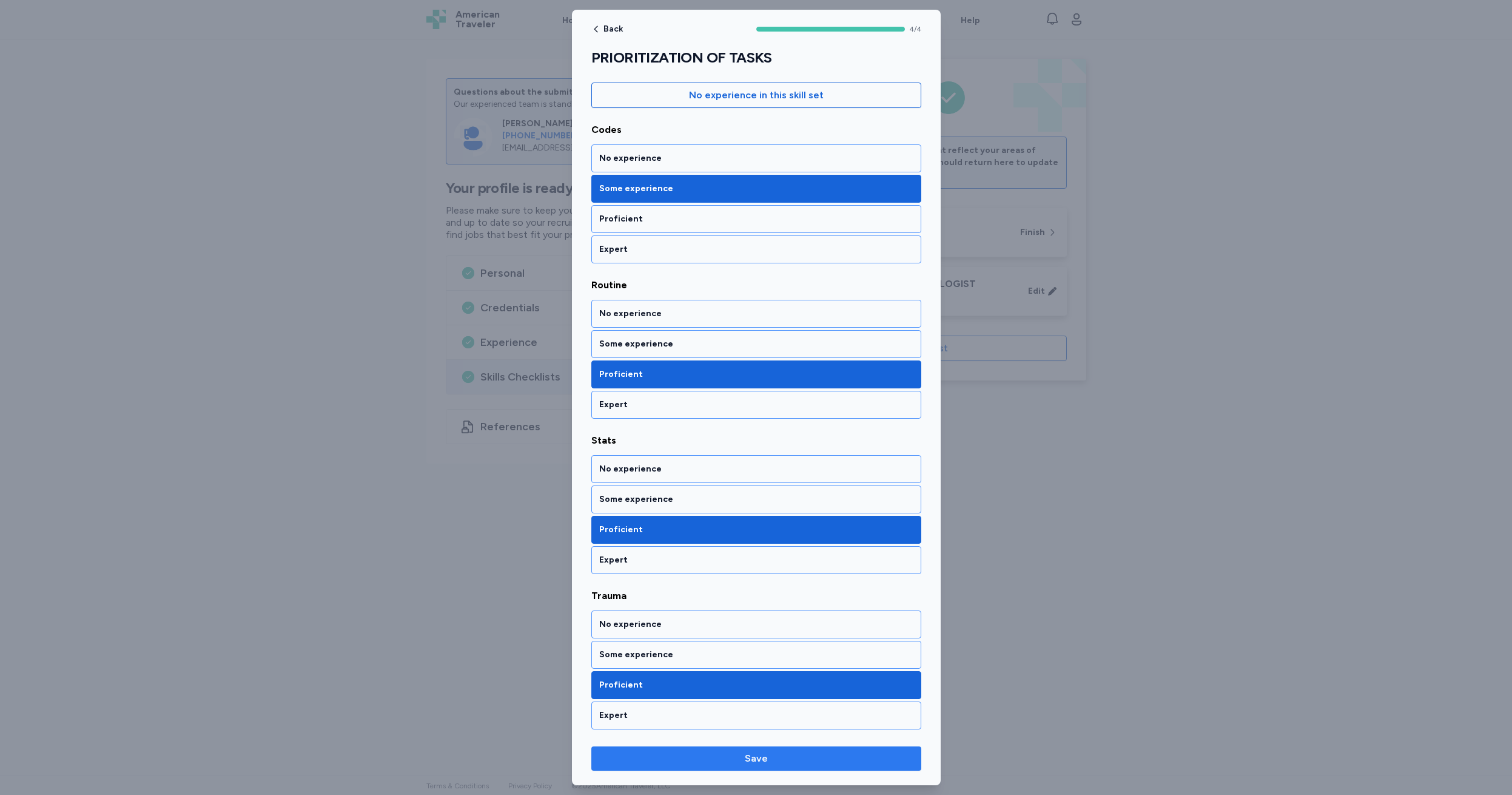
click at [757, 764] on span "Save" at bounding box center [756, 758] width 23 height 15
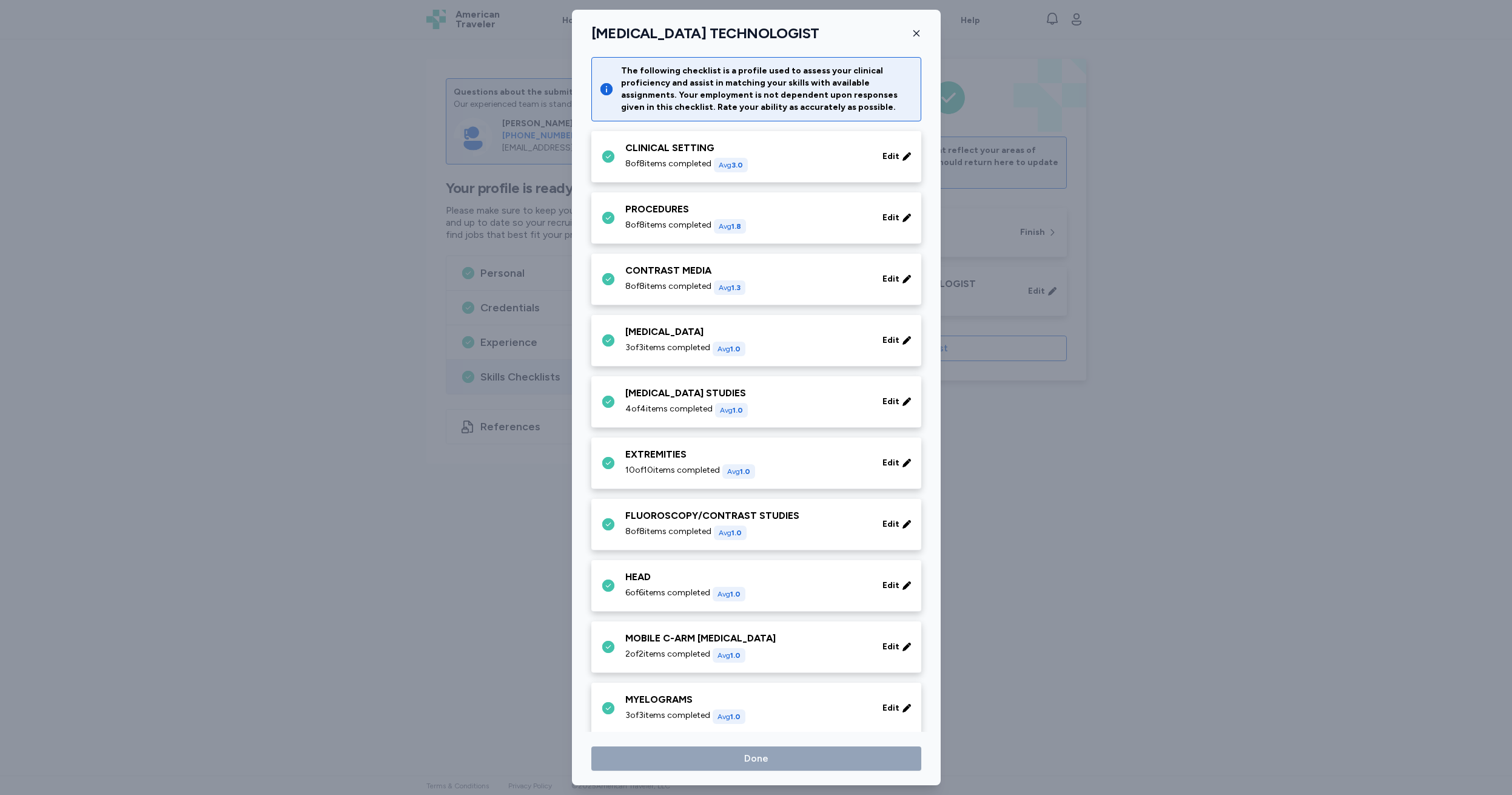
scroll to position [430, 0]
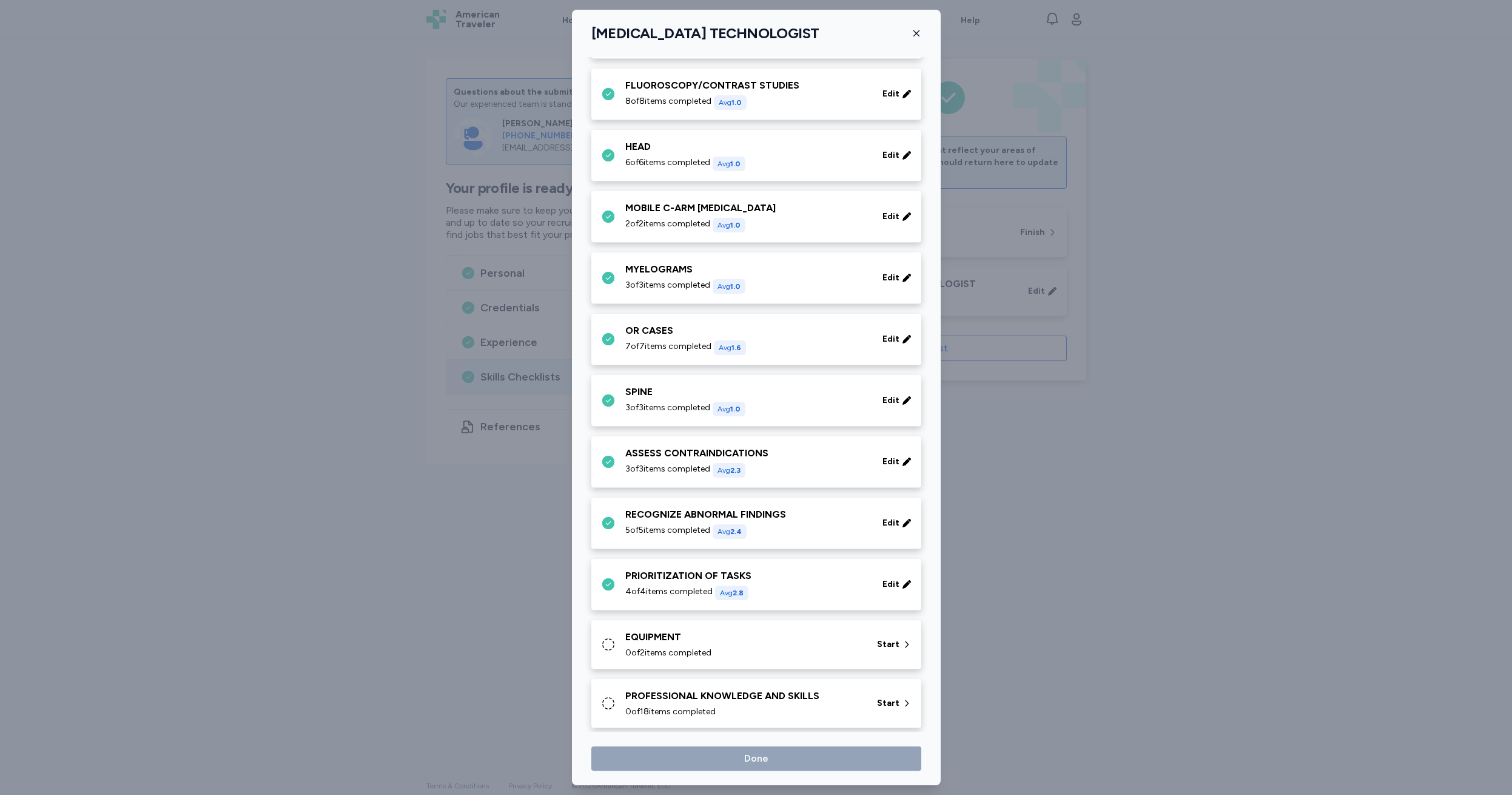
click at [620, 634] on div "EQUIPMENT 0 of 2 items completed Start" at bounding box center [758, 644] width 316 height 29
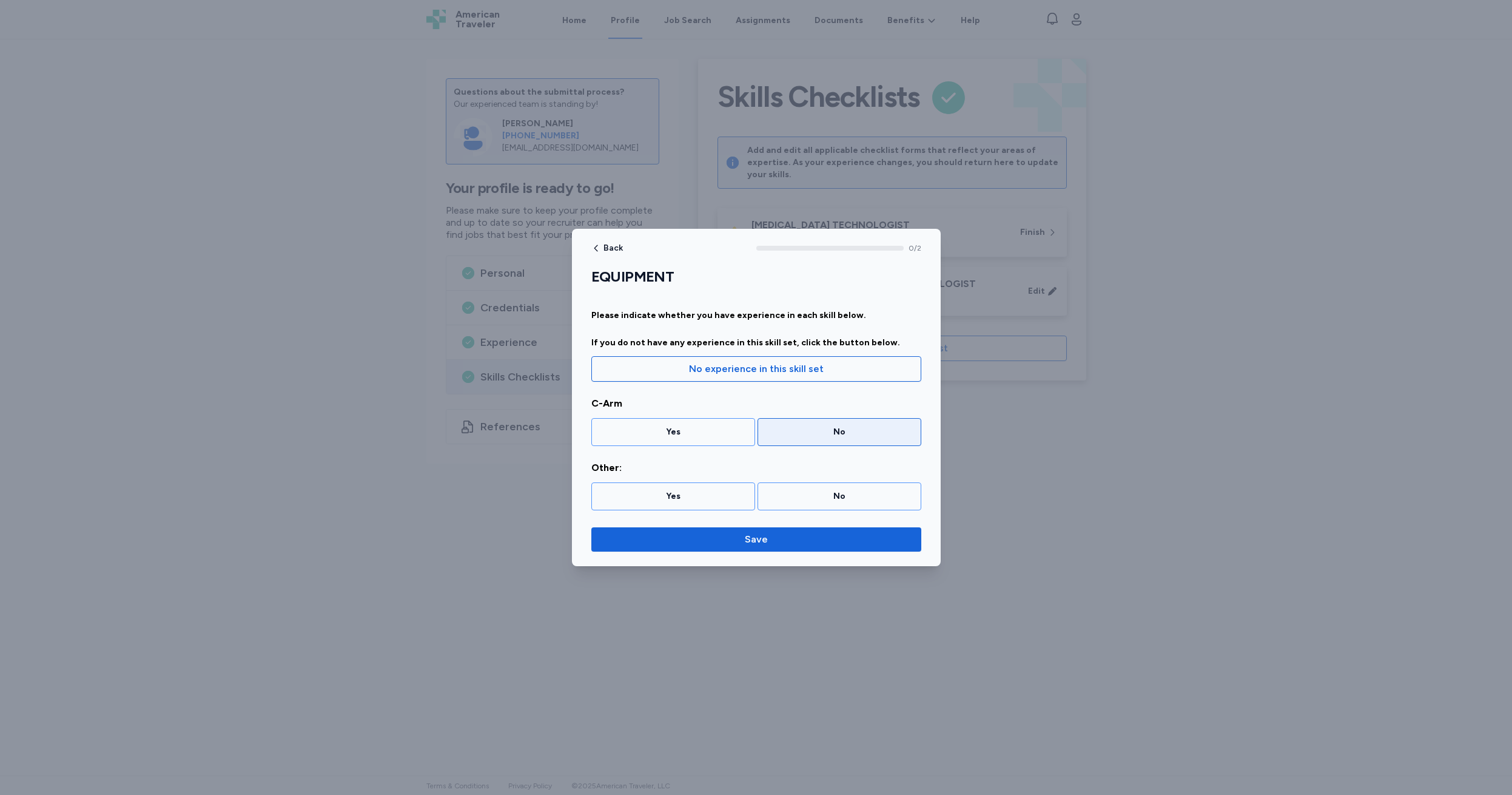
click at [817, 432] on div "No" at bounding box center [840, 432] width 148 height 12
click at [825, 496] on div "No" at bounding box center [840, 496] width 148 height 12
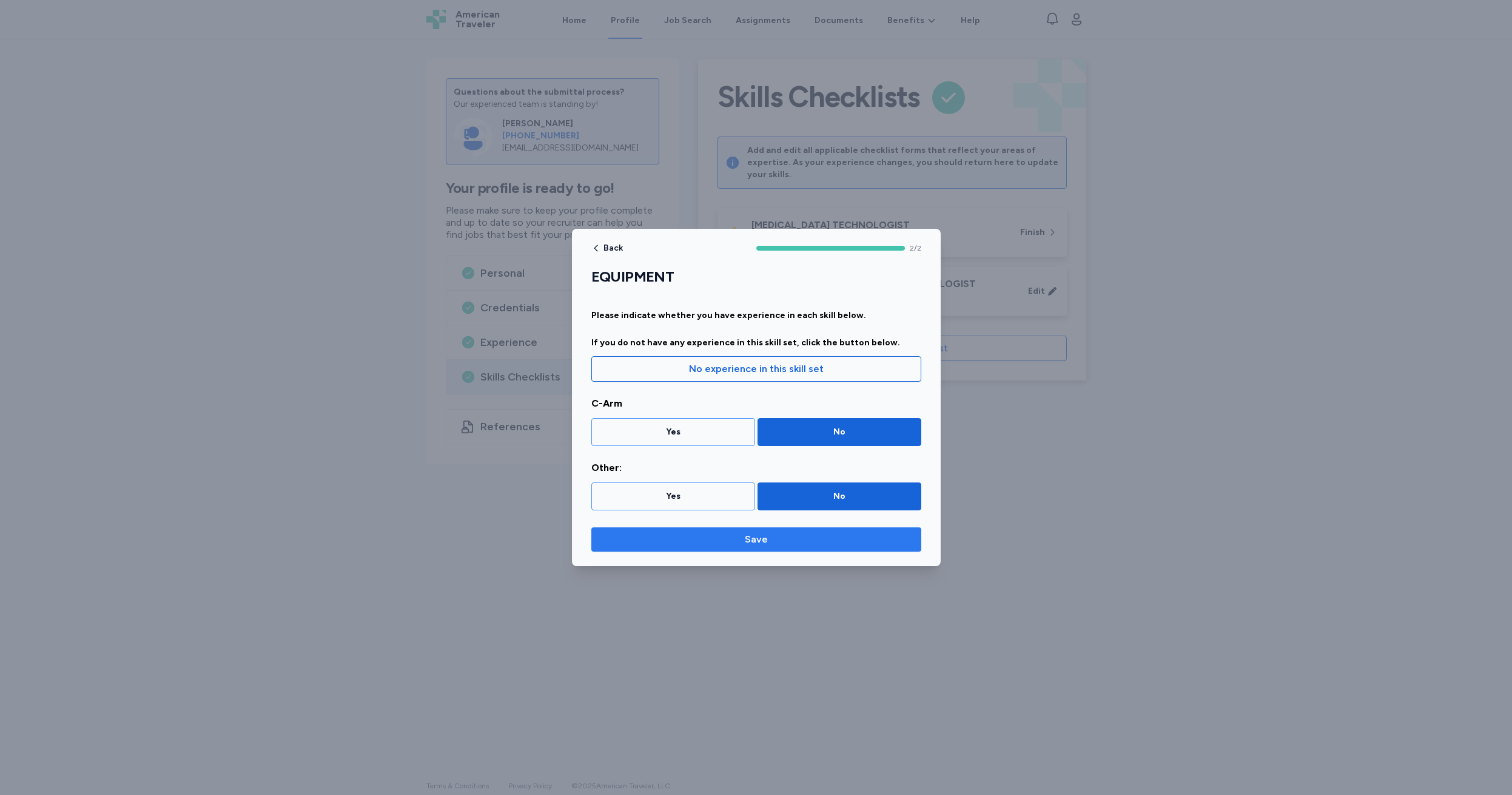
click at [752, 540] on span "Save" at bounding box center [756, 539] width 23 height 15
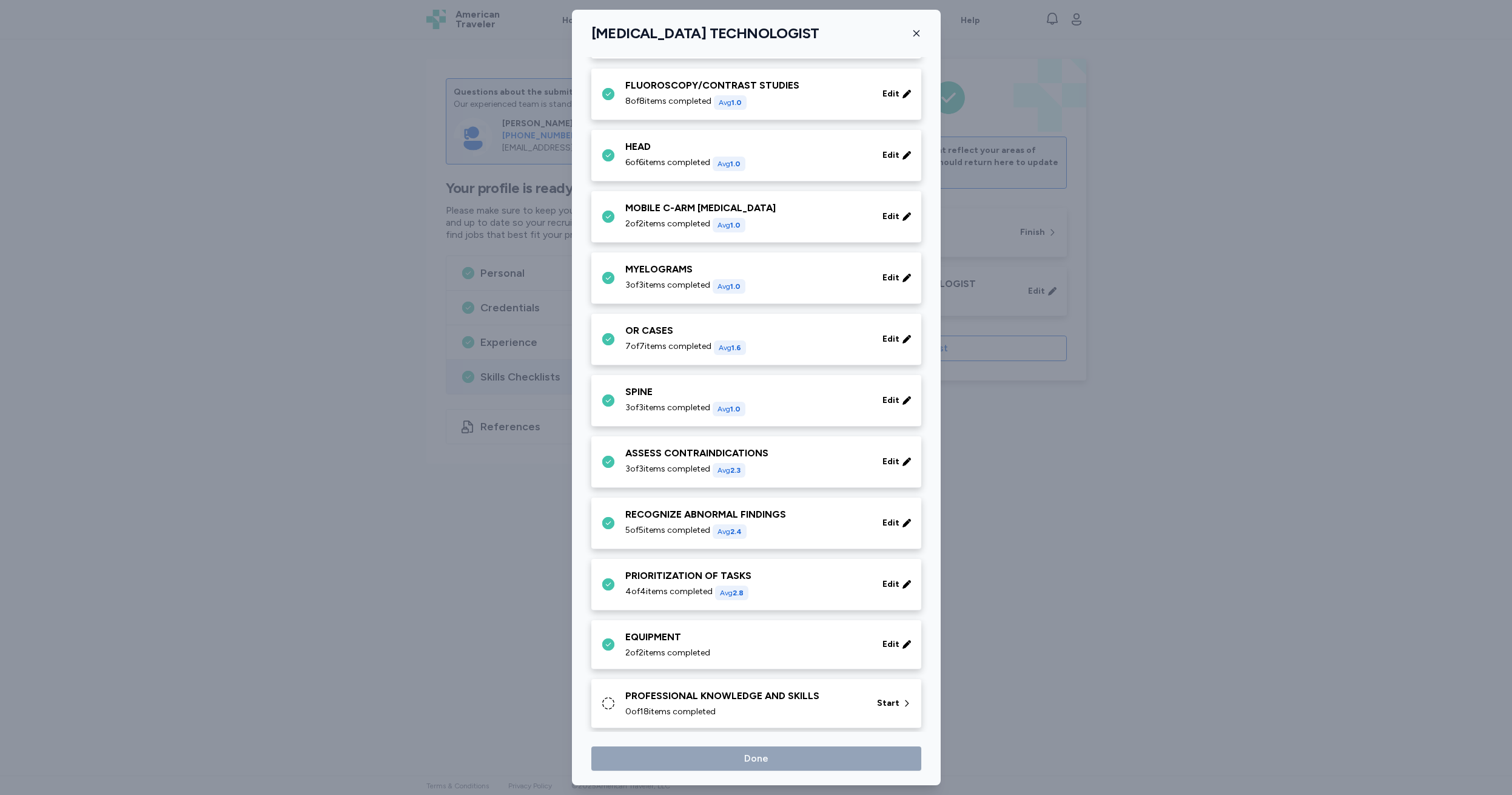
click at [654, 699] on div "PROFESSIONAL KNOWLEDGE AND SKILLS" at bounding box center [743, 696] width 237 height 15
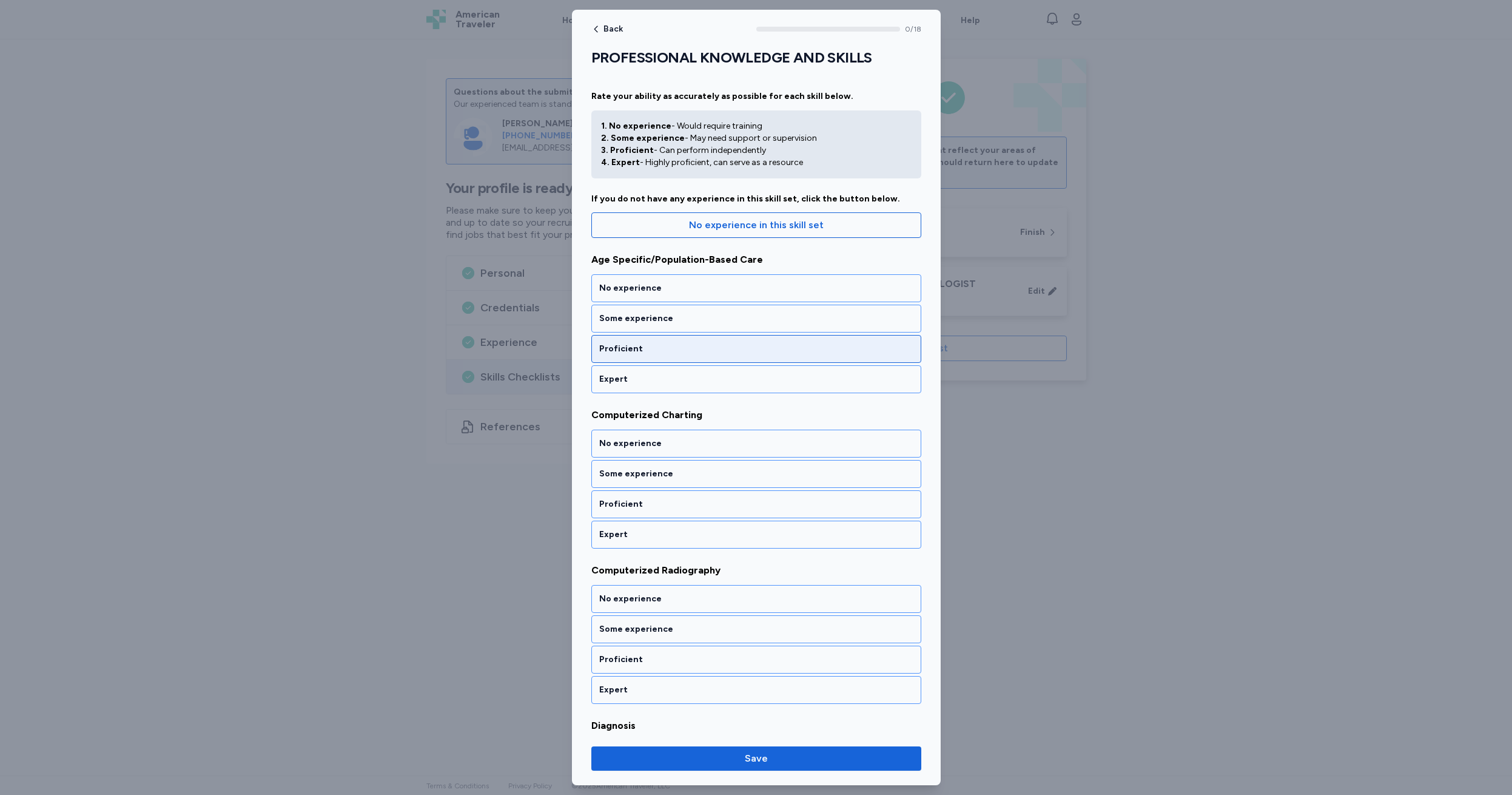
click at [658, 349] on div "Proficient" at bounding box center [756, 348] width 315 height 12
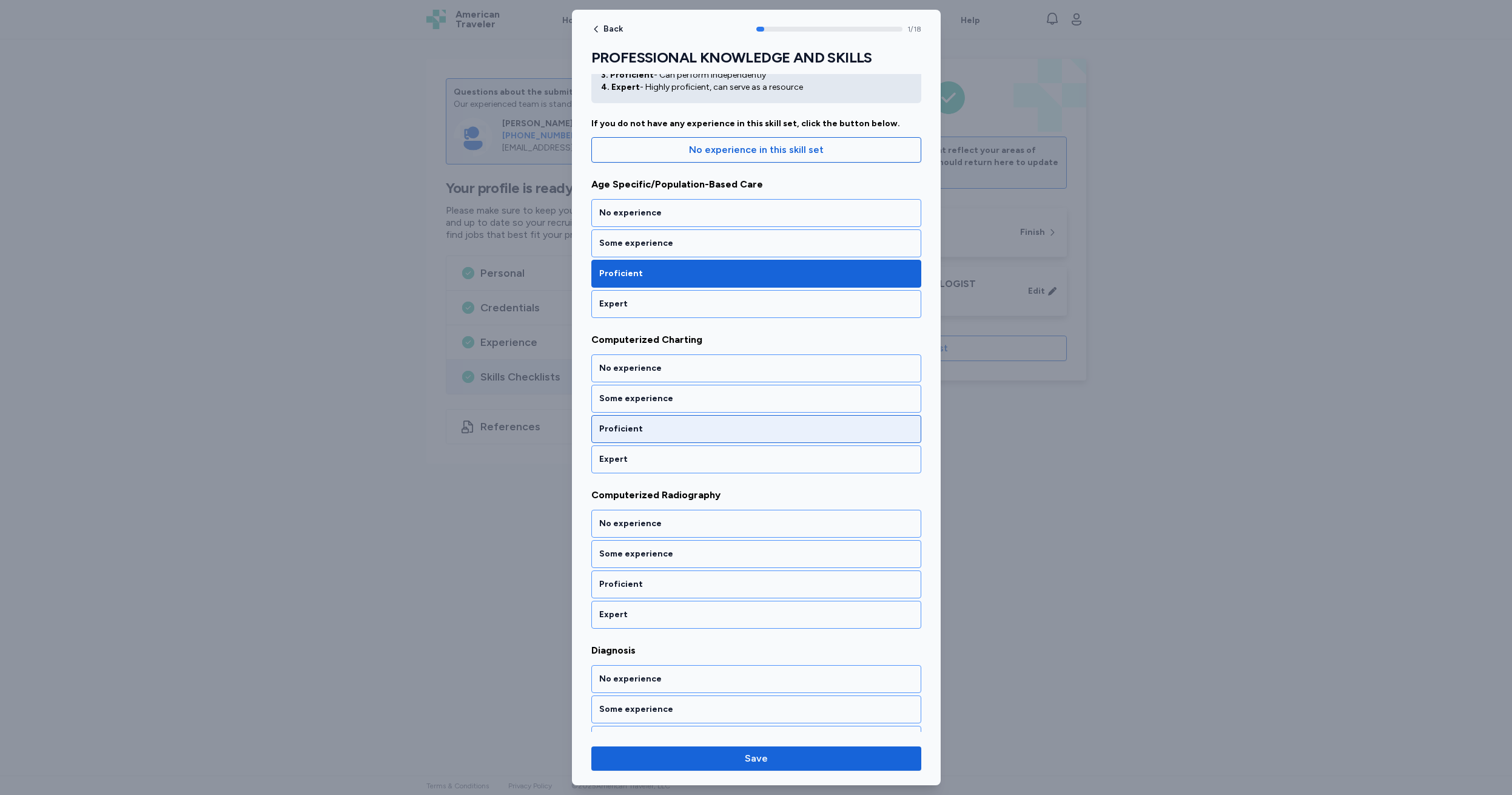
click at [656, 425] on div "Proficient" at bounding box center [756, 429] width 315 height 12
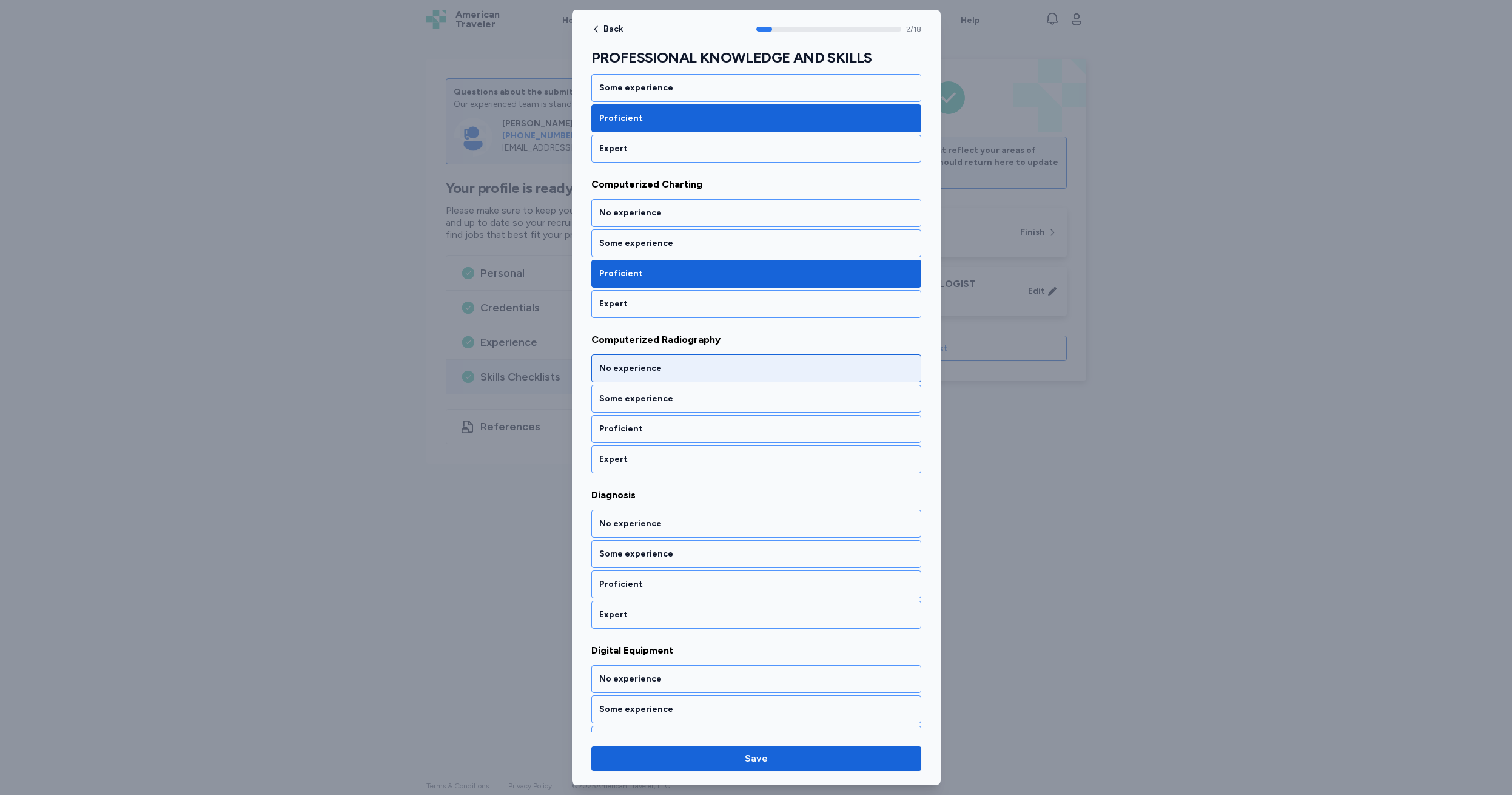
click at [685, 366] on div "No experience" at bounding box center [756, 368] width 315 height 12
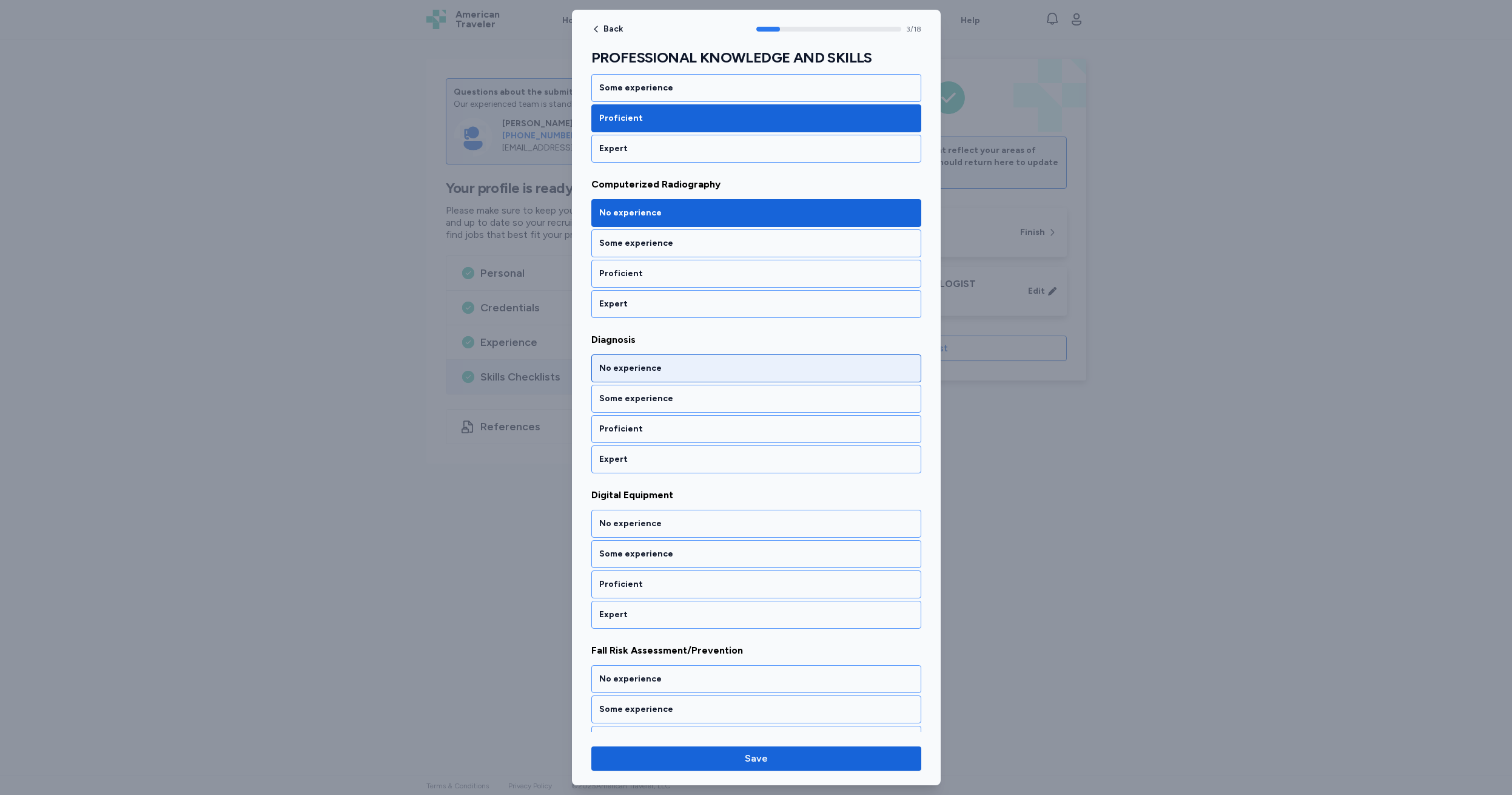
click at [685, 366] on div "No experience" at bounding box center [756, 368] width 315 height 12
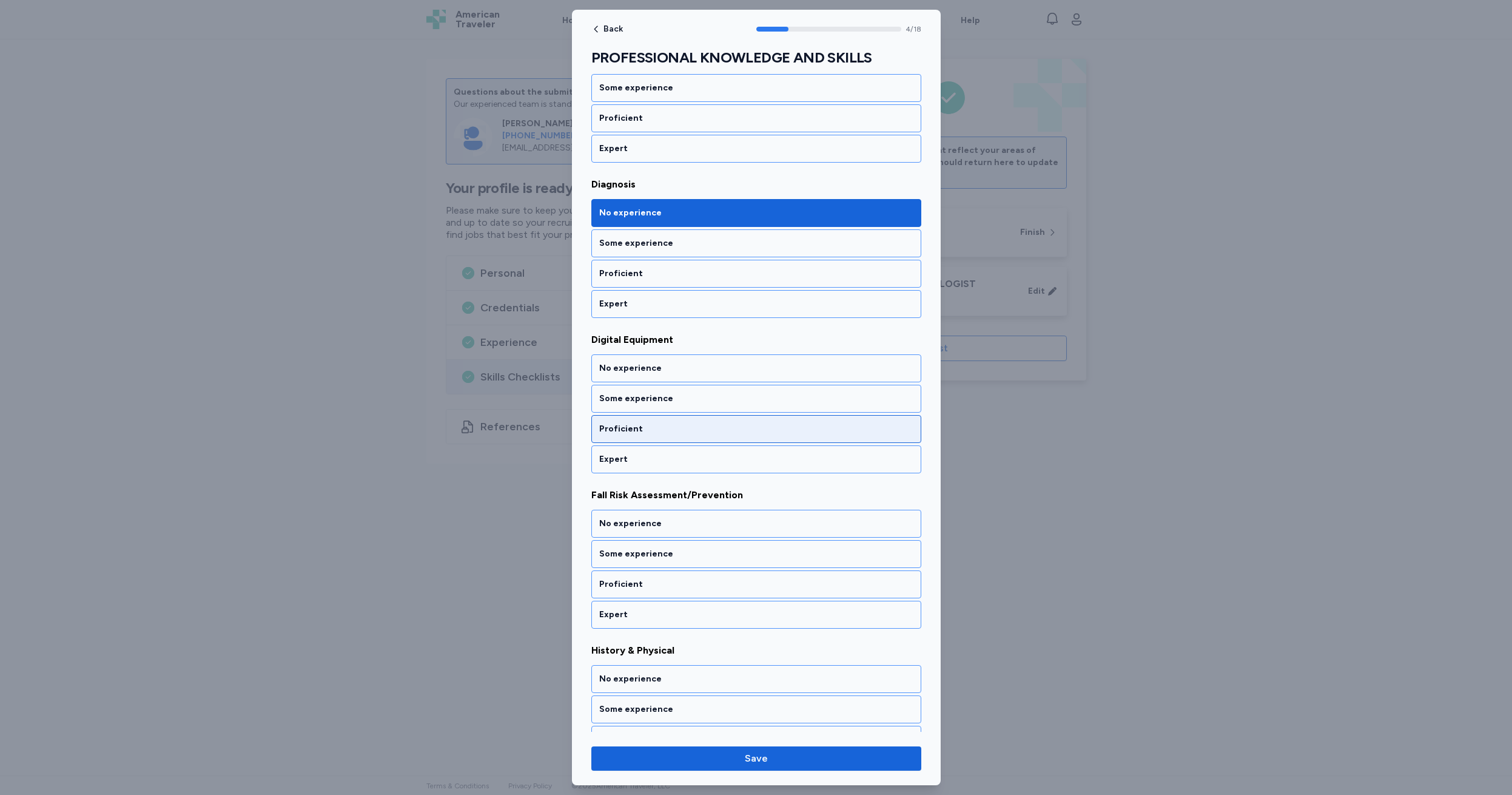
click at [673, 429] on div "Proficient" at bounding box center [756, 429] width 315 height 12
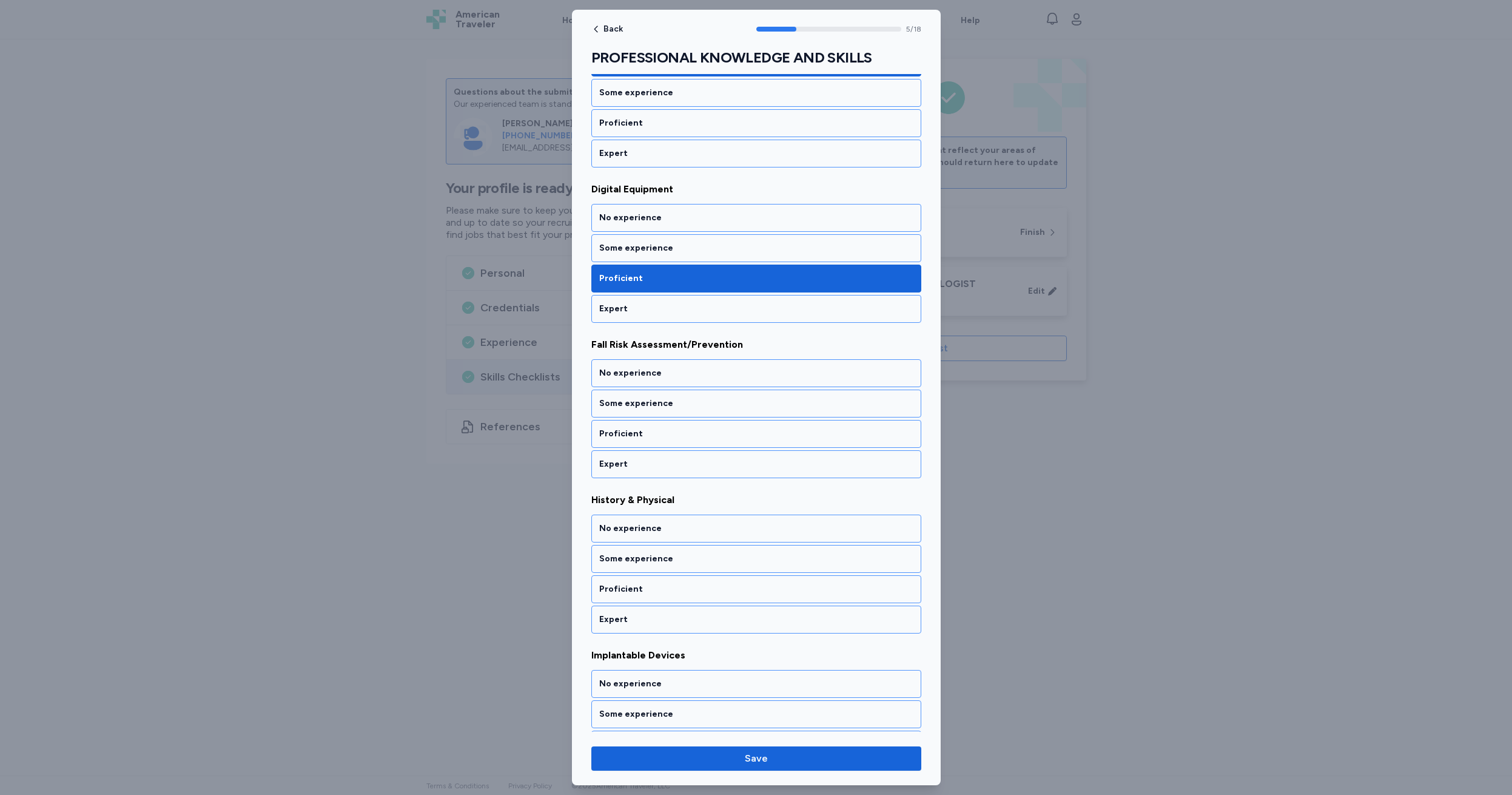
scroll to position [697, 0]
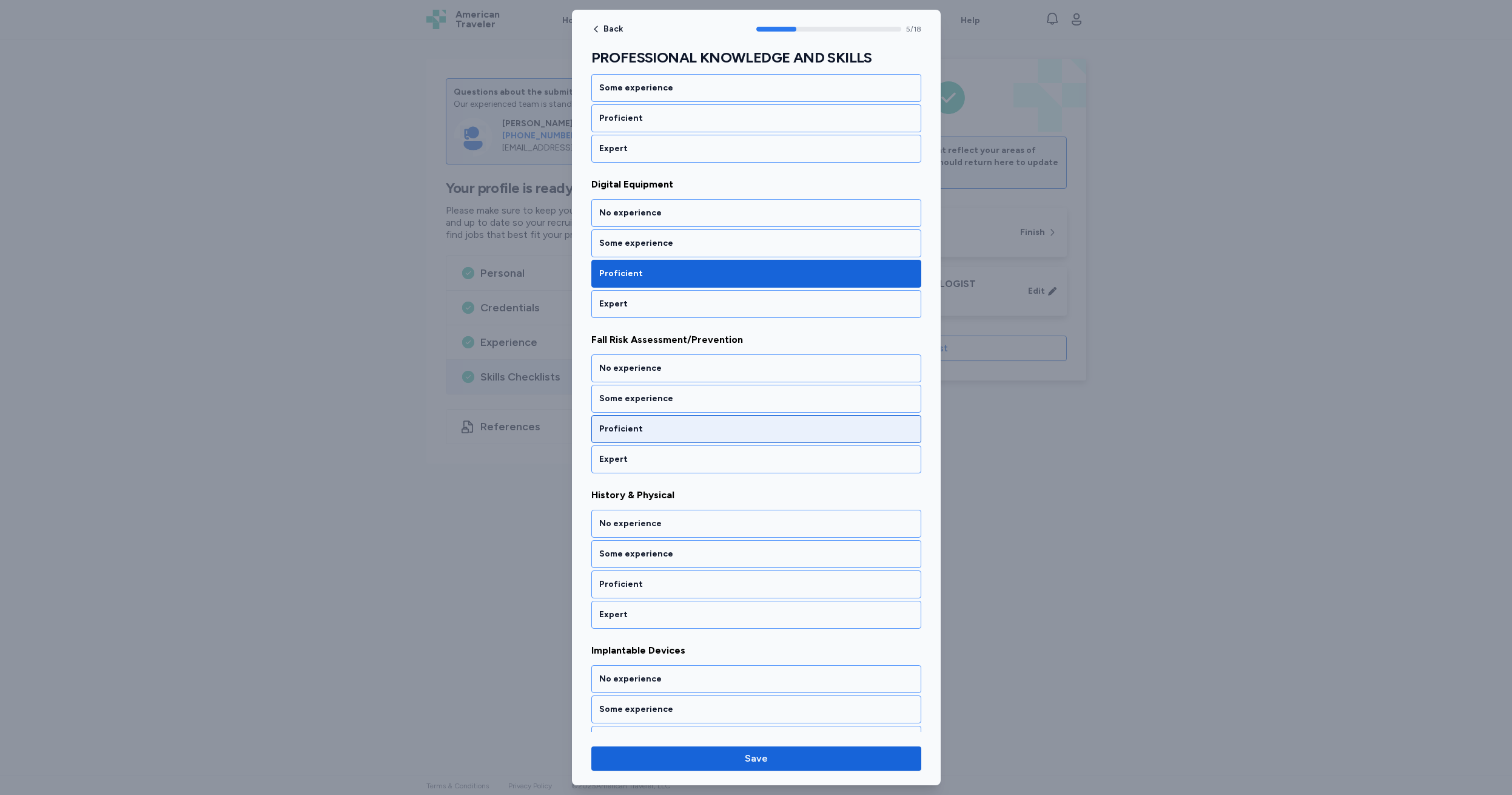
click at [673, 429] on div "Proficient" at bounding box center [756, 429] width 315 height 12
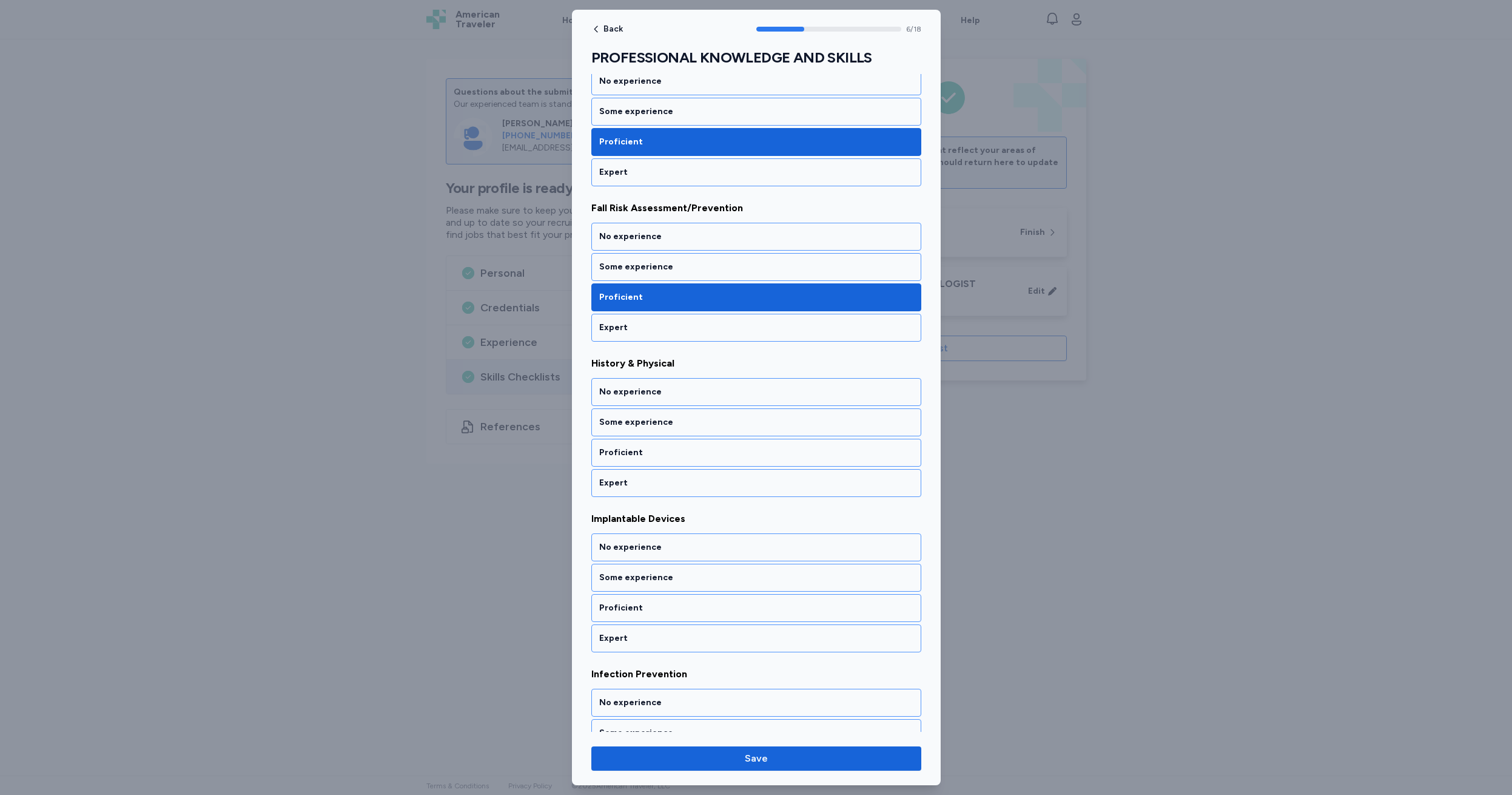
scroll to position [852, 0]
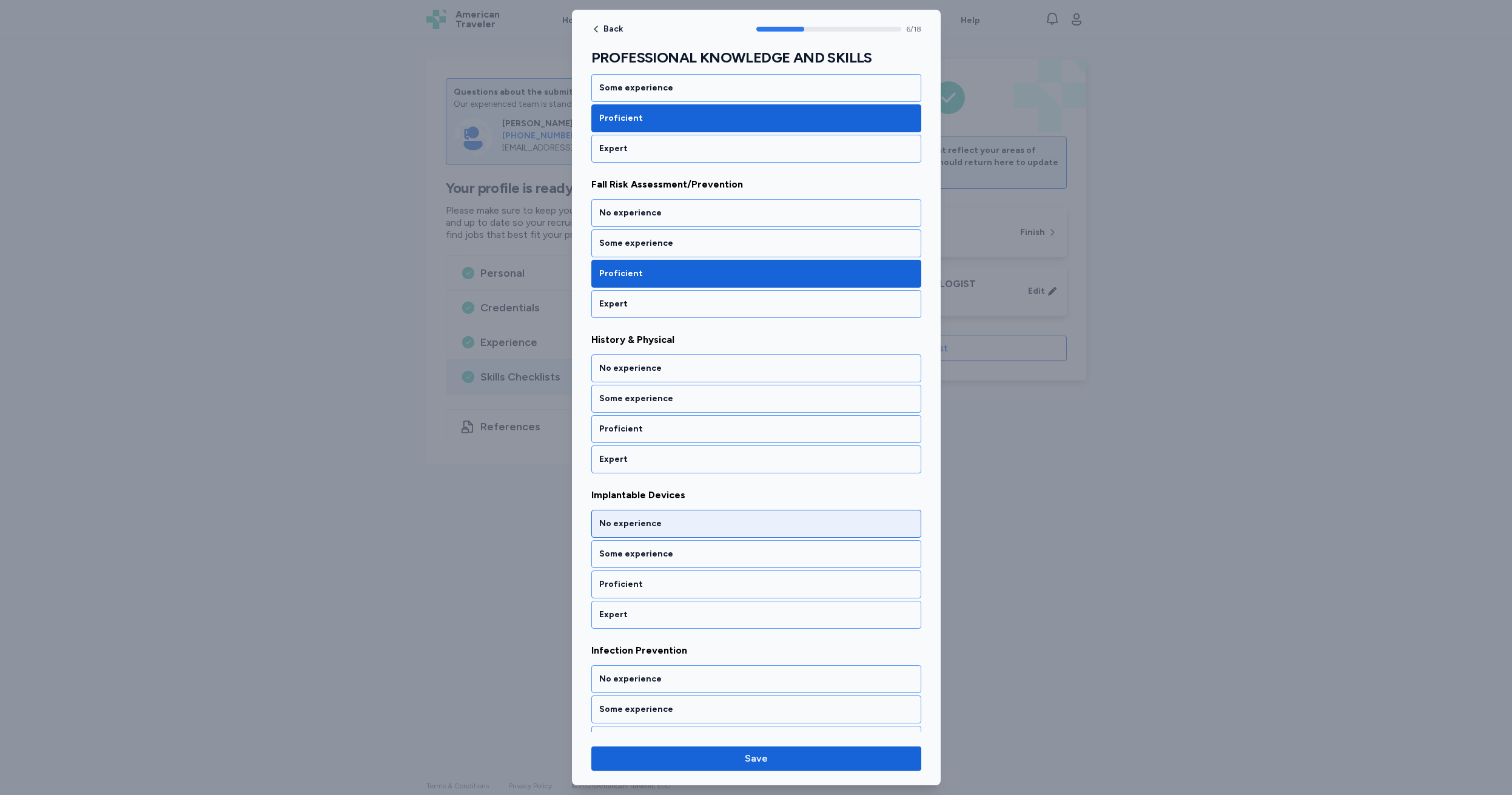
click at [679, 522] on div "No experience" at bounding box center [756, 523] width 315 height 12
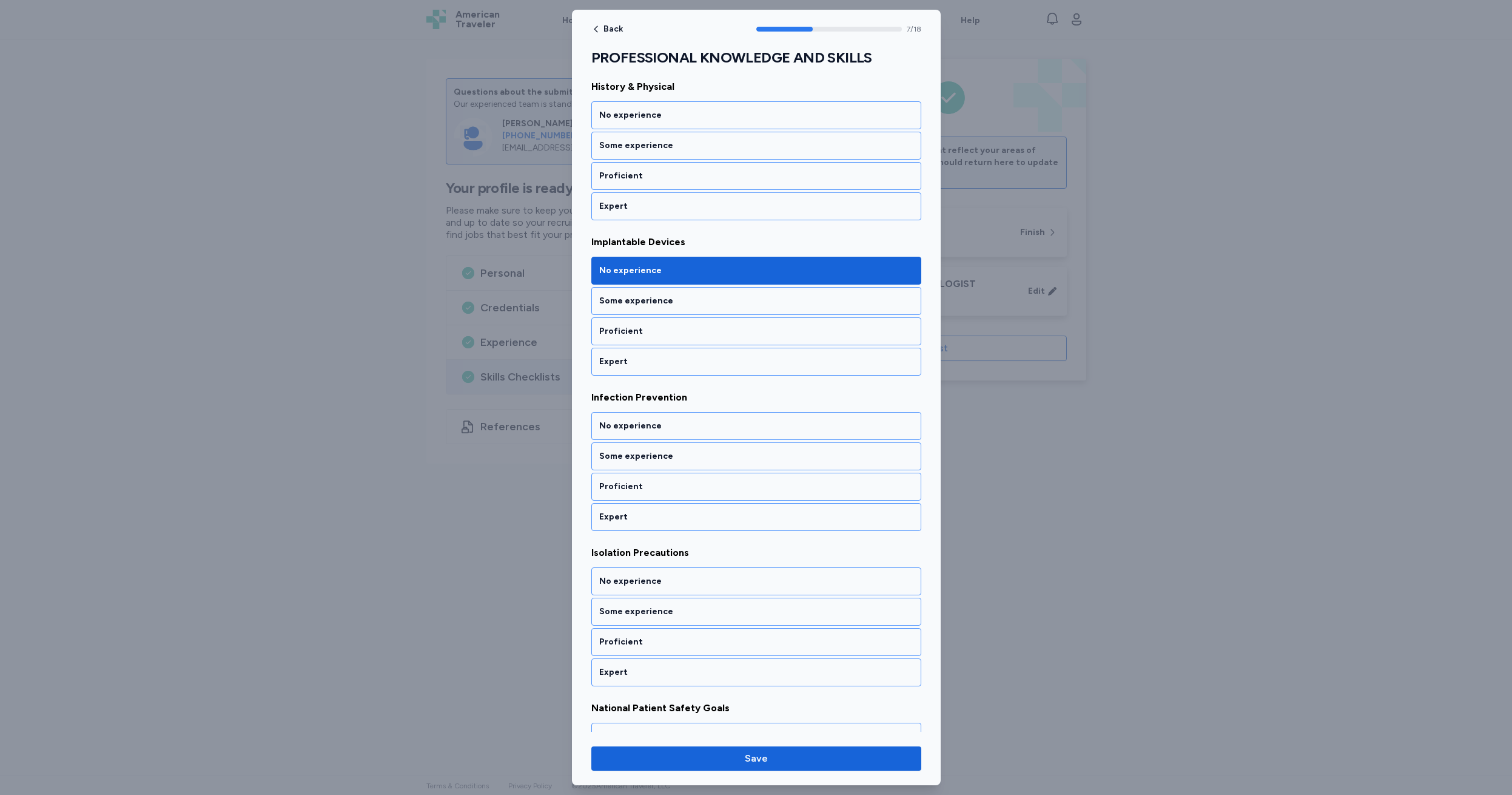
scroll to position [1162, 0]
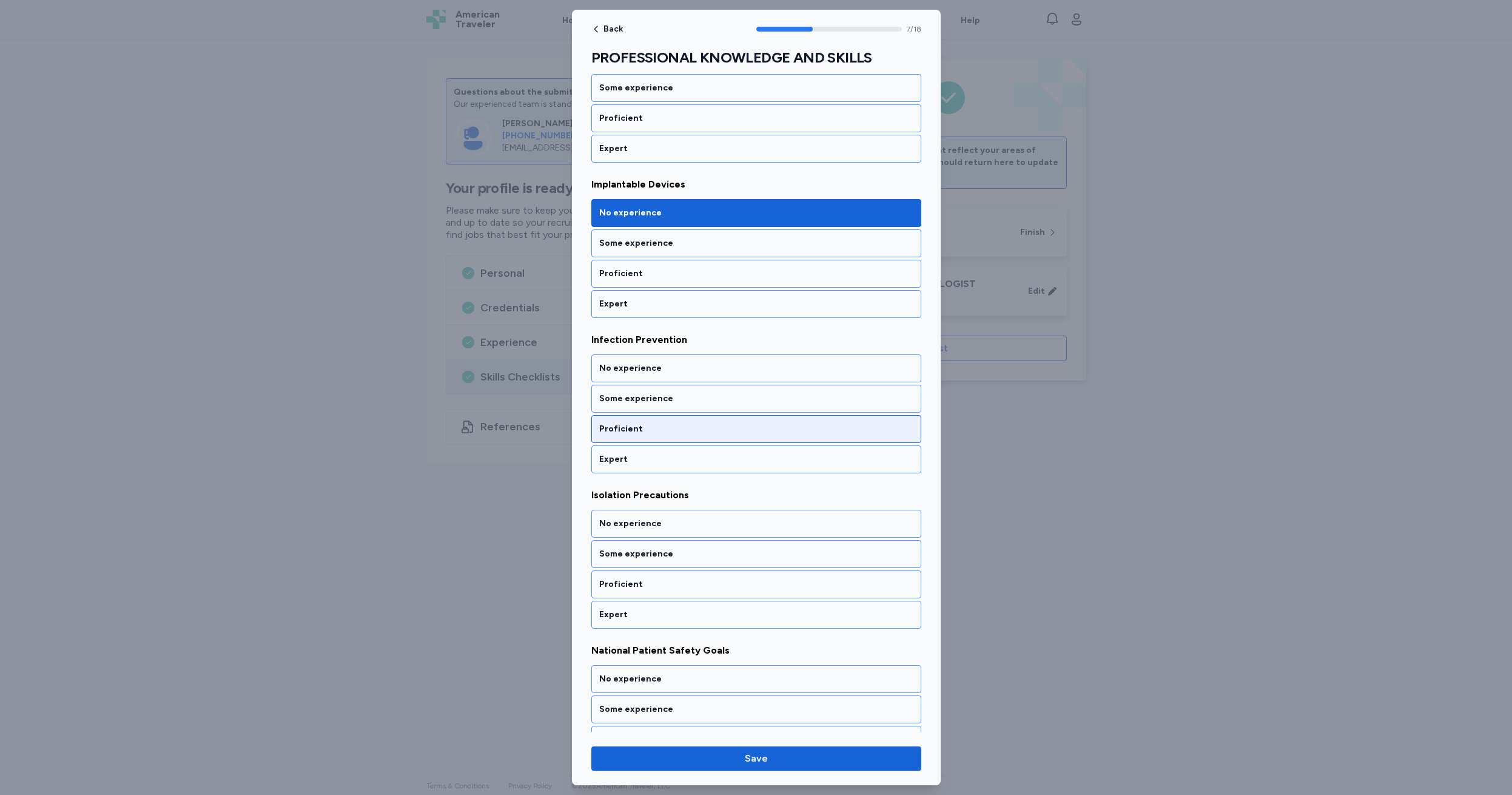
click at [655, 428] on div "Proficient" at bounding box center [756, 429] width 315 height 12
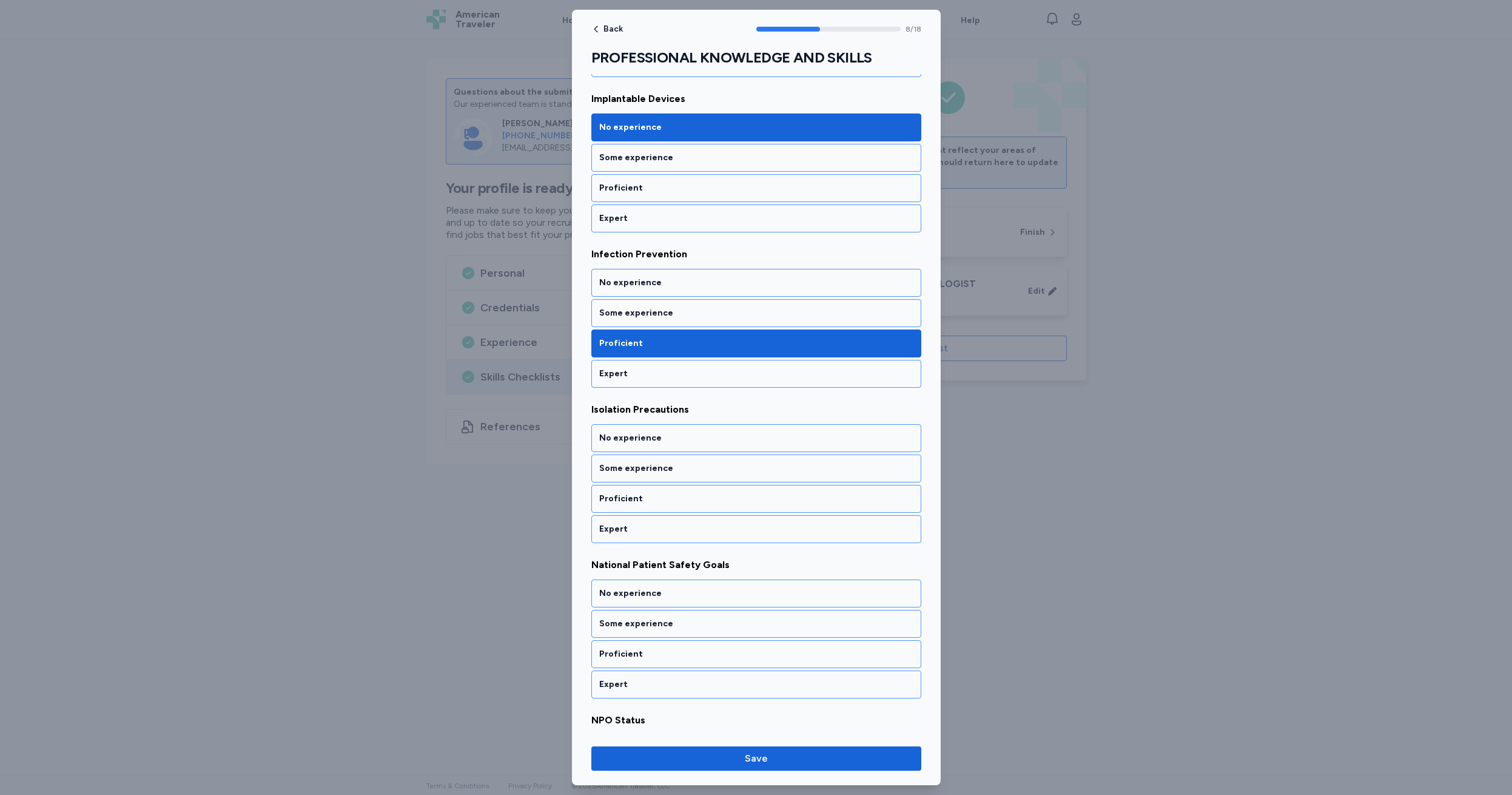
scroll to position [968, 0]
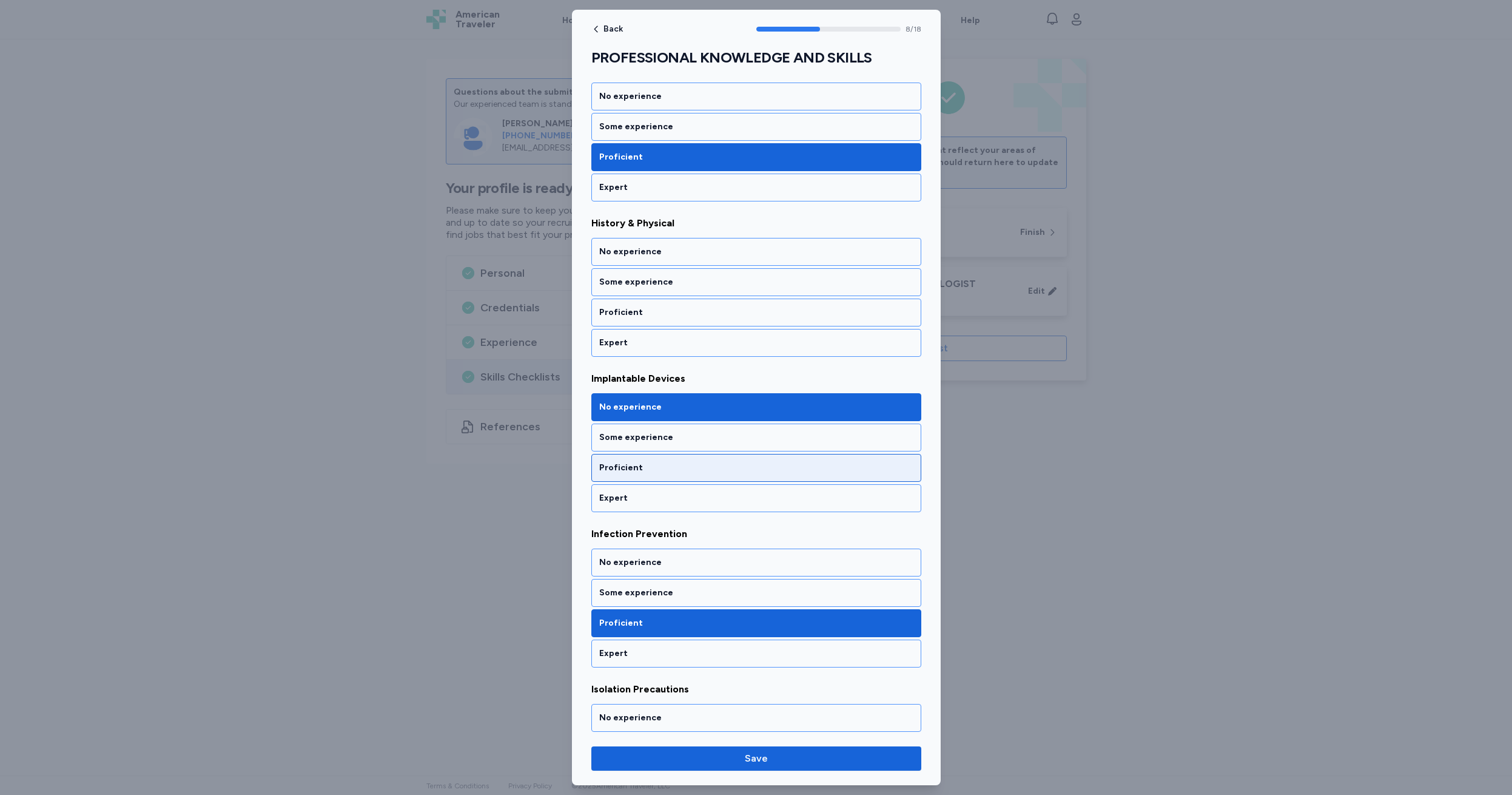
click at [659, 465] on div "Proficient" at bounding box center [756, 467] width 315 height 12
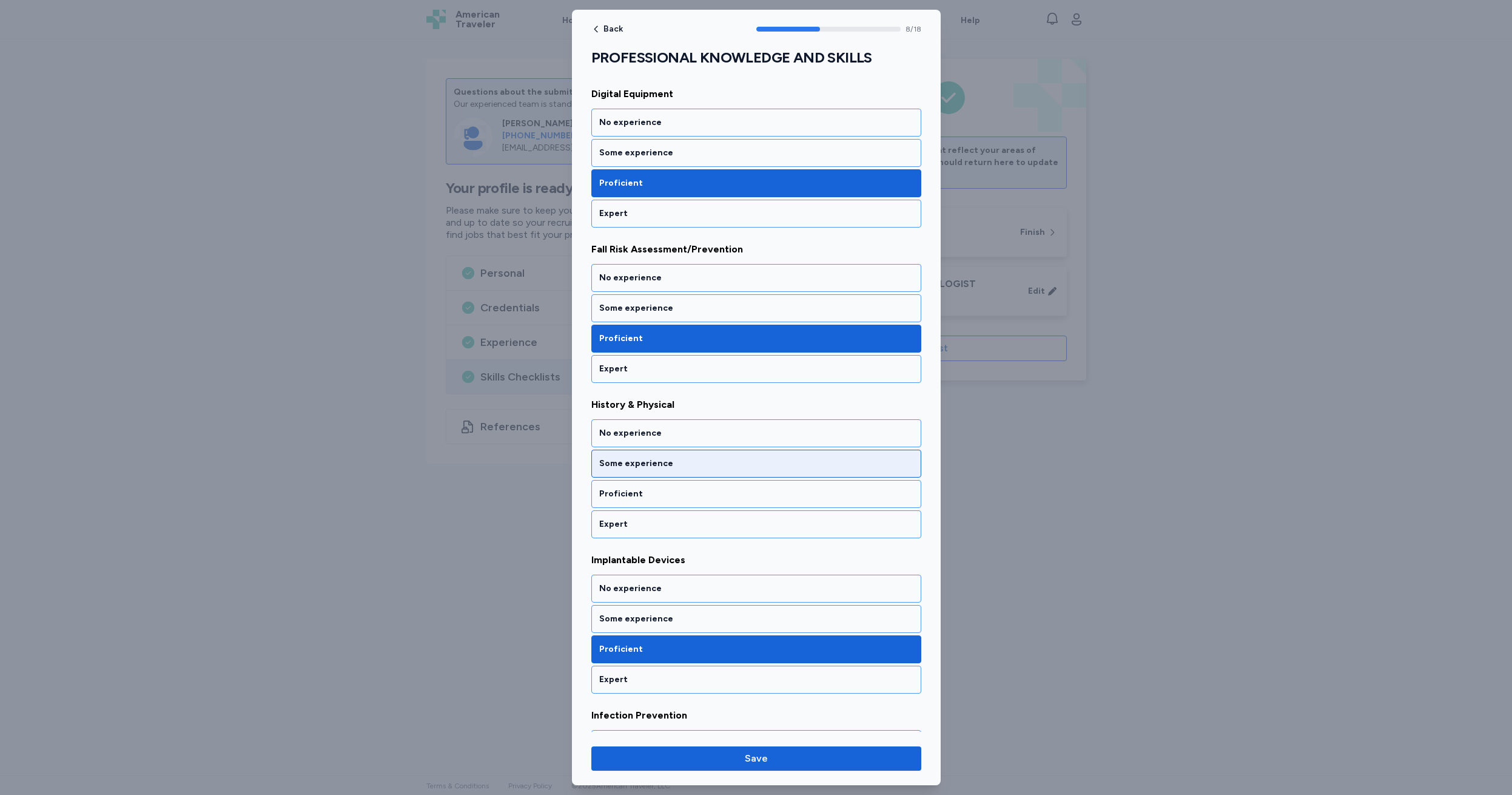
scroll to position [819, 0]
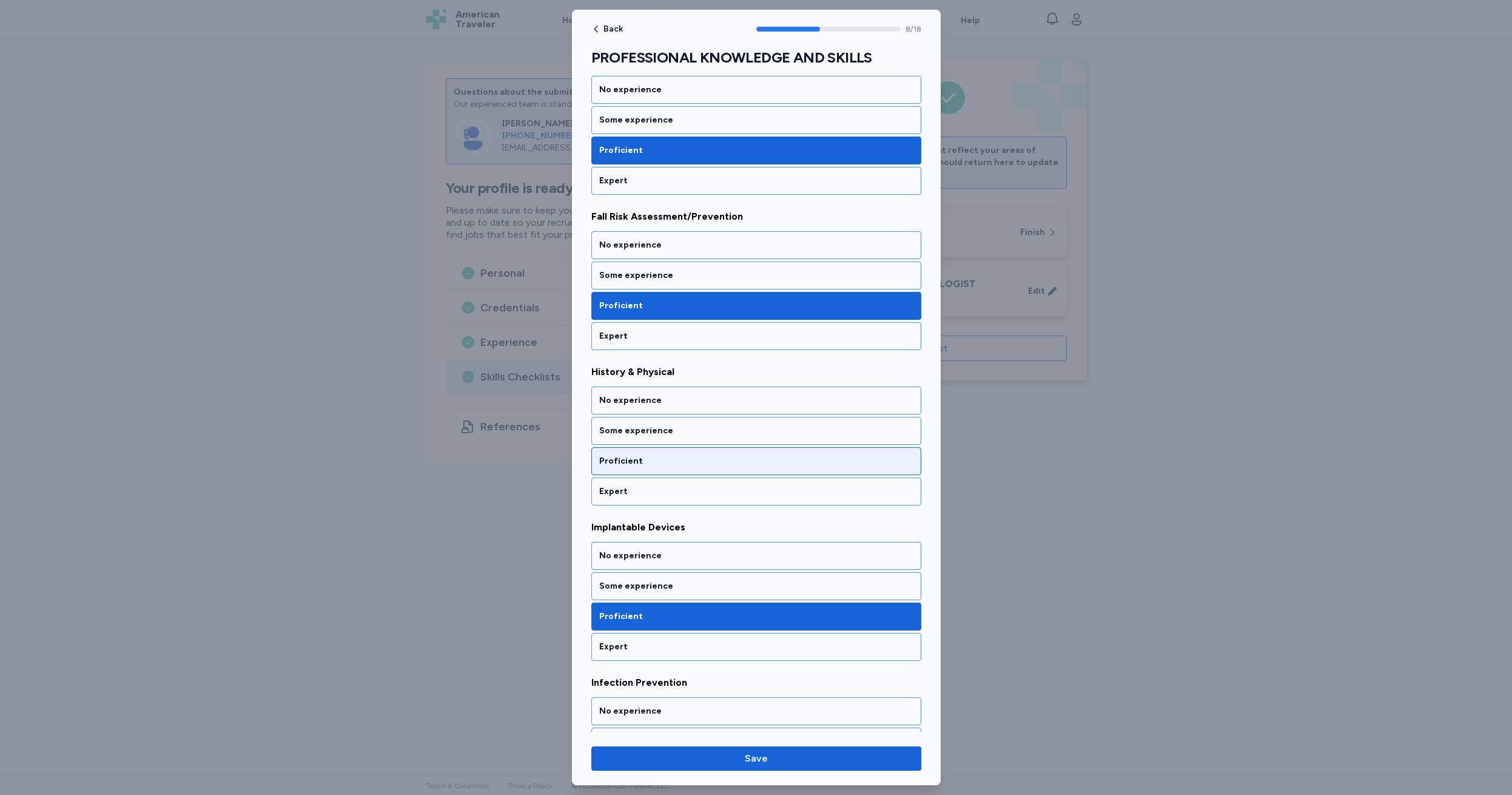
click at [656, 456] on div "Proficient" at bounding box center [756, 461] width 315 height 12
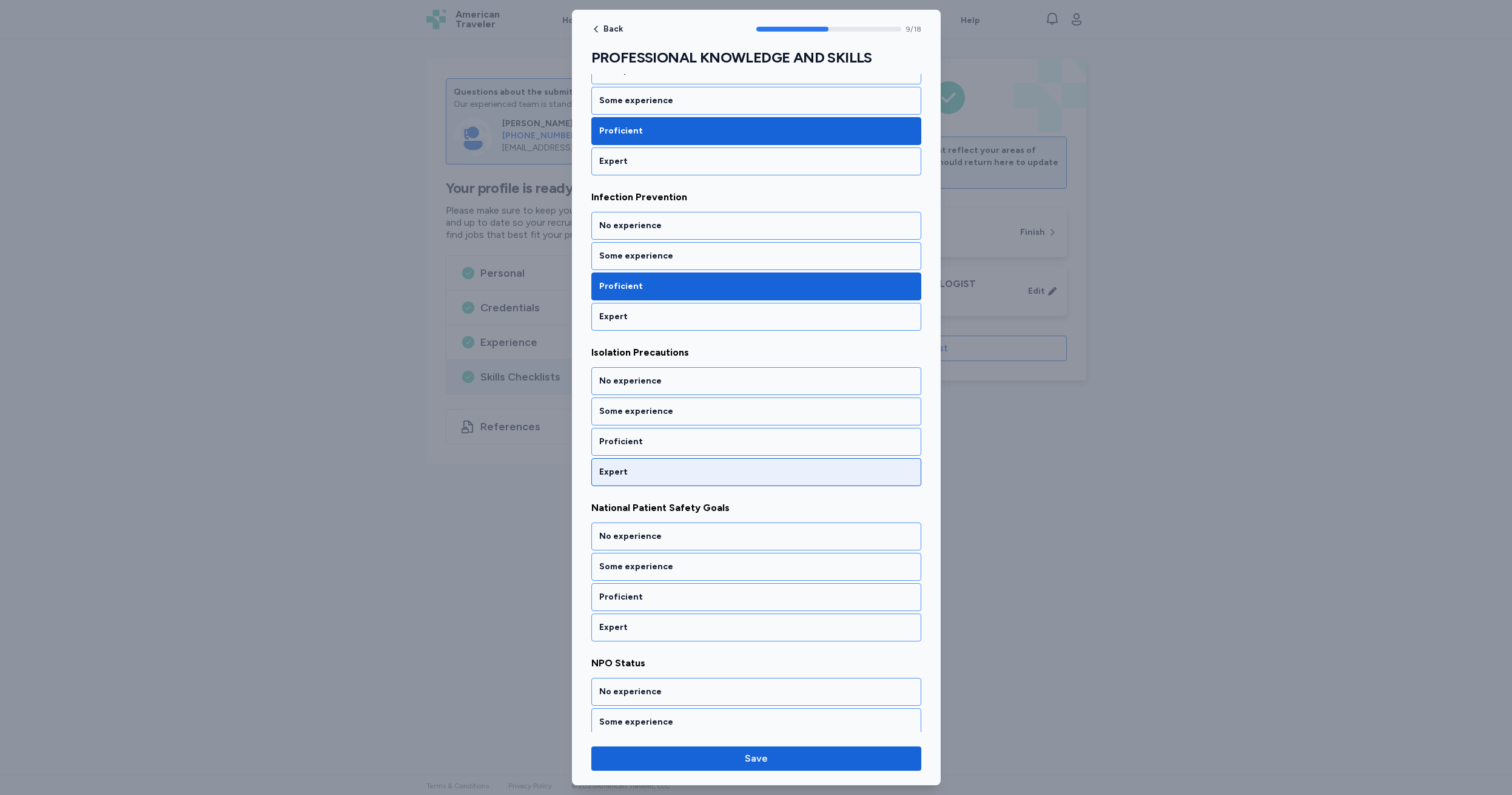
scroll to position [1368, 0]
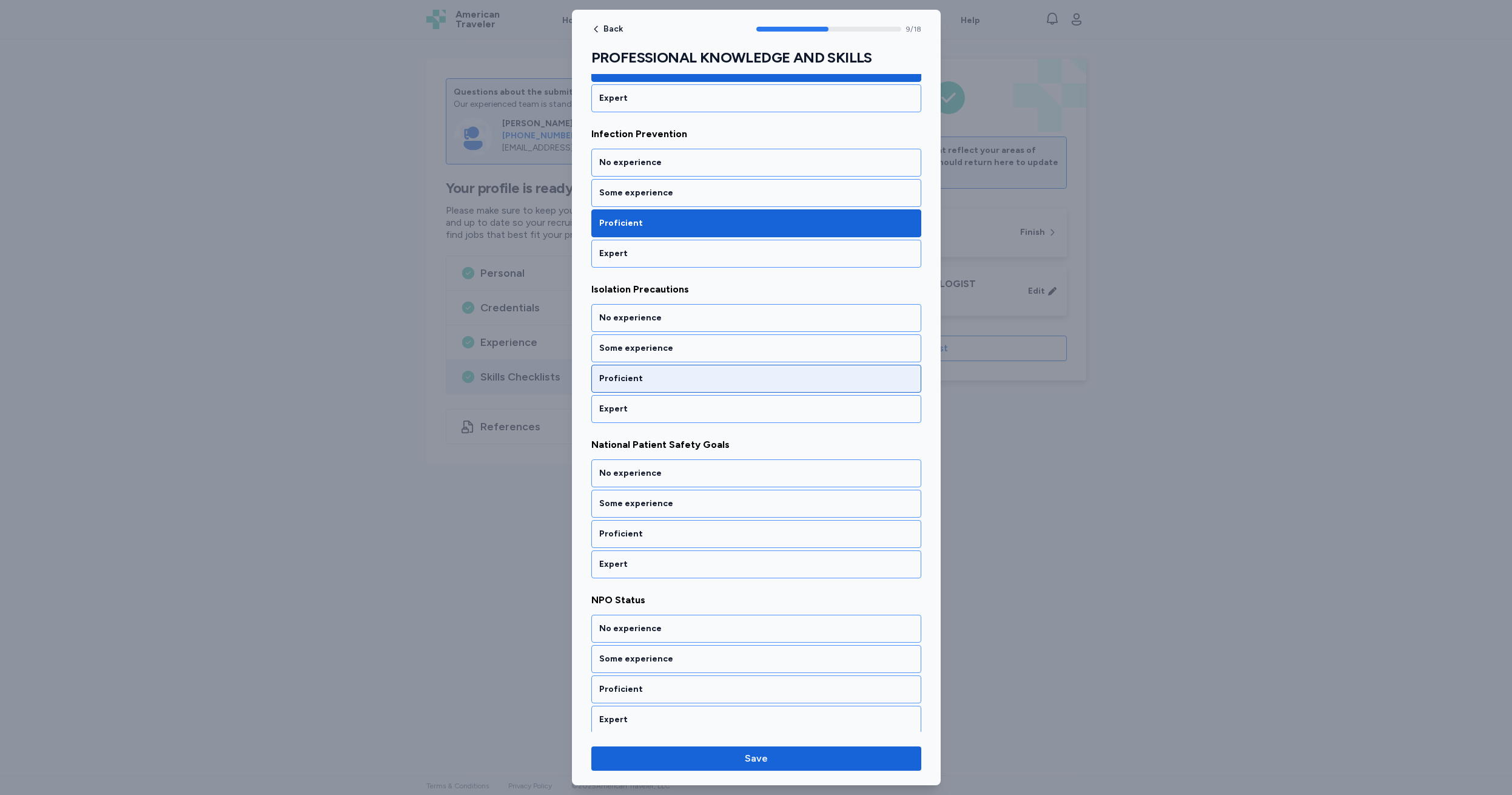
click at [665, 380] on div "Proficient" at bounding box center [756, 378] width 315 height 12
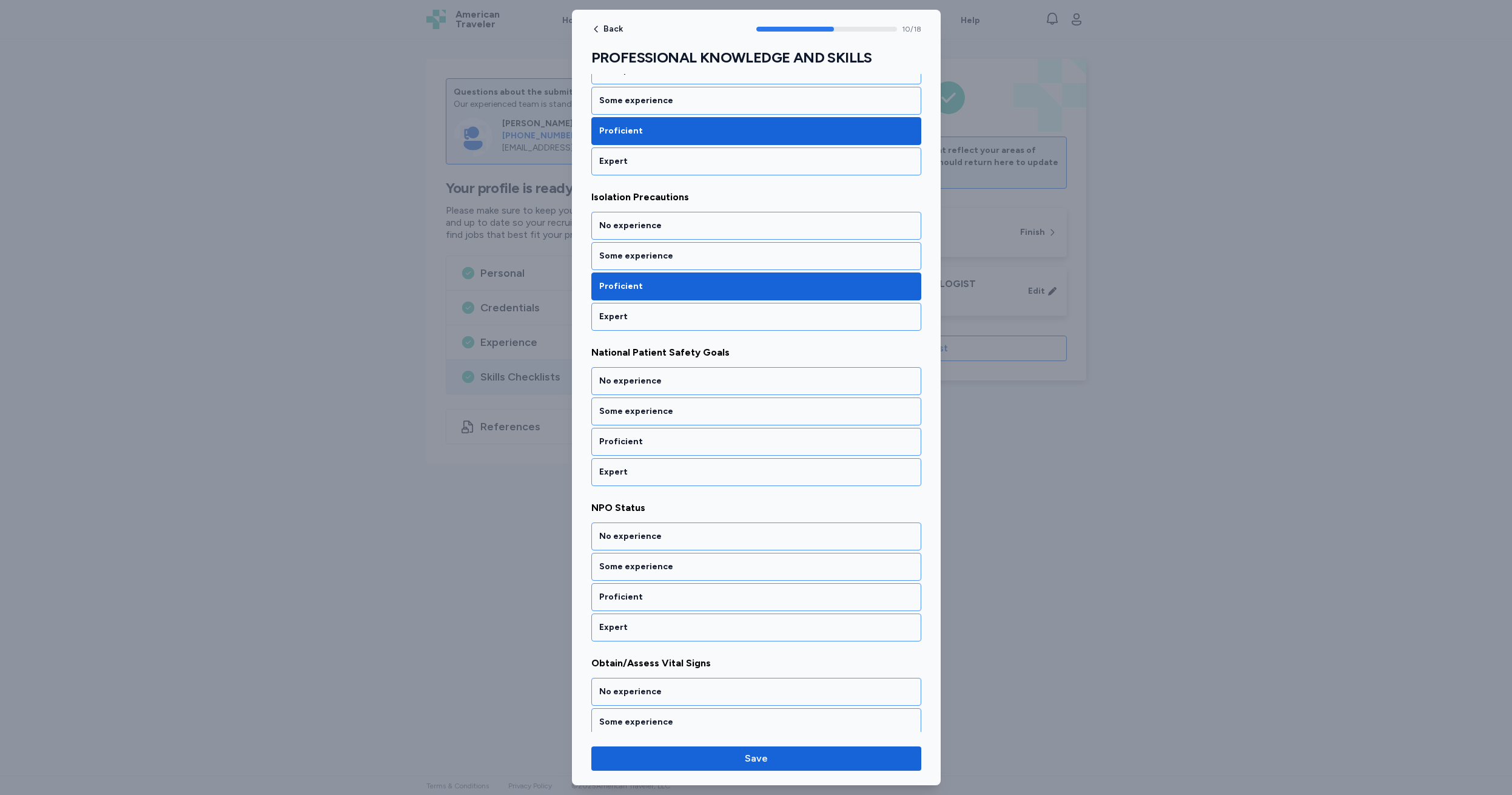
scroll to position [1473, 0]
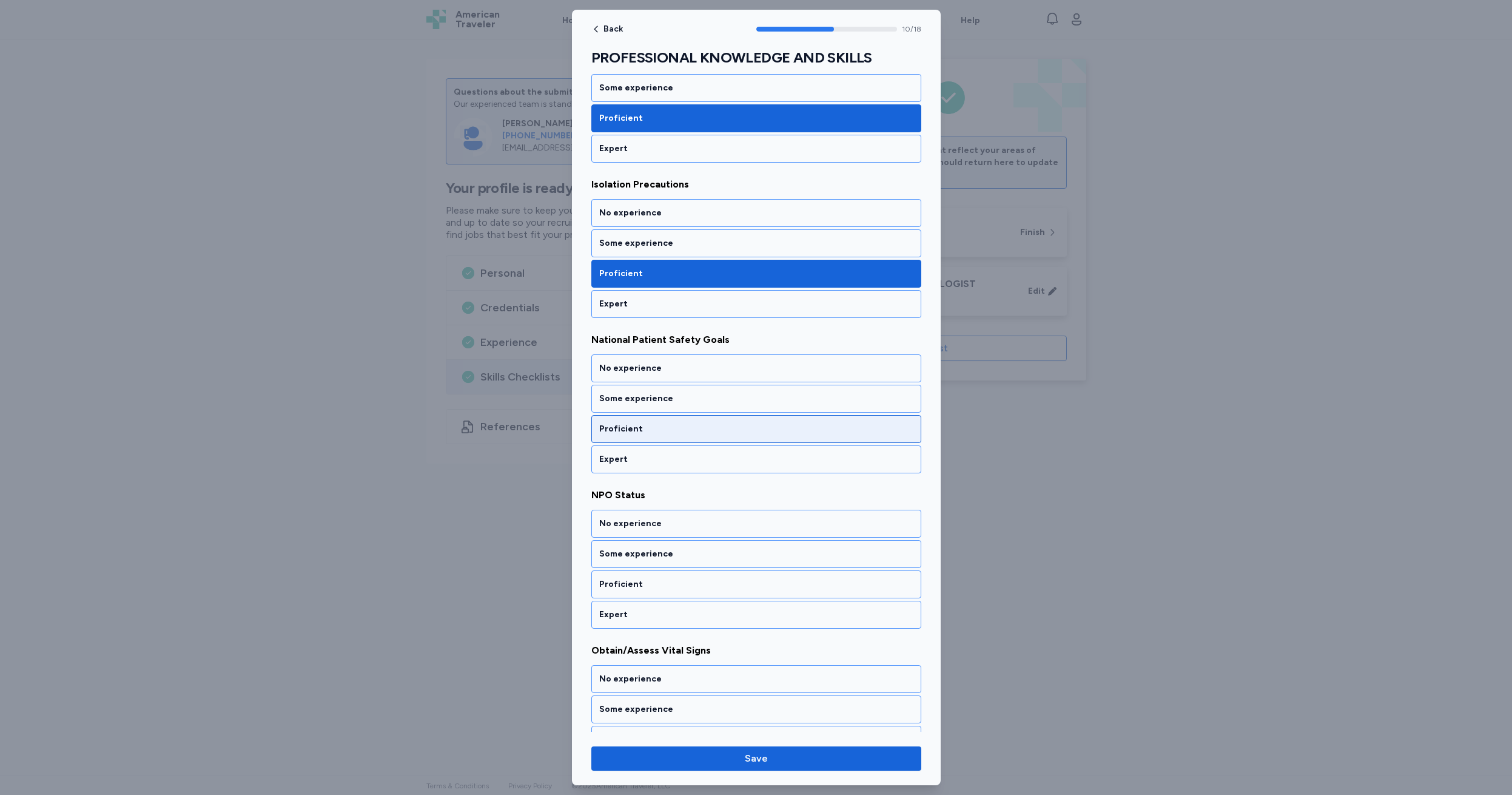
click at [656, 423] on div "Proficient" at bounding box center [756, 429] width 315 height 12
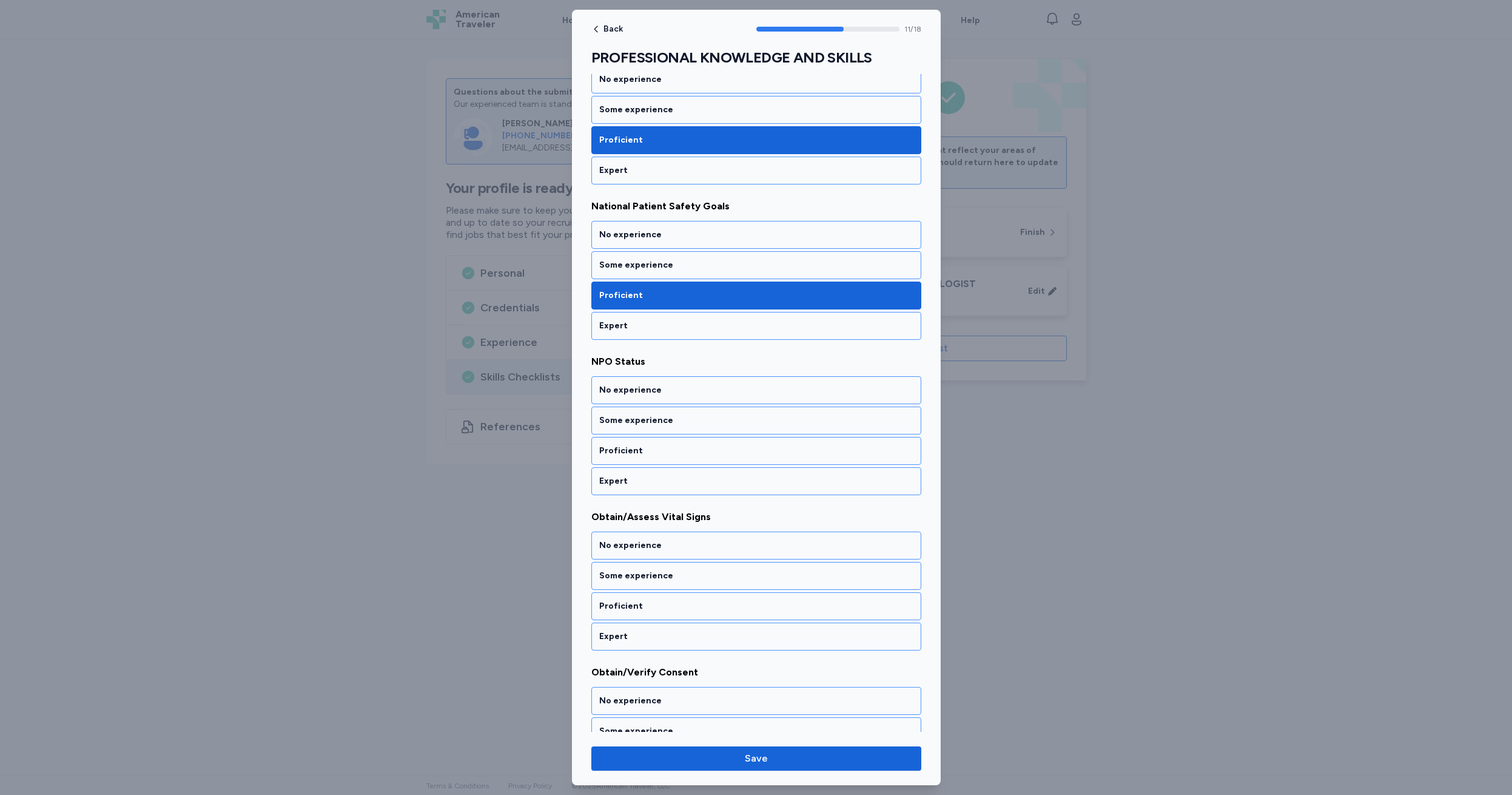
scroll to position [1628, 0]
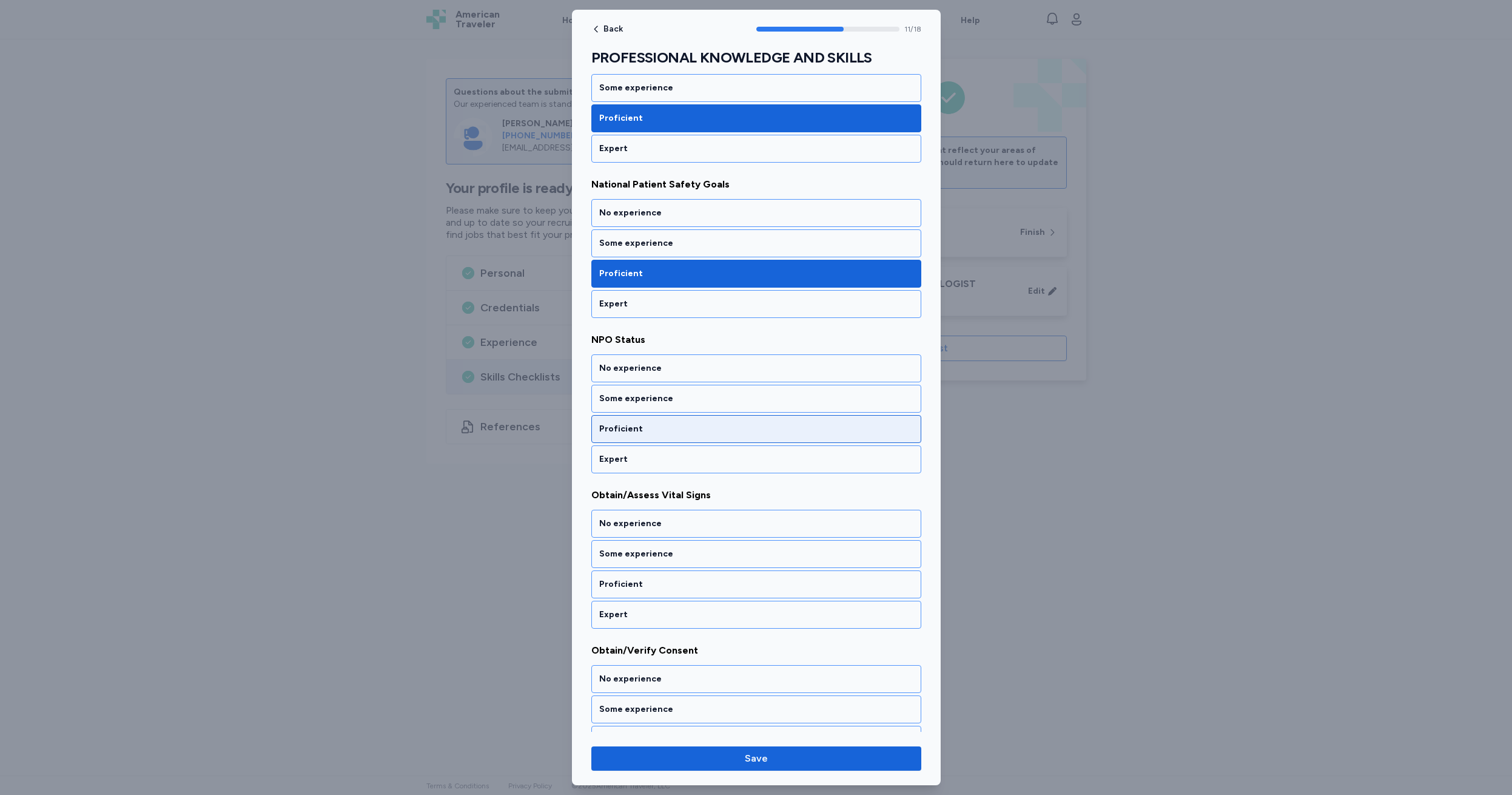
click at [656, 423] on div "Proficient" at bounding box center [756, 429] width 315 height 12
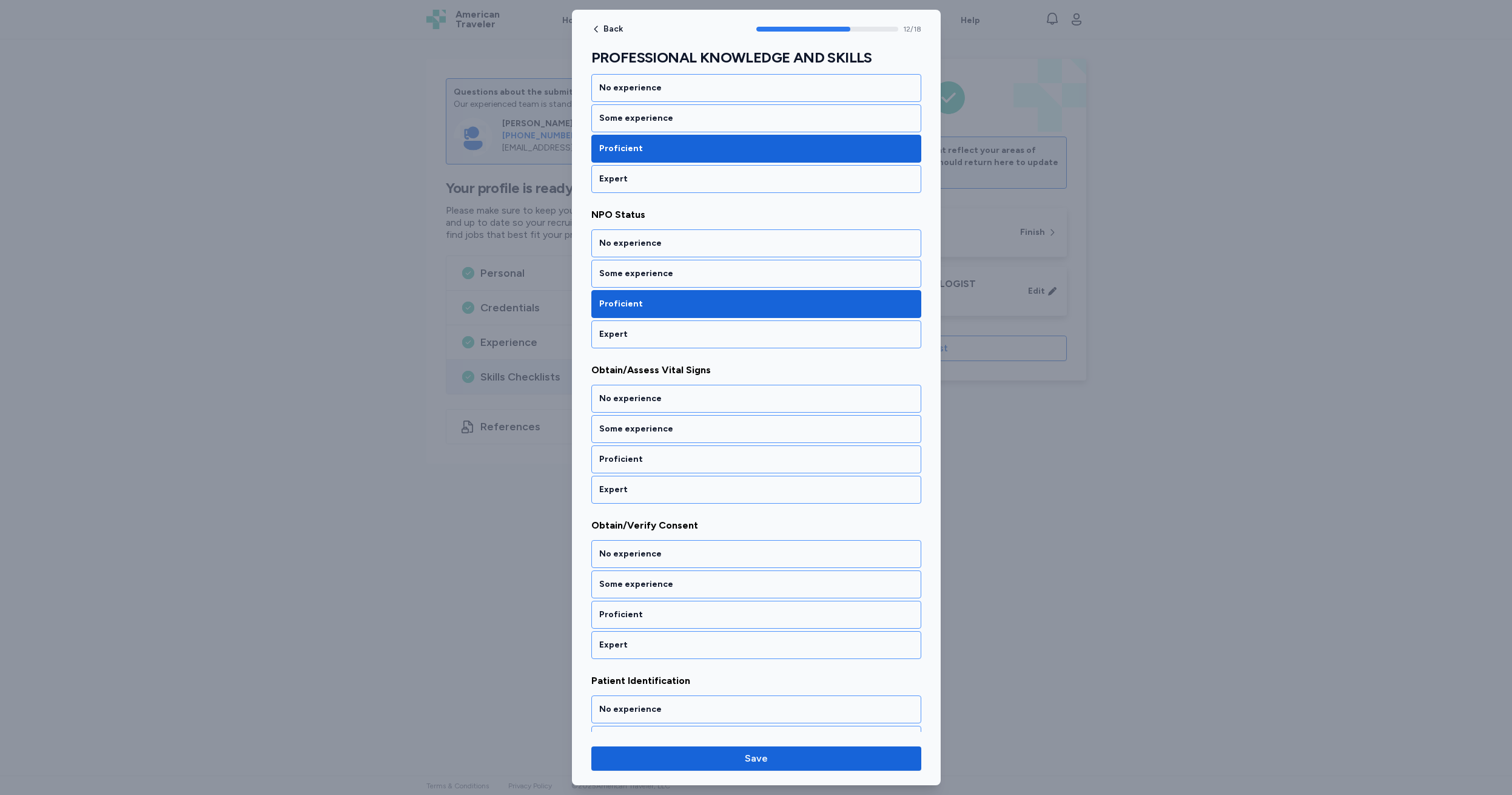
scroll to position [1784, 0]
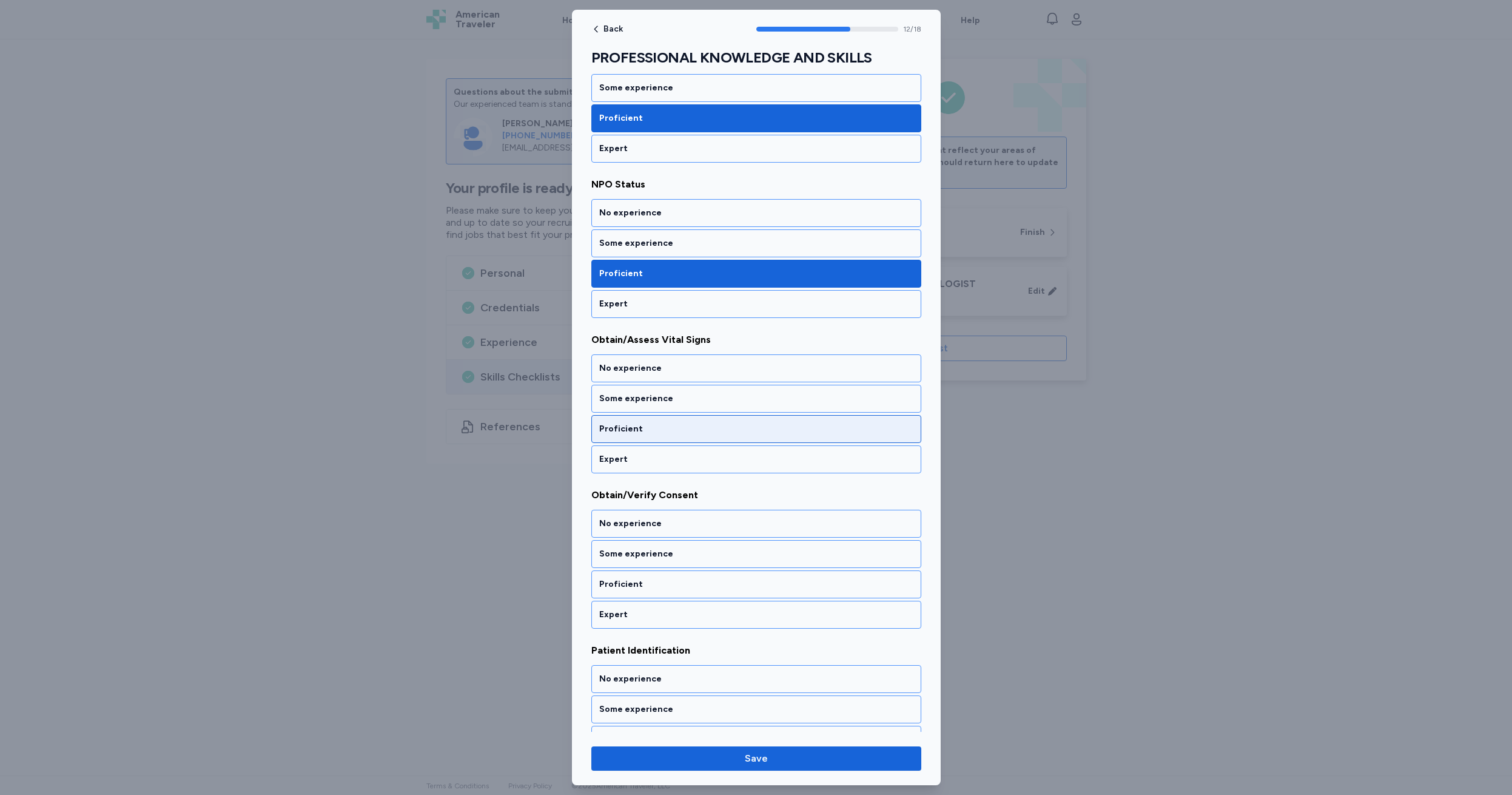
click at [657, 427] on div "Proficient" at bounding box center [756, 429] width 315 height 12
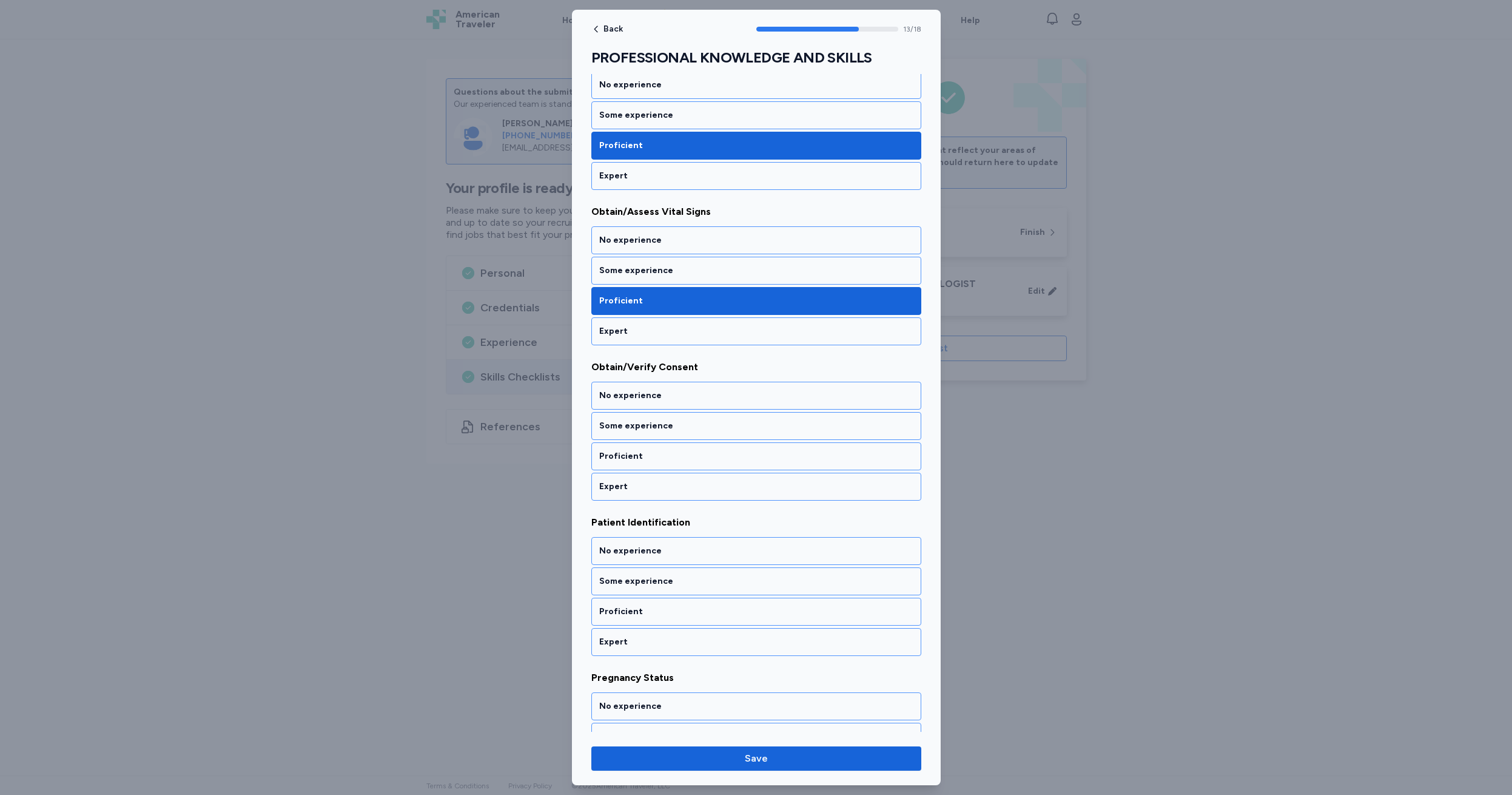
scroll to position [1939, 0]
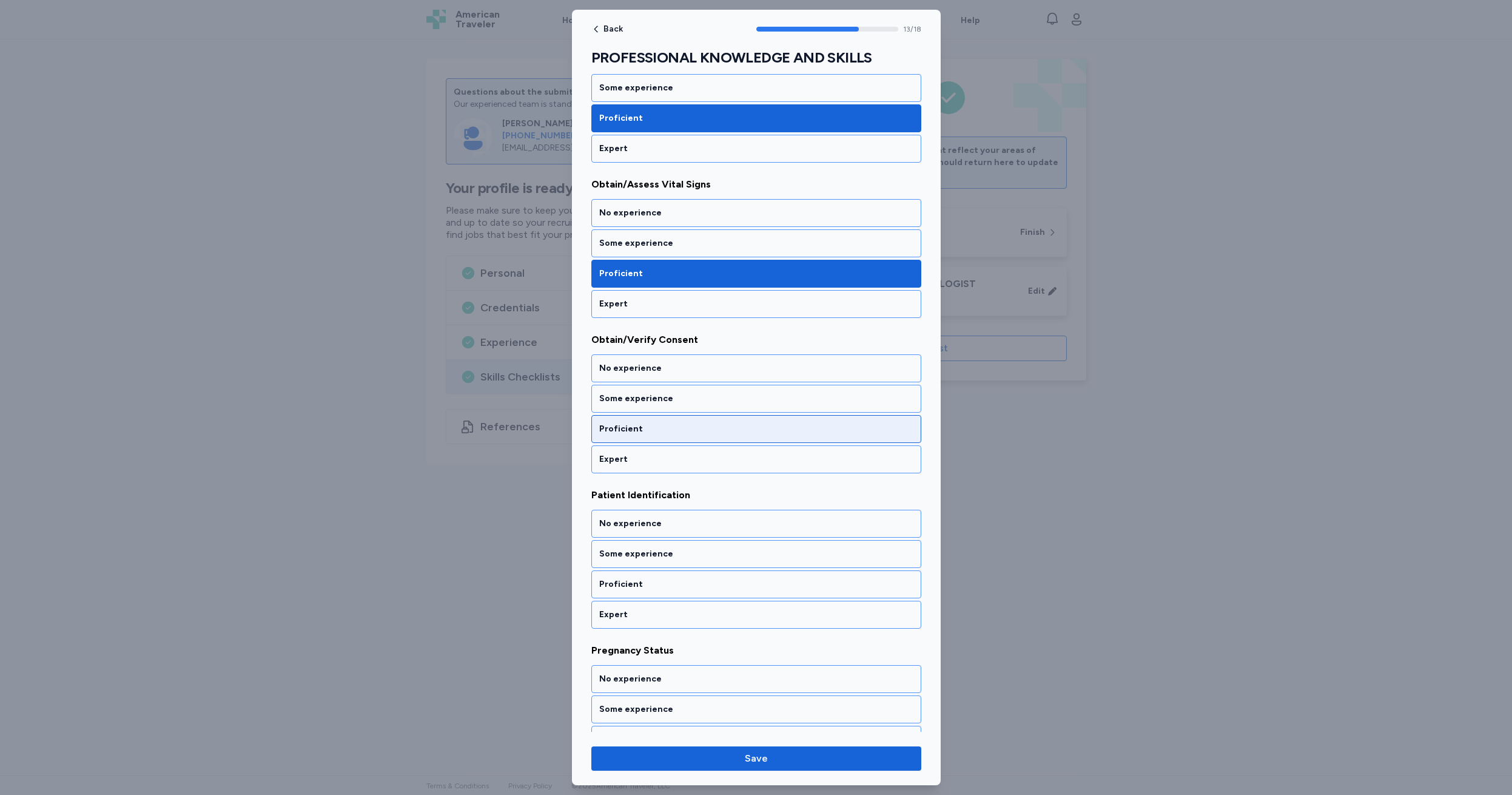
click at [657, 427] on div "Proficient" at bounding box center [756, 429] width 315 height 12
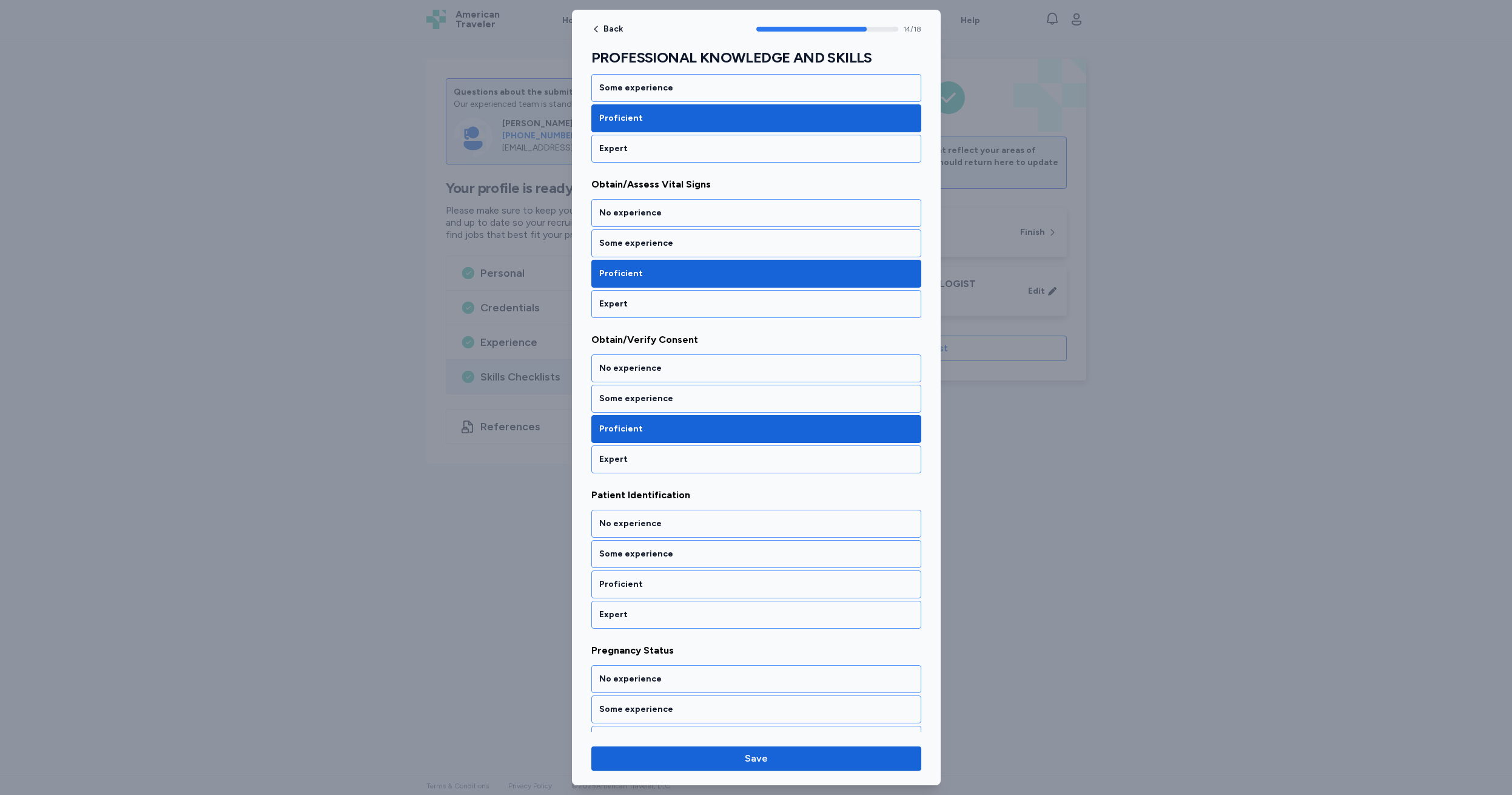
scroll to position [2095, 0]
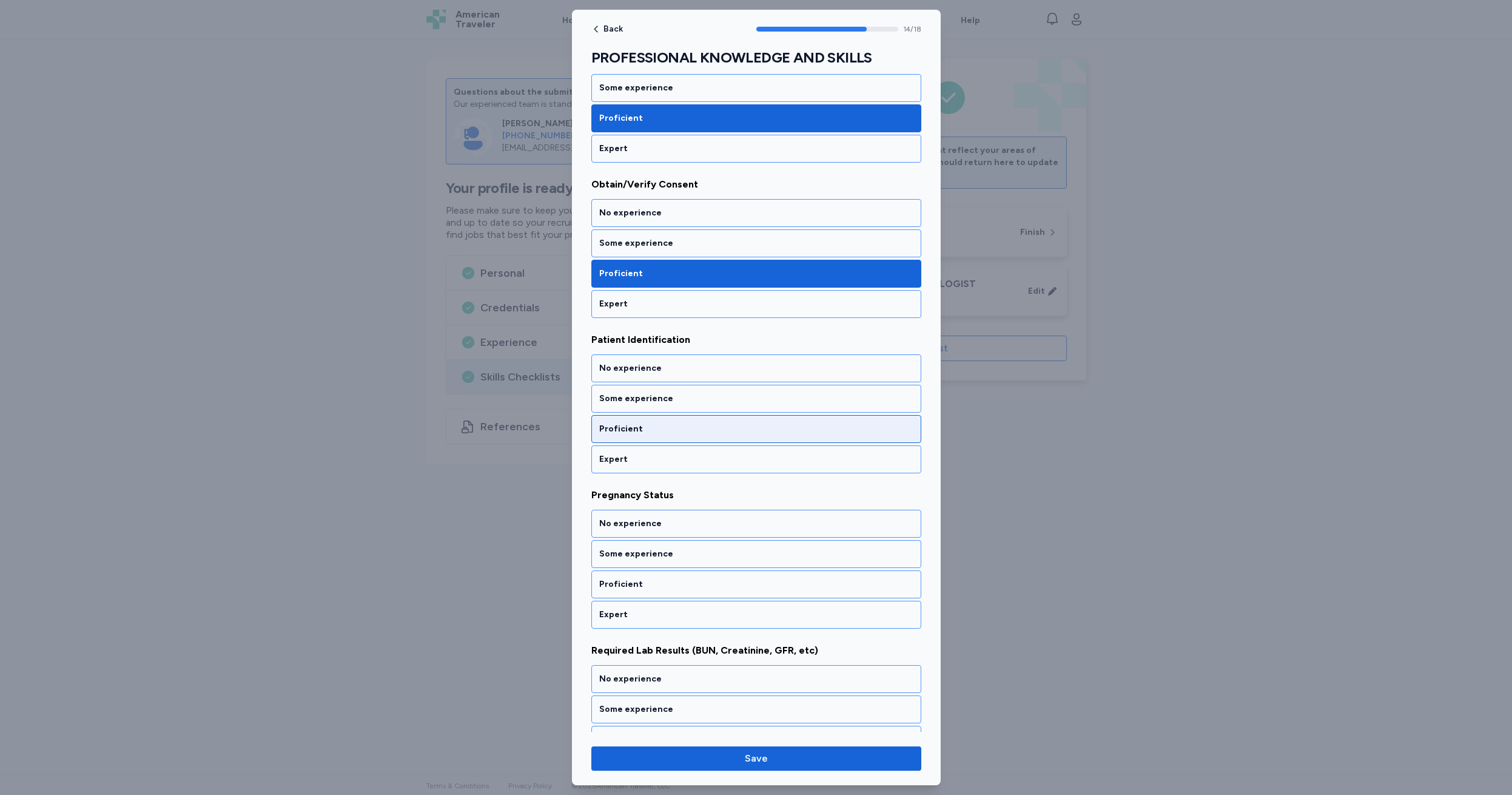
click at [657, 427] on div "Proficient" at bounding box center [756, 429] width 315 height 12
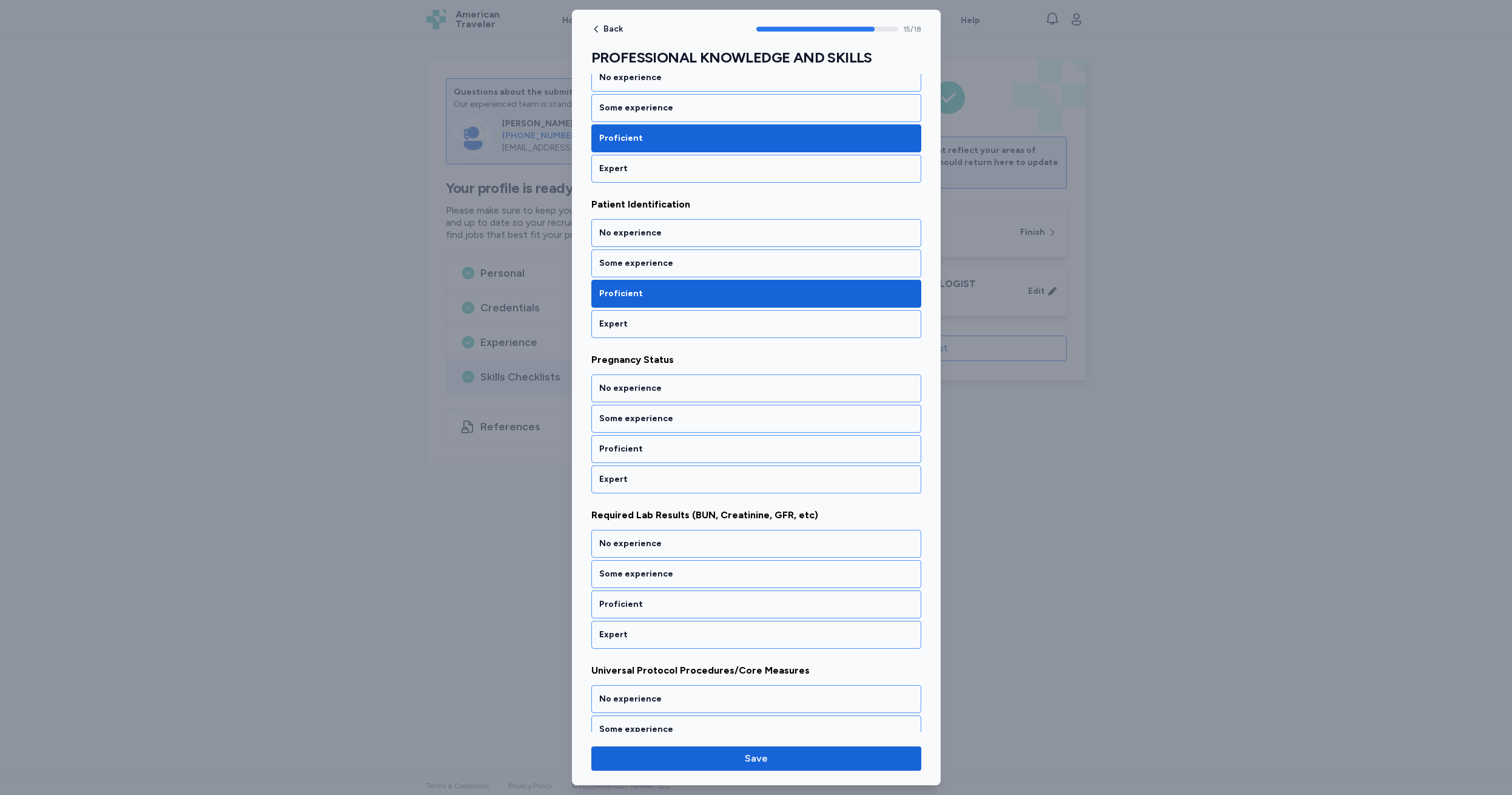
scroll to position [2250, 0]
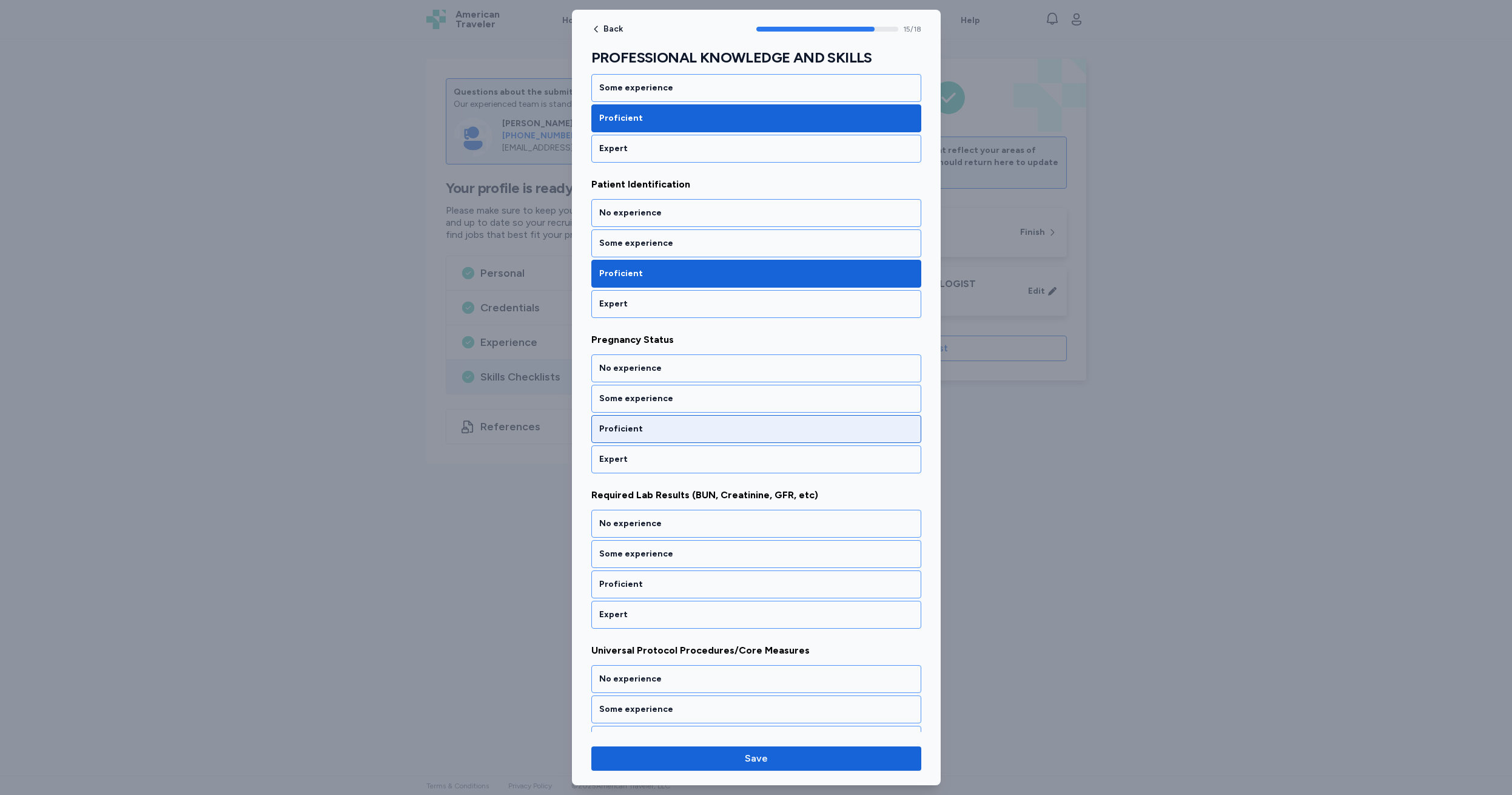
click at [657, 427] on div "Proficient" at bounding box center [756, 429] width 315 height 12
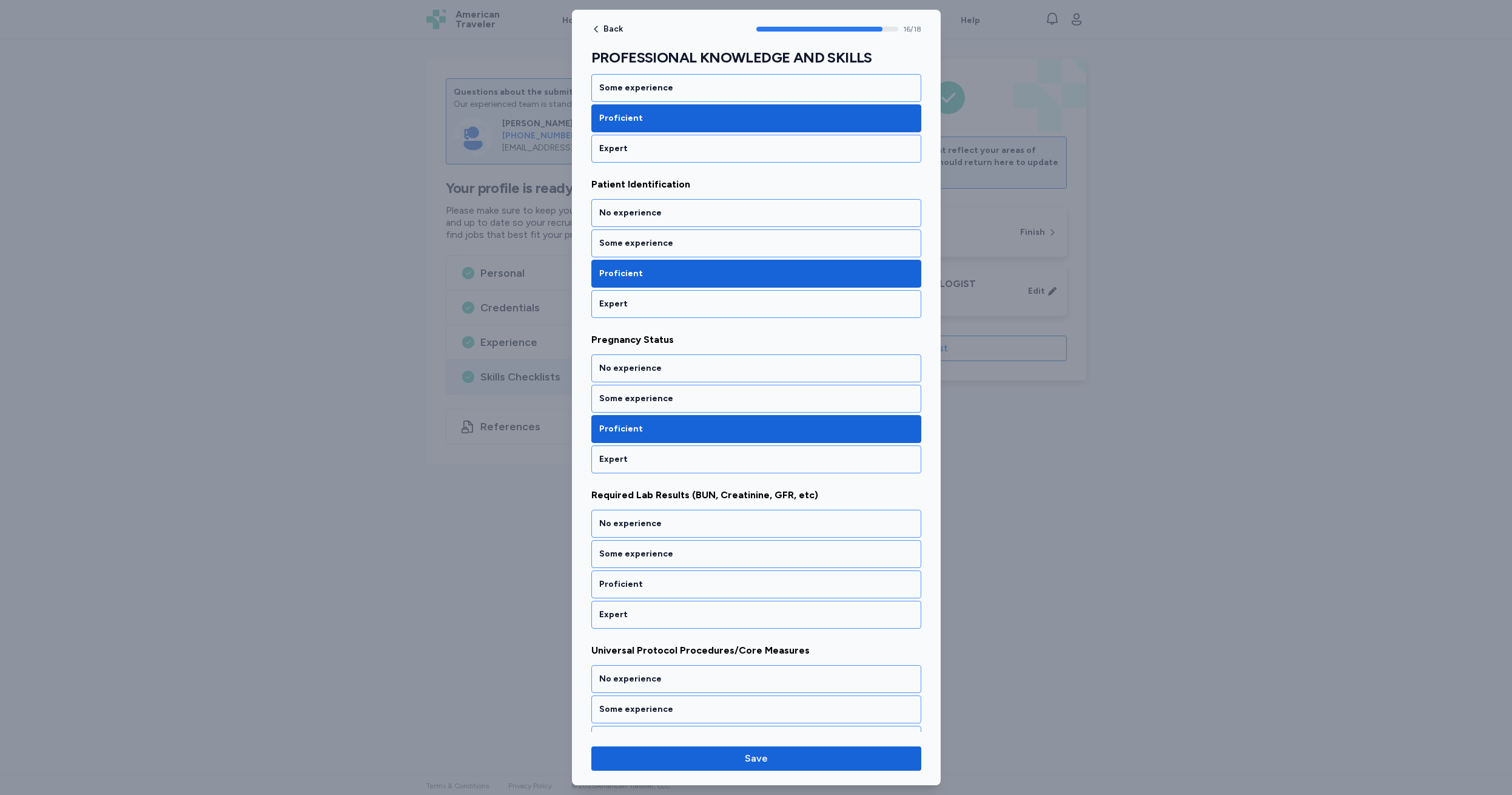
scroll to position [2304, 0]
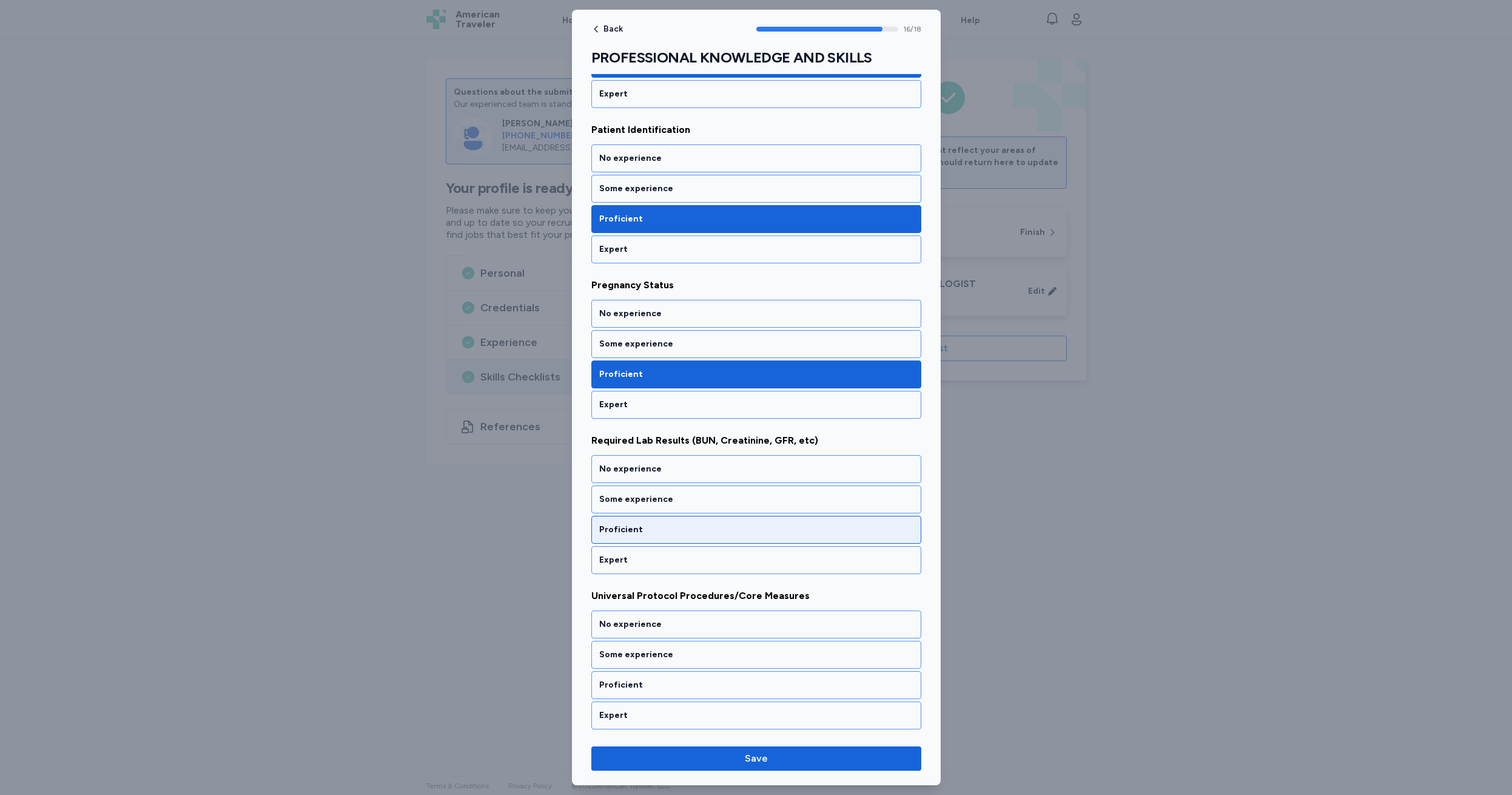
click at [676, 531] on div "Proficient" at bounding box center [756, 529] width 315 height 12
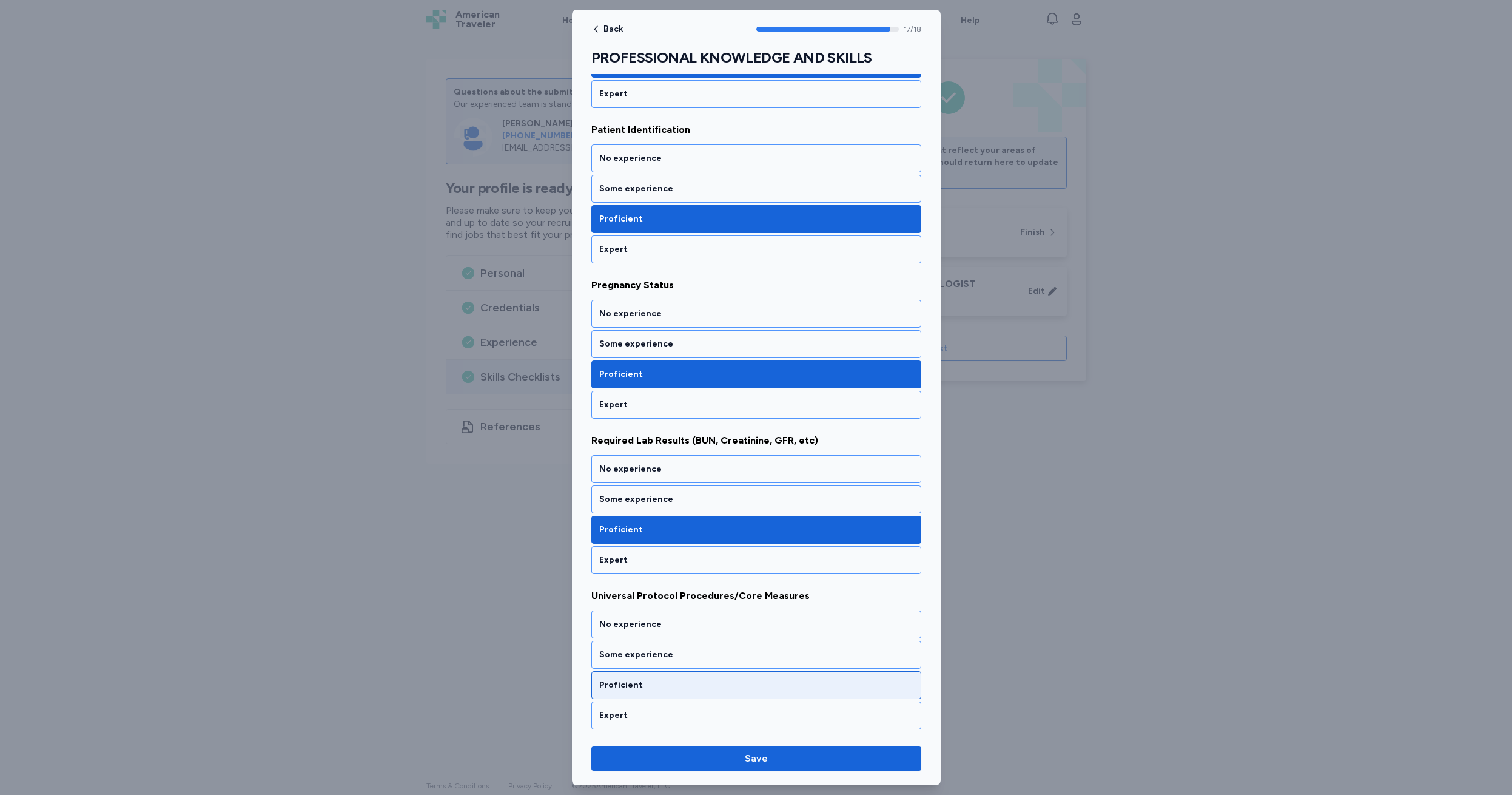
click at [653, 685] on div "Proficient" at bounding box center [756, 685] width 315 height 12
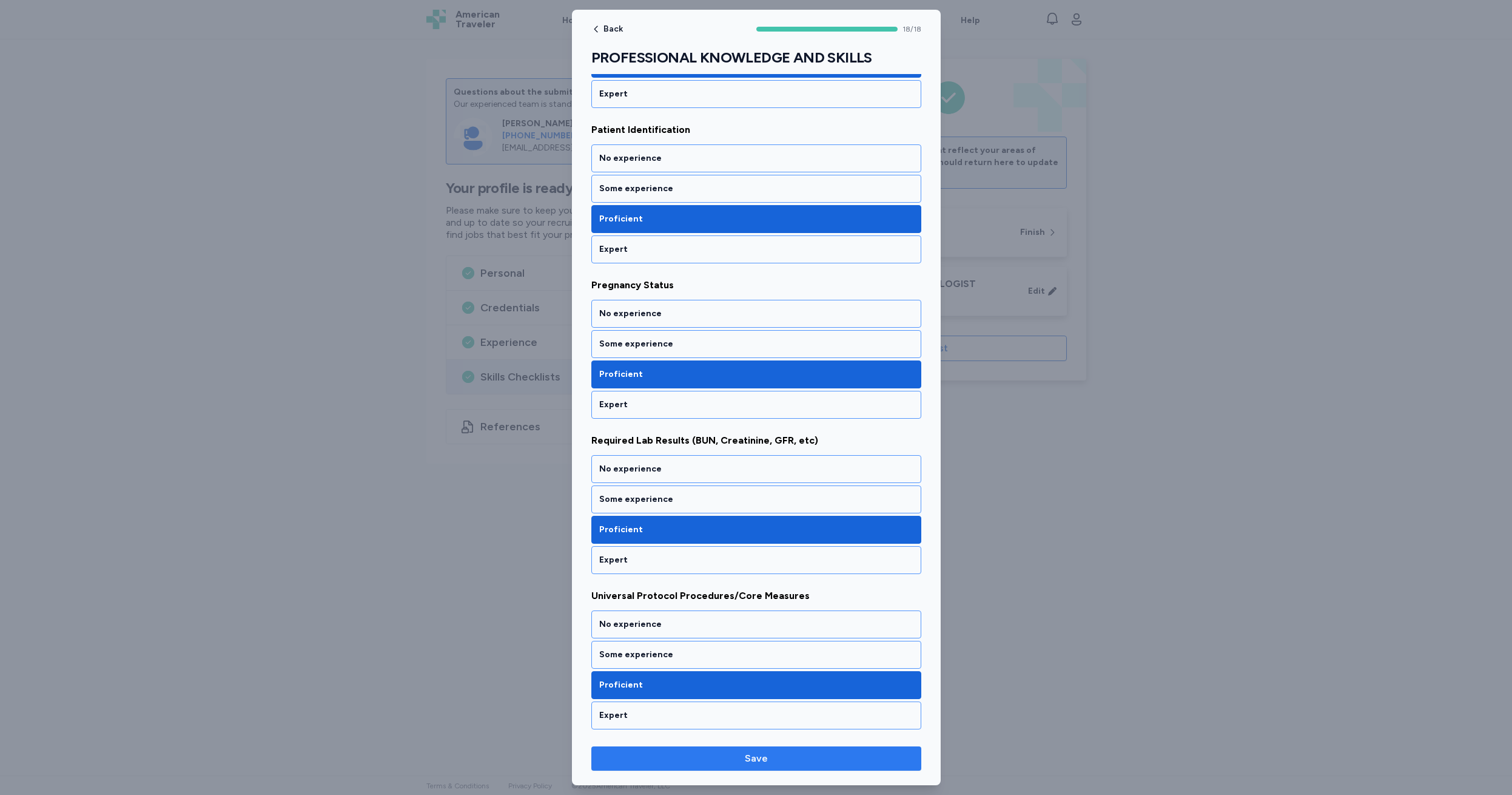
click at [749, 760] on span "Save" at bounding box center [756, 758] width 23 height 15
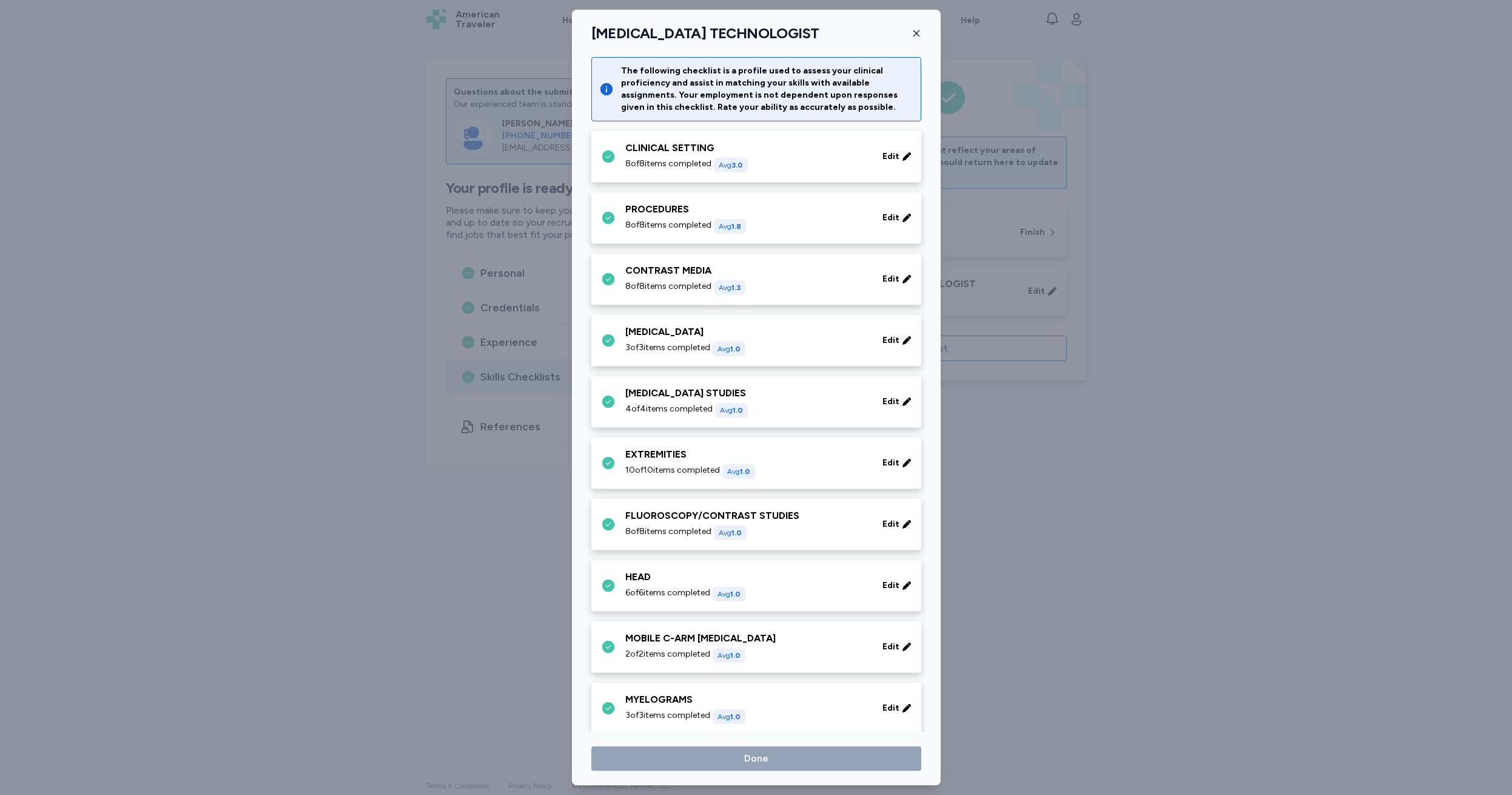
scroll to position [618, 0]
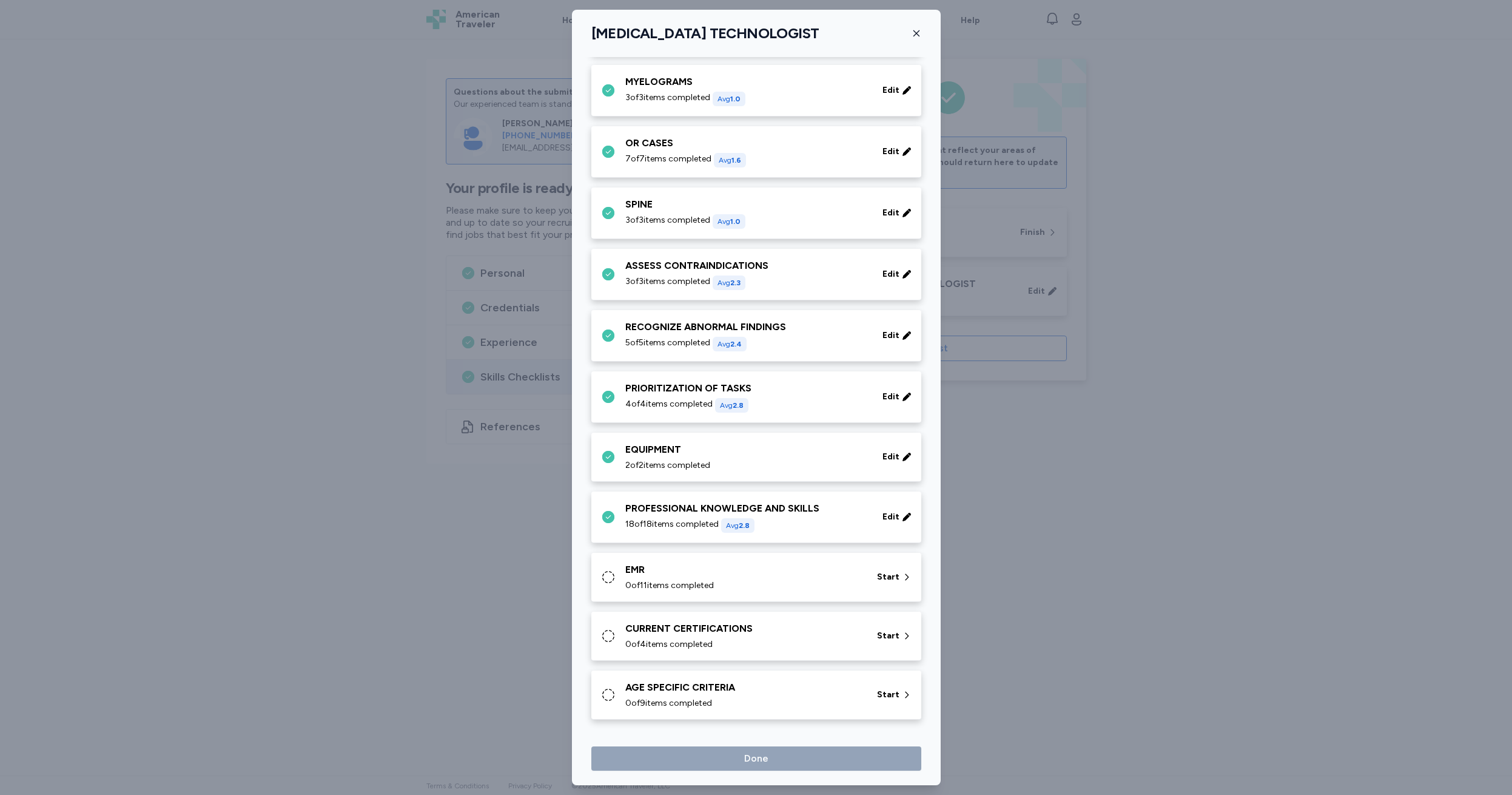
click at [621, 568] on div "EMR 0 of 11 items completed Start" at bounding box center [758, 577] width 316 height 29
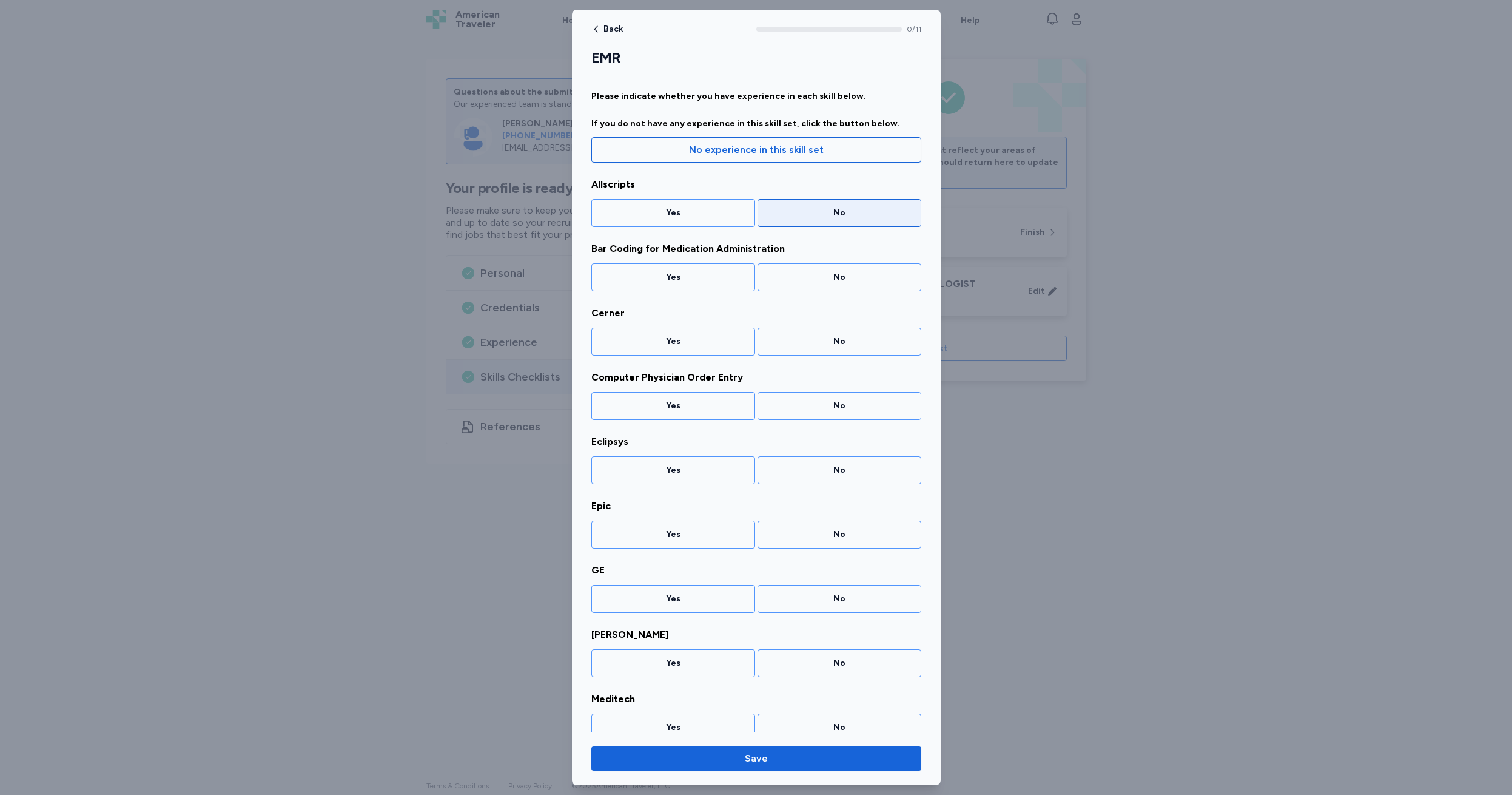
click at [809, 202] on div "No" at bounding box center [839, 213] width 164 height 28
click at [817, 275] on div "No" at bounding box center [840, 277] width 148 height 12
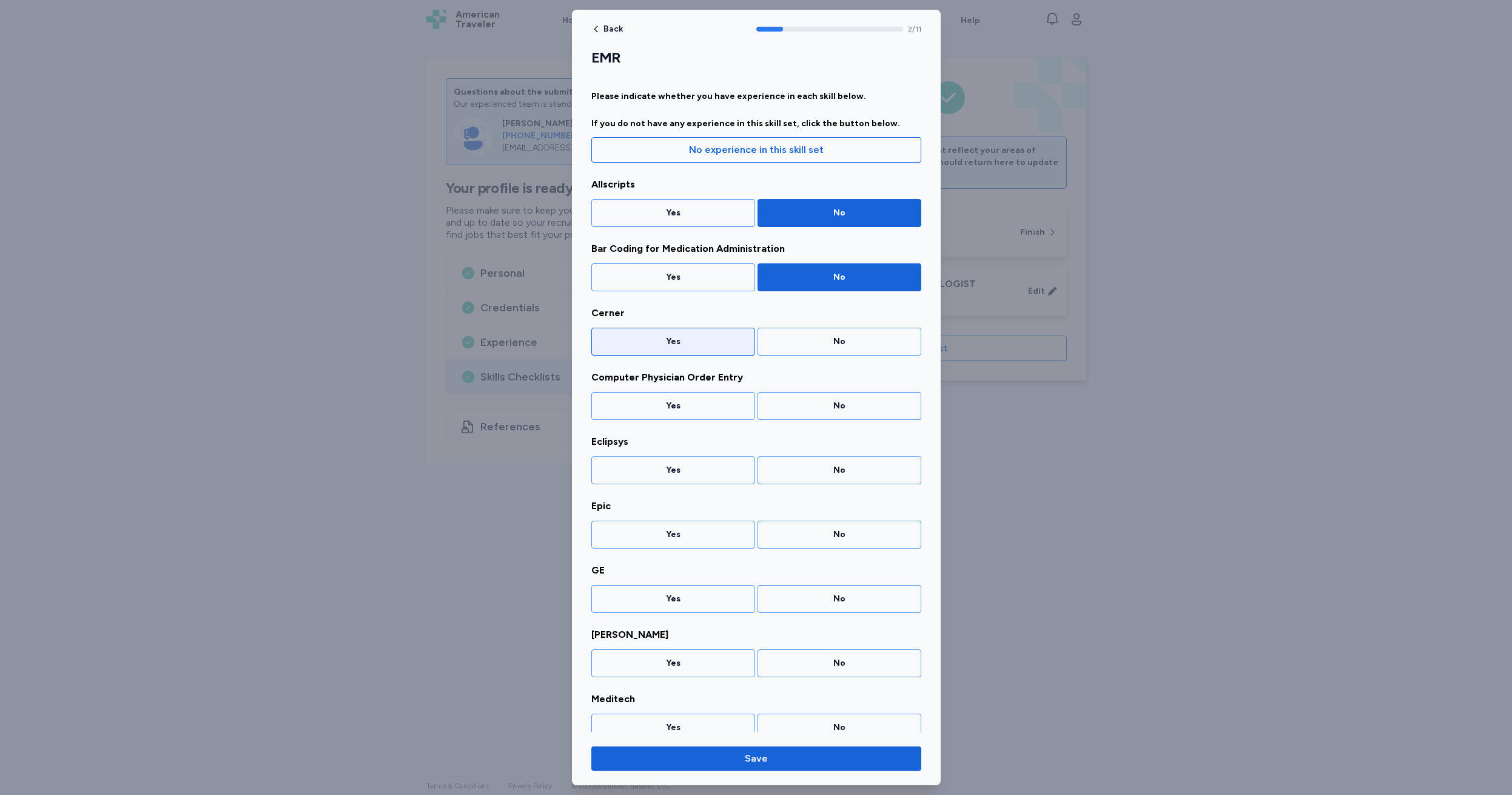
click at [682, 335] on div "Yes" at bounding box center [673, 341] width 148 height 12
click at [830, 405] on div "No" at bounding box center [840, 405] width 148 height 12
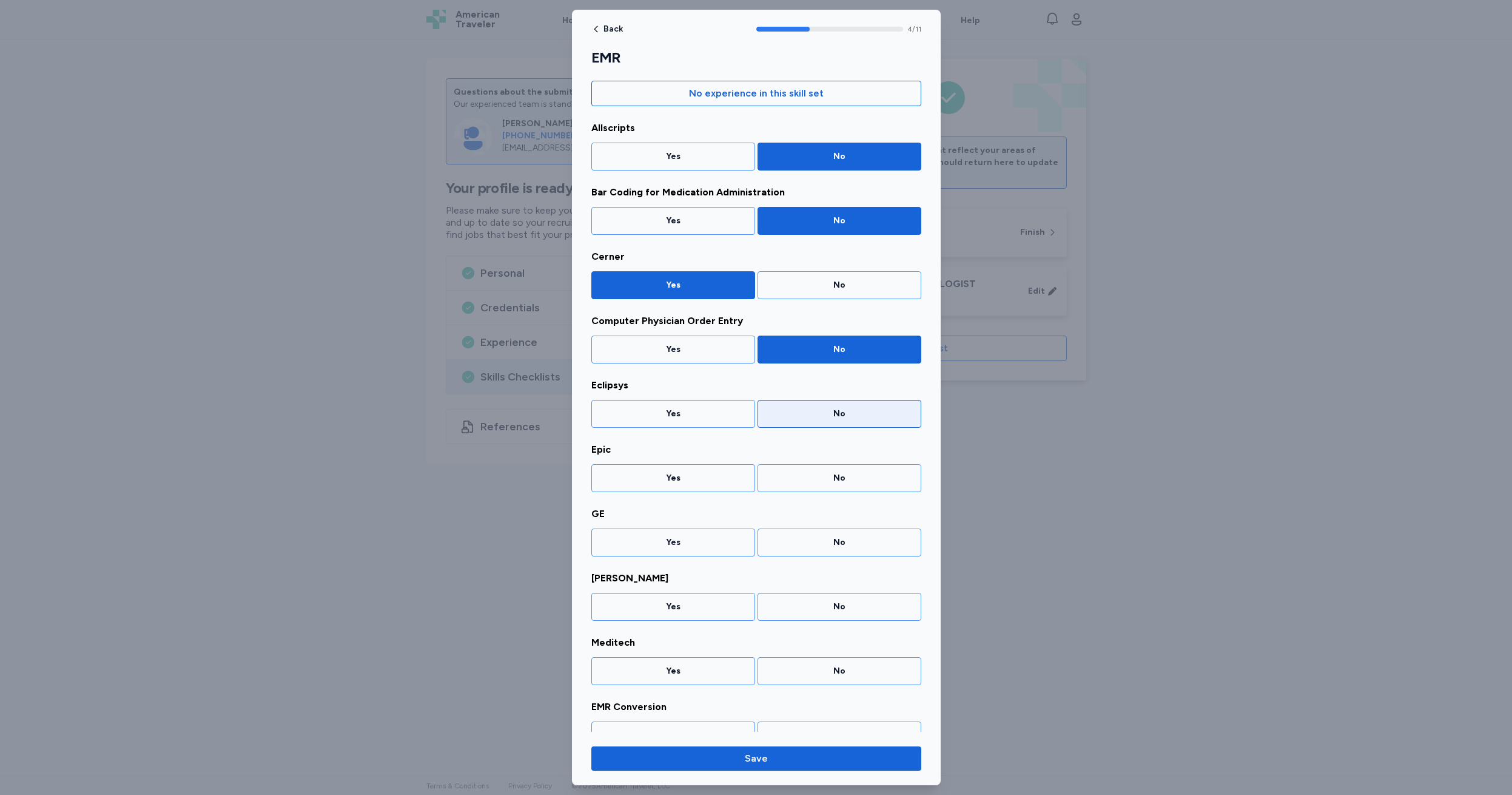
click at [827, 413] on div "No" at bounding box center [840, 413] width 148 height 12
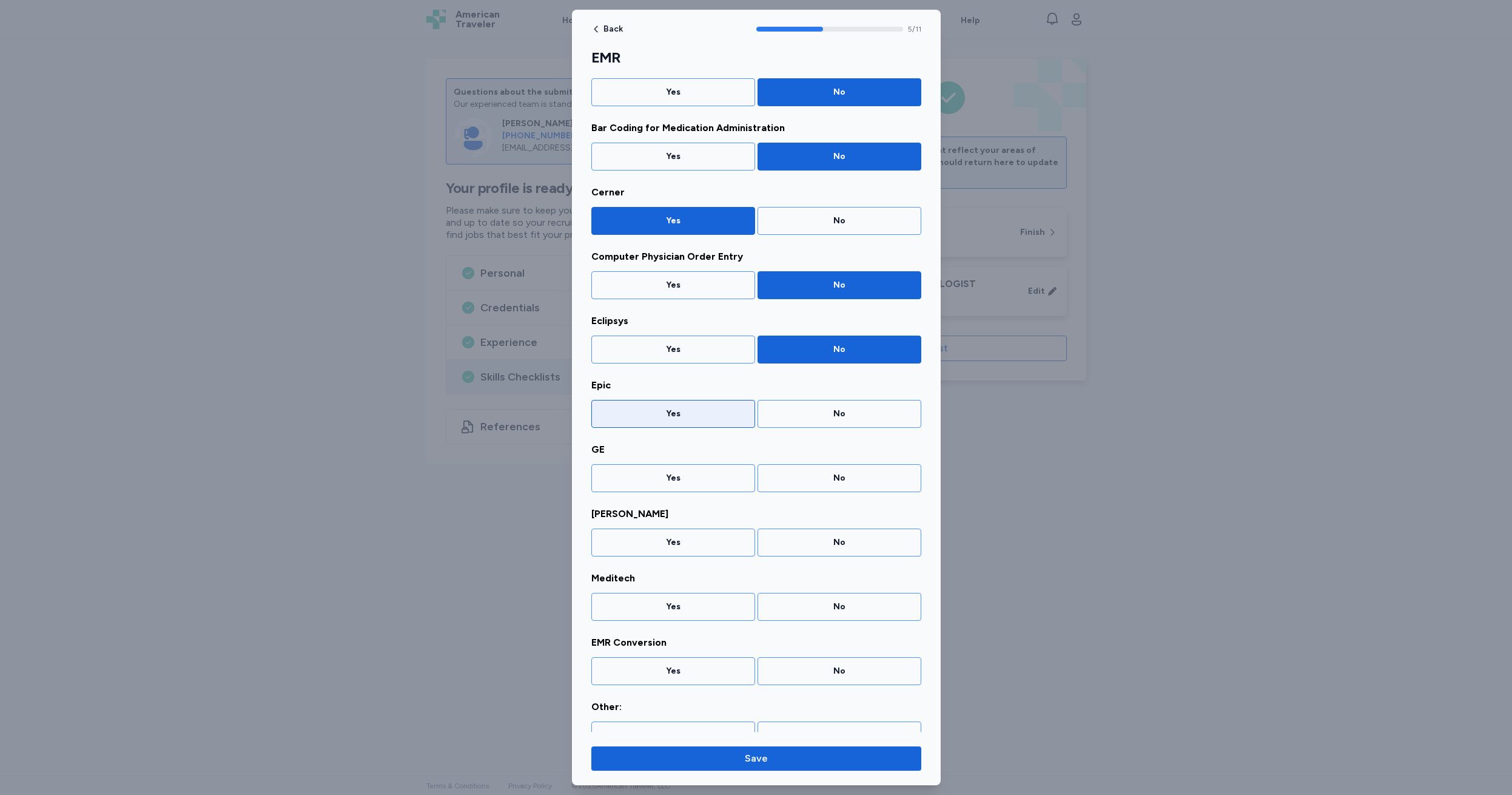
click at [632, 411] on div "Yes" at bounding box center [673, 413] width 148 height 12
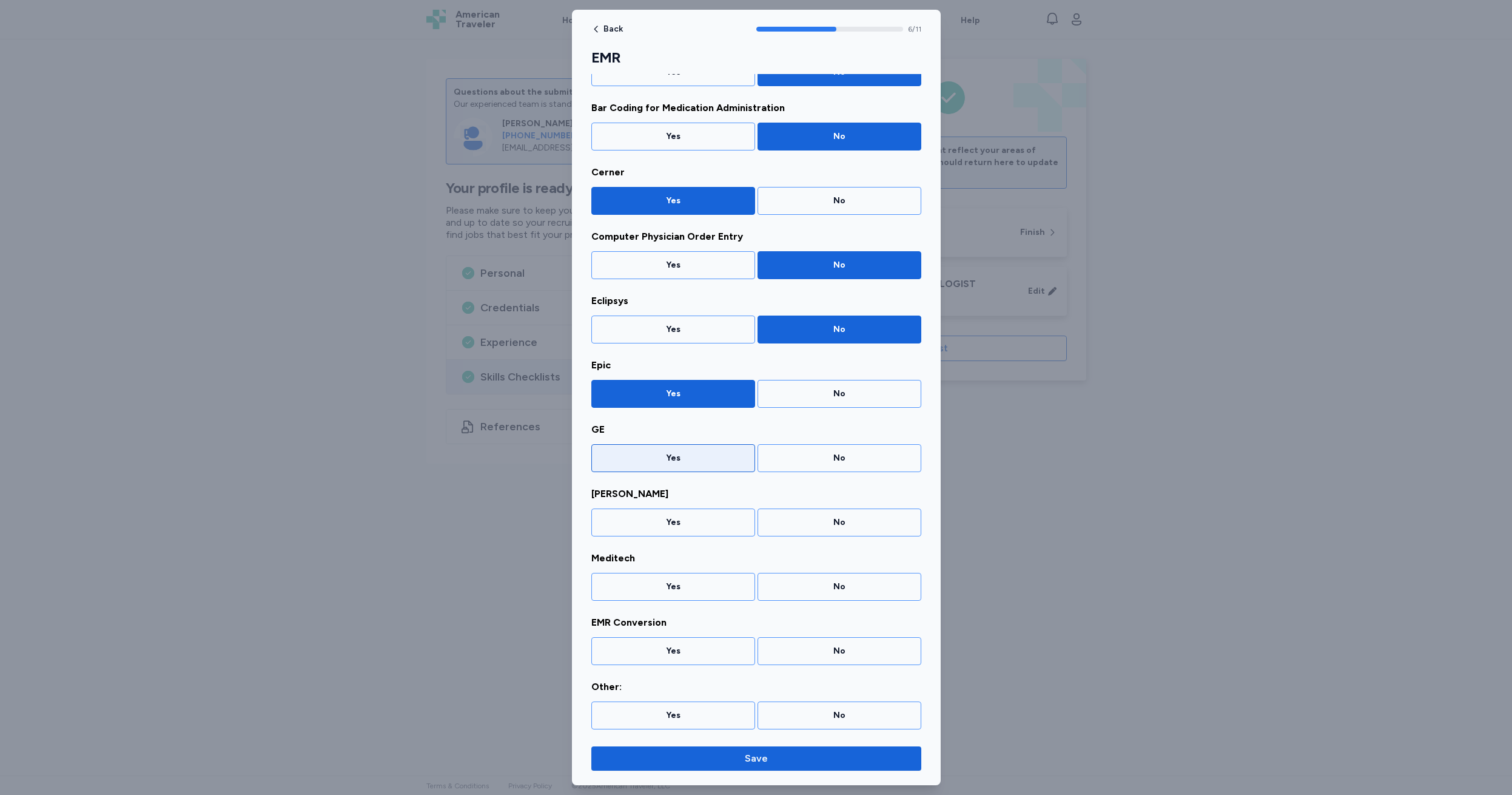
click at [656, 455] on div "Yes" at bounding box center [673, 458] width 148 height 12
click at [815, 515] on div "No" at bounding box center [839, 523] width 164 height 28
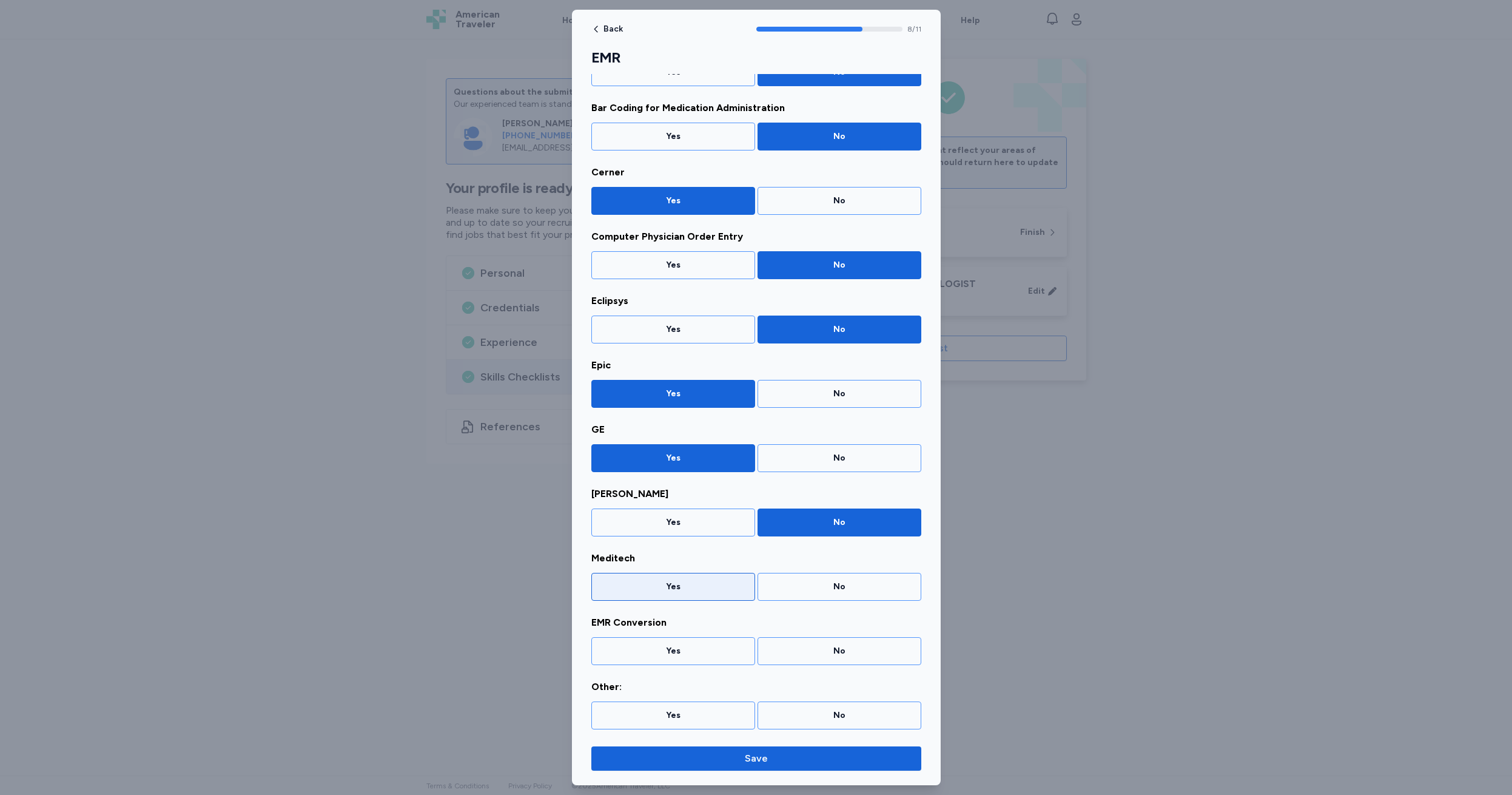
click at [673, 587] on div "Yes" at bounding box center [673, 586] width 148 height 12
click at [833, 649] on div "No" at bounding box center [840, 651] width 148 height 12
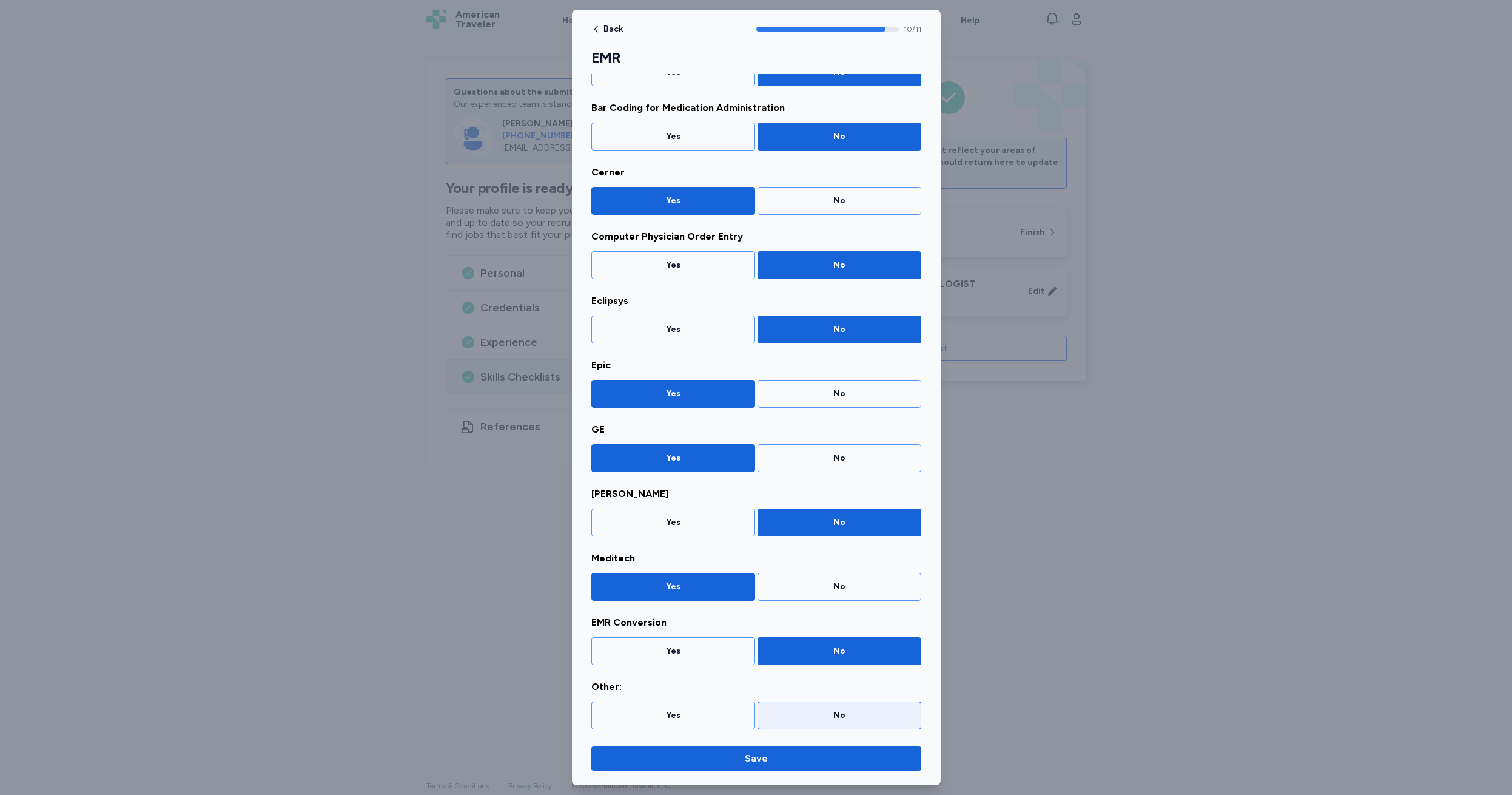
click at [828, 717] on div "No" at bounding box center [840, 714] width 148 height 12
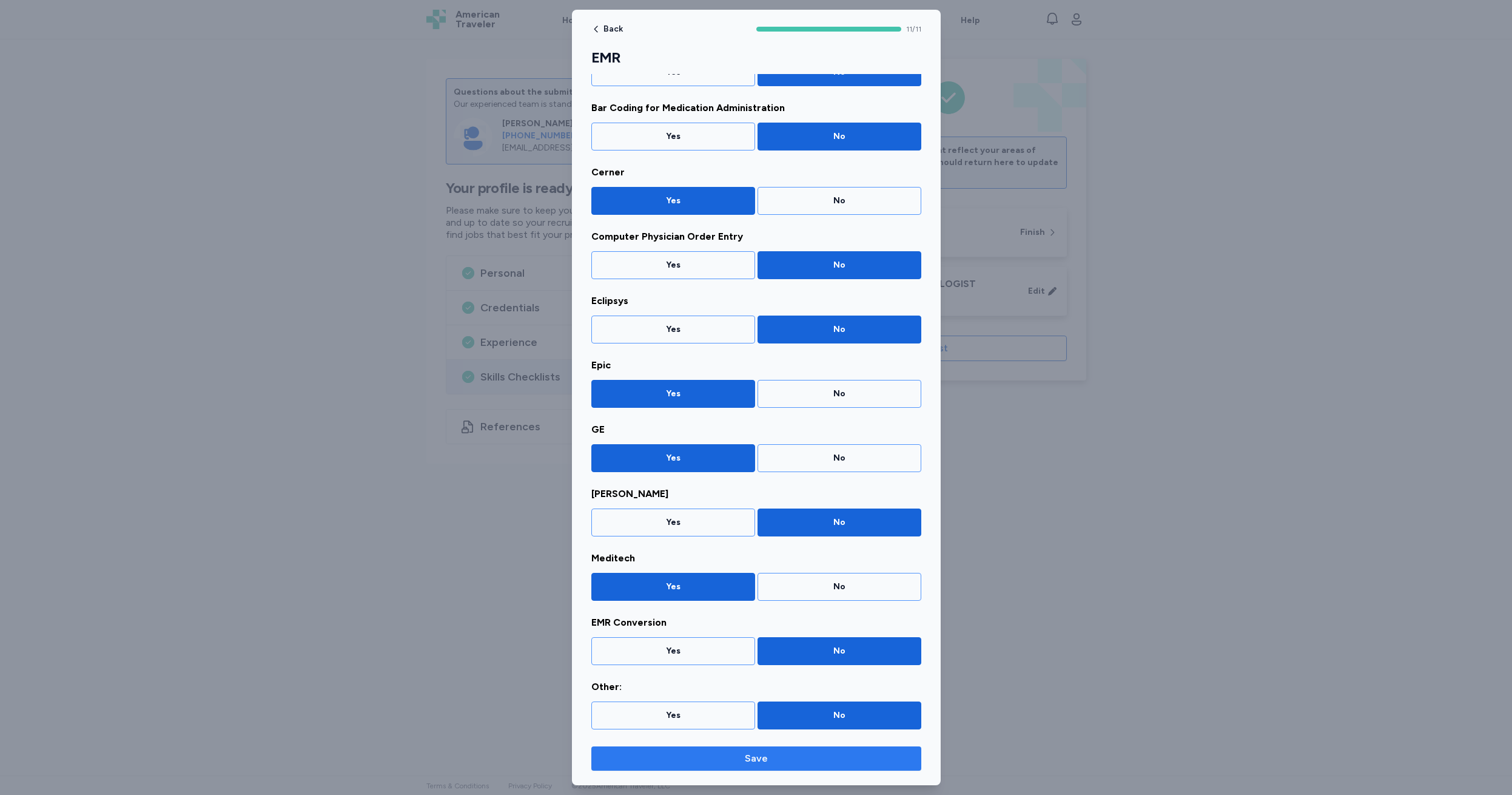
click at [759, 758] on span "Save" at bounding box center [756, 758] width 23 height 15
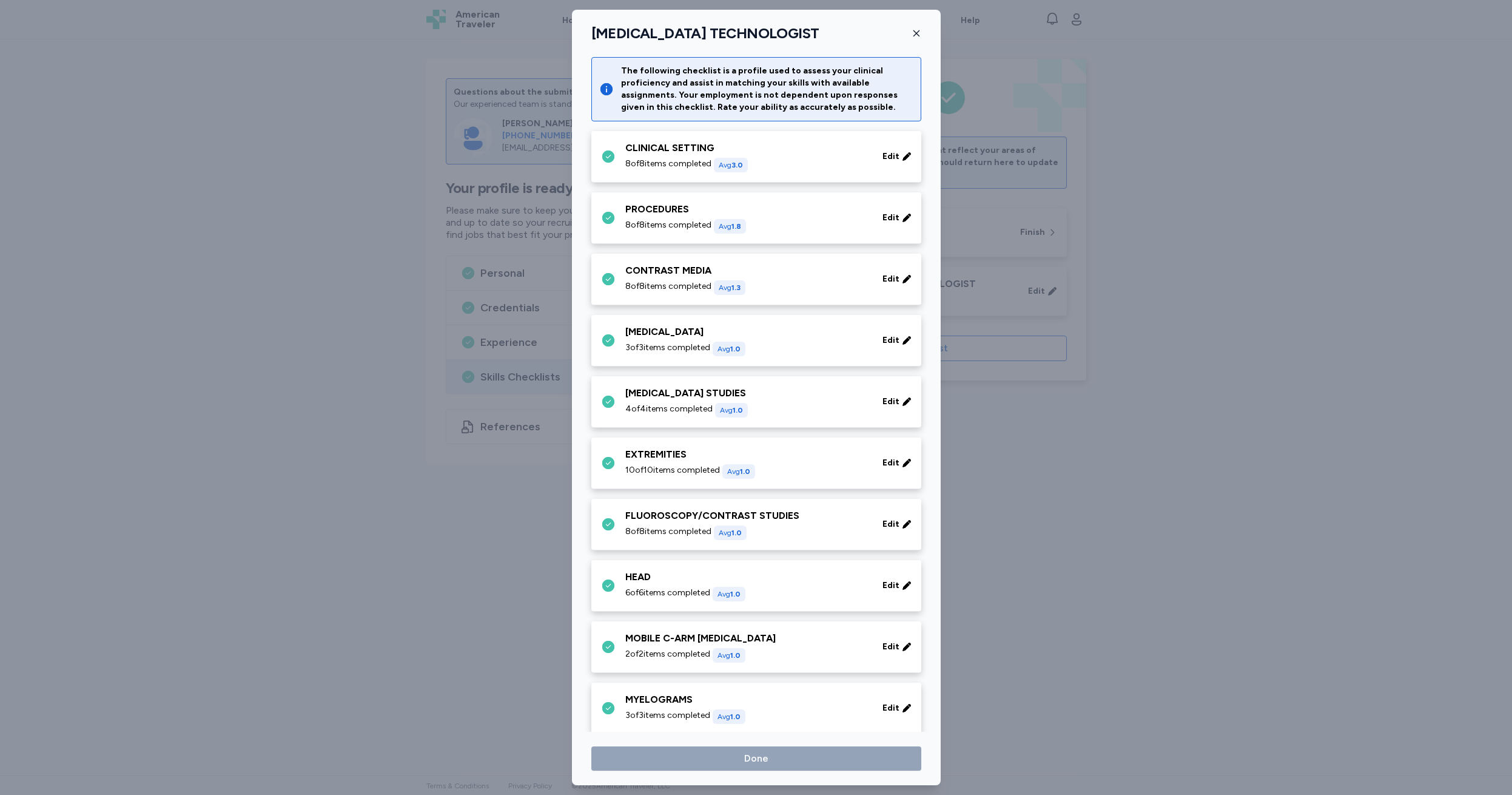
scroll to position [618, 0]
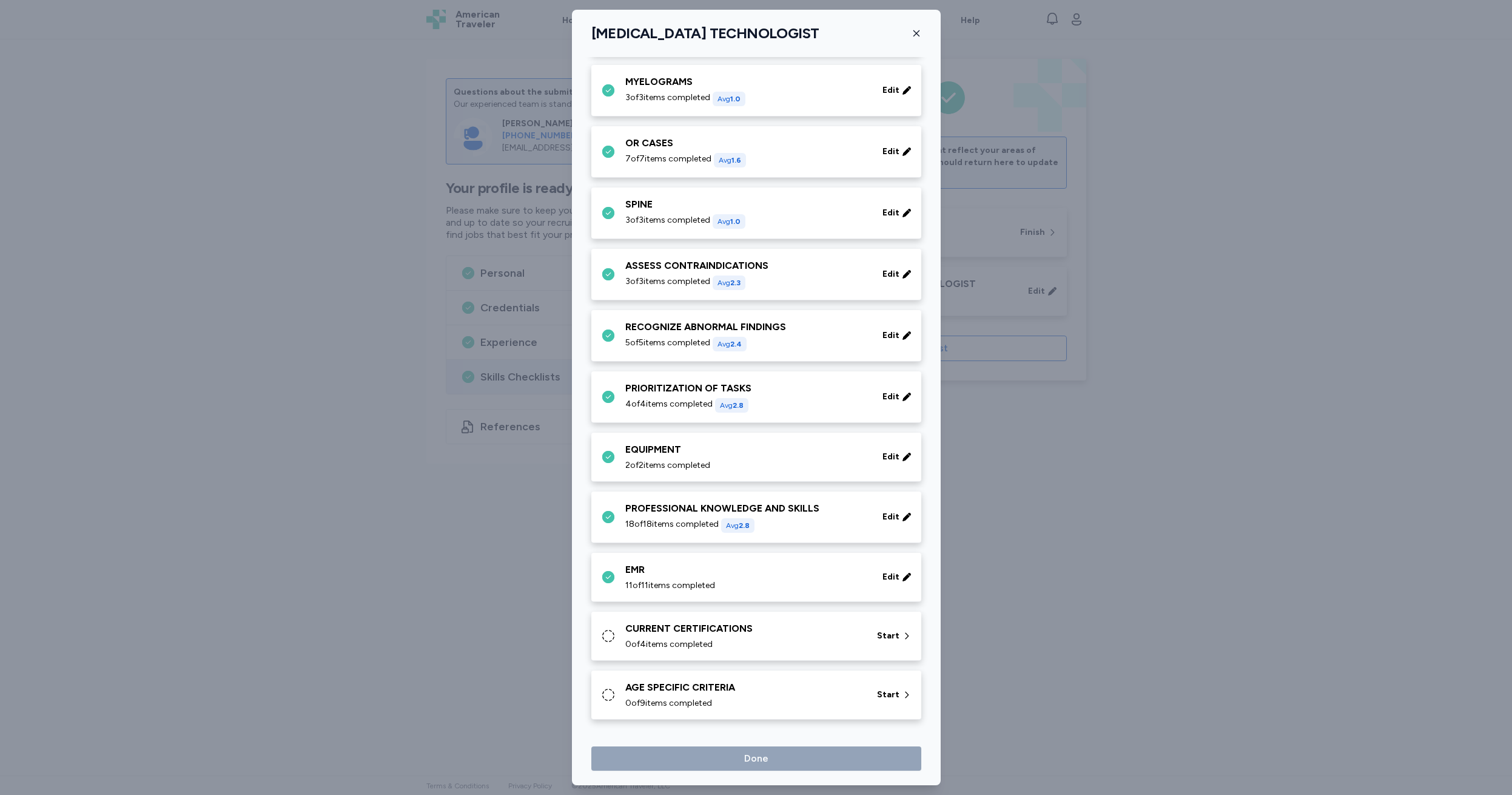
click at [653, 628] on div "CURRENT CERTIFICATIONS" at bounding box center [743, 629] width 237 height 15
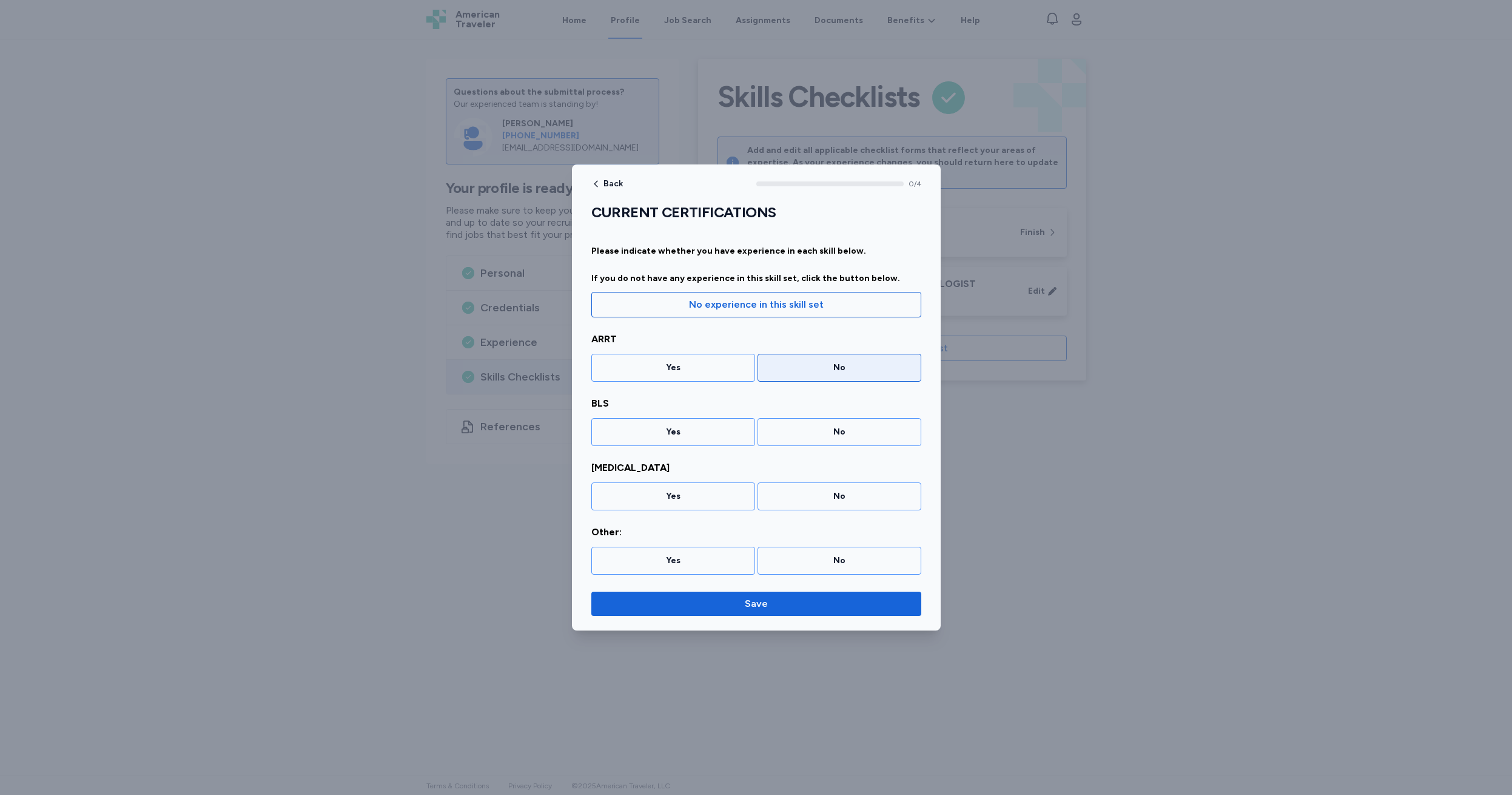
click at [823, 364] on div "No" at bounding box center [840, 367] width 148 height 12
click at [663, 438] on div "Yes" at bounding box center [673, 432] width 164 height 28
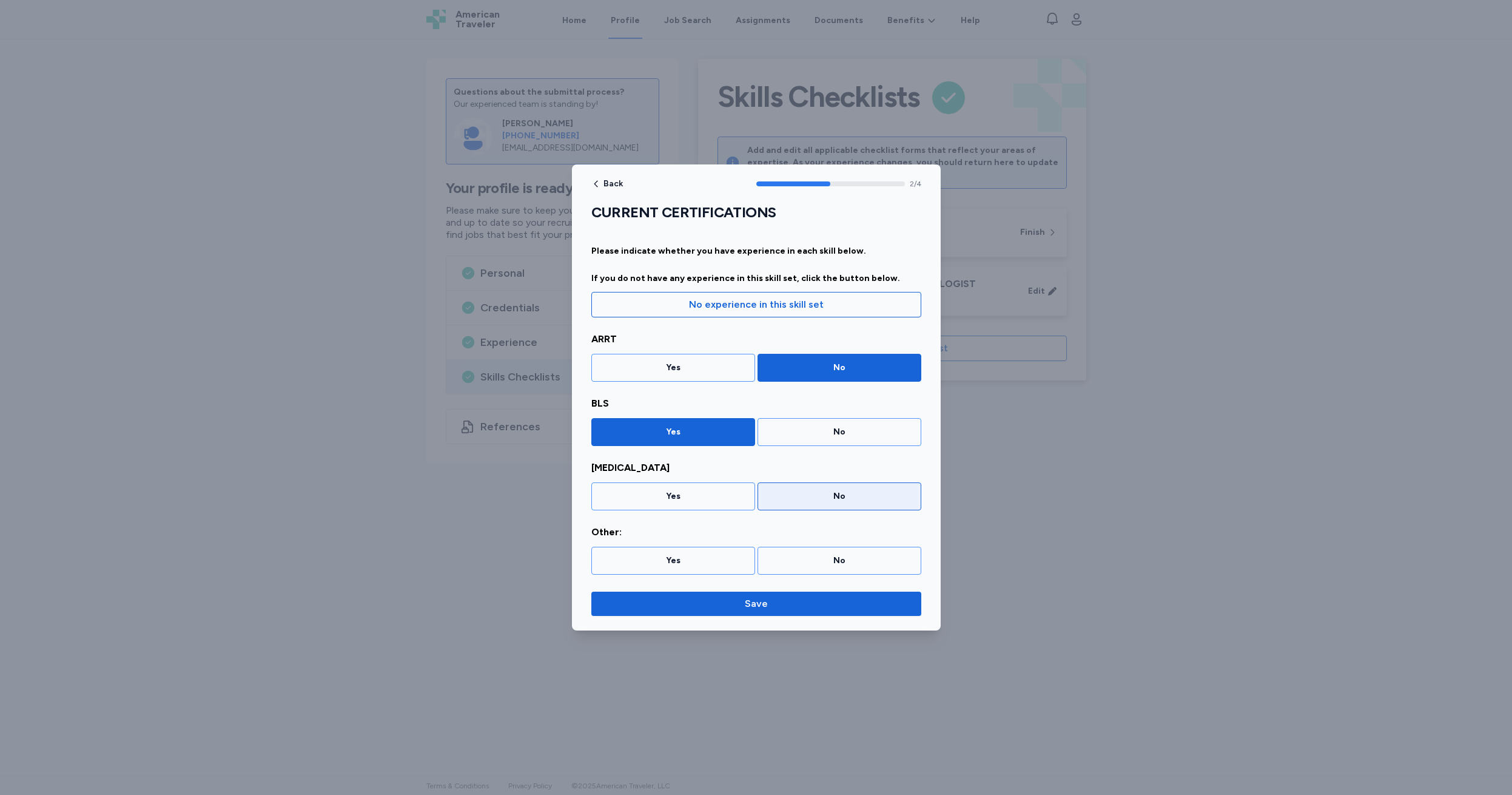
click at [843, 490] on div "No" at bounding box center [839, 496] width 164 height 28
click at [657, 566] on div "Yes" at bounding box center [673, 560] width 148 height 12
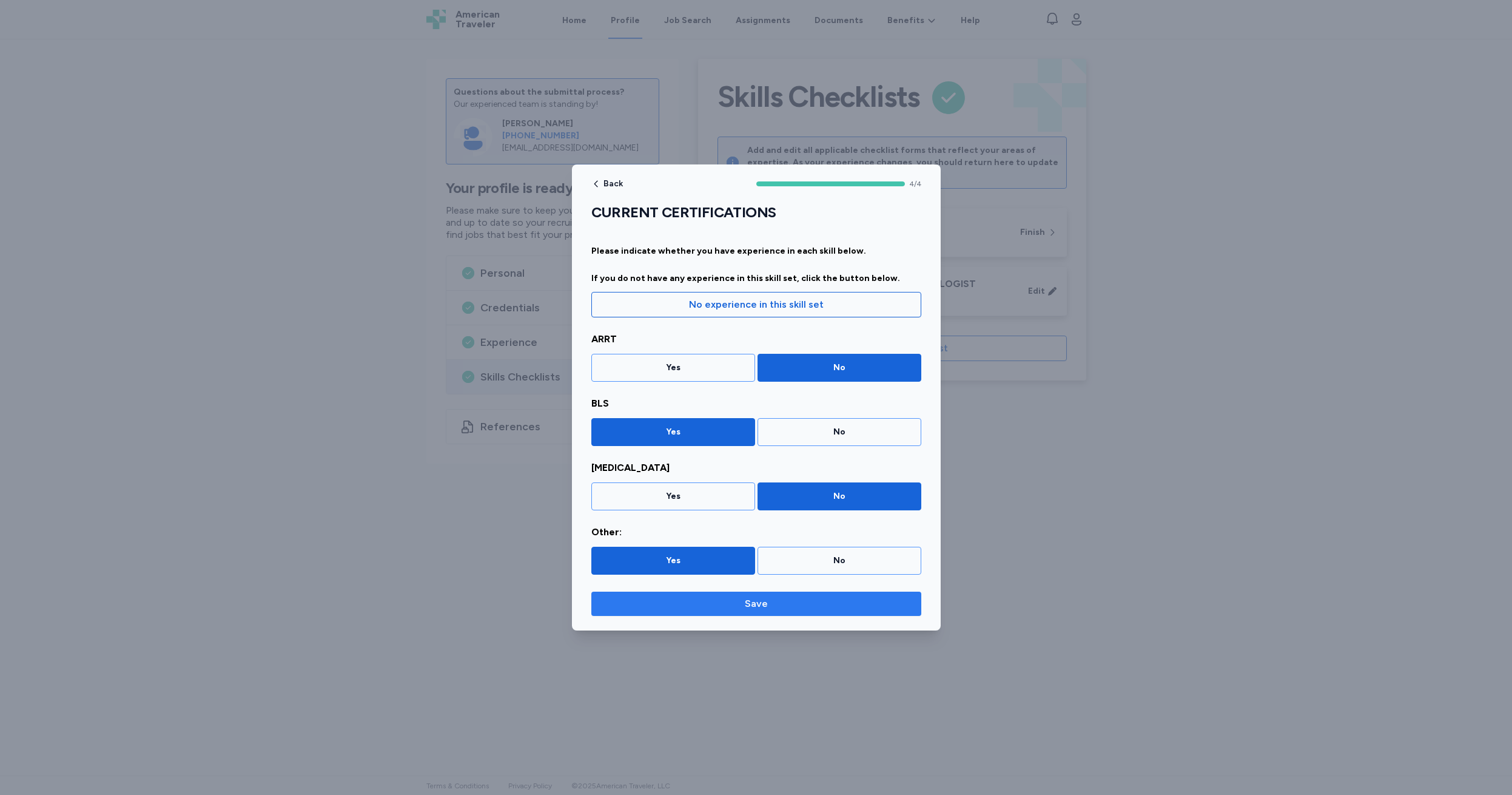
click at [751, 604] on span "Save" at bounding box center [756, 604] width 23 height 15
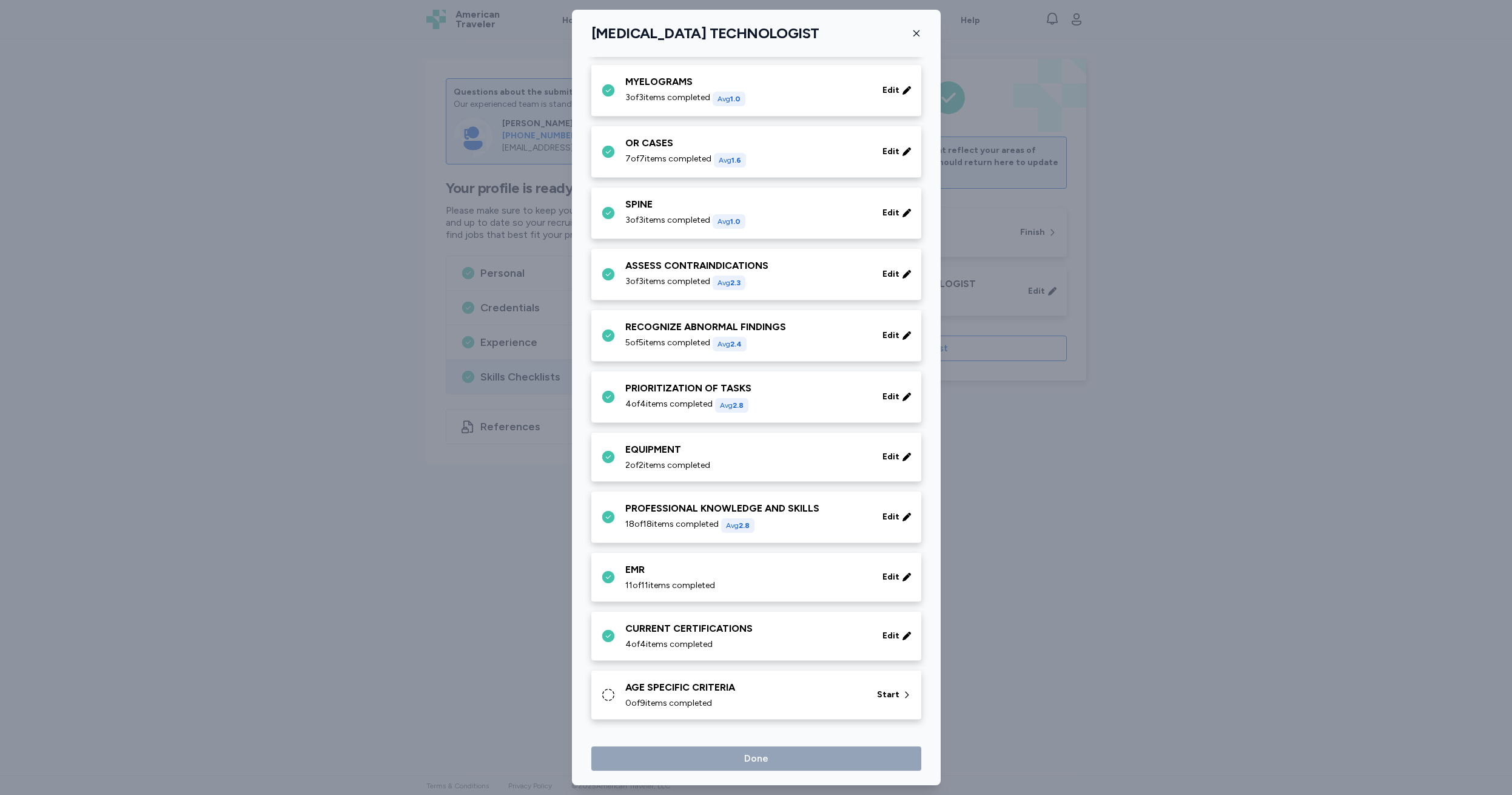
click at [667, 688] on div "AGE SPECIFIC CRITERIA" at bounding box center [743, 687] width 237 height 15
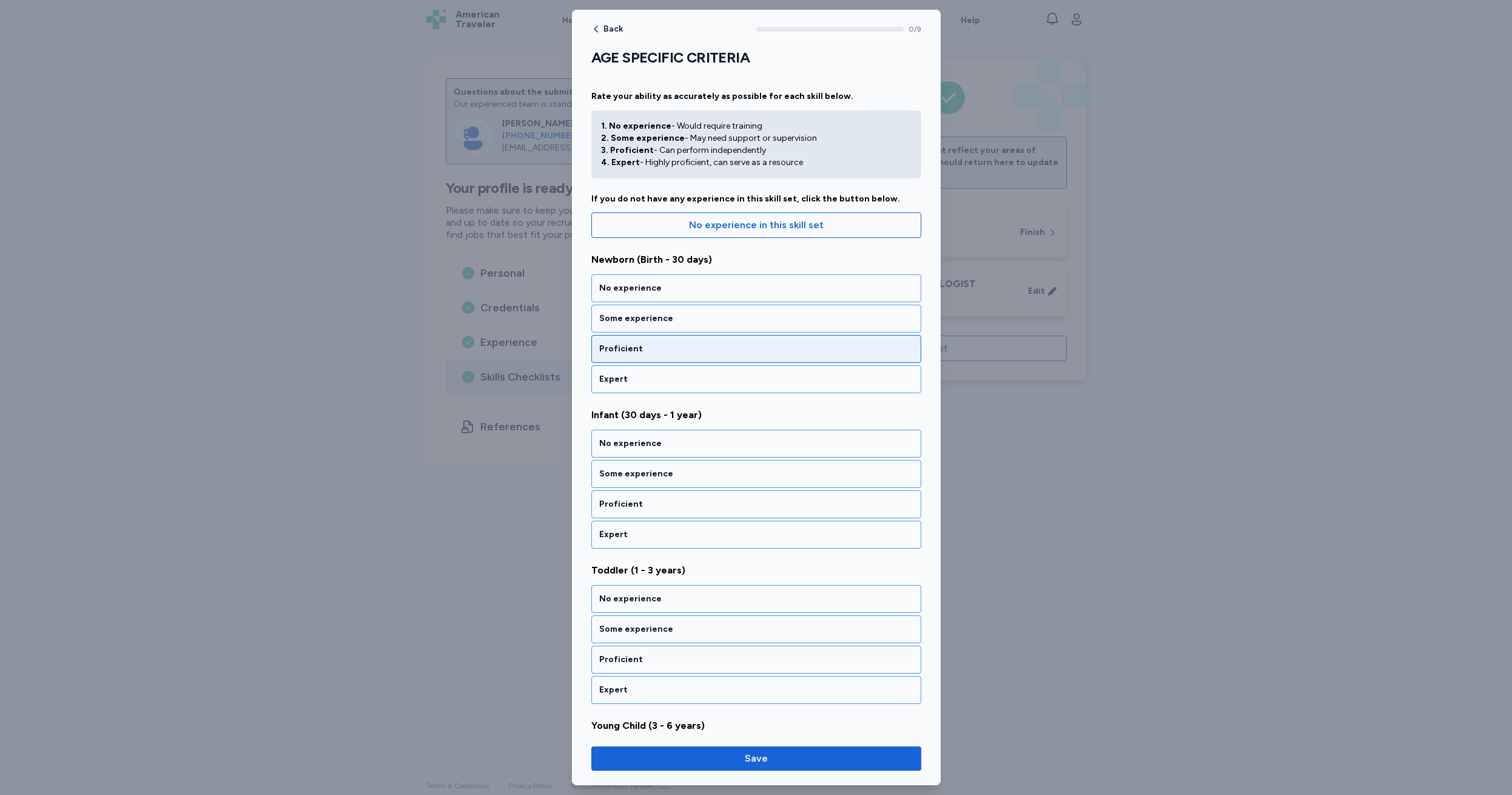
click at [655, 346] on div "Proficient" at bounding box center [756, 348] width 315 height 12
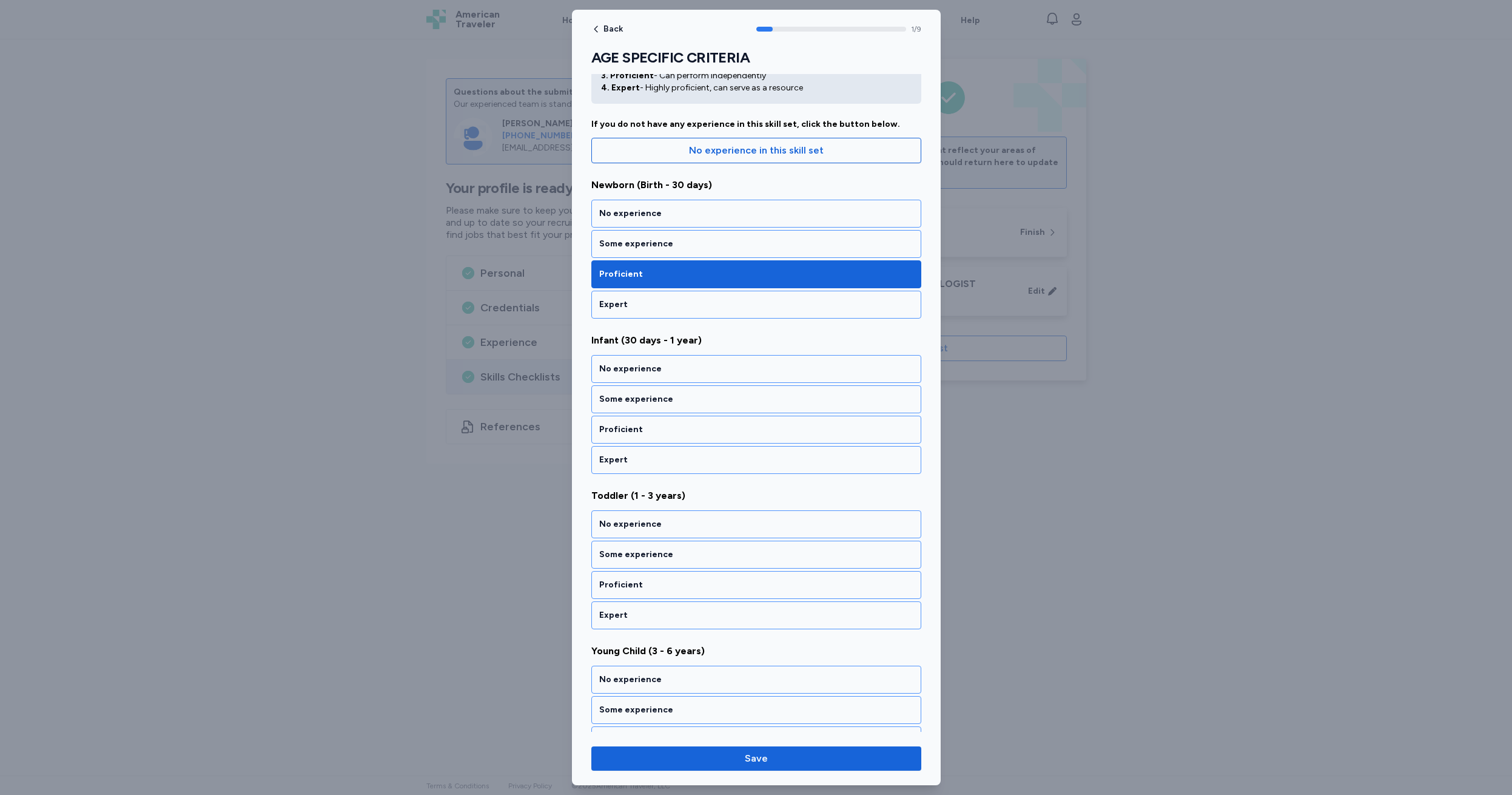
scroll to position [75, 0]
click at [659, 428] on div "Proficient" at bounding box center [756, 429] width 315 height 12
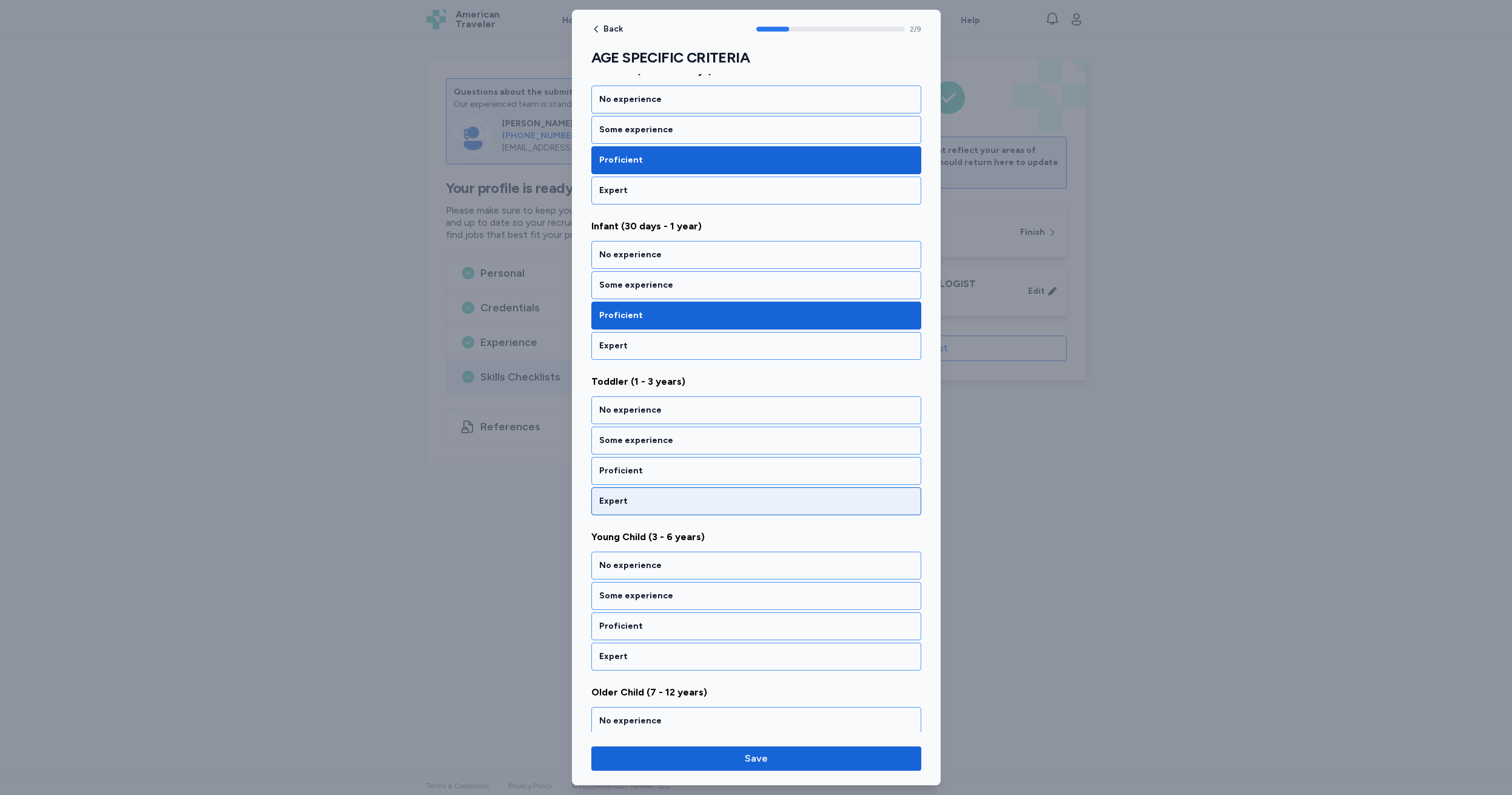
scroll to position [230, 0]
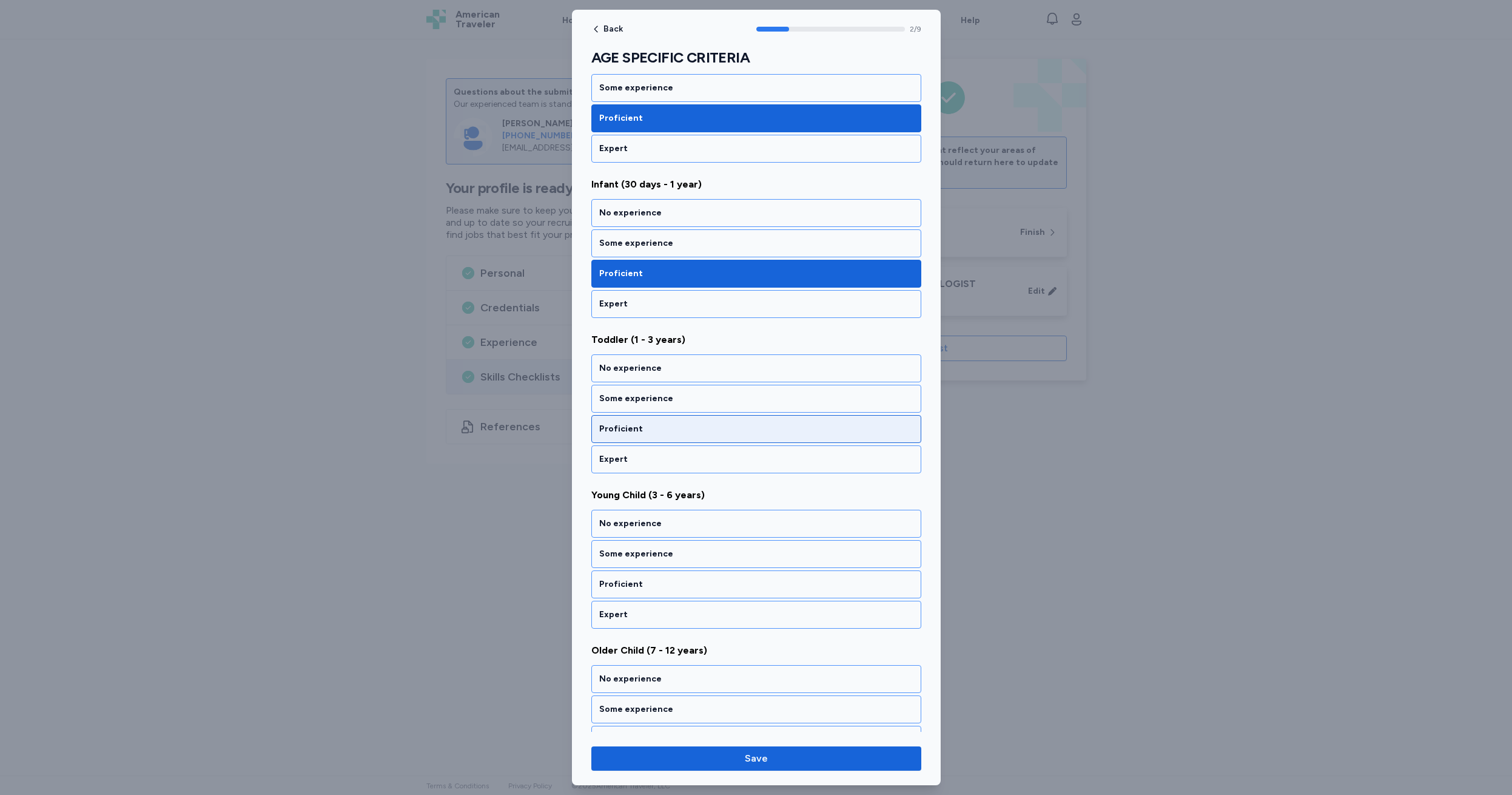
click at [662, 434] on div "Proficient" at bounding box center [756, 429] width 315 height 12
click at [662, 428] on div "Proficient" at bounding box center [756, 429] width 315 height 12
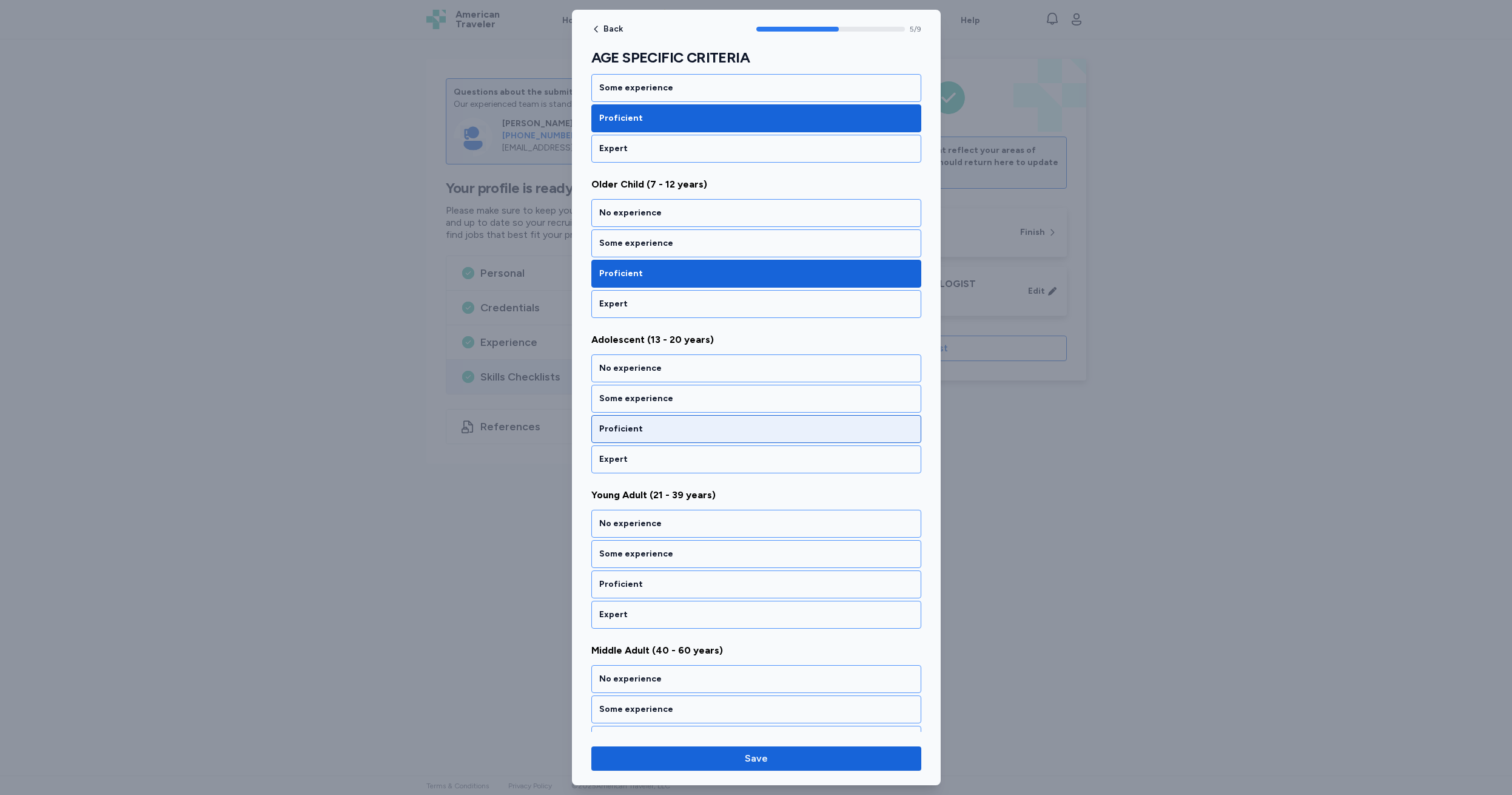
click at [662, 428] on div "Proficient" at bounding box center [756, 429] width 315 height 12
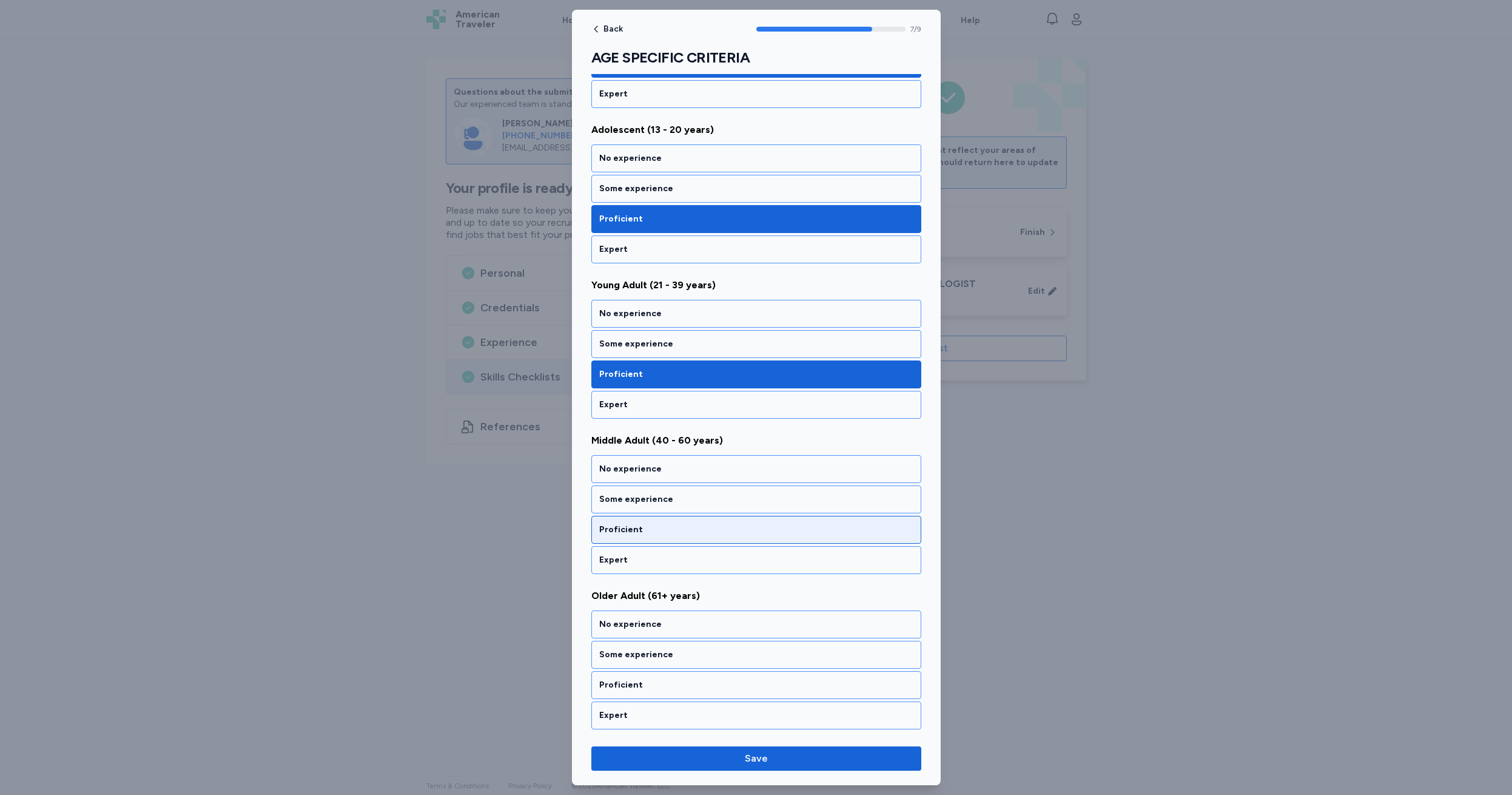
click at [656, 527] on div "Proficient" at bounding box center [756, 529] width 315 height 12
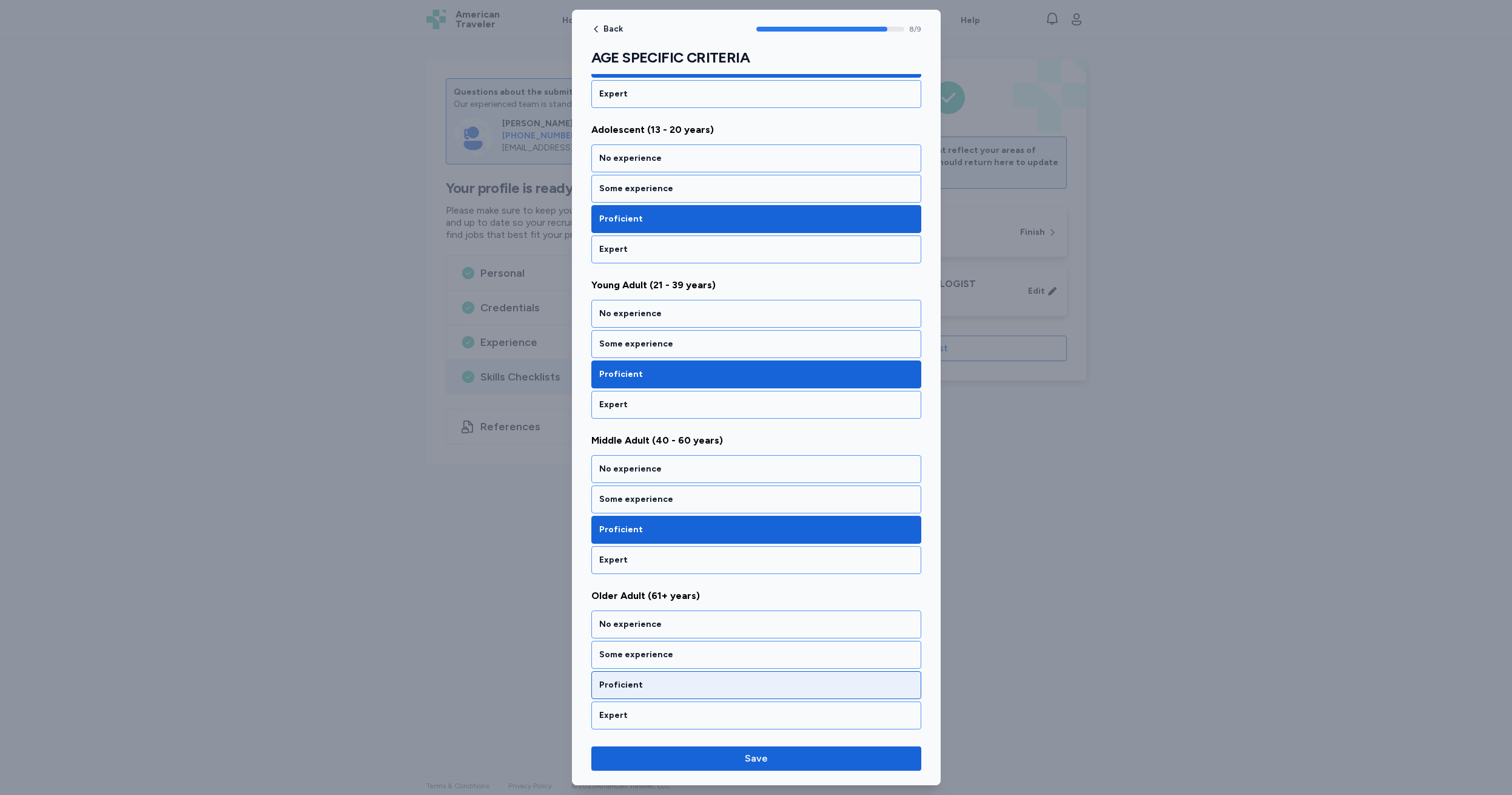
click at [654, 683] on div "Proficient" at bounding box center [756, 685] width 315 height 12
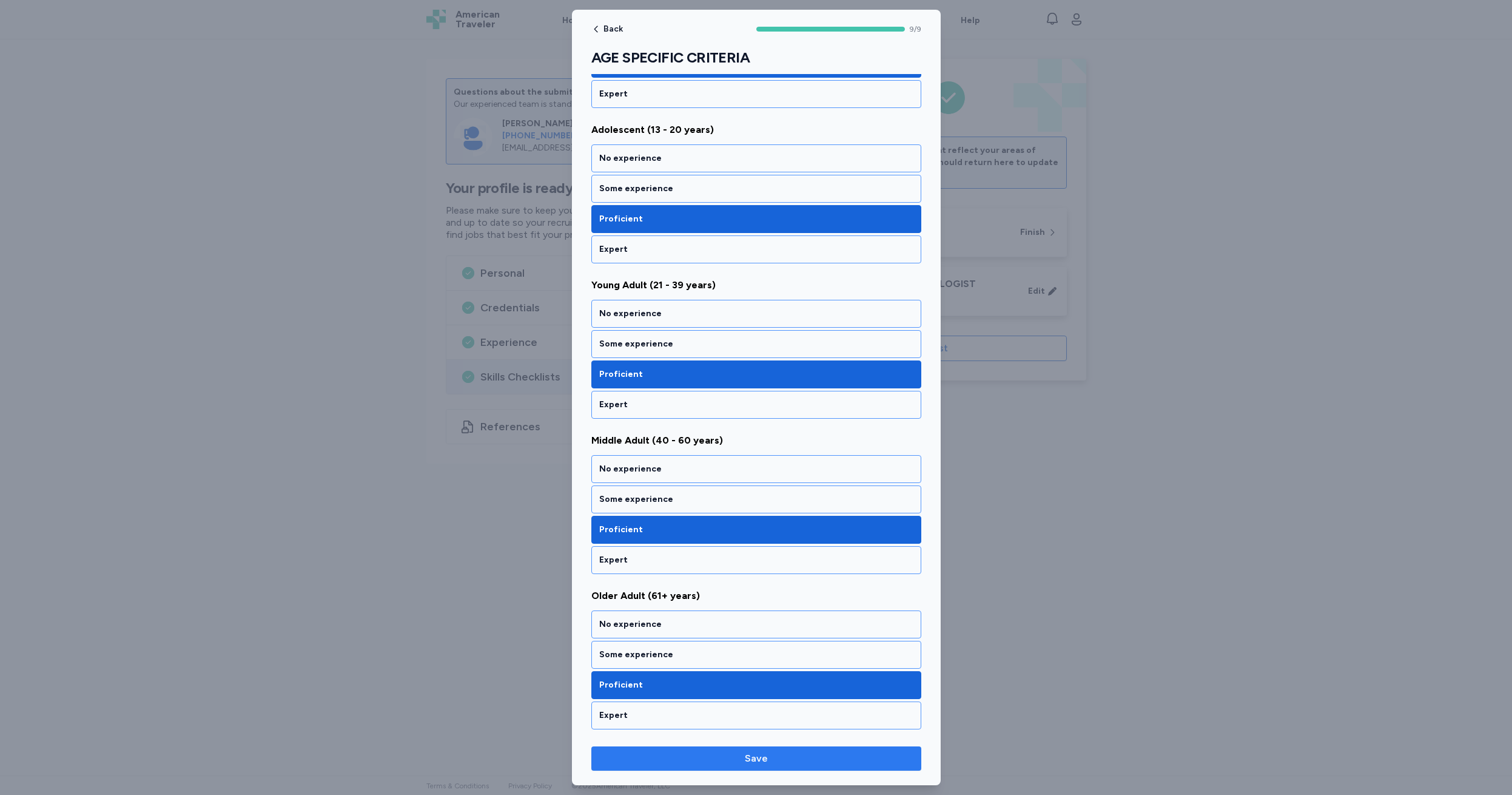
click at [754, 759] on span "Save" at bounding box center [756, 758] width 23 height 15
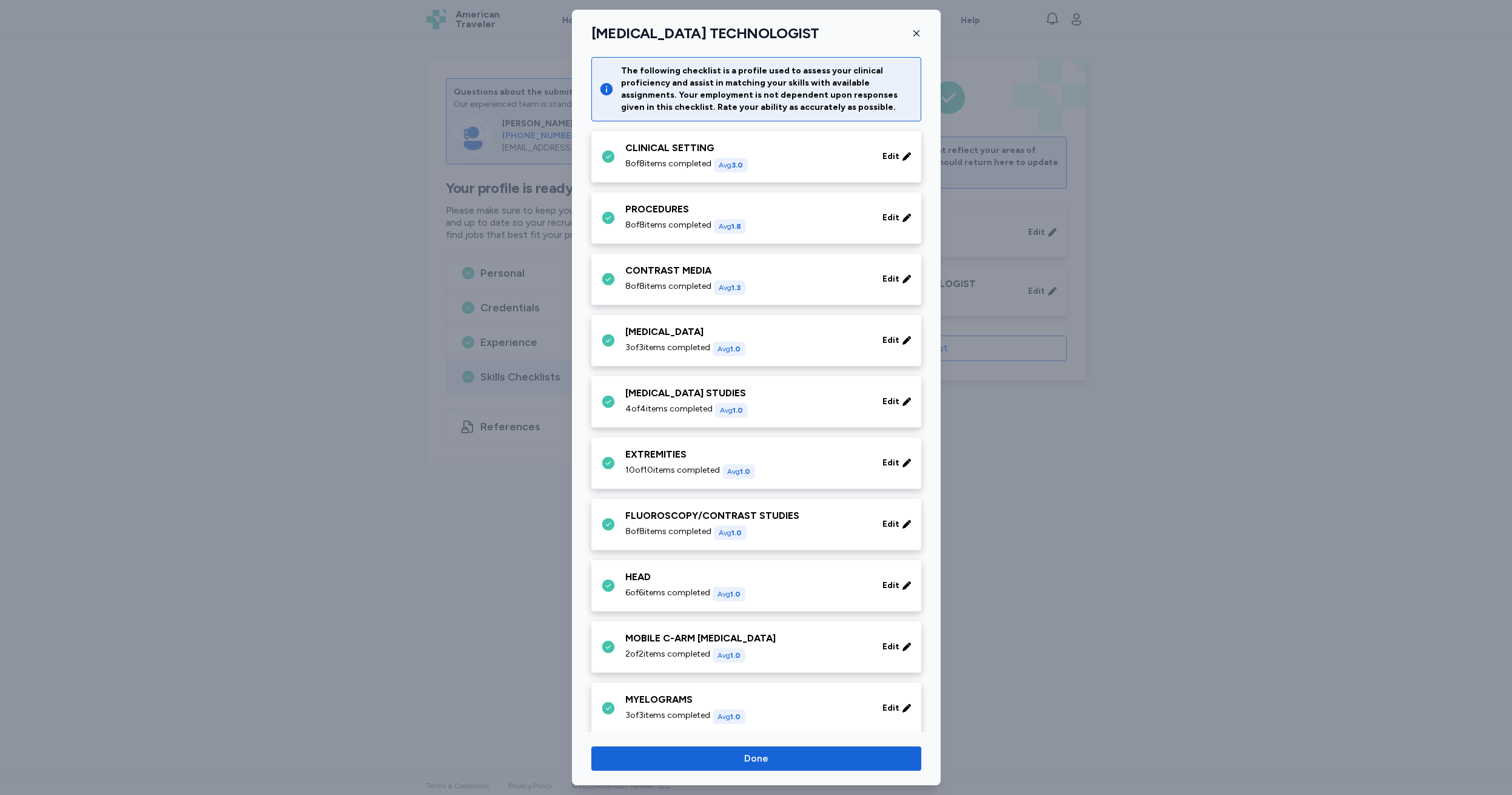
scroll to position [620, 0]
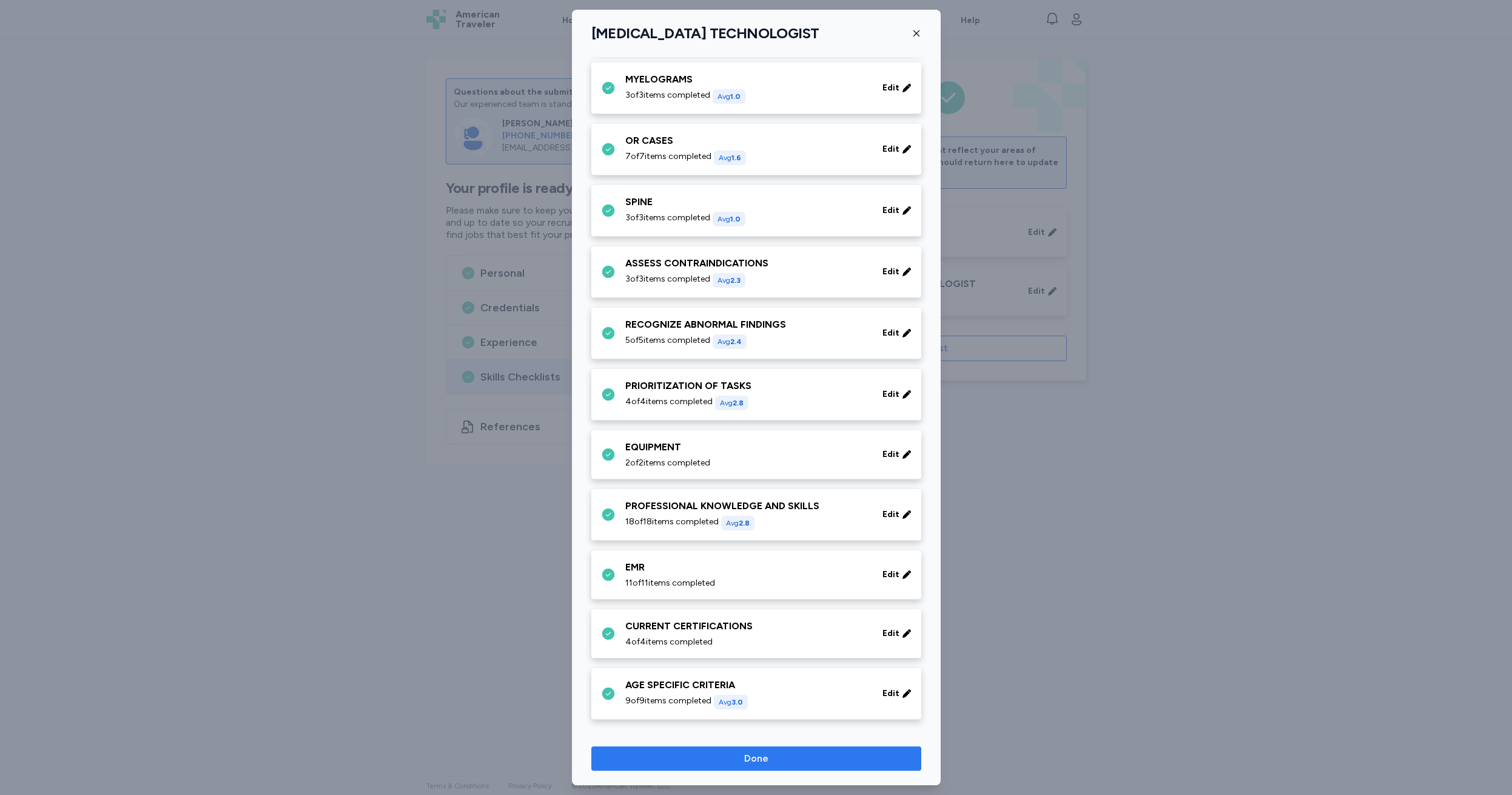
click at [758, 755] on span "Done" at bounding box center [756, 758] width 24 height 15
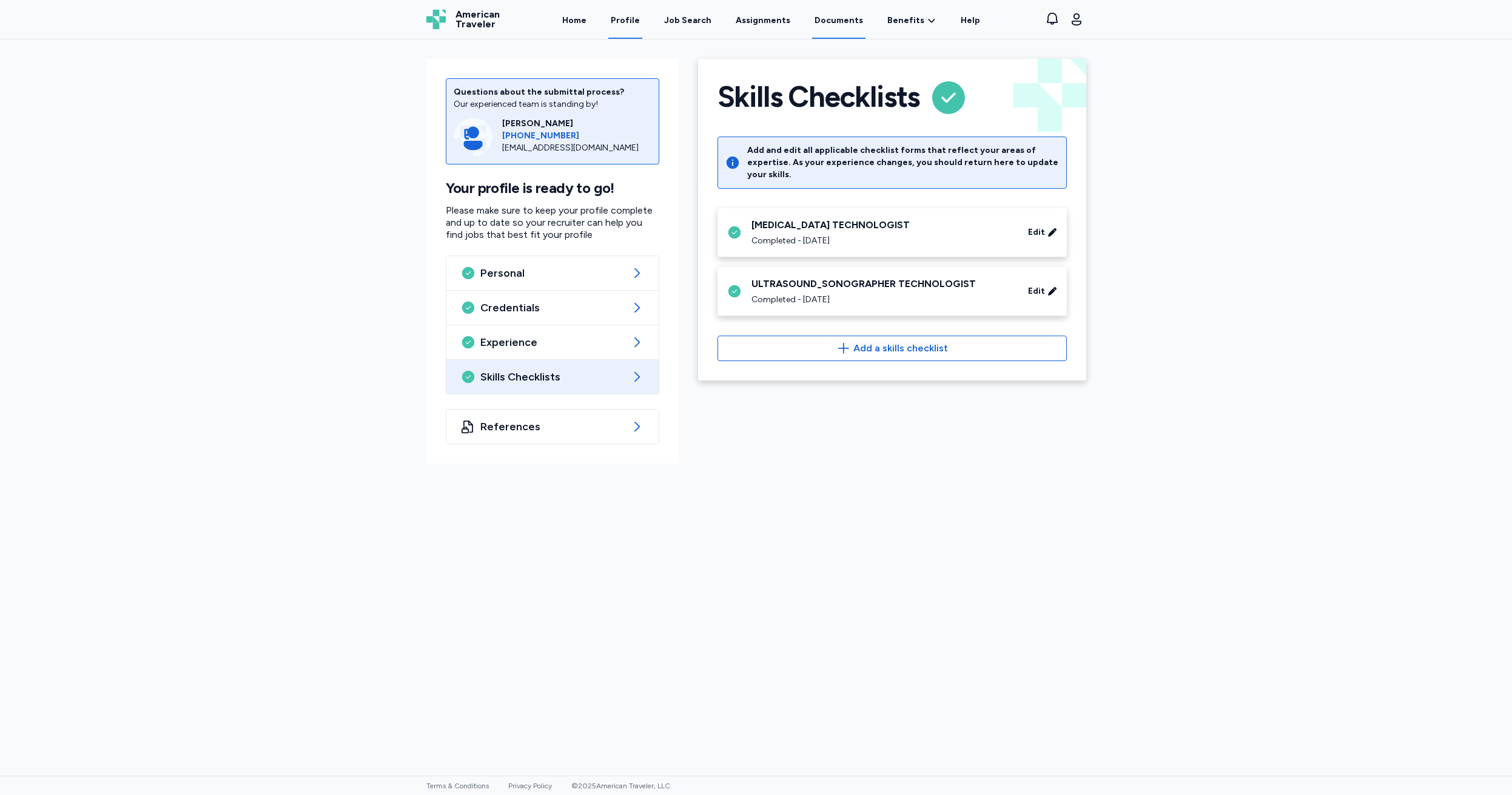
click at [817, 15] on link "Documents" at bounding box center [839, 20] width 53 height 37
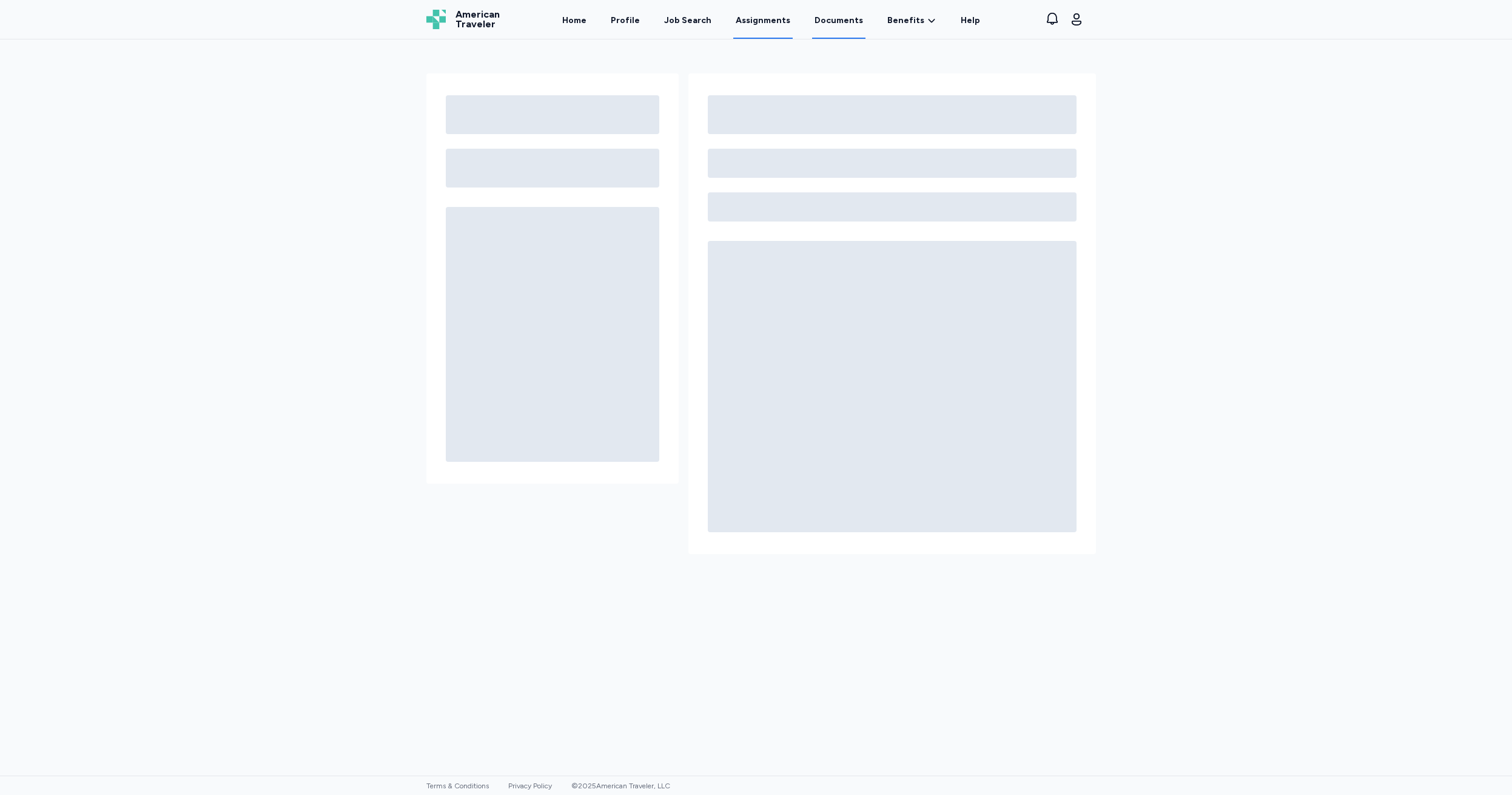
click at [741, 18] on link "Assignments" at bounding box center [762, 20] width 59 height 37
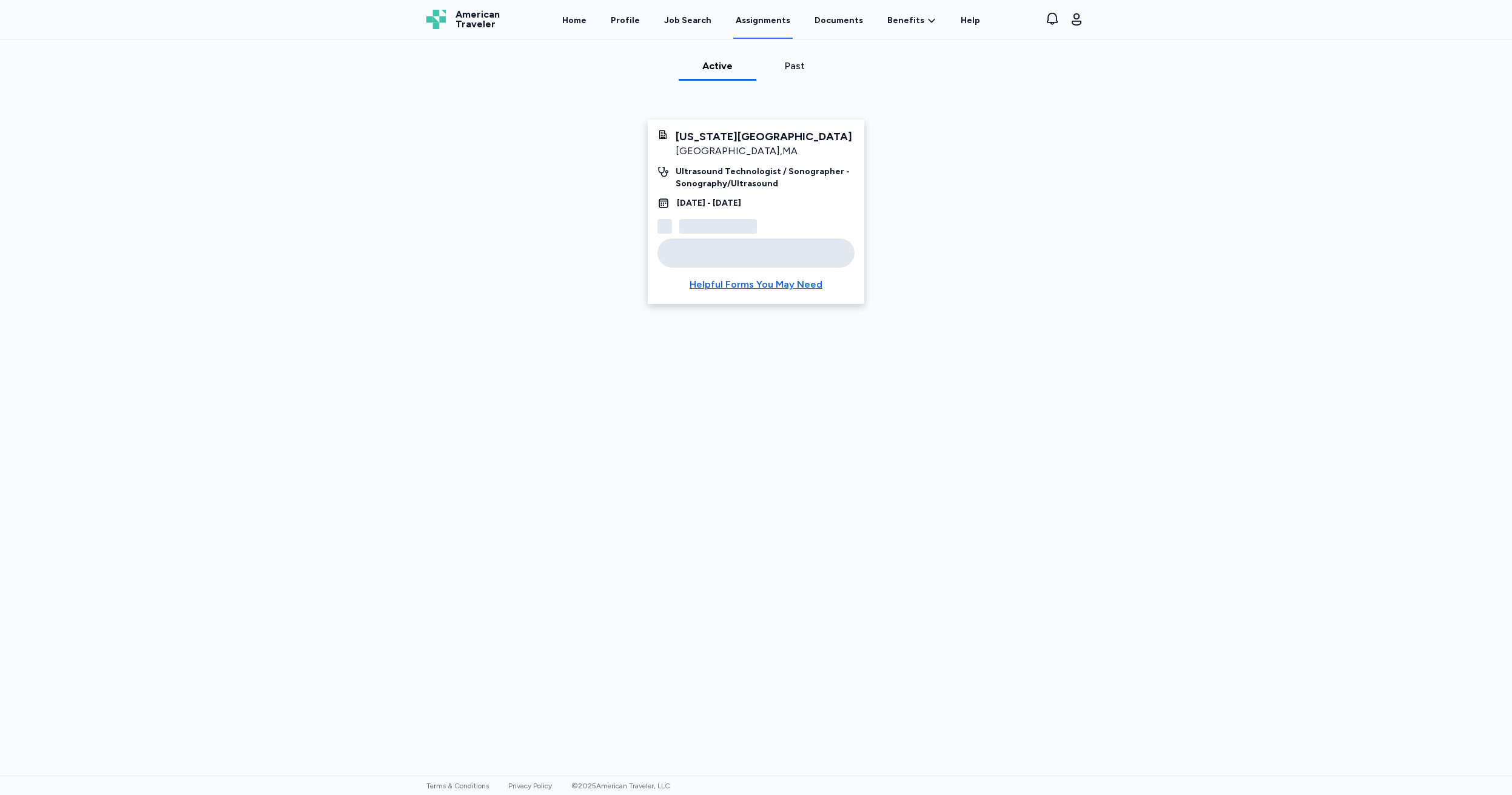
click at [759, 18] on link "Assignments" at bounding box center [762, 20] width 59 height 37
click at [788, 68] on div "Past" at bounding box center [795, 66] width 68 height 15
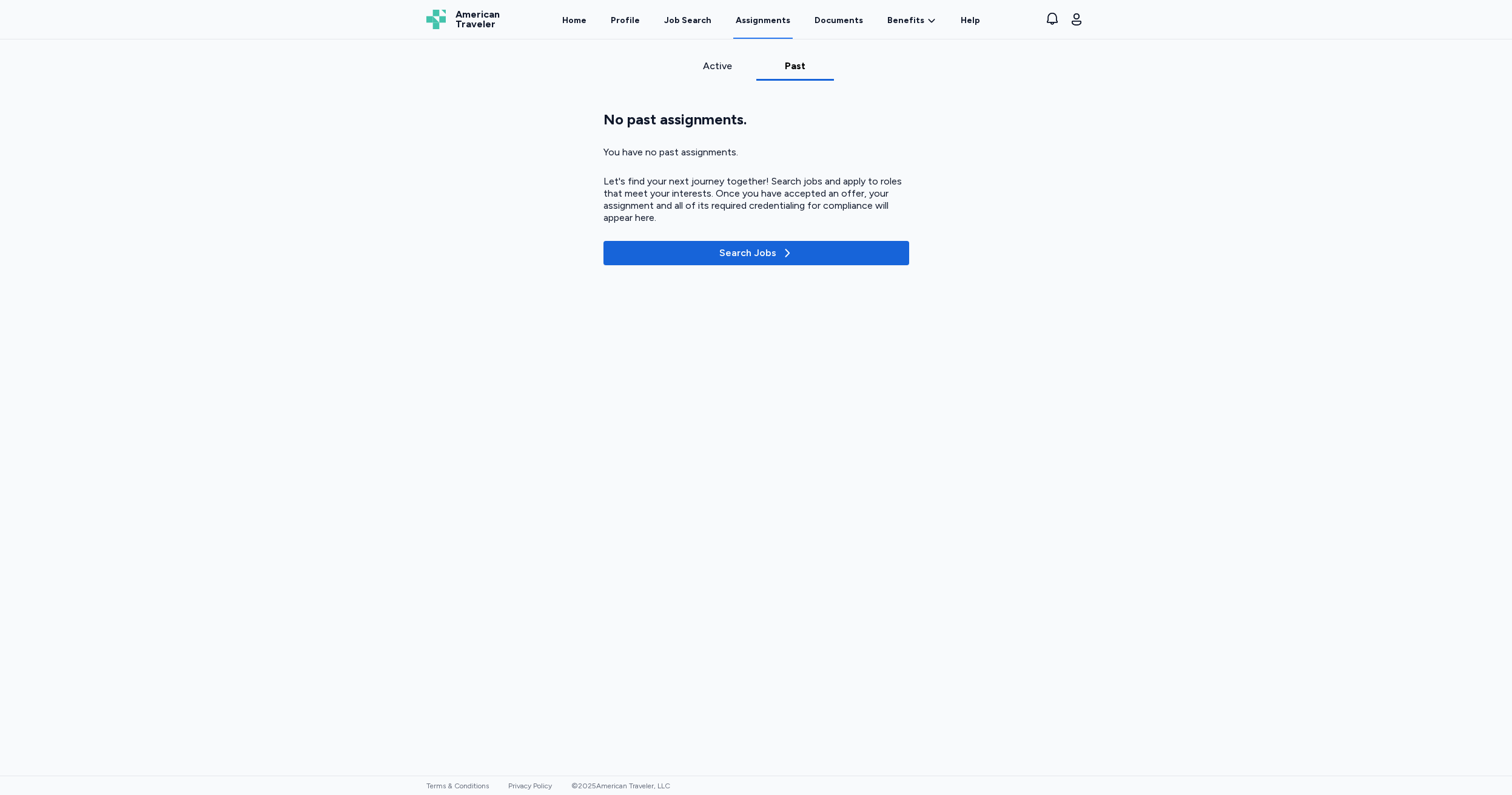
click at [710, 65] on div "Active" at bounding box center [717, 66] width 68 height 15
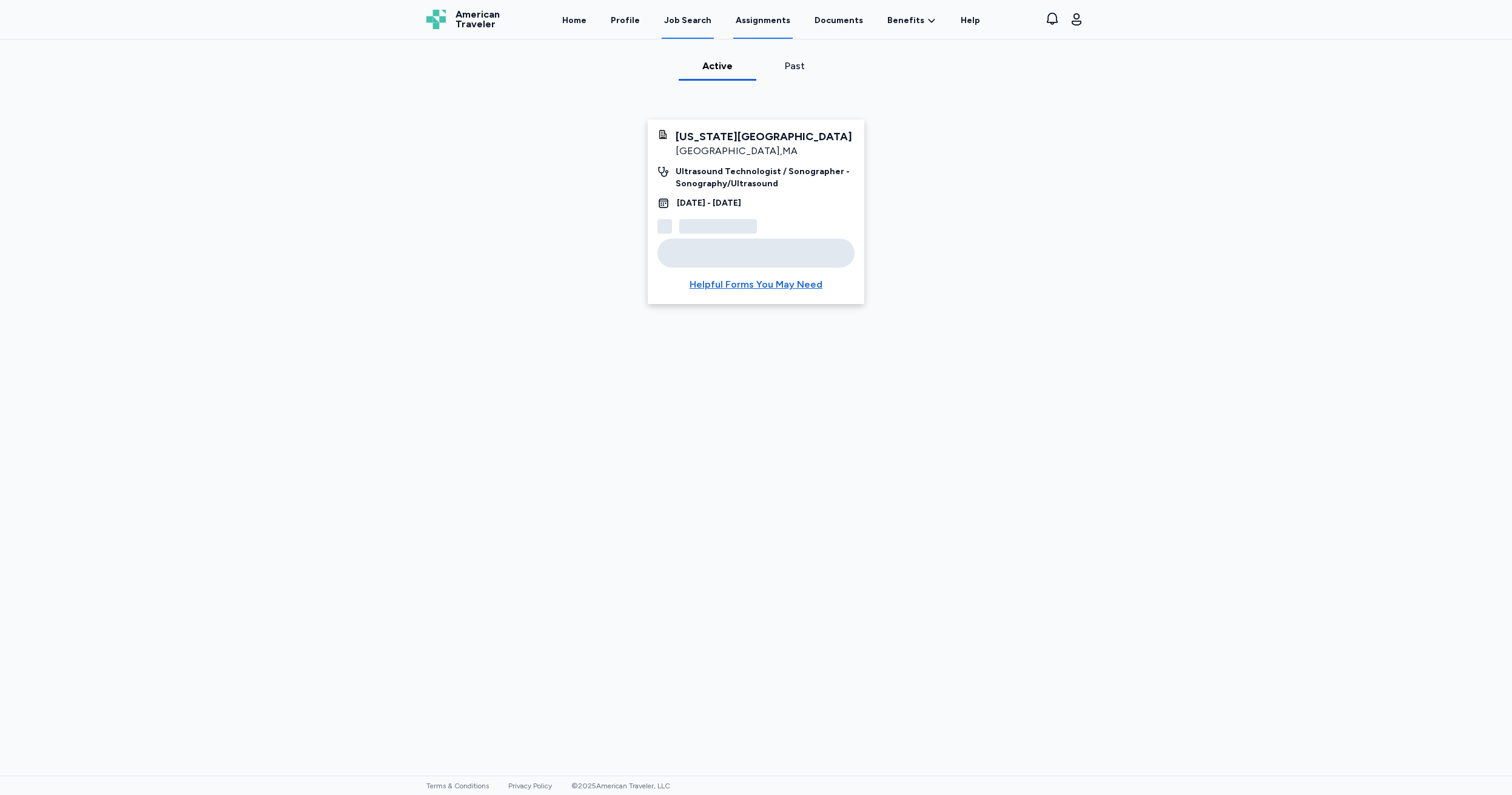
click at [688, 17] on div "Job Search" at bounding box center [688, 21] width 48 height 12
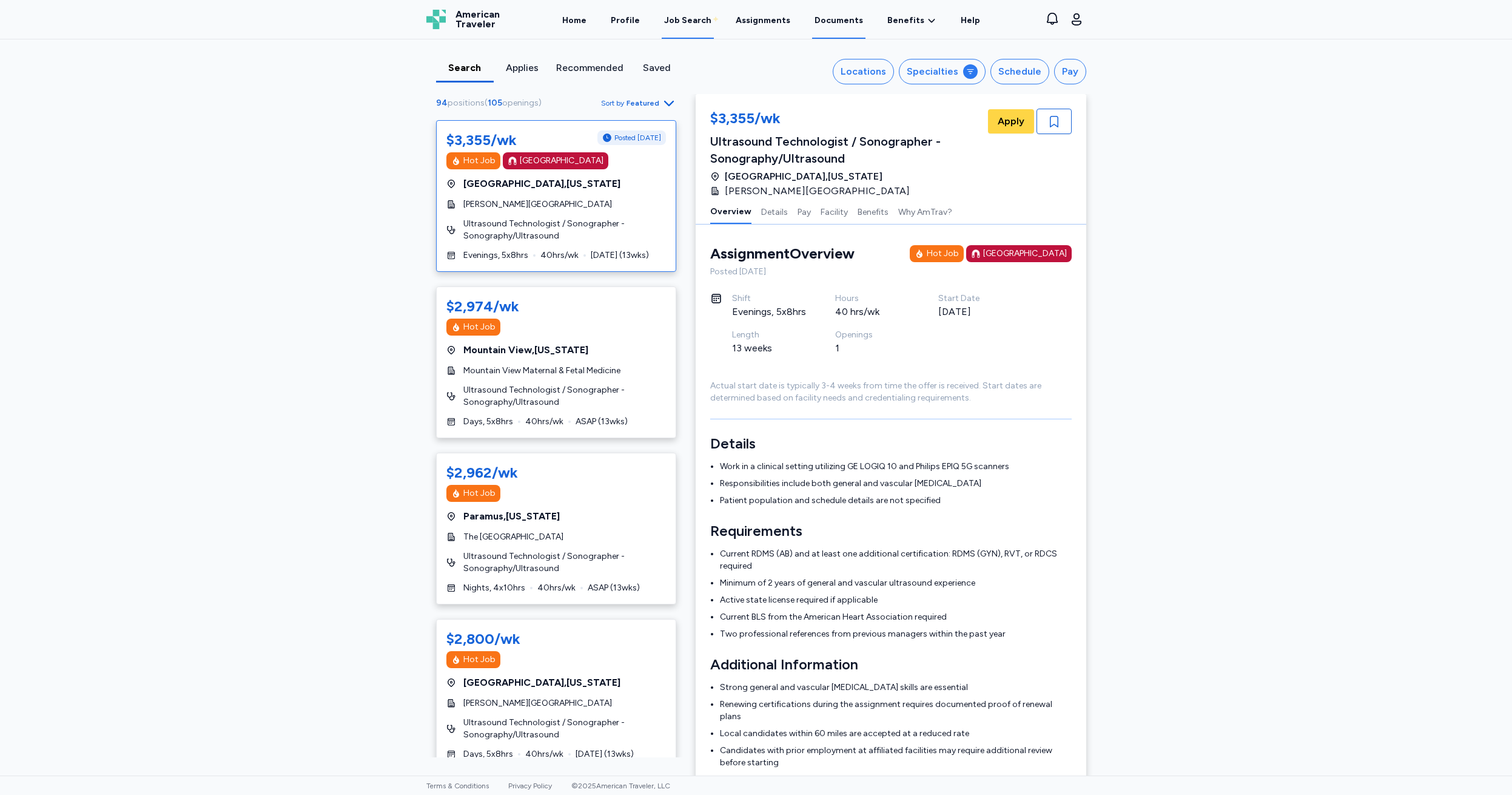
click at [835, 18] on link "Documents" at bounding box center [839, 20] width 53 height 37
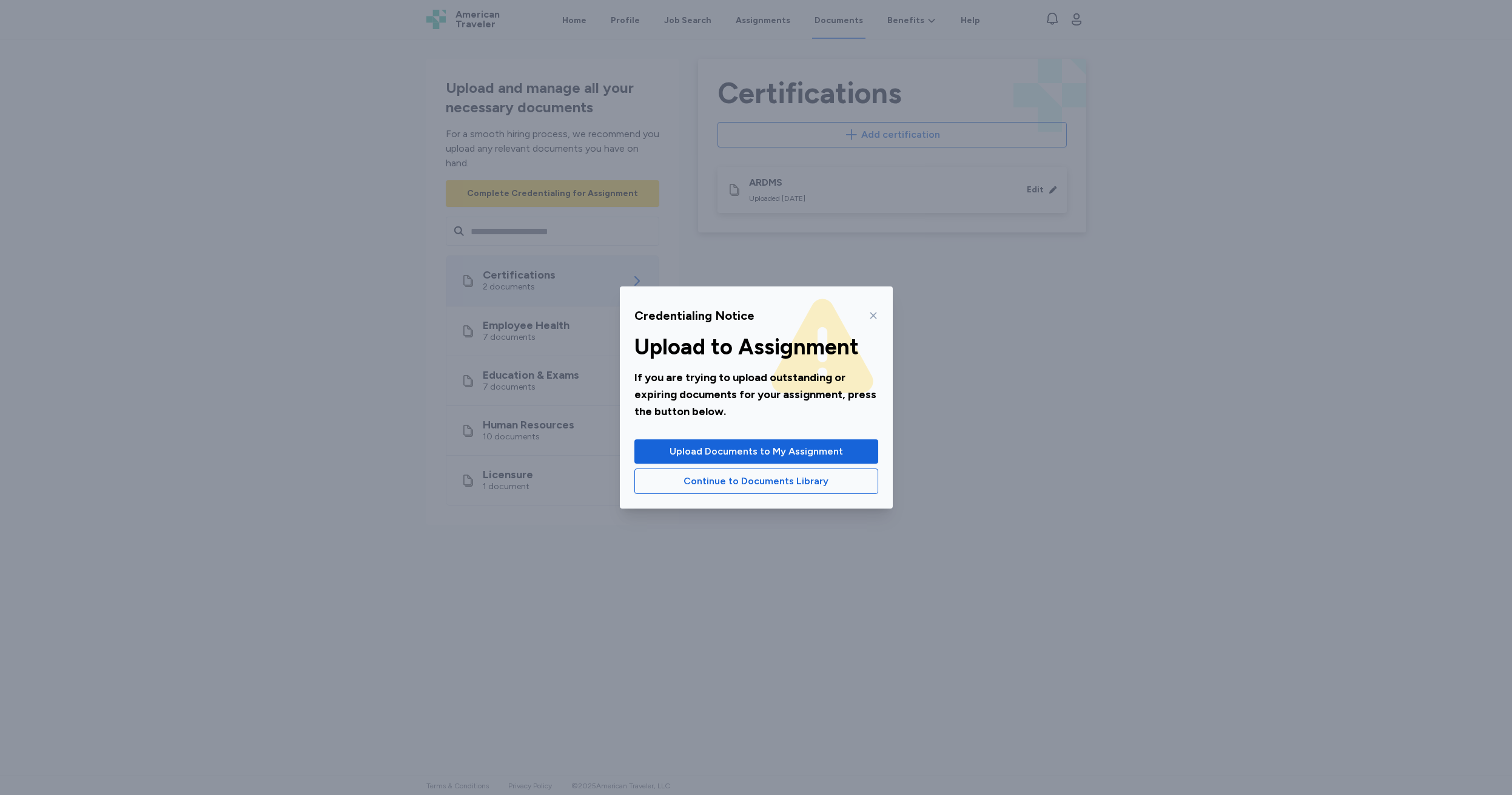
click at [870, 318] on icon at bounding box center [873, 316] width 9 height 9
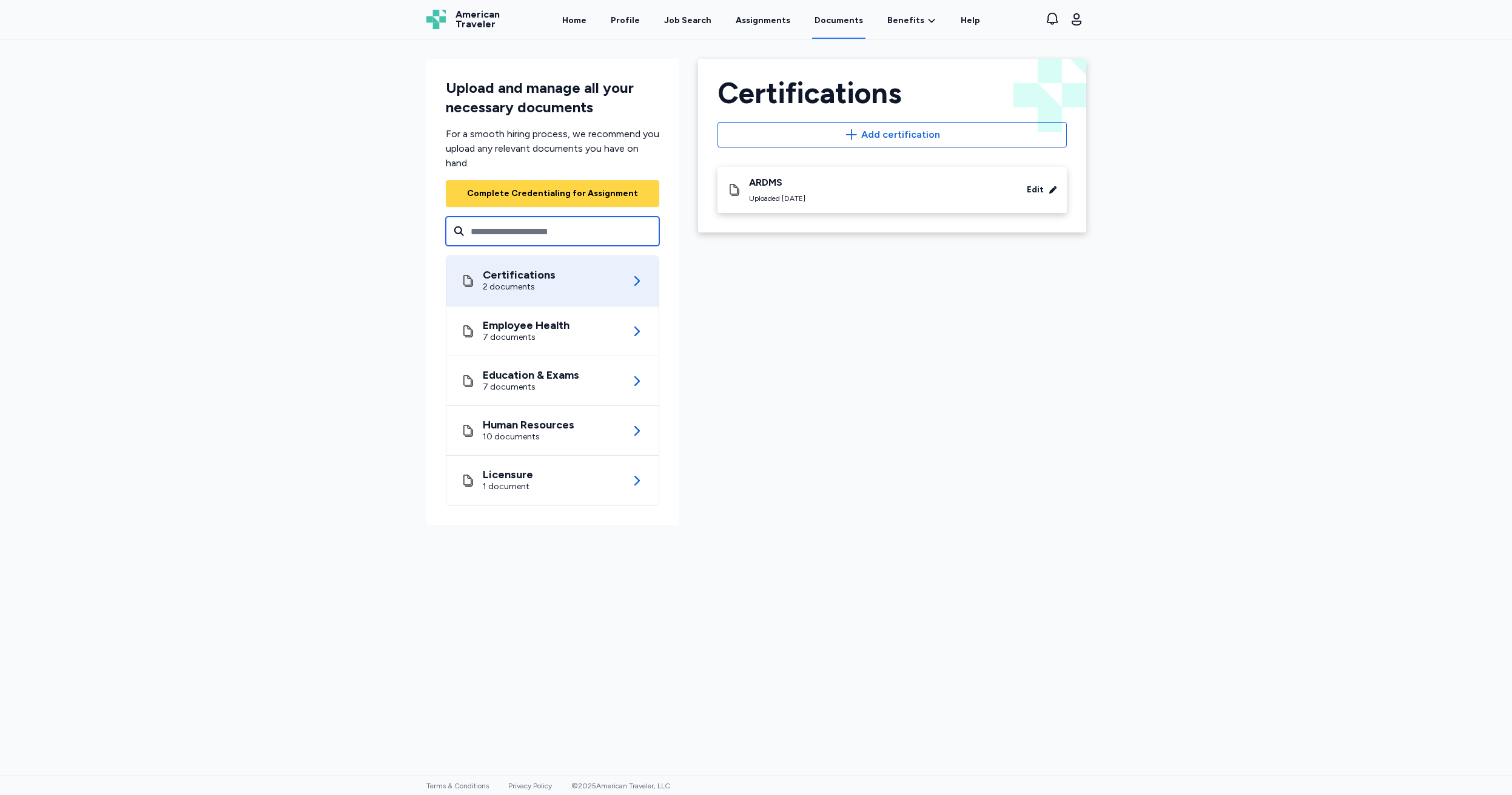
click at [483, 235] on input "text" at bounding box center [552, 230] width 213 height 29
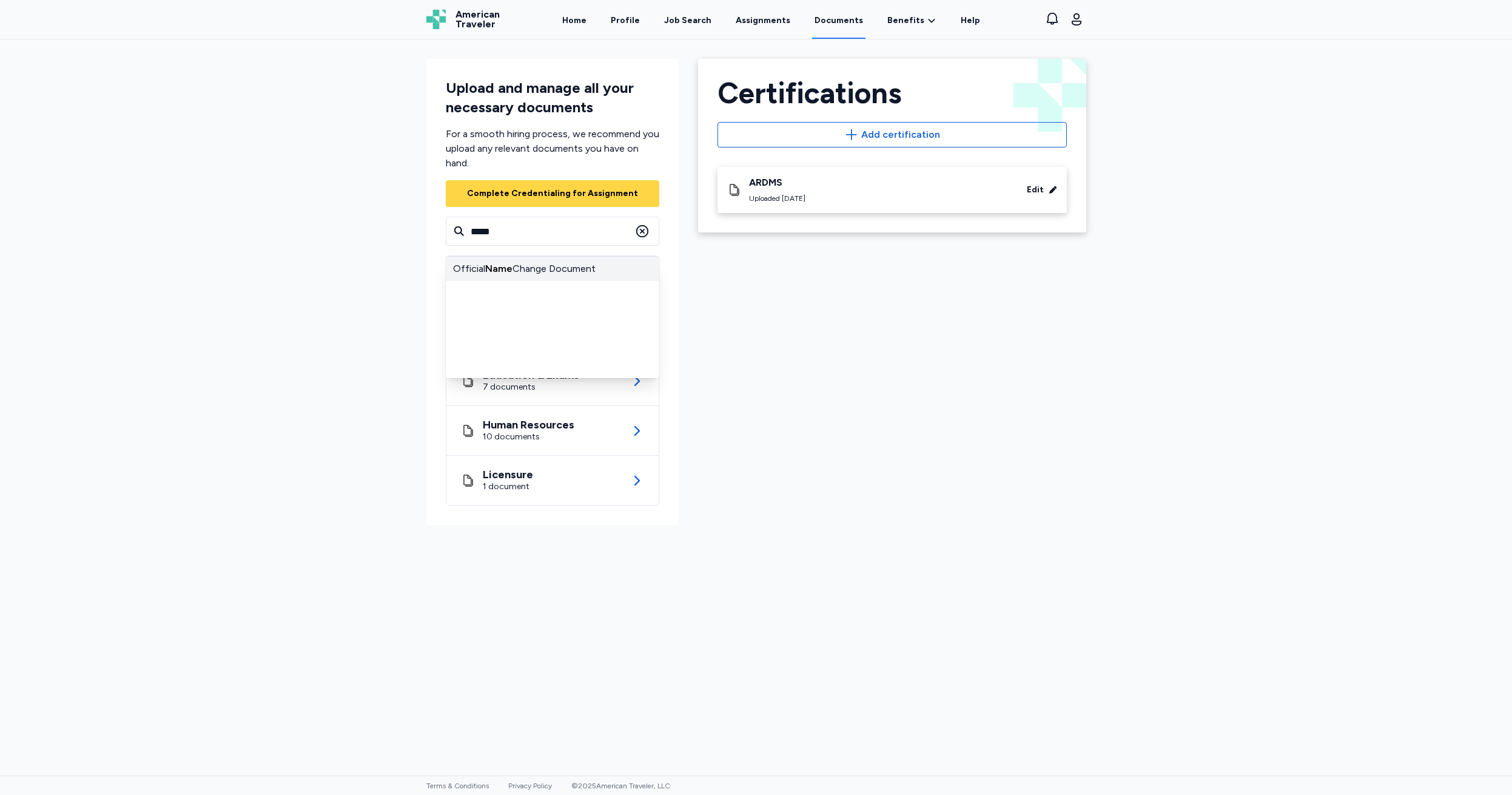
click at [499, 266] on strong "Name" at bounding box center [498, 269] width 27 height 11
type input "**********"
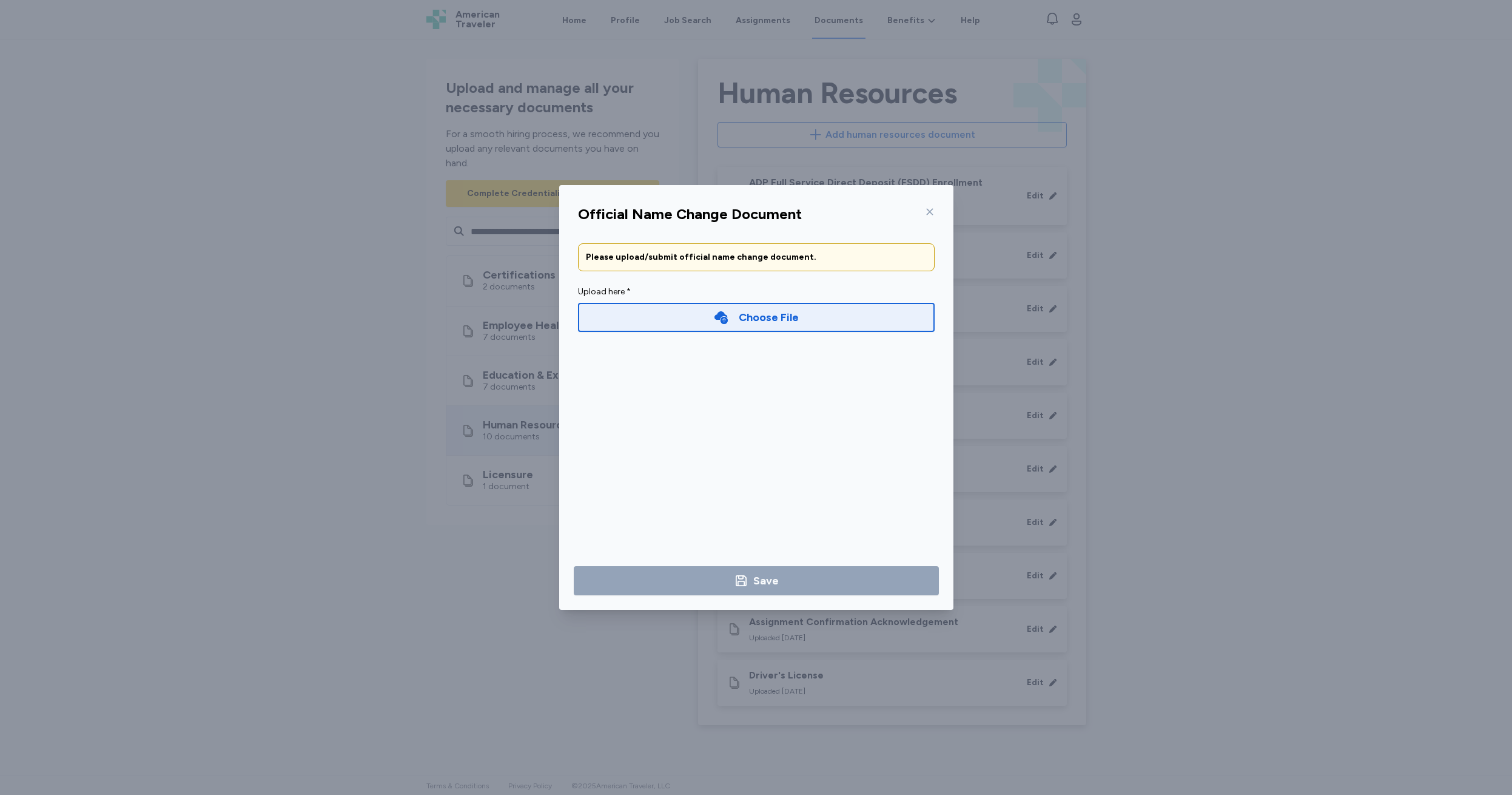
click at [933, 211] on icon at bounding box center [930, 212] width 9 height 9
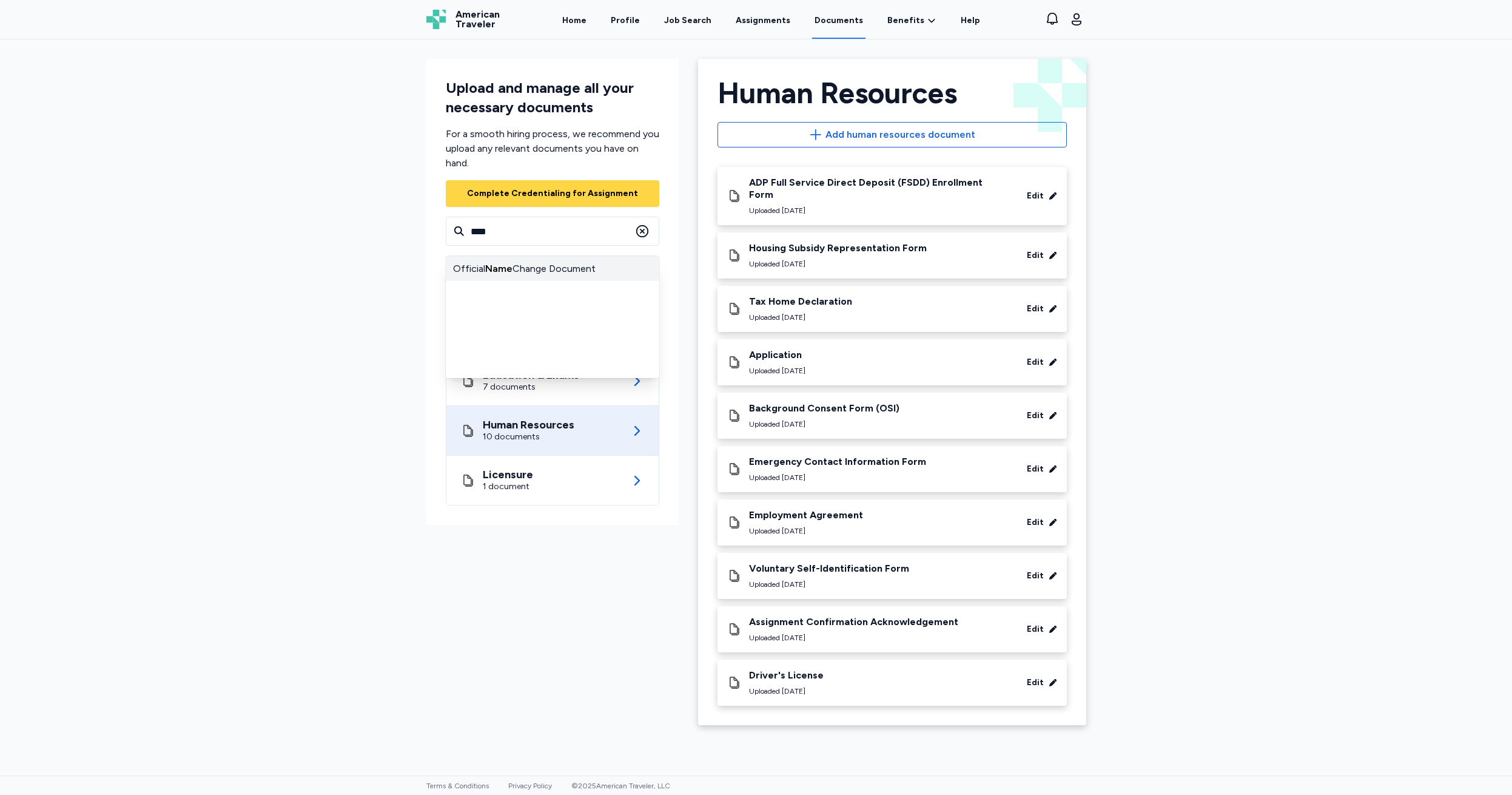
click at [485, 268] on div "Official Name Change Document" at bounding box center [552, 269] width 213 height 24
type input "**********"
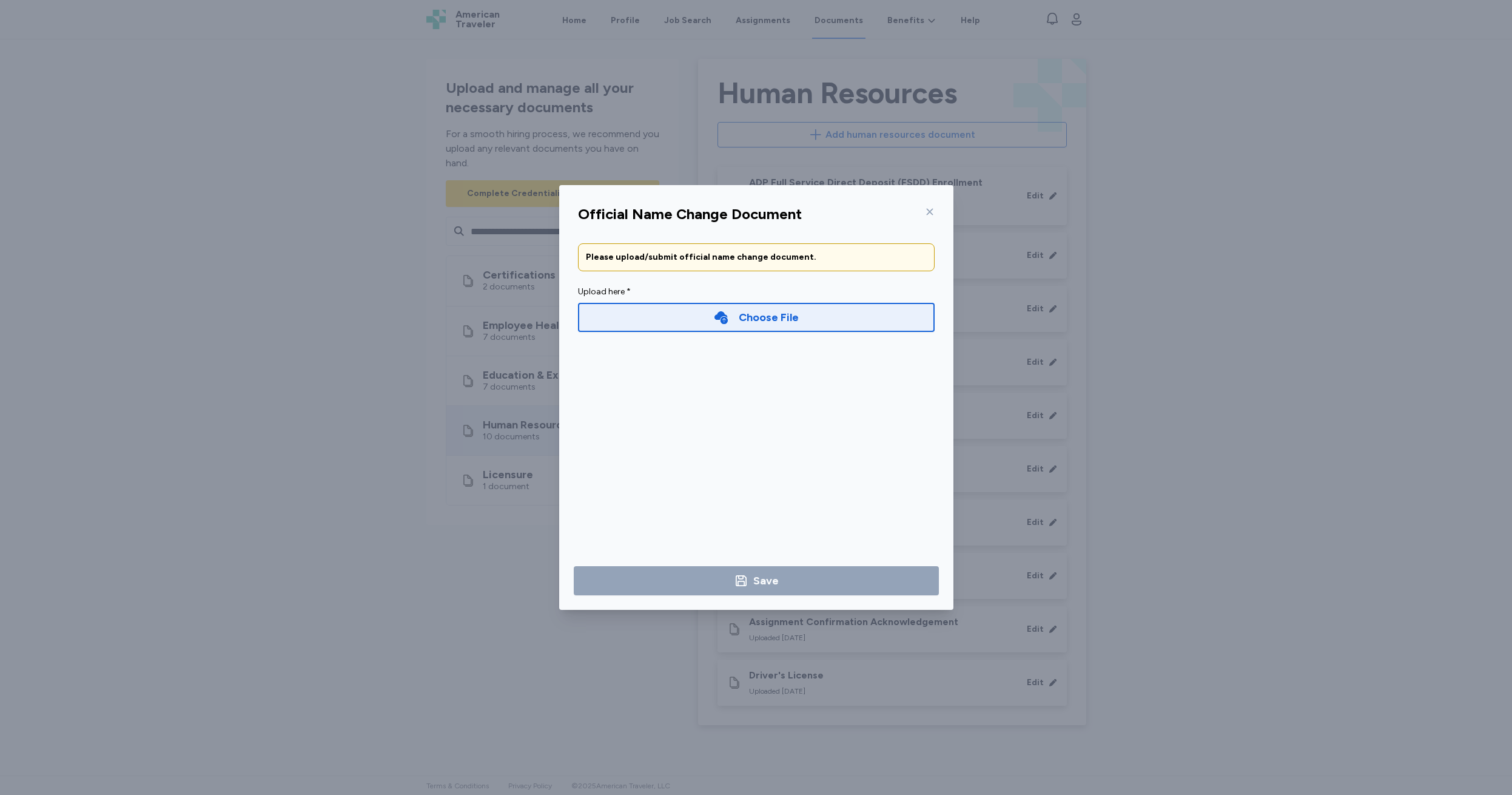
click at [756, 316] on div "Choose File" at bounding box center [769, 317] width 60 height 17
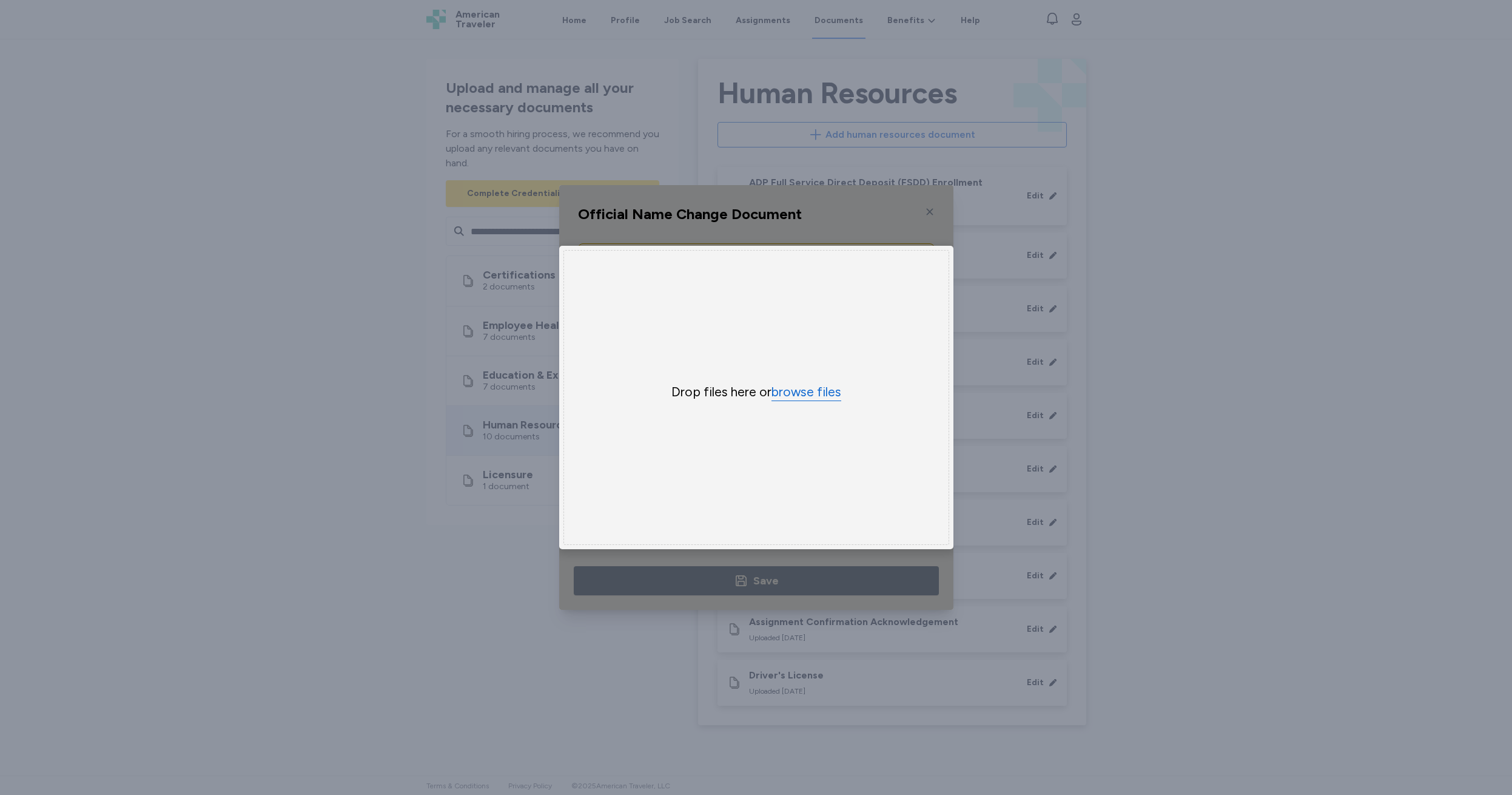
click at [804, 394] on button "browse files" at bounding box center [806, 392] width 70 height 18
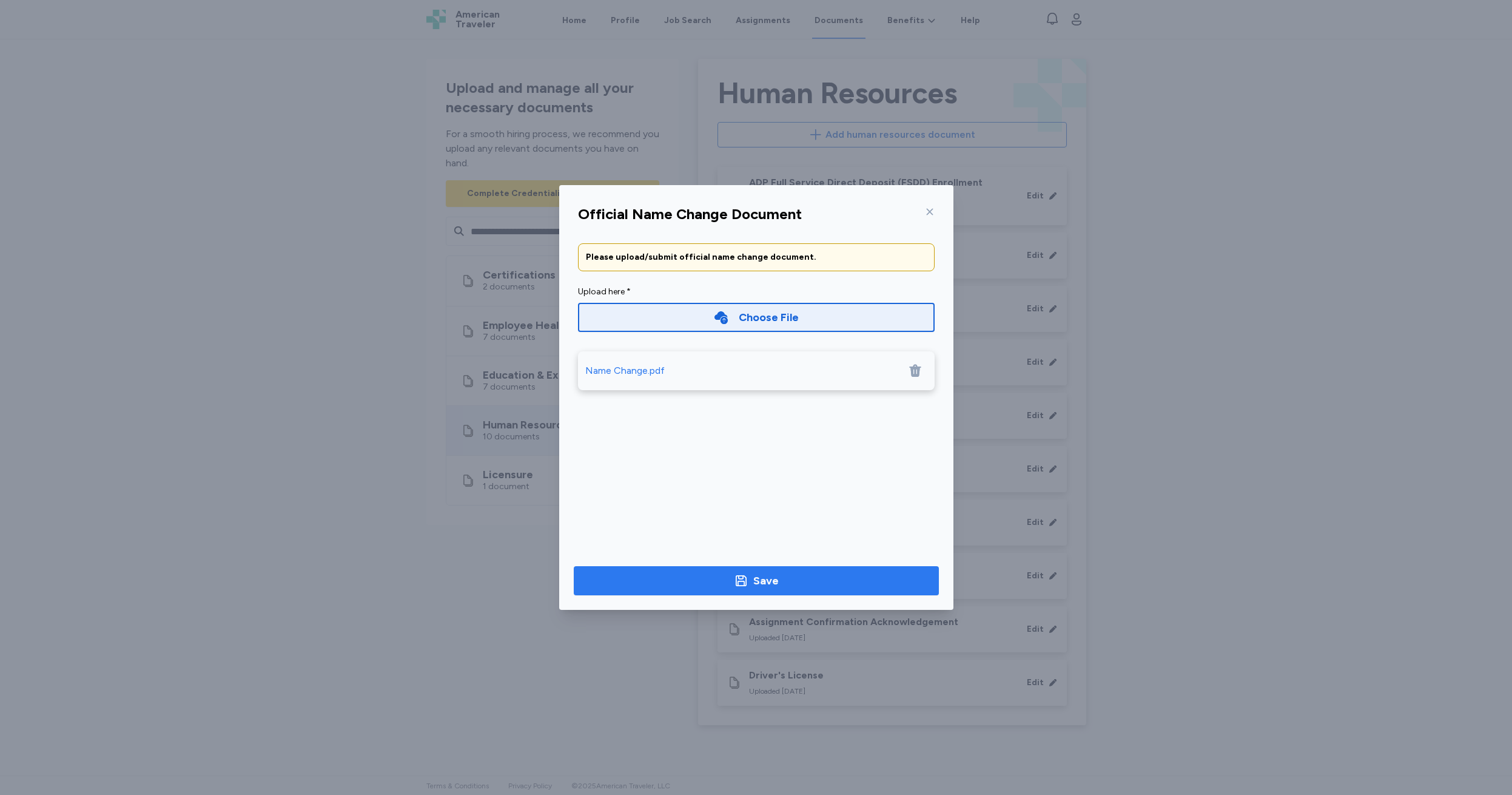
click at [756, 580] on div "Save" at bounding box center [766, 581] width 25 height 17
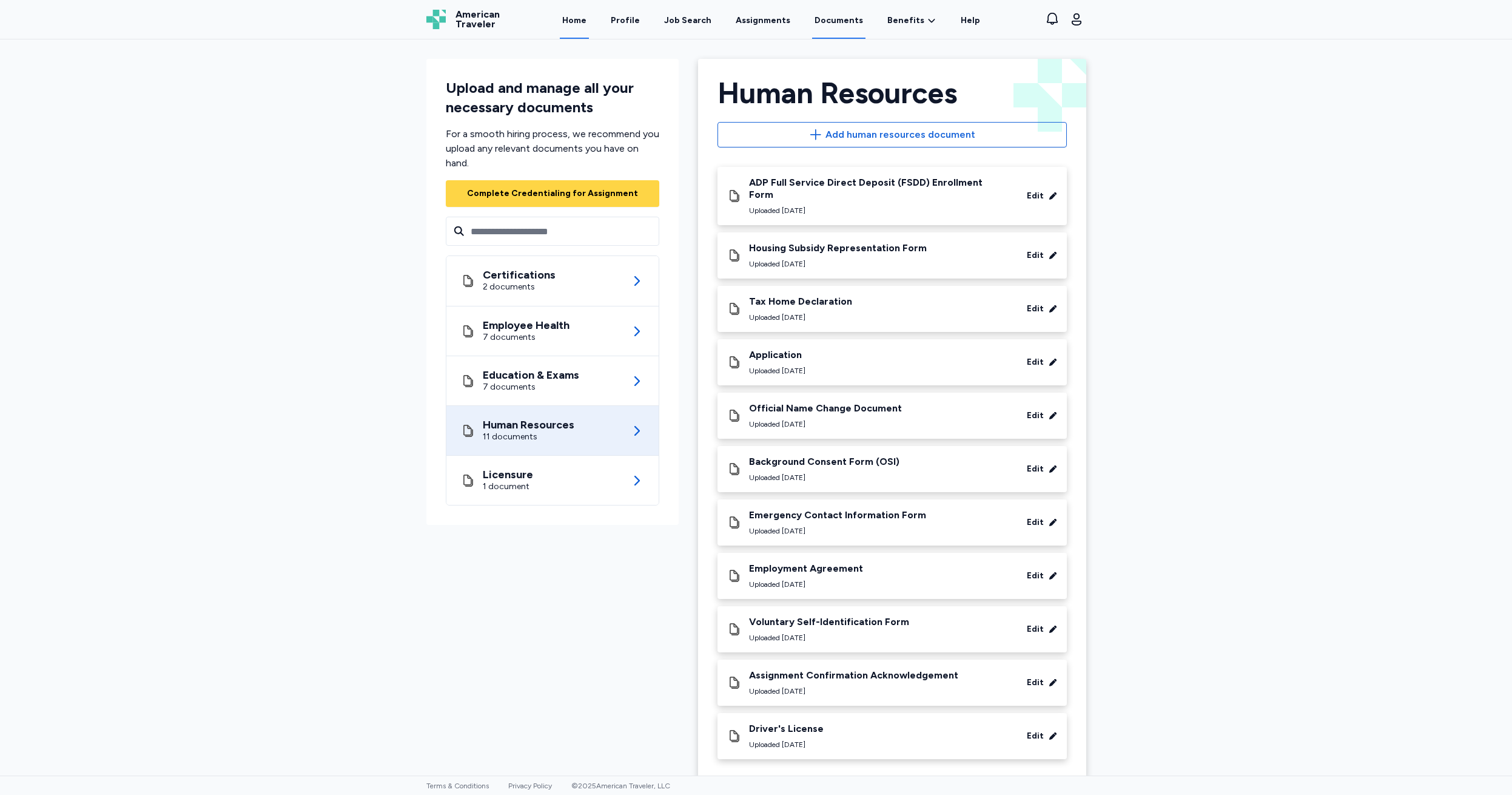
click at [580, 21] on link "Home" at bounding box center [574, 20] width 29 height 37
